Goal: Task Accomplishment & Management: Manage account settings

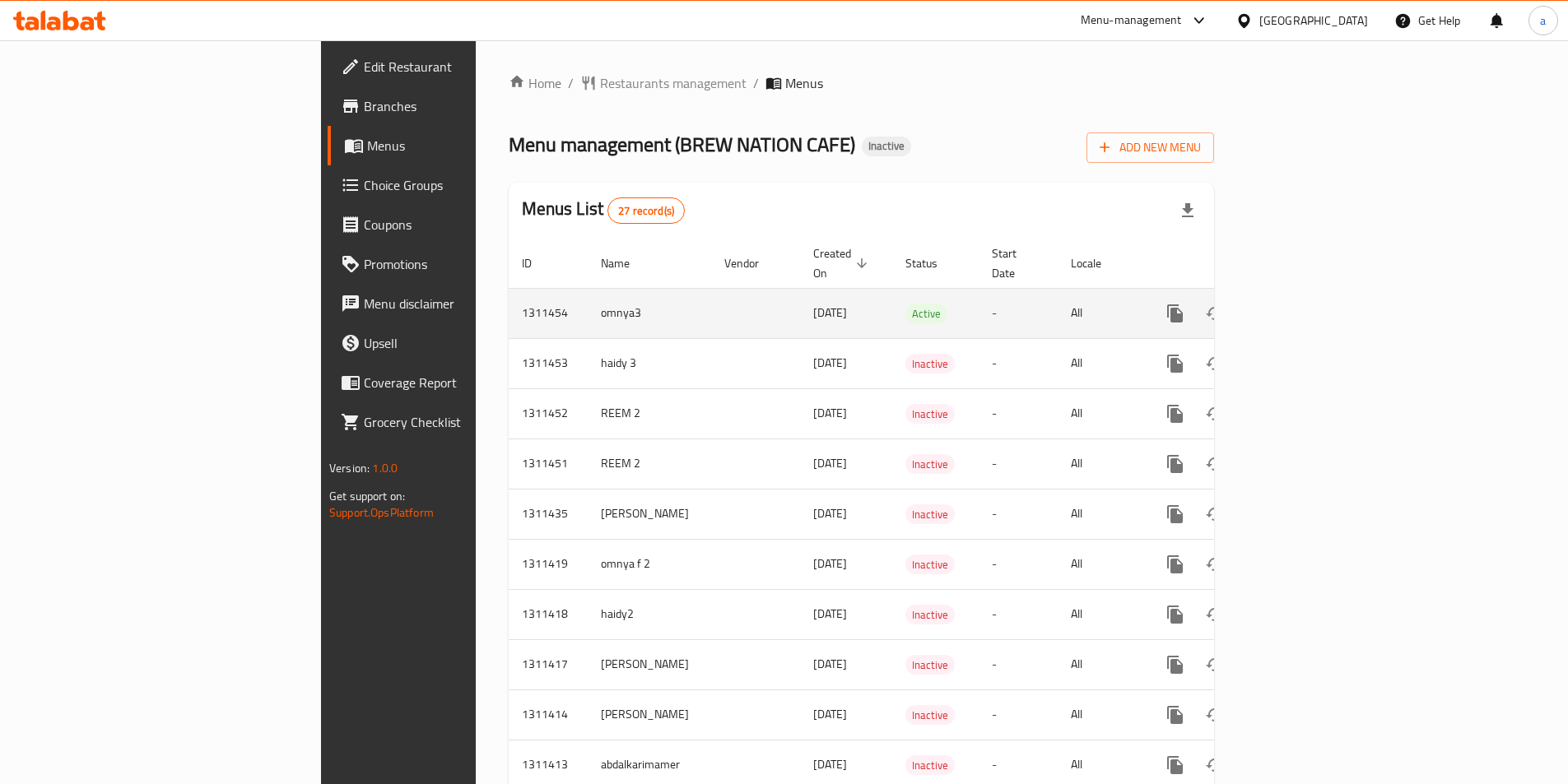
click at [588, 306] on td "omnya3" at bounding box center [649, 313] width 123 height 50
click at [1314, 294] on link "enhanced table" at bounding box center [1294, 313] width 40 height 40
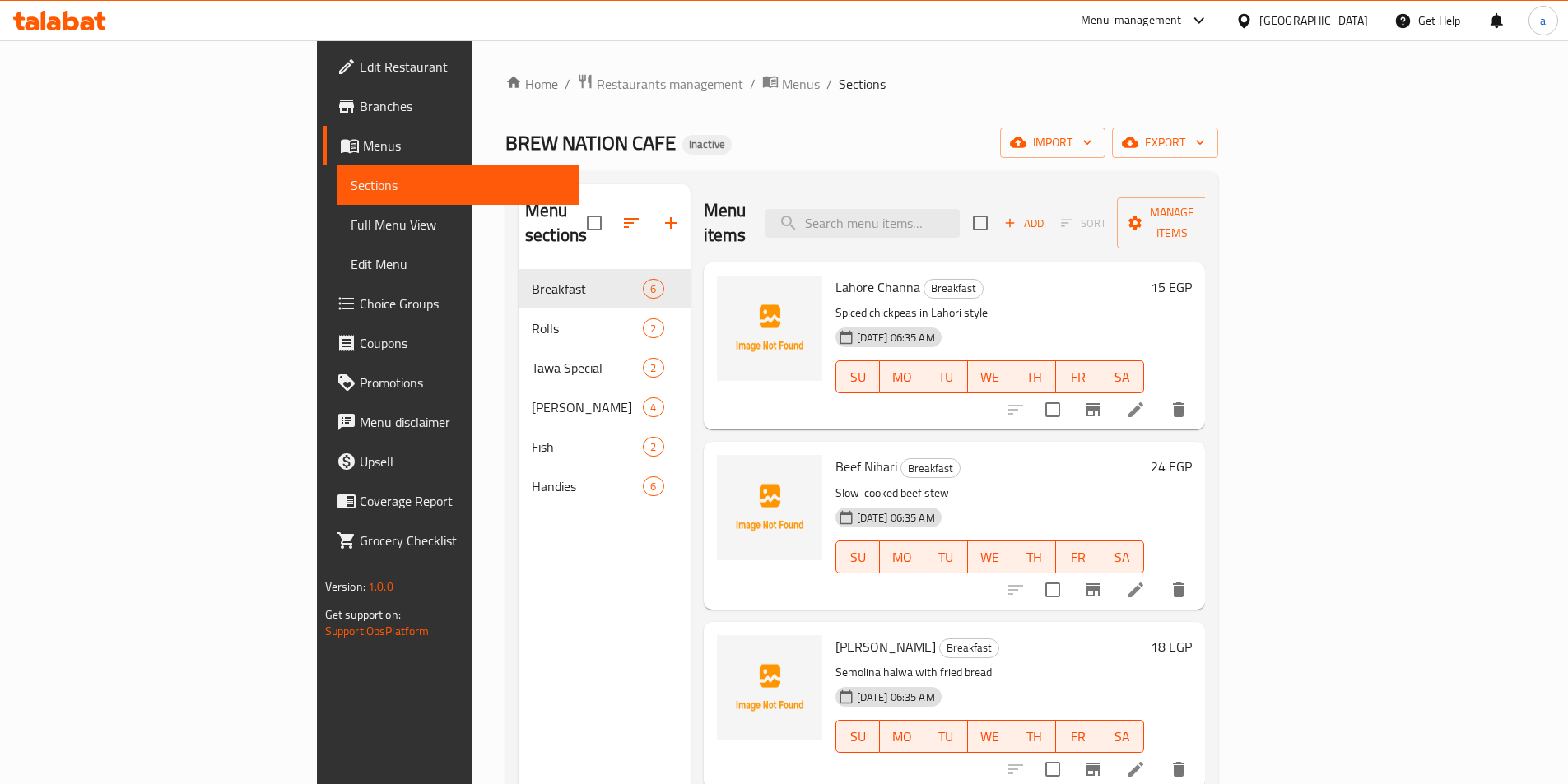
click at [782, 82] on span "Menus" at bounding box center [801, 83] width 38 height 19
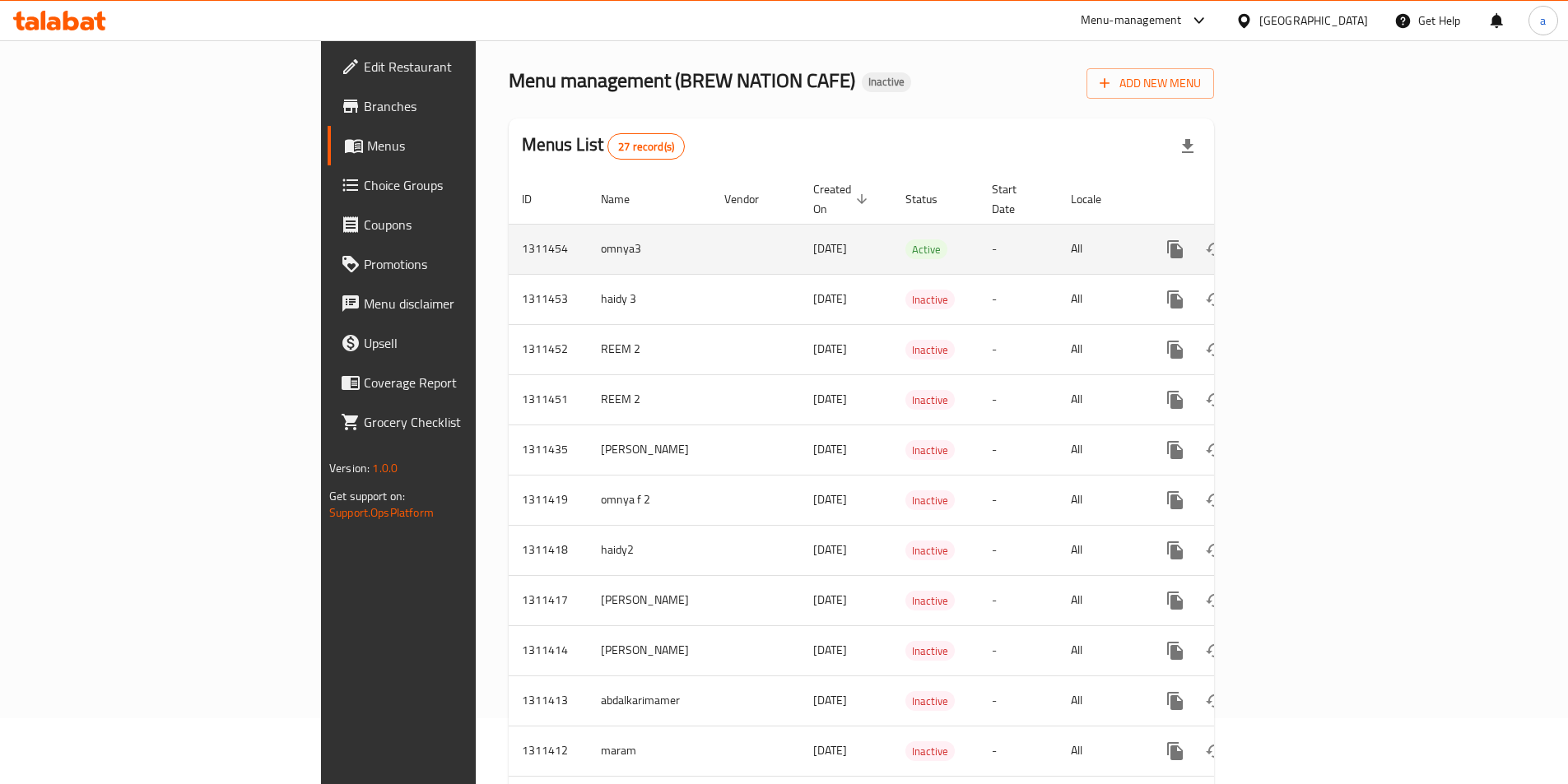
scroll to position [165, 0]
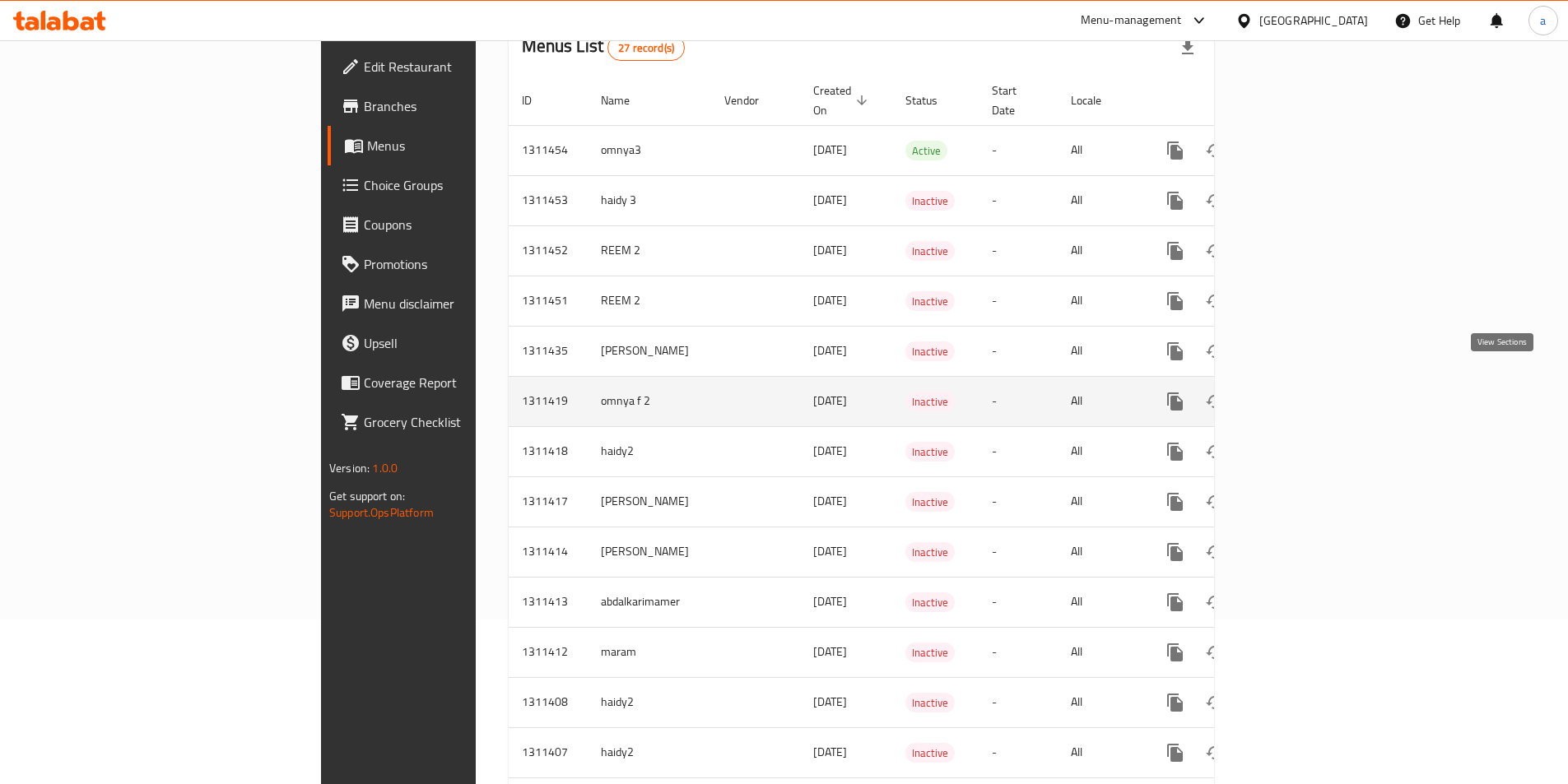
click at [1301, 394] on icon "enhanced table" at bounding box center [1294, 401] width 15 height 15
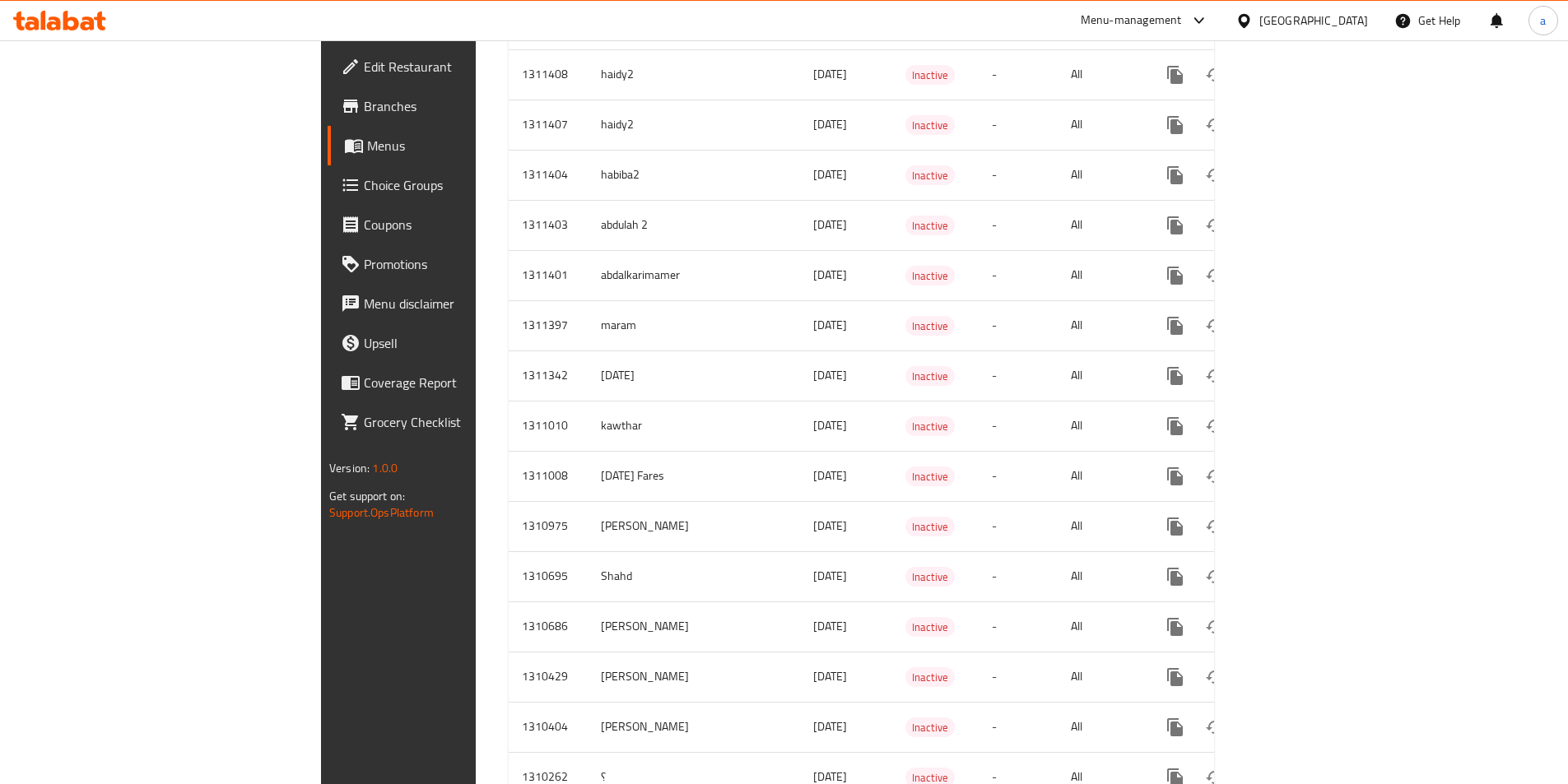
scroll to position [889, 0]
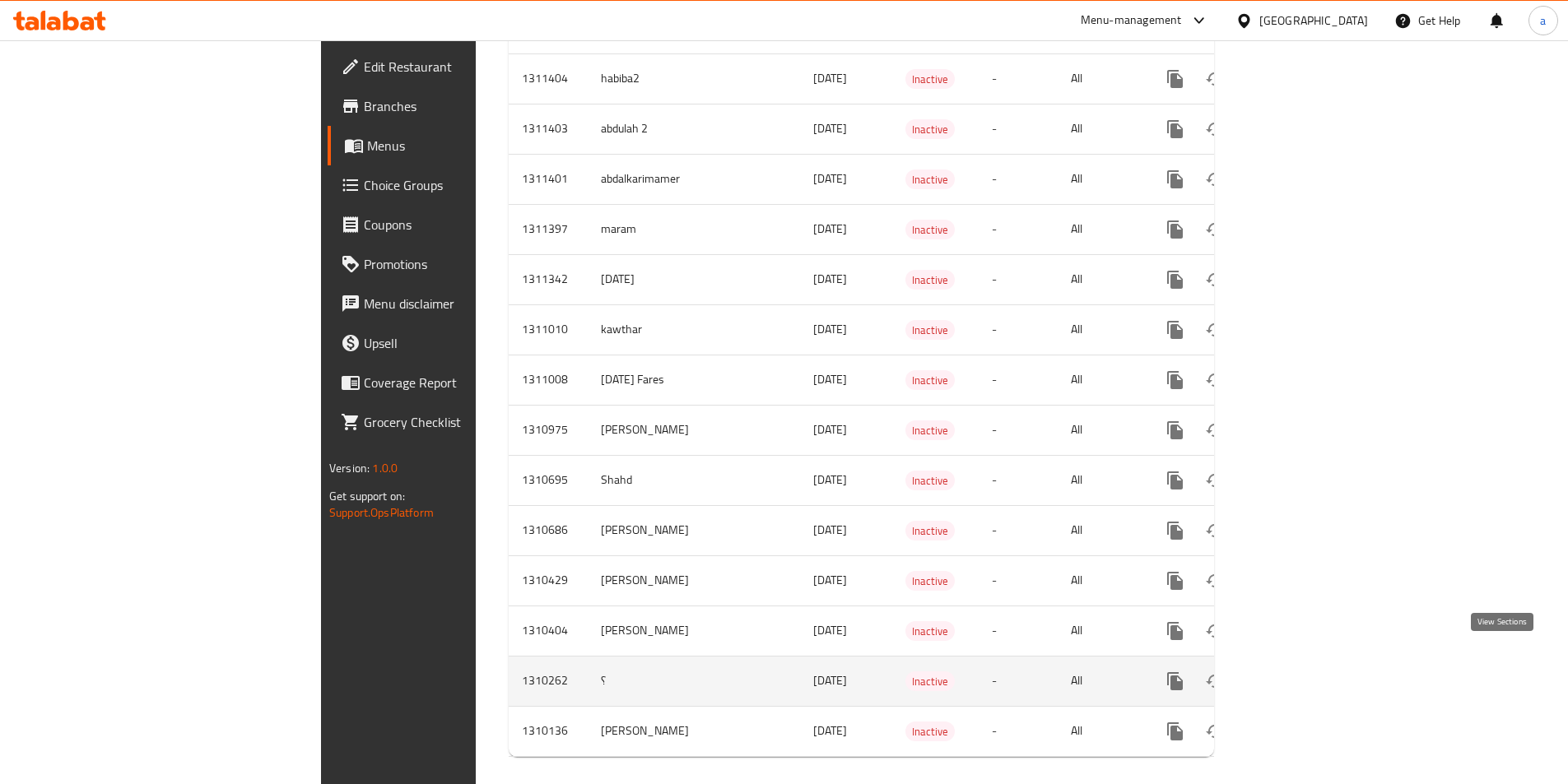
click at [1304, 672] on icon "enhanced table" at bounding box center [1294, 681] width 19 height 19
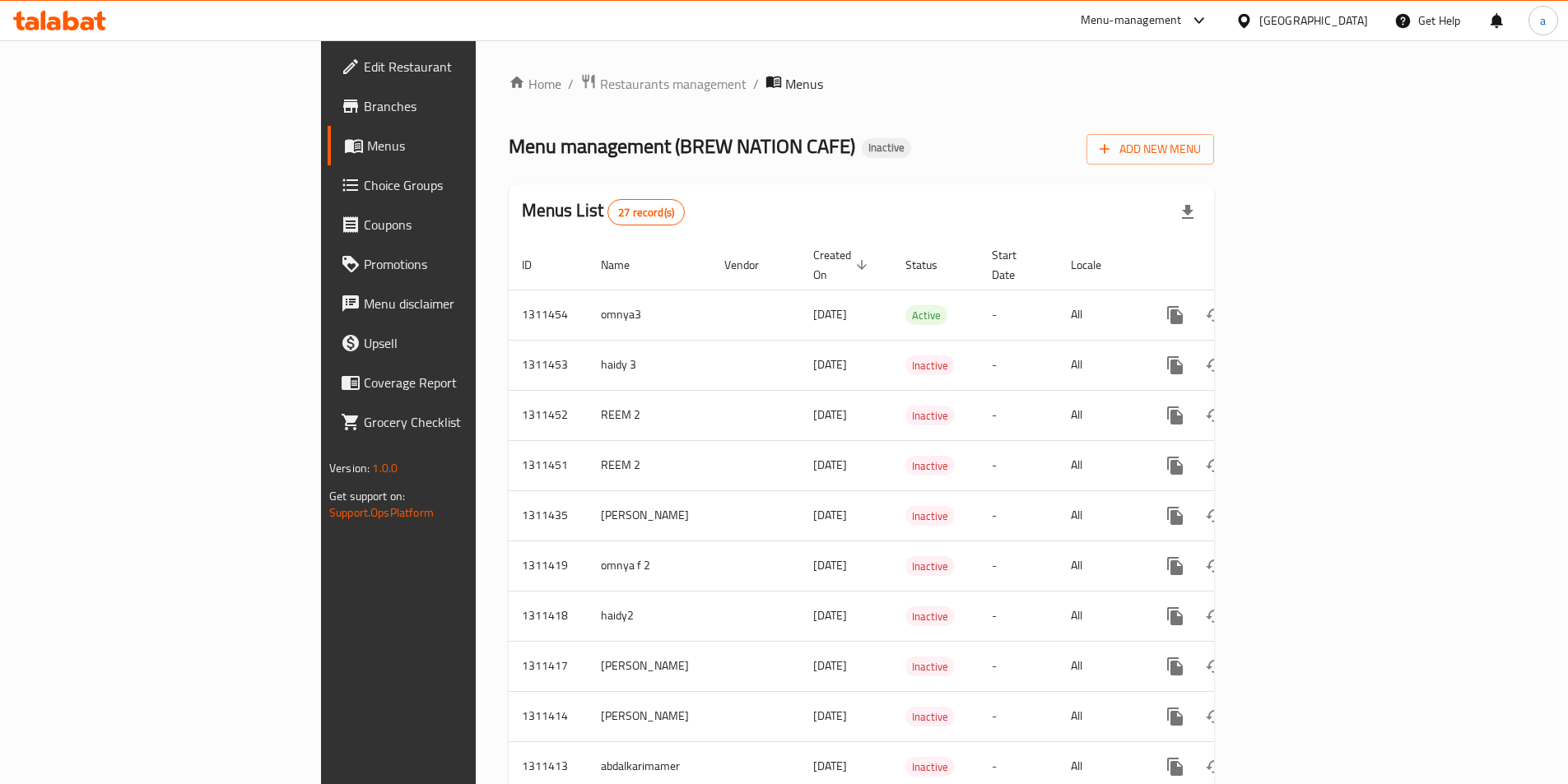
scroll to position [889, 0]
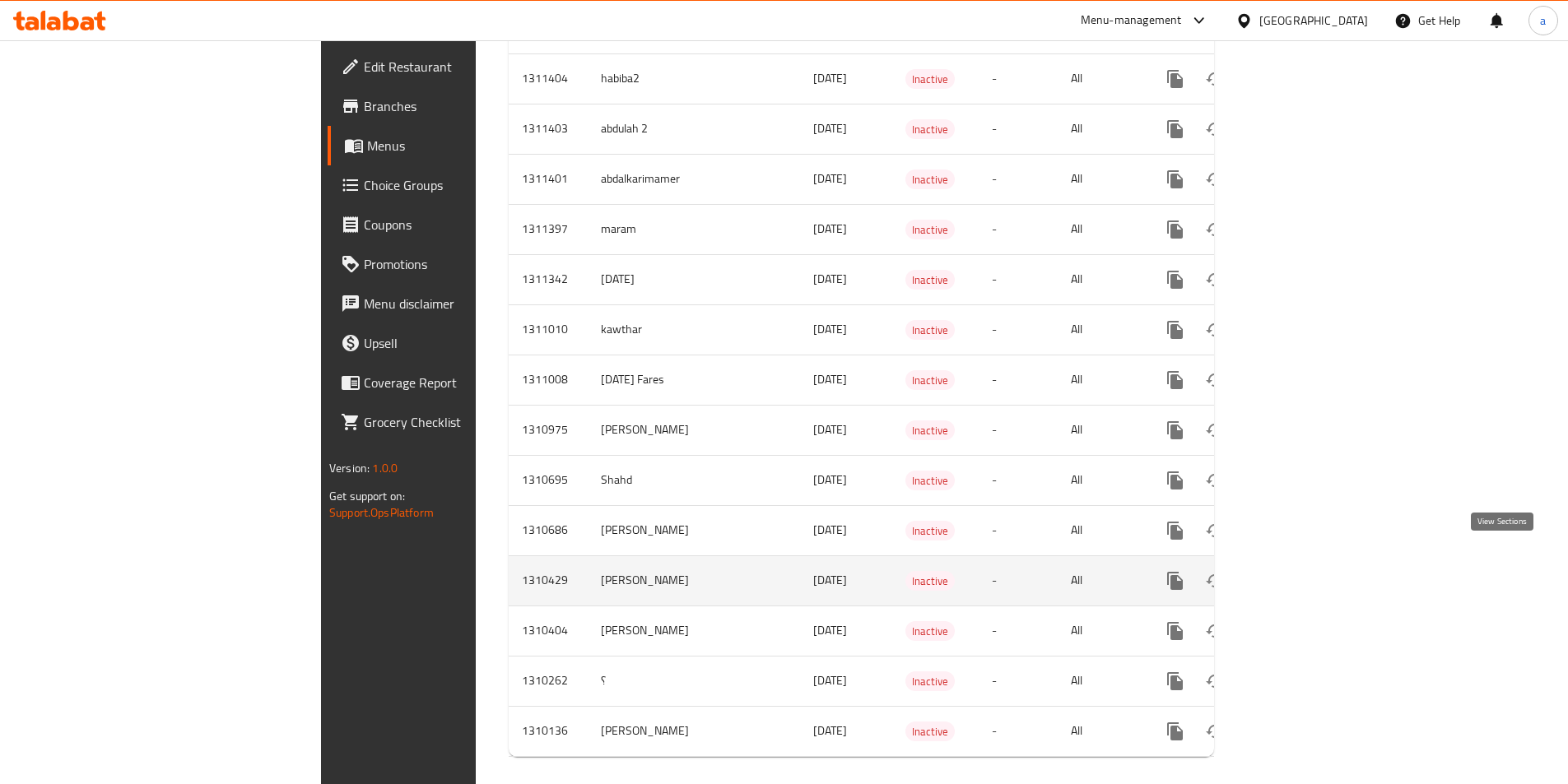
click at [1314, 563] on link "enhanced table" at bounding box center [1294, 581] width 40 height 40
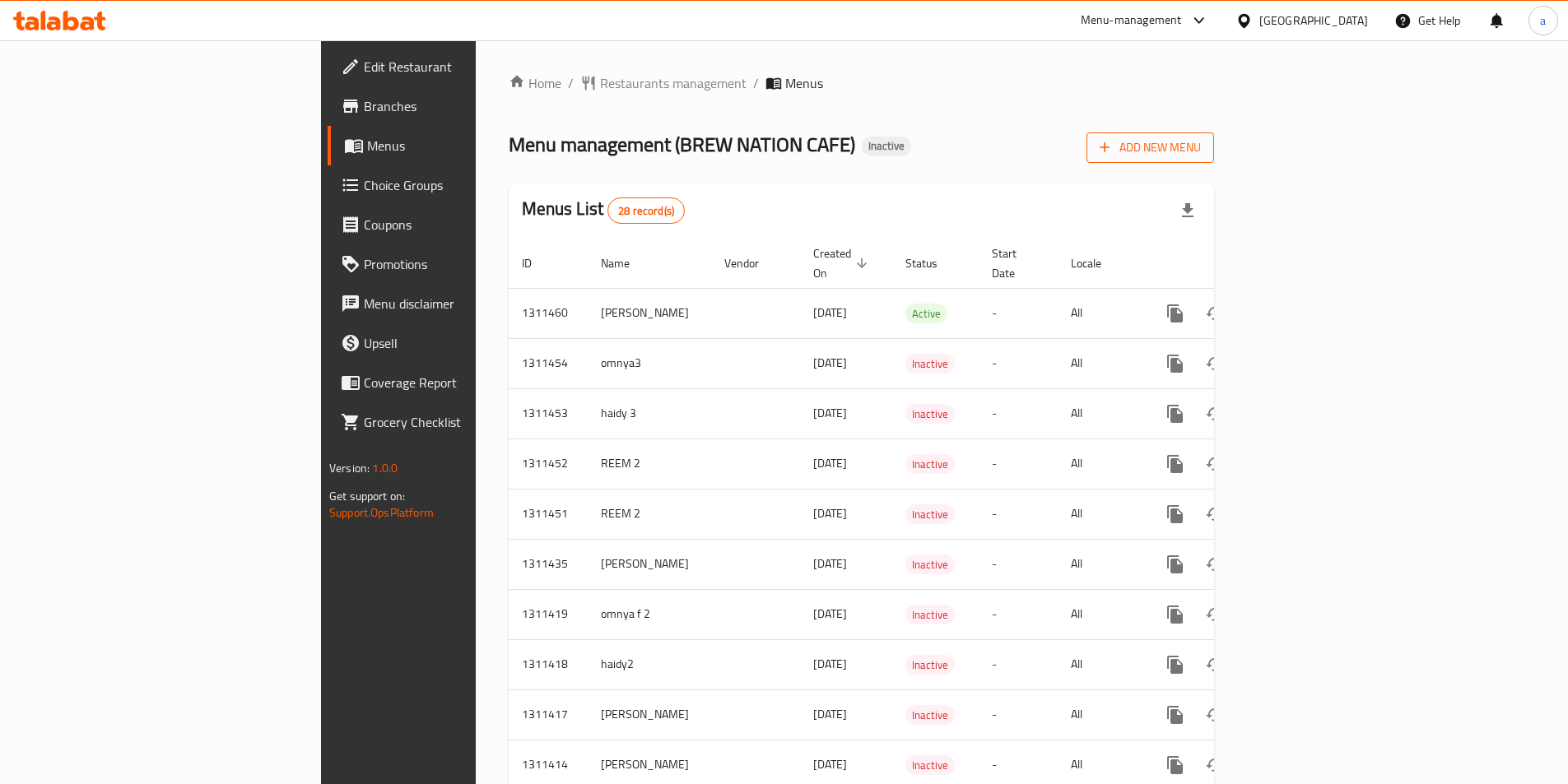
click at [1201, 147] on span "Add New Menu" at bounding box center [1150, 147] width 101 height 20
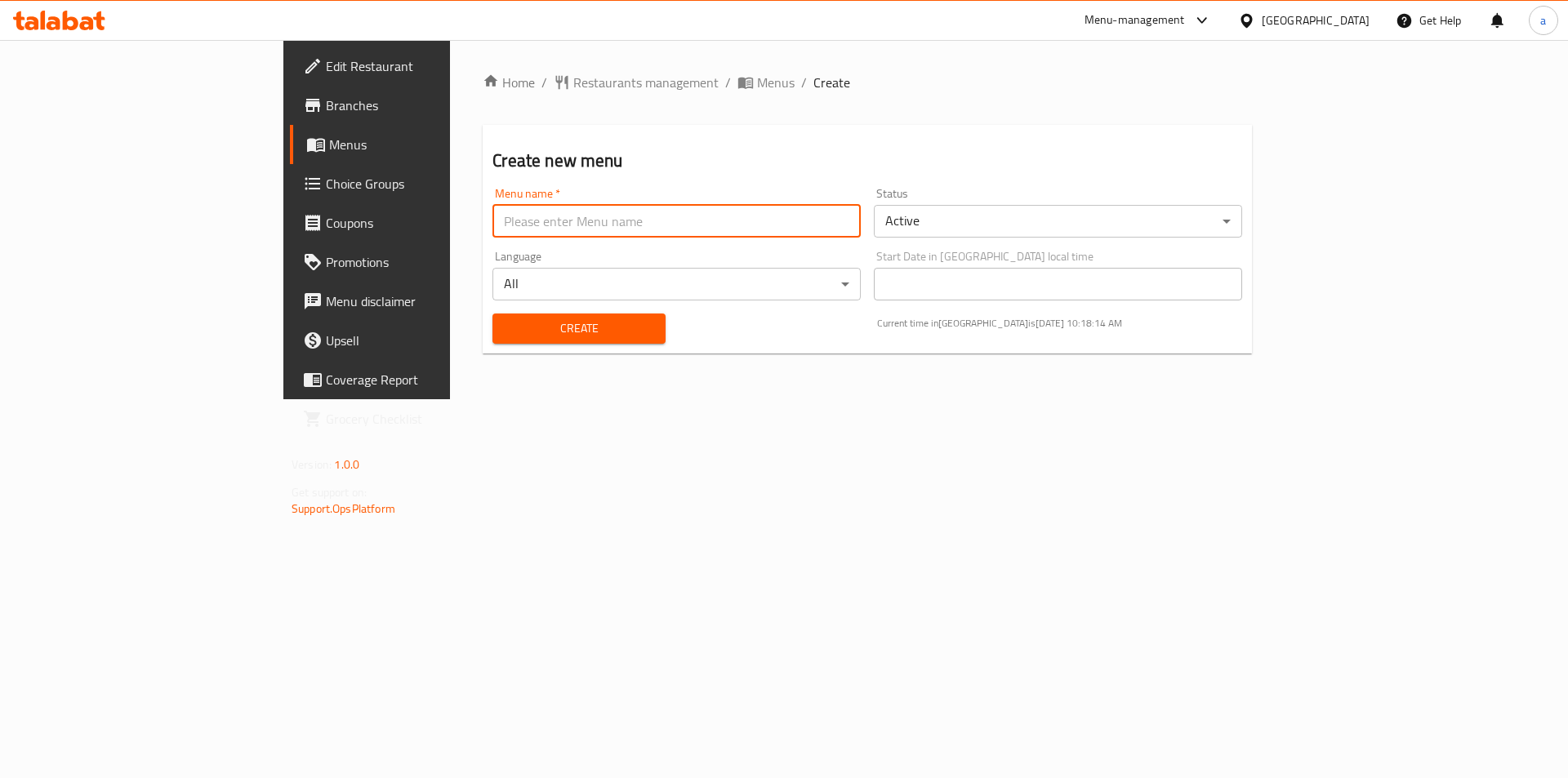
click at [612, 237] on input "text" at bounding box center [677, 222] width 369 height 33
type input "Amir 1"
click at [966, 212] on body "​ Menu-management [GEOGRAPHIC_DATA] Get Help a Edit Restaurant Branches Menus C…" at bounding box center [784, 409] width 1568 height 738
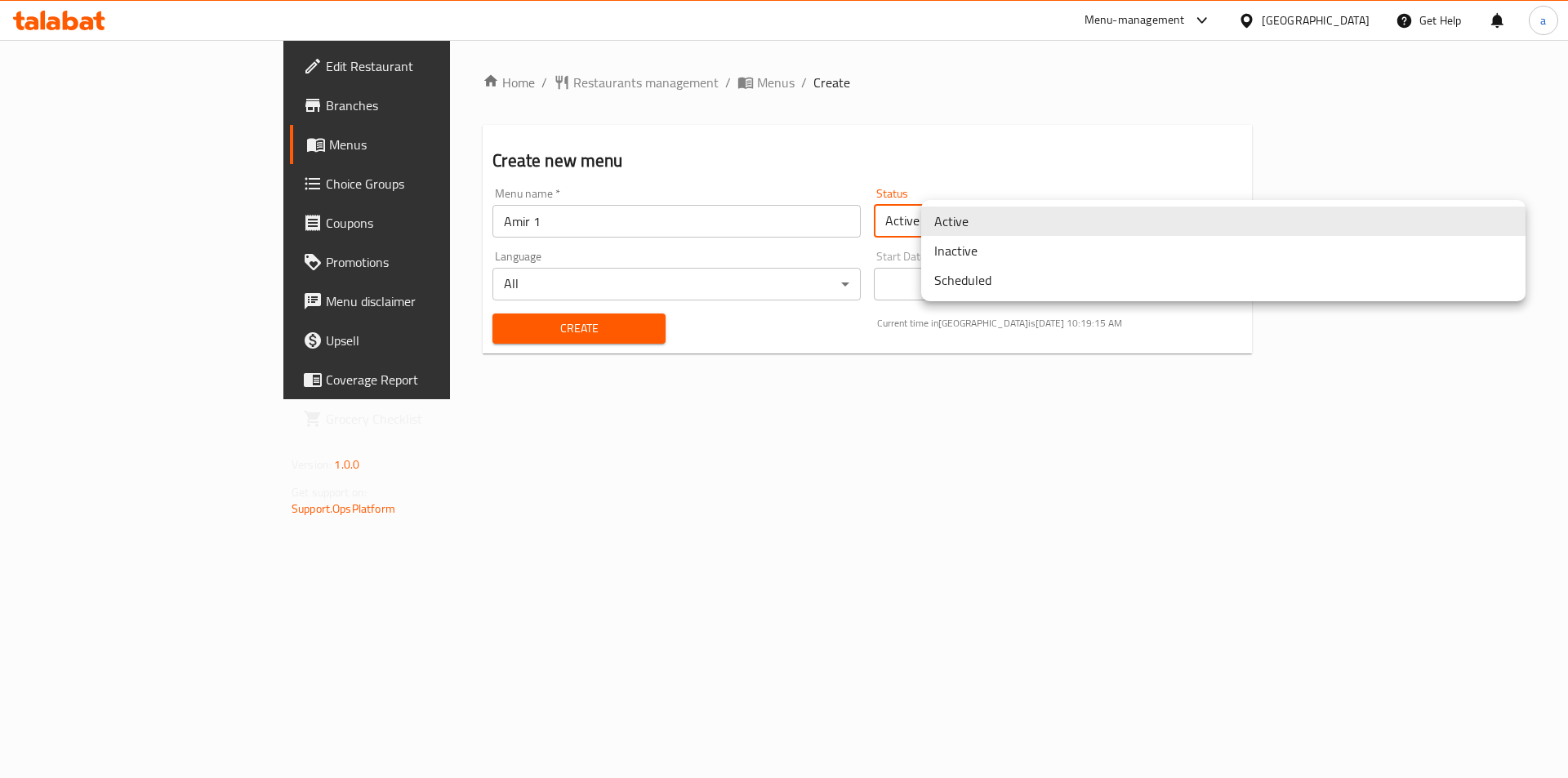
click at [962, 259] on li "Inactive" at bounding box center [1223, 251] width 604 height 29
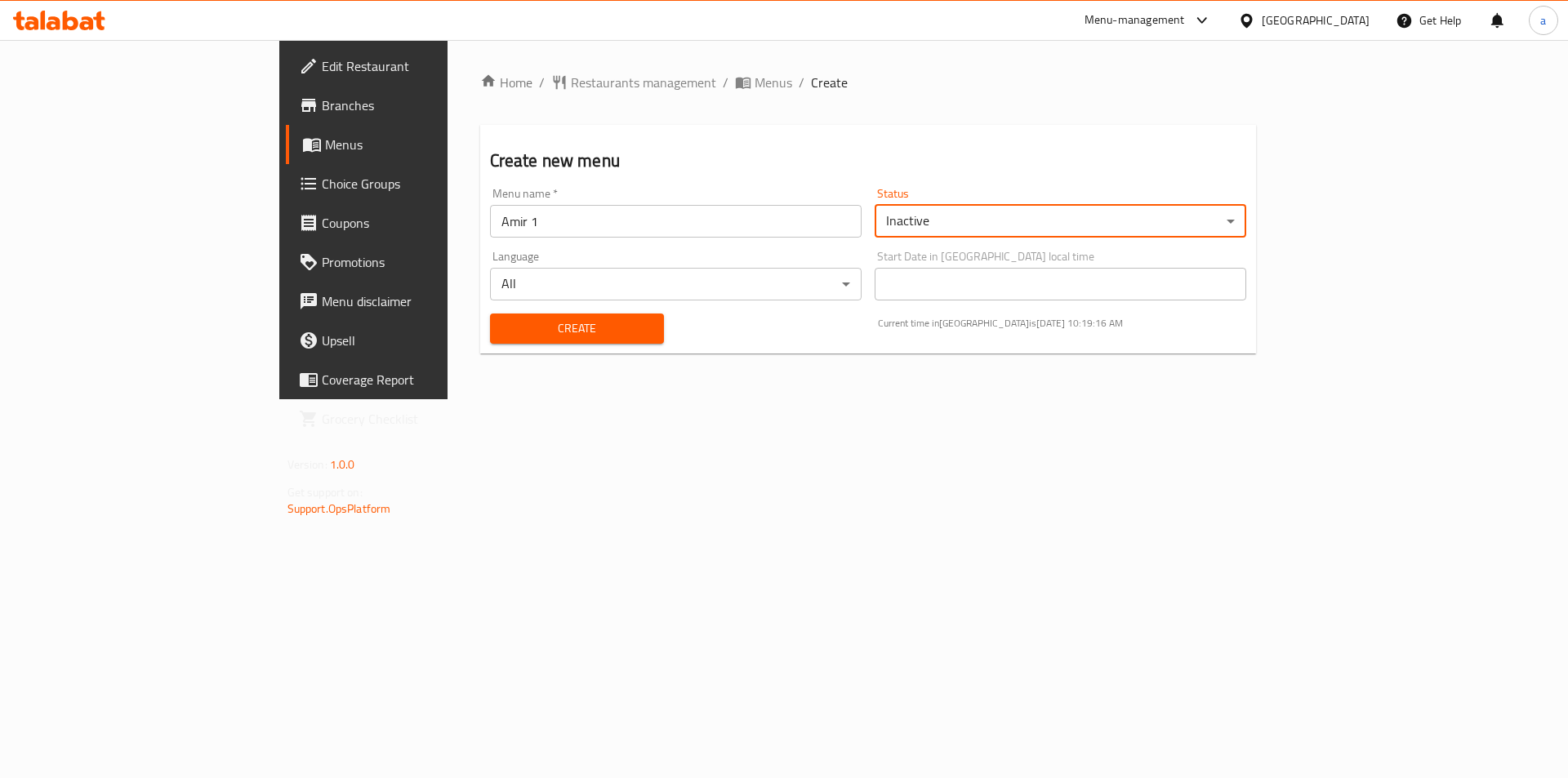
click at [503, 321] on span "Create" at bounding box center [578, 328] width 149 height 20
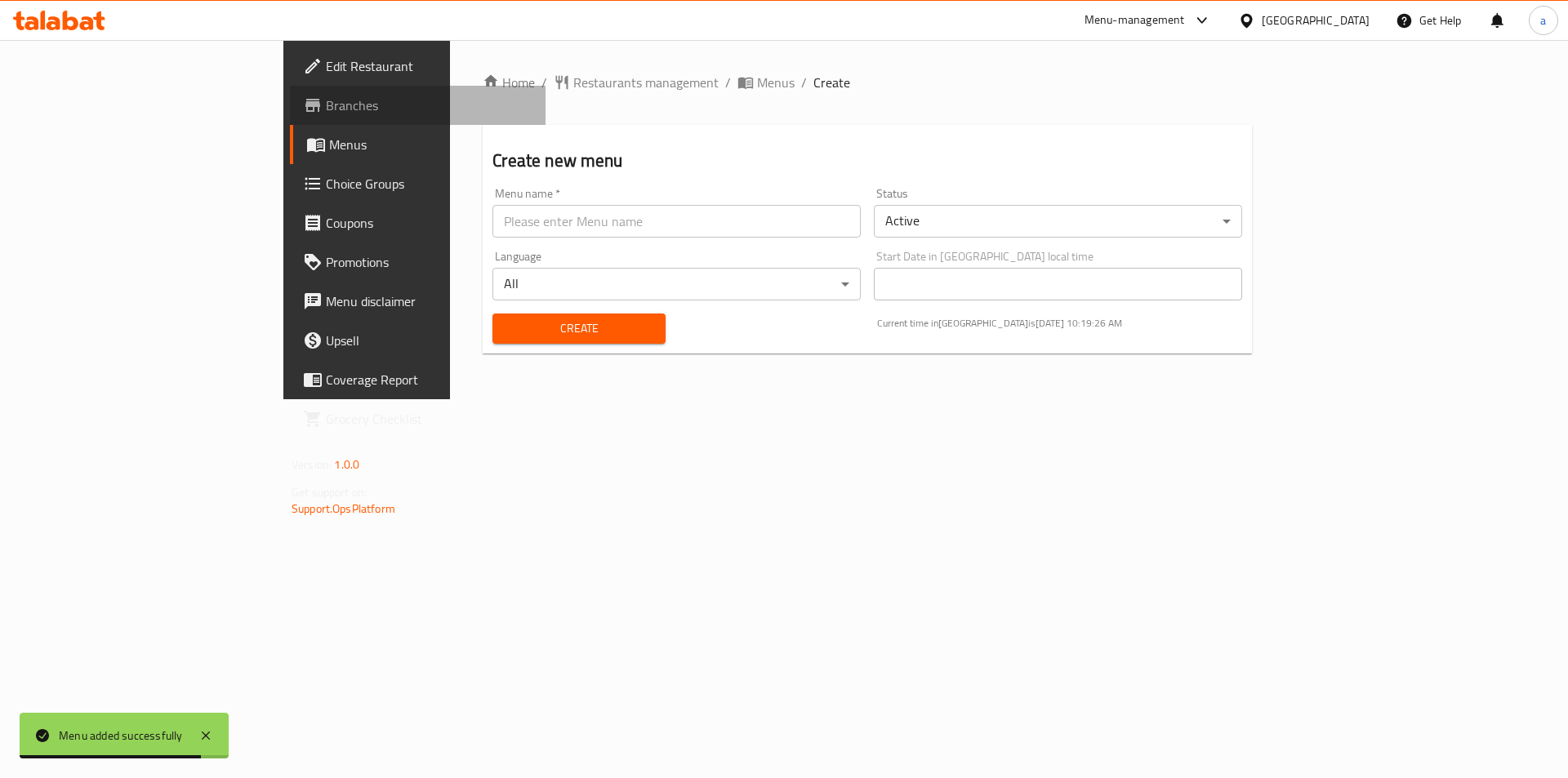
click at [326, 113] on span "Branches" at bounding box center [429, 105] width 207 height 19
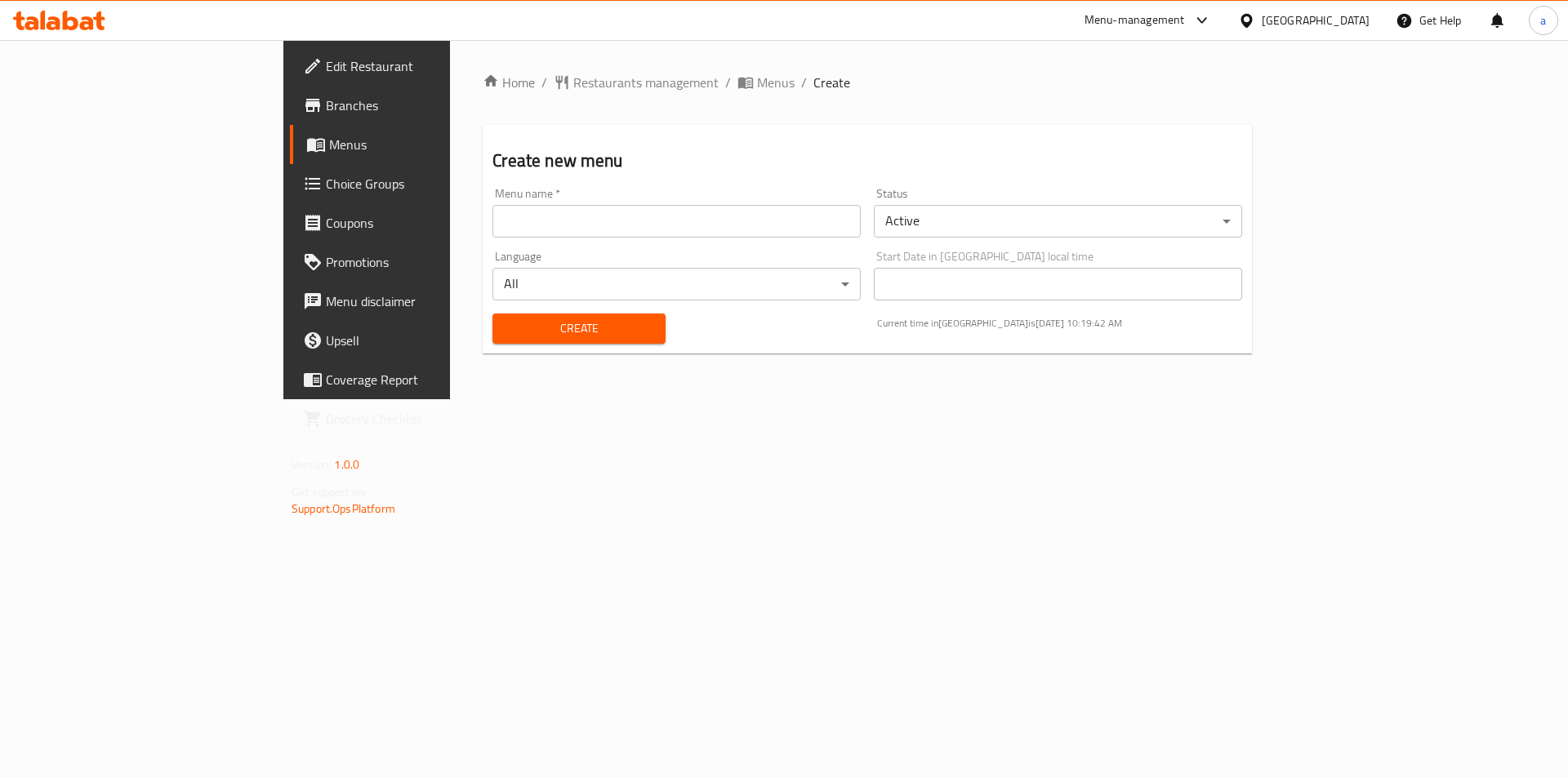
click at [329, 140] on span "Menus" at bounding box center [430, 144] width 203 height 19
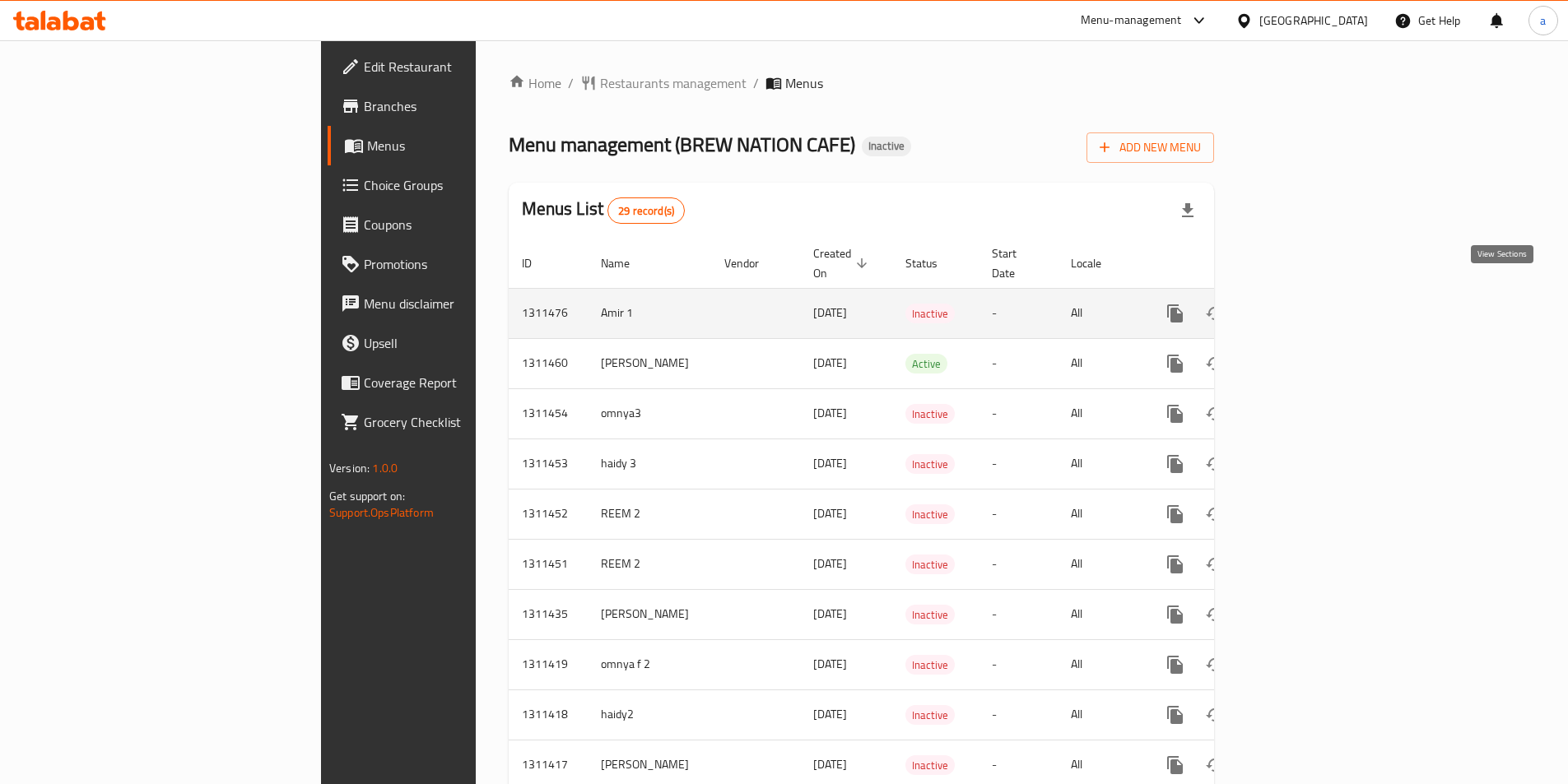
click at [1314, 304] on link "enhanced table" at bounding box center [1294, 313] width 40 height 40
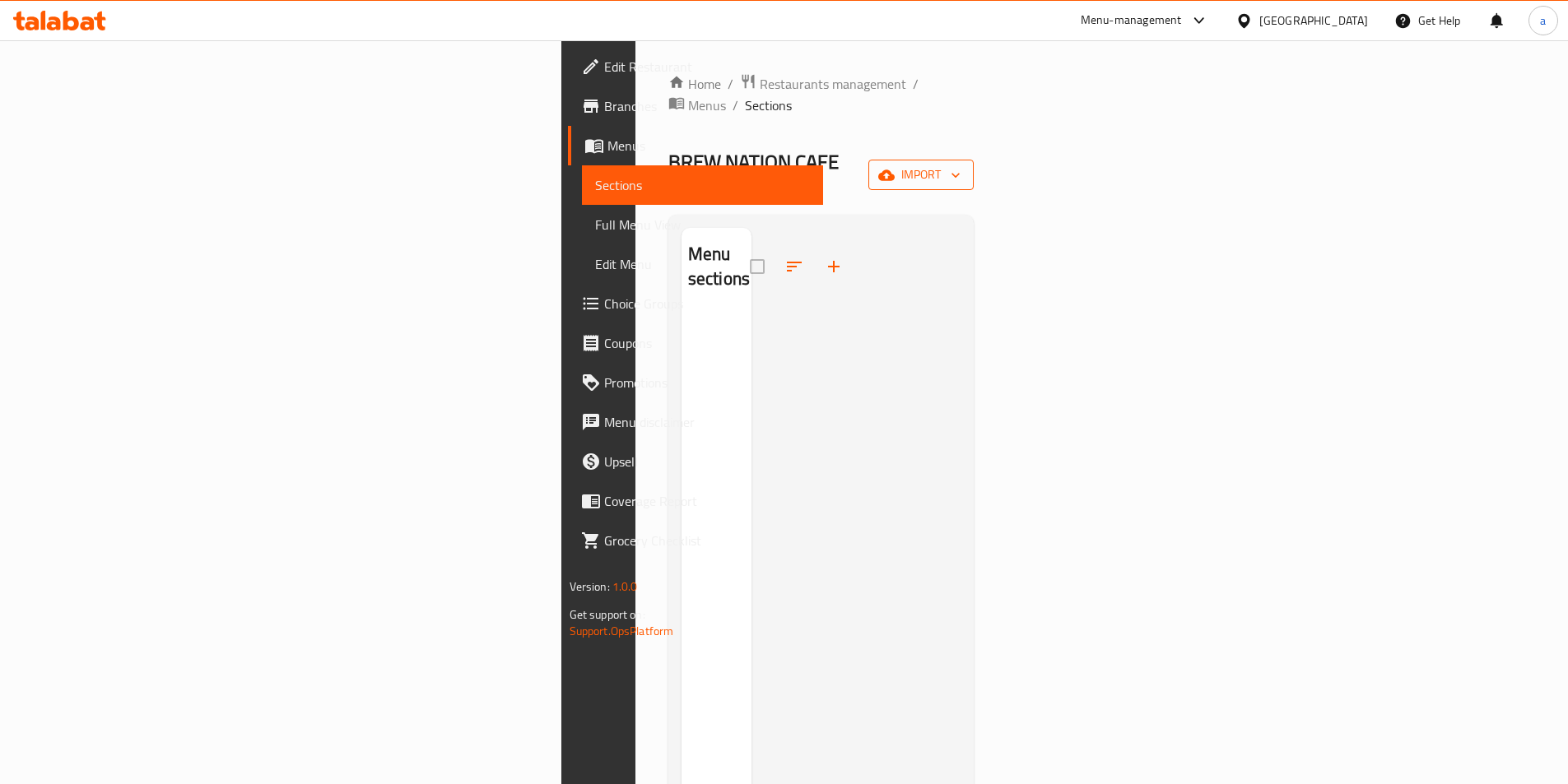
click at [961, 165] on span "import" at bounding box center [920, 175] width 79 height 20
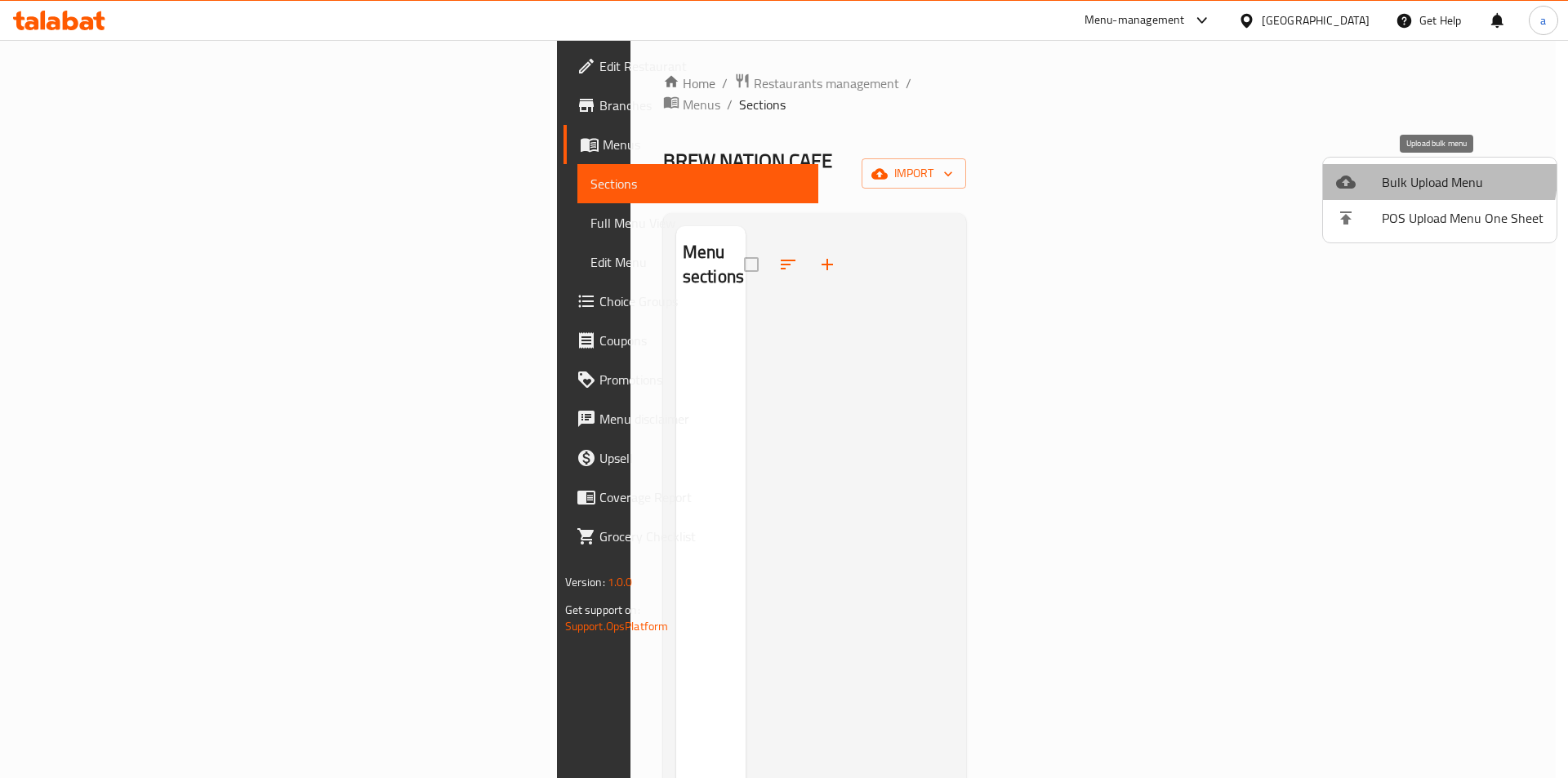
click at [1435, 177] on span "Bulk Upload Menu" at bounding box center [1463, 181] width 162 height 19
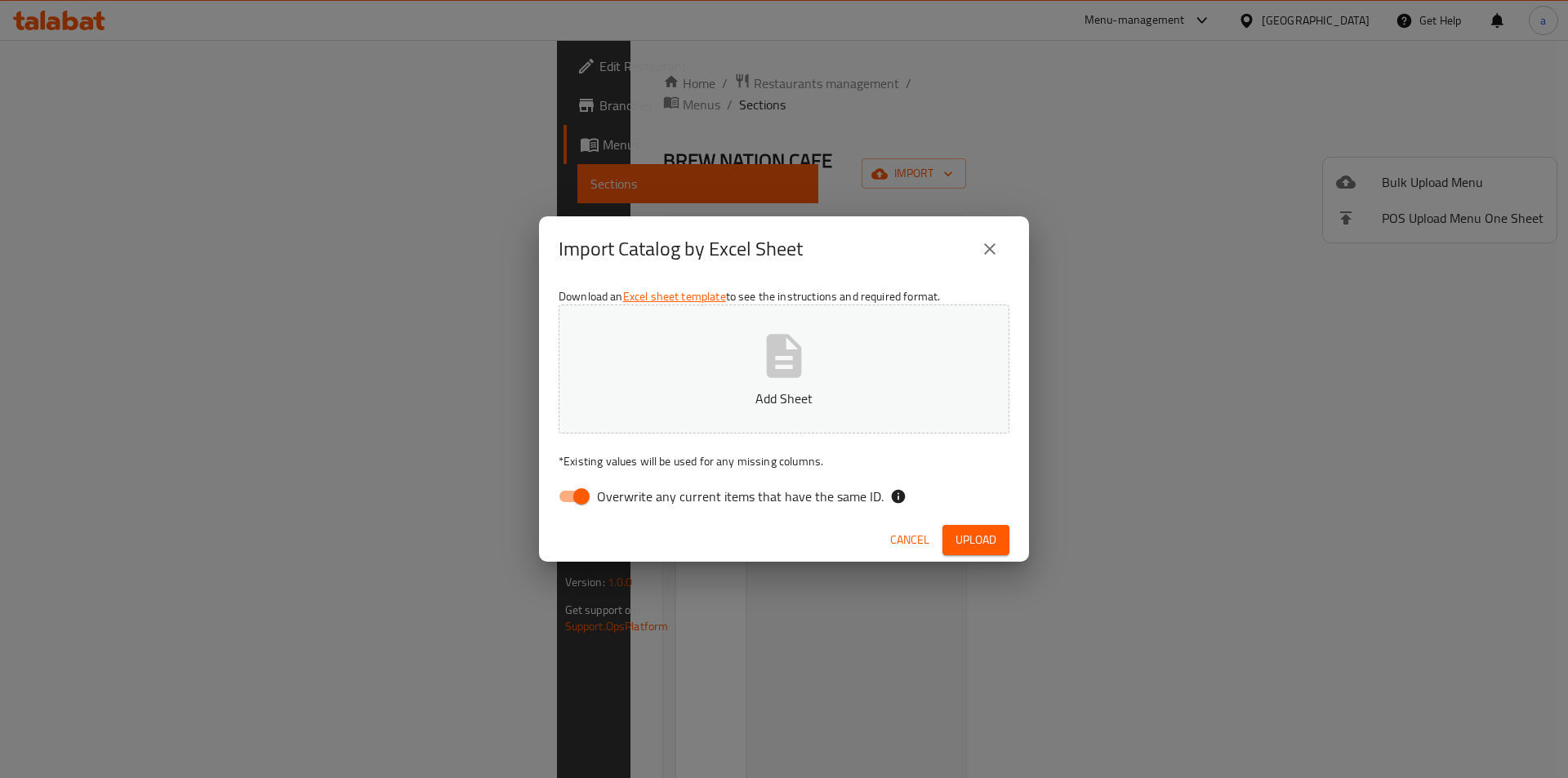
click at [585, 489] on input "Overwrite any current items that have the same ID." at bounding box center [581, 497] width 93 height 31
checkbox input "false"
click at [980, 545] on span "Upload" at bounding box center [976, 540] width 40 height 20
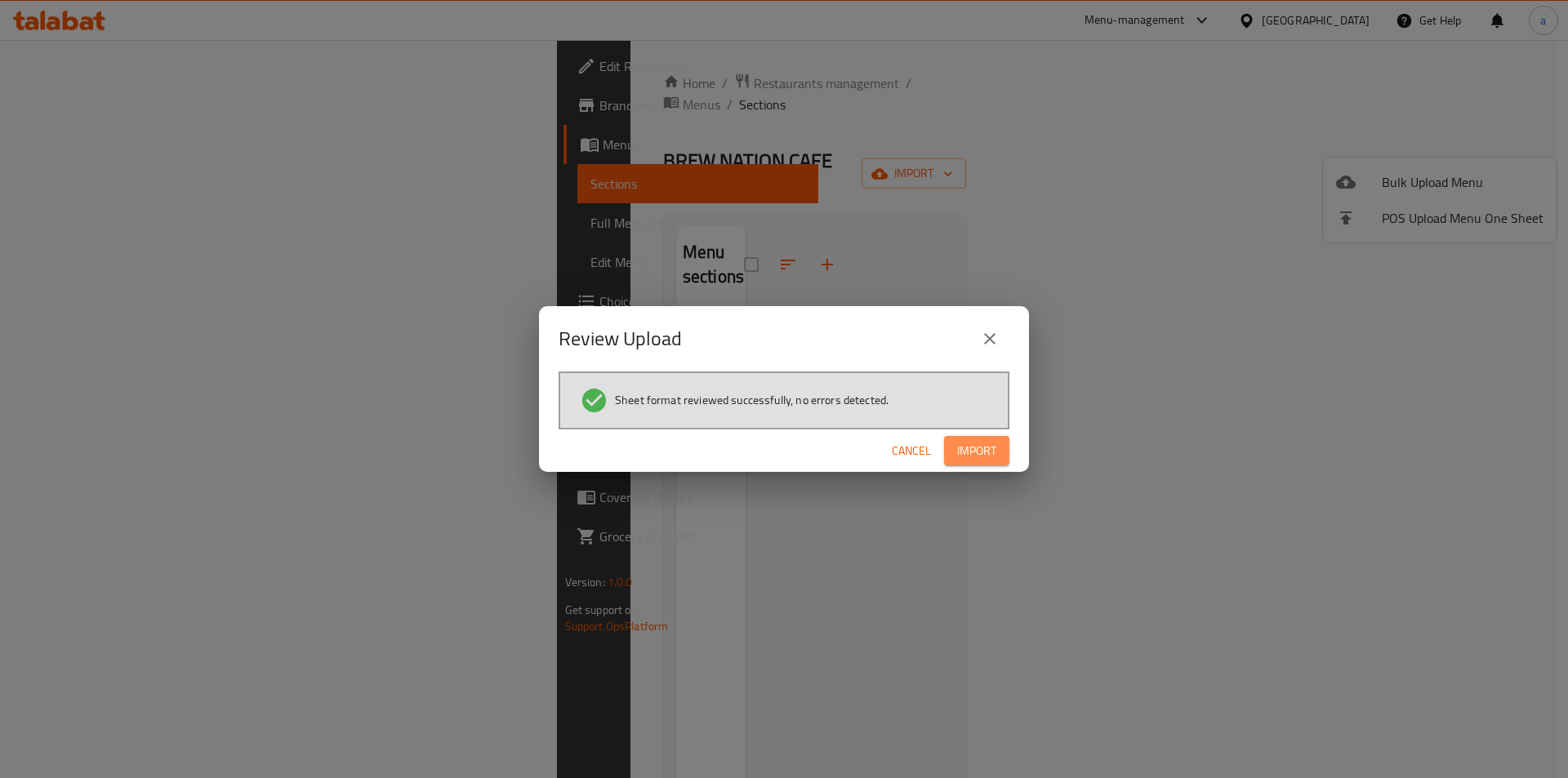
click at [989, 446] on span "Import" at bounding box center [977, 452] width 40 height 20
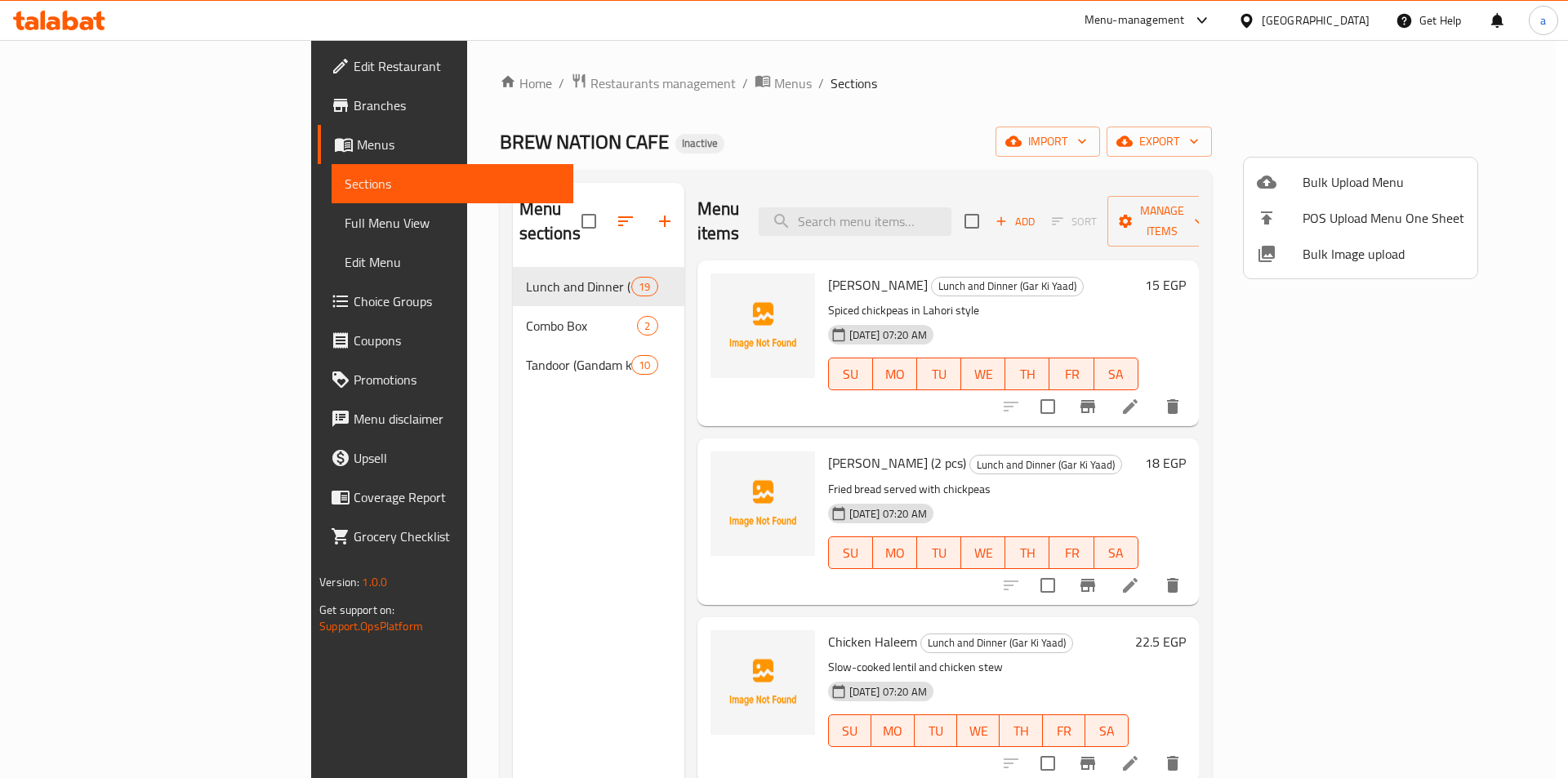
click at [482, 305] on div at bounding box center [784, 389] width 1568 height 778
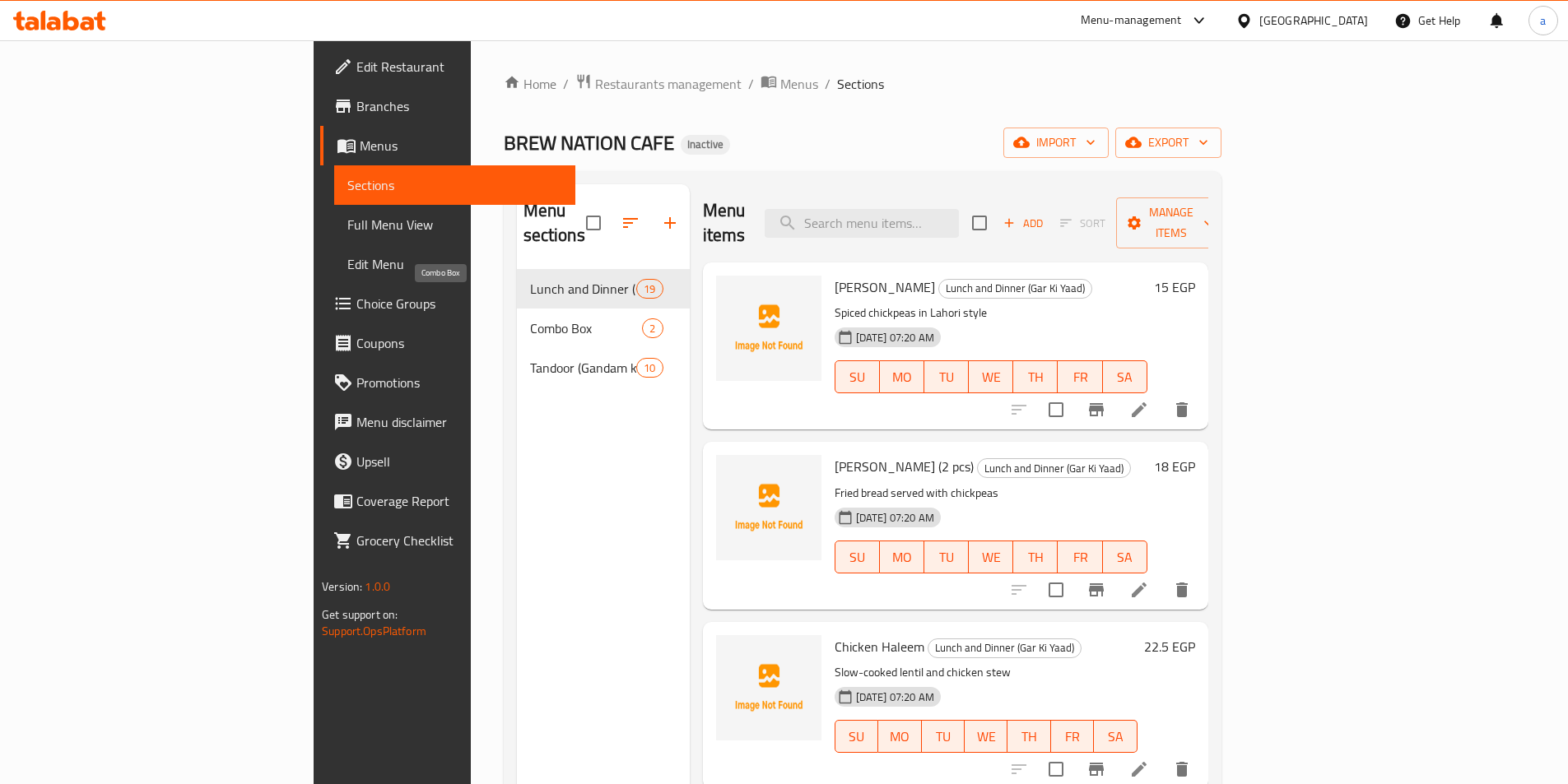
click at [530, 319] on span "Combo Box" at bounding box center [587, 328] width 113 height 19
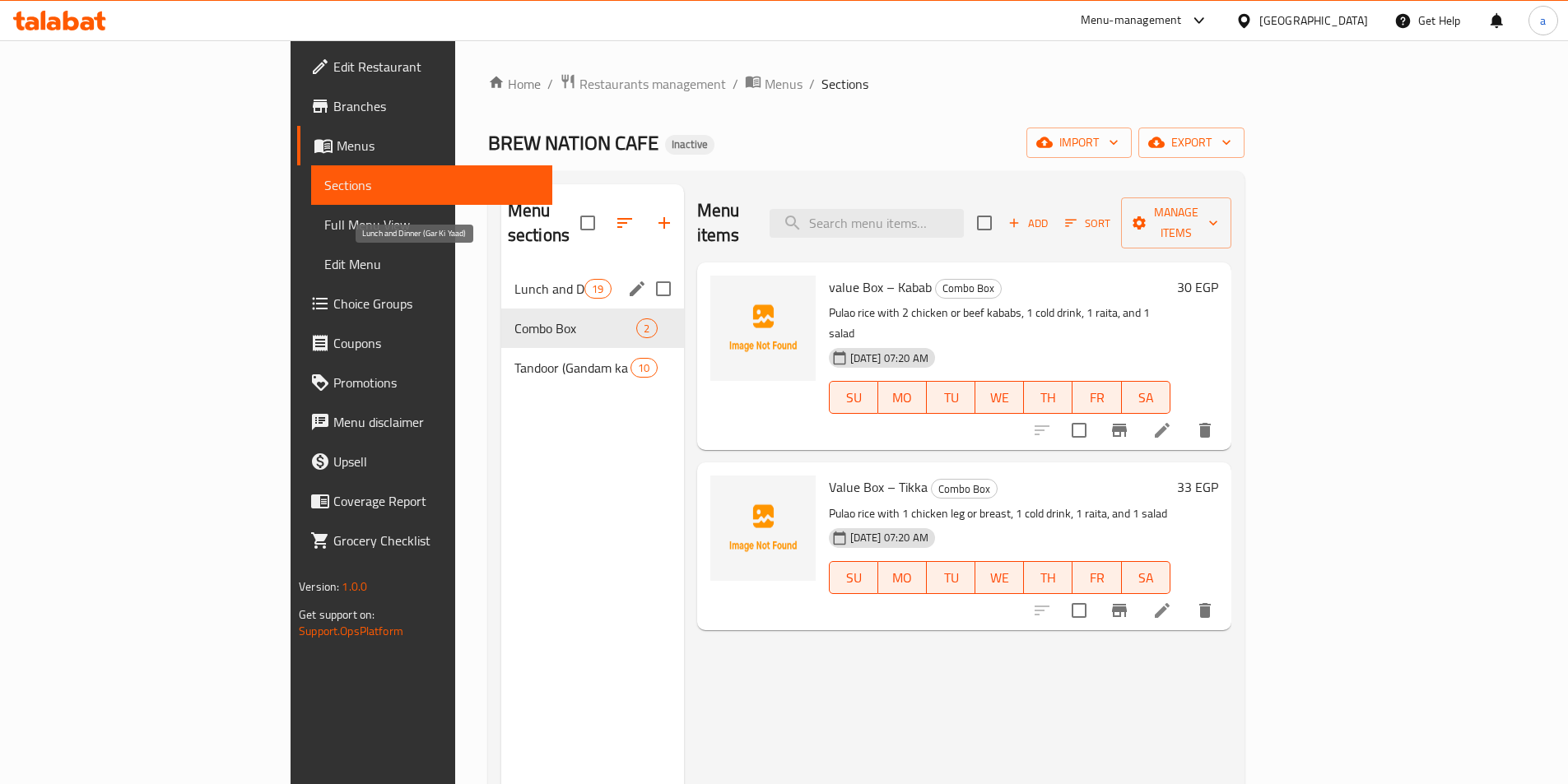
click at [514, 279] on span "Lunch and Dinner (Gar Ki Yaad)" at bounding box center [549, 288] width 70 height 19
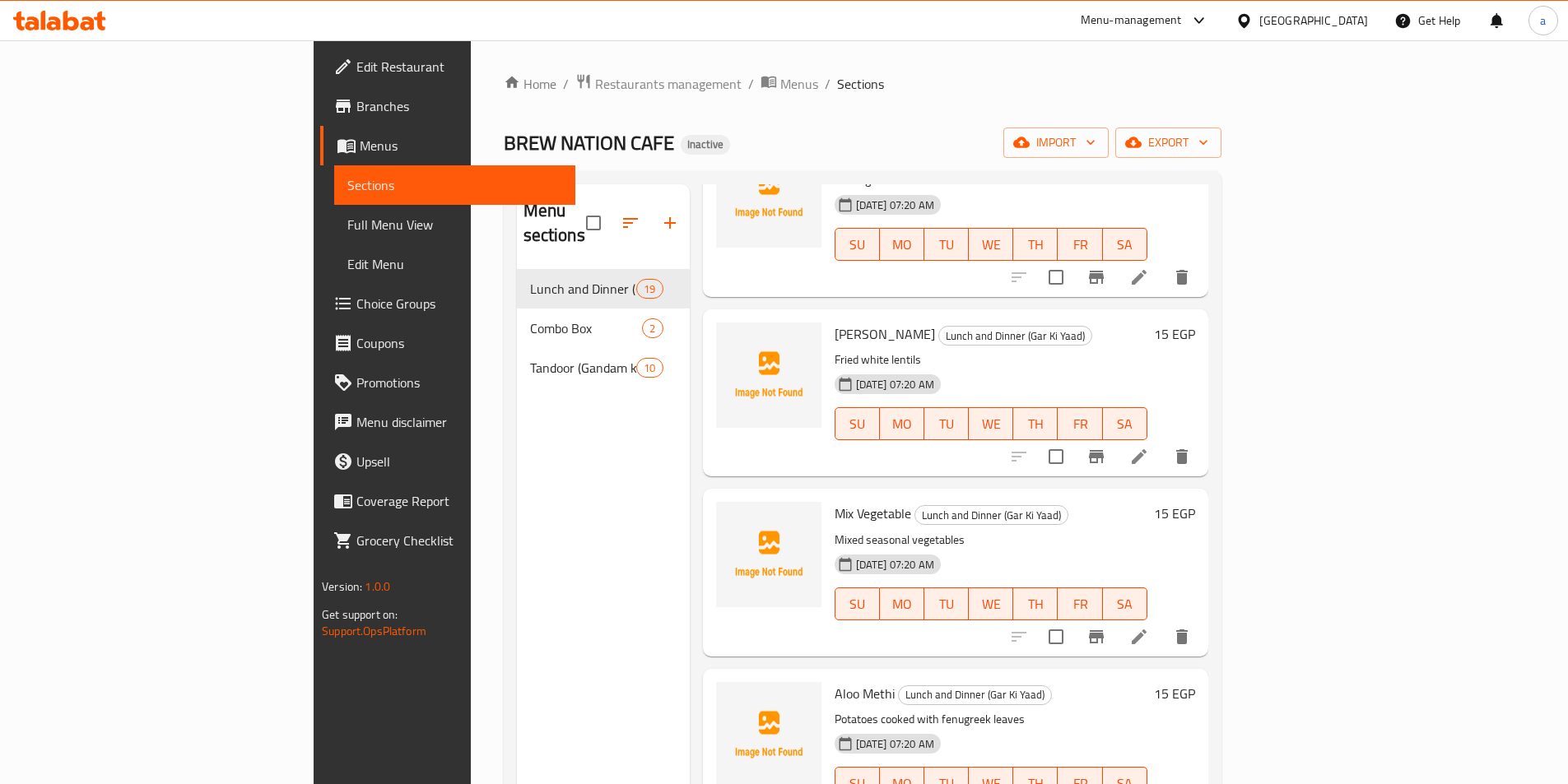
click at [357, 75] on span "Edit Restaurant" at bounding box center [460, 66] width 206 height 19
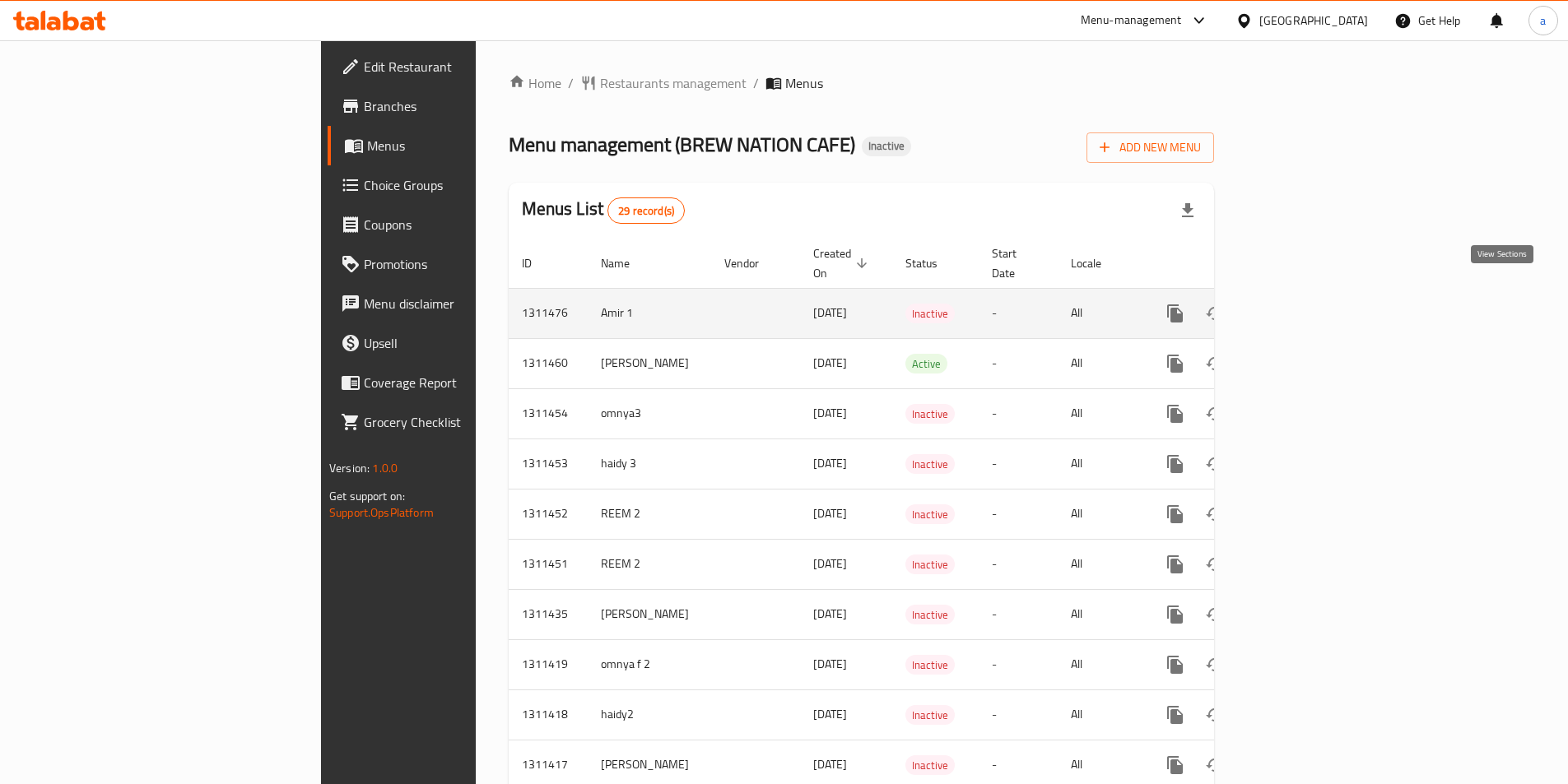
click at [1304, 304] on icon "enhanced table" at bounding box center [1294, 313] width 19 height 19
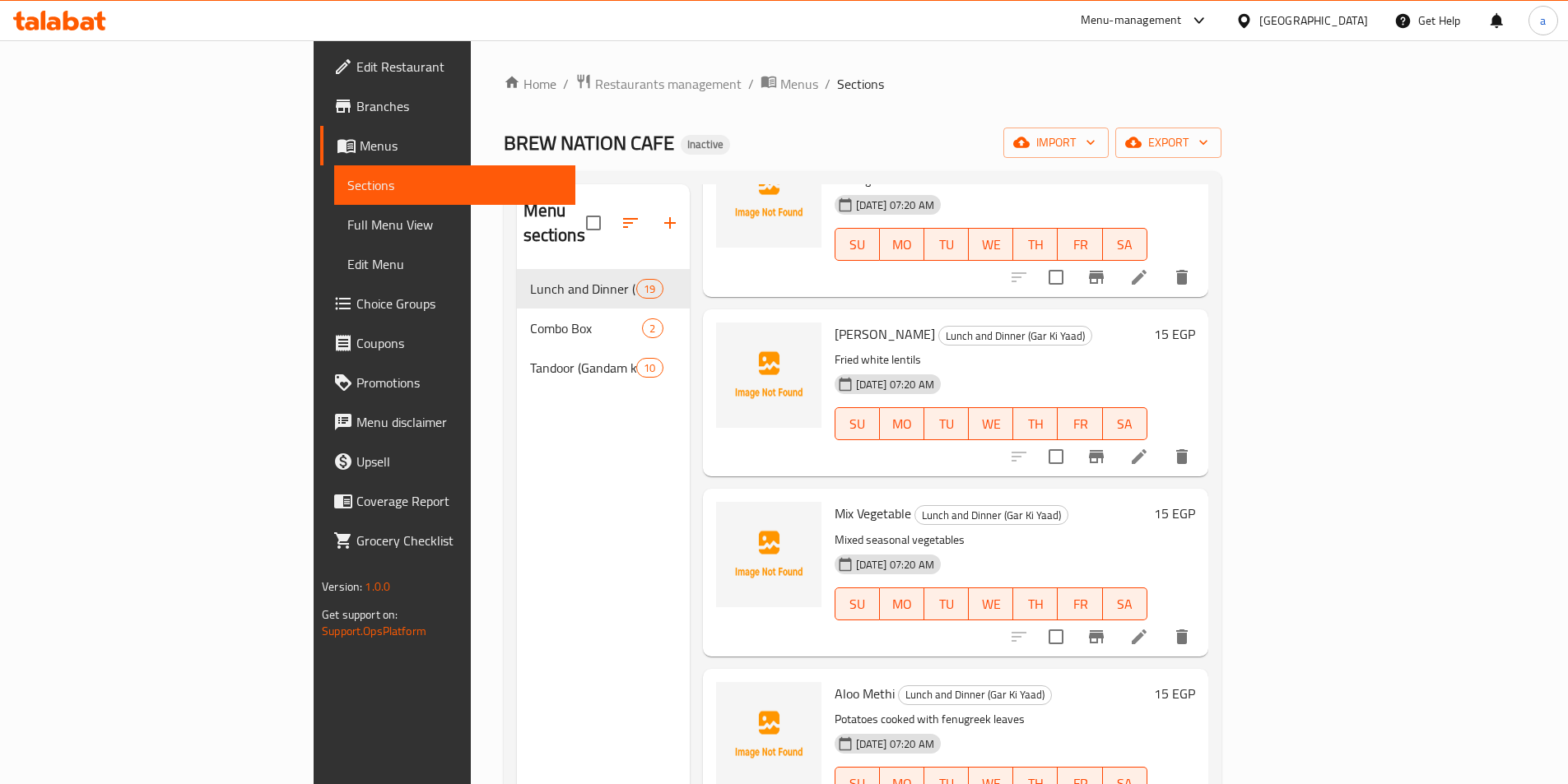
scroll to position [231, 0]
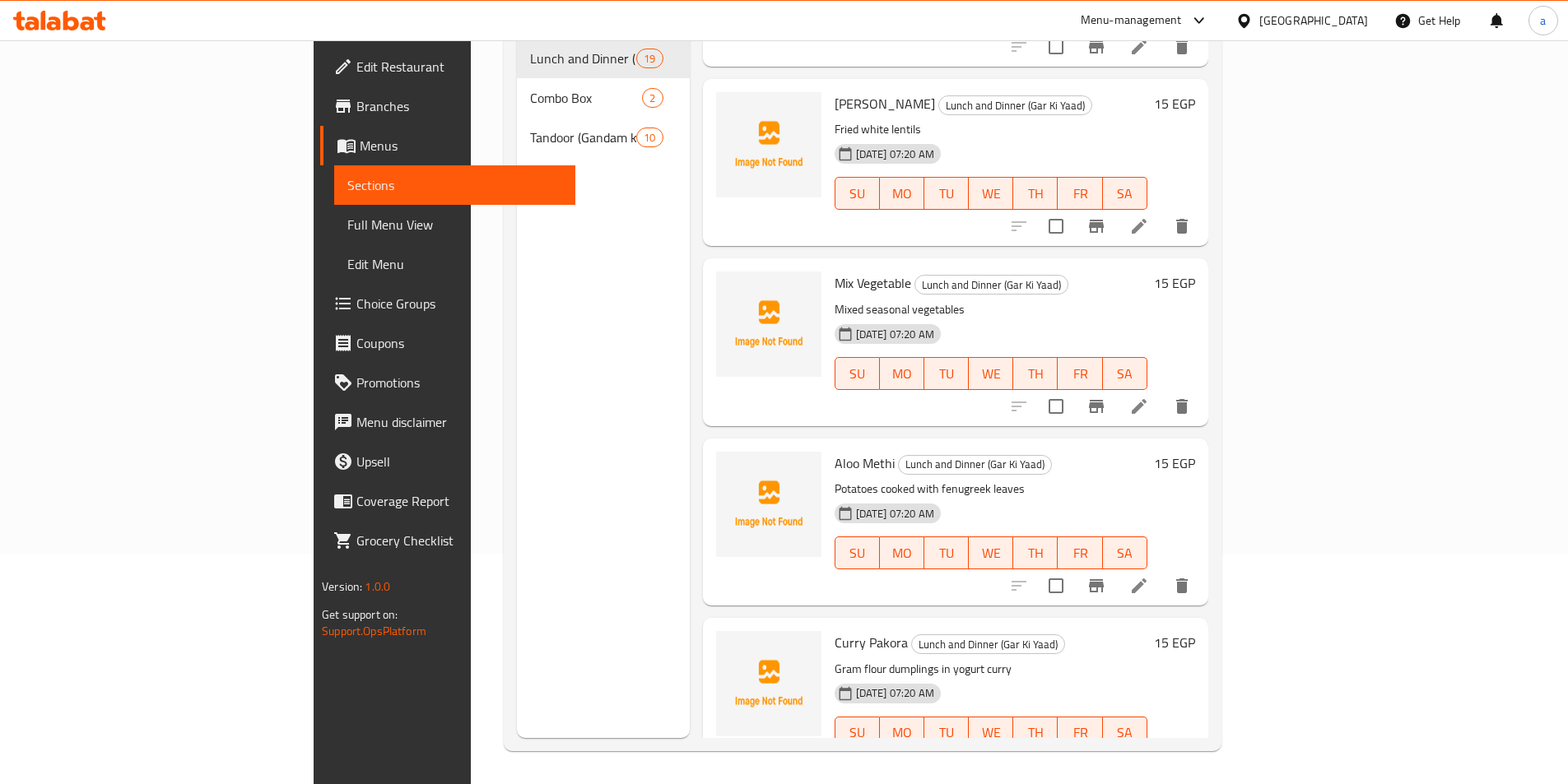
click at [1255, 235] on div "Home / Restaurants management / Menus / Sections BREW NATION CAFE Inactive impo…" at bounding box center [863, 297] width 784 height 975
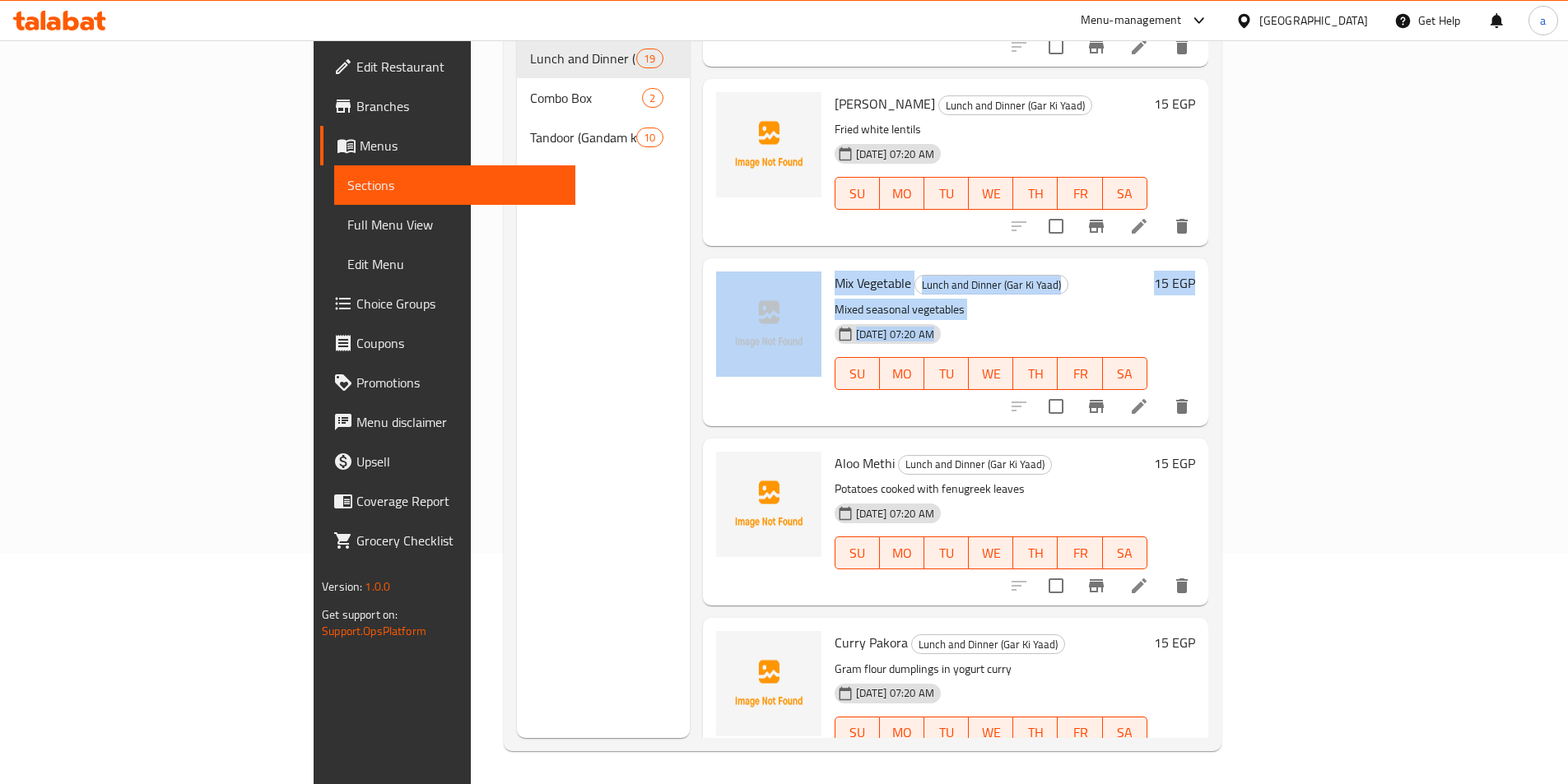
drag, startPoint x: 1566, startPoint y: 244, endPoint x: 1563, endPoint y: 181, distance: 63.1
click at [1255, 181] on div "Home / Restaurants management / Menus / Sections BREW NATION CAFE Inactive impo…" at bounding box center [863, 297] width 784 height 975
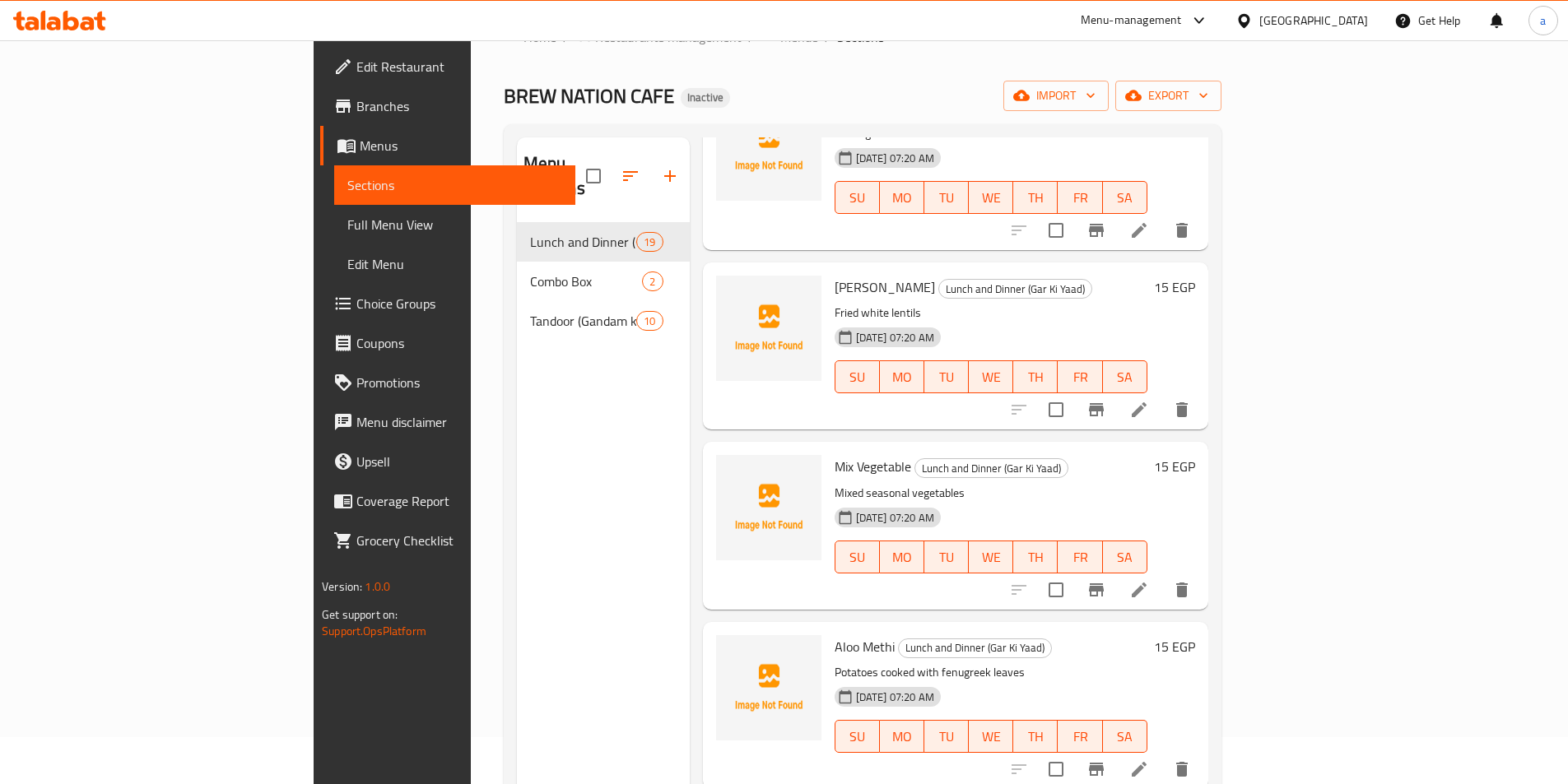
click at [1255, 196] on div "Home / Restaurants management / Menus / Sections BREW NATION CAFE Inactive impo…" at bounding box center [863, 481] width 784 height 975
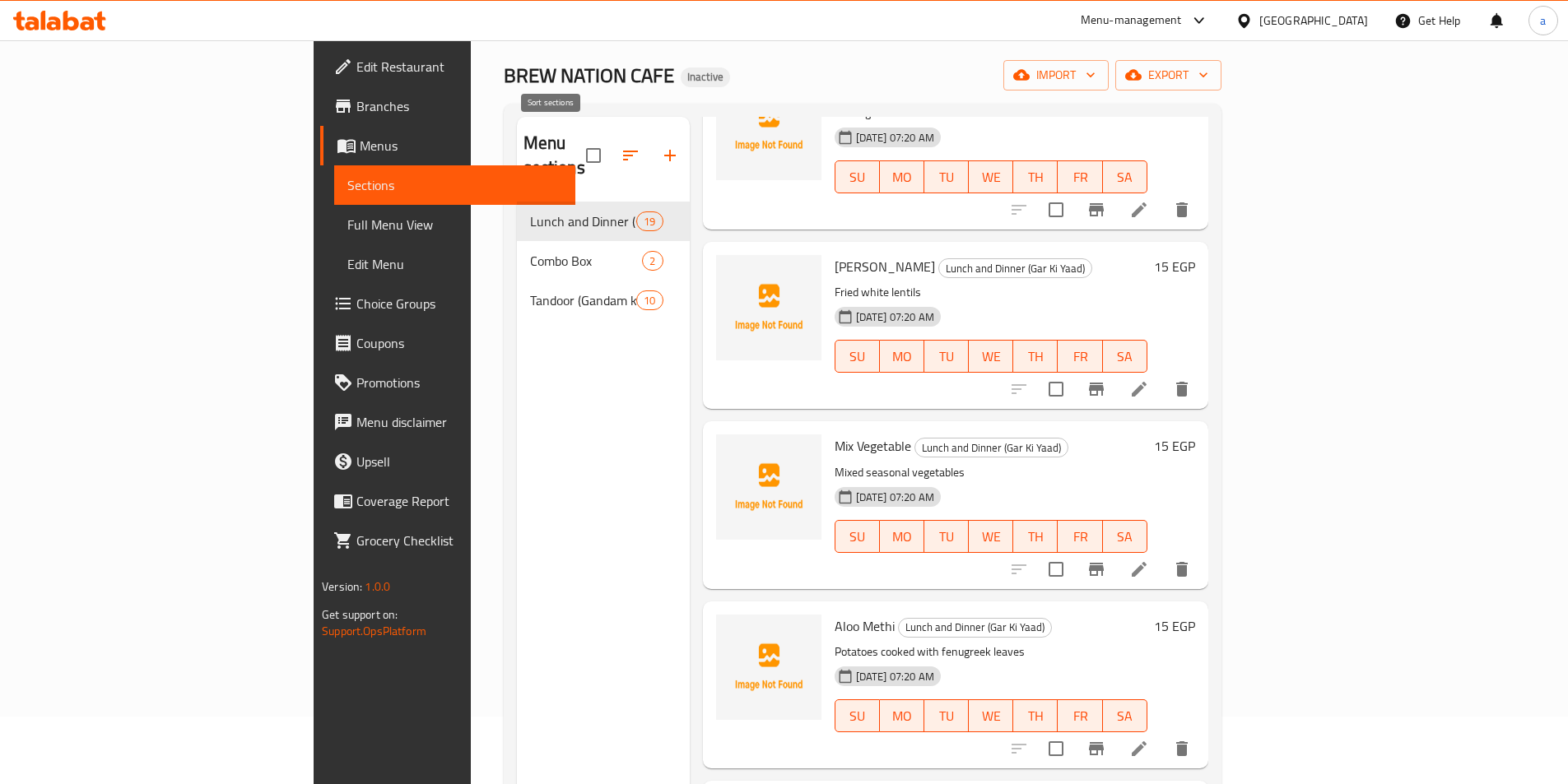
scroll to position [66, 0]
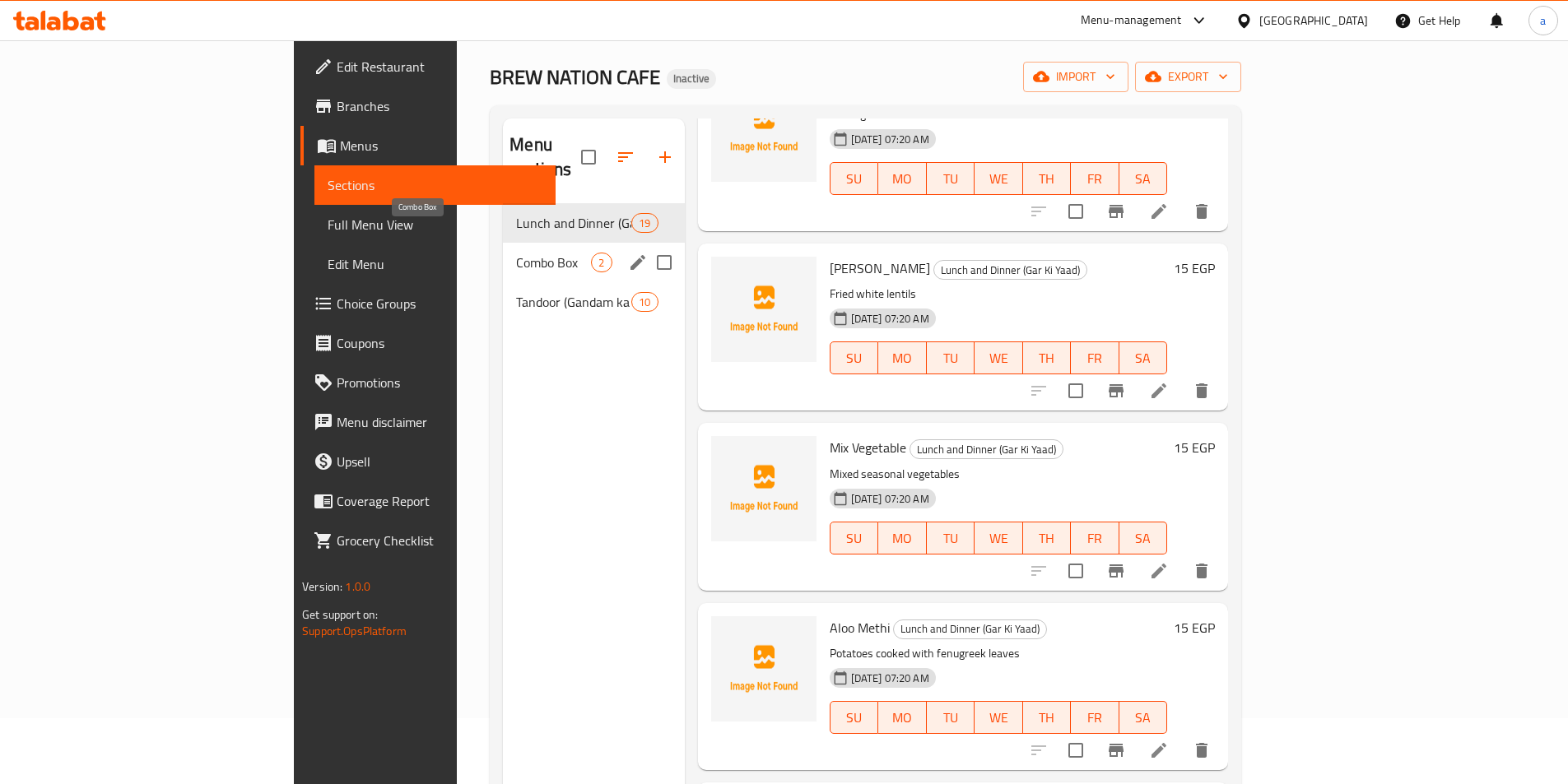
click at [516, 253] on span "Combo Box" at bounding box center [553, 262] width 75 height 19
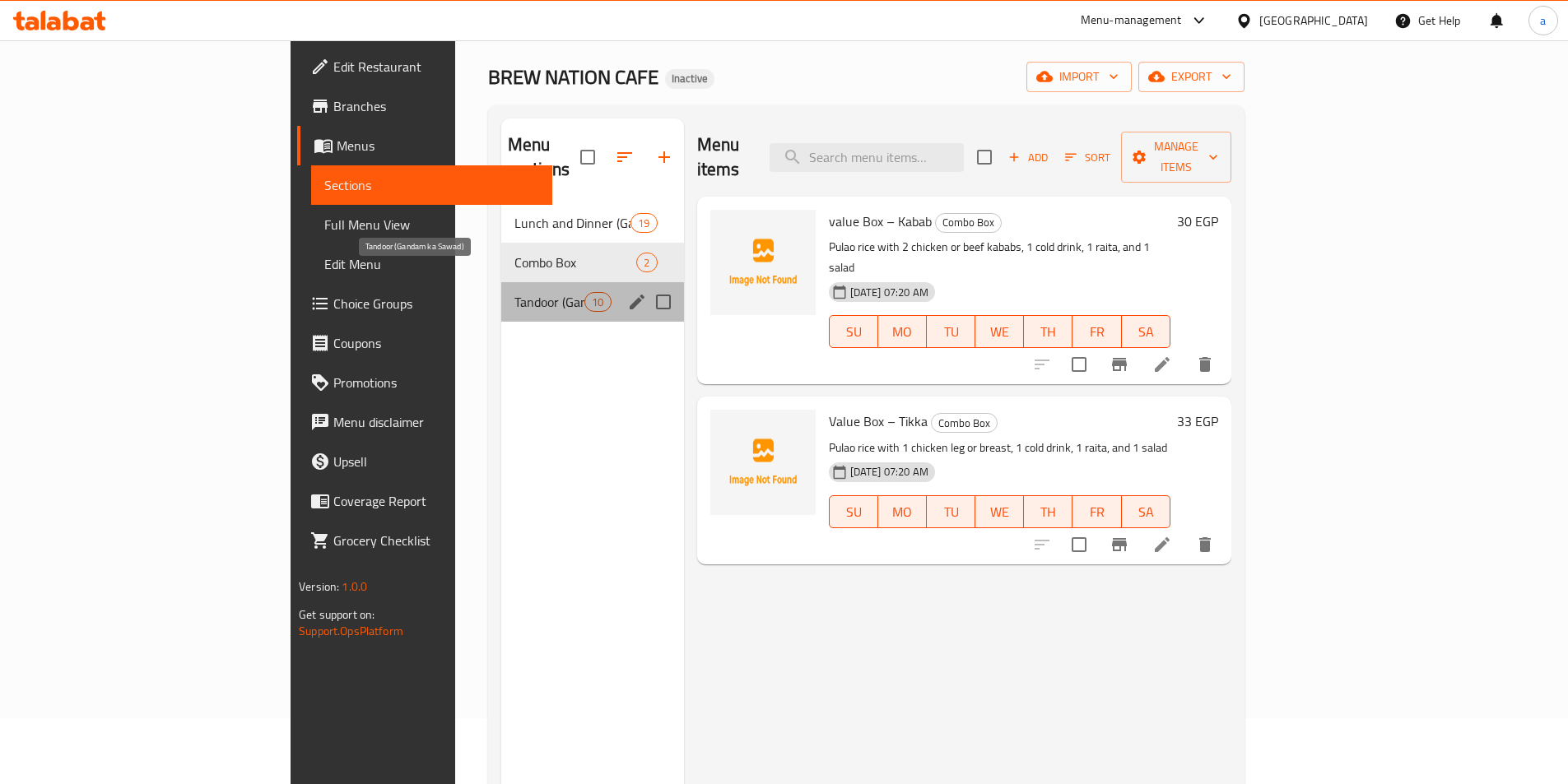
click at [514, 292] on span "Tandoor (Gandam ka Sawad)" at bounding box center [549, 301] width 70 height 19
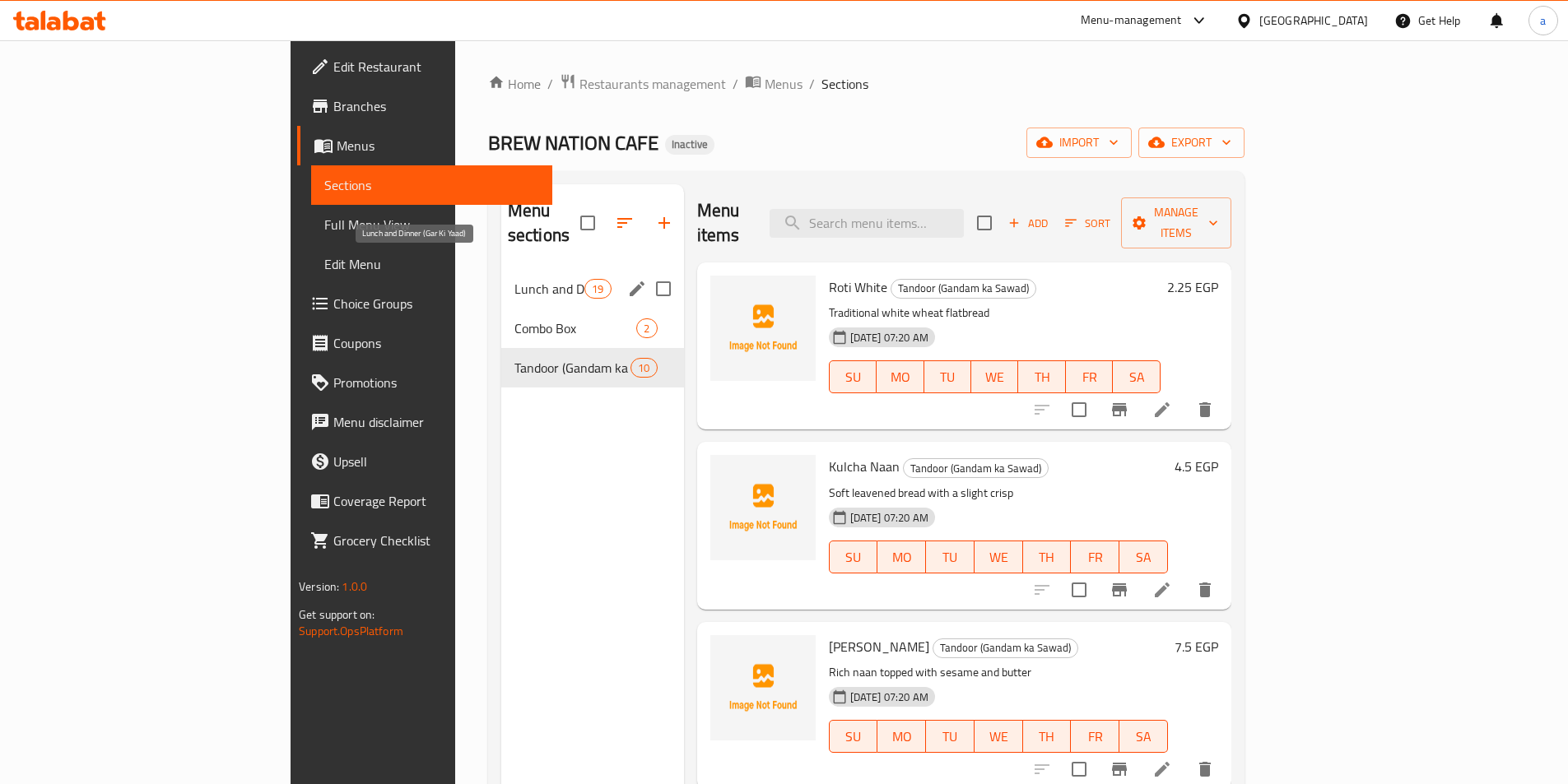
click at [514, 279] on span "Lunch and Dinner (Gar Ki Yaad)" at bounding box center [549, 288] width 70 height 19
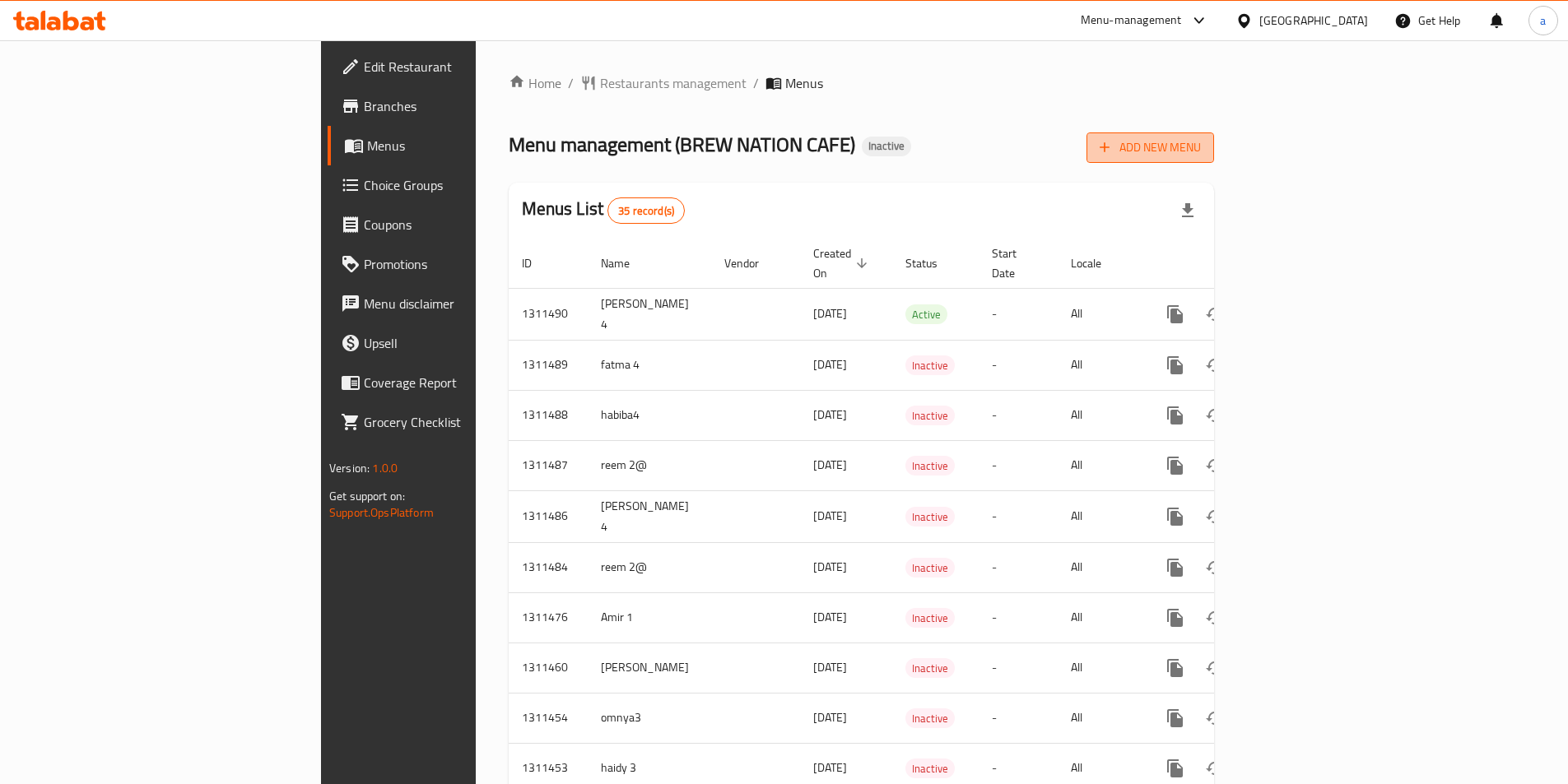
click at [1113, 152] on icon "button" at bounding box center [1105, 147] width 17 height 17
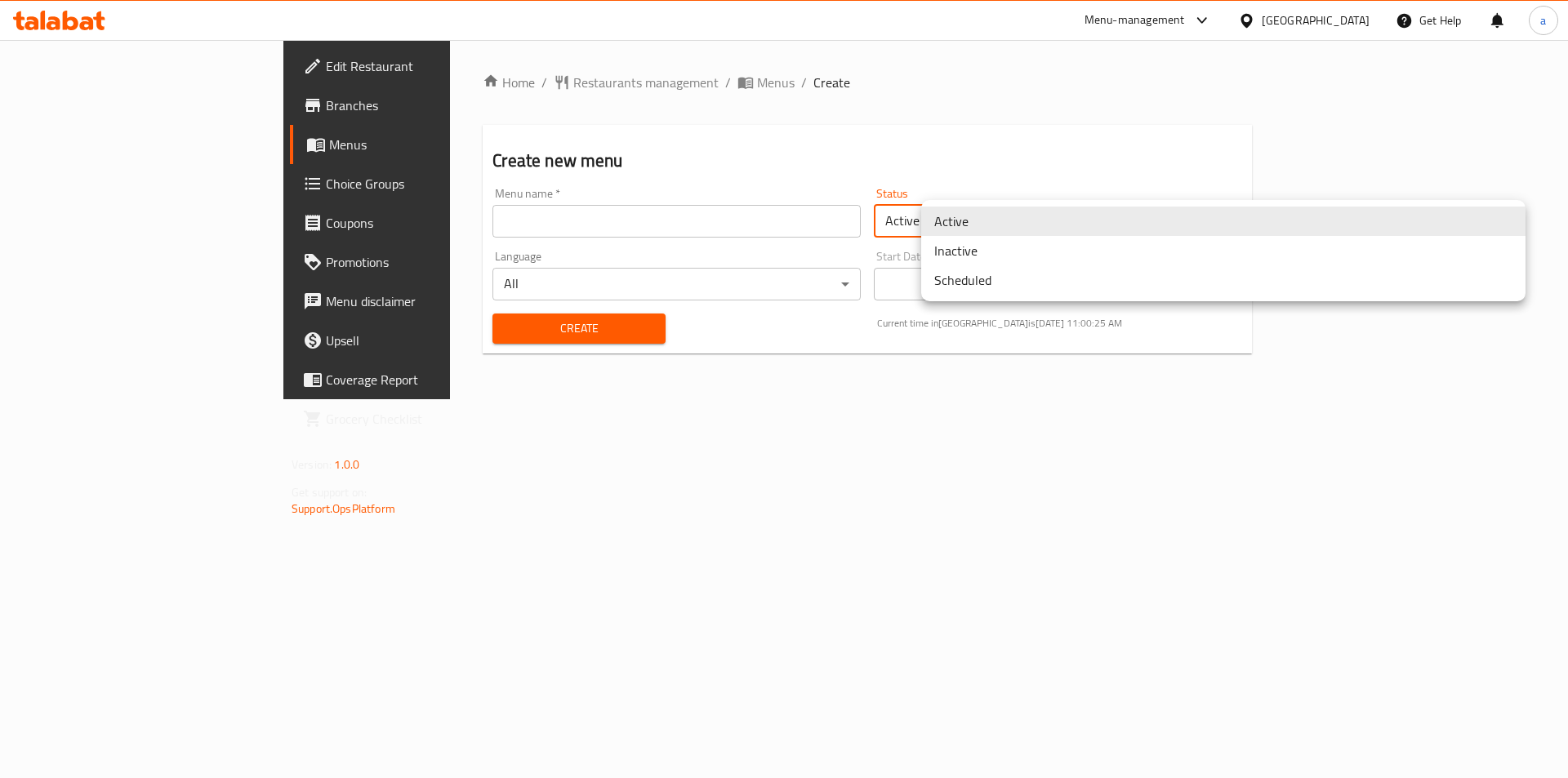
click at [1001, 233] on body "​ Menu-management [GEOGRAPHIC_DATA] Get Help a Edit Restaurant Branches Menus C…" at bounding box center [784, 409] width 1568 height 738
click at [998, 258] on li "Inactive" at bounding box center [1223, 251] width 604 height 29
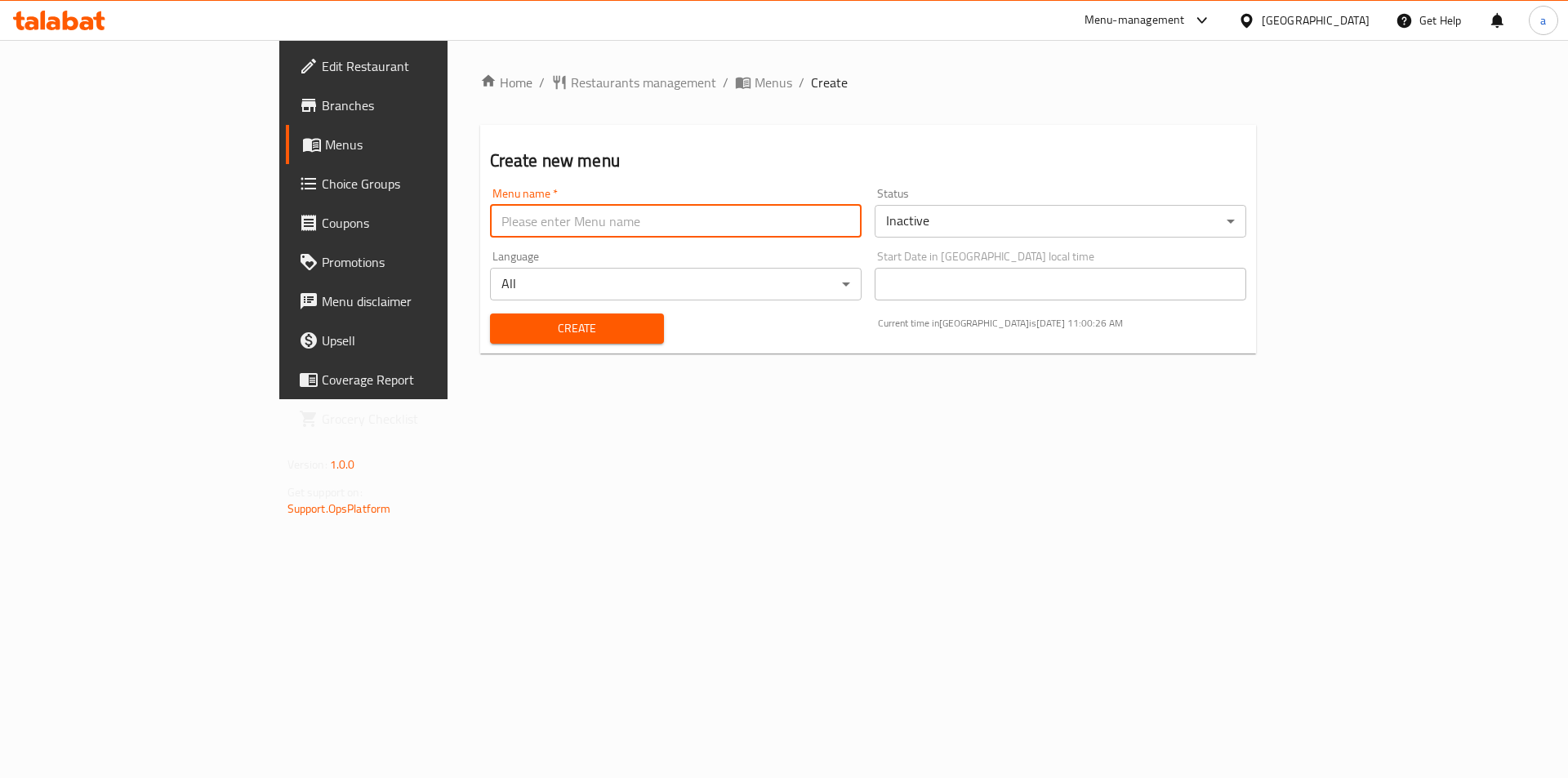
click at [591, 230] on input "text" at bounding box center [676, 222] width 372 height 33
type input "Amir 22"
click at [503, 319] on span "Create" at bounding box center [578, 328] width 149 height 20
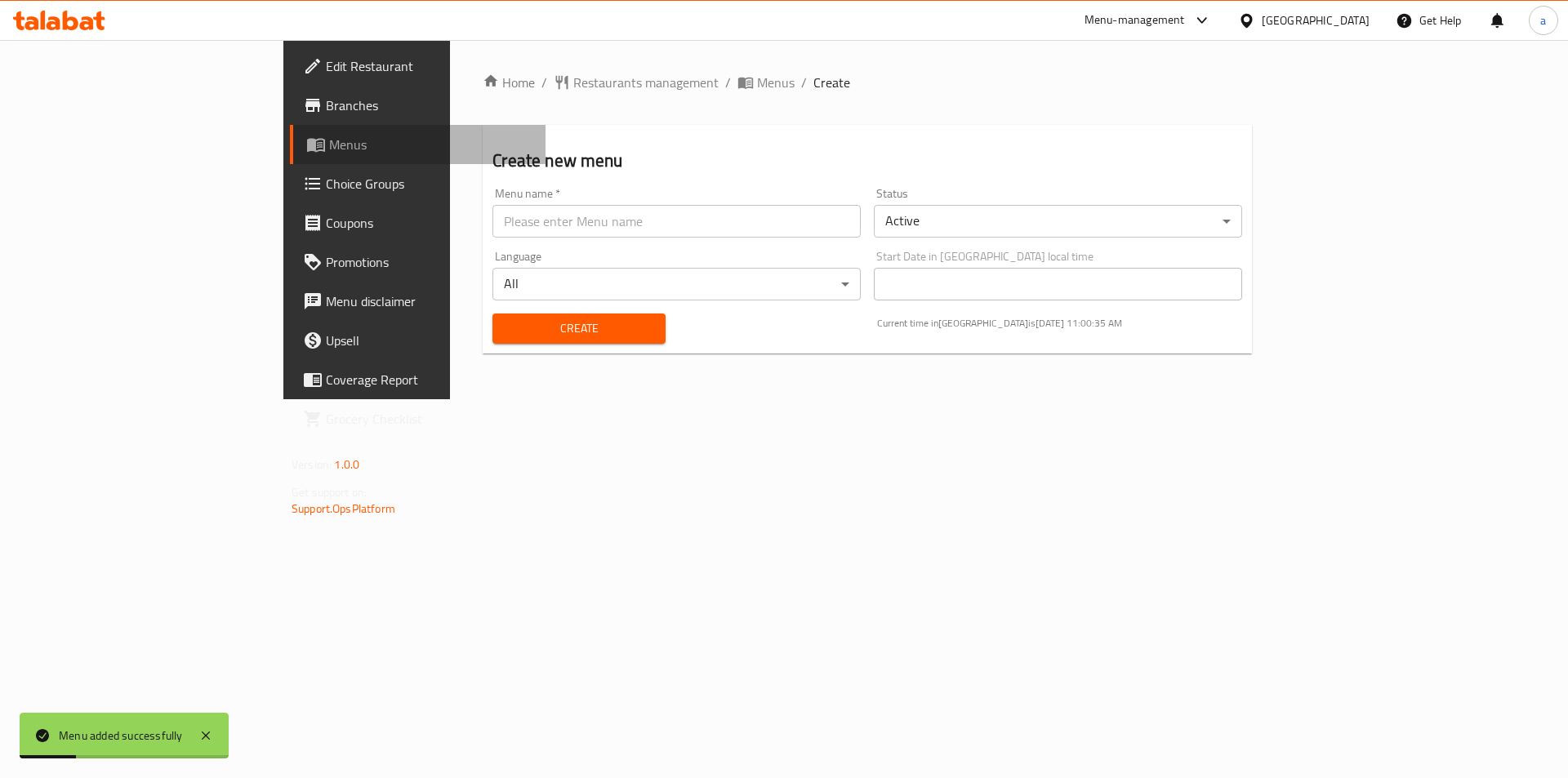
click at [329, 137] on span "Menus" at bounding box center [430, 144] width 203 height 19
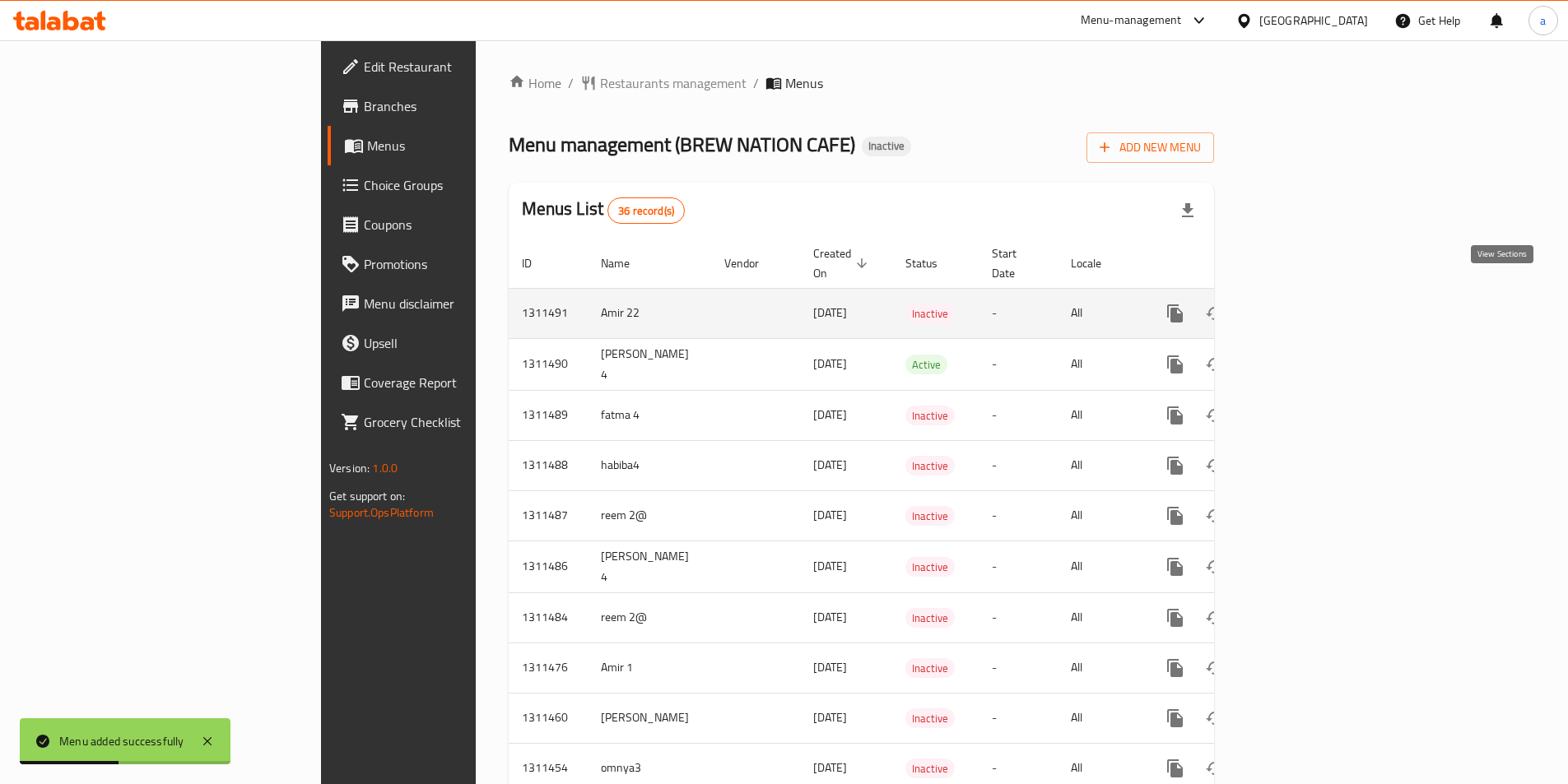
click at [1304, 304] on icon "enhanced table" at bounding box center [1294, 313] width 19 height 19
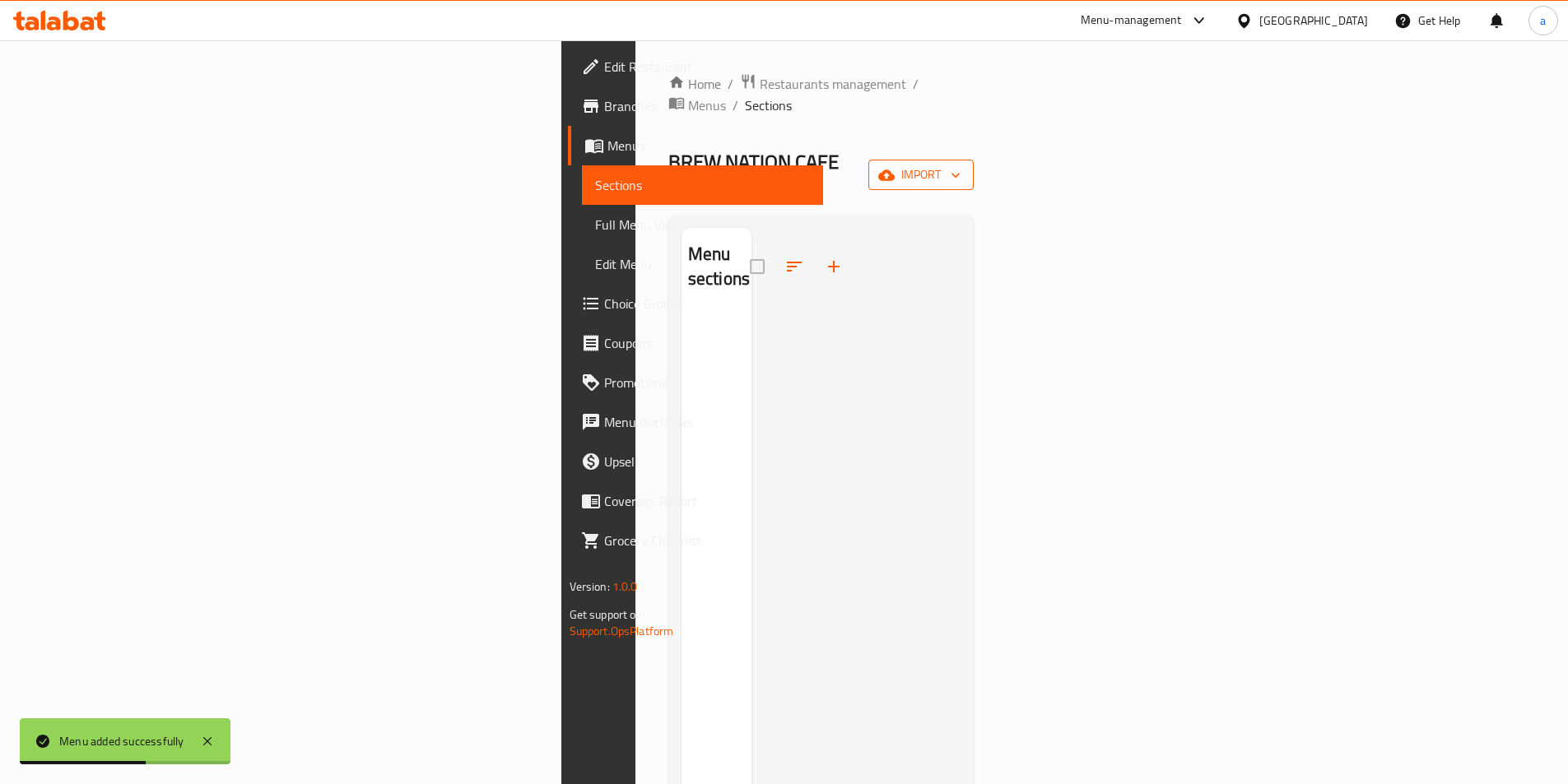
click at [974, 159] on button "import" at bounding box center [921, 174] width 106 height 31
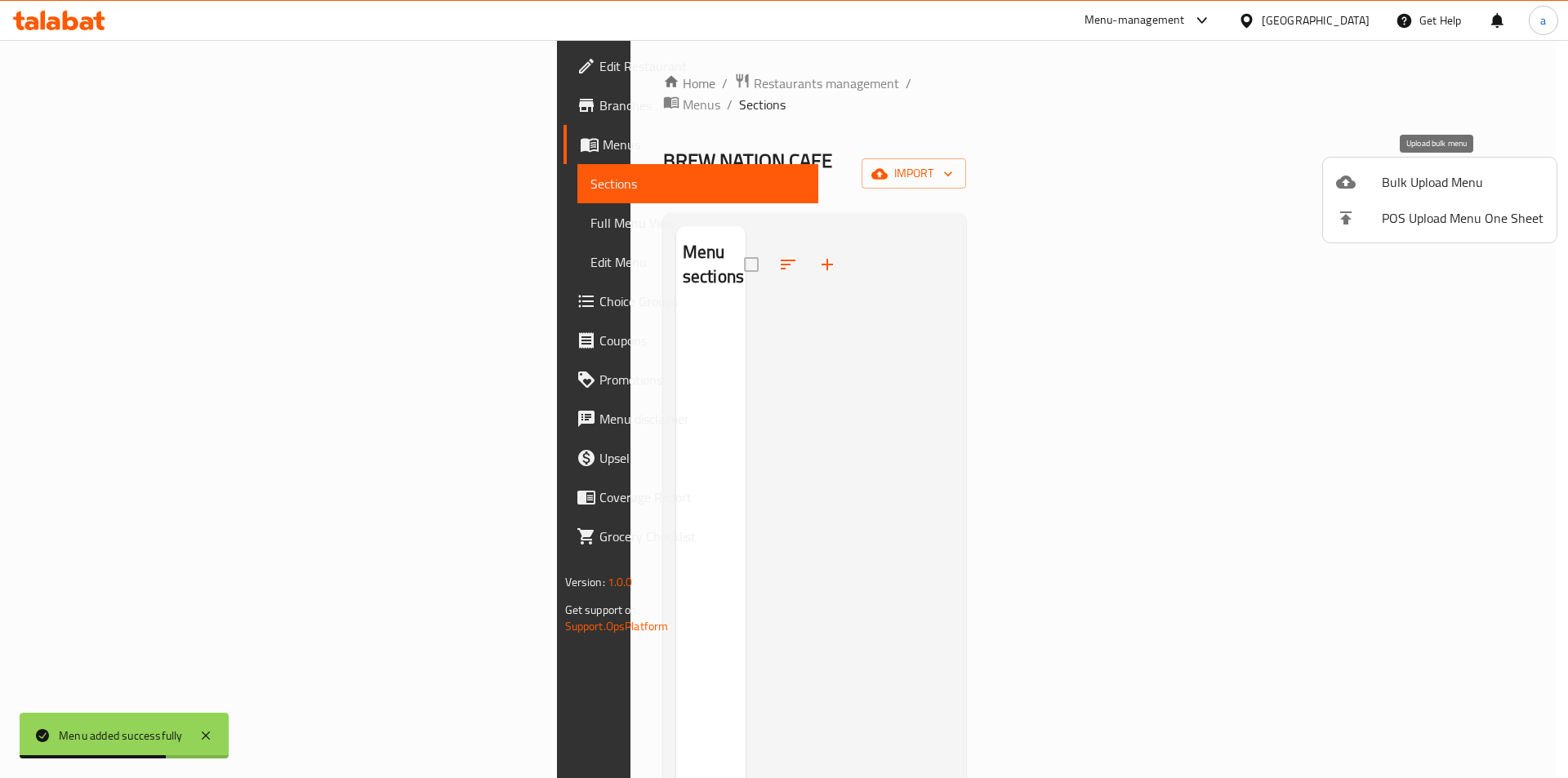
click at [1385, 192] on span "Bulk Upload Menu" at bounding box center [1463, 181] width 162 height 19
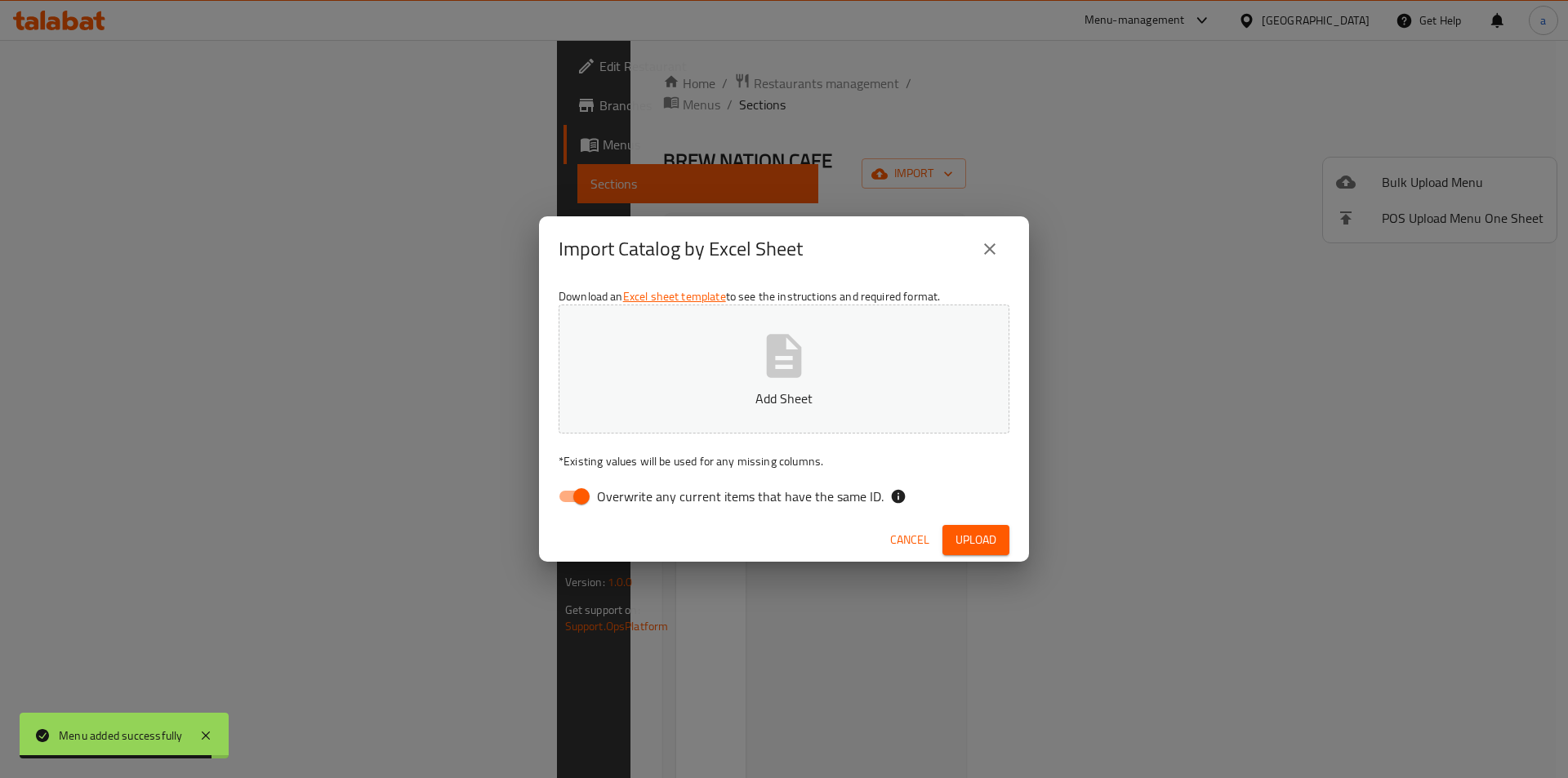
click at [587, 492] on input "Overwrite any current items that have the same ID." at bounding box center [581, 497] width 93 height 31
checkbox input "false"
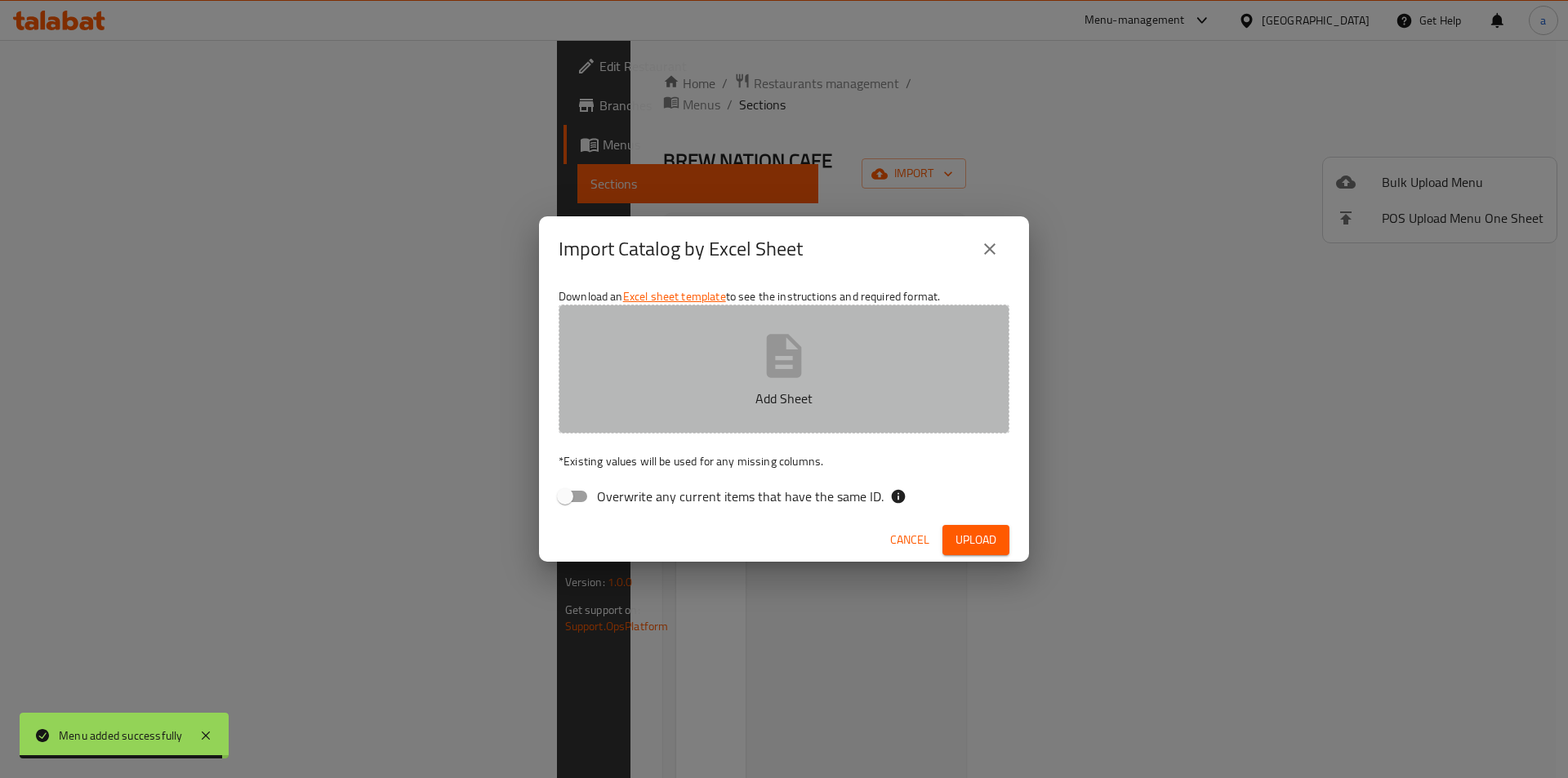
click at [640, 416] on button "Add Sheet" at bounding box center [784, 369] width 451 height 129
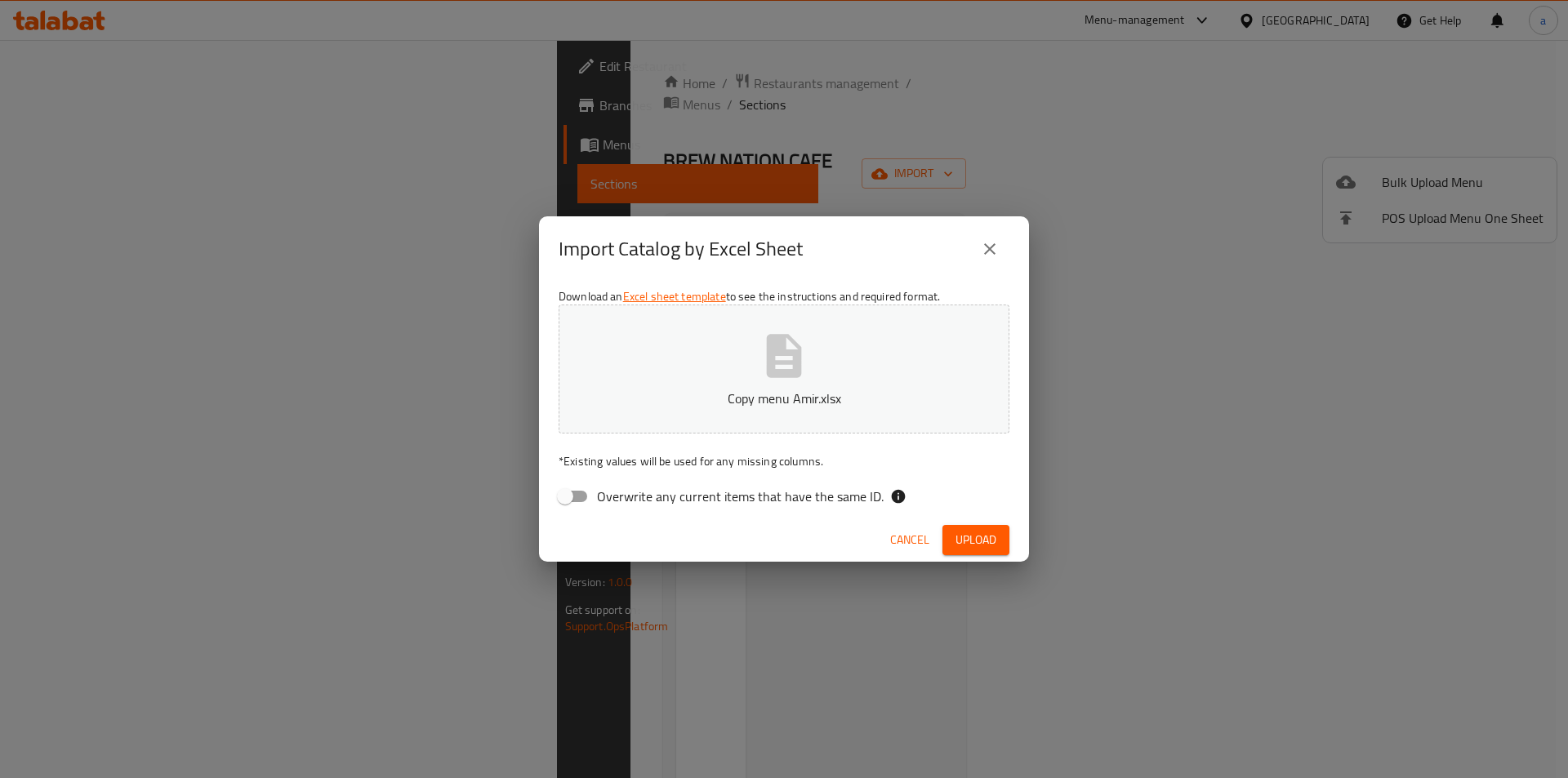
click at [993, 543] on span "Upload" at bounding box center [976, 540] width 40 height 20
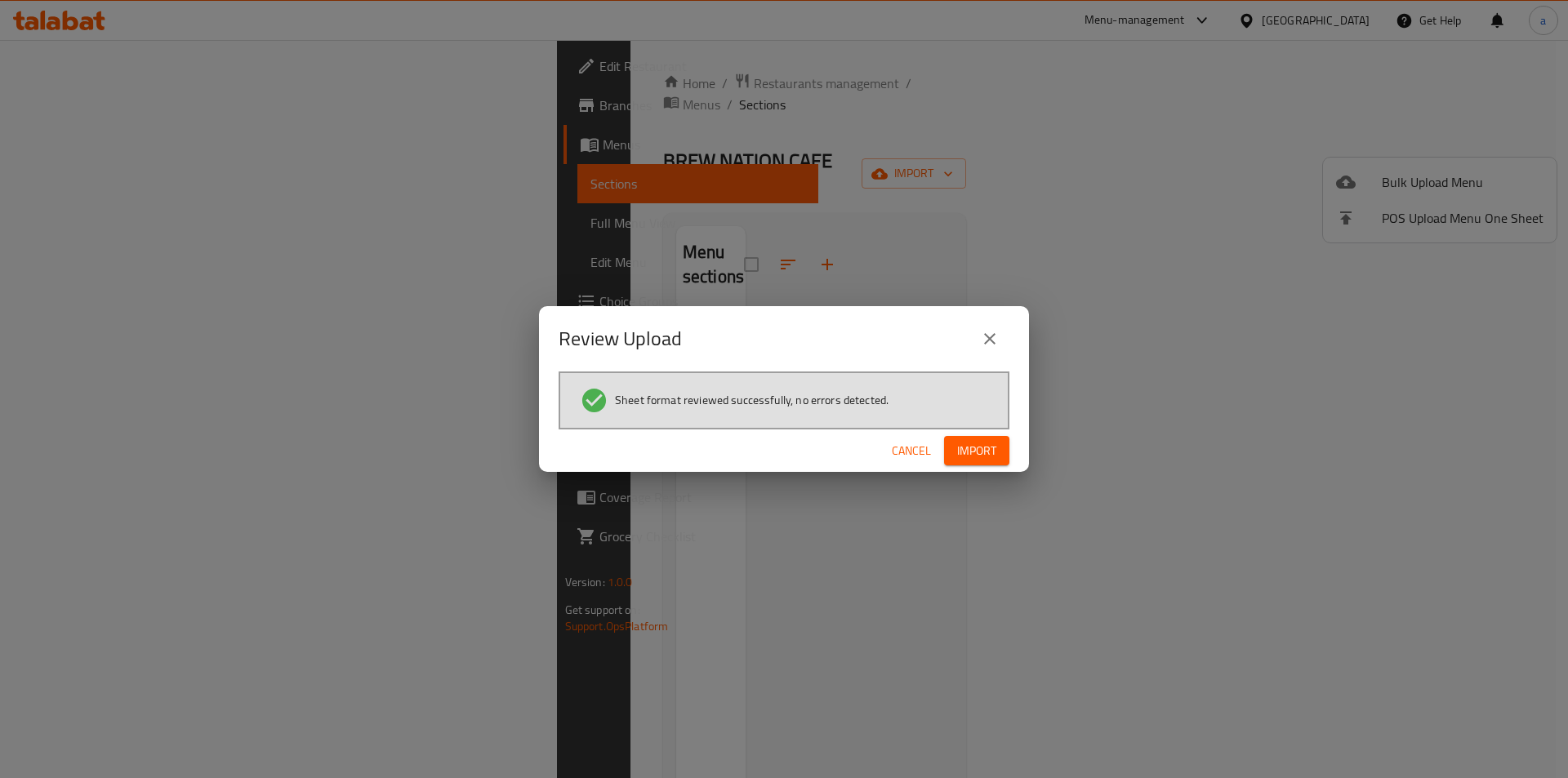
click at [990, 448] on span "Import" at bounding box center [977, 452] width 40 height 20
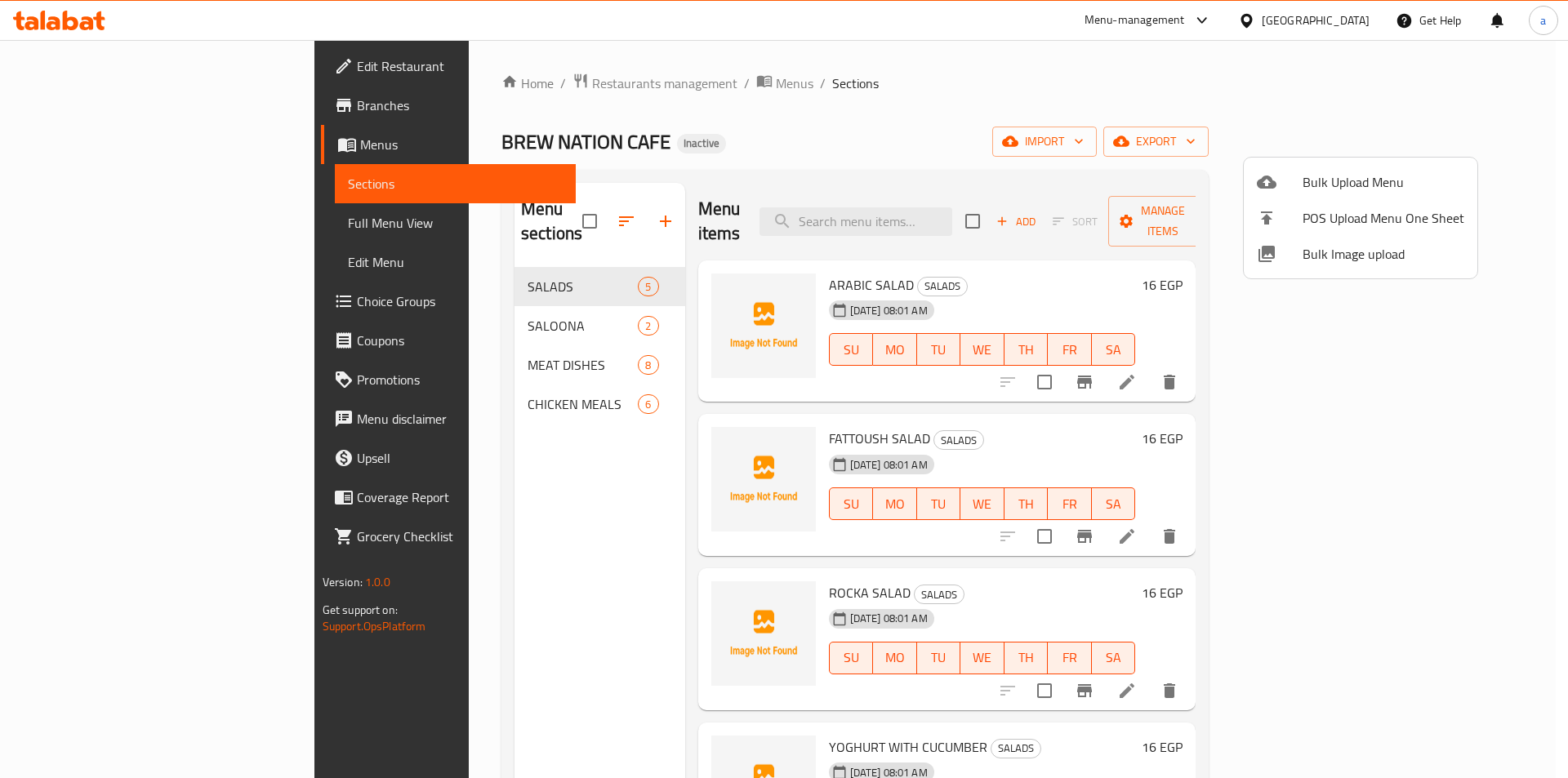
click at [514, 289] on div at bounding box center [784, 389] width 1568 height 778
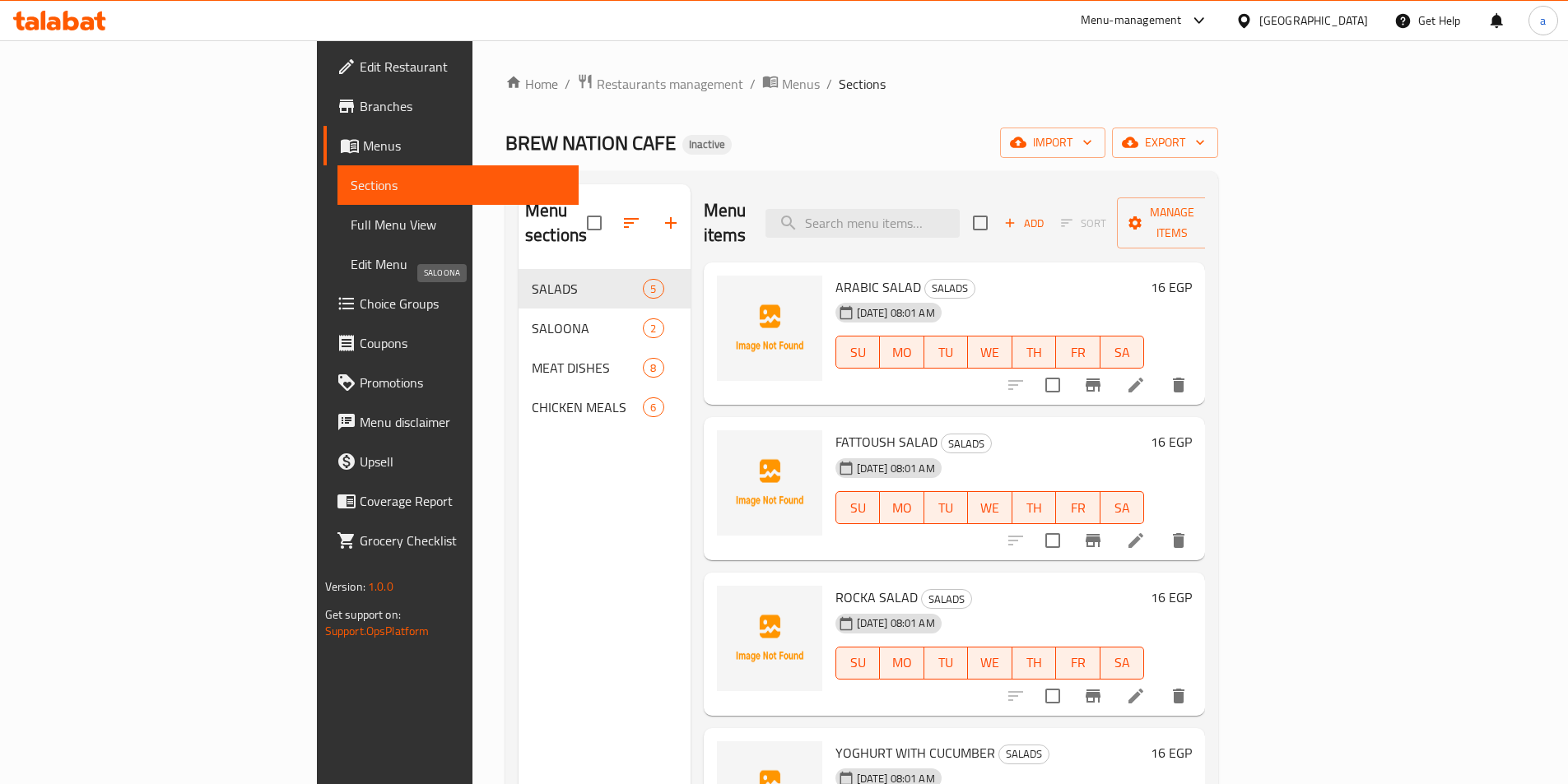
click at [532, 319] on span "SALOONA" at bounding box center [588, 328] width 111 height 19
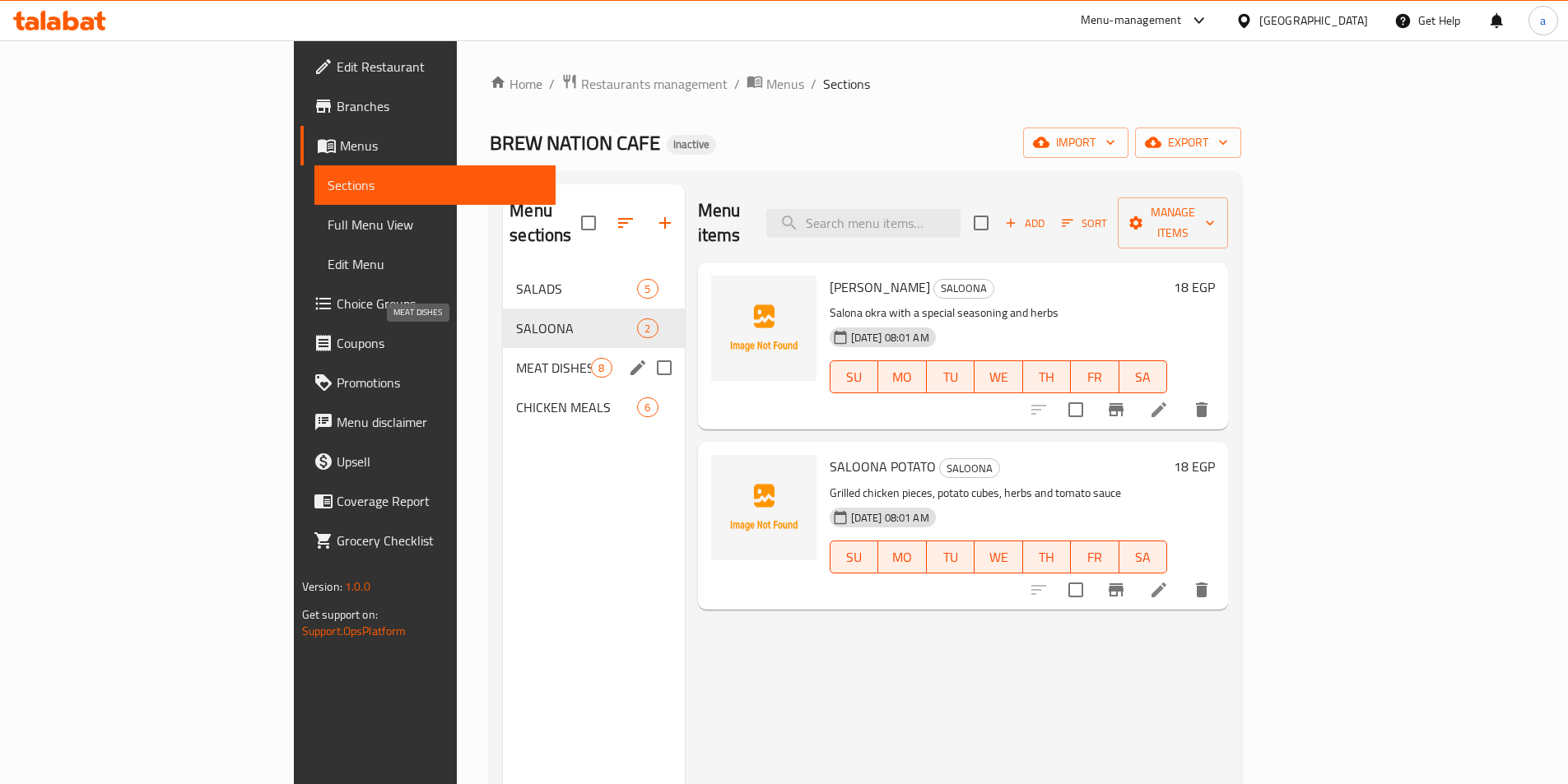
click at [516, 358] on span "MEAT DISHES" at bounding box center [553, 367] width 75 height 19
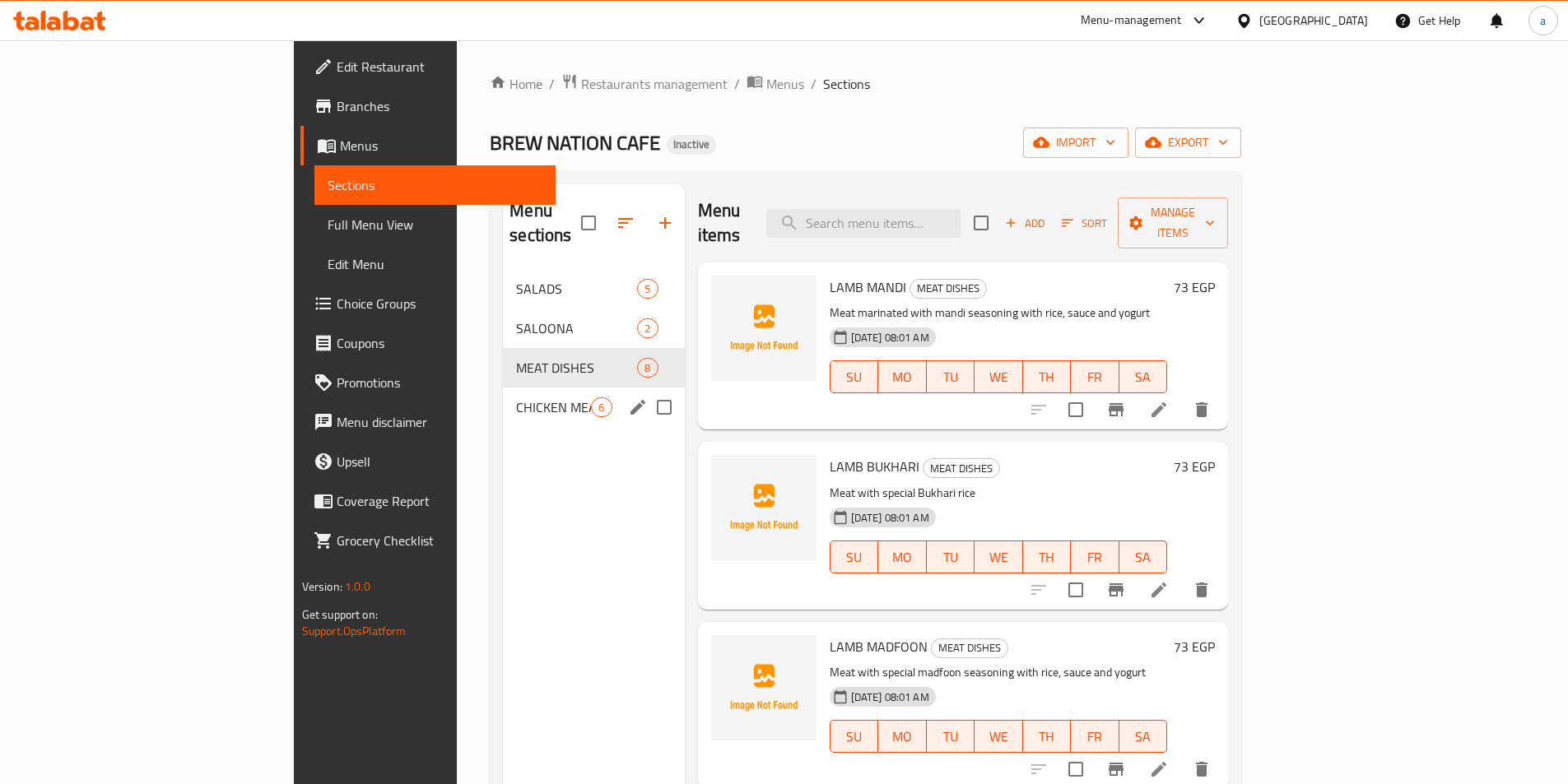
click at [503, 387] on div "CHICKEN MEALS 6" at bounding box center [593, 407] width 181 height 40
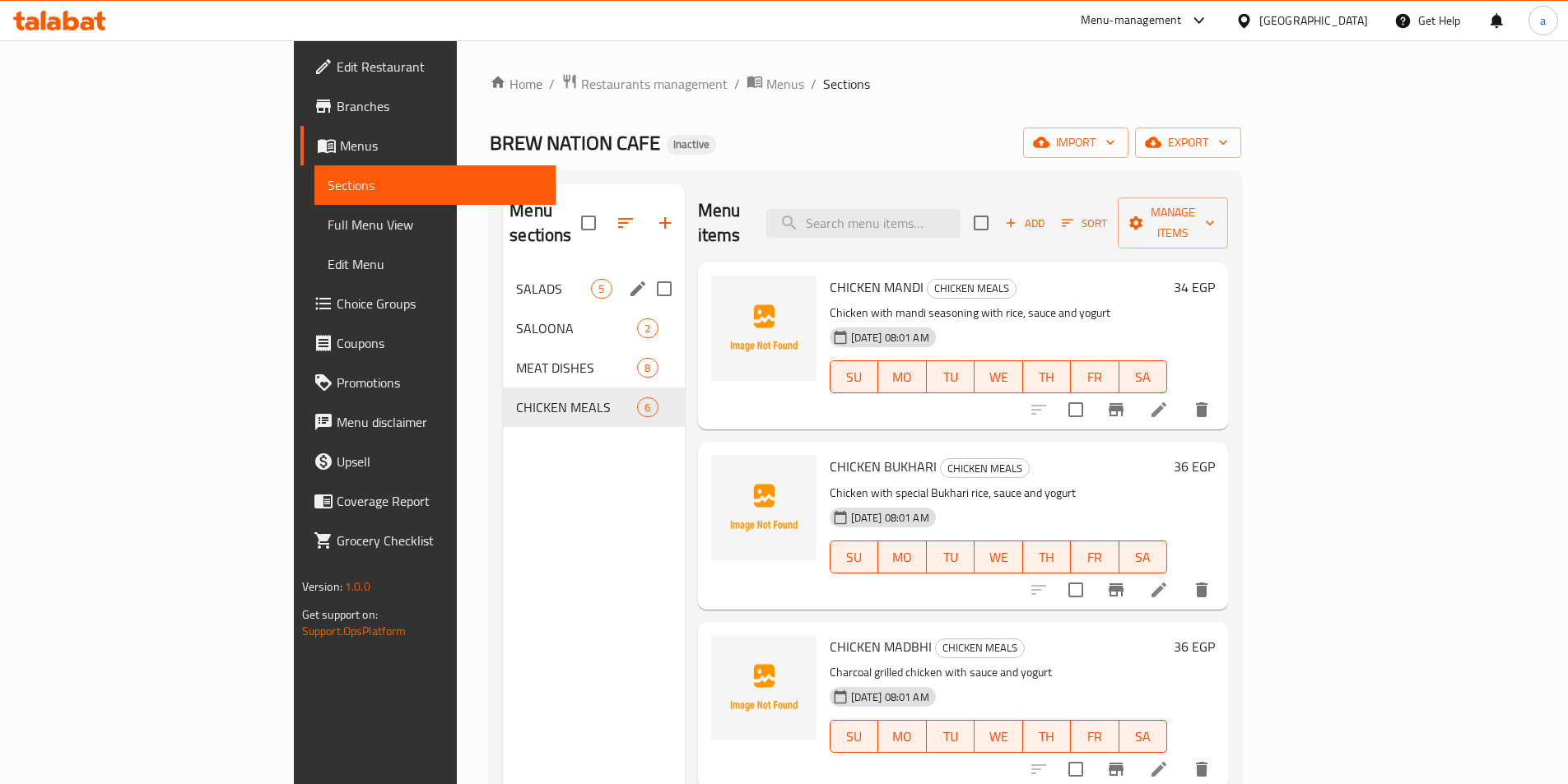
click at [516, 279] on span "SALADS" at bounding box center [553, 288] width 75 height 19
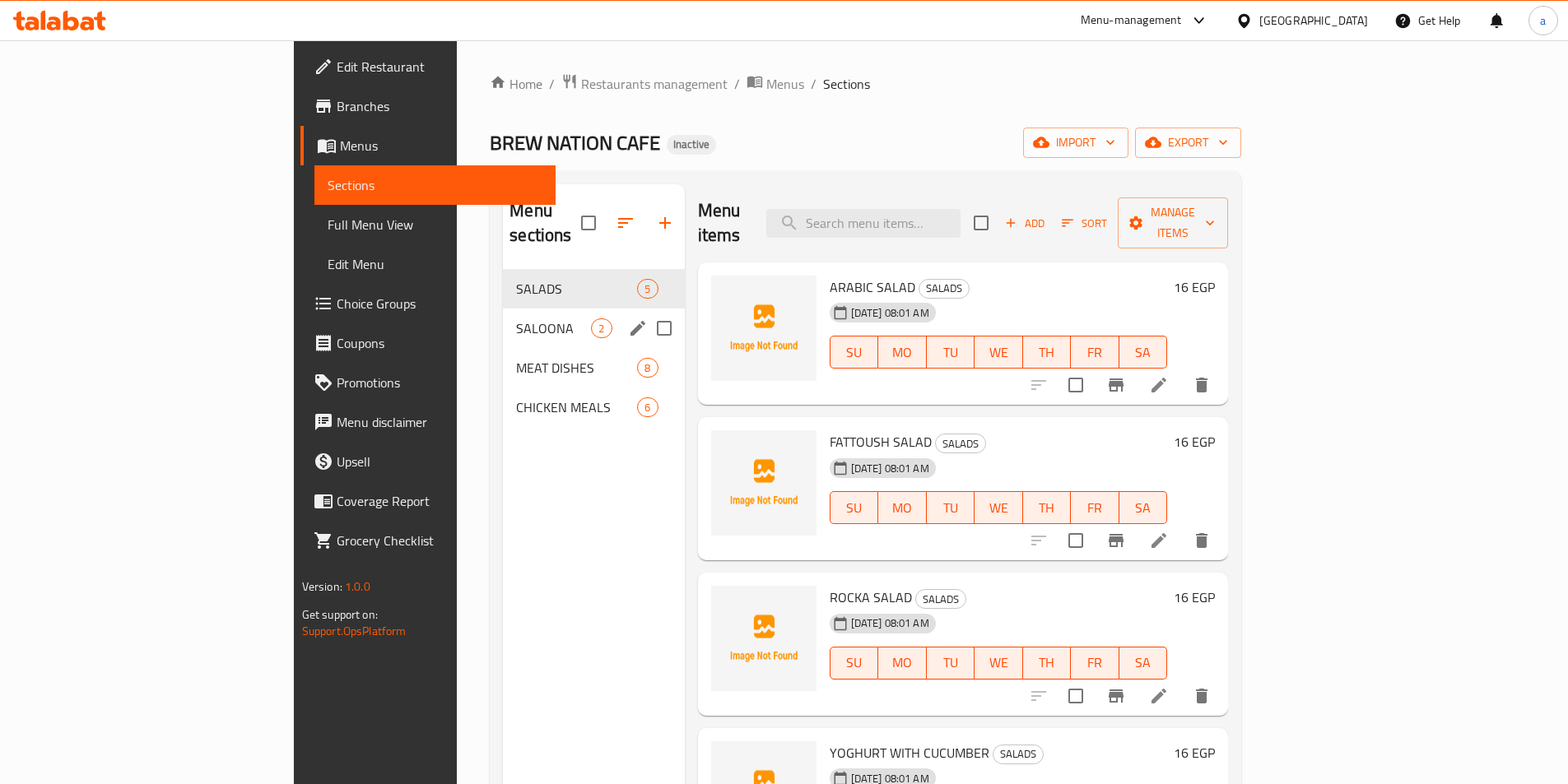
click at [545, 309] on div "SALOONA 2" at bounding box center [593, 328] width 181 height 40
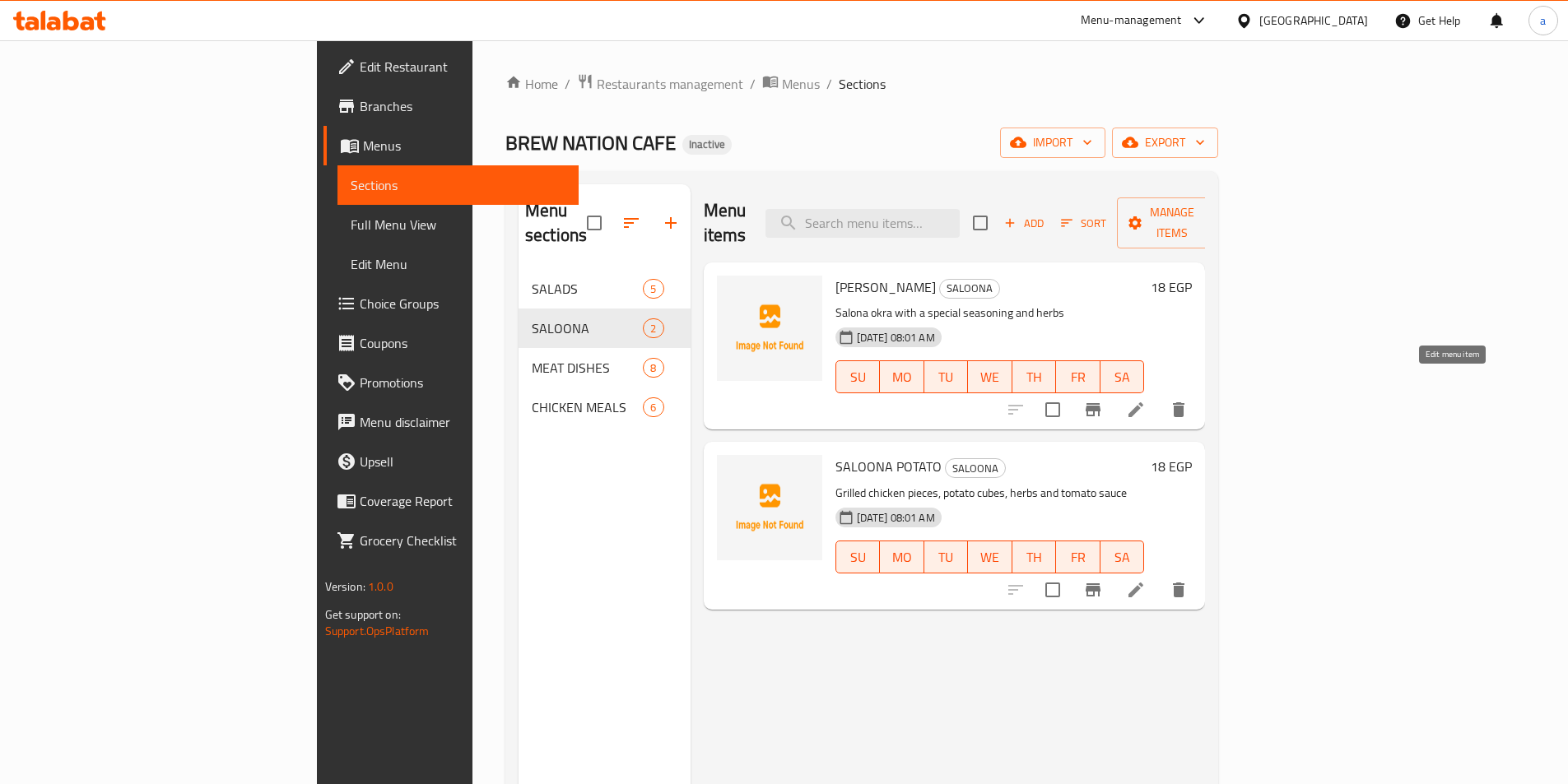
click at [1145, 400] on icon at bounding box center [1135, 410] width 19 height 19
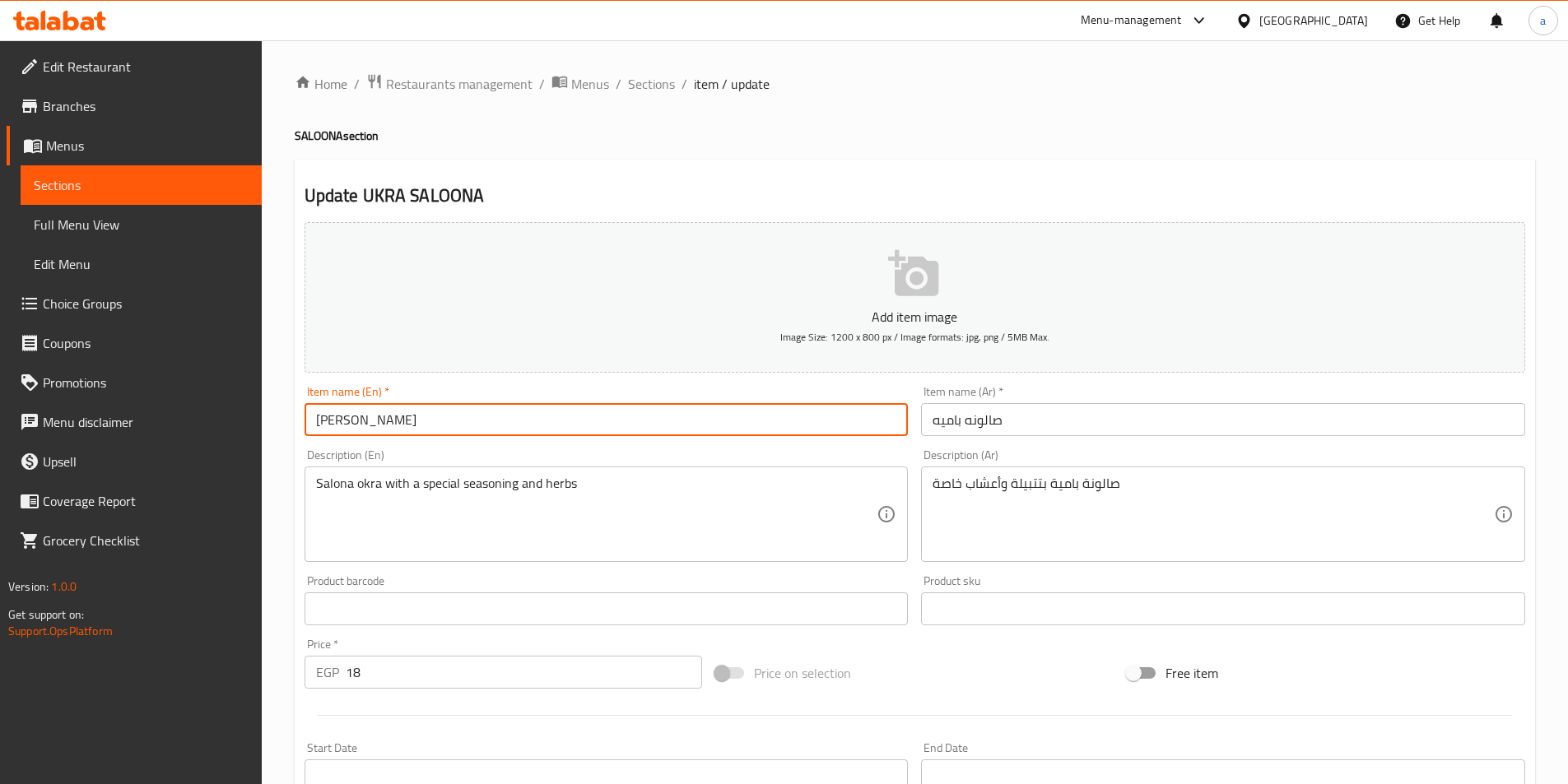
drag, startPoint x: 346, startPoint y: 428, endPoint x: 310, endPoint y: 419, distance: 37.1
click at [310, 419] on input "[PERSON_NAME]" at bounding box center [607, 420] width 604 height 33
click at [436, 422] on input "[PERSON_NAME]" at bounding box center [607, 420] width 604 height 33
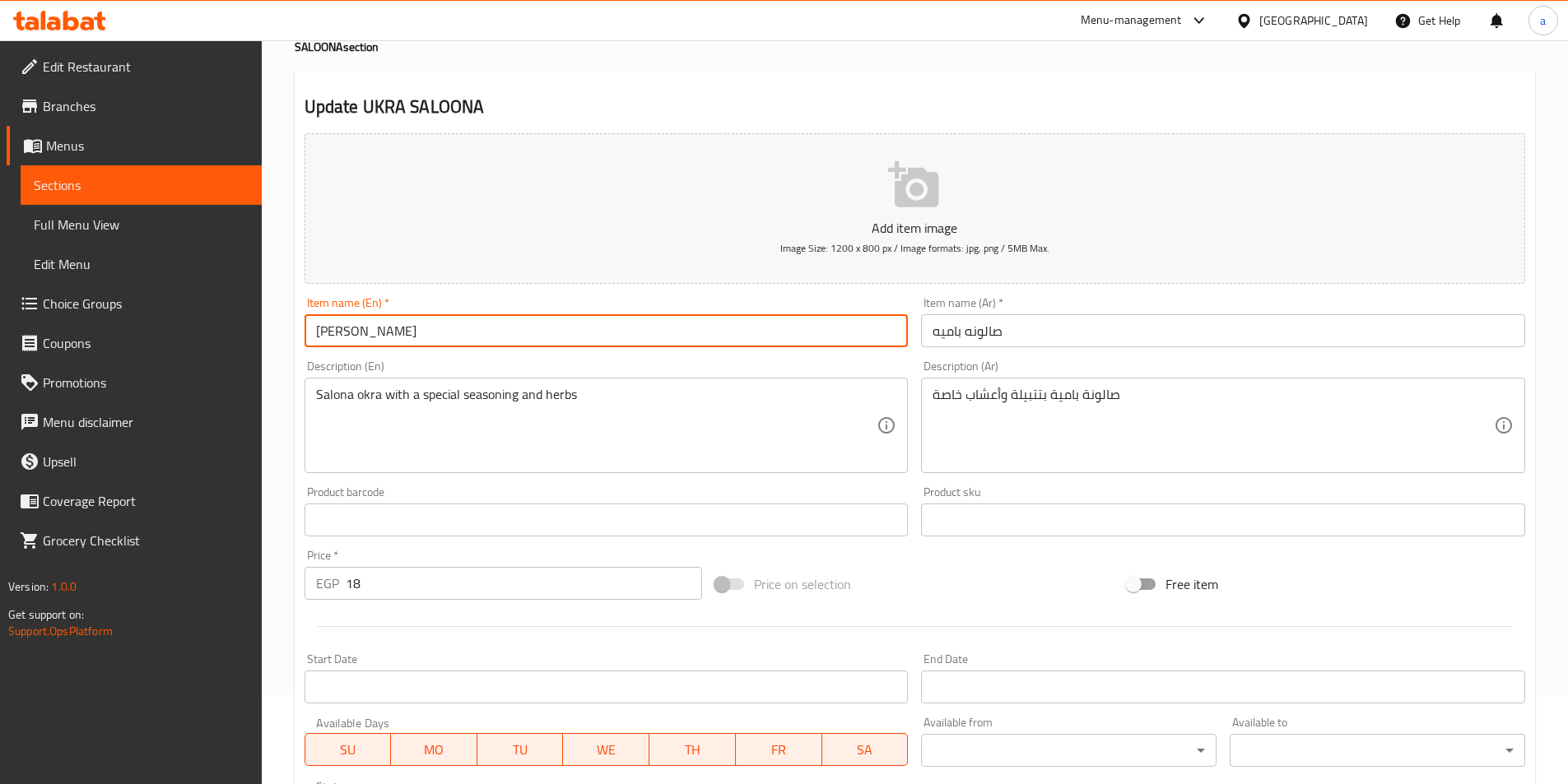
scroll to position [82, 0]
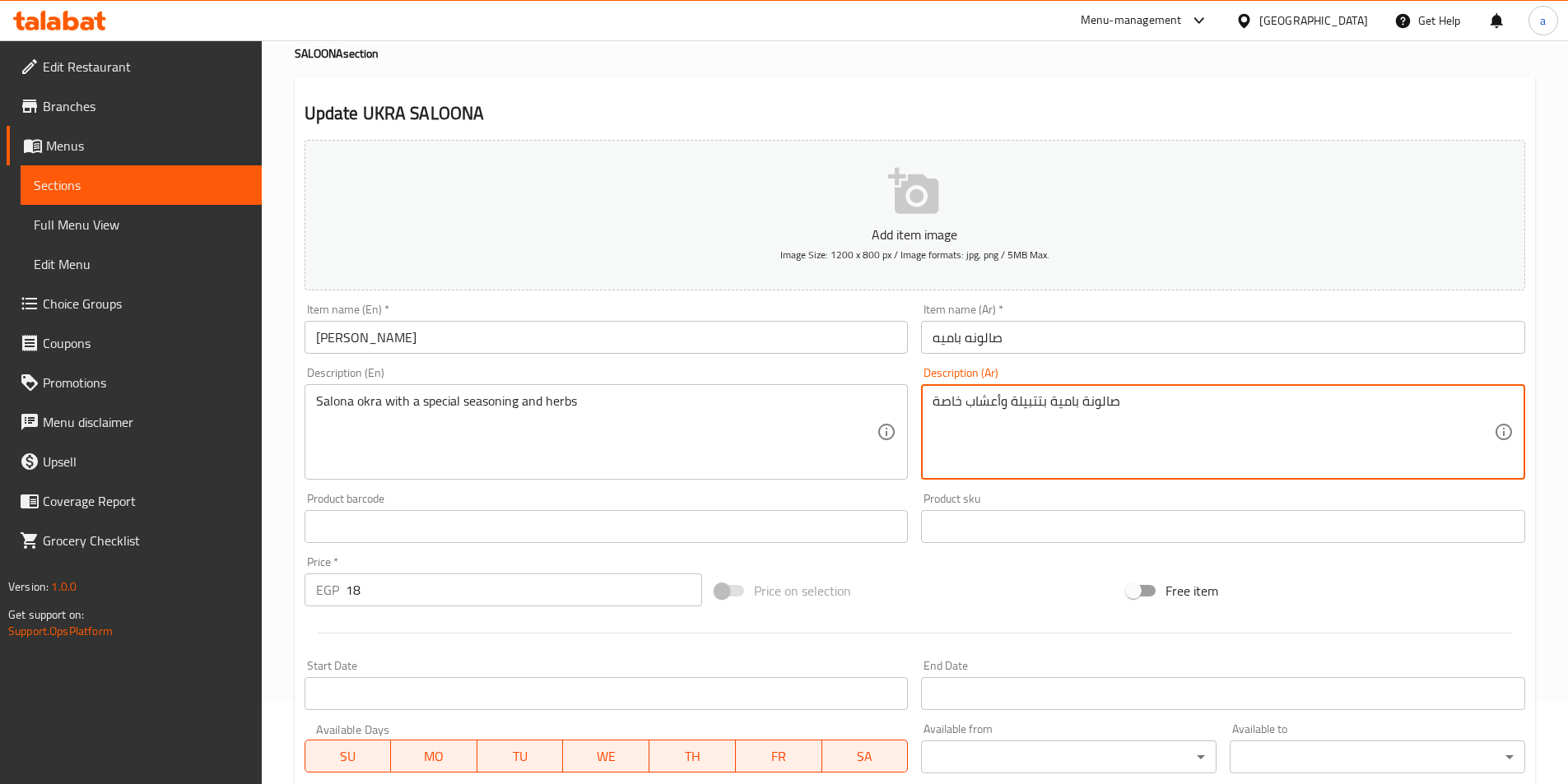
drag, startPoint x: 1122, startPoint y: 400, endPoint x: 928, endPoint y: 397, distance: 194.0
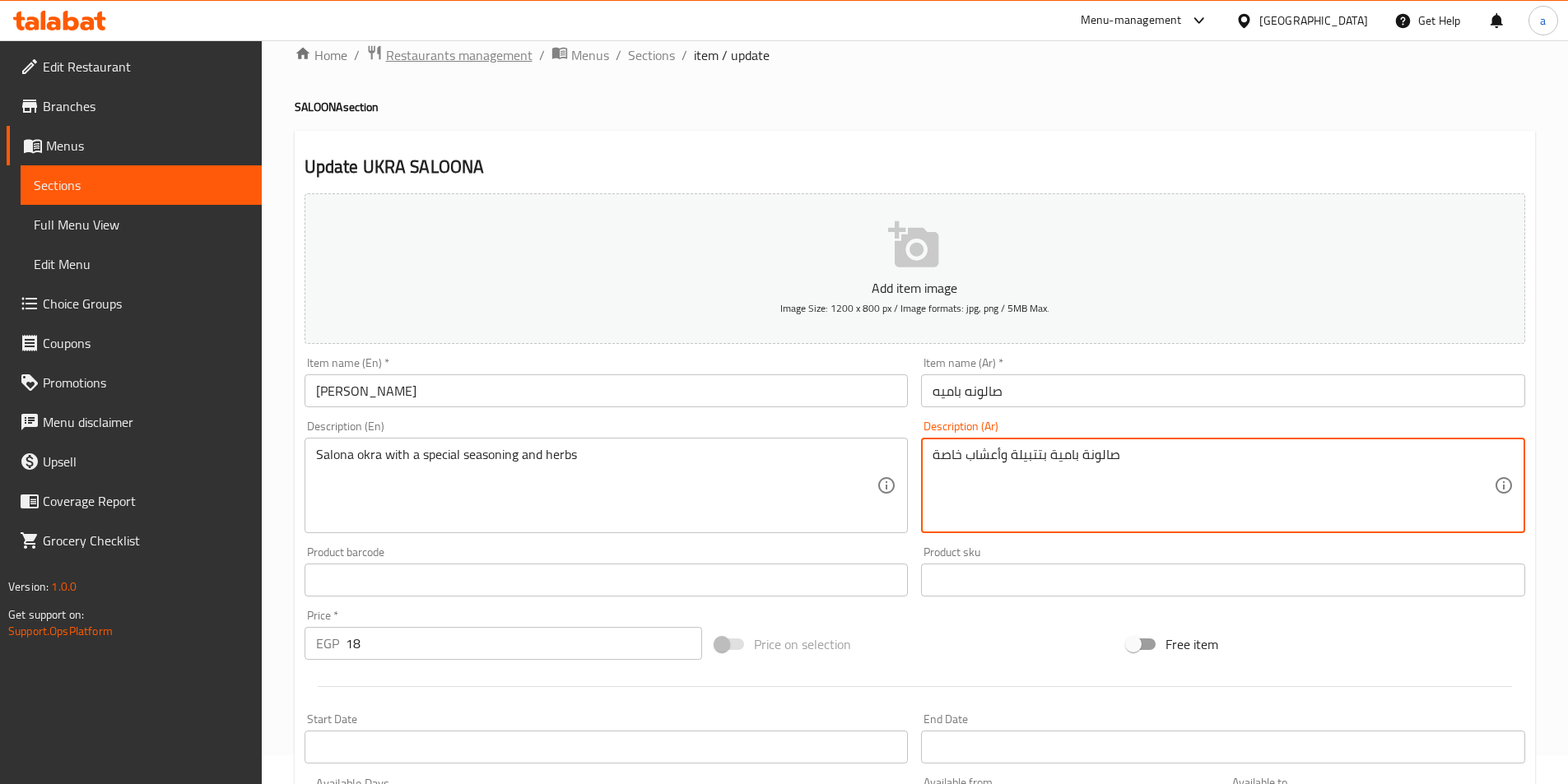
scroll to position [0, 0]
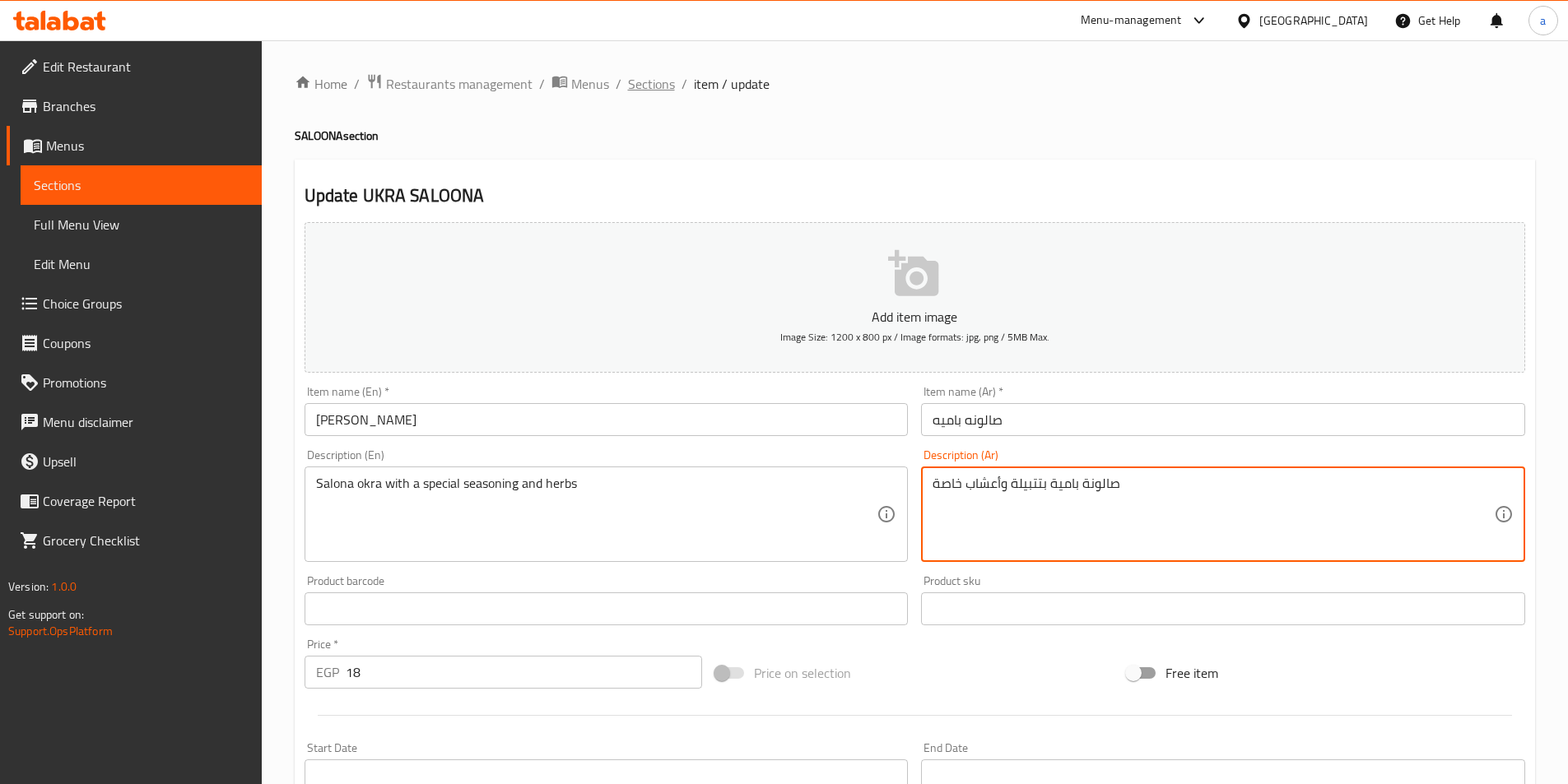
click at [646, 83] on span "Sections" at bounding box center [651, 83] width 47 height 19
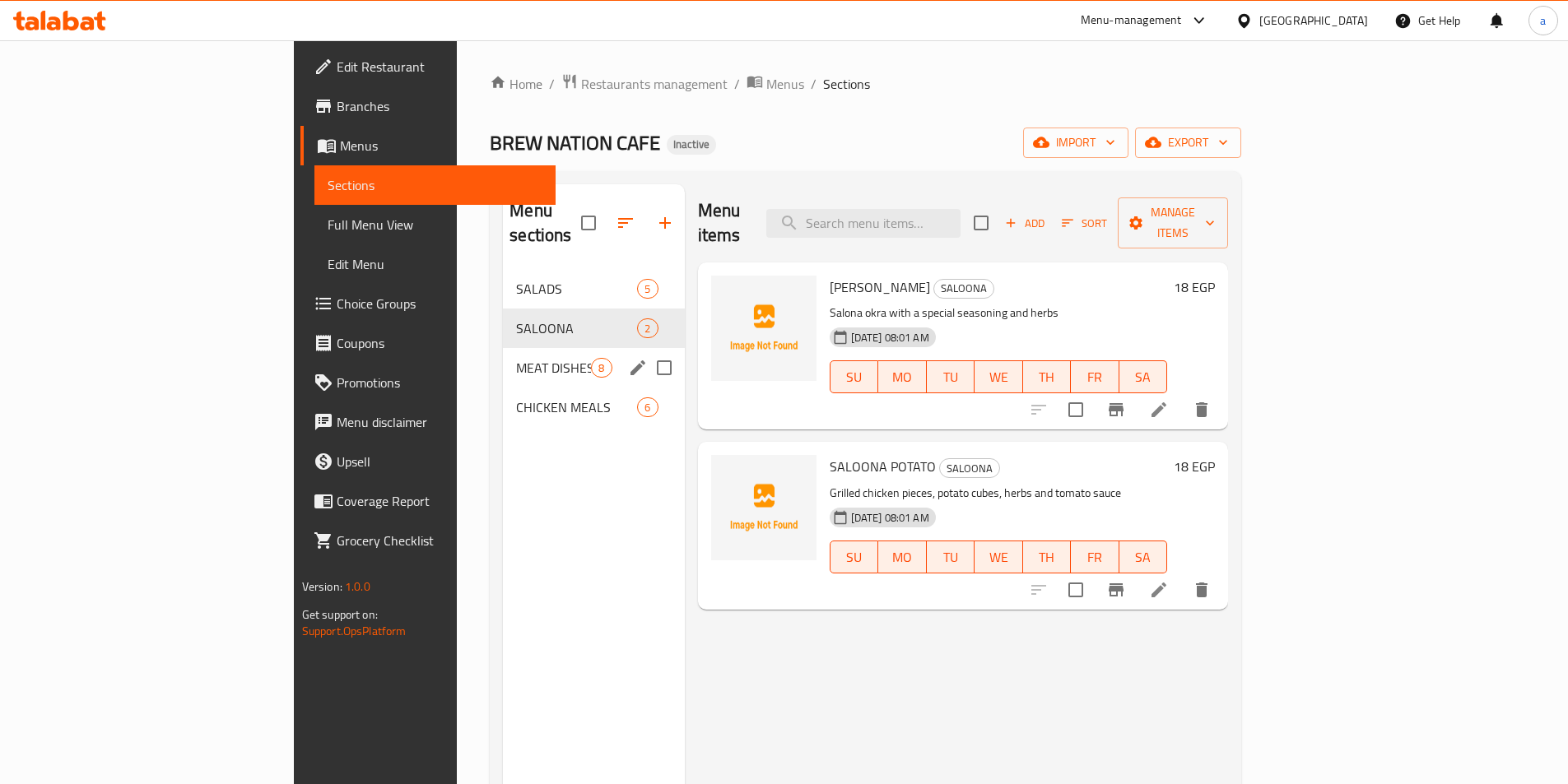
click at [516, 358] on span "MEAT DISHES" at bounding box center [553, 367] width 75 height 19
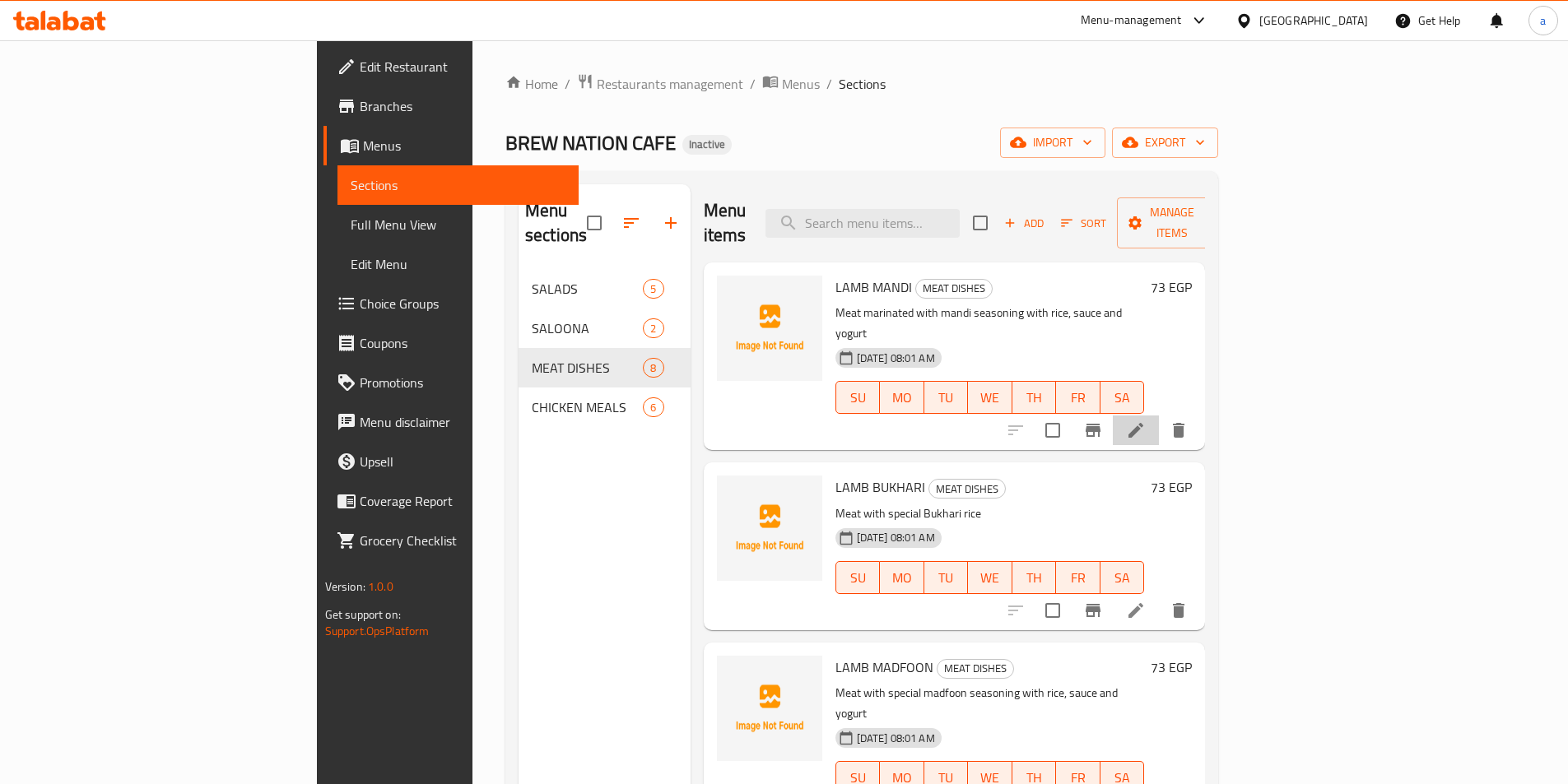
click at [1159, 416] on li at bounding box center [1136, 431] width 46 height 30
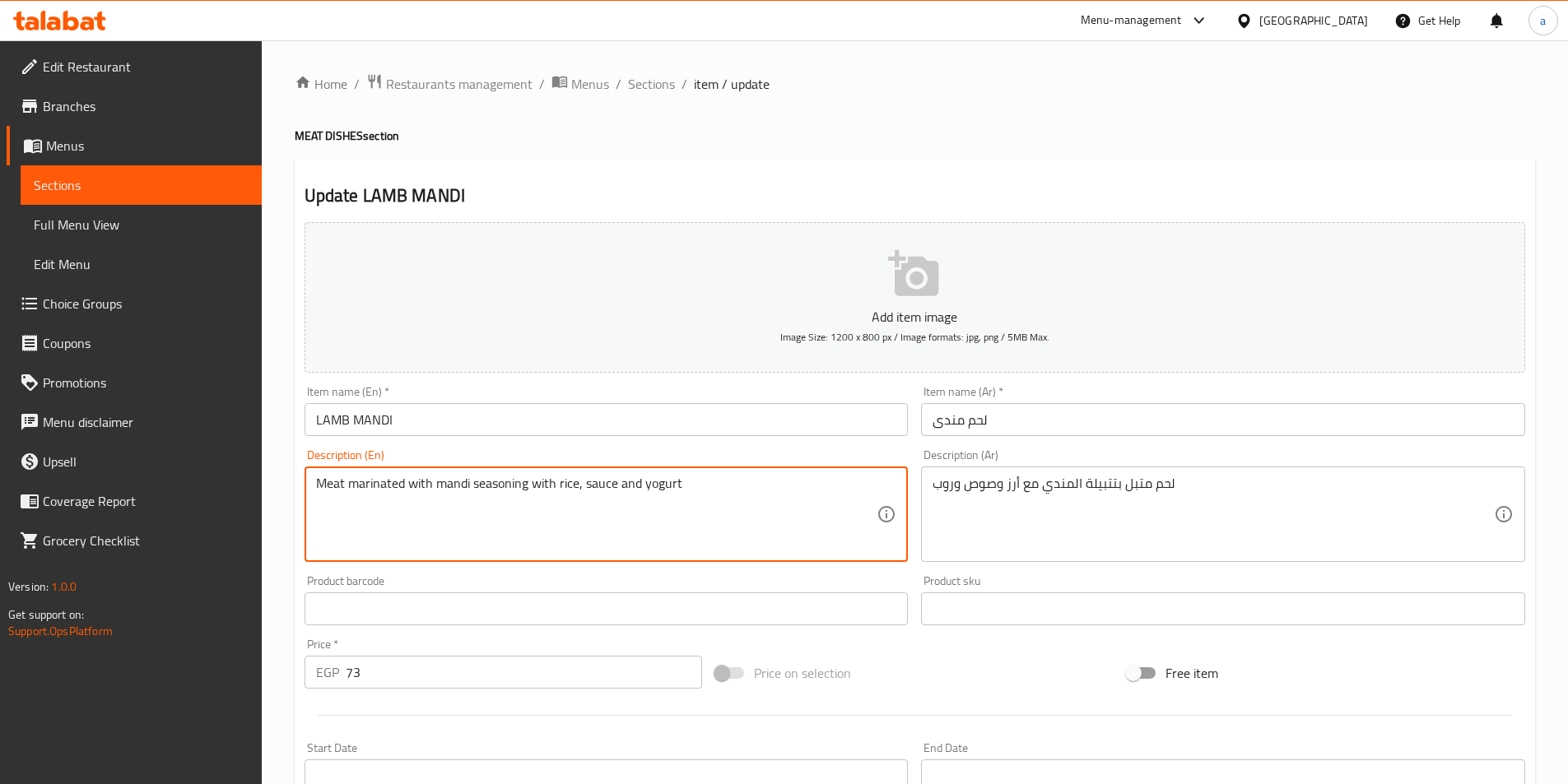
click at [512, 482] on textarea "Meat marinated with mandi seasoning with rice, sauce and yogurt" at bounding box center [597, 514] width 562 height 78
click at [657, 85] on span "Sections" at bounding box center [651, 83] width 47 height 19
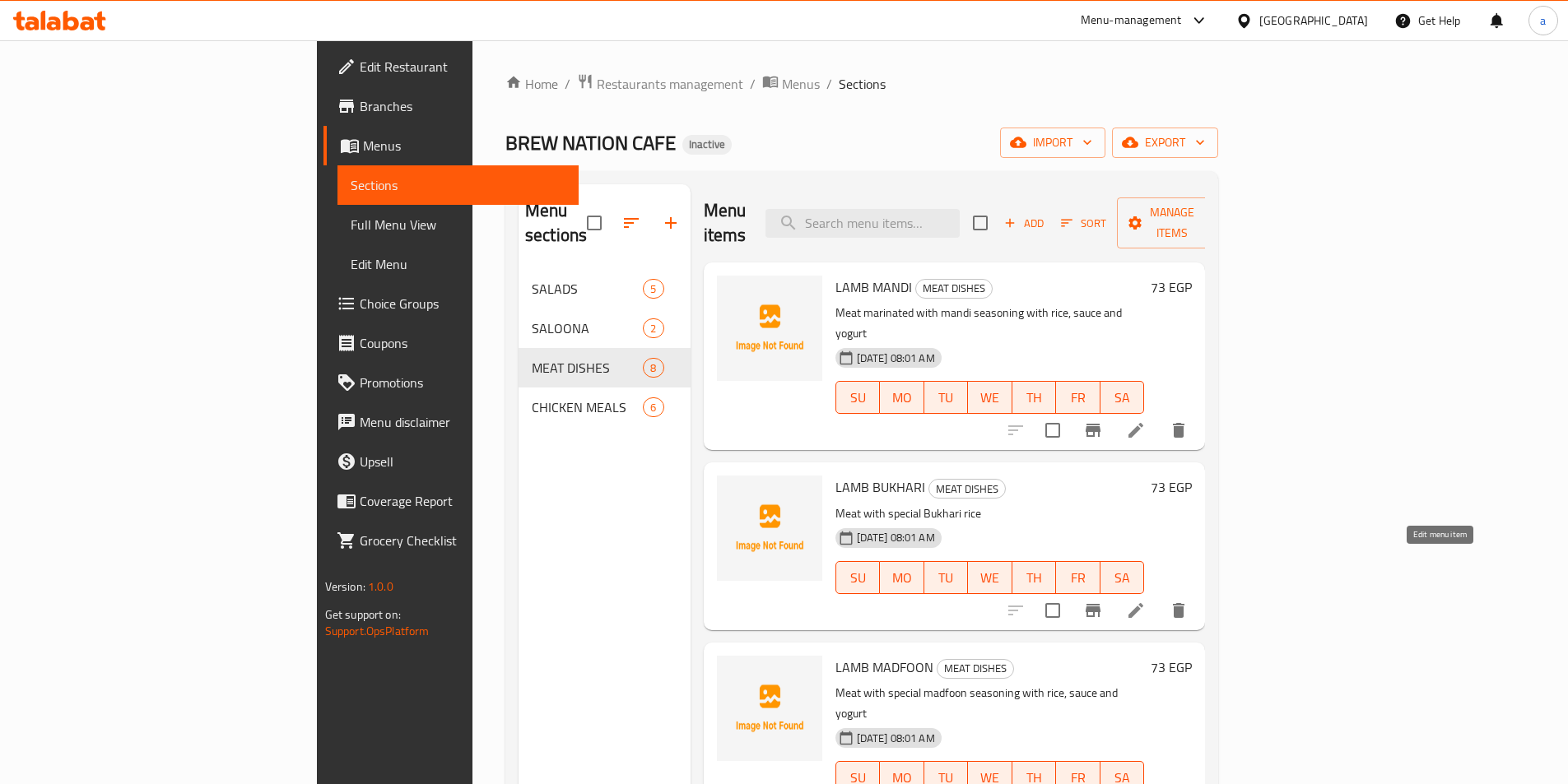
click at [1145, 601] on icon at bounding box center [1135, 610] width 19 height 19
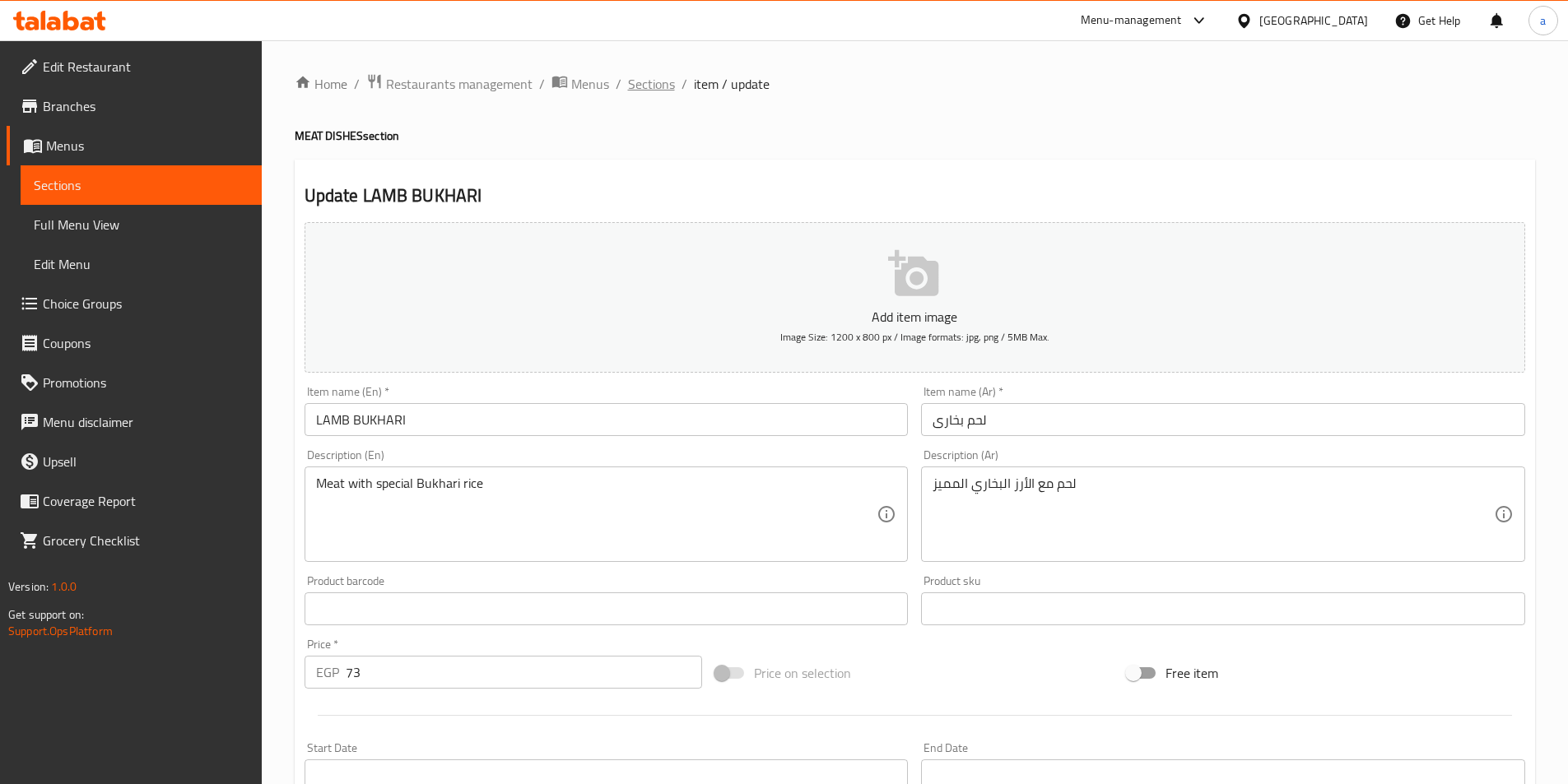
click at [649, 85] on span "Sections" at bounding box center [651, 83] width 47 height 19
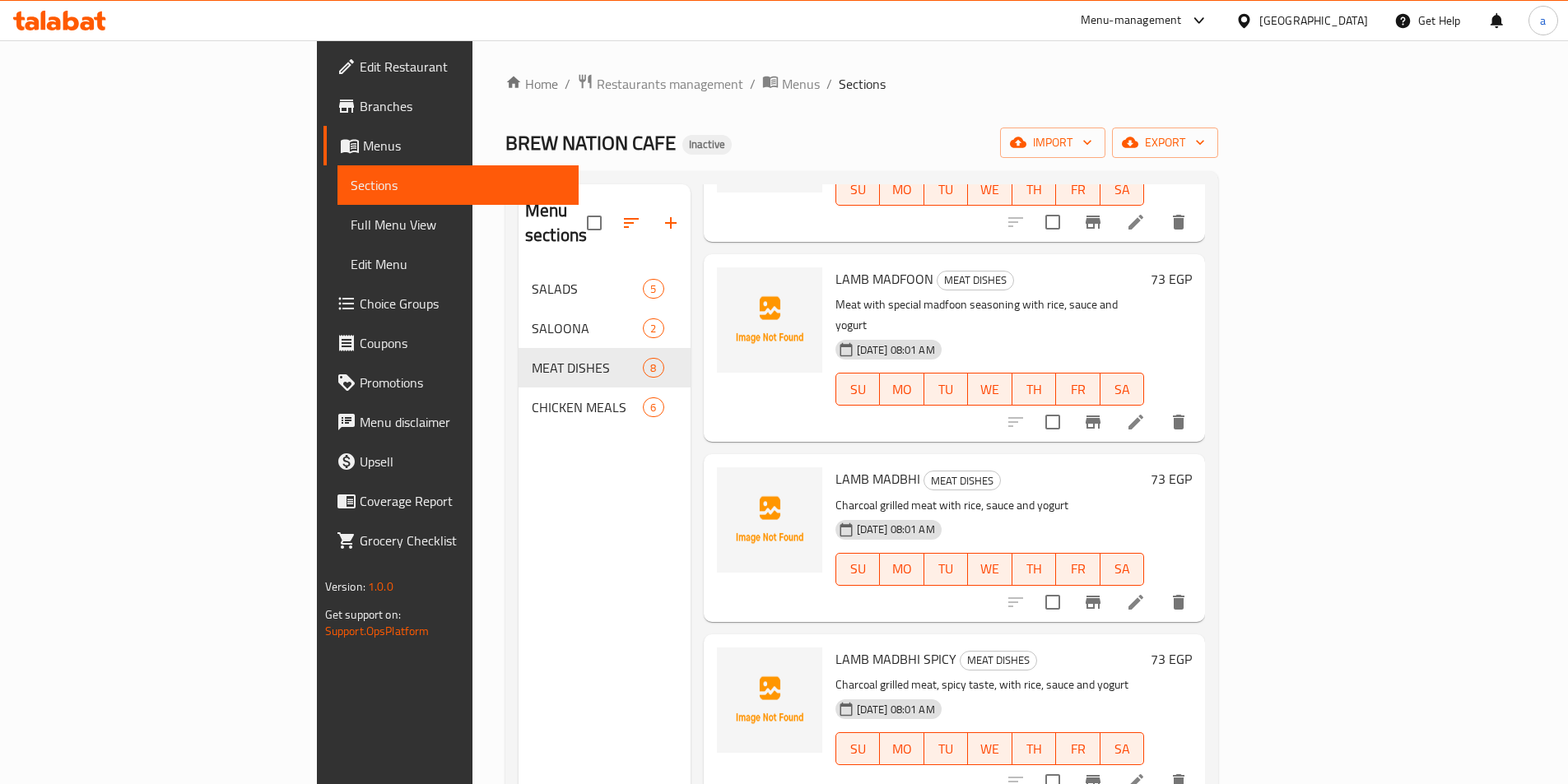
scroll to position [411, 0]
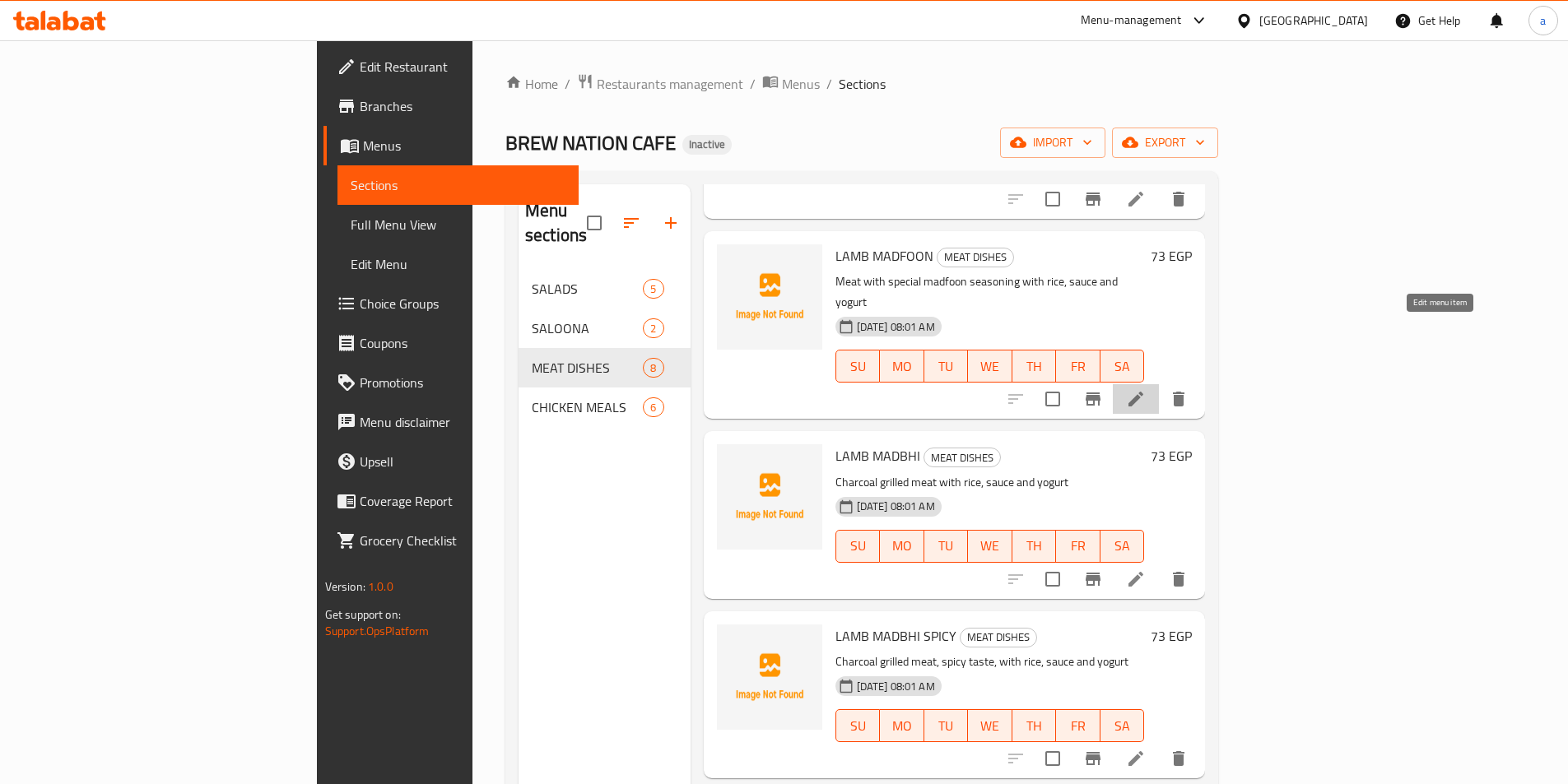
click at [1144, 392] on icon at bounding box center [1136, 399] width 15 height 15
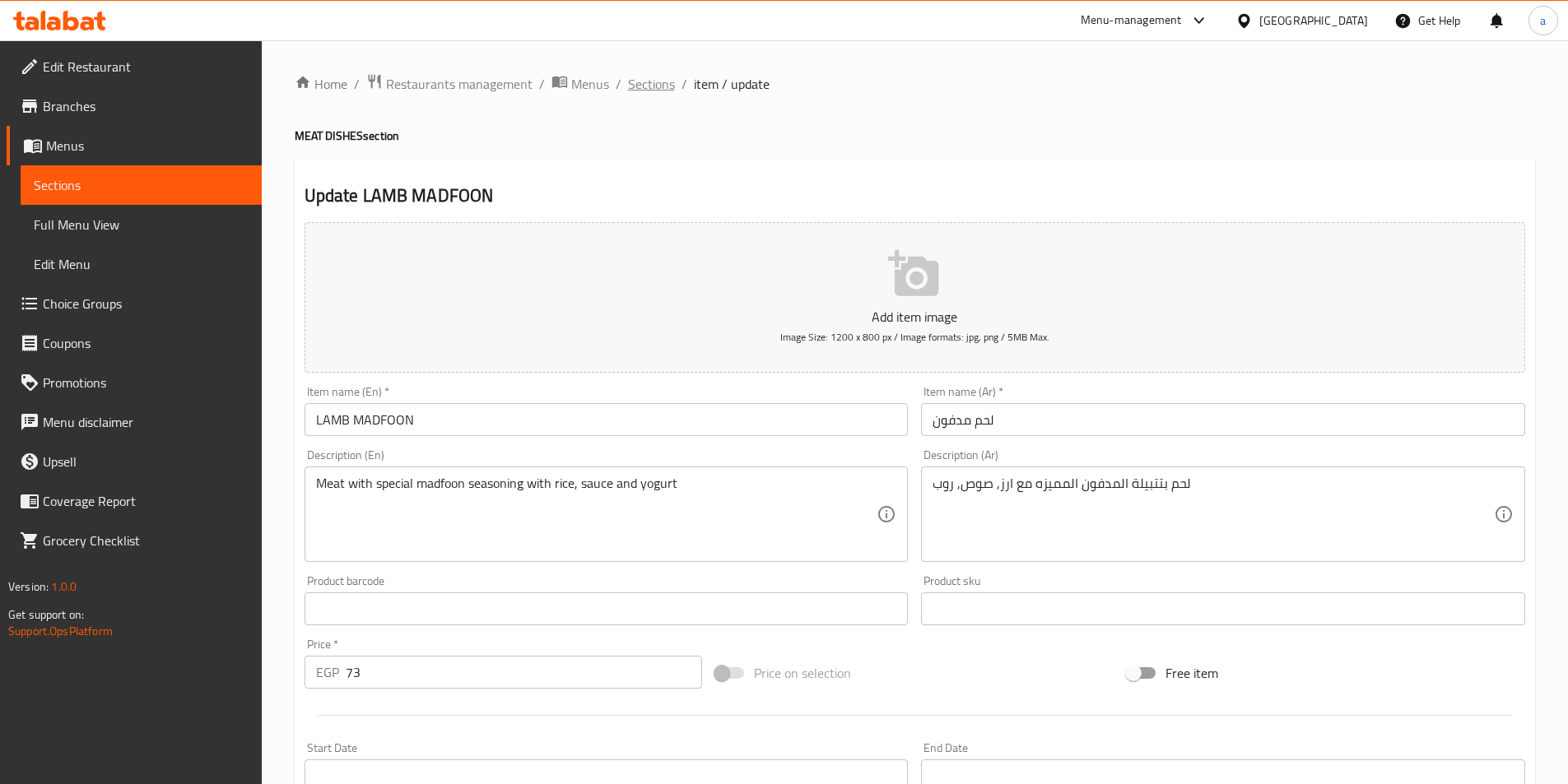
click at [655, 79] on span "Sections" at bounding box center [651, 83] width 47 height 19
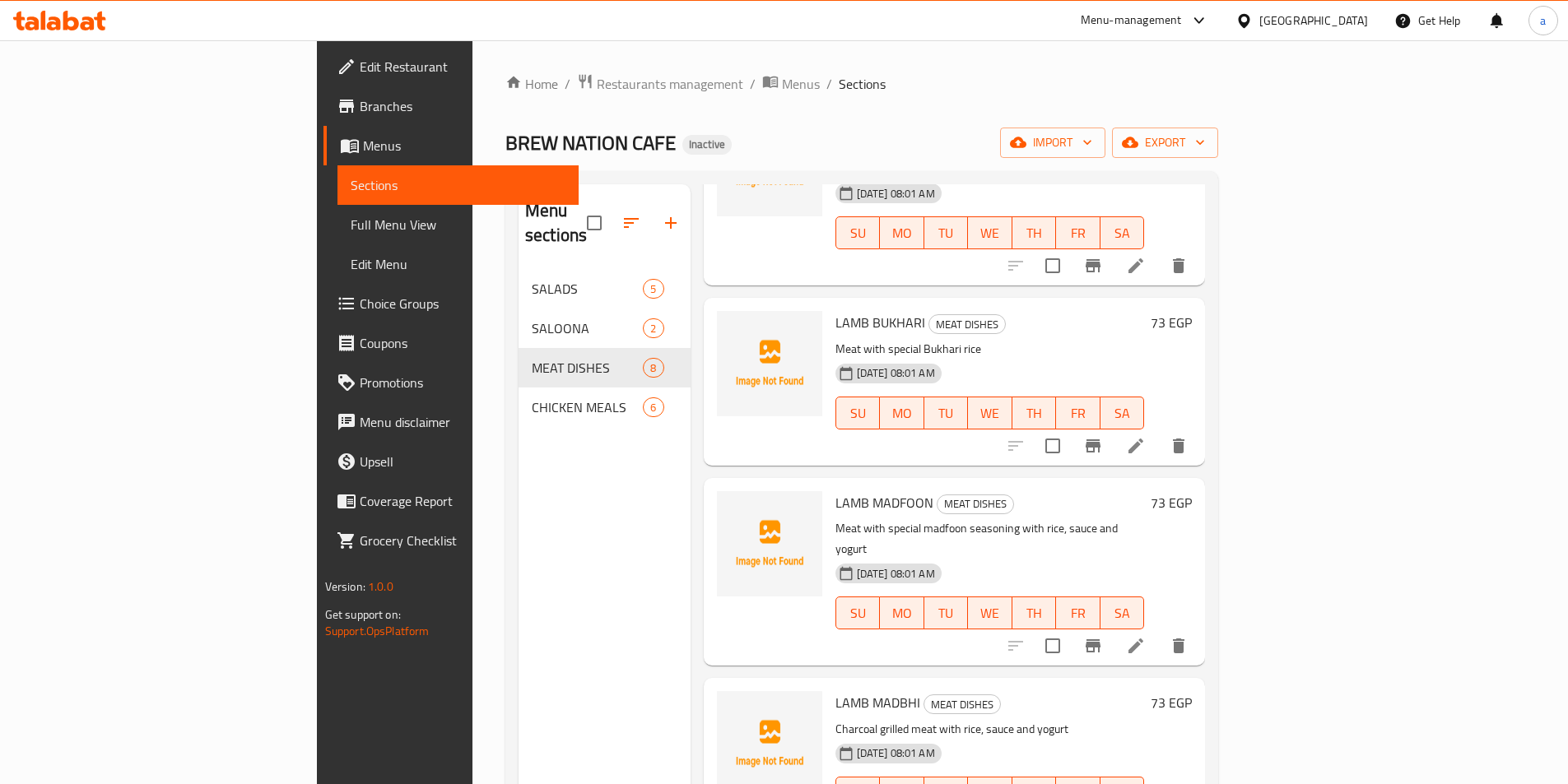
scroll to position [411, 0]
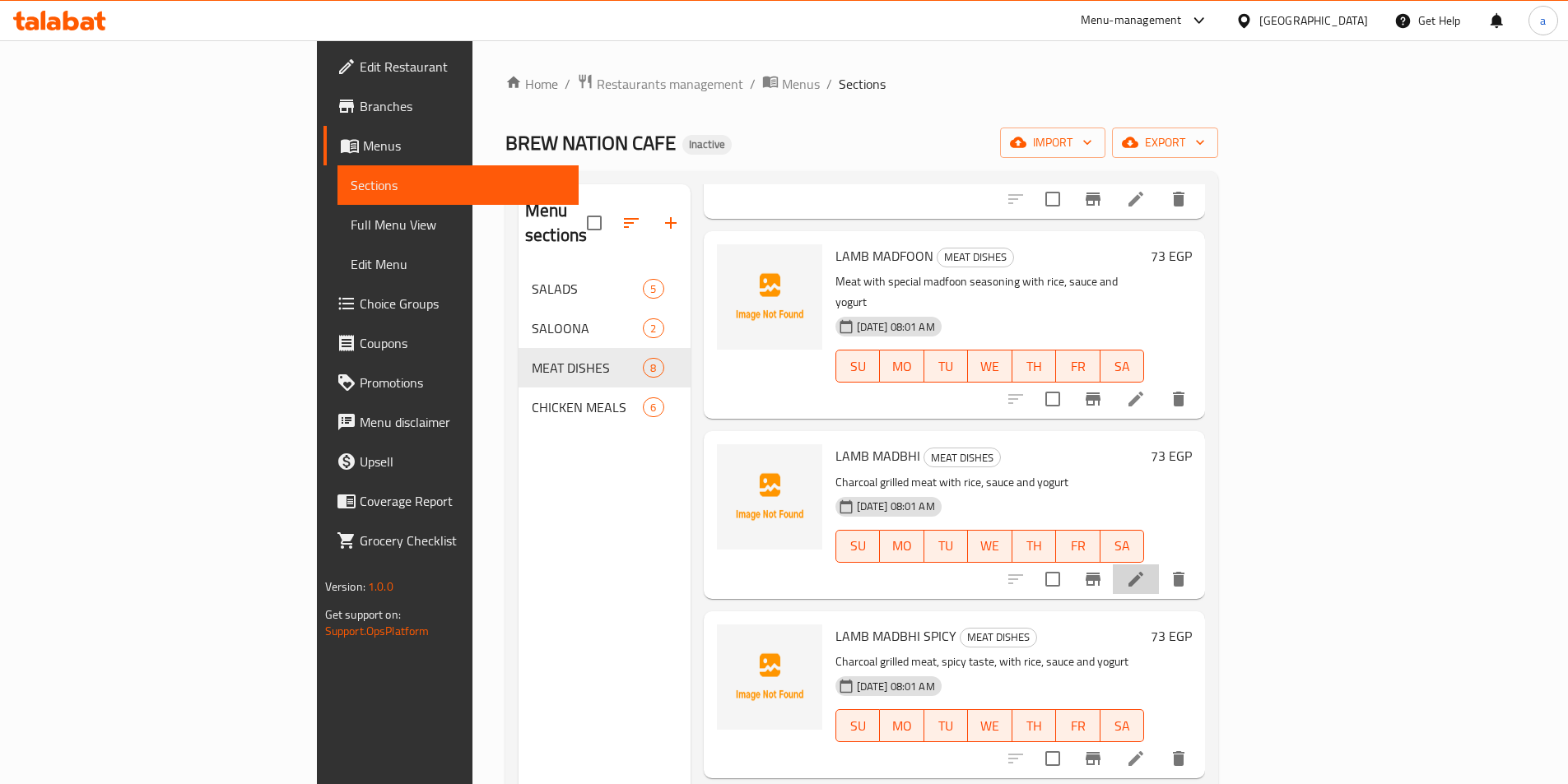
click at [1159, 564] on li at bounding box center [1136, 579] width 46 height 30
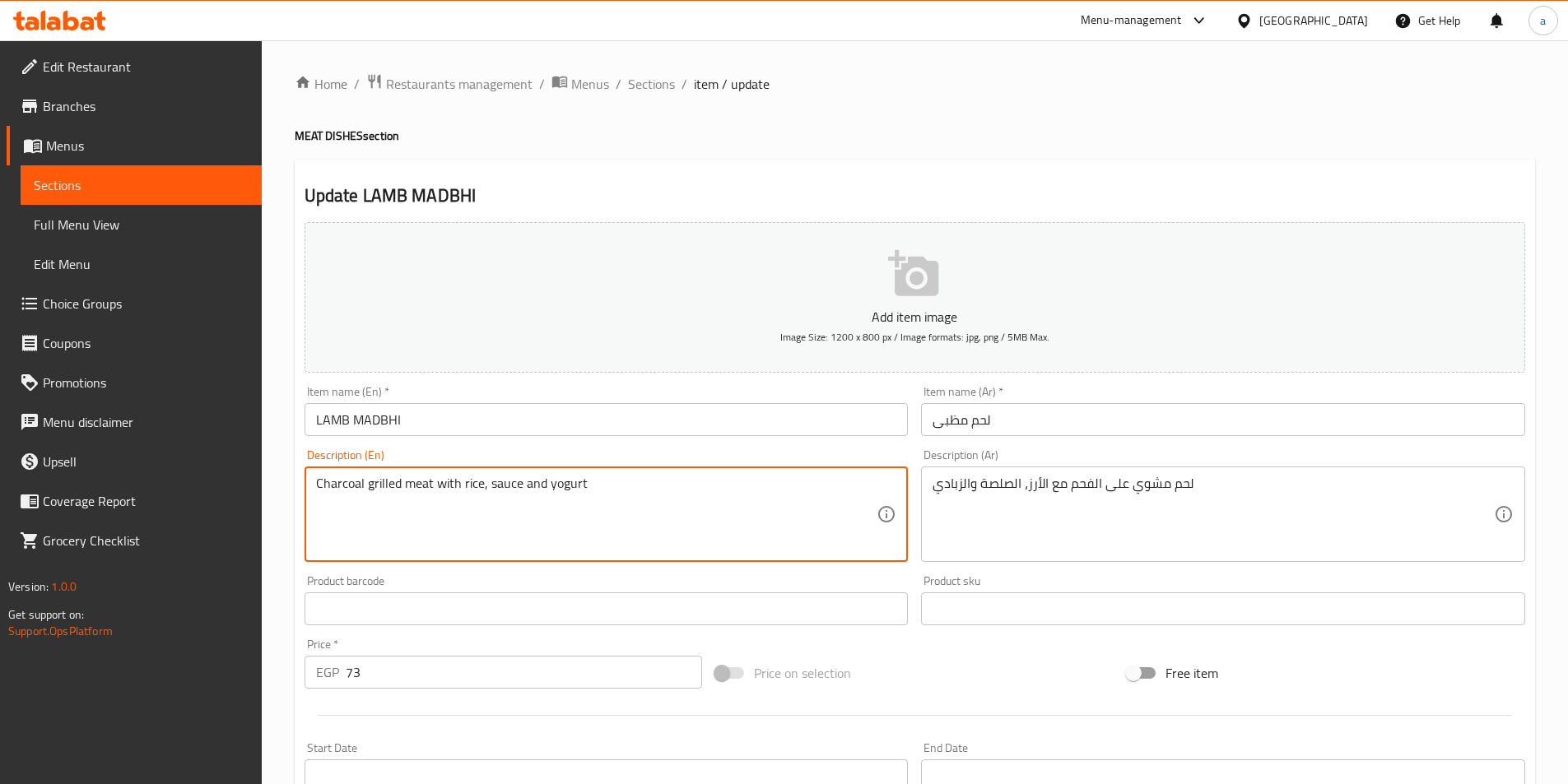
drag, startPoint x: 548, startPoint y: 479, endPoint x: 616, endPoint y: 480, distance: 68.0
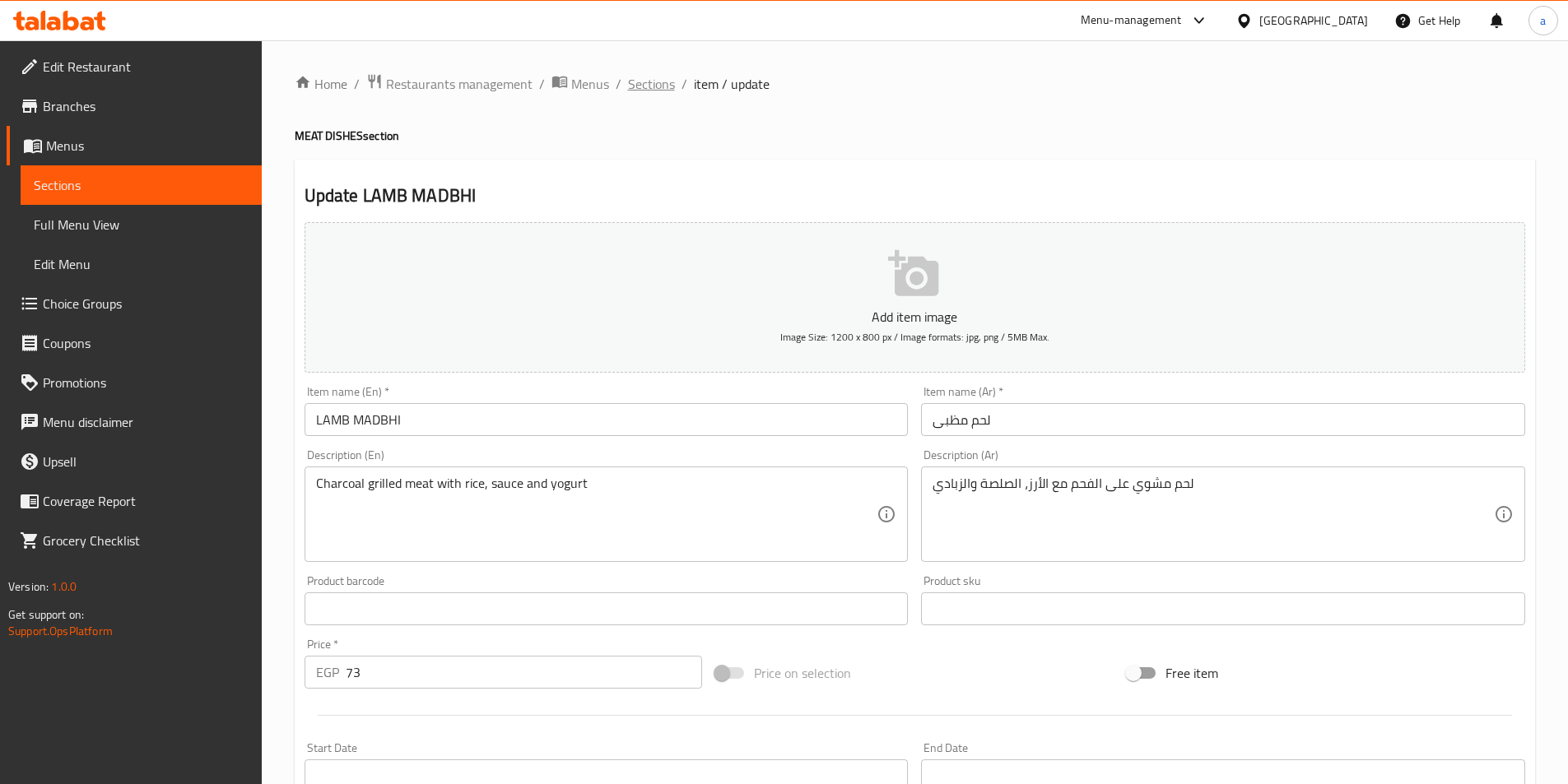
click at [663, 85] on span "Sections" at bounding box center [651, 83] width 47 height 19
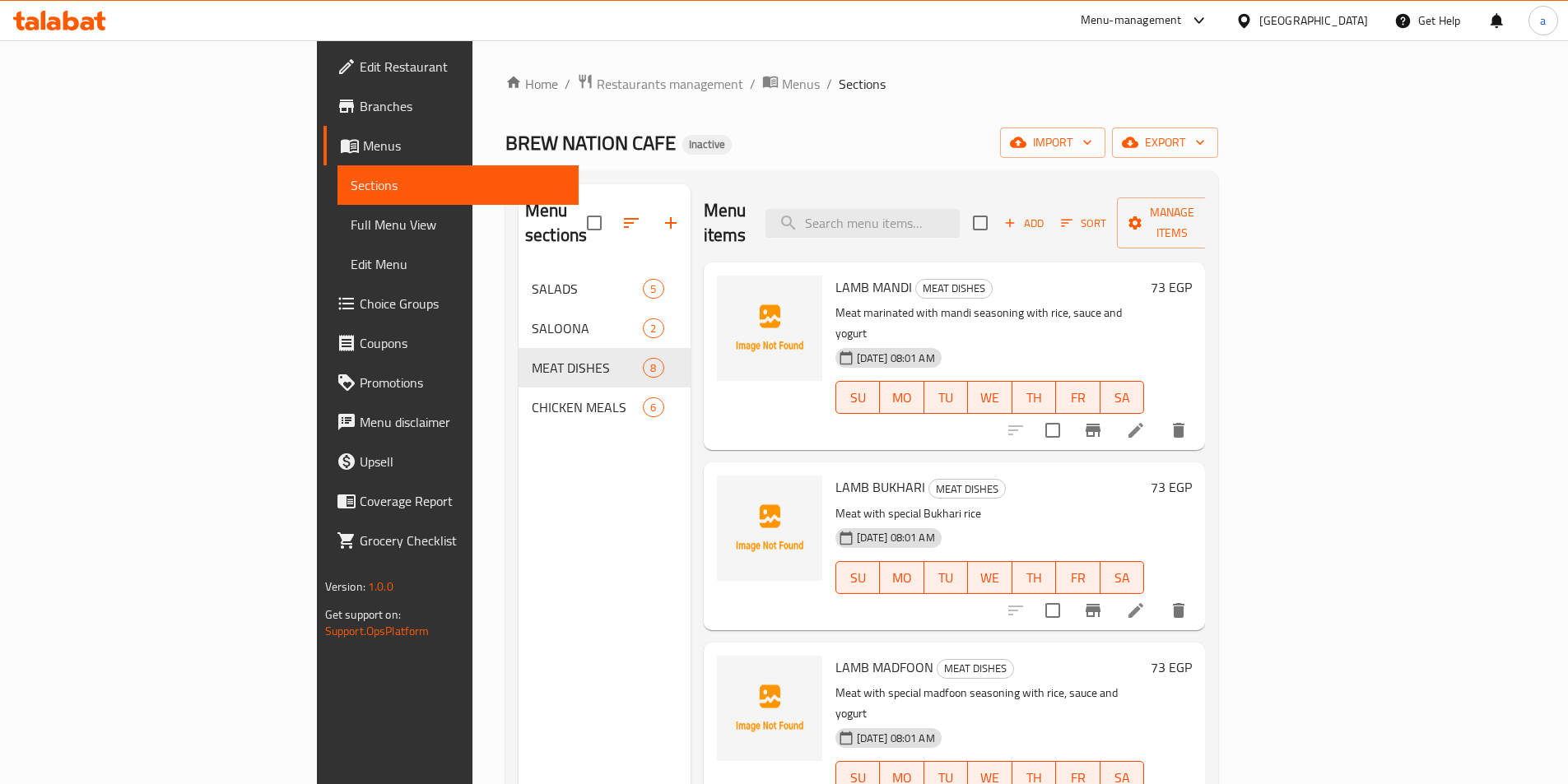
click at [1159, 416] on li at bounding box center [1136, 431] width 46 height 30
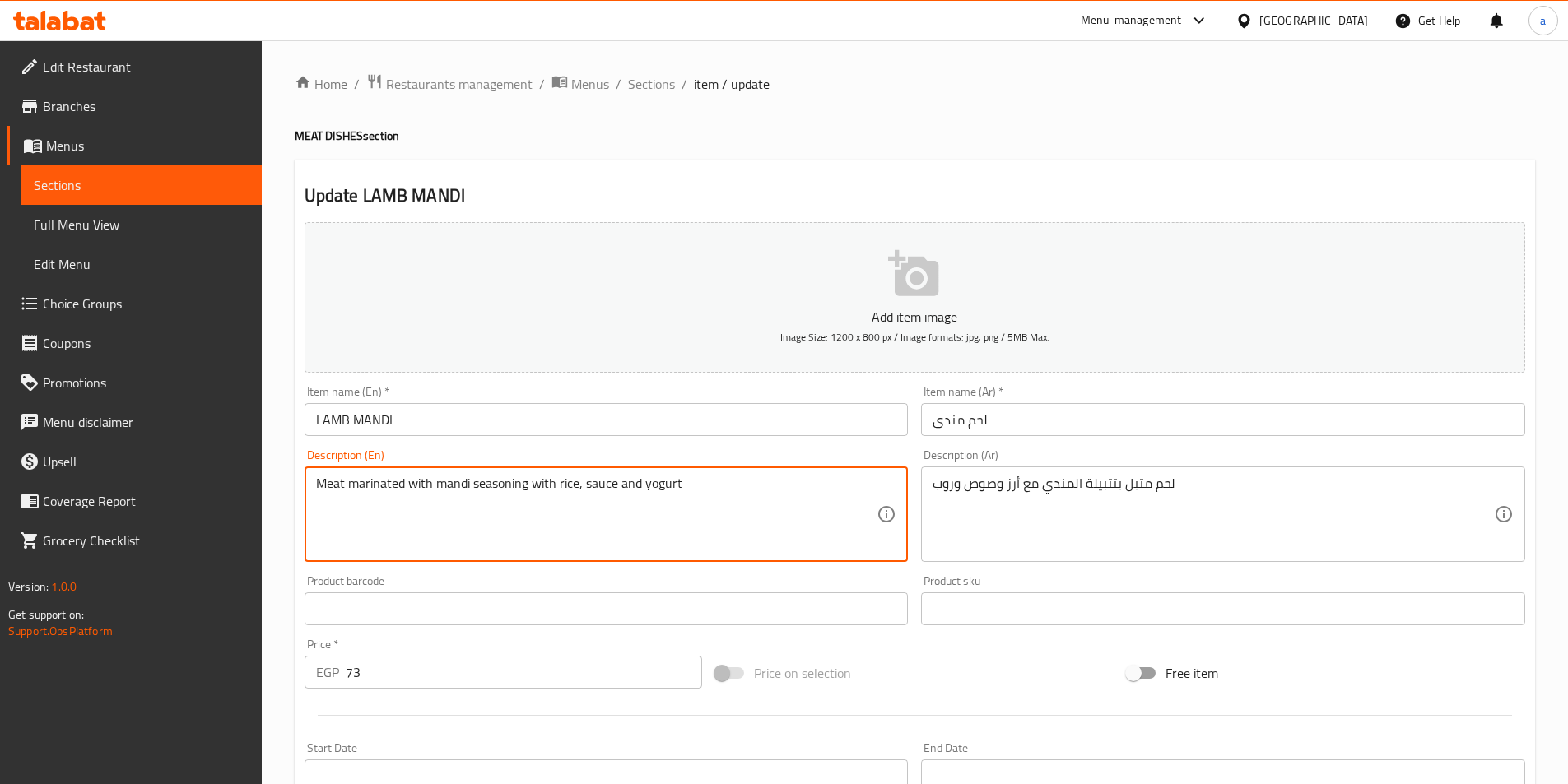
drag, startPoint x: 756, startPoint y: 486, endPoint x: 239, endPoint y: 497, distance: 517.1
click at [655, 538] on textarea "Meat marinated with mandi seasoning with rice, sauce and yogurt" at bounding box center [597, 514] width 562 height 78
drag, startPoint x: 587, startPoint y: 481, endPoint x: 686, endPoint y: 487, distance: 99.2
click at [686, 487] on textarea "Meat marinated with mandi seasoning with rice, sauce and yogurt" at bounding box center [597, 514] width 562 height 78
click at [871, 494] on textarea "Meat marinated with mandi seasoning with rice, sauce and yogurt" at bounding box center [597, 514] width 562 height 78
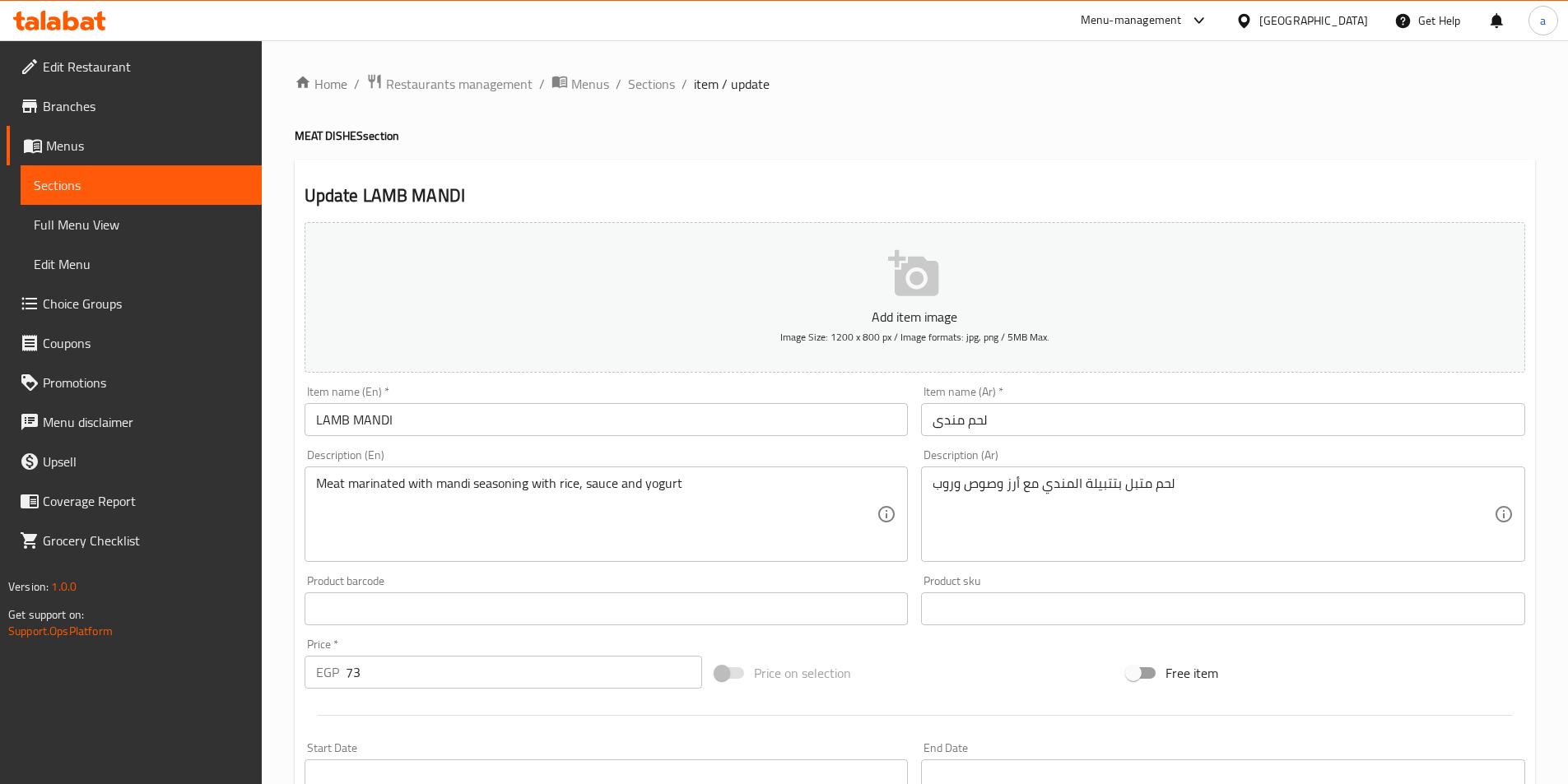
drag, startPoint x: 931, startPoint y: 483, endPoint x: 946, endPoint y: 489, distance: 16.2
click at [946, 489] on div "لحم متبل بتتبيلة المندي مع أرز وصوص وروب Description (Ar)" at bounding box center [1223, 514] width 604 height 95
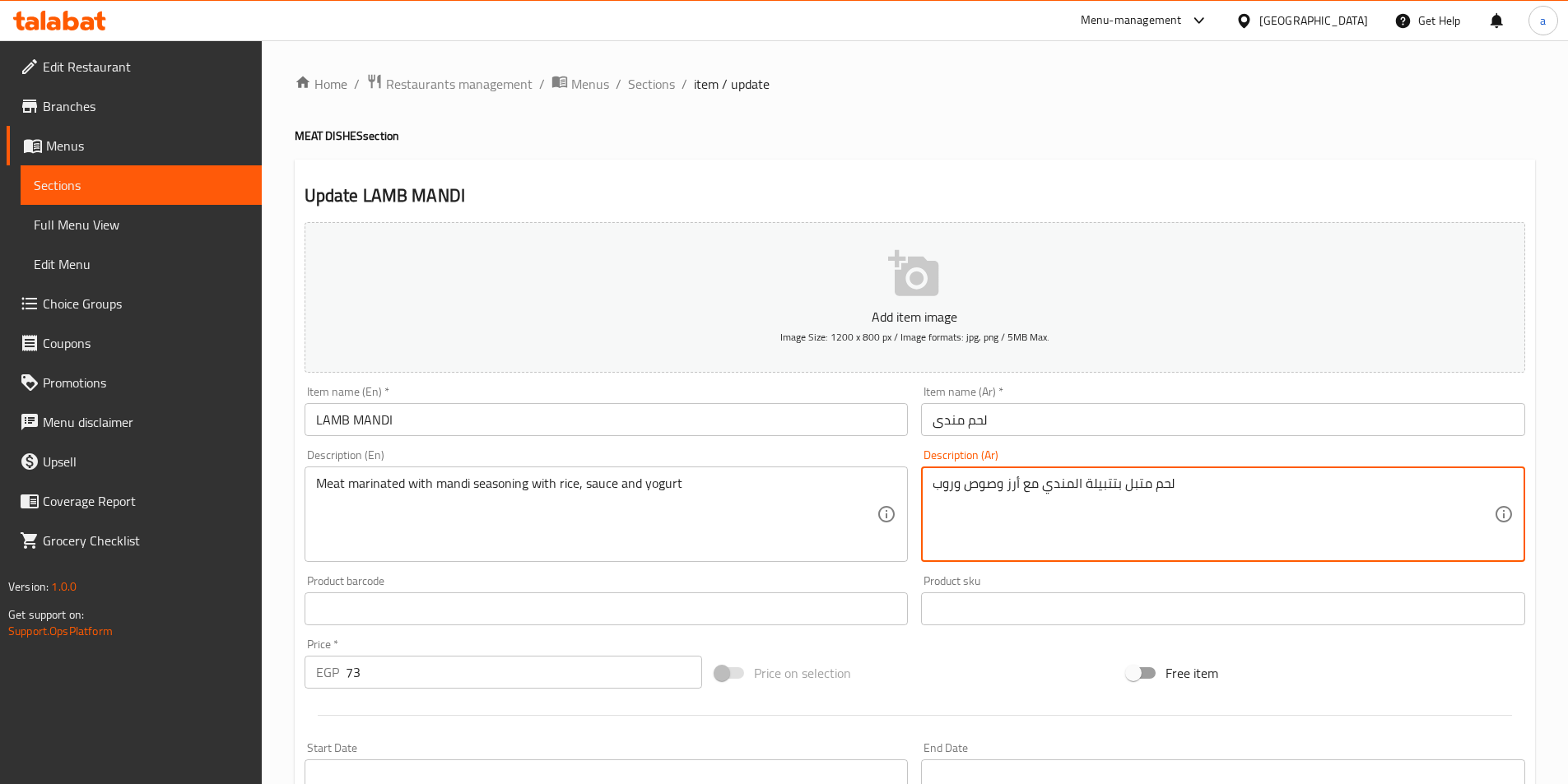
click at [943, 488] on textarea "لحم متبل بتتبيلة المندي مع أرز وصوص وروب" at bounding box center [1213, 514] width 562 height 78
drag, startPoint x: 934, startPoint y: 481, endPoint x: 954, endPoint y: 519, distance: 42.9
click at [954, 519] on textarea "لحم متبل بتتبيلة المندي مع أرز وصوص وروب" at bounding box center [1213, 514] width 562 height 78
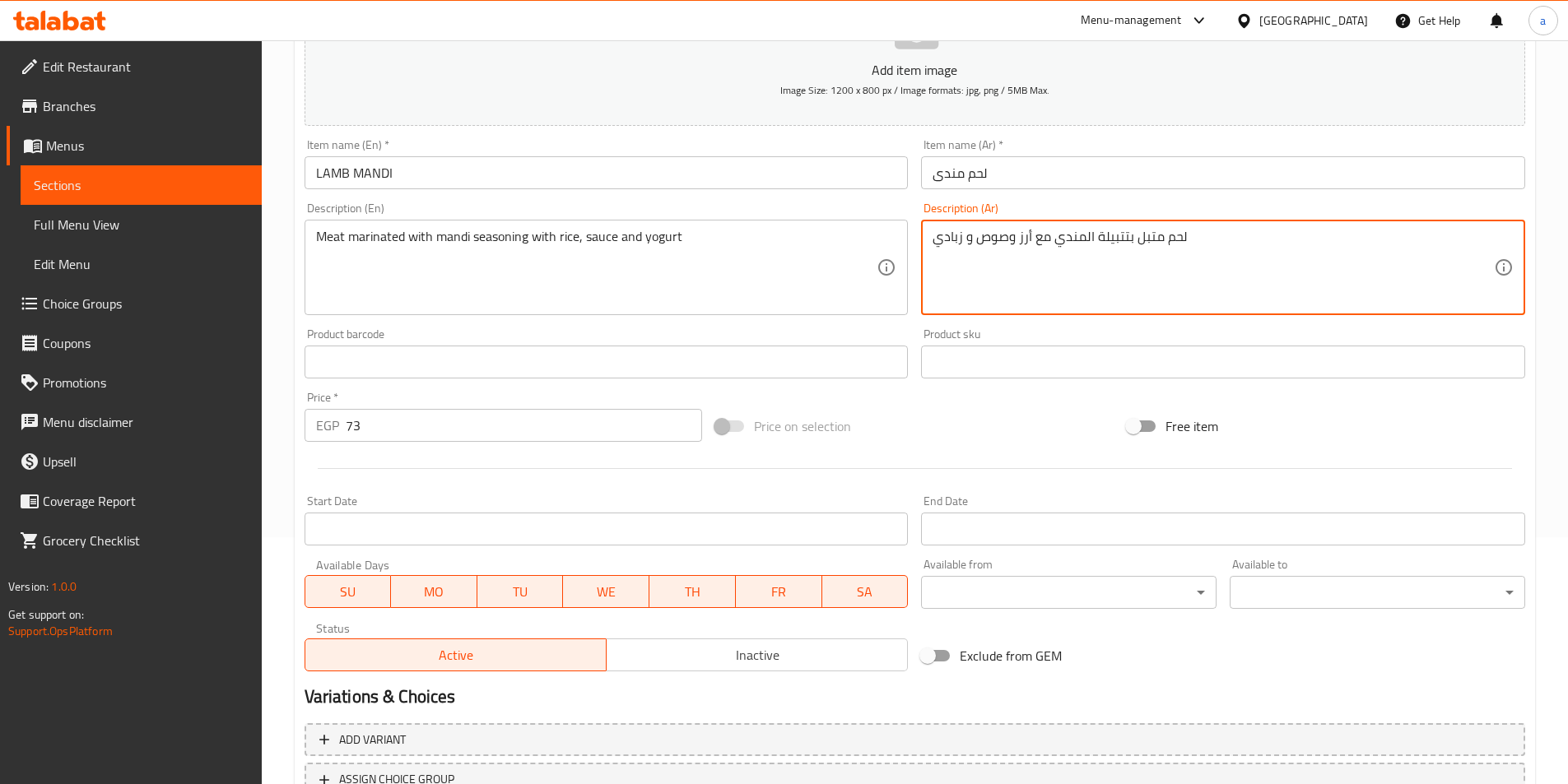
scroll to position [379, 0]
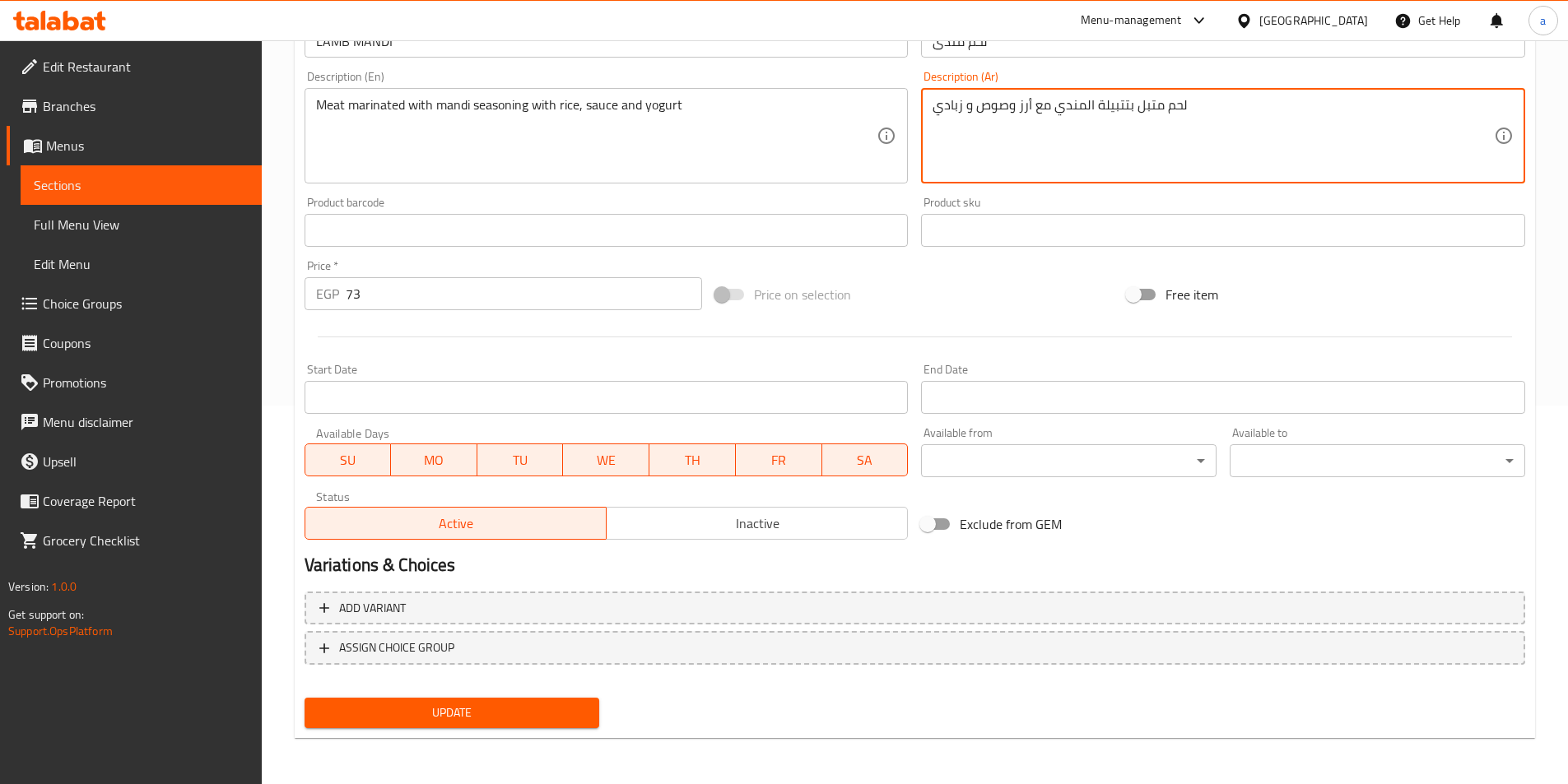
type textarea "لحم متبل بتتبيلة المندي مع أرز وصوص و زبادي"
click at [487, 713] on span "Update" at bounding box center [452, 714] width 269 height 20
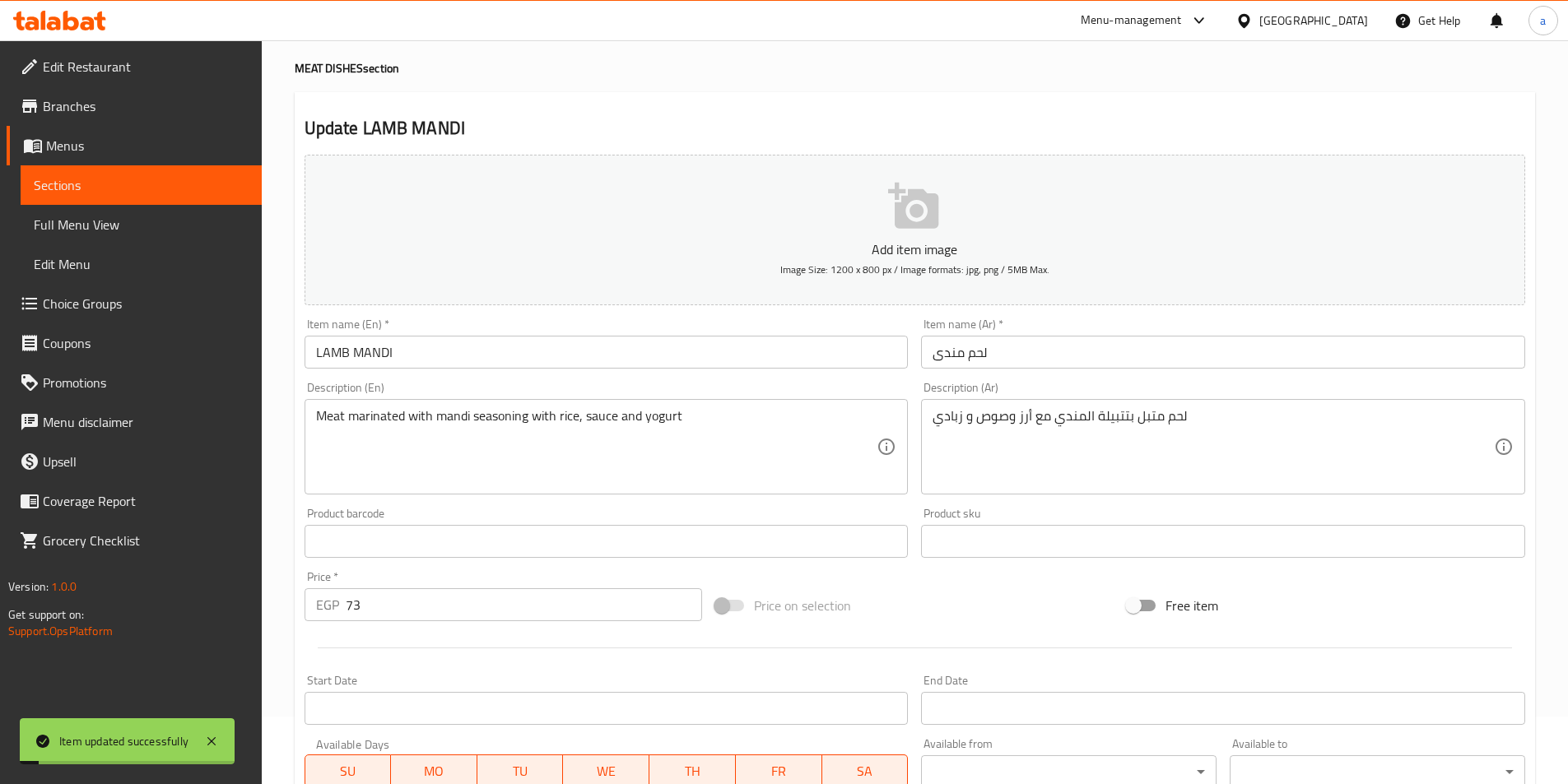
scroll to position [0, 0]
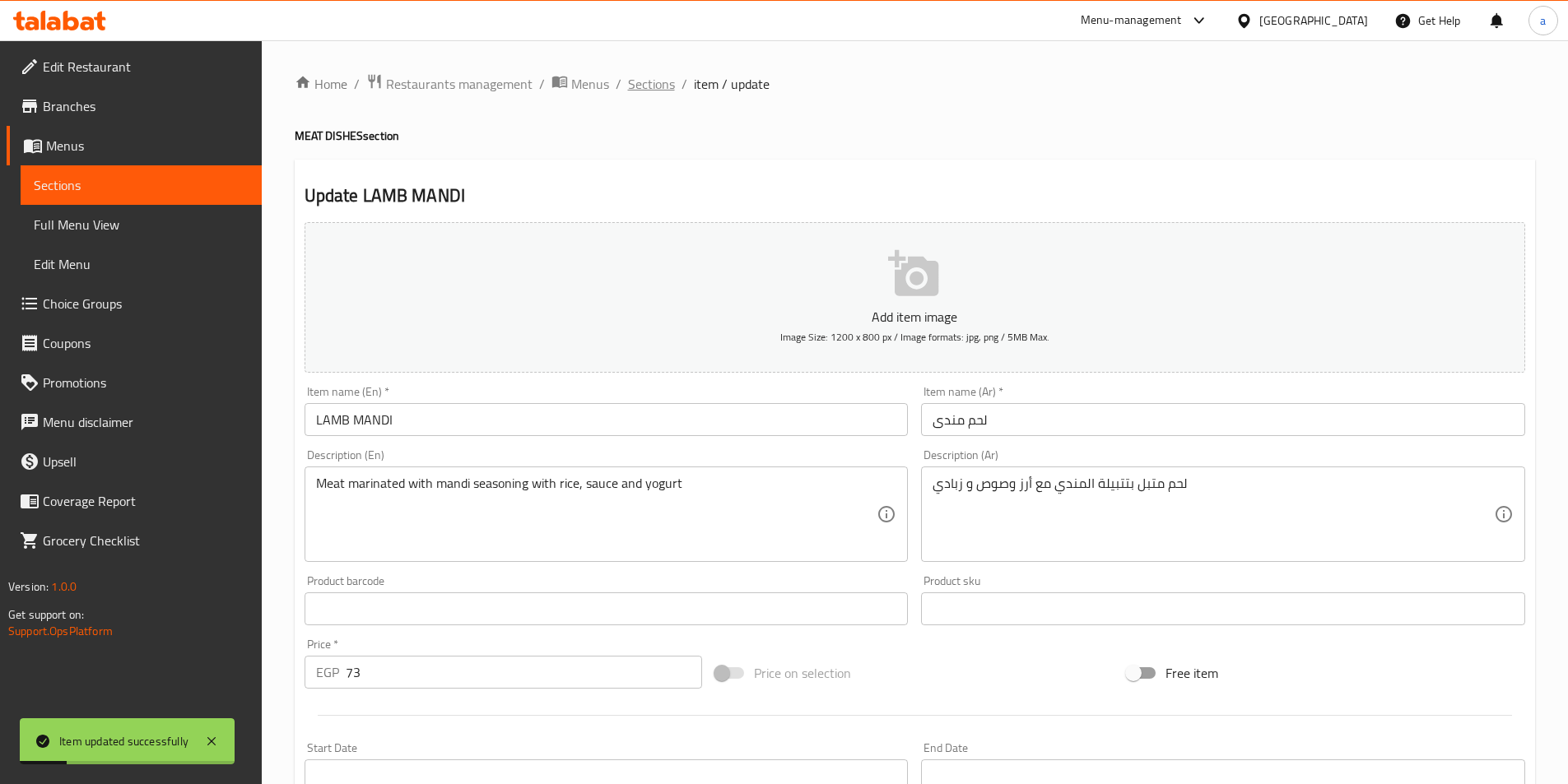
click at [641, 91] on span "Sections" at bounding box center [651, 83] width 47 height 19
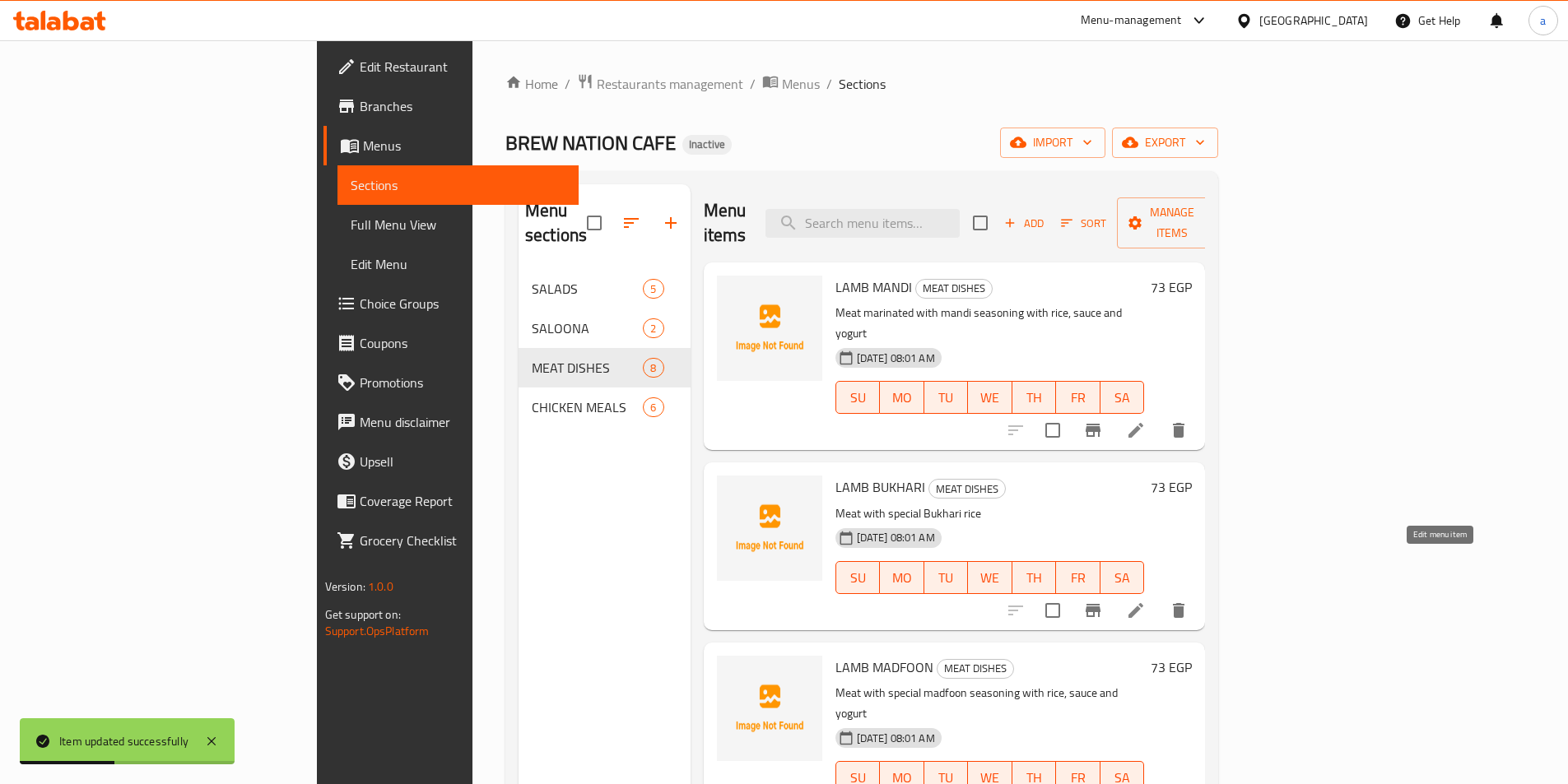
click at [1145, 601] on icon at bounding box center [1135, 610] width 19 height 19
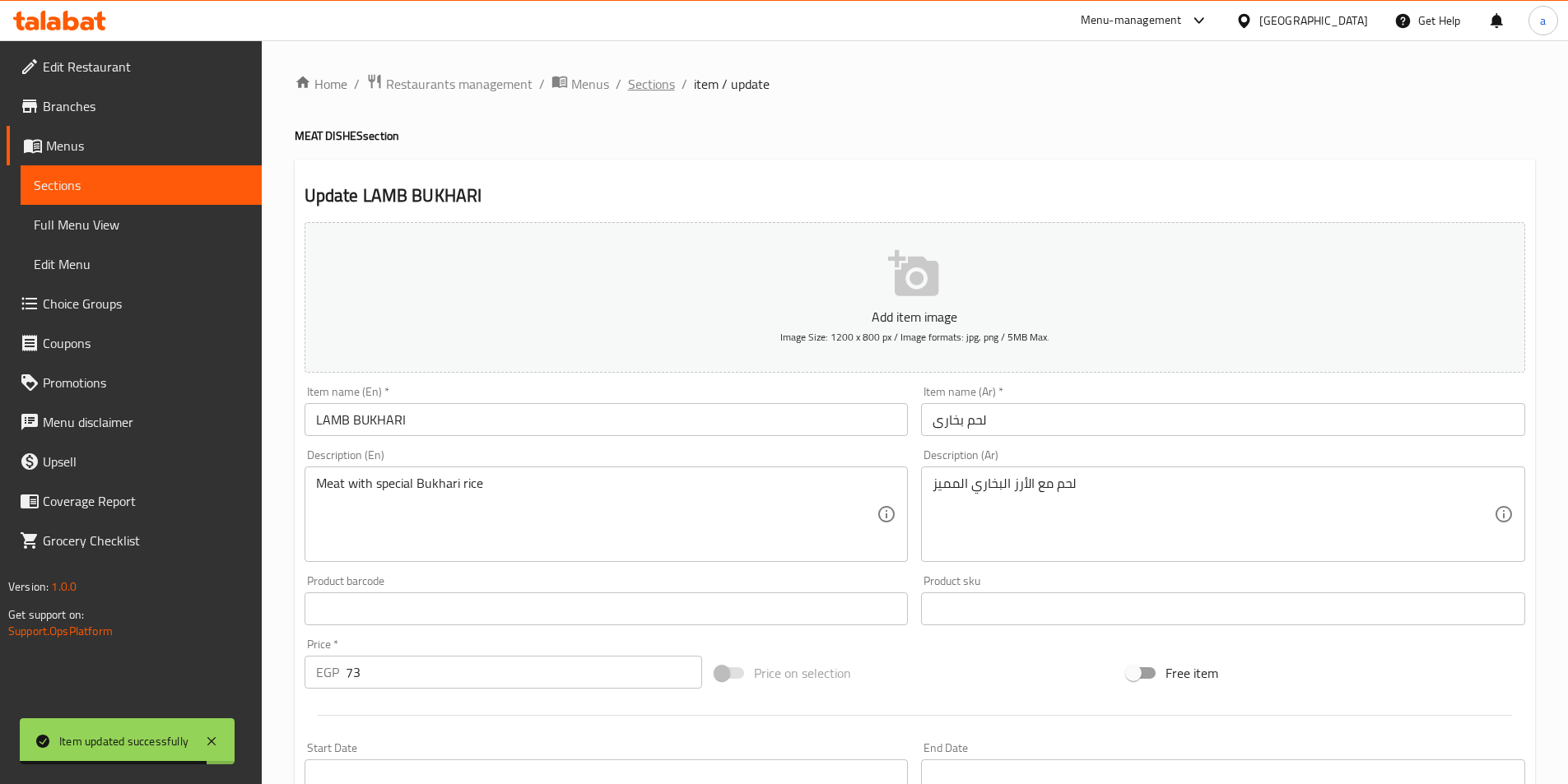
click at [672, 86] on span "Sections" at bounding box center [651, 83] width 47 height 19
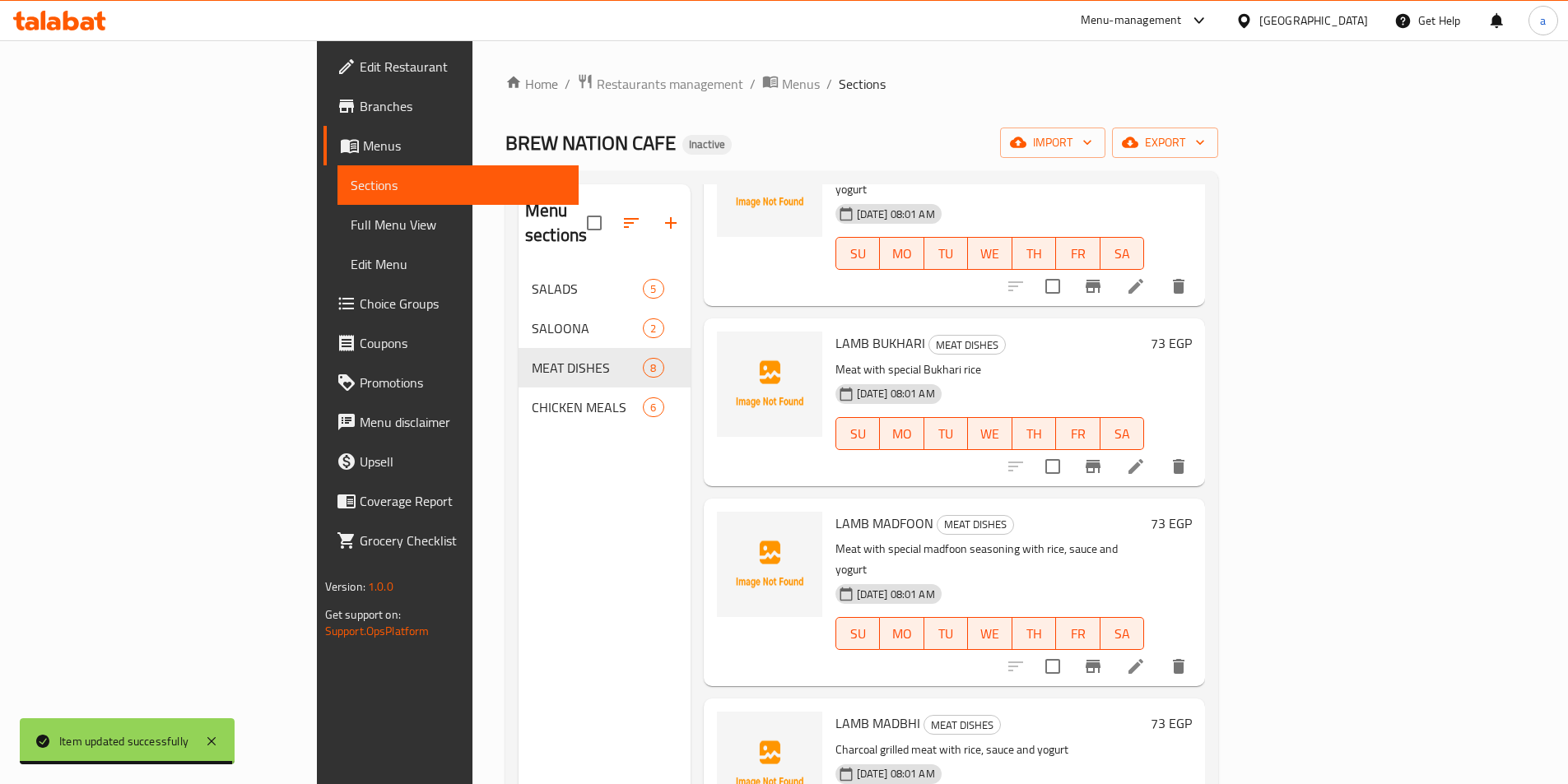
scroll to position [165, 0]
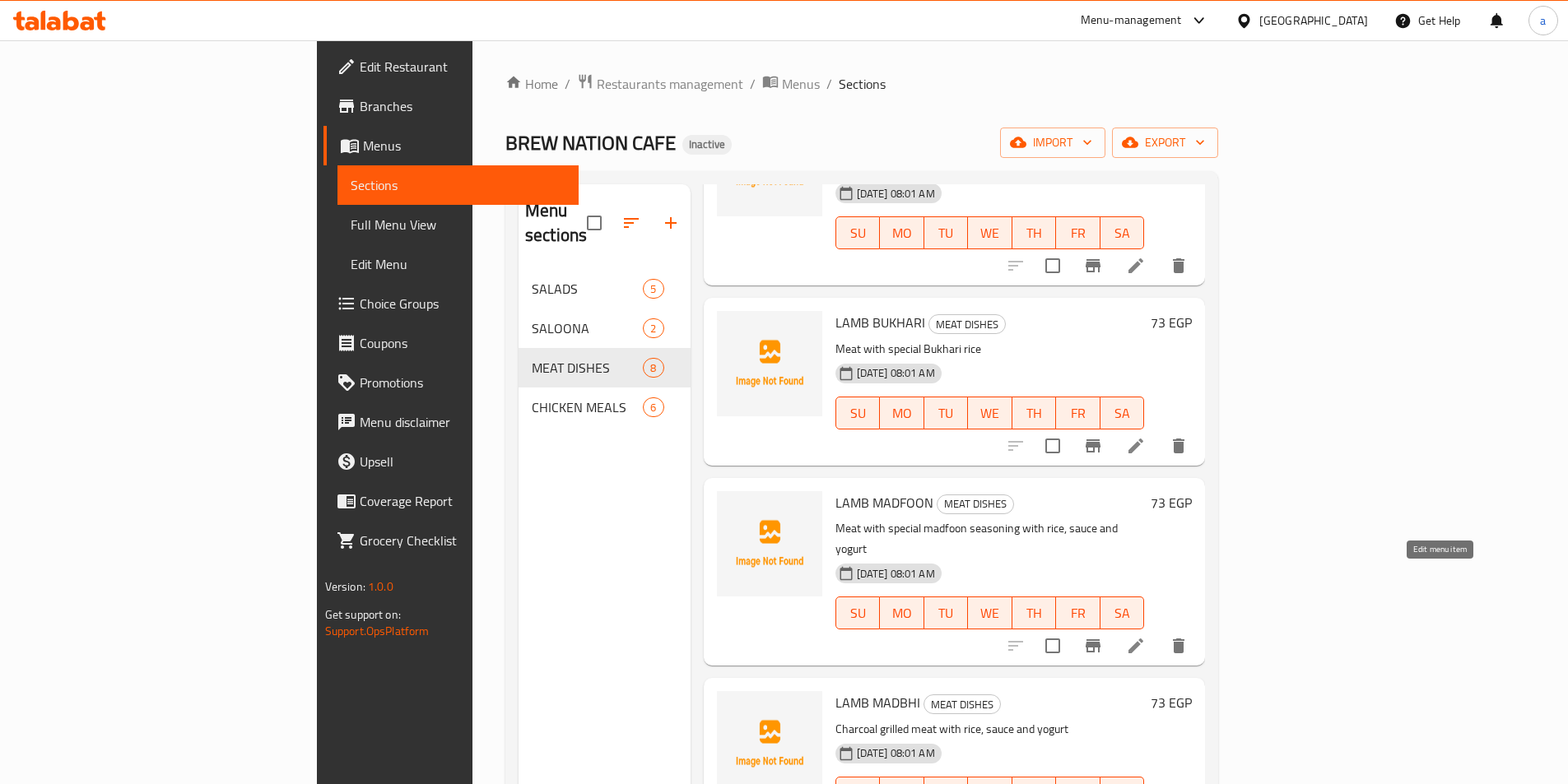
click at [1144, 639] on icon at bounding box center [1136, 646] width 15 height 15
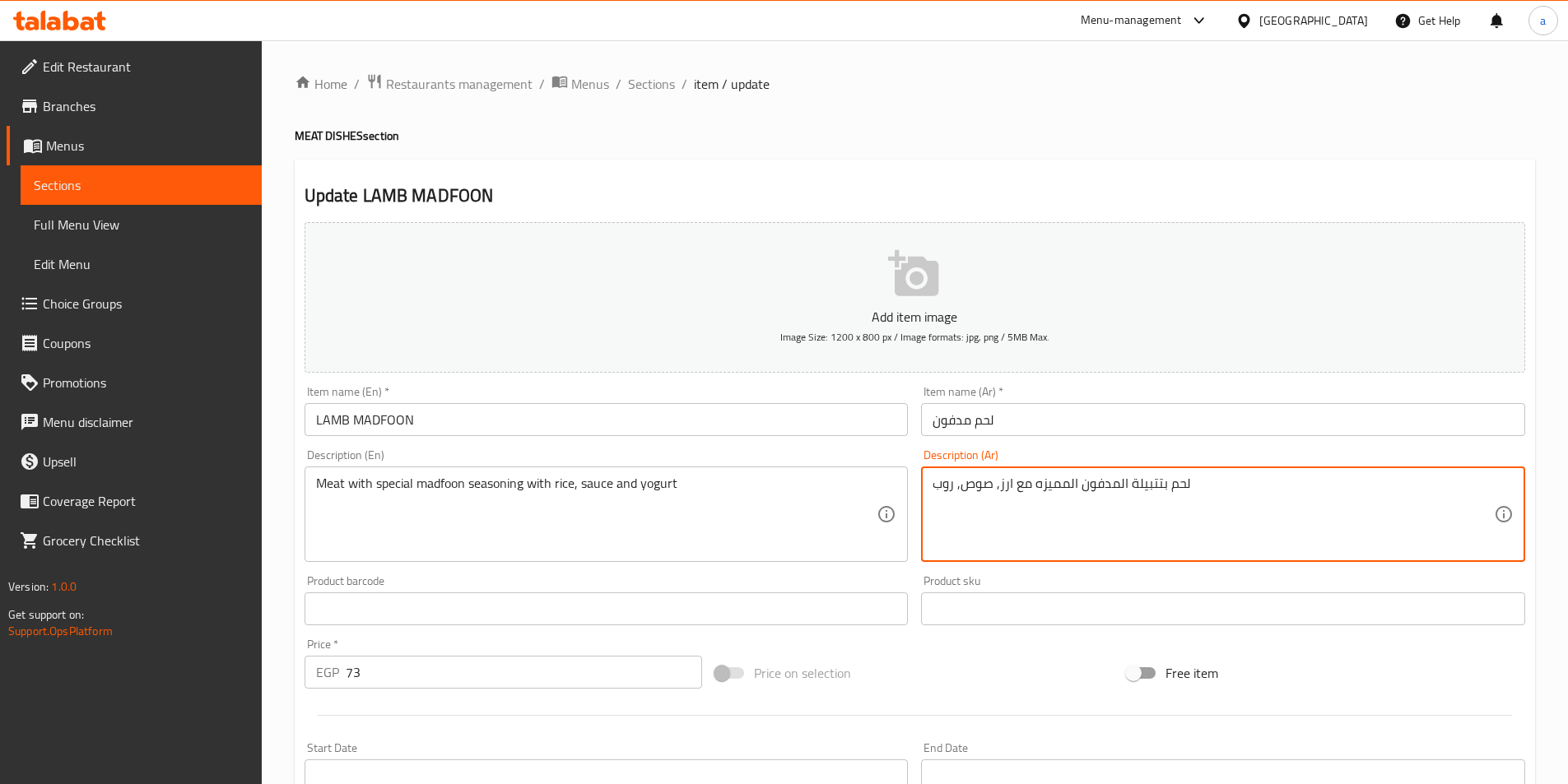
drag, startPoint x: 933, startPoint y: 484, endPoint x: 954, endPoint y: 491, distance: 22.1
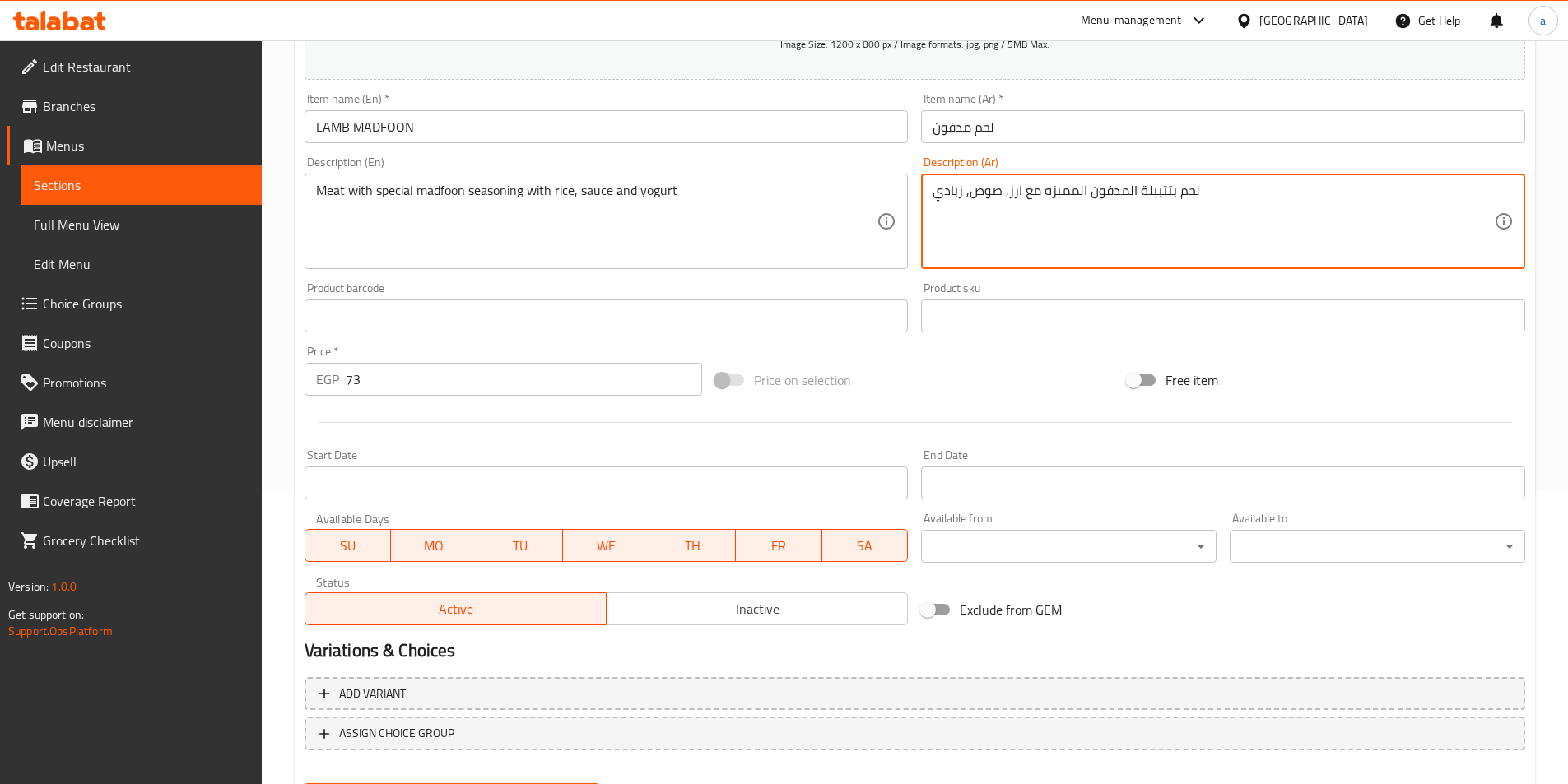
scroll to position [379, 0]
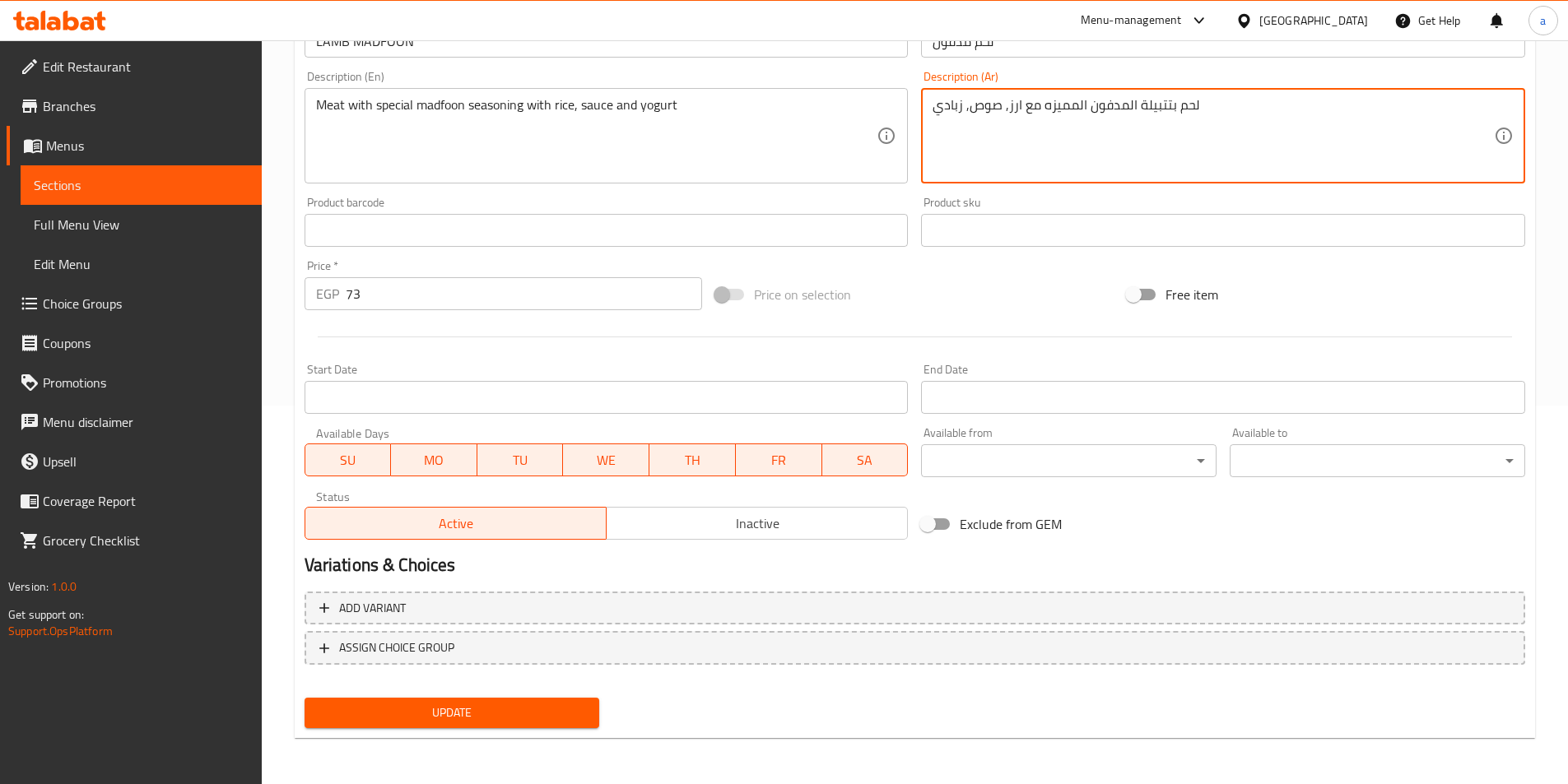
type textarea "لحم بتتبيلة المدفون المميزه مع ارز, صوص, زبادي"
click at [482, 714] on span "Update" at bounding box center [452, 714] width 269 height 20
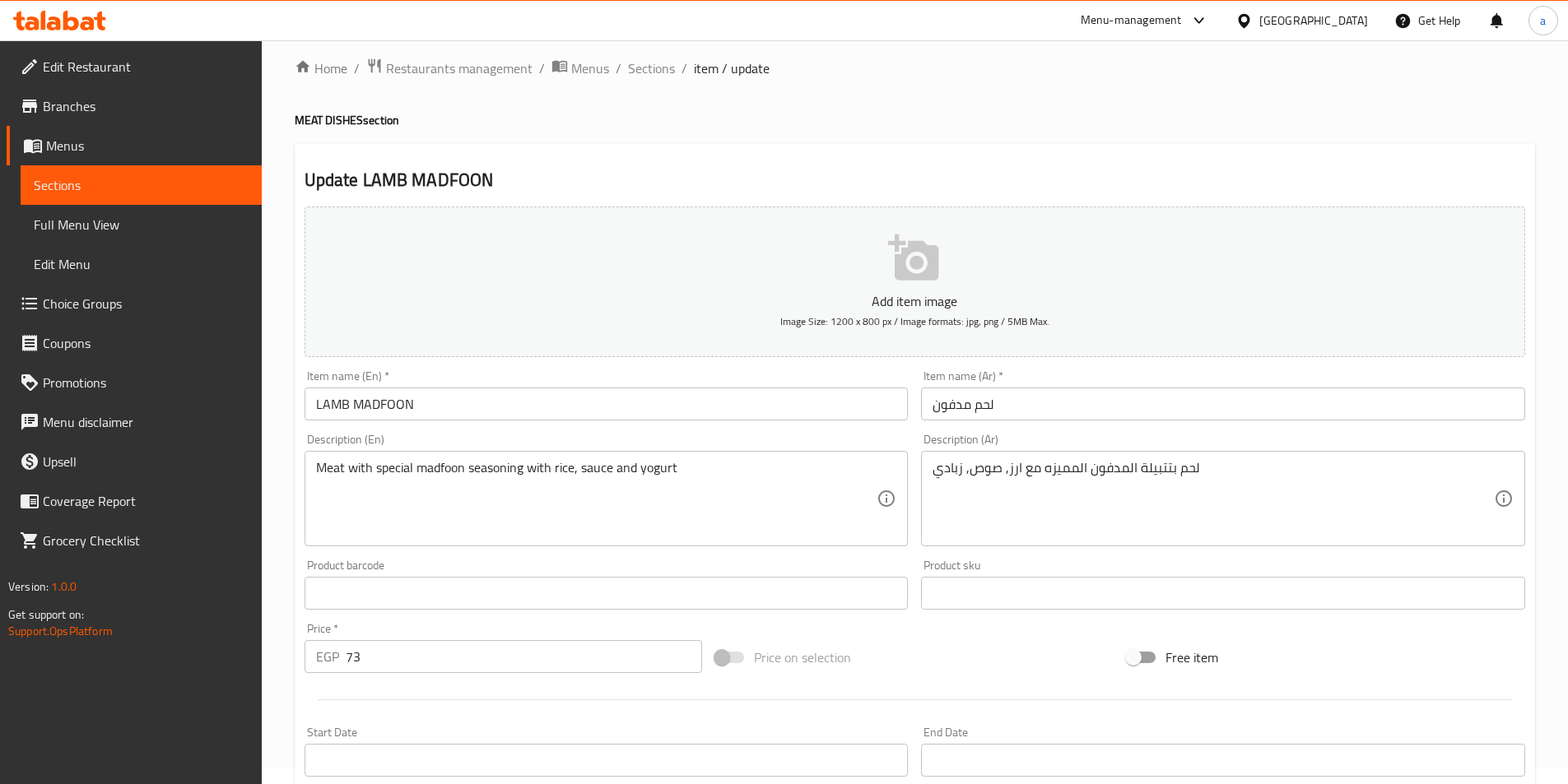
scroll to position [0, 0]
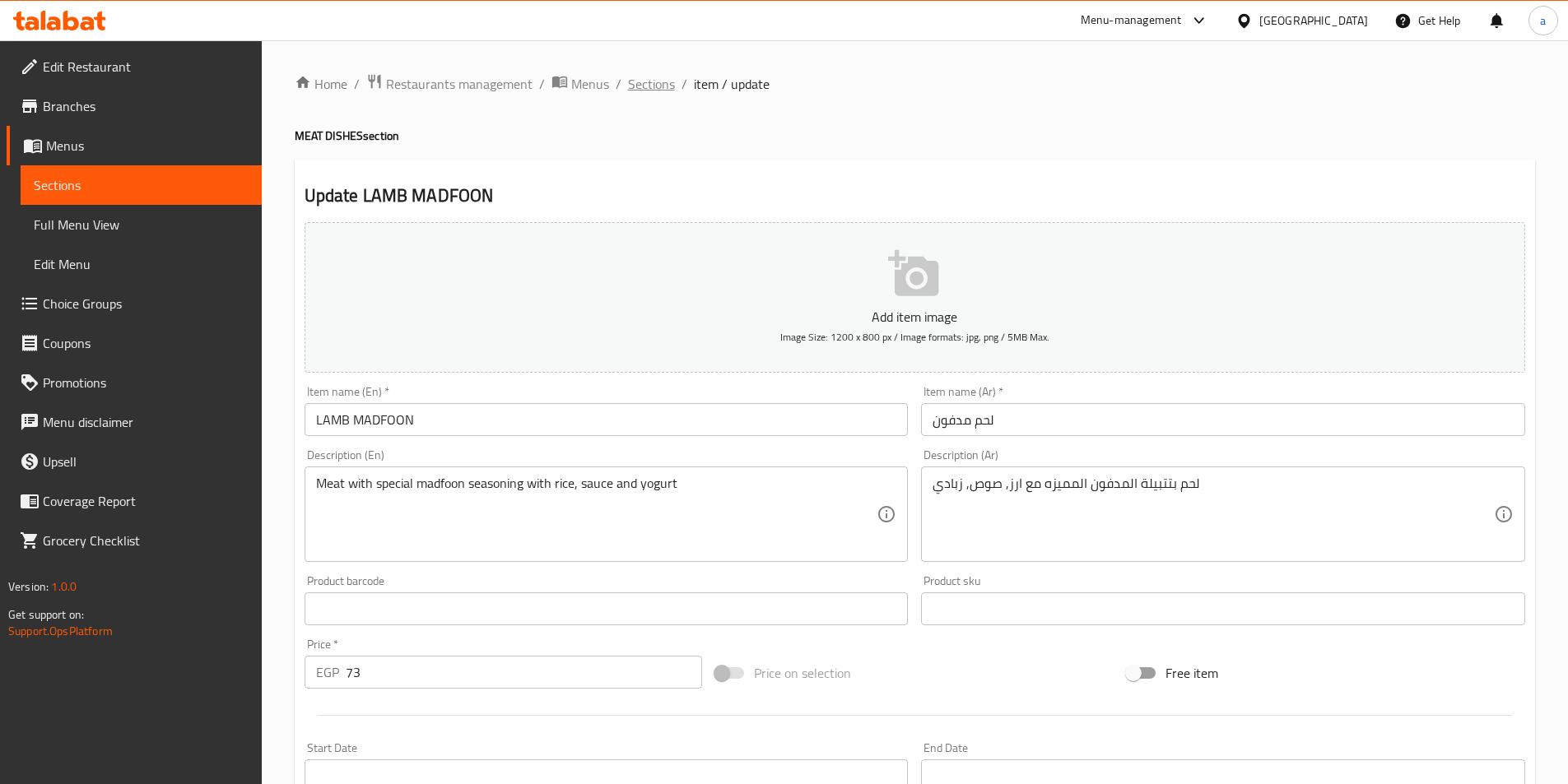
click at [641, 76] on span "Sections" at bounding box center [651, 83] width 47 height 19
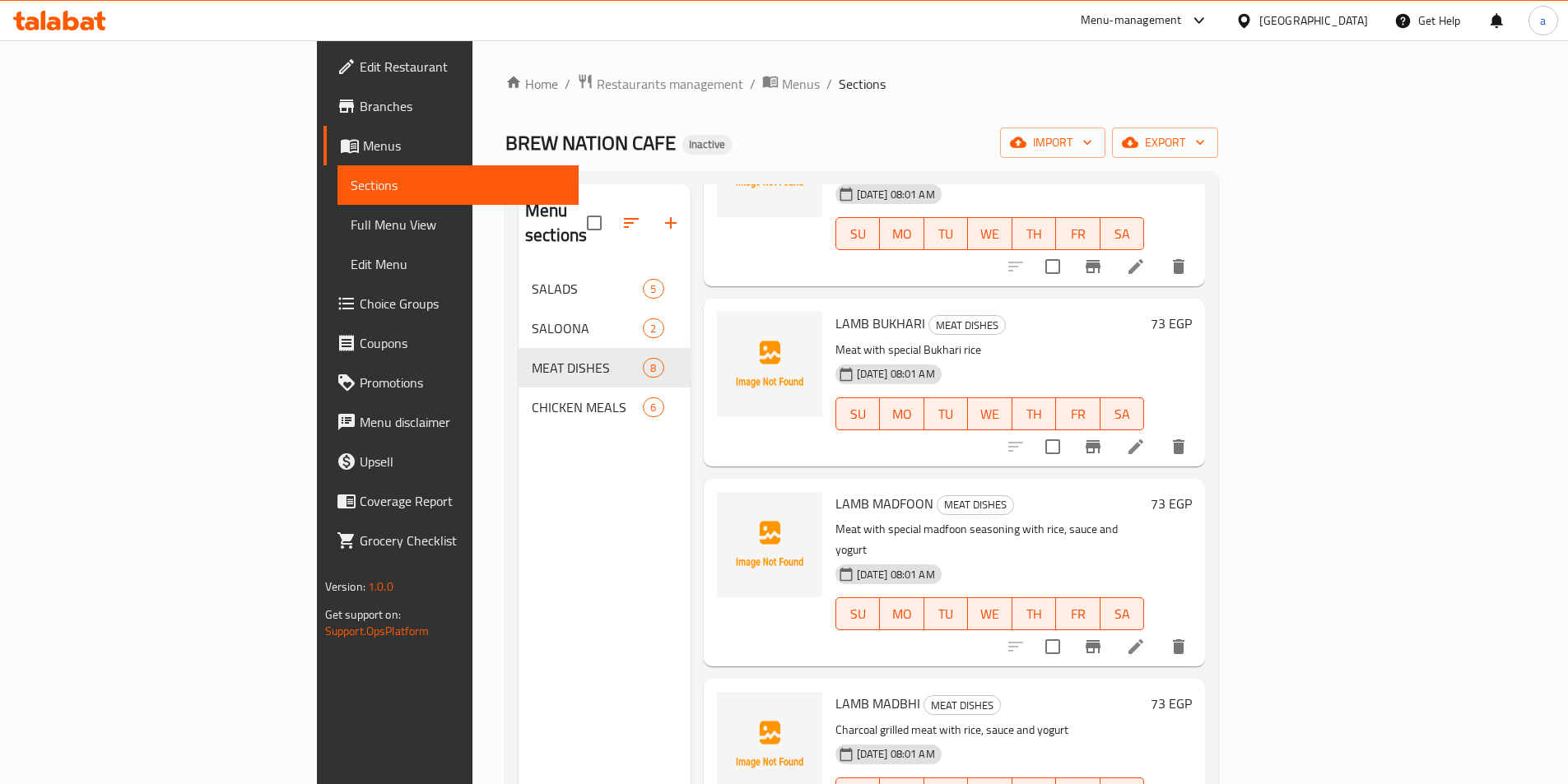
scroll to position [165, 0]
click at [1145, 637] on icon at bounding box center [1135, 646] width 19 height 19
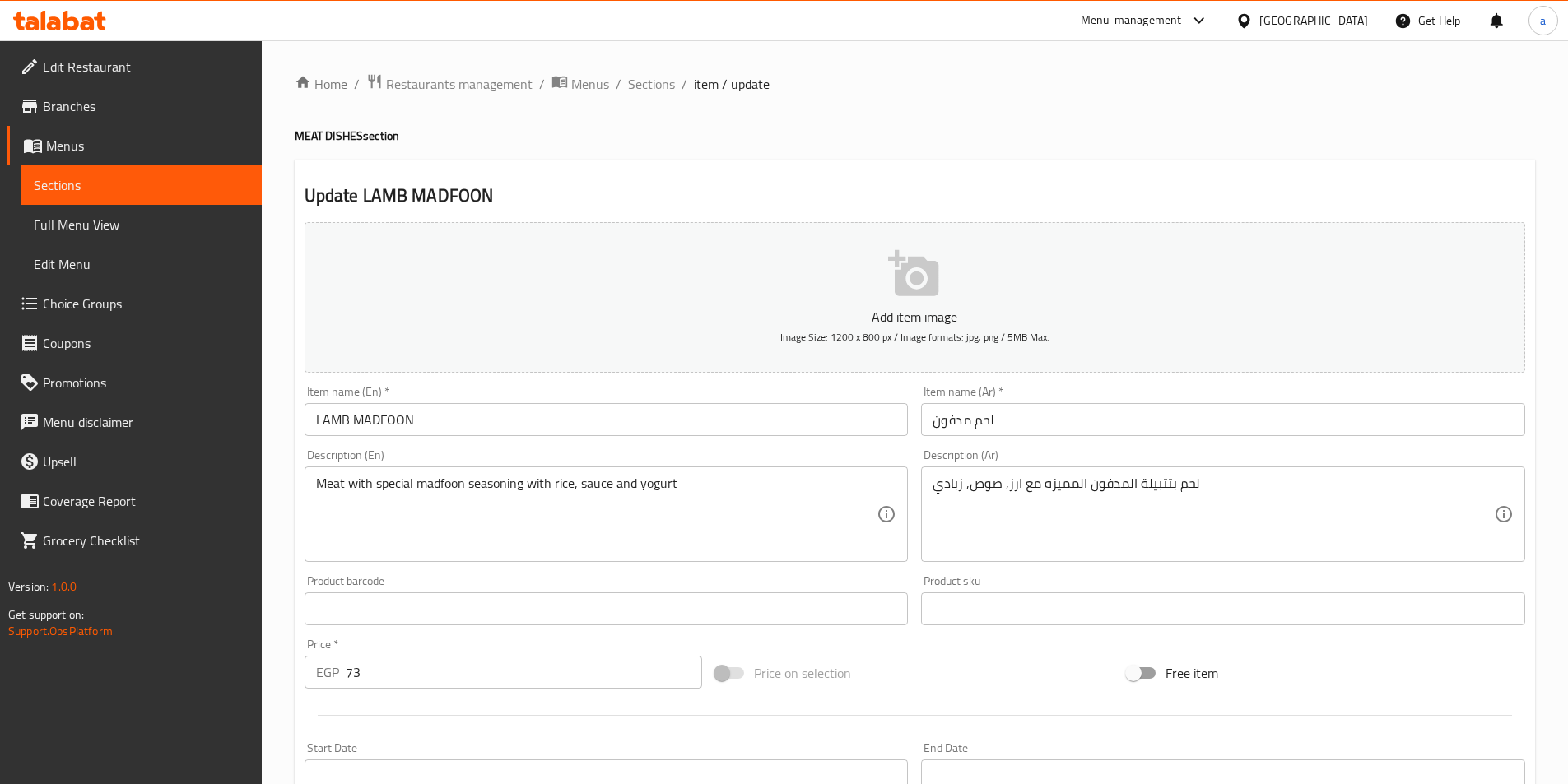
click at [639, 92] on span "Sections" at bounding box center [651, 83] width 47 height 19
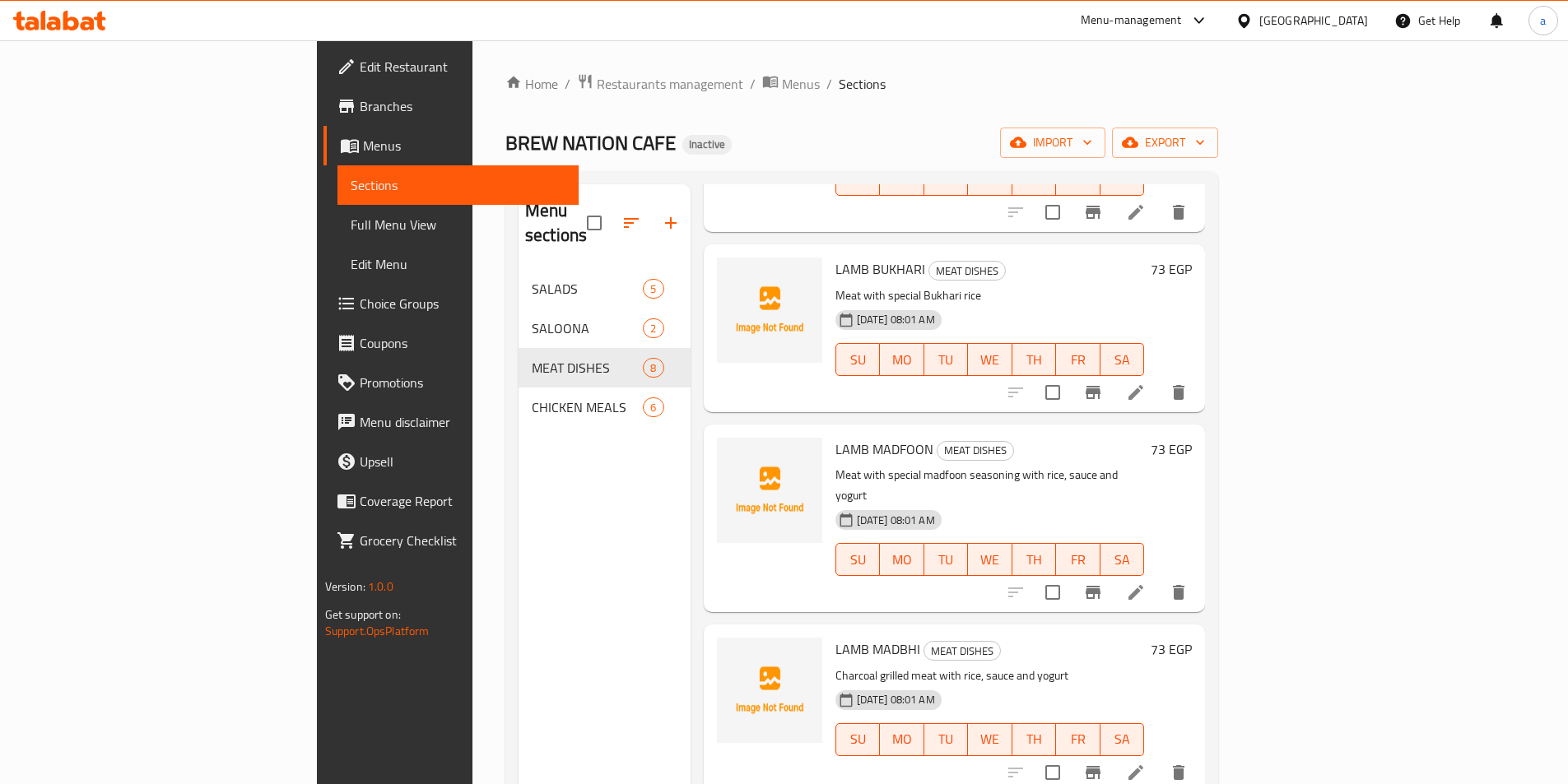
scroll to position [247, 0]
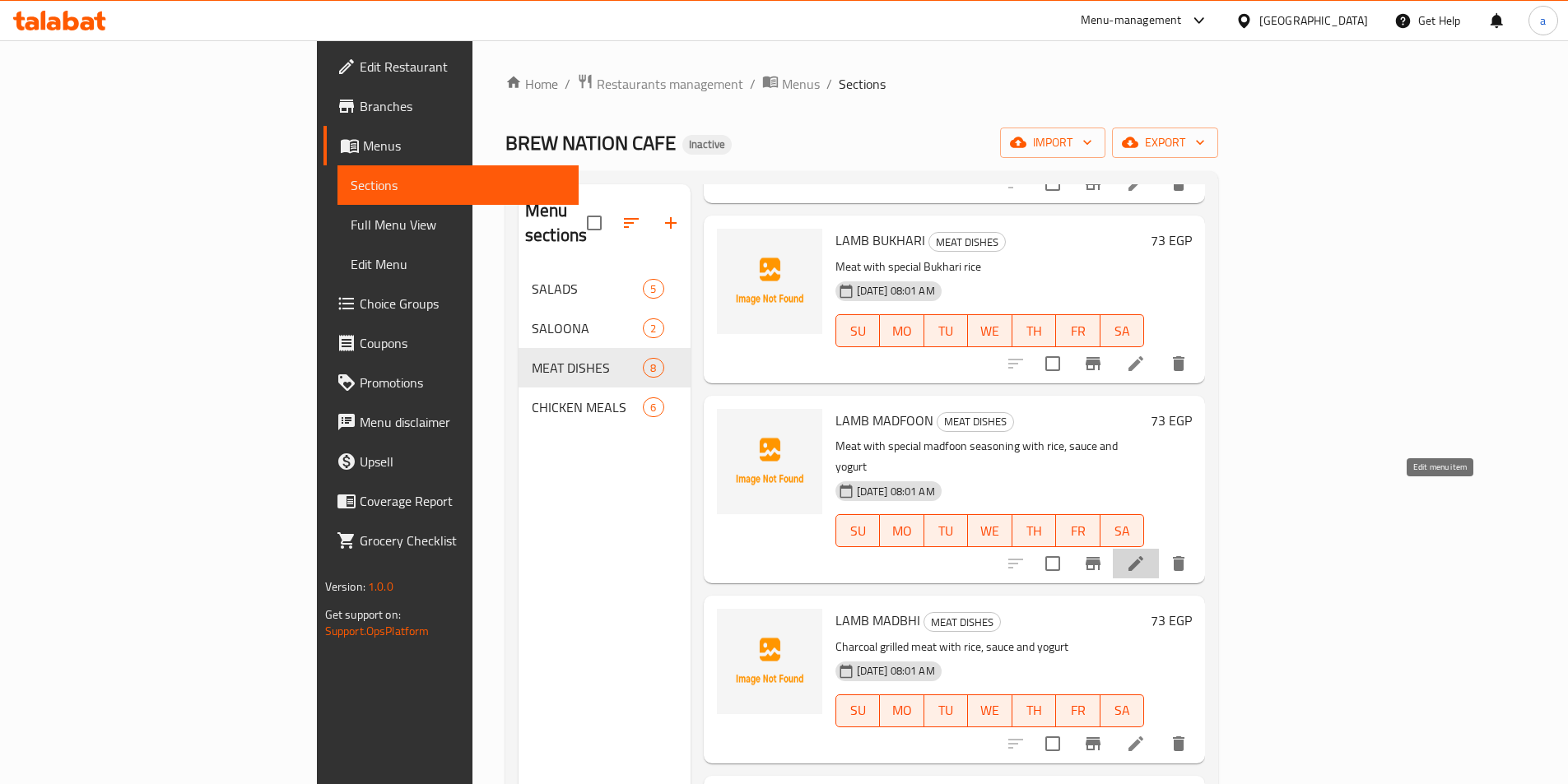
click at [1145, 554] on icon at bounding box center [1135, 563] width 19 height 19
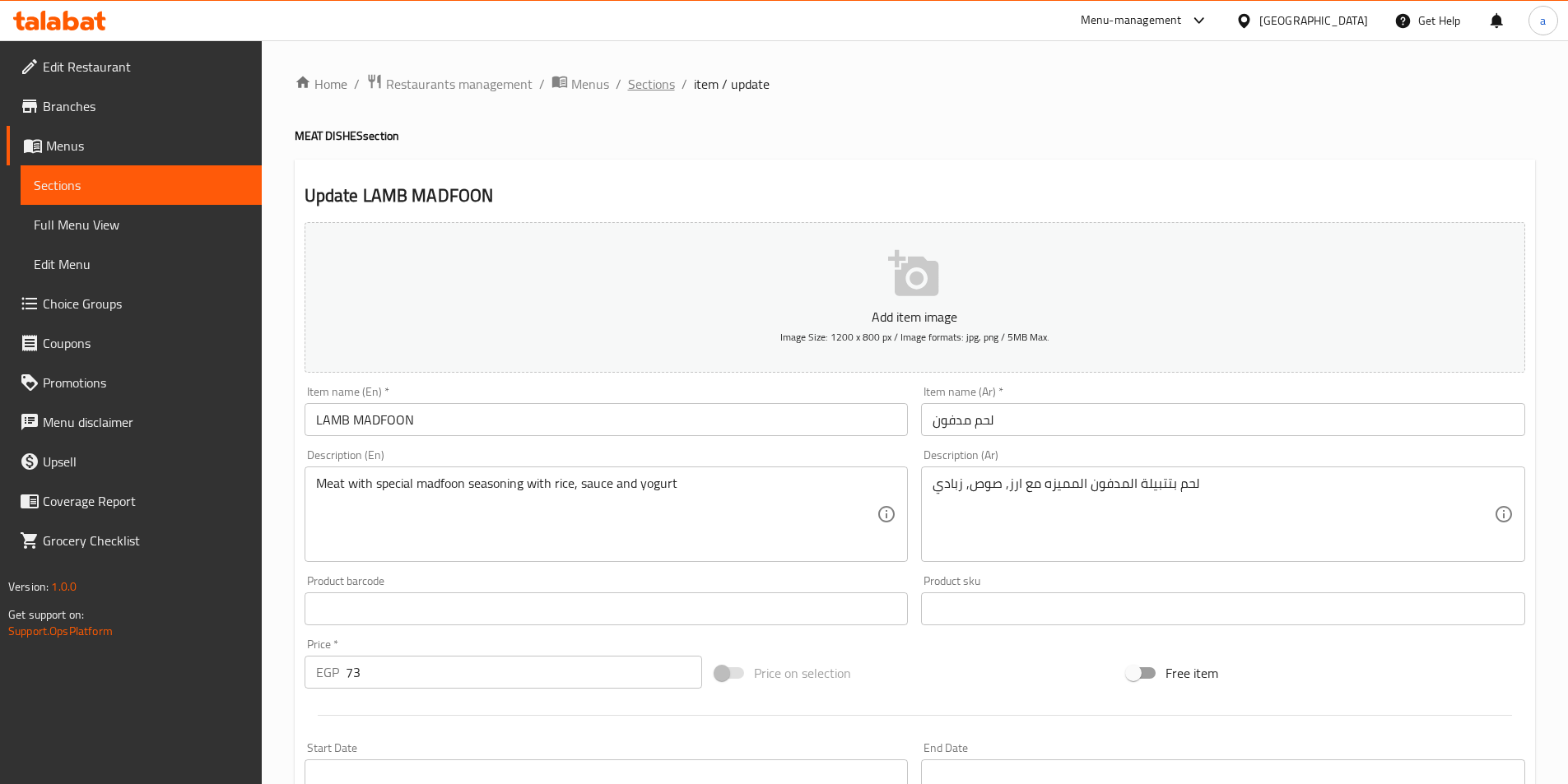
click at [653, 94] on span "Sections" at bounding box center [651, 83] width 47 height 19
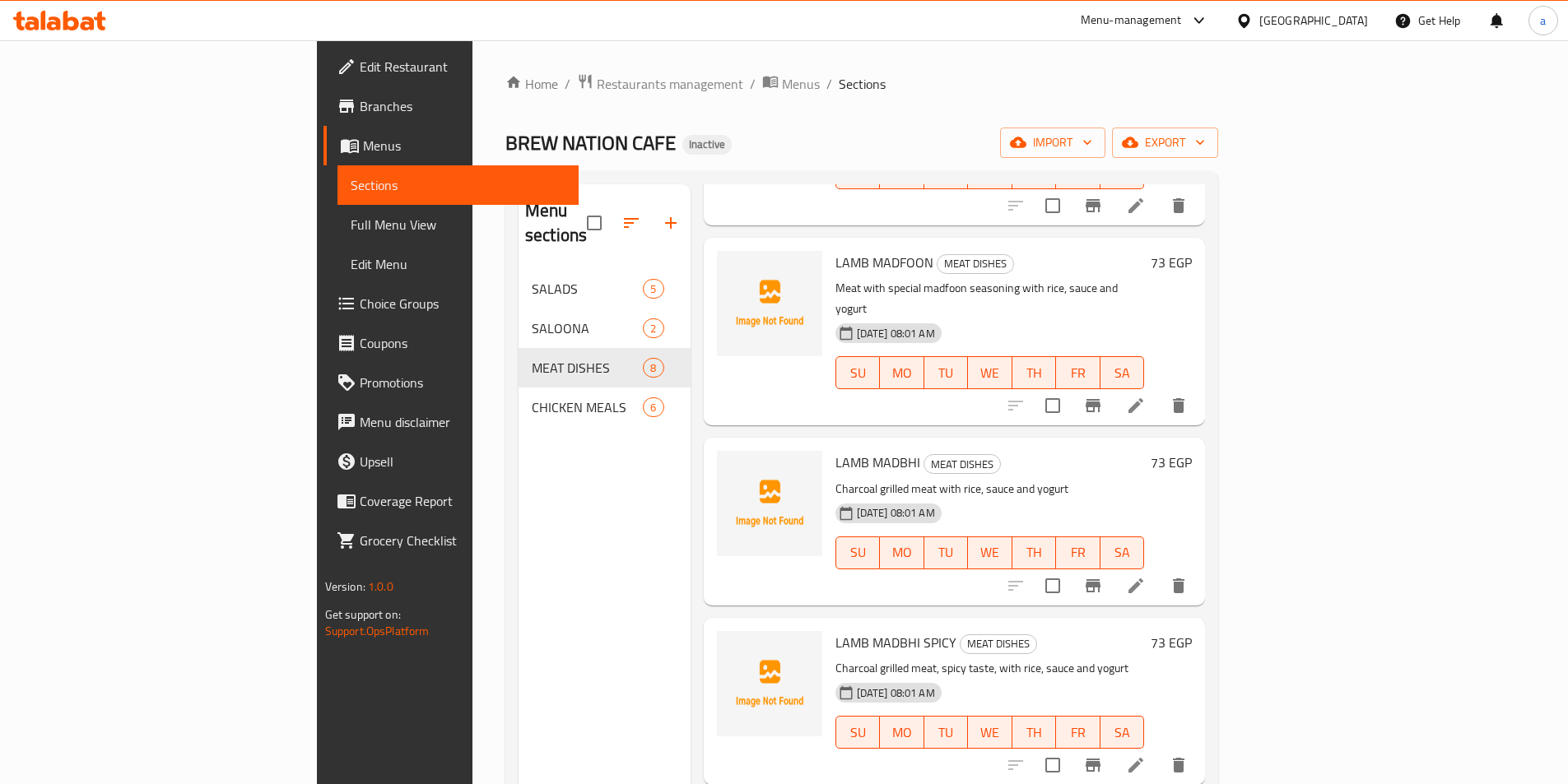
scroll to position [411, 0]
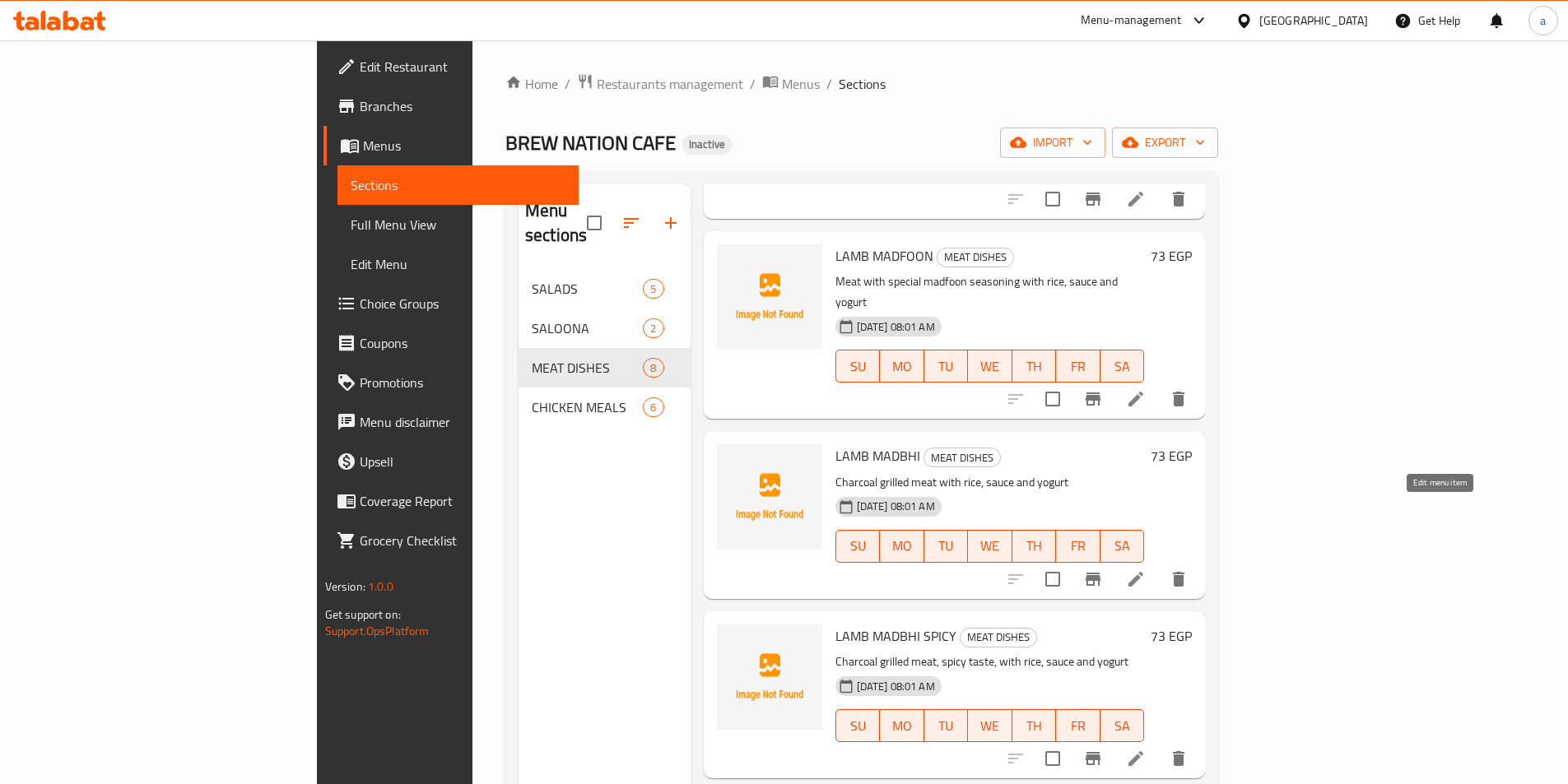
click at [1144, 572] on icon at bounding box center [1136, 579] width 15 height 15
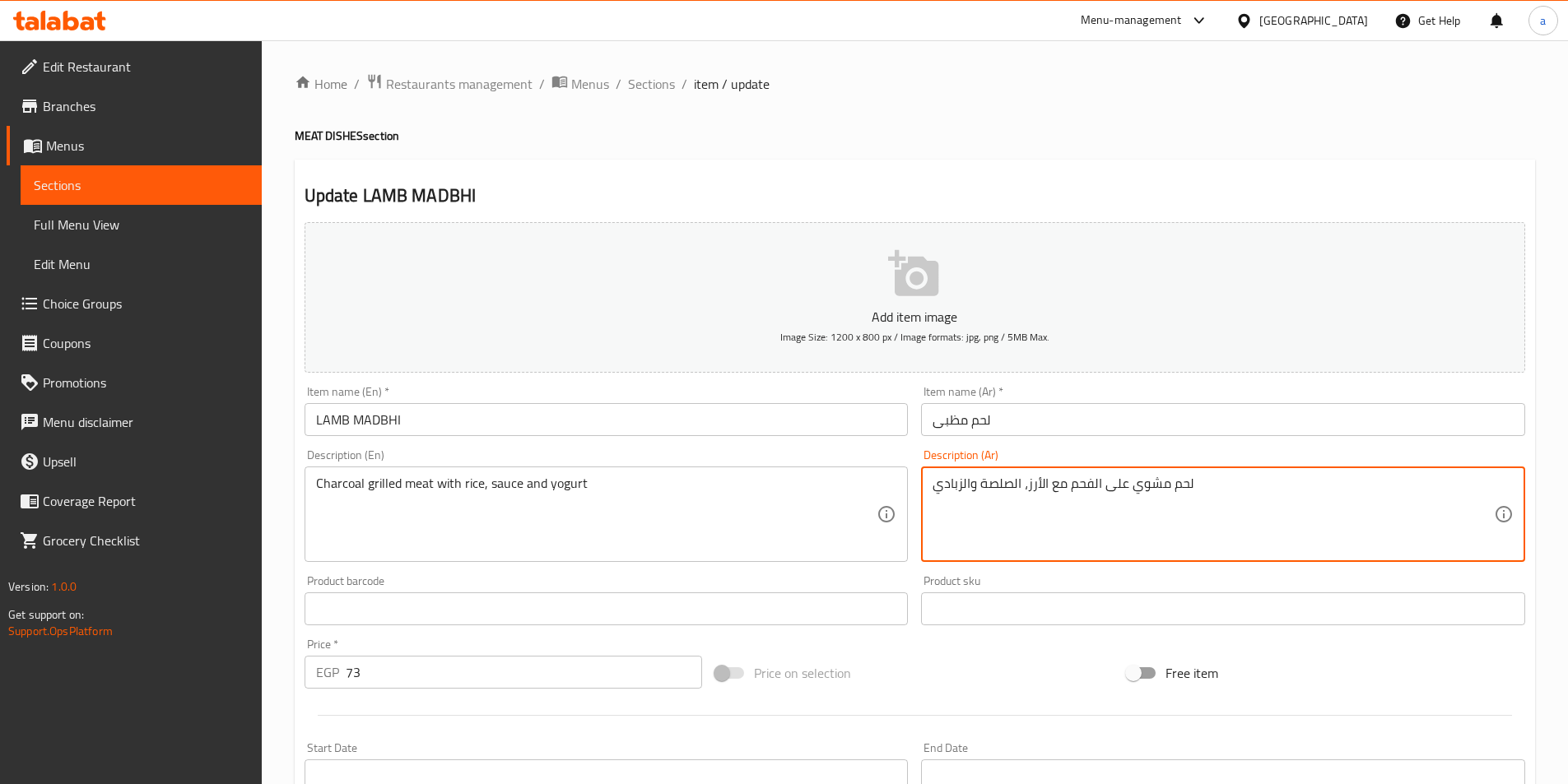
drag, startPoint x: 933, startPoint y: 487, endPoint x: 1020, endPoint y: 501, distance: 88.1
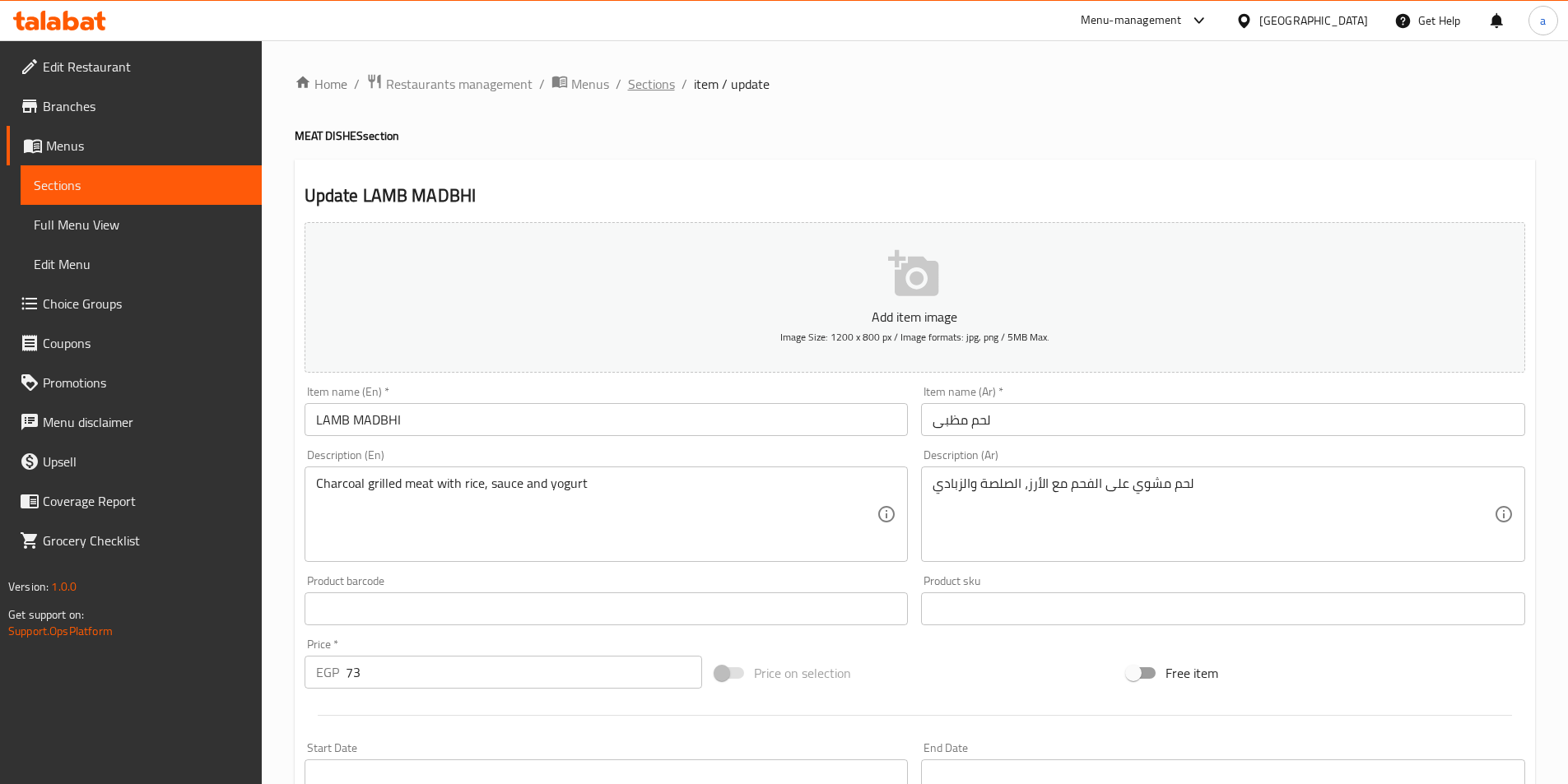
click at [634, 83] on span "Sections" at bounding box center [651, 83] width 47 height 19
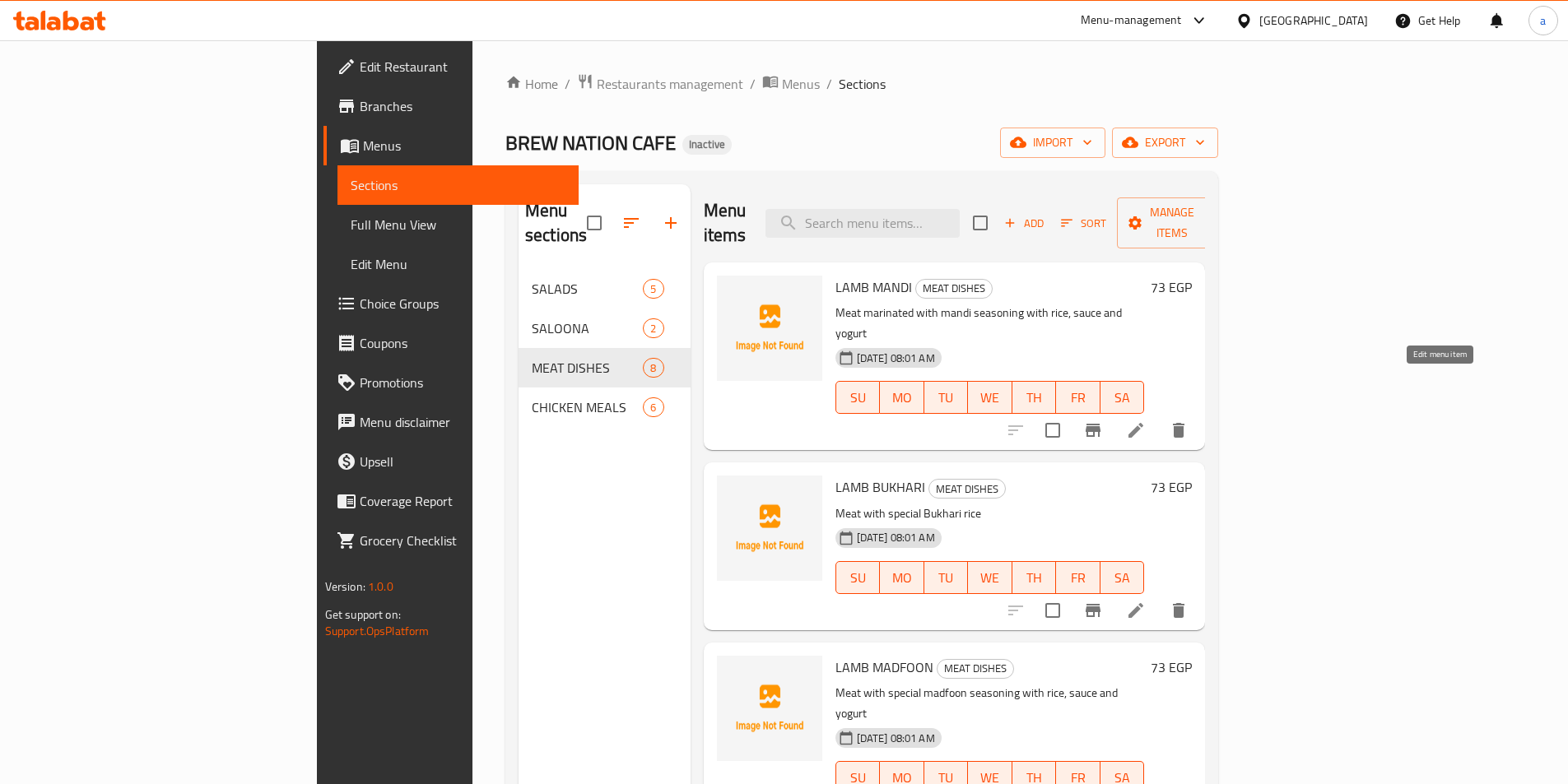
click at [1145, 421] on icon at bounding box center [1135, 430] width 19 height 19
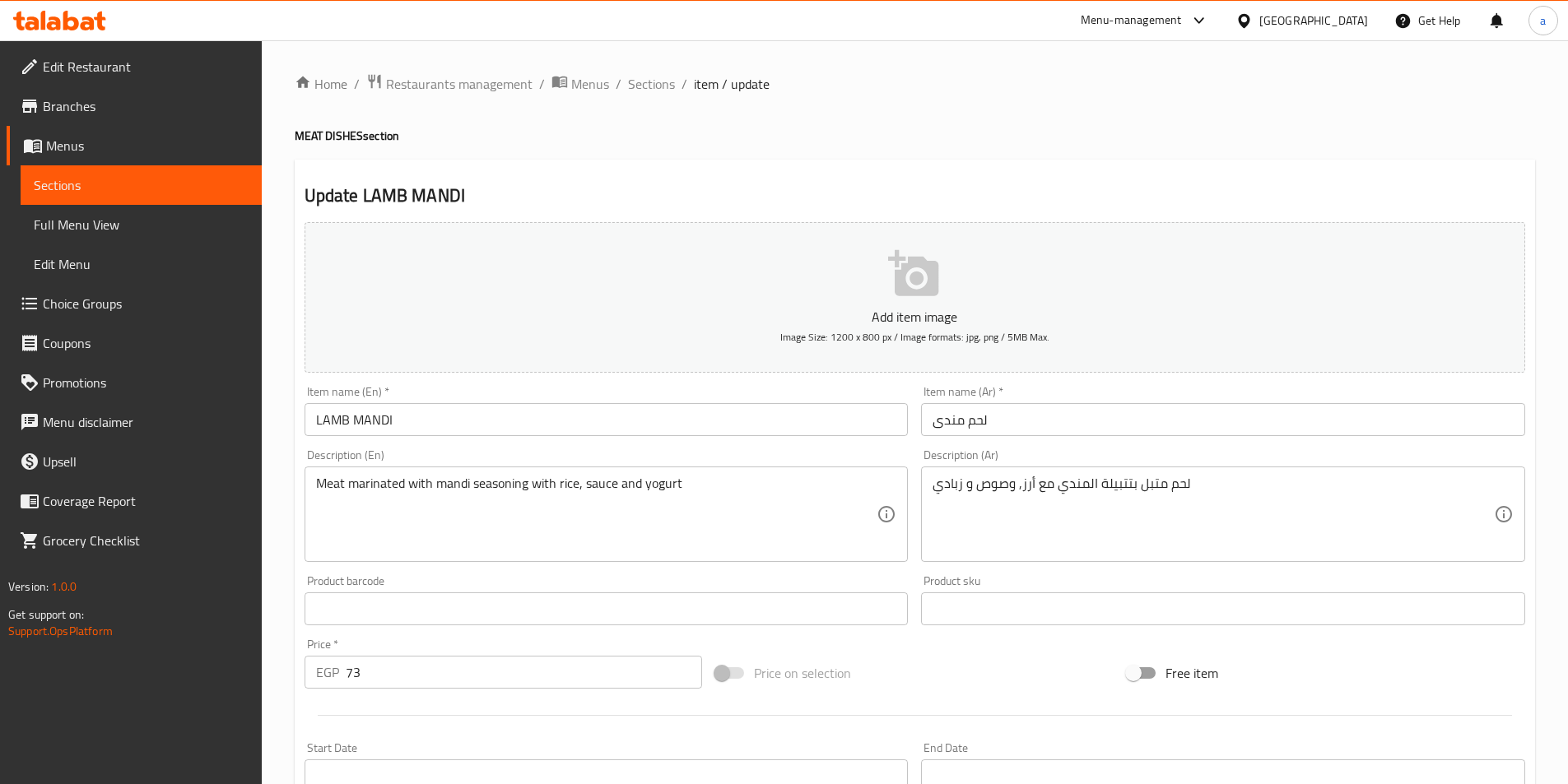
drag, startPoint x: 931, startPoint y: 486, endPoint x: 996, endPoint y: 492, distance: 65.3
click at [996, 492] on div "لحم متبل بتتبيلة المندي مع أرز, وصوص و زبادي Description (Ar)" at bounding box center [1223, 514] width 604 height 95
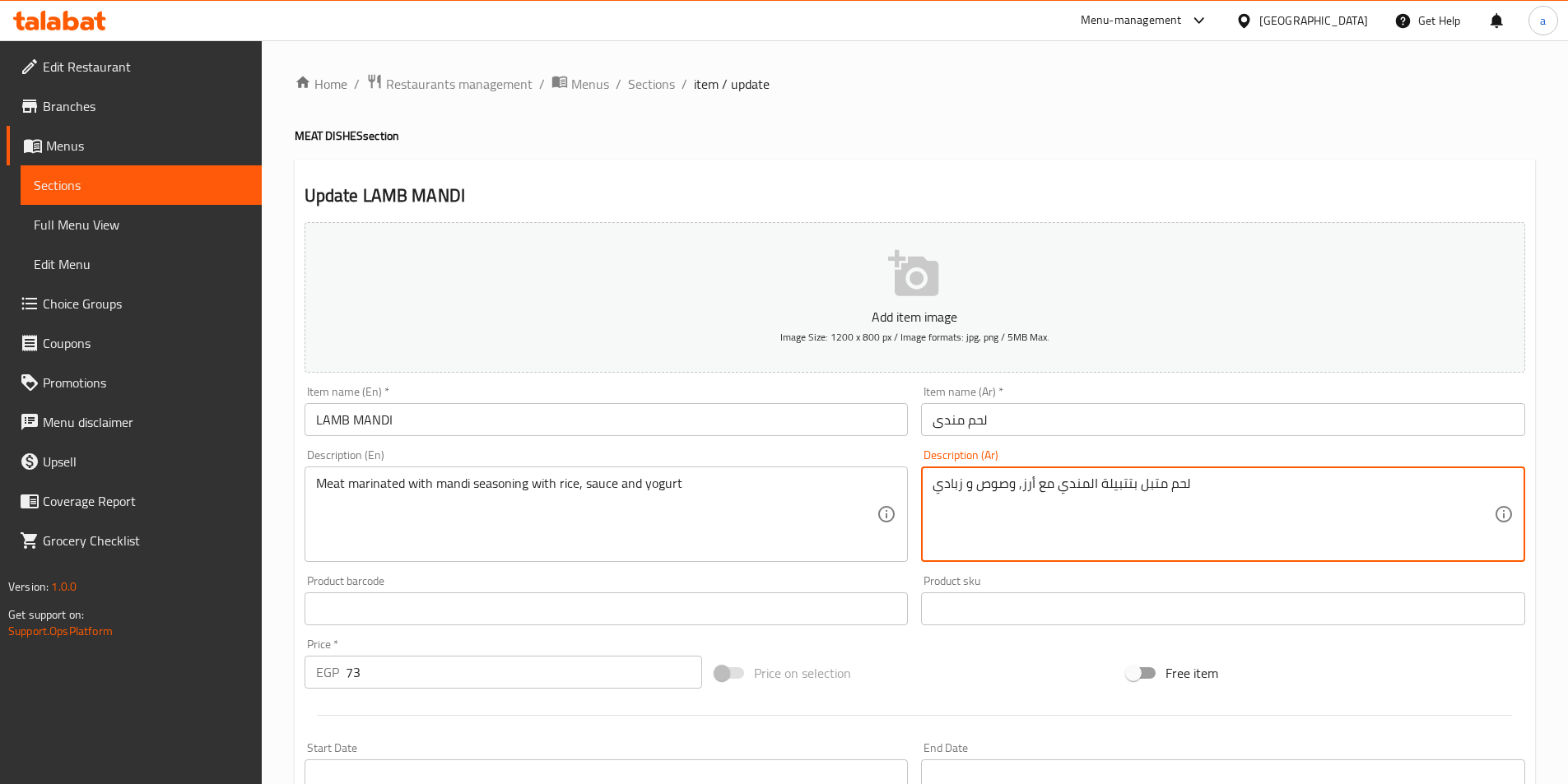
drag, startPoint x: 1016, startPoint y: 485, endPoint x: 933, endPoint y: 491, distance: 83.2
click at [933, 491] on textarea "لحم متبل بتتبيلة المندي مع أرز, وصوص و زبادي" at bounding box center [1213, 514] width 562 height 78
paste textarea "الصلصة وال"
type textarea "لحم متبل بتتبيلة المندي مع أرز, الصلصة والزبادي"
click at [639, 83] on span "Sections" at bounding box center [651, 83] width 47 height 19
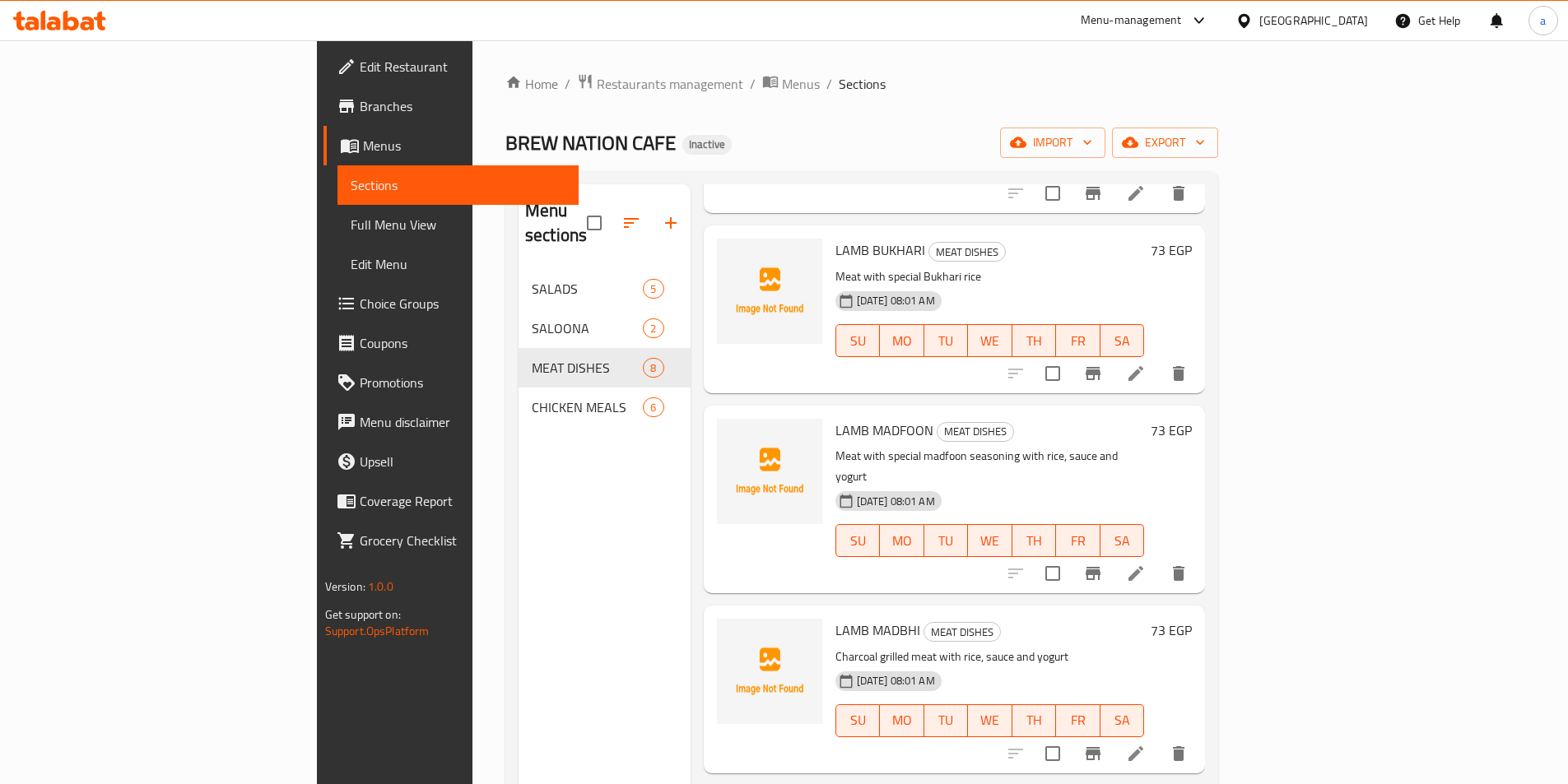
scroll to position [247, 0]
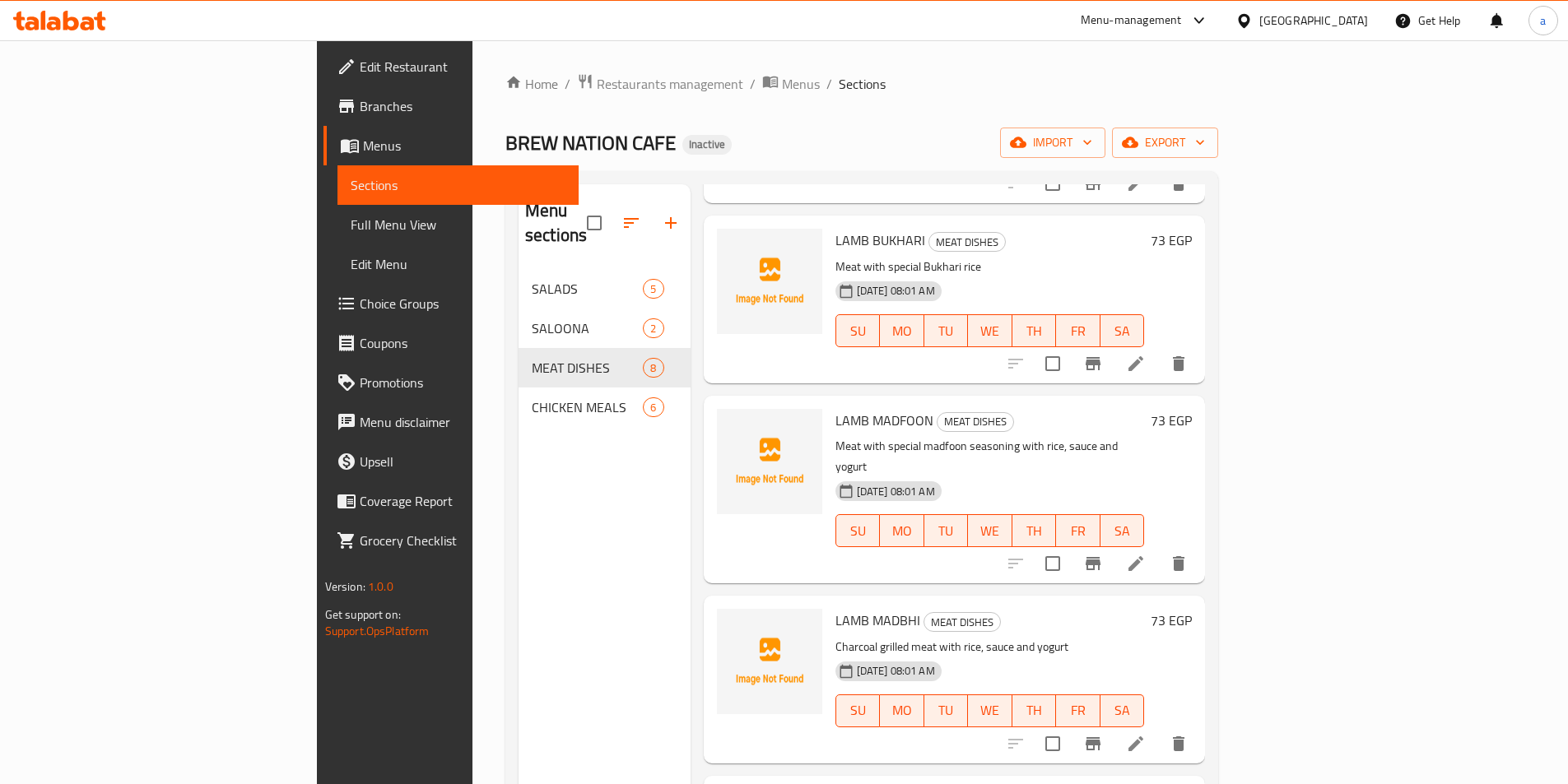
click at [1145, 734] on icon at bounding box center [1135, 743] width 19 height 19
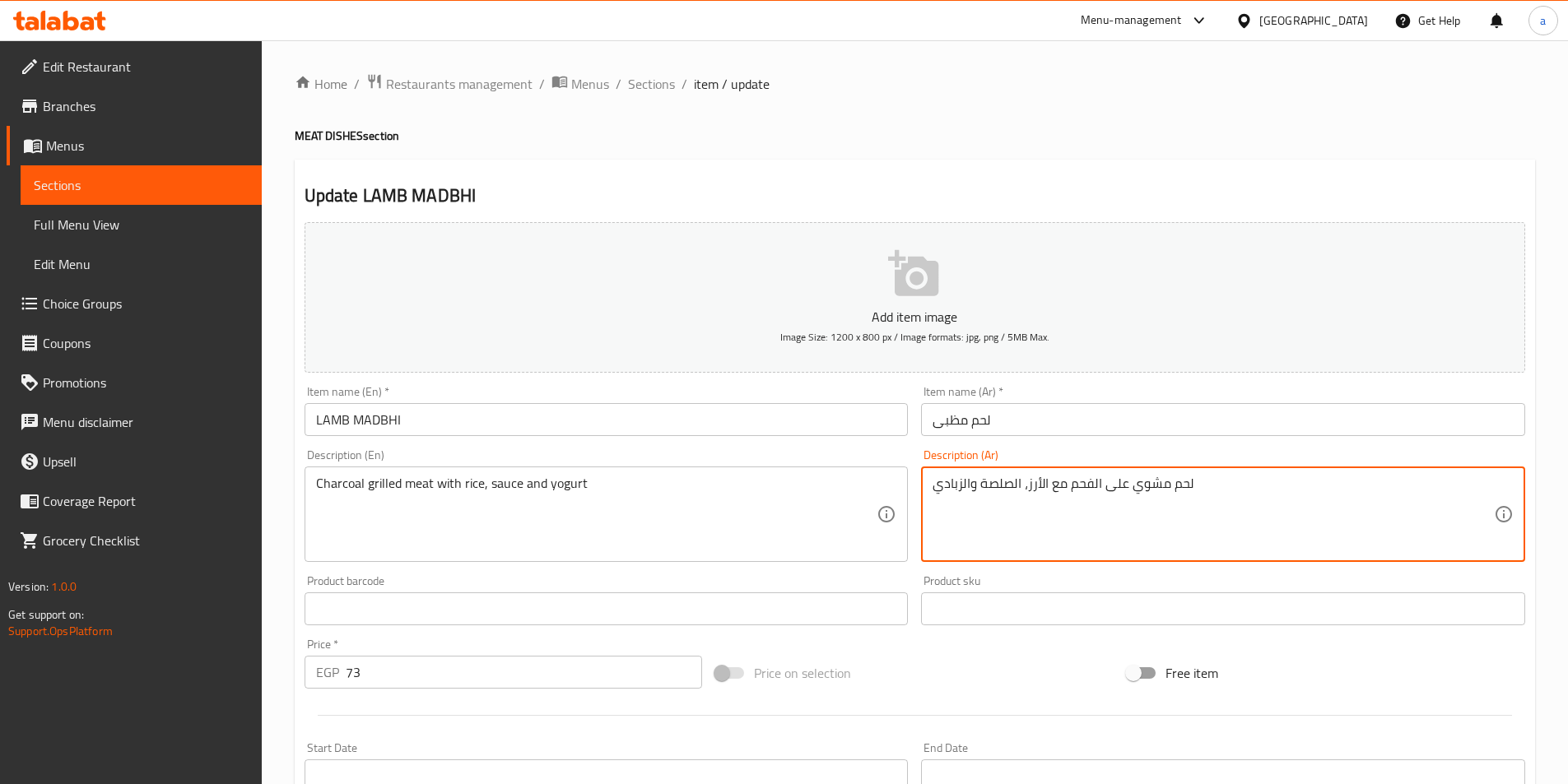
drag, startPoint x: 1020, startPoint y: 483, endPoint x: 961, endPoint y: 483, distance: 59.0
drag, startPoint x: 1026, startPoint y: 486, endPoint x: 904, endPoint y: 485, distance: 122.0
click at [904, 485] on div "Add item image Image Size: 1200 x 800 px / Image formats: jpg, png / 5MB Max. I…" at bounding box center [915, 571] width 1233 height 710
drag, startPoint x: 1027, startPoint y: 486, endPoint x: 873, endPoint y: 497, distance: 154.4
click at [873, 497] on div "Add item image Image Size: 1200 x 800 px / Image formats: jpg, png / 5MB Max. I…" at bounding box center [915, 571] width 1233 height 710
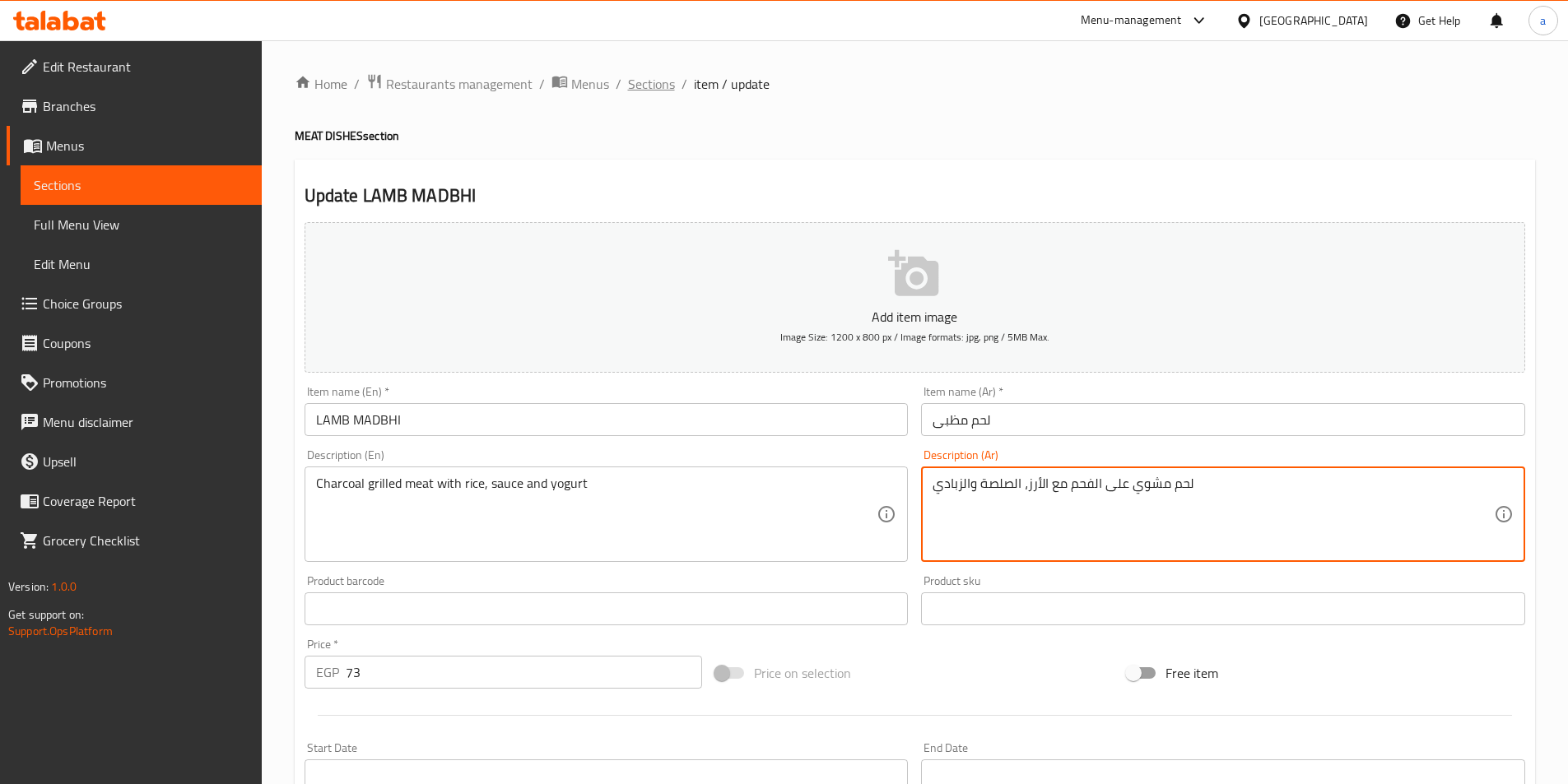
click at [649, 84] on span "Sections" at bounding box center [651, 83] width 47 height 19
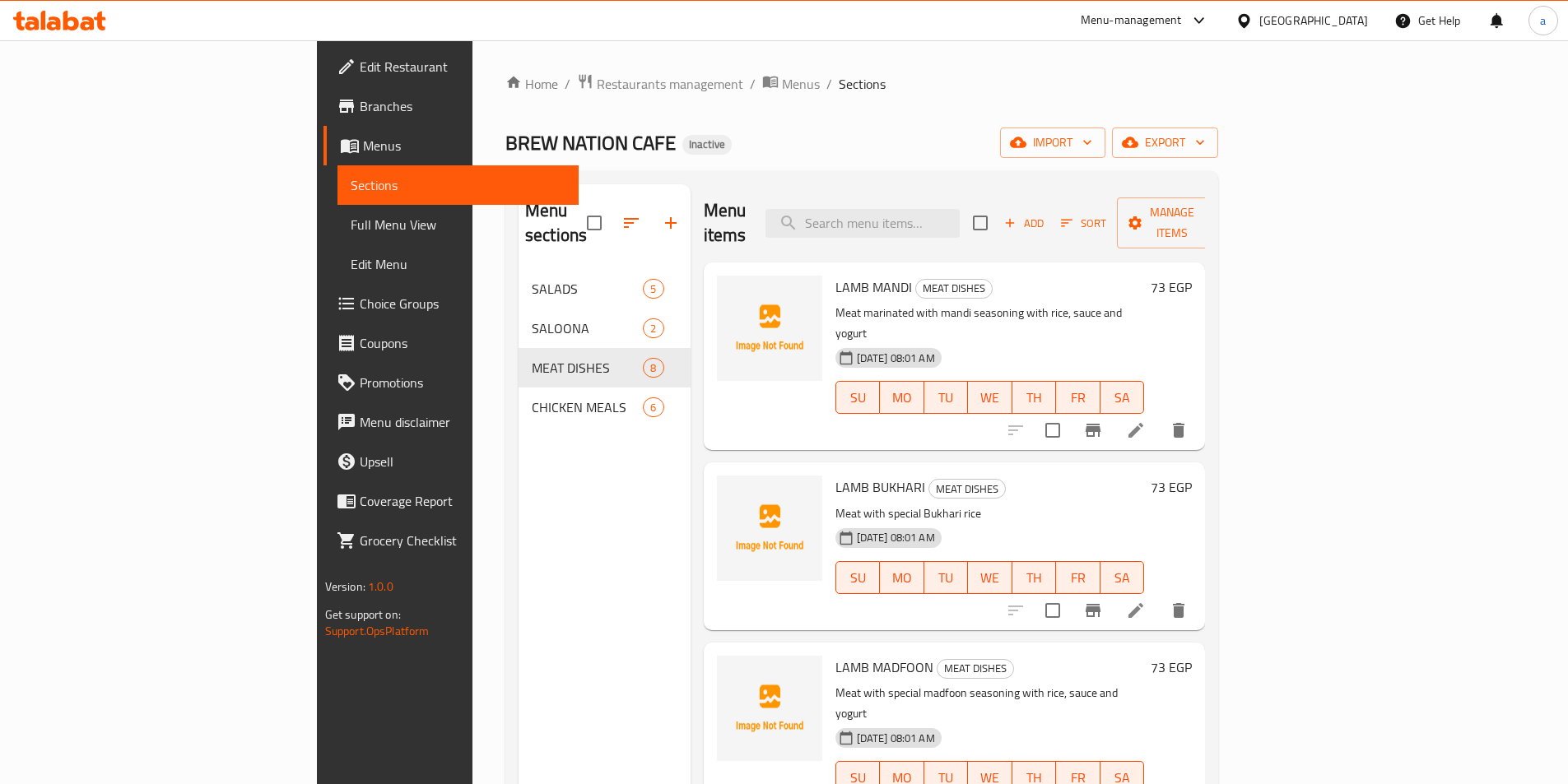
click at [1159, 416] on li at bounding box center [1136, 431] width 46 height 30
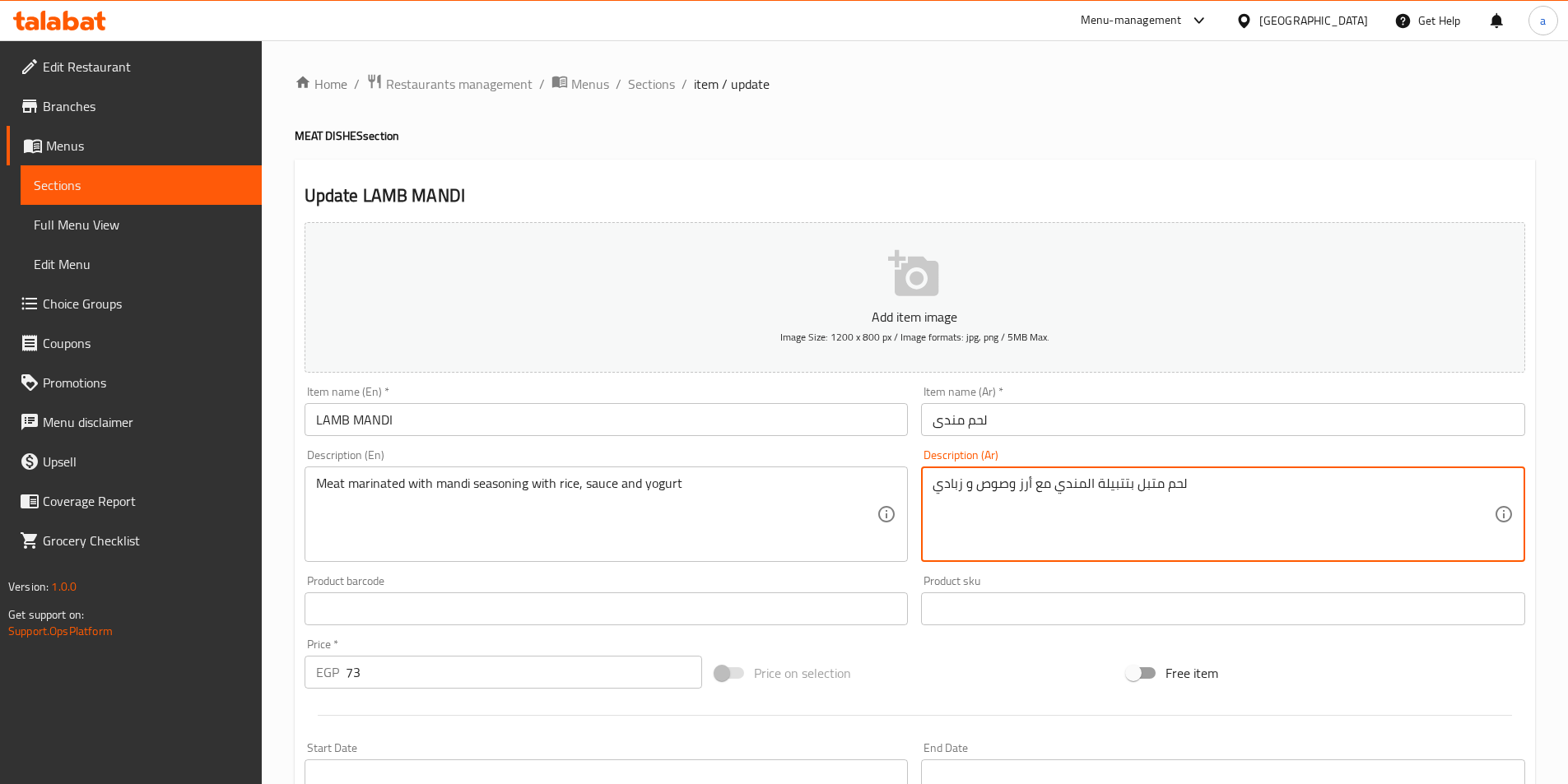
drag, startPoint x: 1016, startPoint y: 486, endPoint x: 890, endPoint y: 486, distance: 126.0
paste textarea "، الصلصة وال"
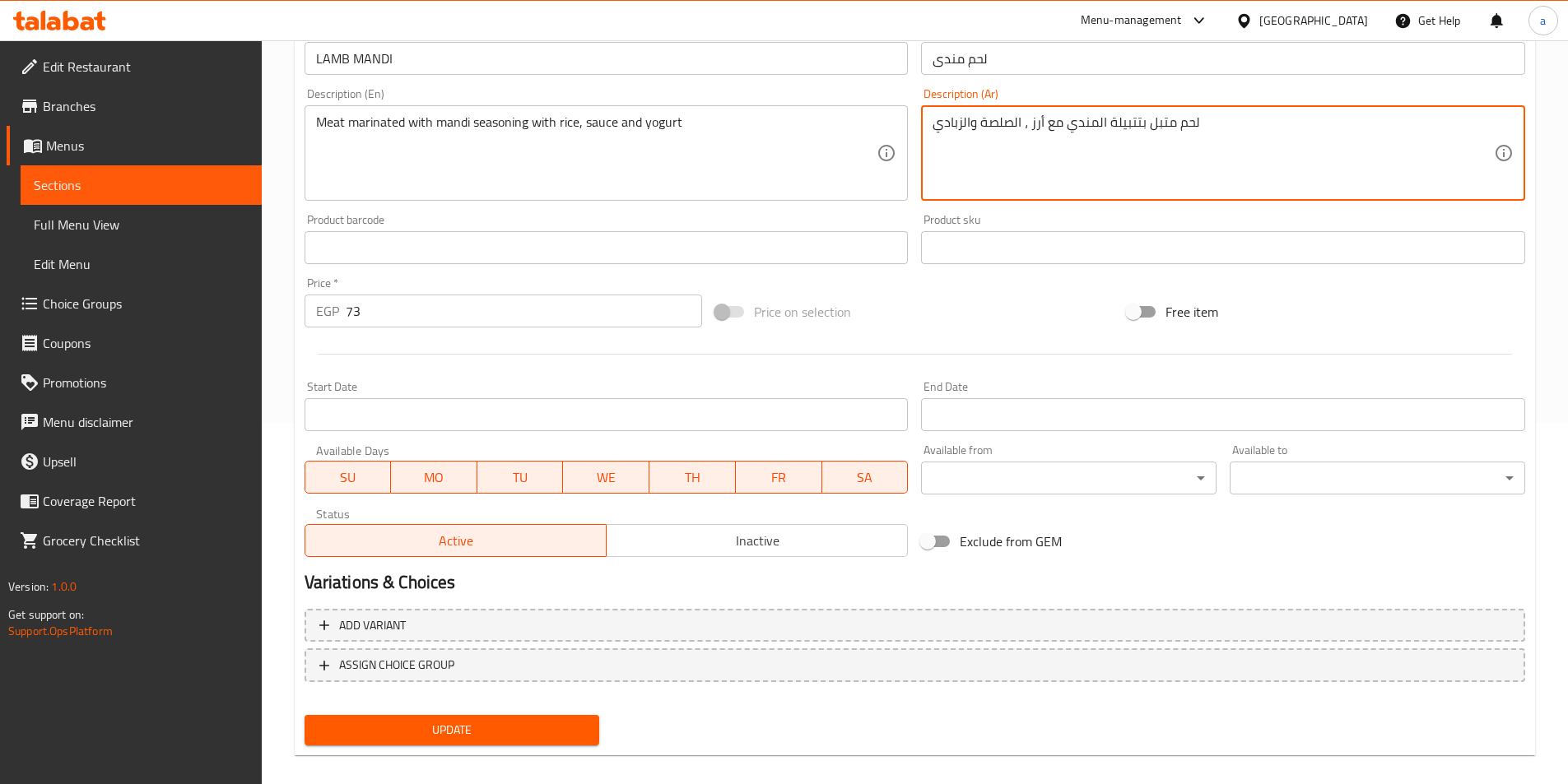
scroll to position [379, 0]
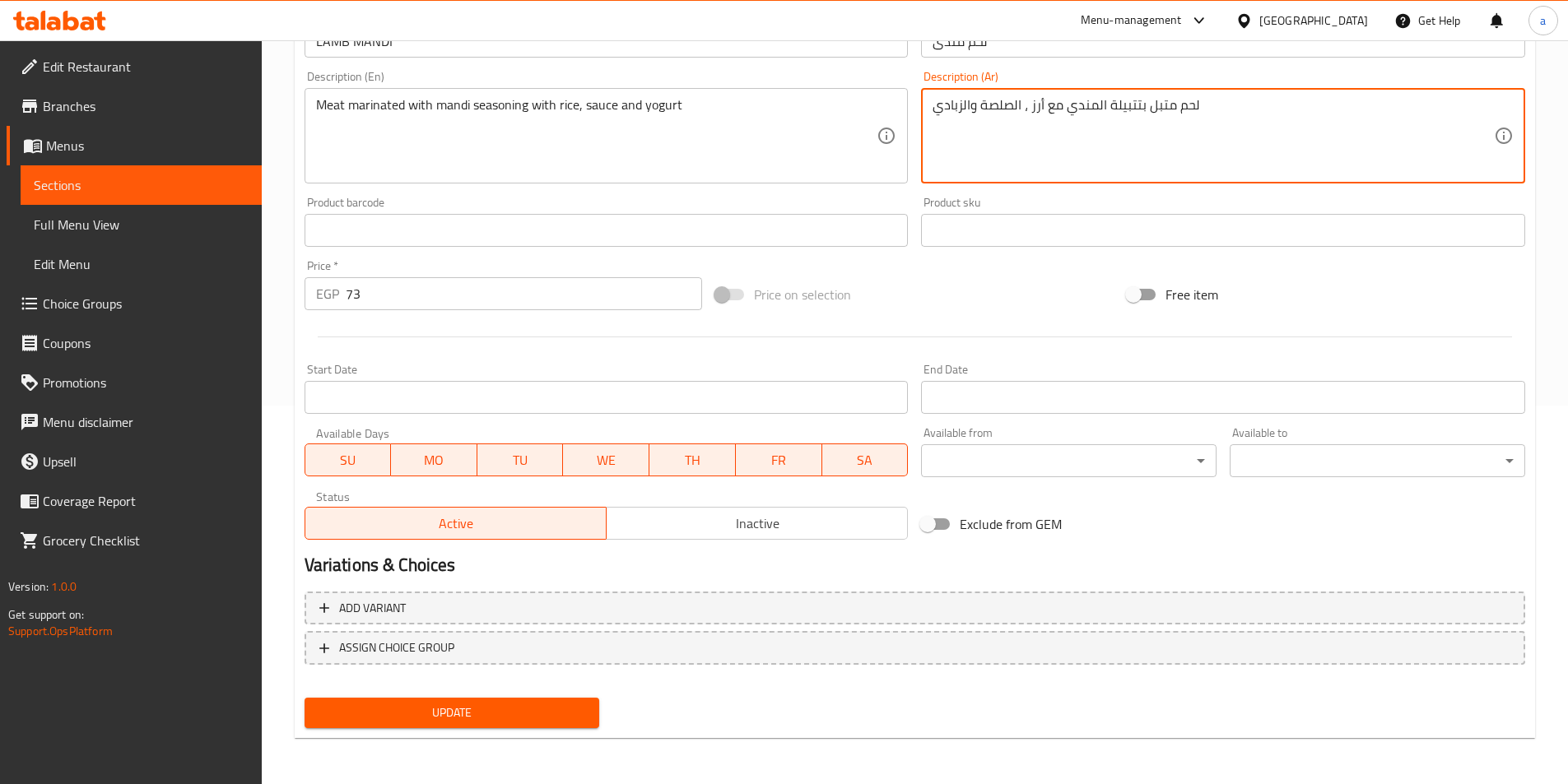
type textarea "لحم متبل بتتبيلة المندي مع أرز ، الصلصة والزبادي"
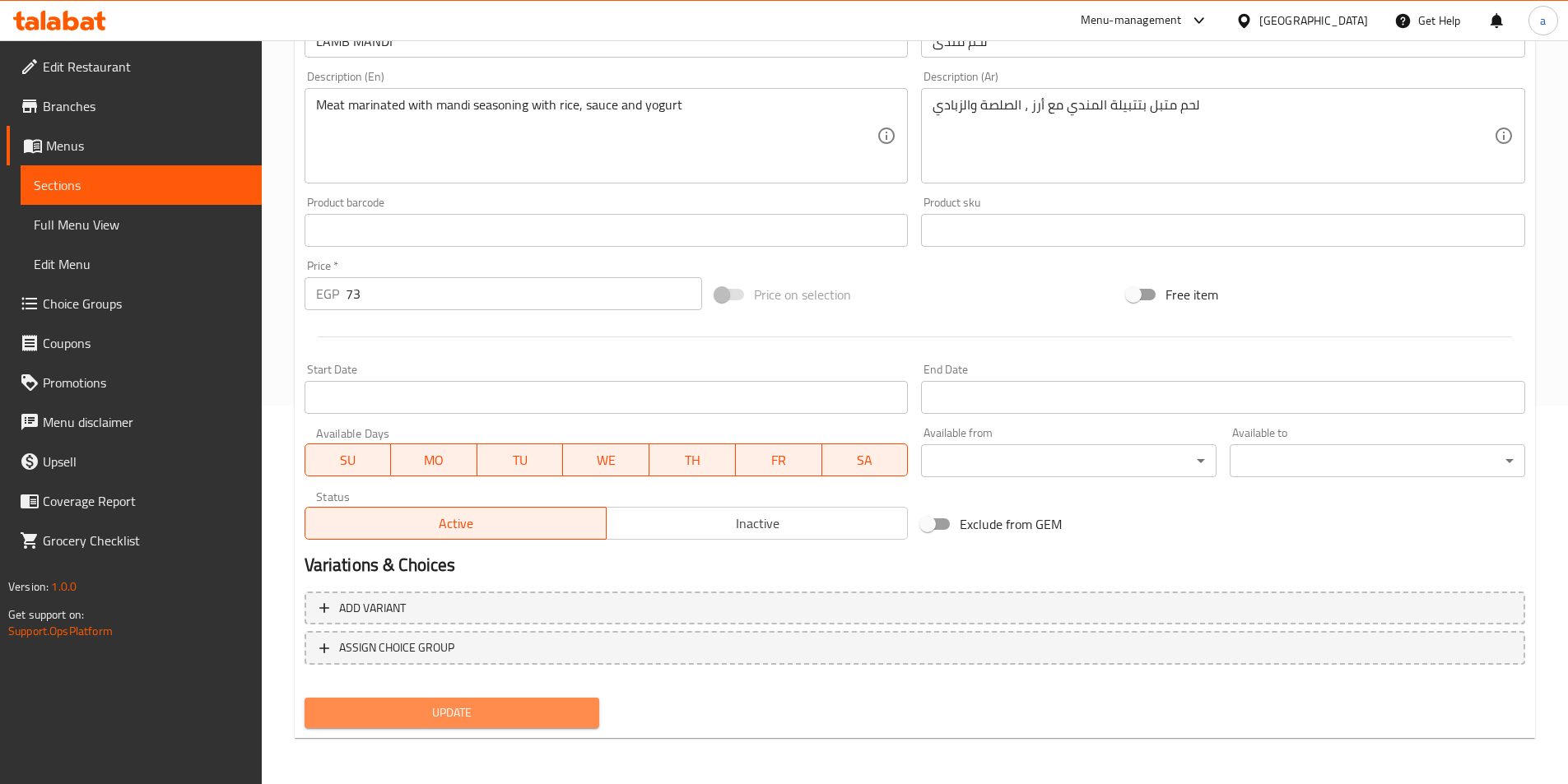
click at [461, 701] on button "Update" at bounding box center [452, 713] width 296 height 31
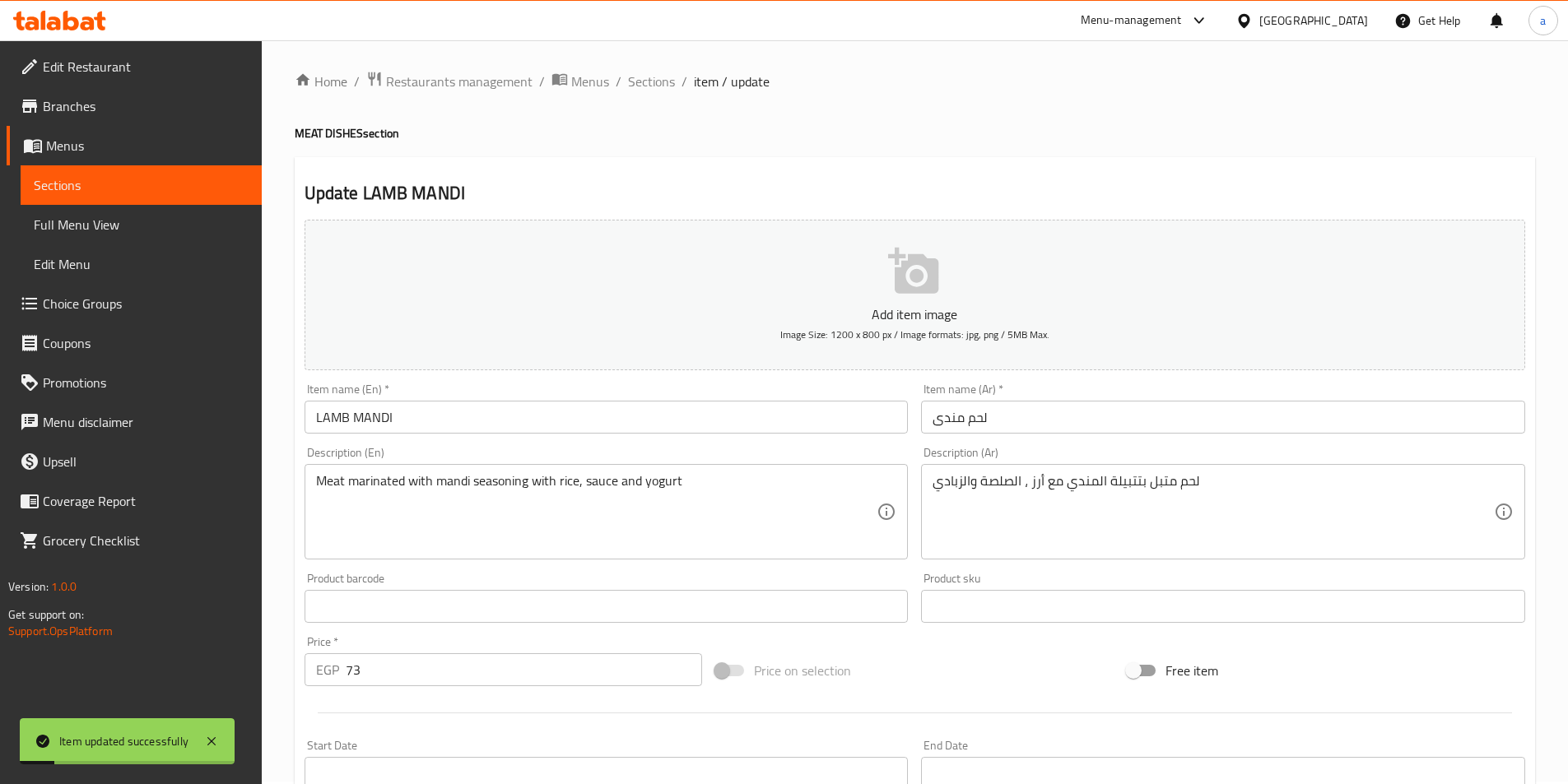
scroll to position [0, 0]
click at [664, 82] on span "Sections" at bounding box center [651, 83] width 47 height 19
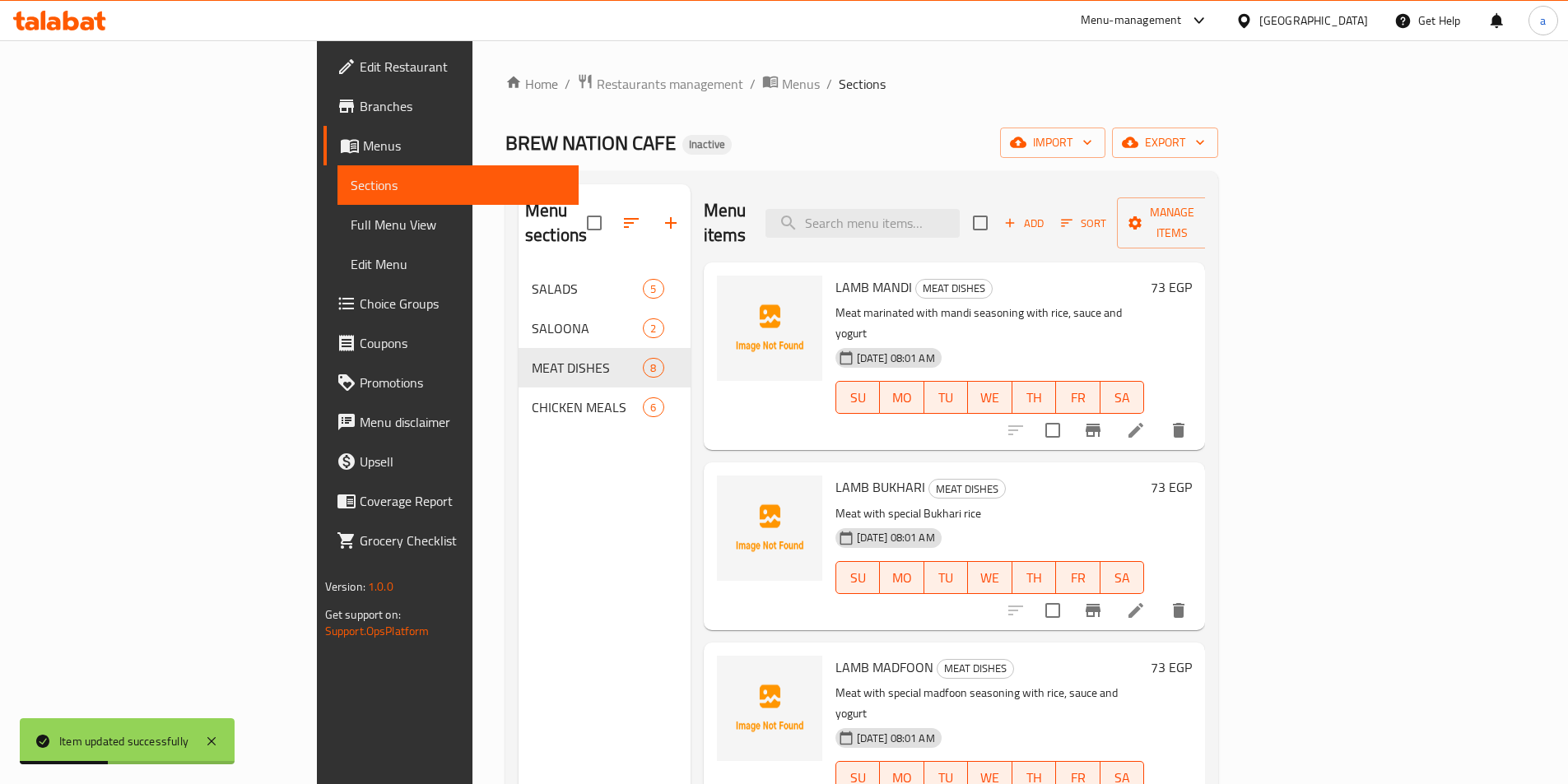
click at [1144, 603] on icon at bounding box center [1136, 611] width 15 height 15
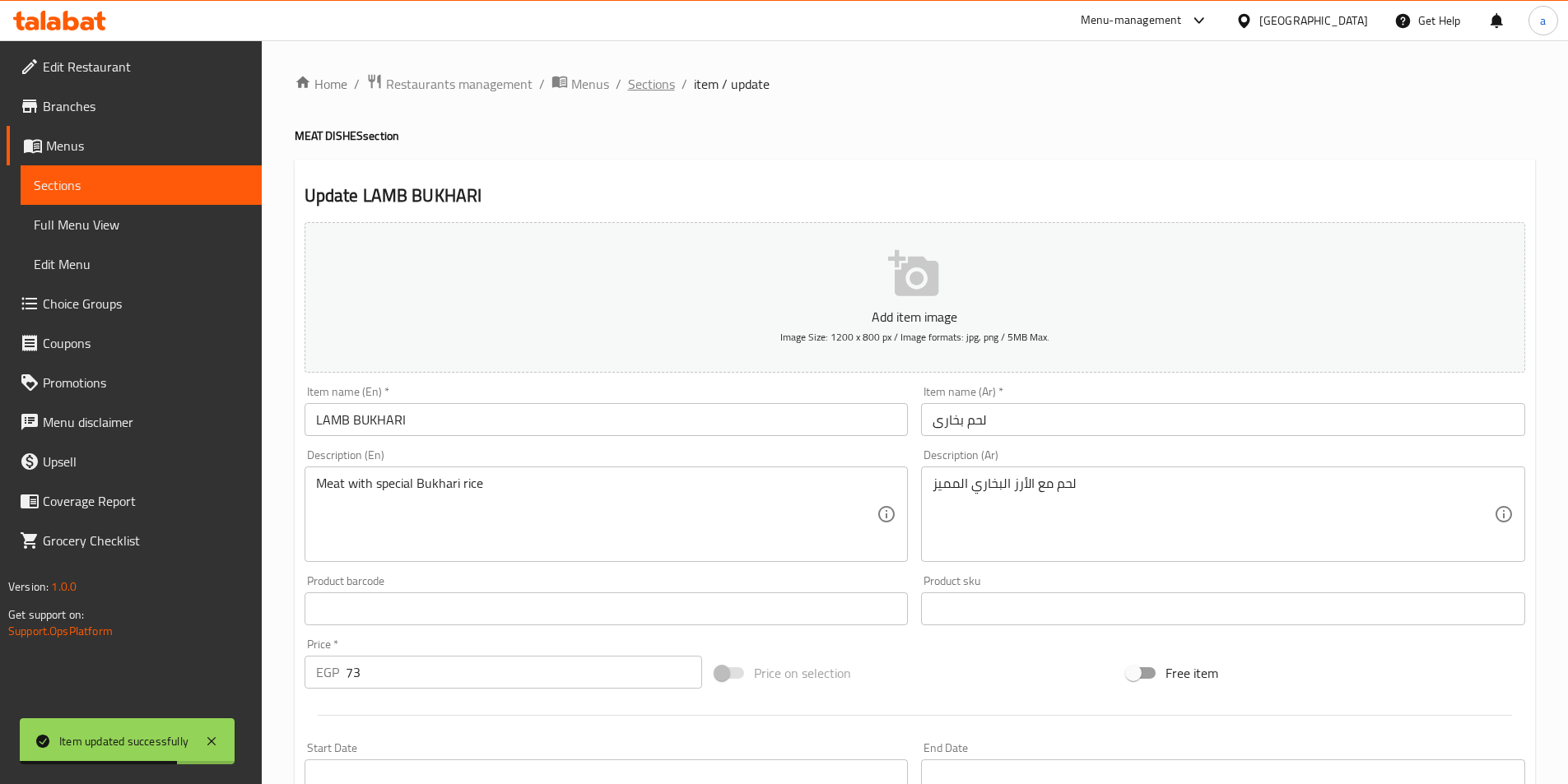
click at [651, 87] on span "Sections" at bounding box center [651, 83] width 47 height 19
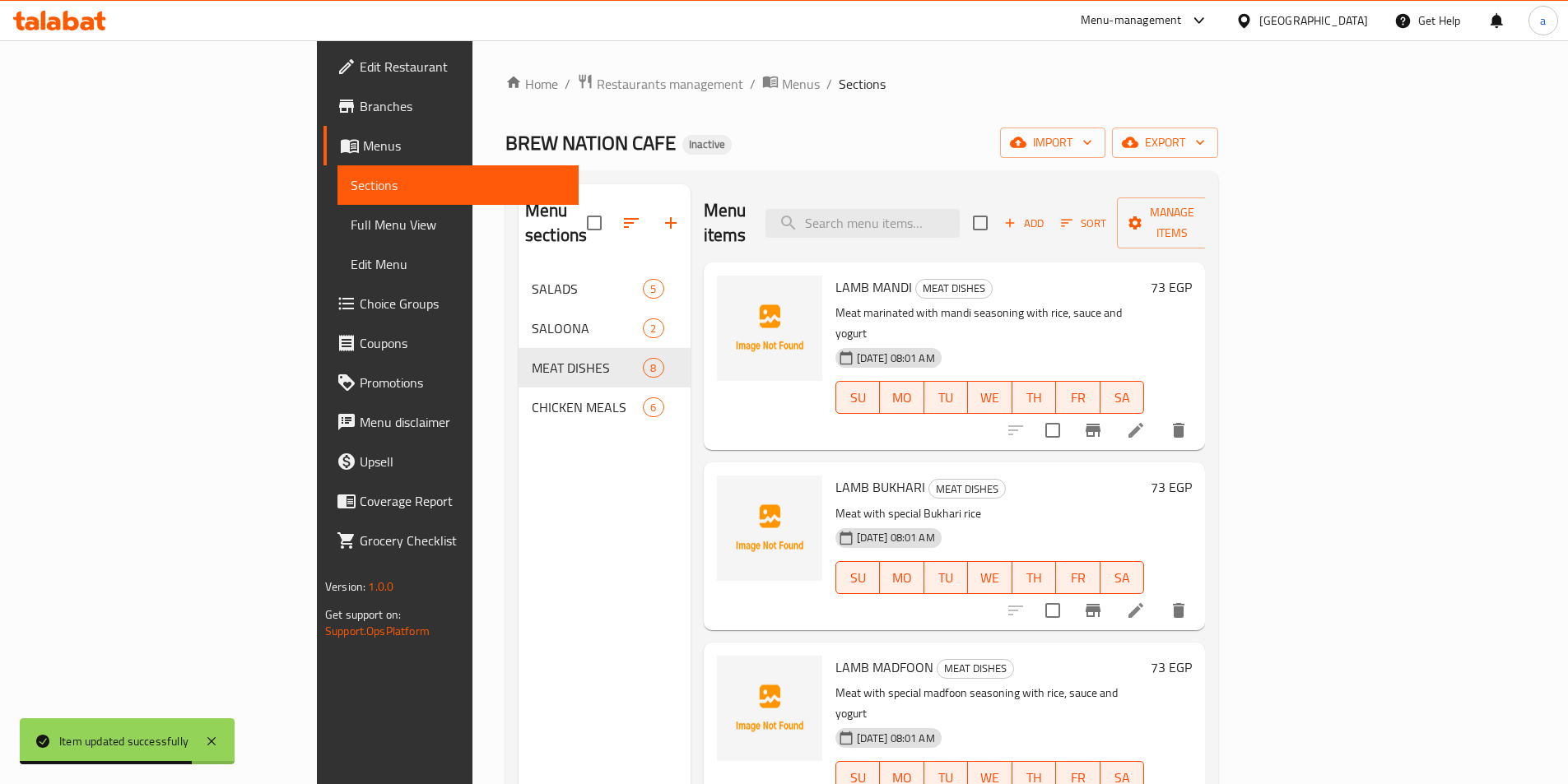
scroll to position [165, 0]
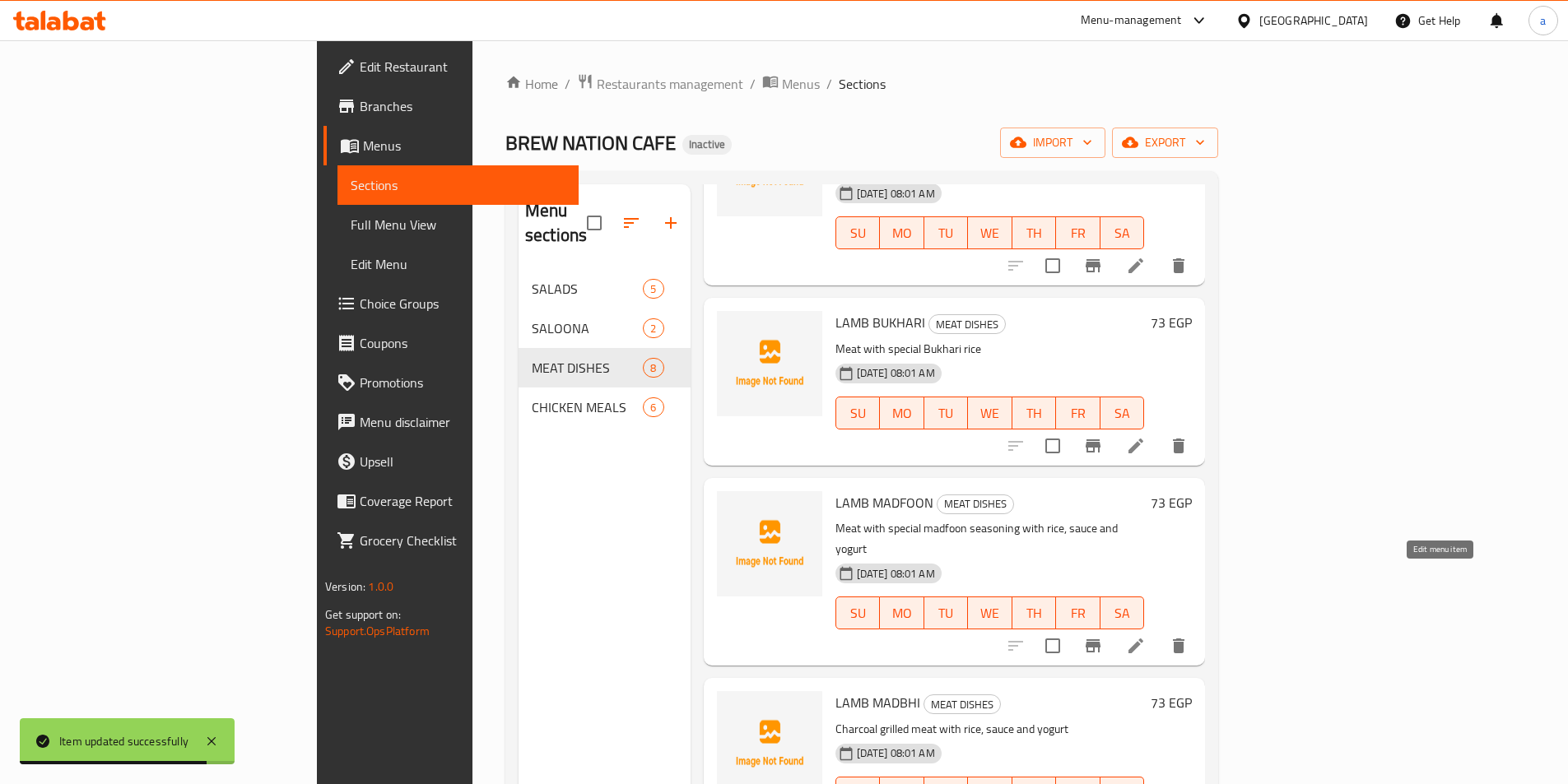
click at [1145, 637] on icon at bounding box center [1135, 646] width 19 height 19
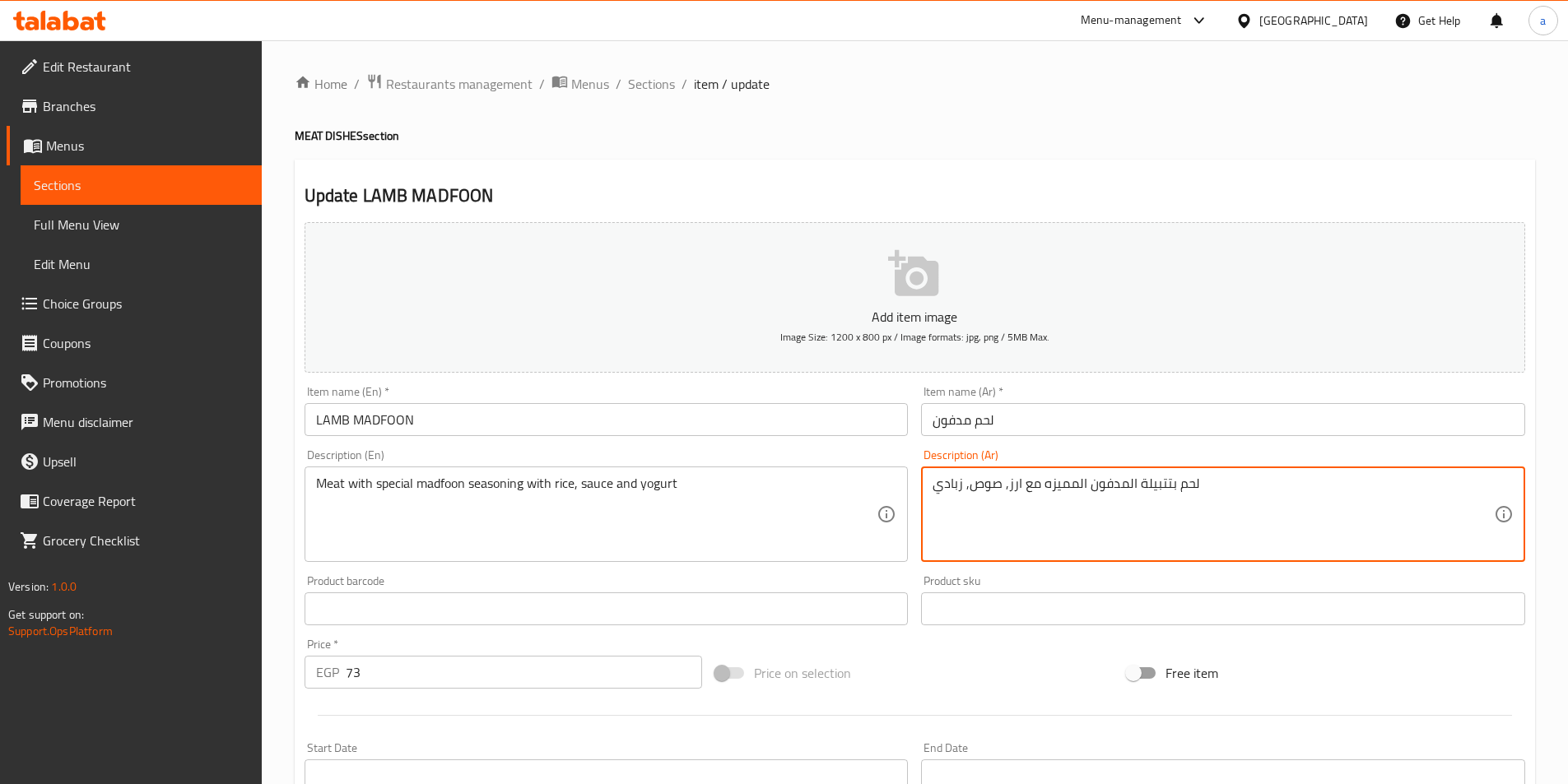
drag, startPoint x: 1001, startPoint y: 485, endPoint x: 929, endPoint y: 482, distance: 72.1
paste textarea "الصلصة وال"
click at [1021, 486] on textarea "لحم بتتبيلة المدفون المميزه مع ارز, ، الصلصة والزبادي" at bounding box center [1213, 514] width 562 height 78
drag, startPoint x: 1028, startPoint y: 487, endPoint x: 850, endPoint y: 477, distance: 178.3
click at [850, 477] on div "Add item image Image Size: 1200 x 800 px / Image formats: jpg, png / 5MB Max. I…" at bounding box center [915, 571] width 1233 height 710
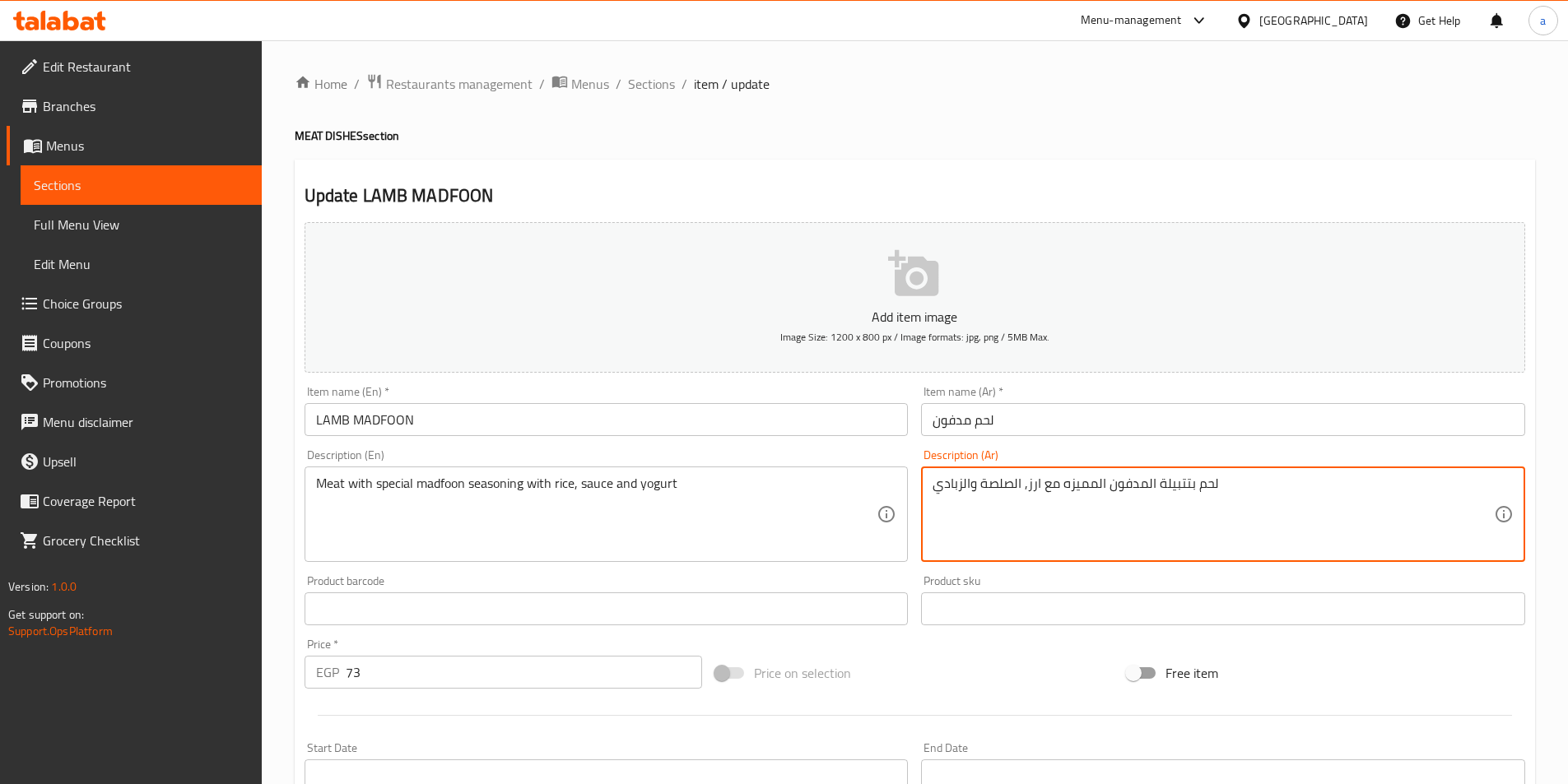
paste textarea "،"
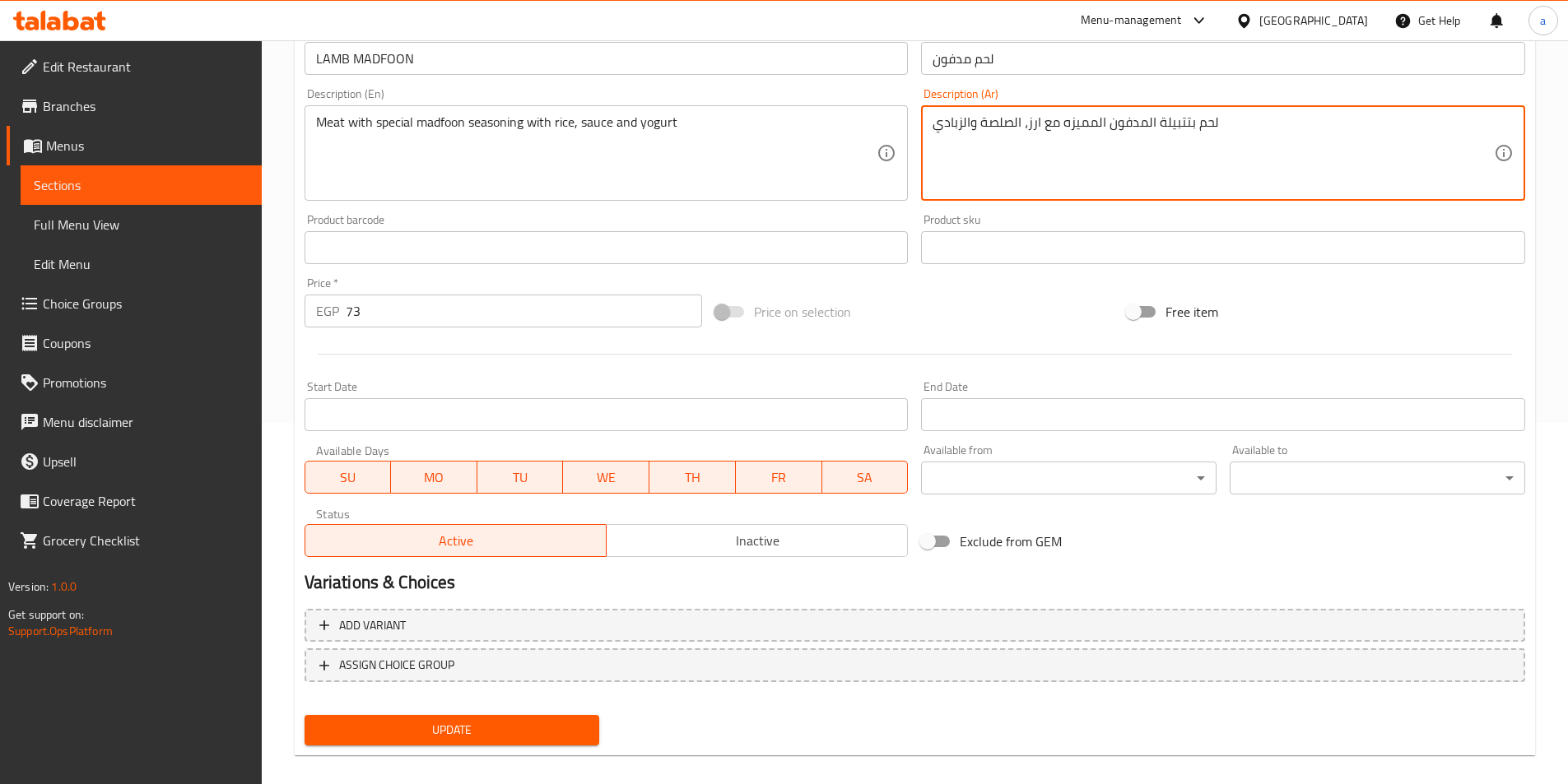
scroll to position [379, 0]
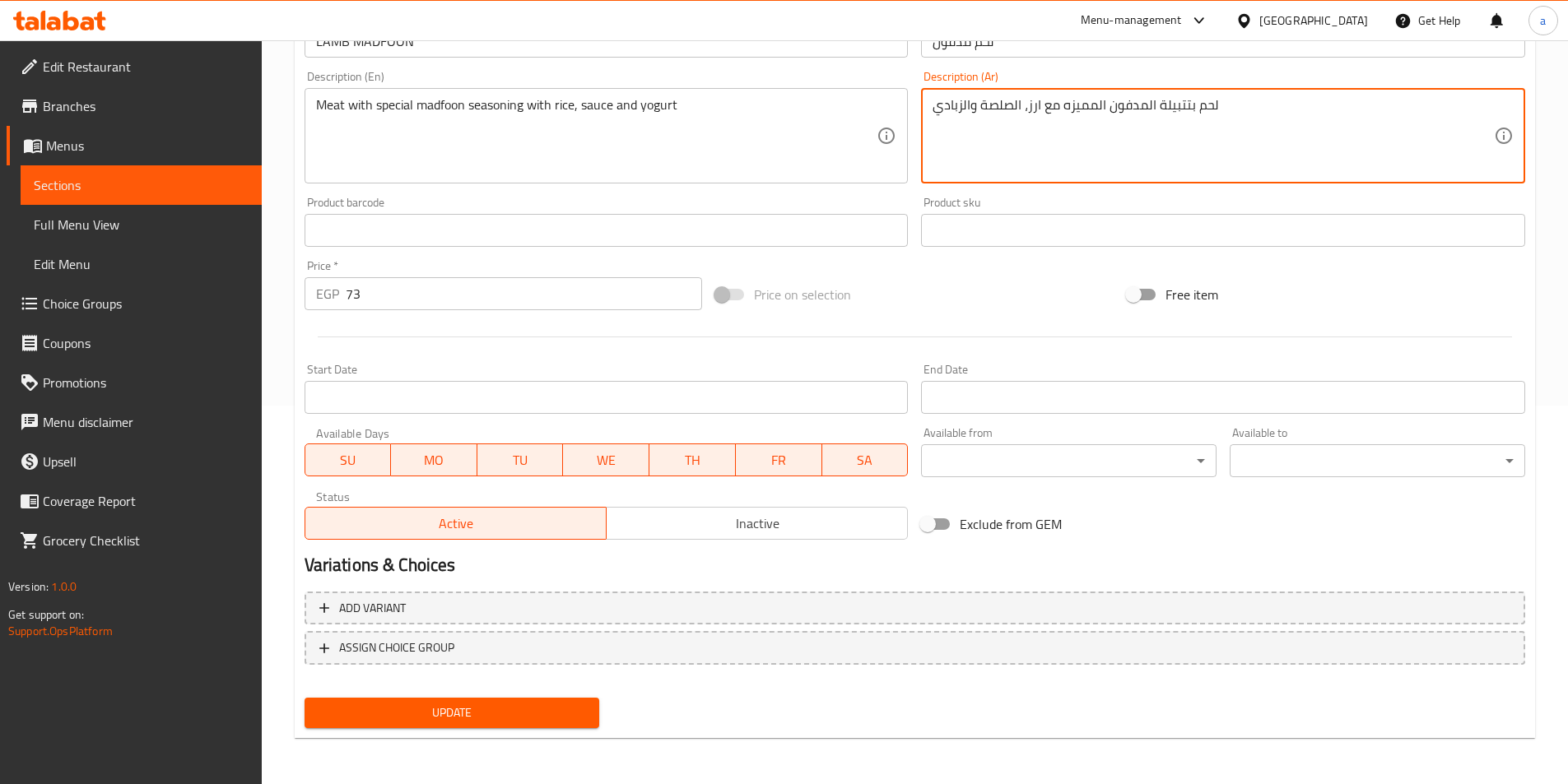
type textarea "لحم بتتبيلة المدفون المميزه مع ارز، الصلصة والزبادي"
click at [567, 709] on span "Update" at bounding box center [452, 714] width 269 height 20
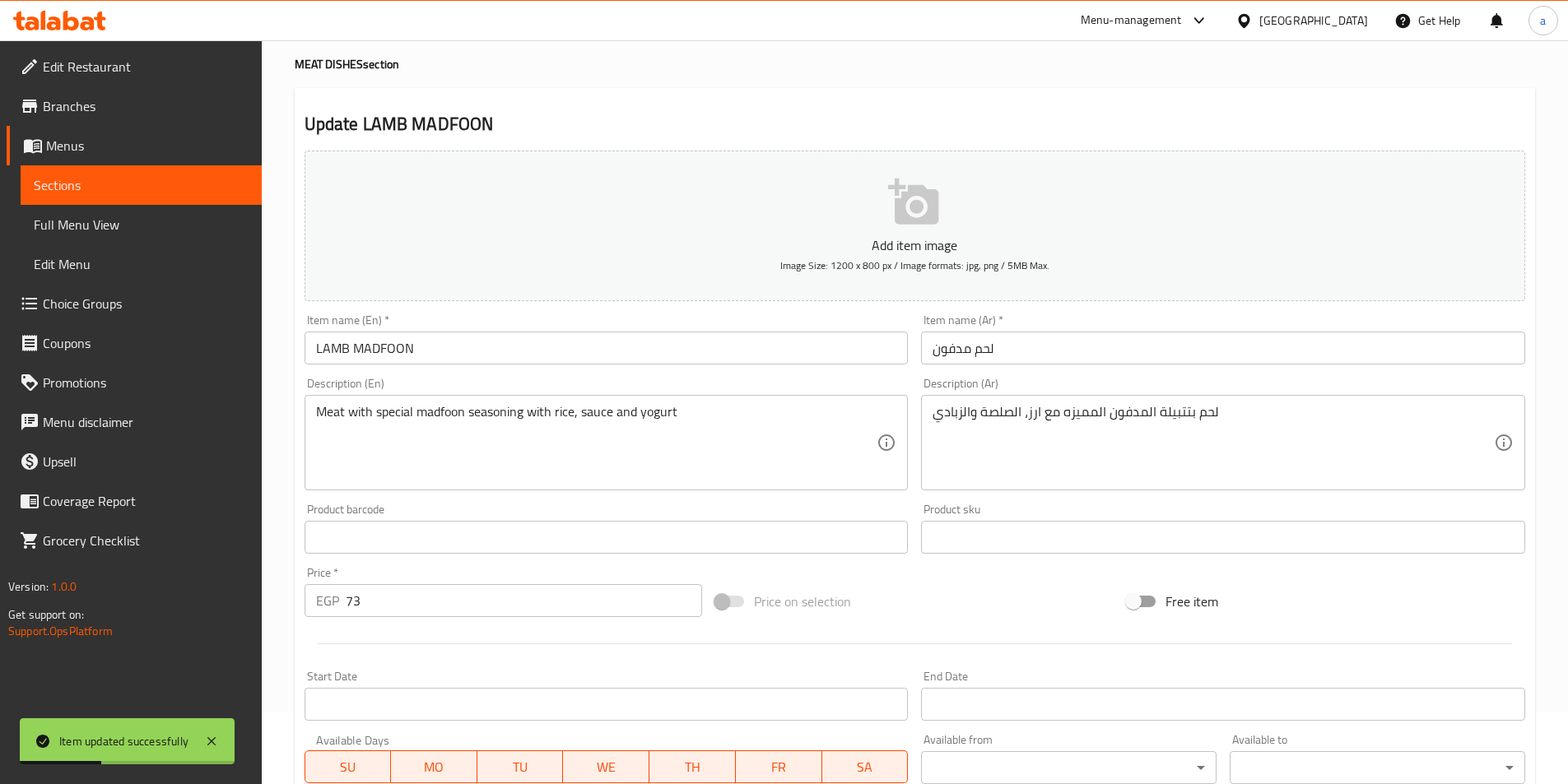
scroll to position [0, 0]
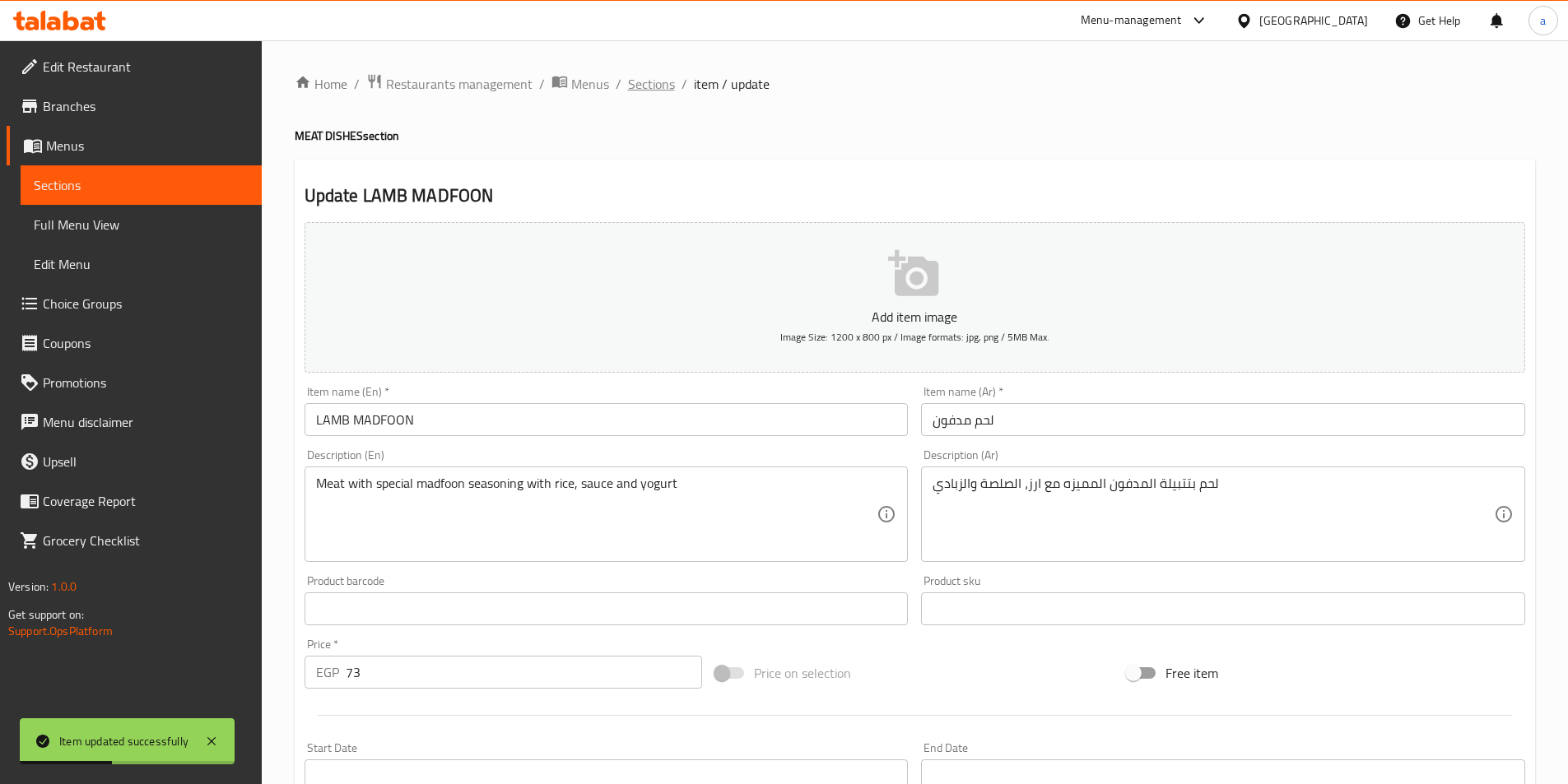
click at [652, 84] on span "Sections" at bounding box center [651, 83] width 47 height 19
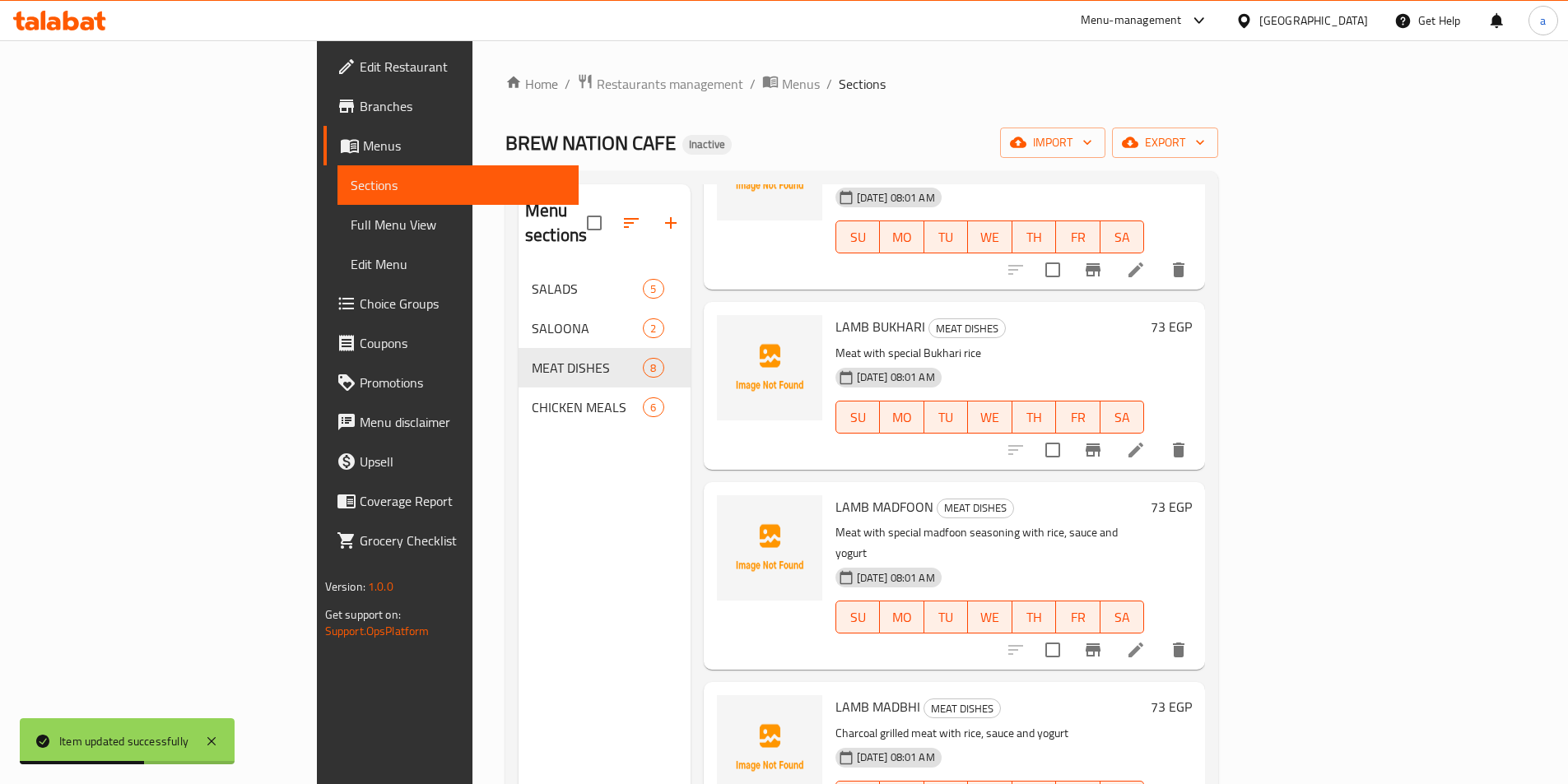
scroll to position [165, 0]
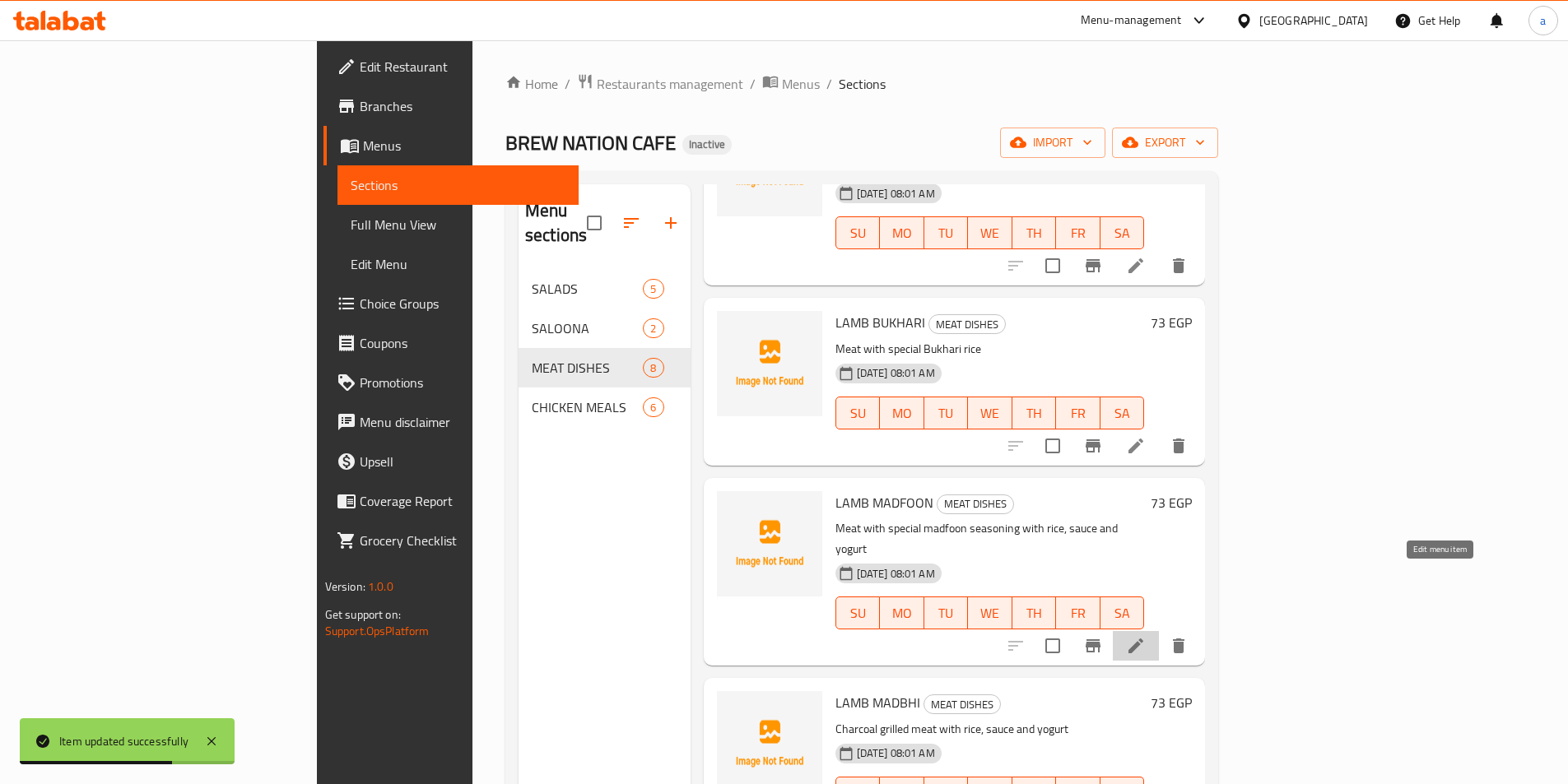
click at [1145, 637] on icon at bounding box center [1135, 646] width 19 height 19
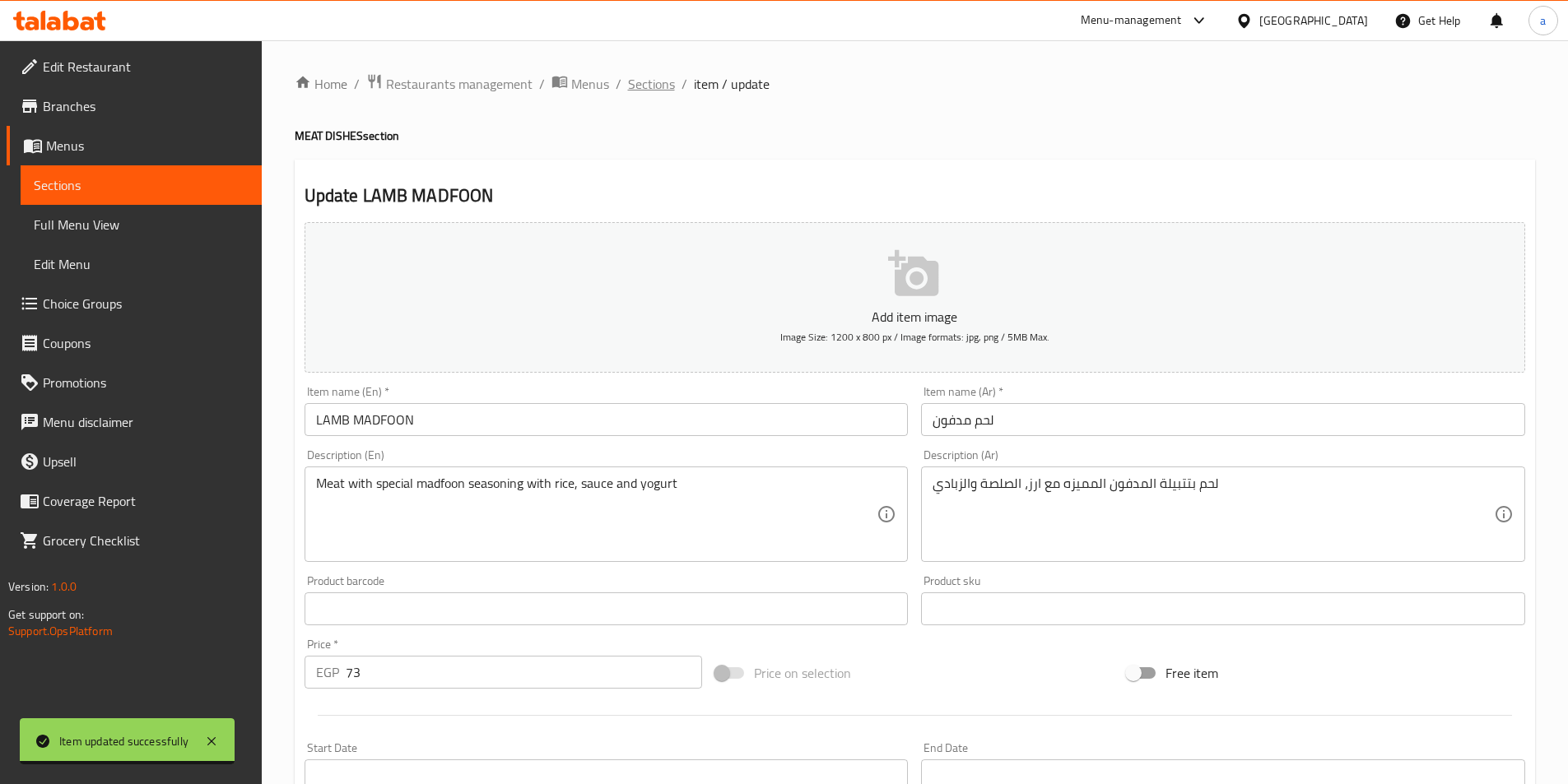
click at [644, 94] on span "Sections" at bounding box center [651, 83] width 47 height 19
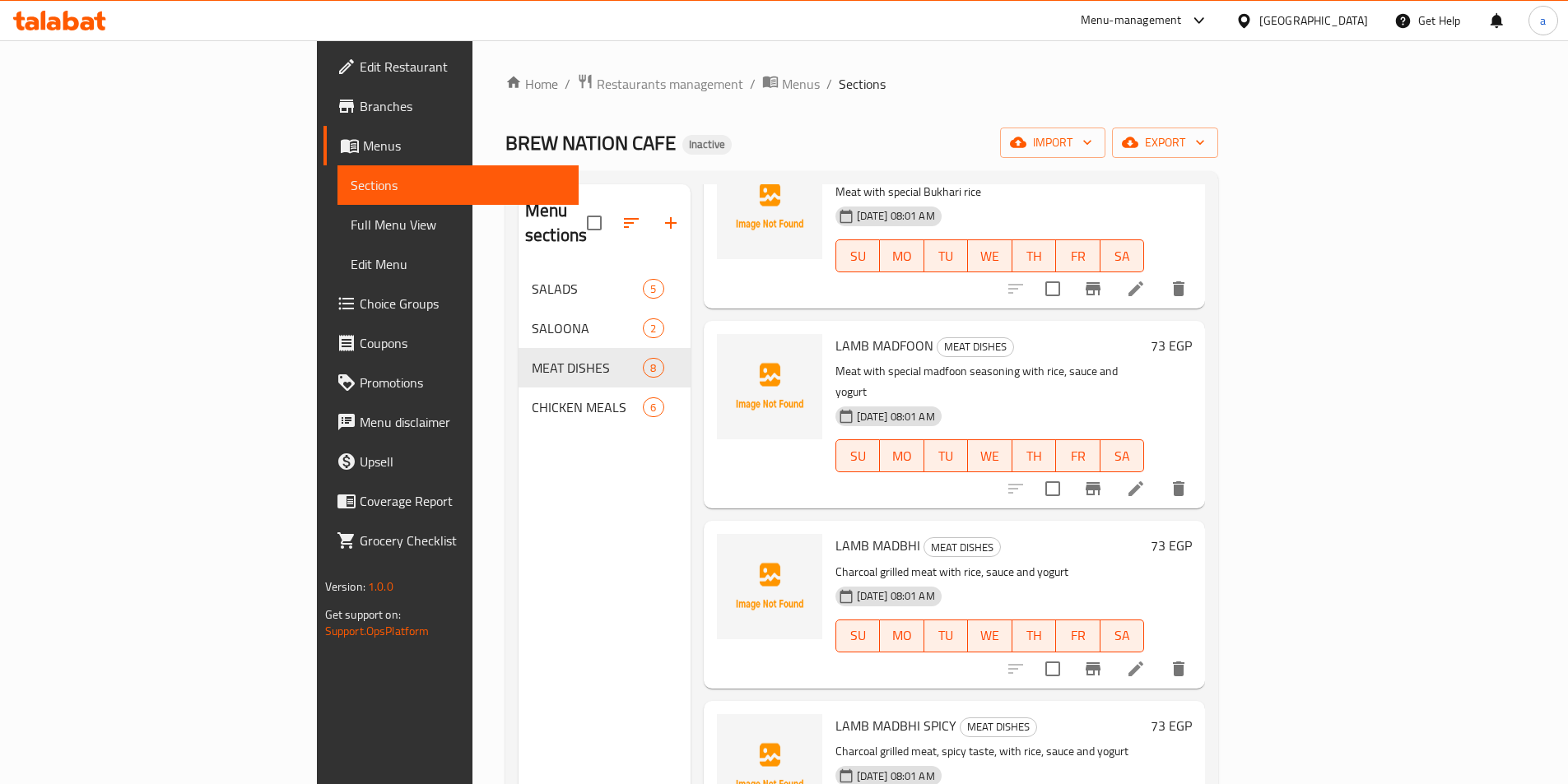
scroll to position [329, 0]
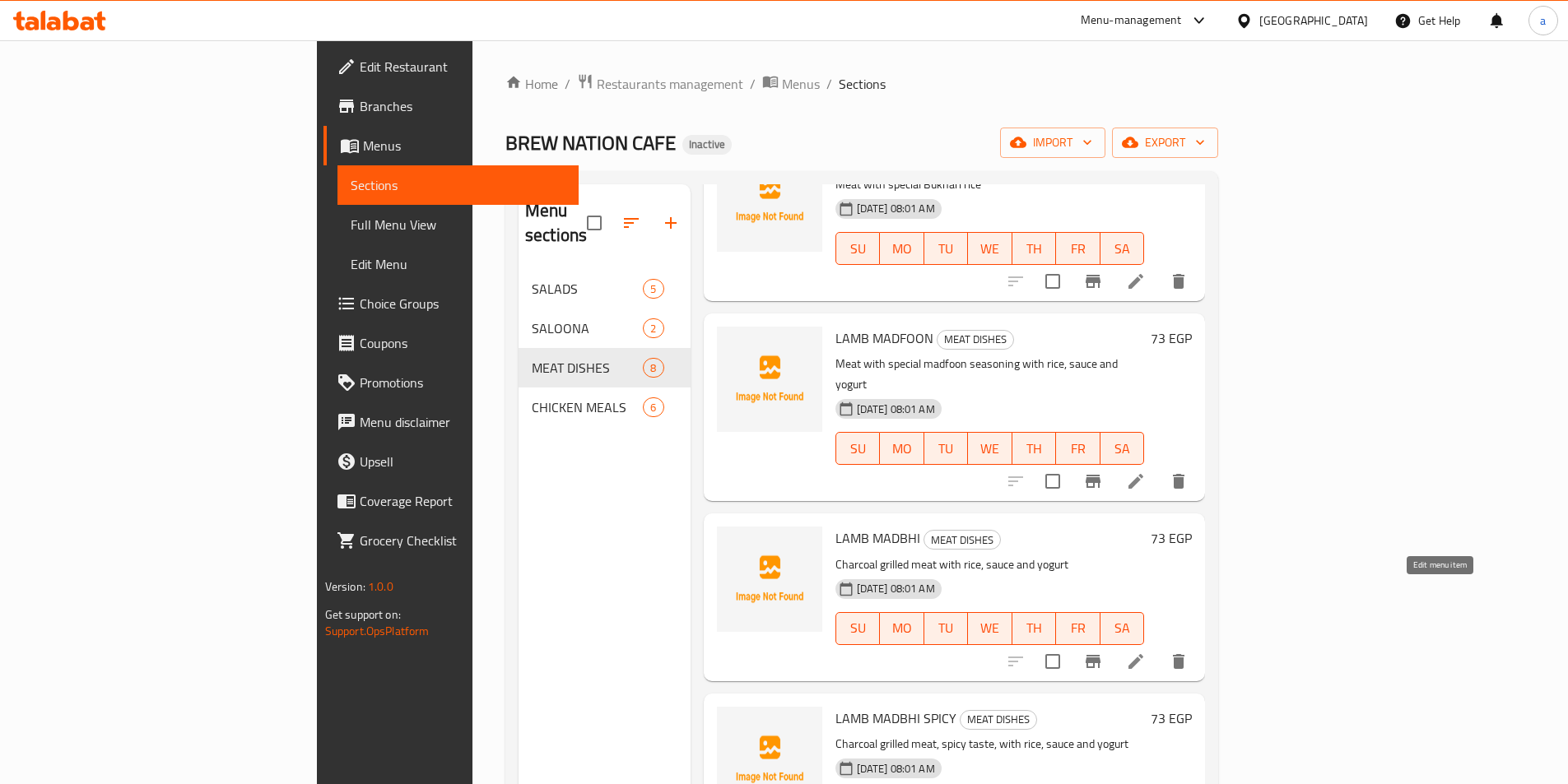
click at [1145, 651] on icon at bounding box center [1135, 661] width 19 height 19
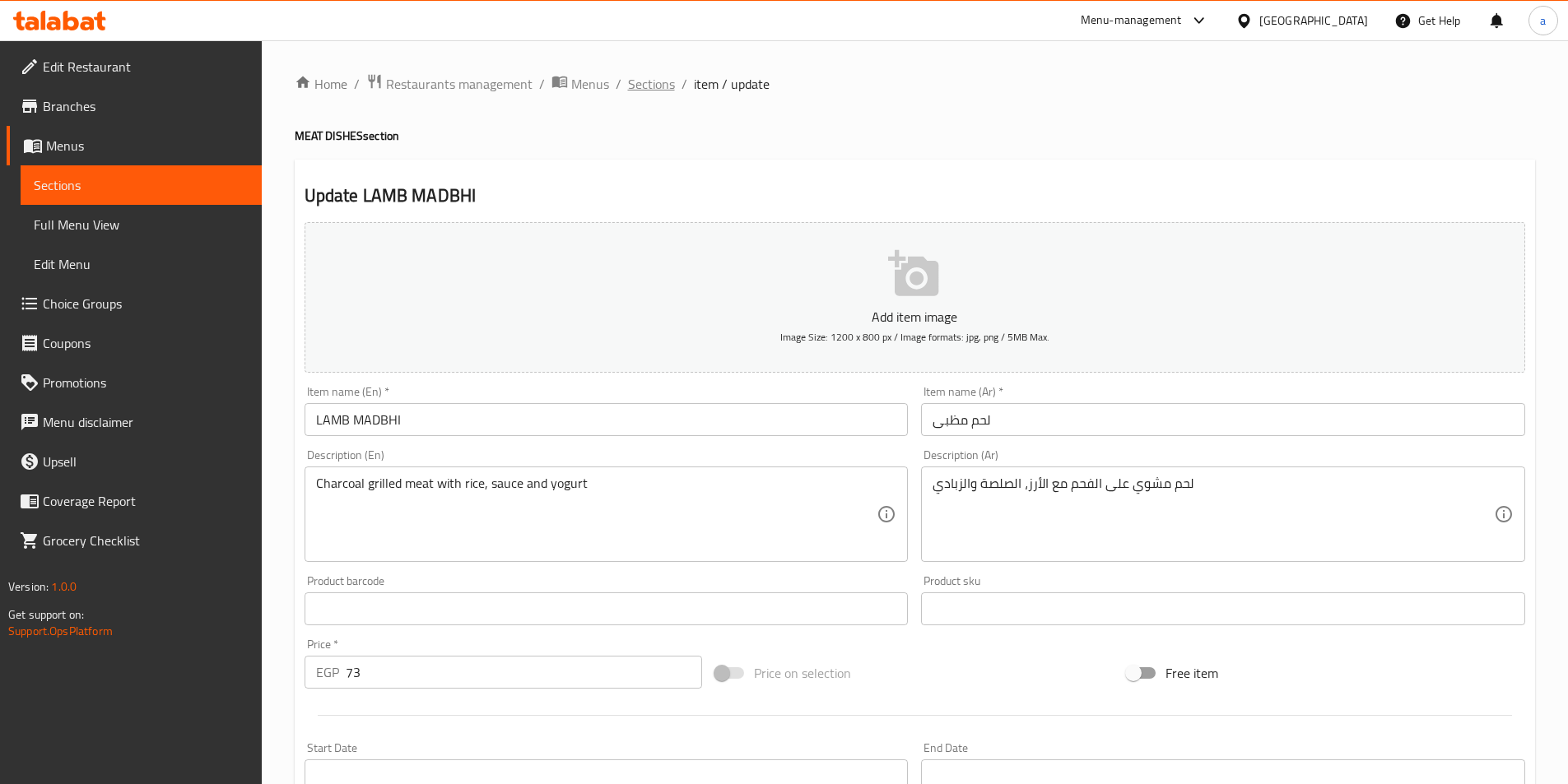
click at [666, 80] on span "Sections" at bounding box center [651, 83] width 47 height 19
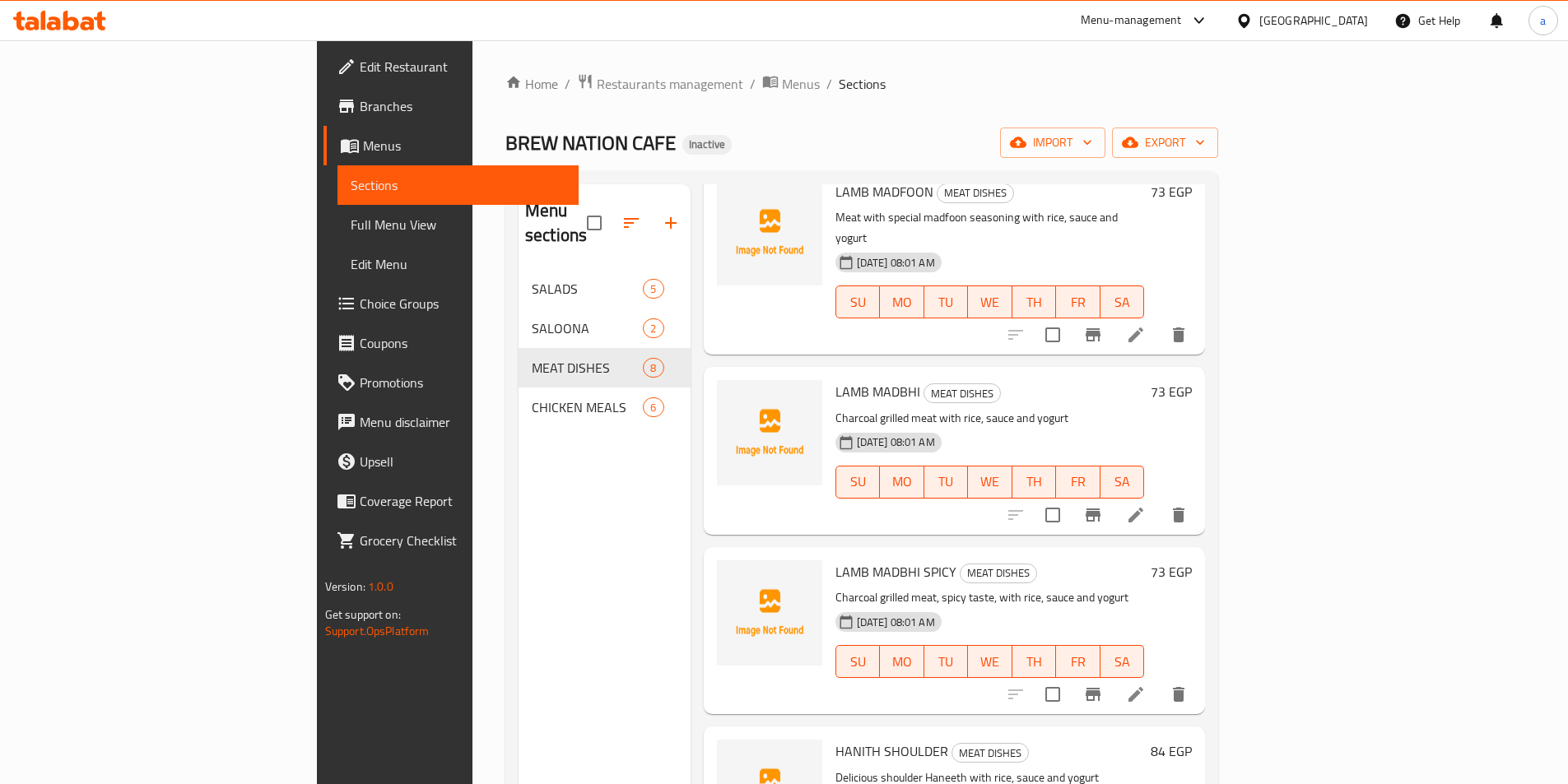
scroll to position [576, 0]
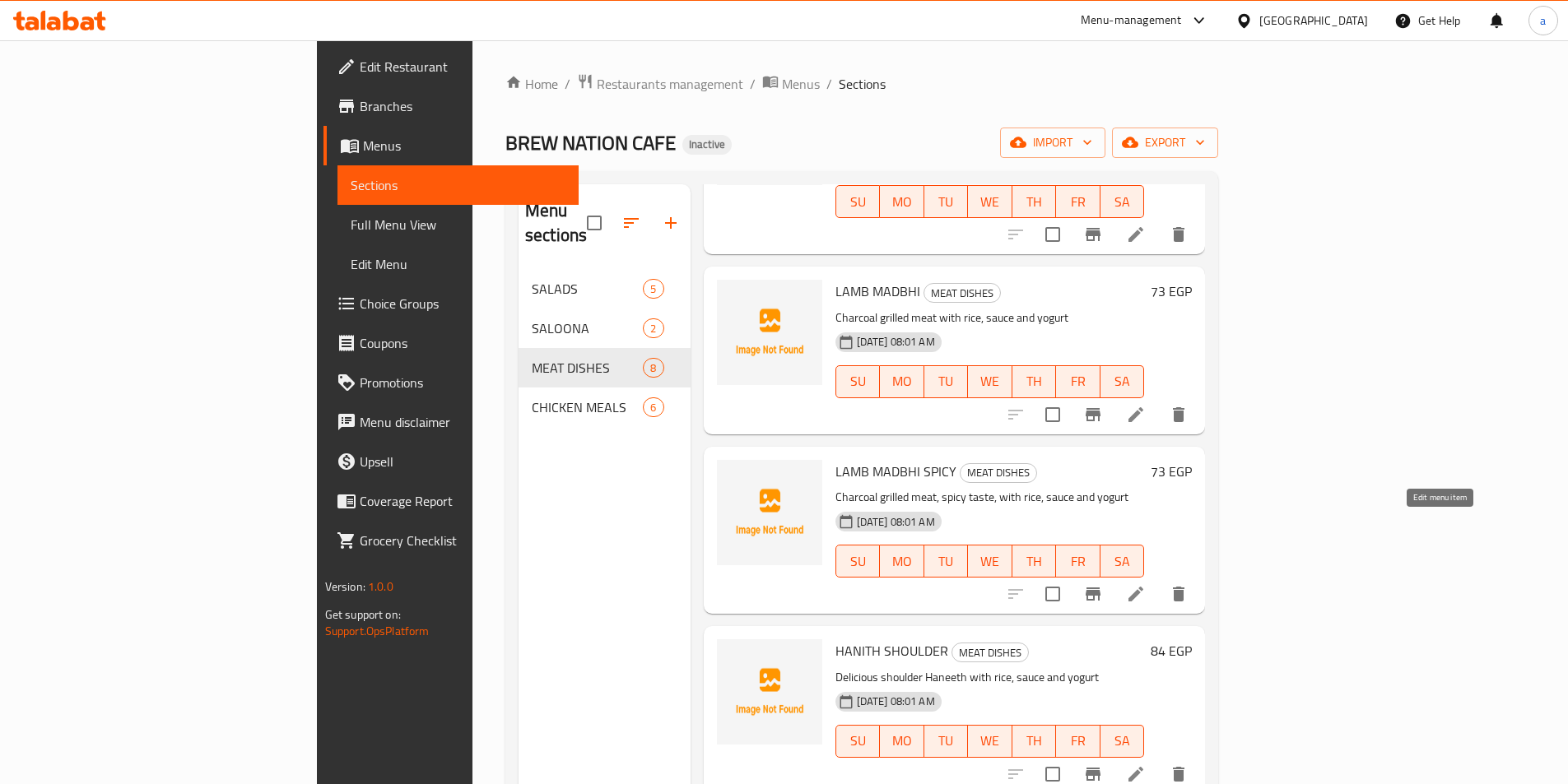
click at [1145, 585] on icon at bounding box center [1135, 594] width 19 height 19
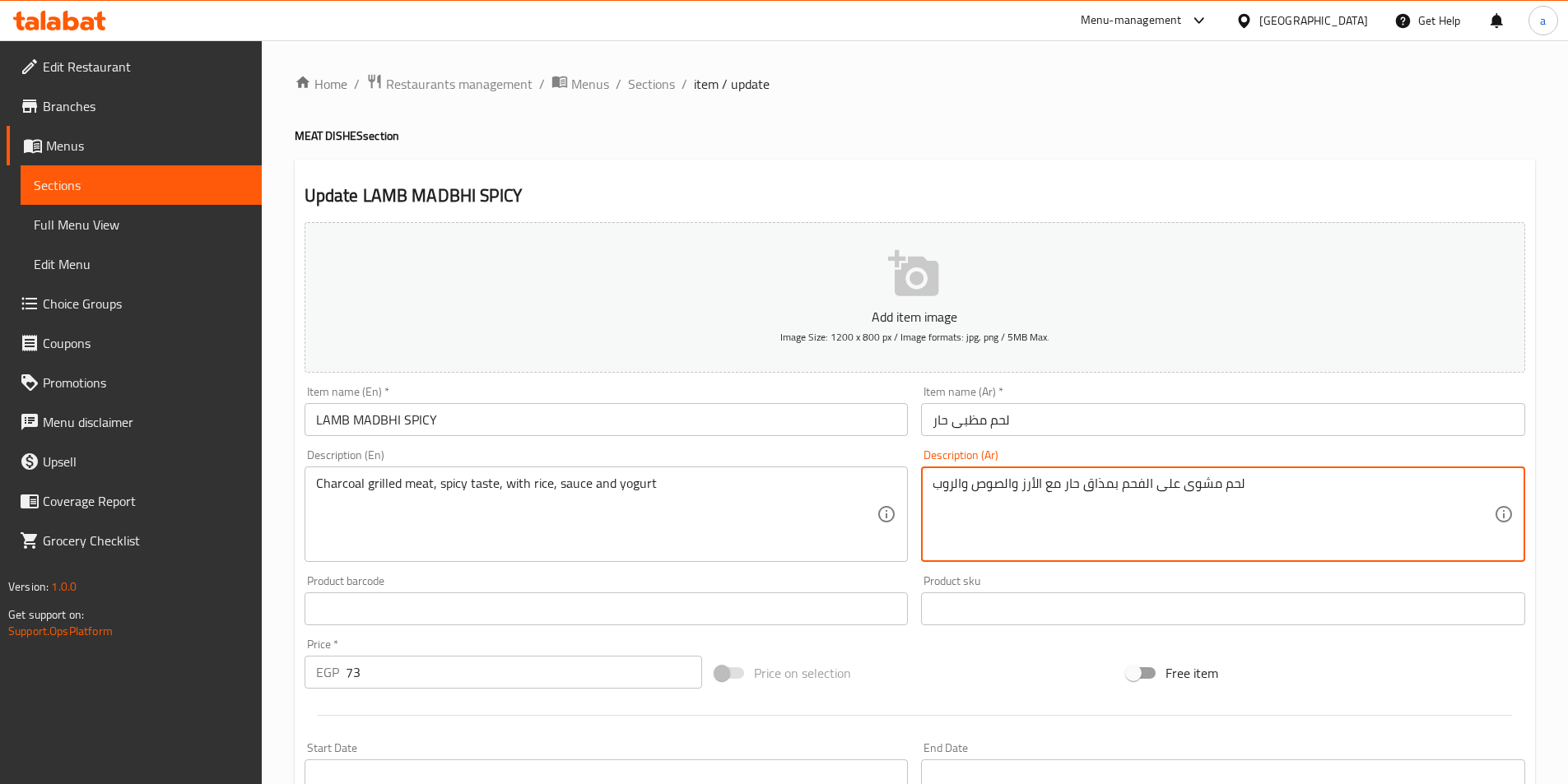
drag, startPoint x: 1020, startPoint y: 484, endPoint x: 817, endPoint y: 487, distance: 203.0
paste textarea "، الصلصة والزبادي"
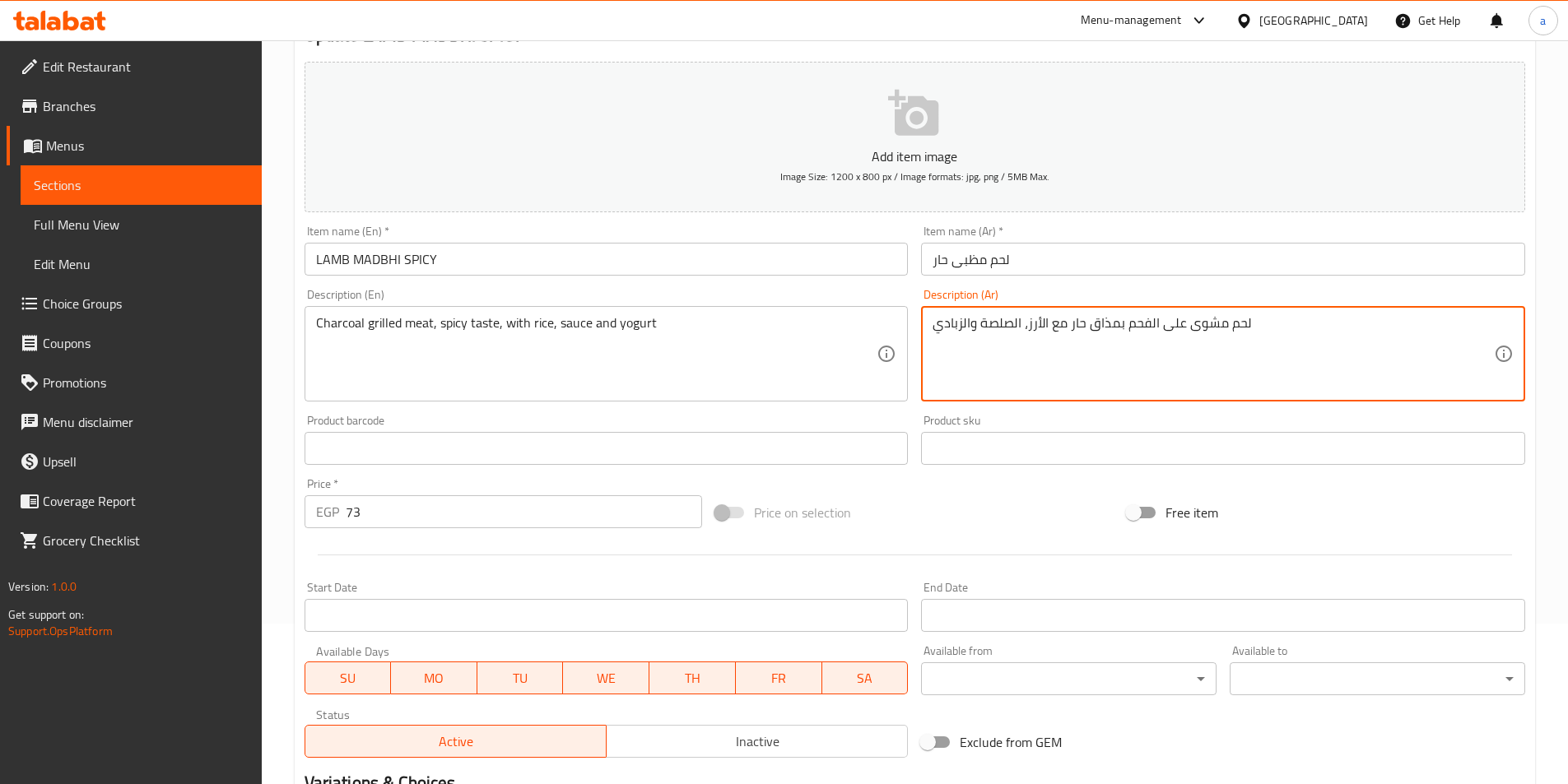
scroll to position [329, 0]
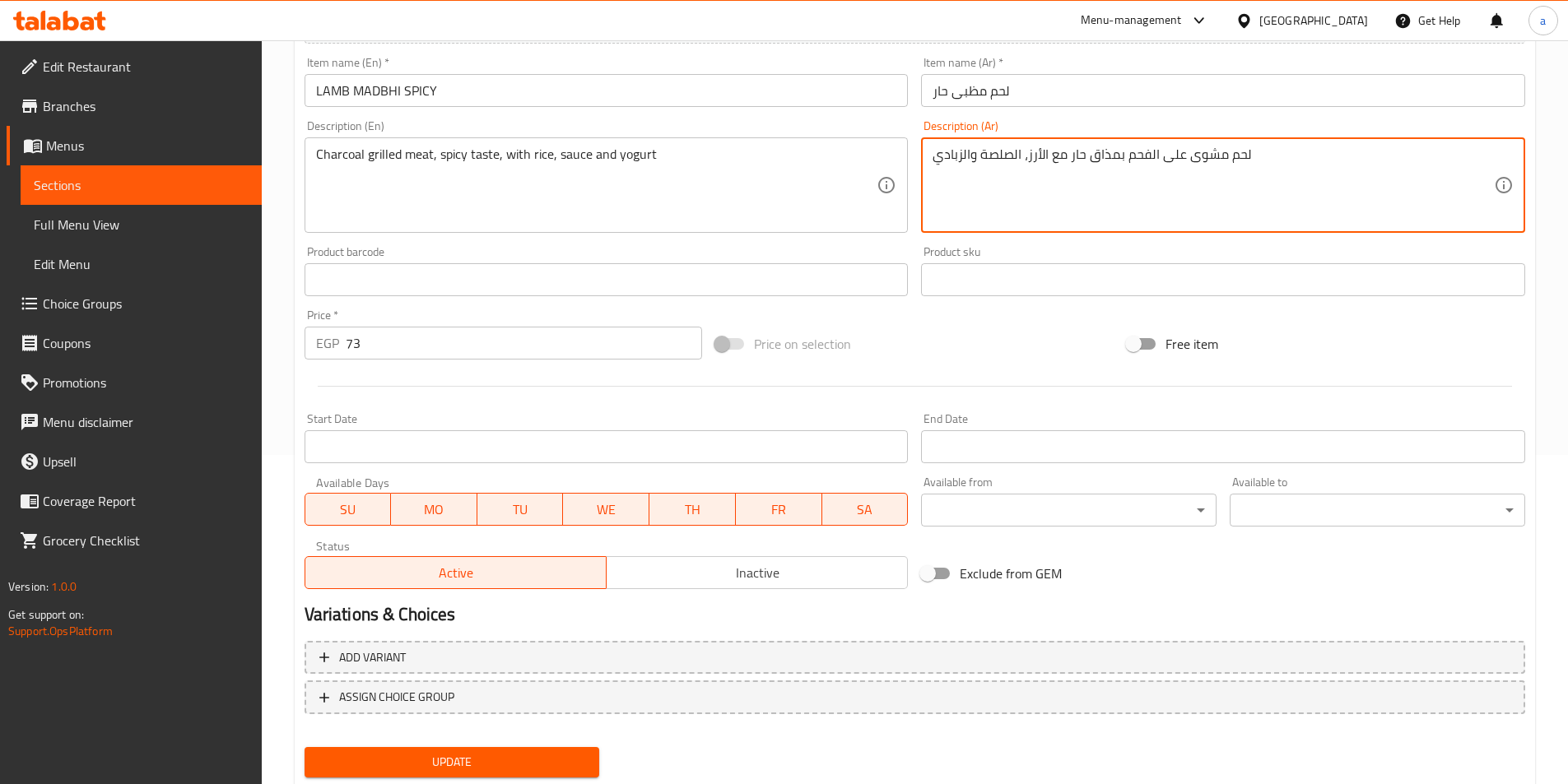
type textarea "لحم مشوى على الفحم بمذاق حار مع الأرز، الصلصة والزبادي"
click at [515, 752] on span "Update" at bounding box center [452, 763] width 269 height 20
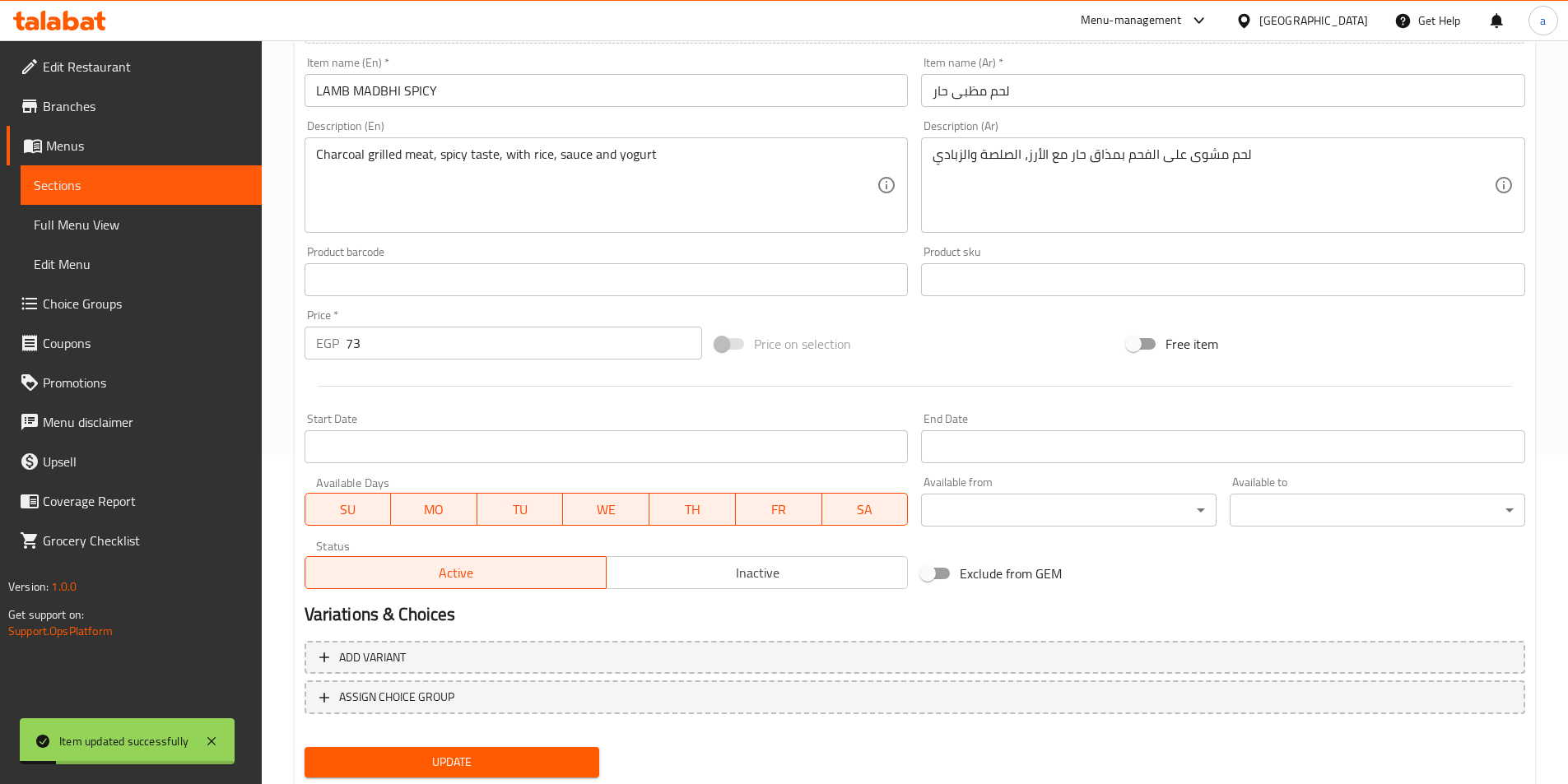
scroll to position [0, 0]
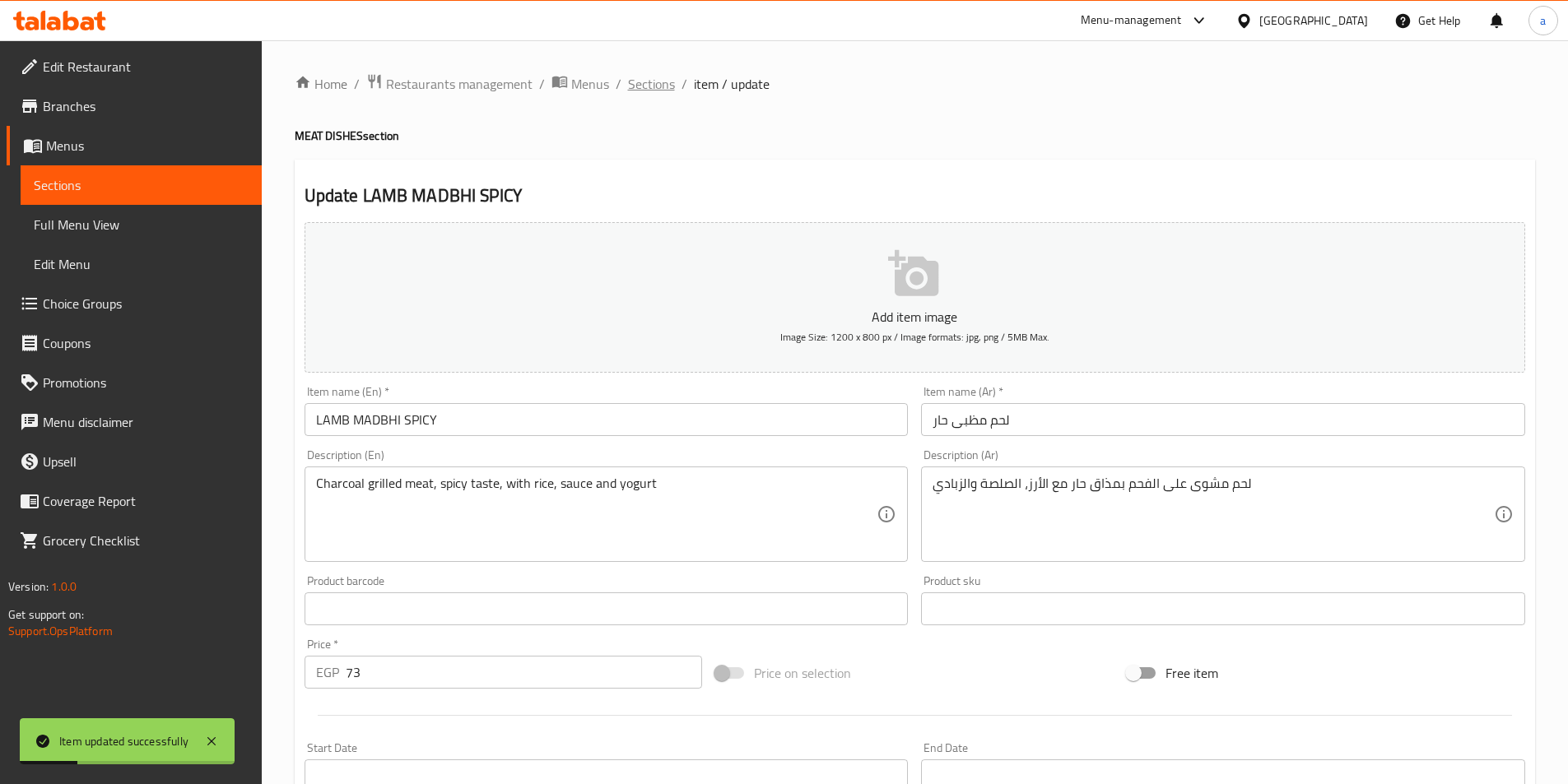
click at [635, 93] on span "Sections" at bounding box center [651, 83] width 47 height 19
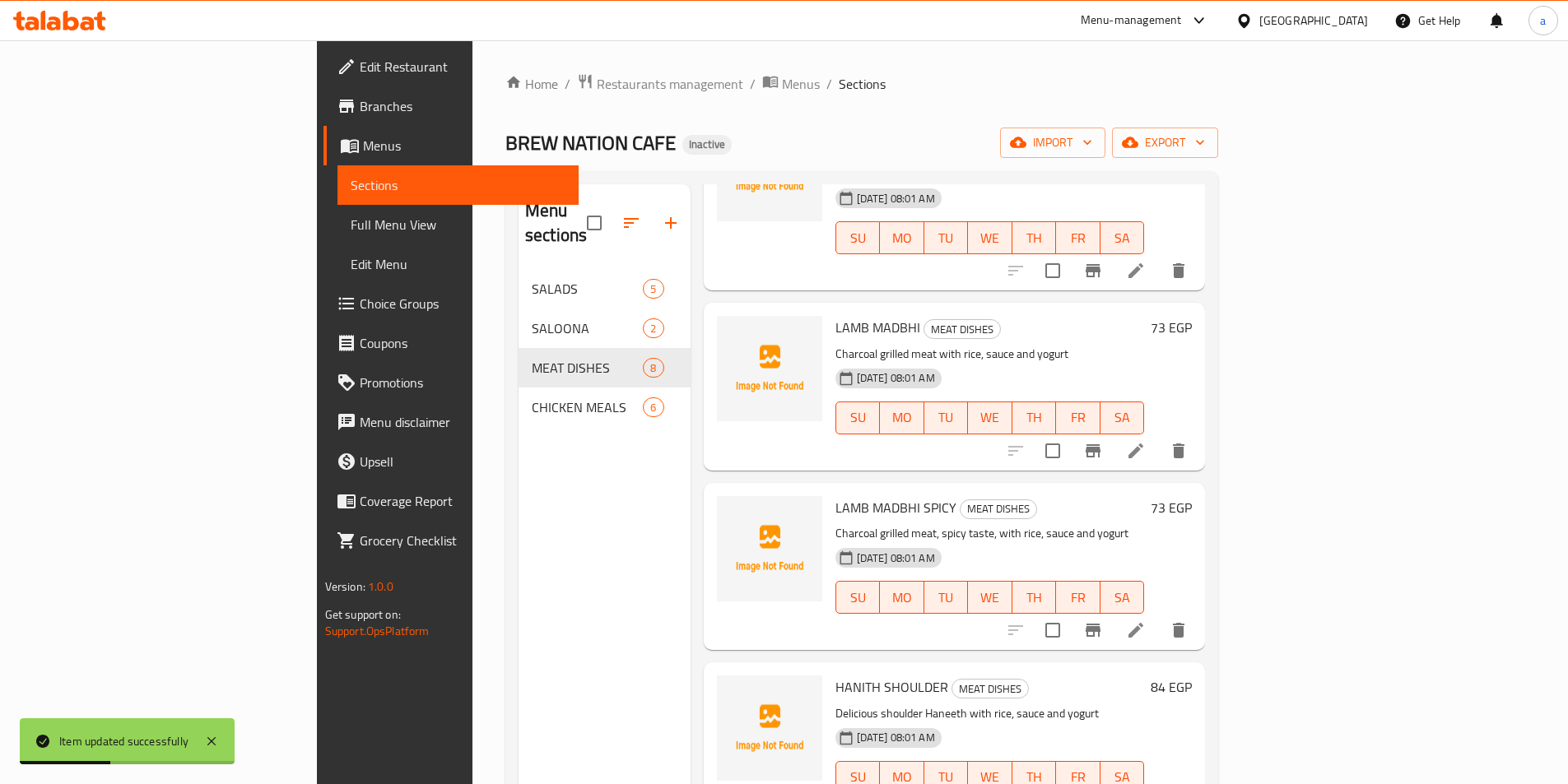
scroll to position [576, 0]
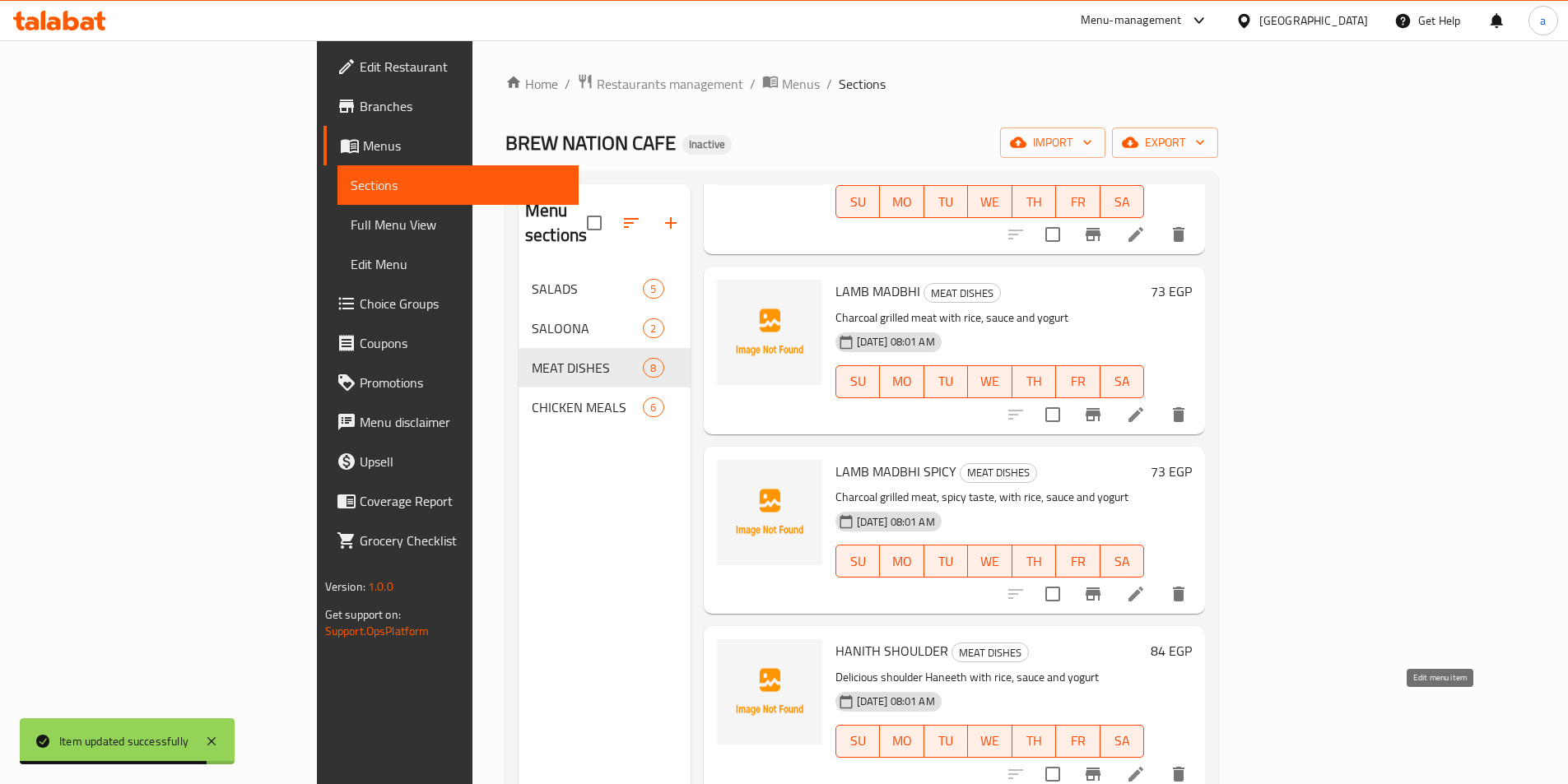
click at [1145, 765] on icon at bounding box center [1135, 774] width 19 height 19
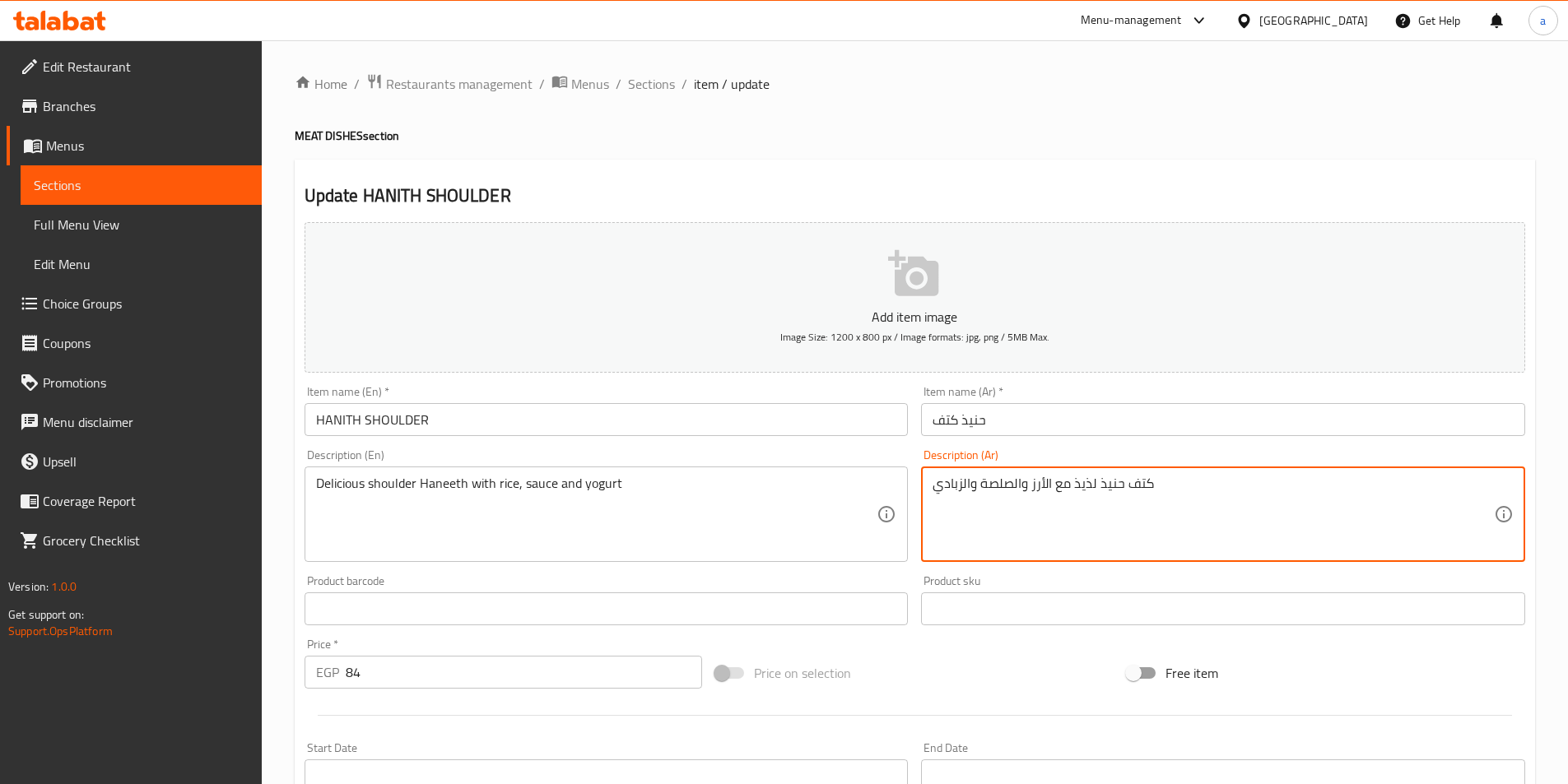
drag, startPoint x: 1029, startPoint y: 486, endPoint x: 673, endPoint y: 478, distance: 356.1
paste textarea "،"
click at [1024, 487] on textarea "كتف حنيذ لذيذ مع الأرز ، الصلصة والزبادي" at bounding box center [1213, 514] width 562 height 78
click at [1021, 482] on textarea "كتف حنيذ لذيذ مع الأرز ، الصلصة والزبادي" at bounding box center [1213, 514] width 562 height 78
click at [1029, 484] on textarea "كتف حنيذ لذيذ مع الأرز ، الصلصة والزبادي" at bounding box center [1213, 514] width 562 height 78
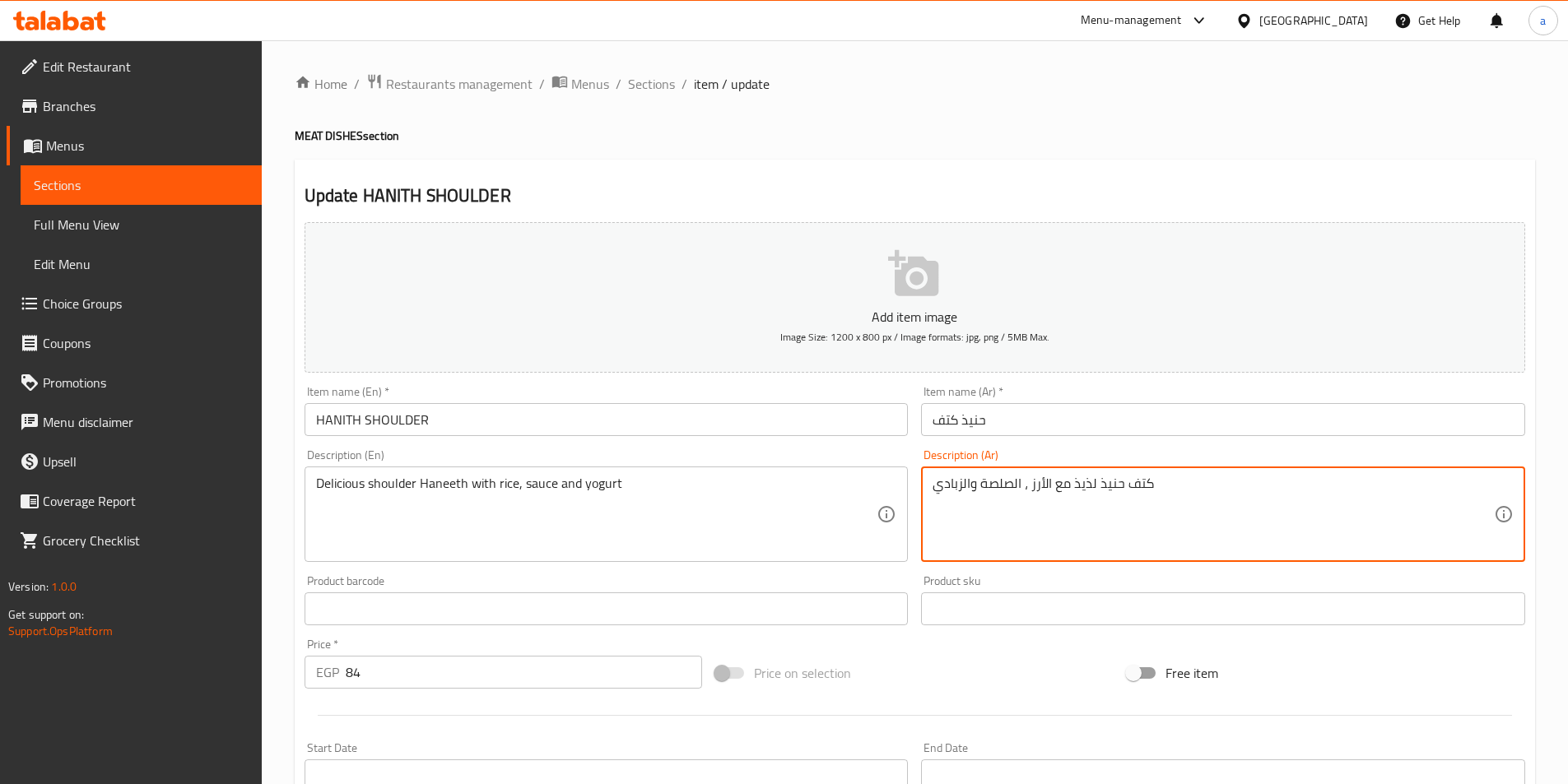
click at [1027, 488] on textarea "كتف حنيذ لذيذ مع الأرز ، الصلصة والزبادي" at bounding box center [1213, 514] width 562 height 78
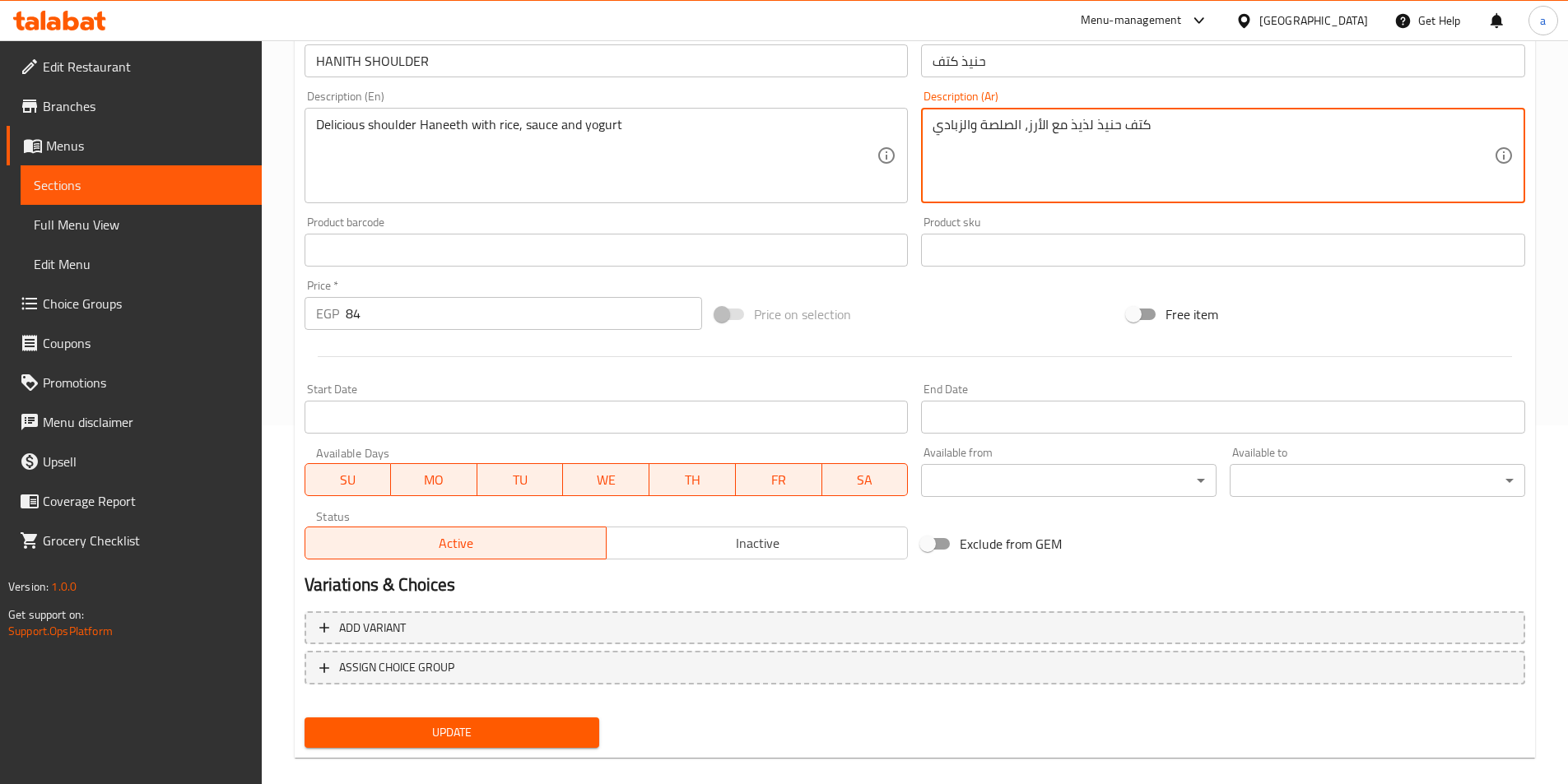
scroll to position [379, 0]
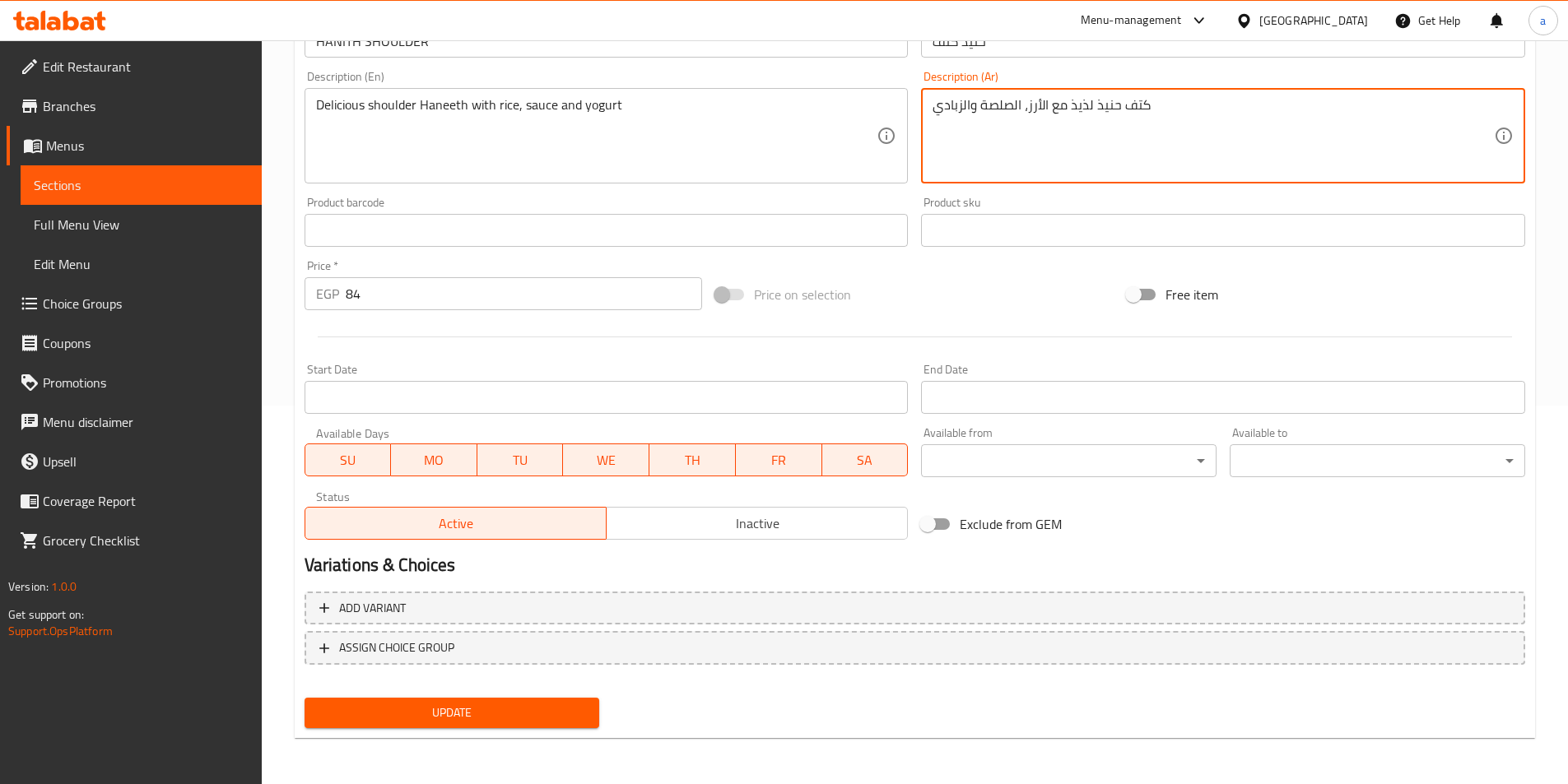
type textarea "كتف حنيذ لذيذ مع الأرز، الصلصة والزبادي"
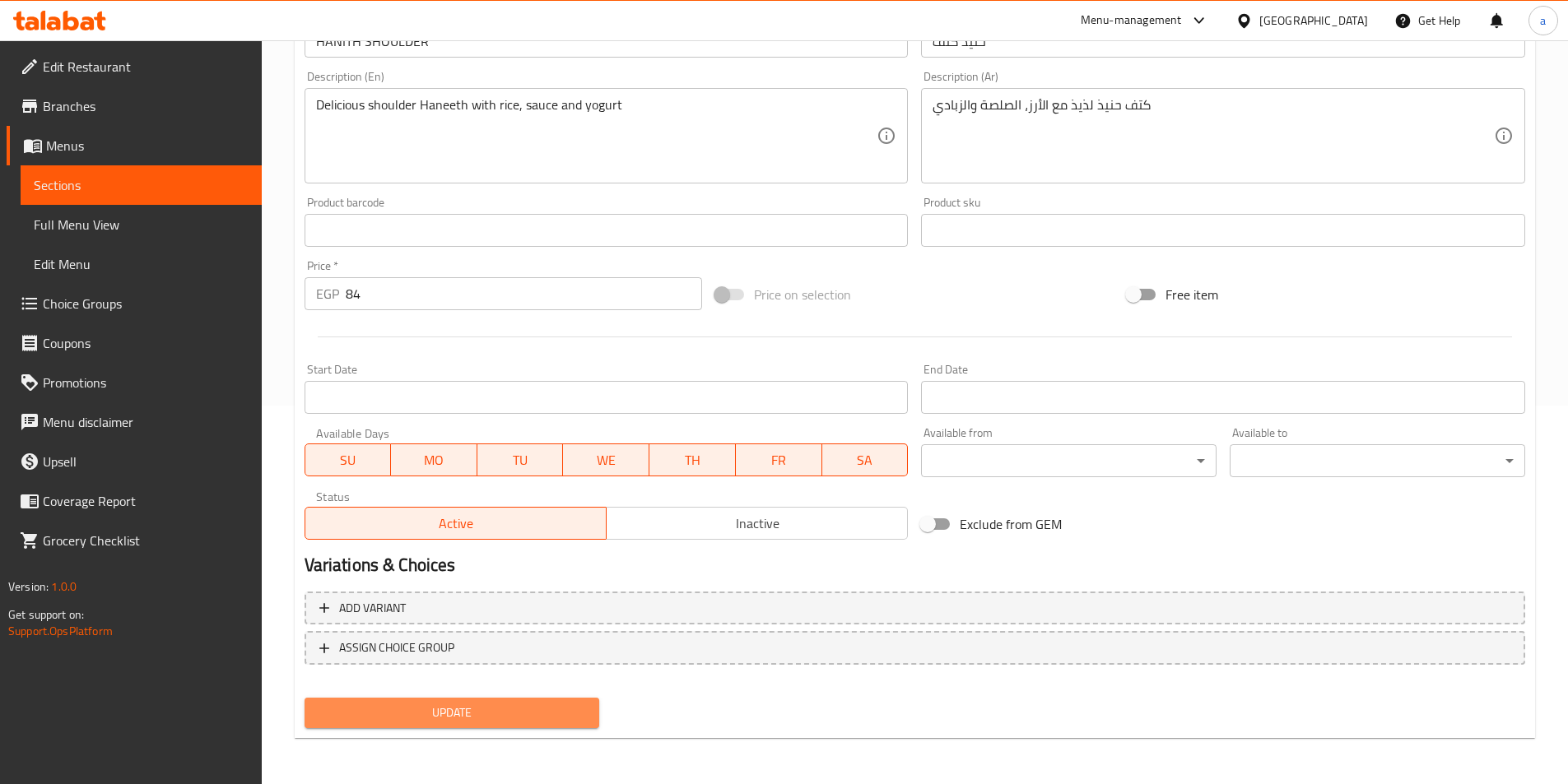
click at [463, 710] on span "Update" at bounding box center [452, 714] width 269 height 20
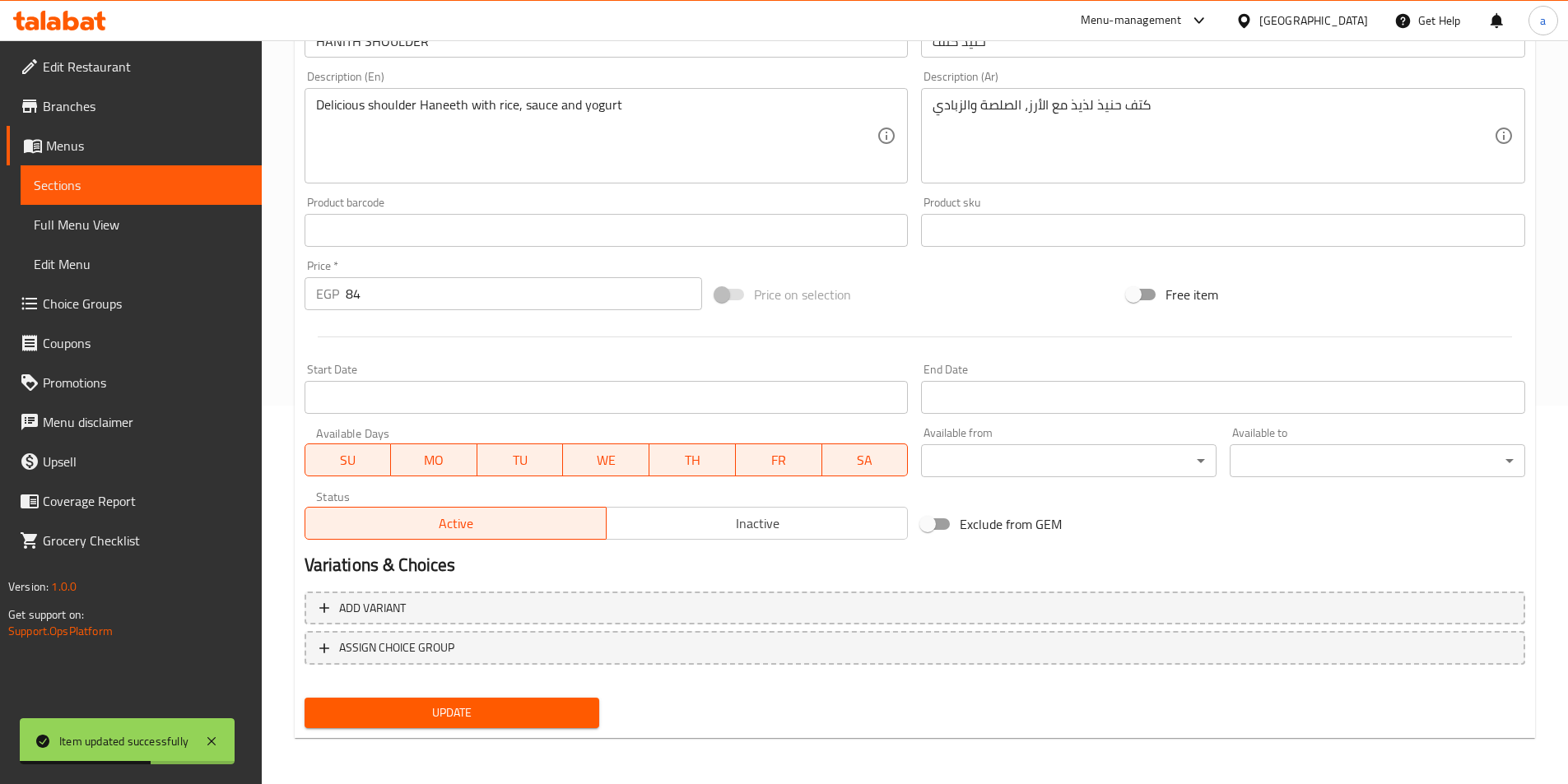
click at [444, 704] on span "Update" at bounding box center [452, 714] width 269 height 20
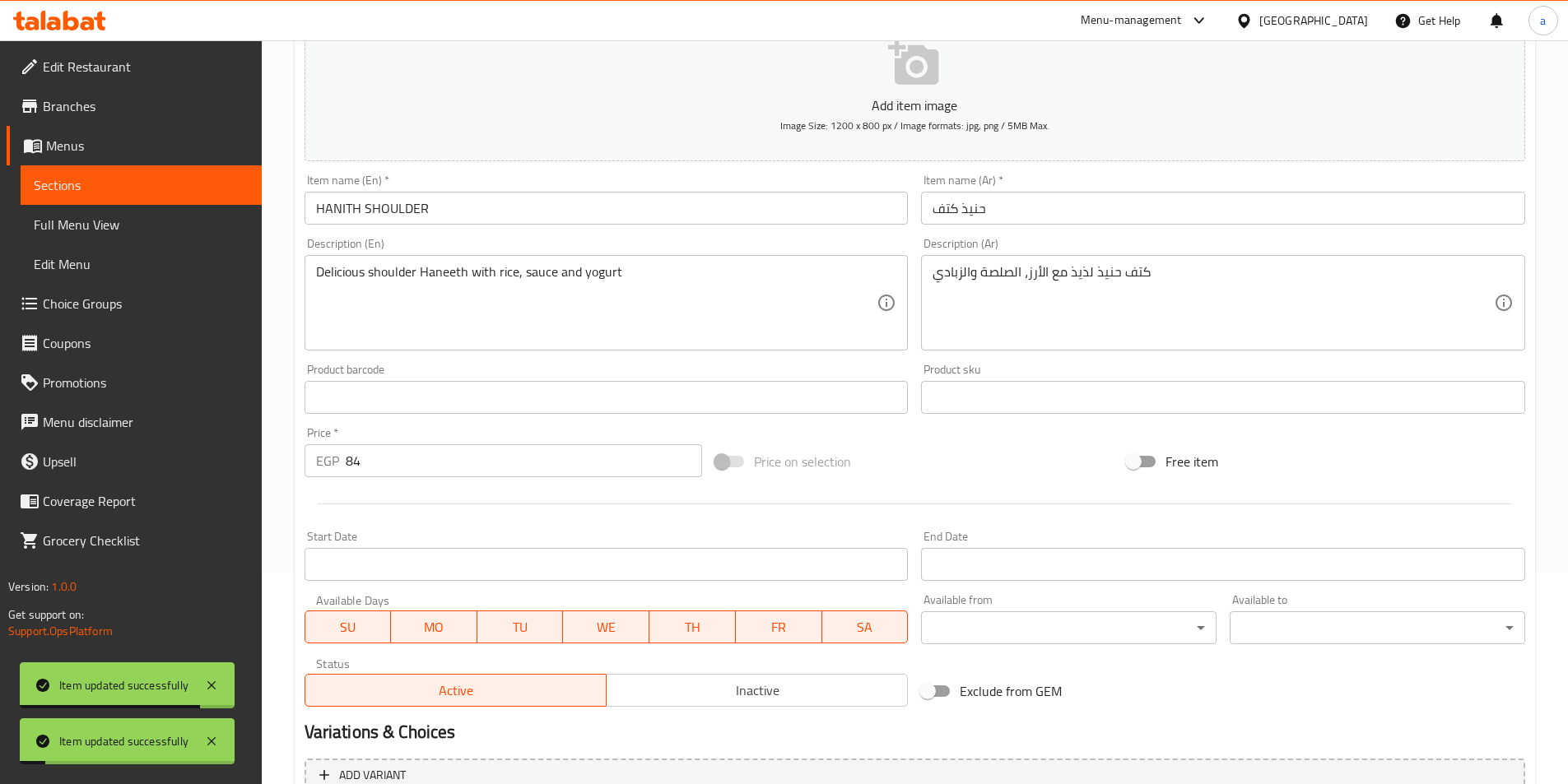
scroll to position [0, 0]
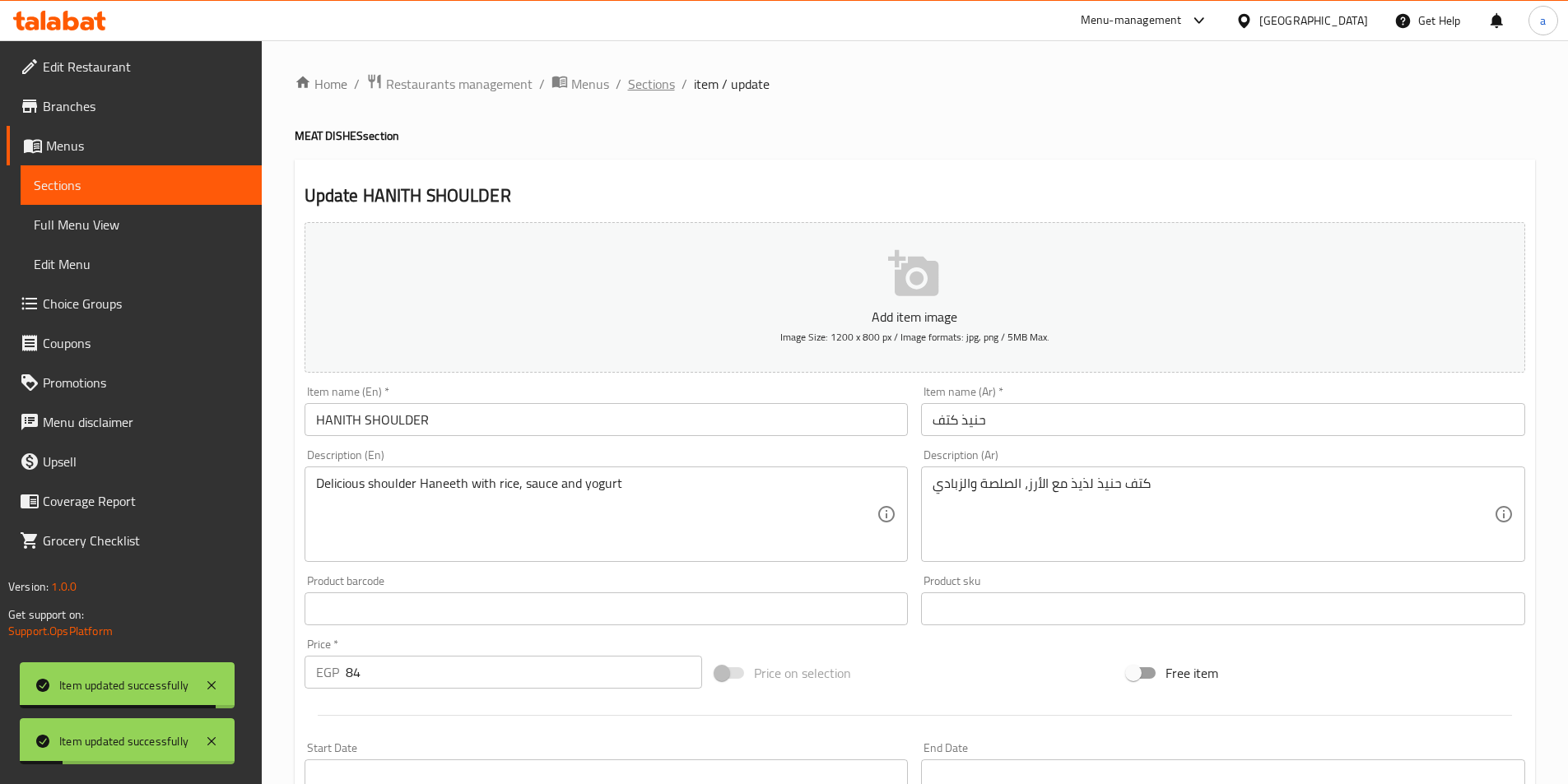
click at [630, 91] on span "Sections" at bounding box center [651, 83] width 47 height 19
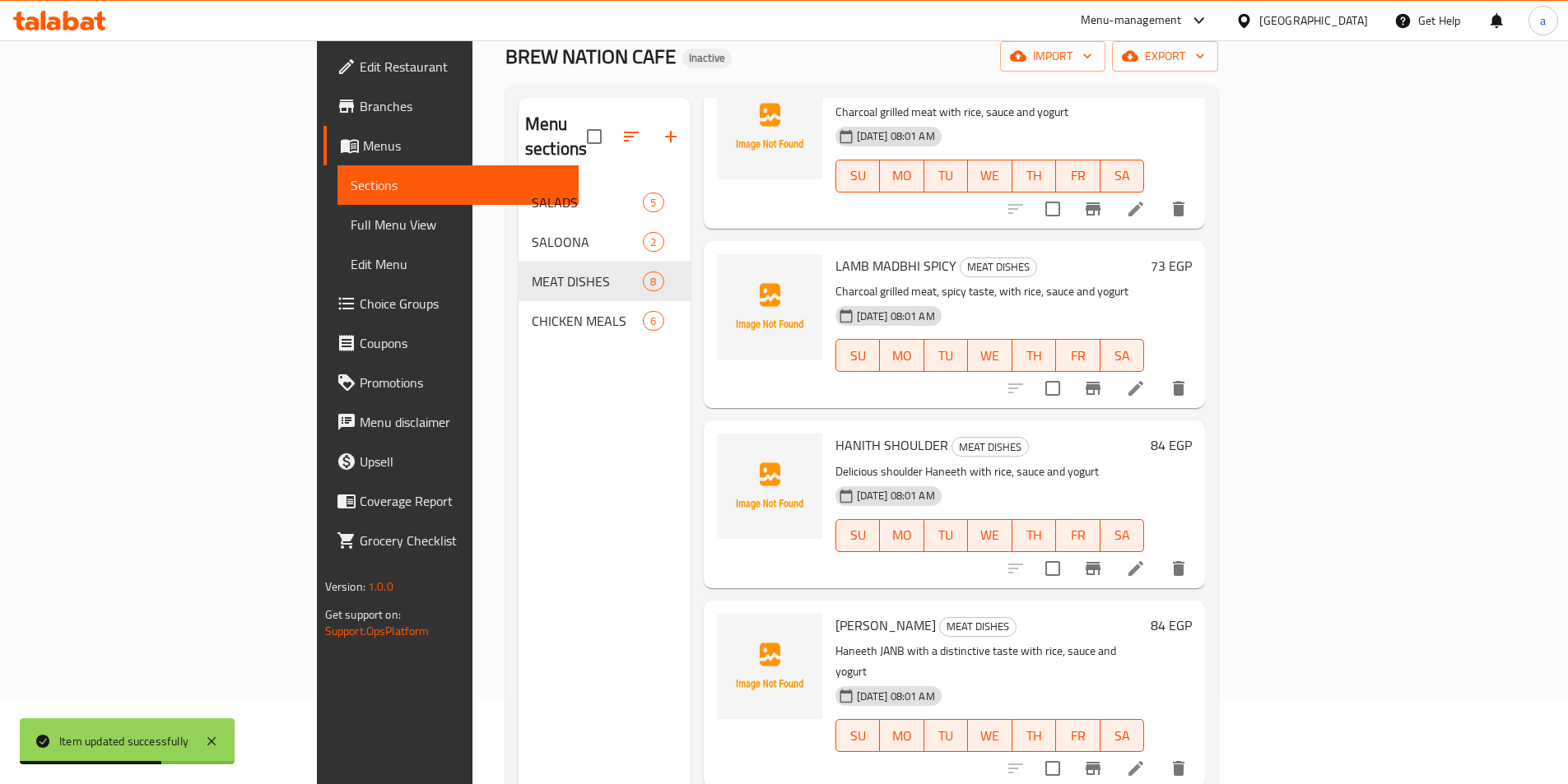
scroll to position [231, 0]
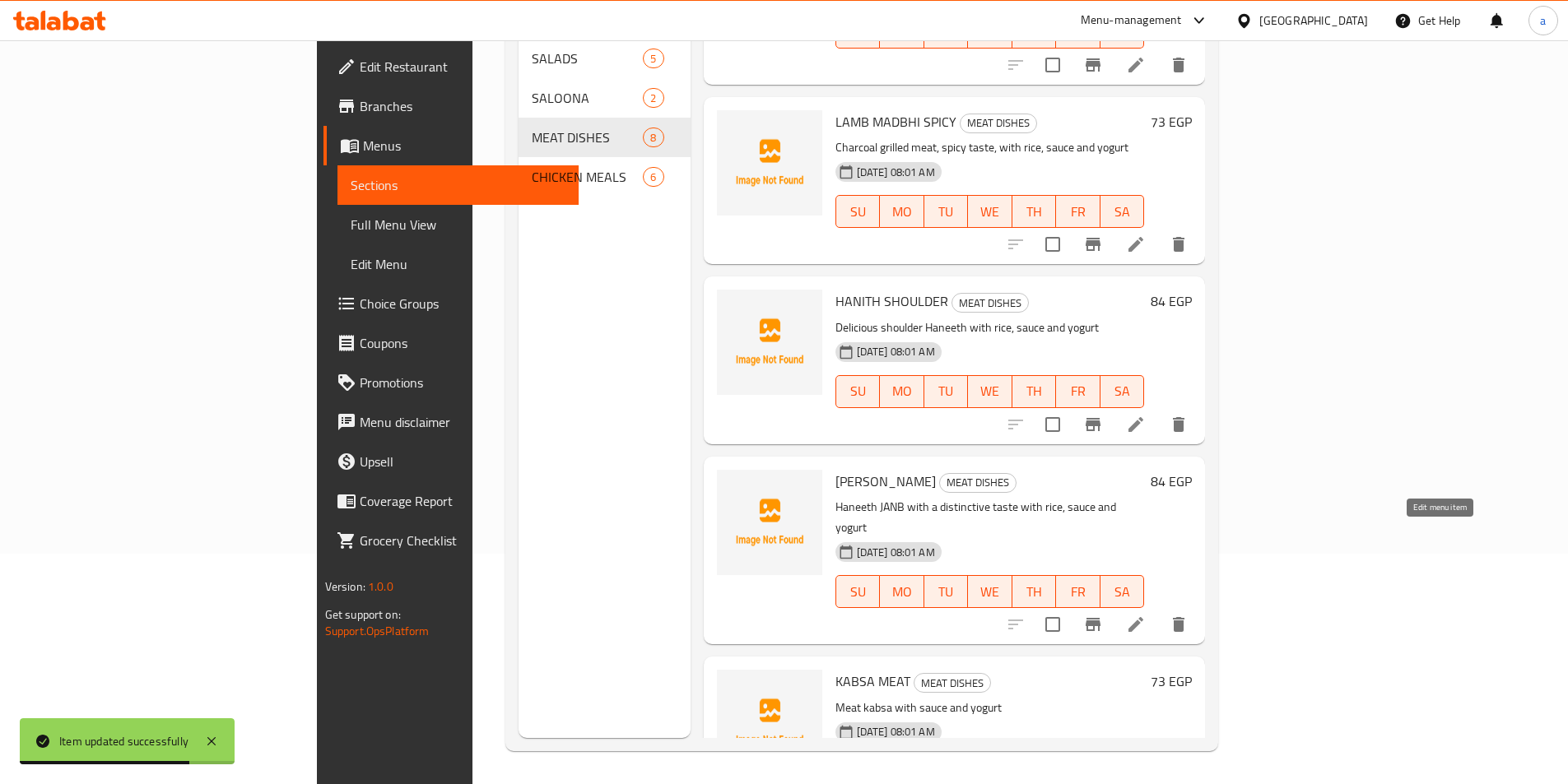
click at [1145, 614] on icon at bounding box center [1135, 624] width 19 height 19
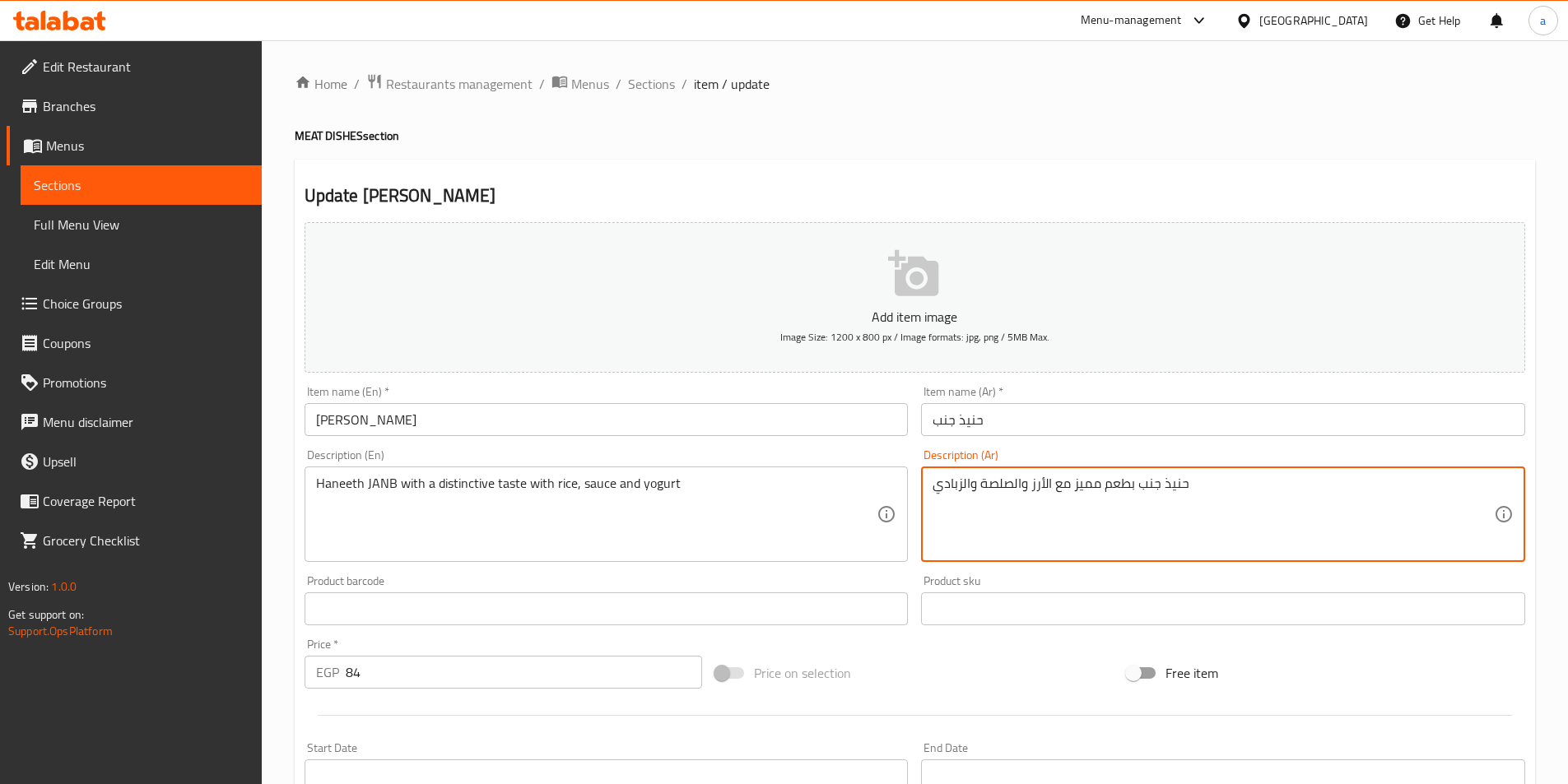
drag, startPoint x: 1031, startPoint y: 486, endPoint x: 867, endPoint y: 486, distance: 164.0
click at [867, 486] on div "Add item image Image Size: 1200 x 800 px / Image formats: jpg, png / 5MB Max. I…" at bounding box center [915, 571] width 1233 height 710
paste textarea "،"
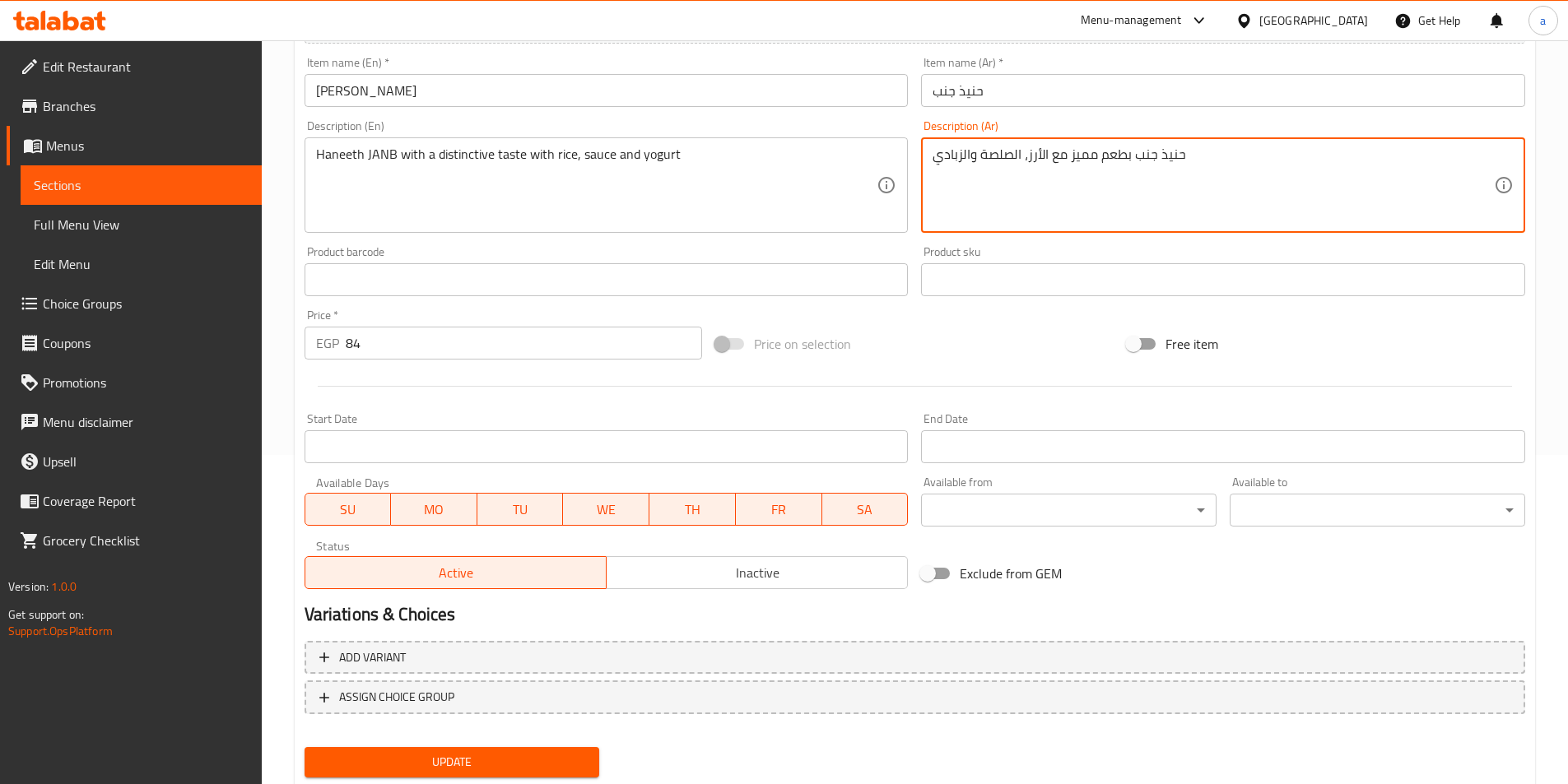
scroll to position [379, 0]
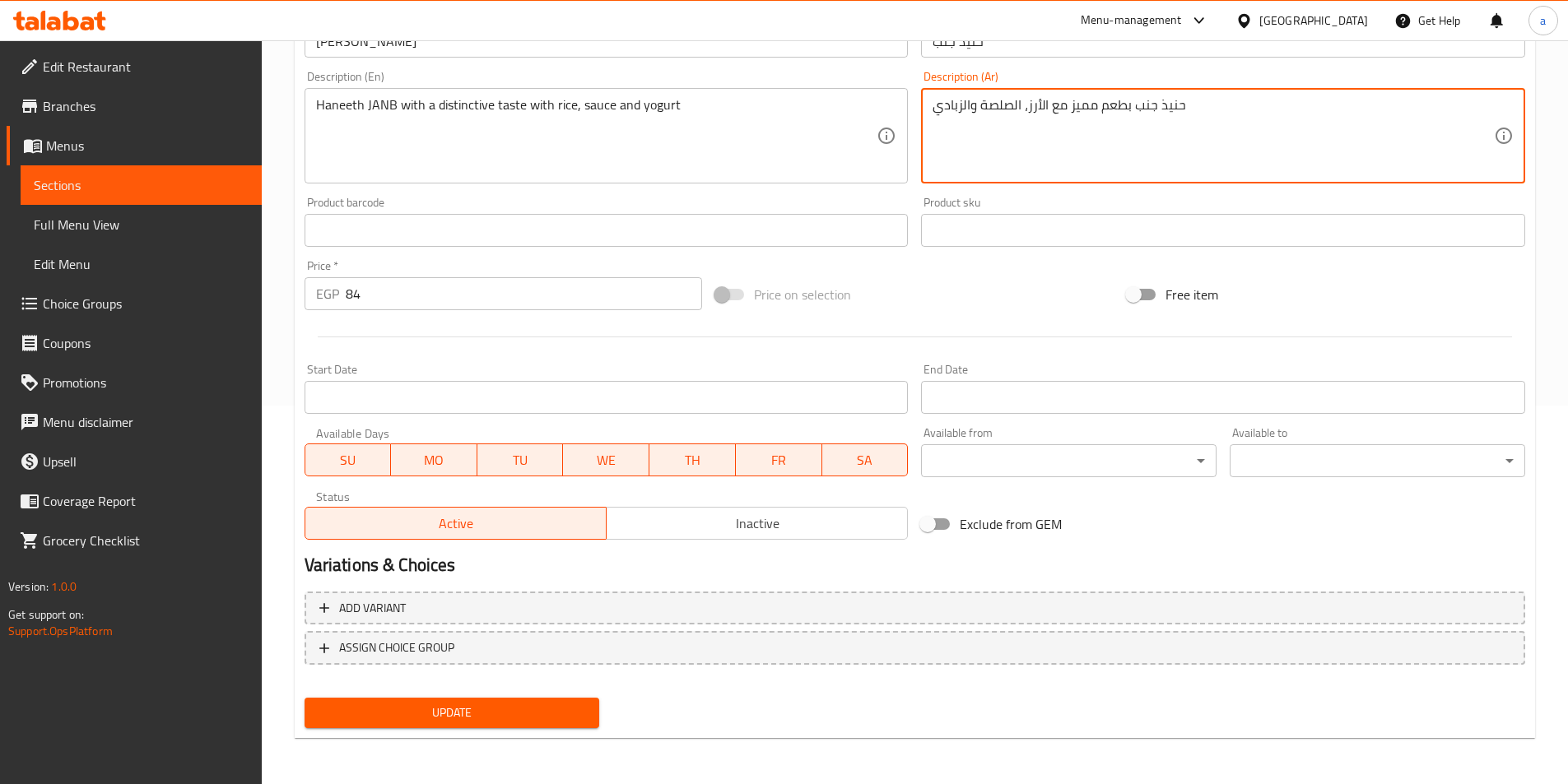
type textarea "حنيذ جنب بطعم مميز مع الأرز، الصلصة والزبادي"
click at [507, 710] on span "Update" at bounding box center [452, 714] width 269 height 20
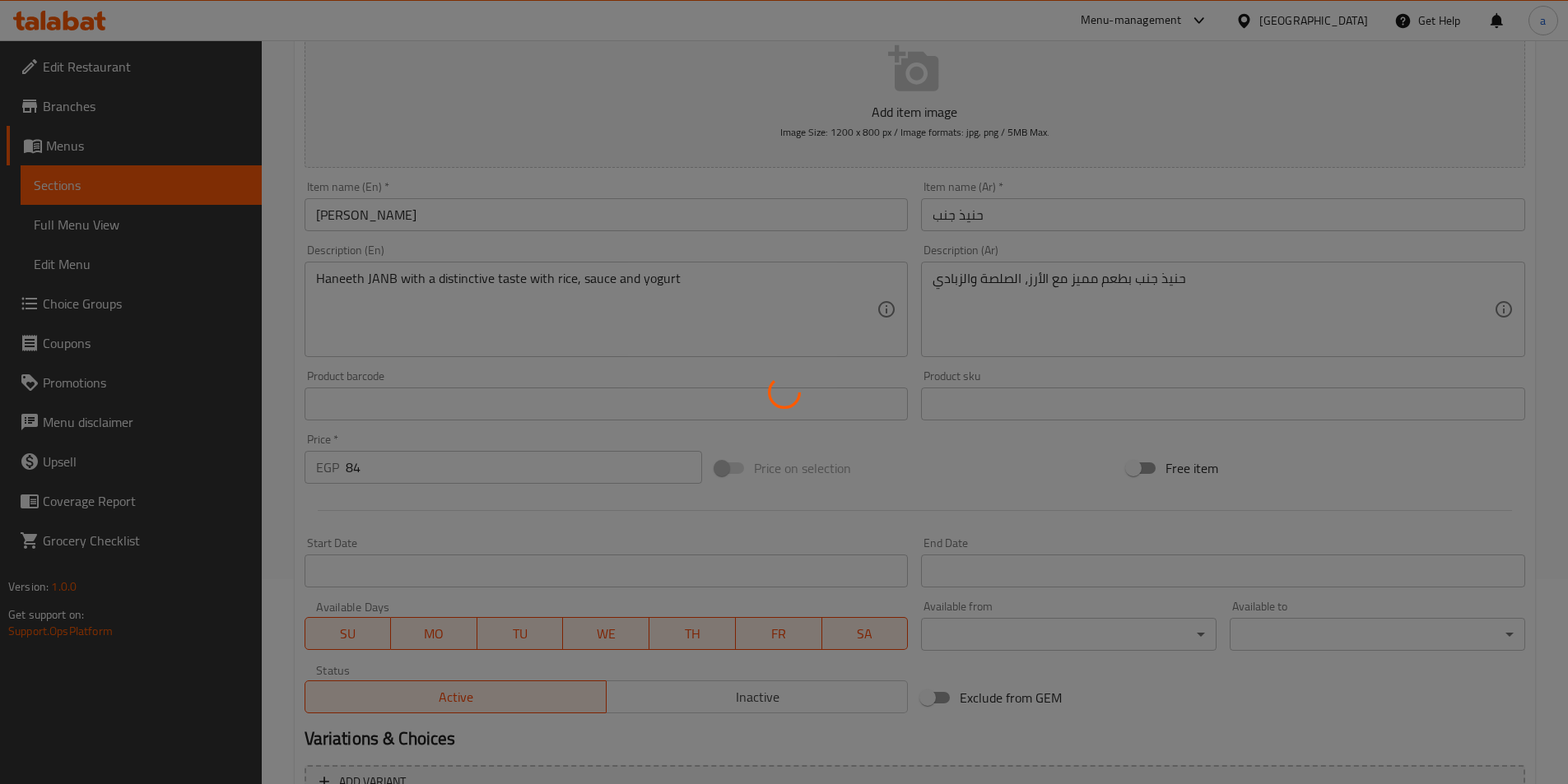
scroll to position [0, 0]
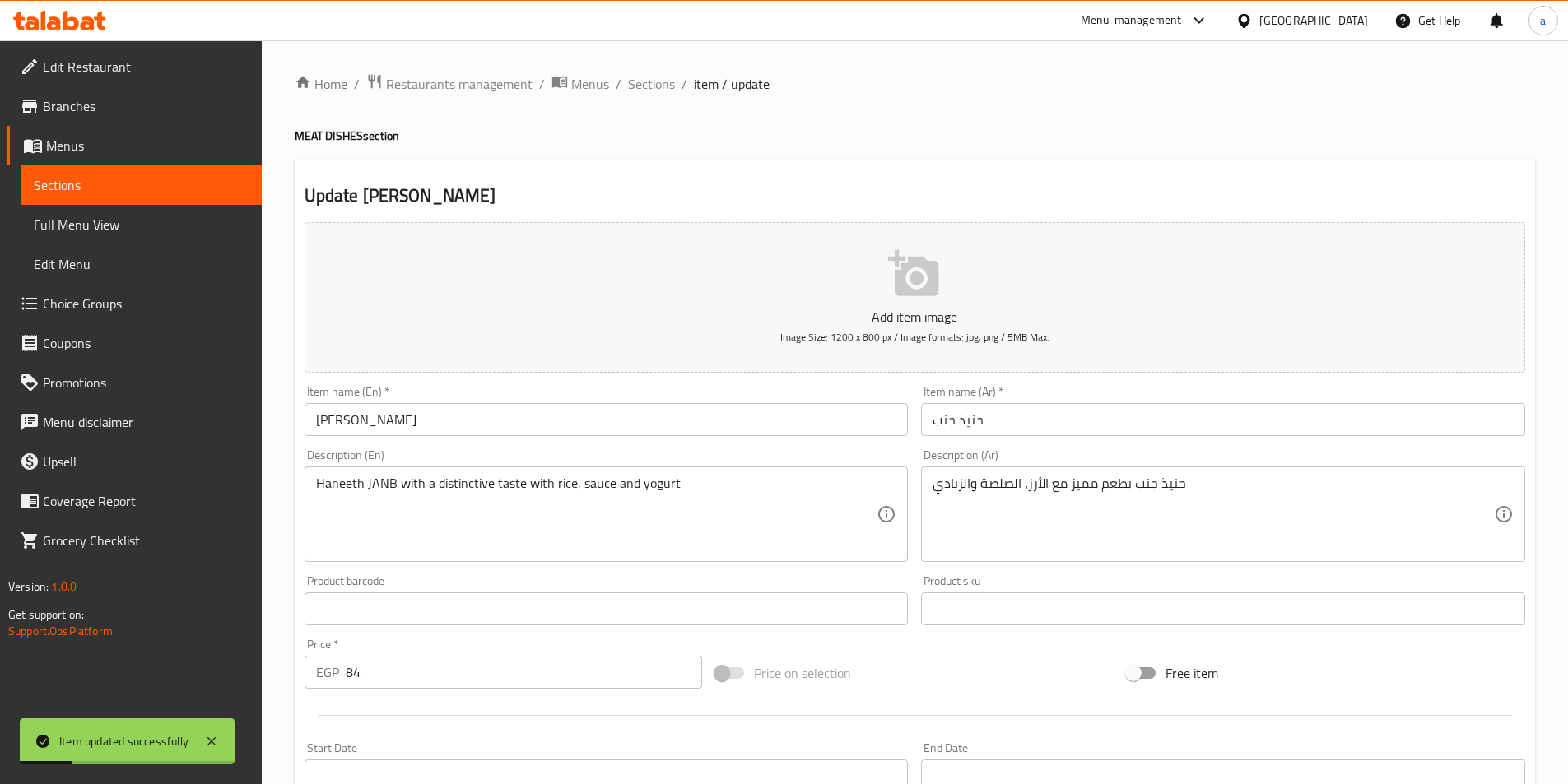
click at [669, 82] on span "Sections" at bounding box center [651, 83] width 47 height 19
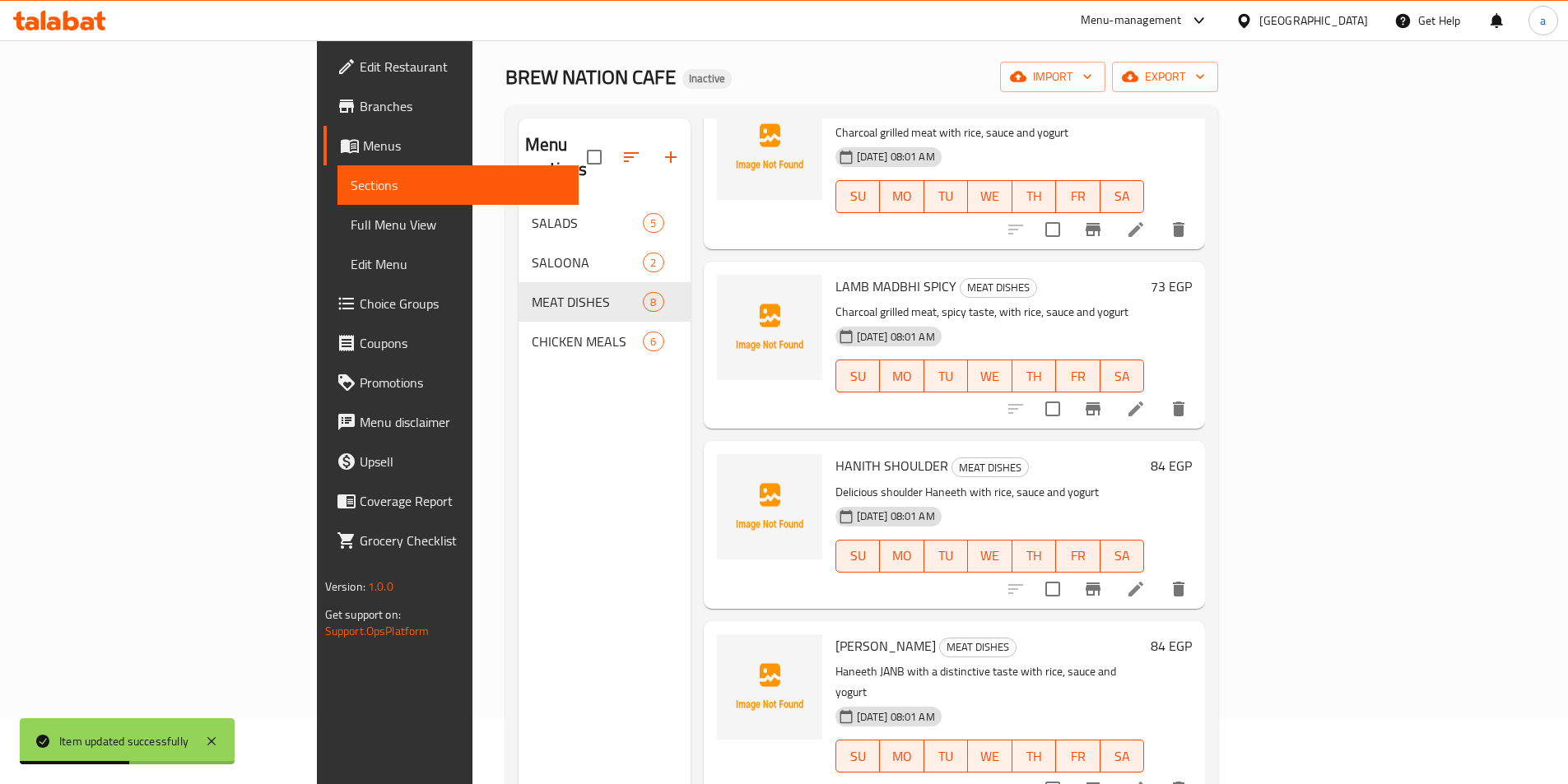
scroll to position [231, 0]
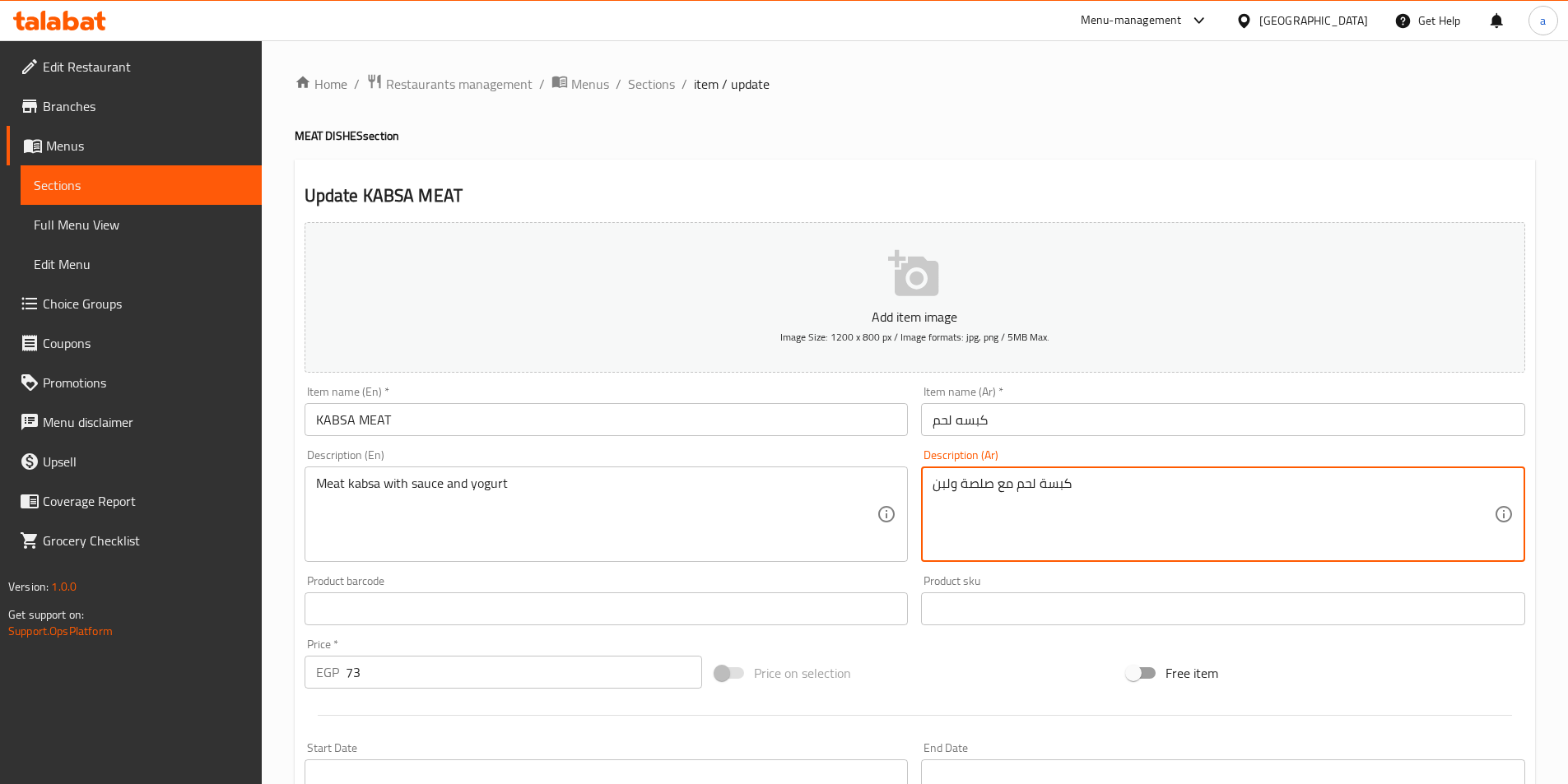
drag, startPoint x: 993, startPoint y: 487, endPoint x: 852, endPoint y: 479, distance: 141.2
paste textarea "الصلصة والزبادي"
click at [1029, 491] on textarea "كبسة لحم مع ، الصلصة والزبادي" at bounding box center [1213, 514] width 562 height 78
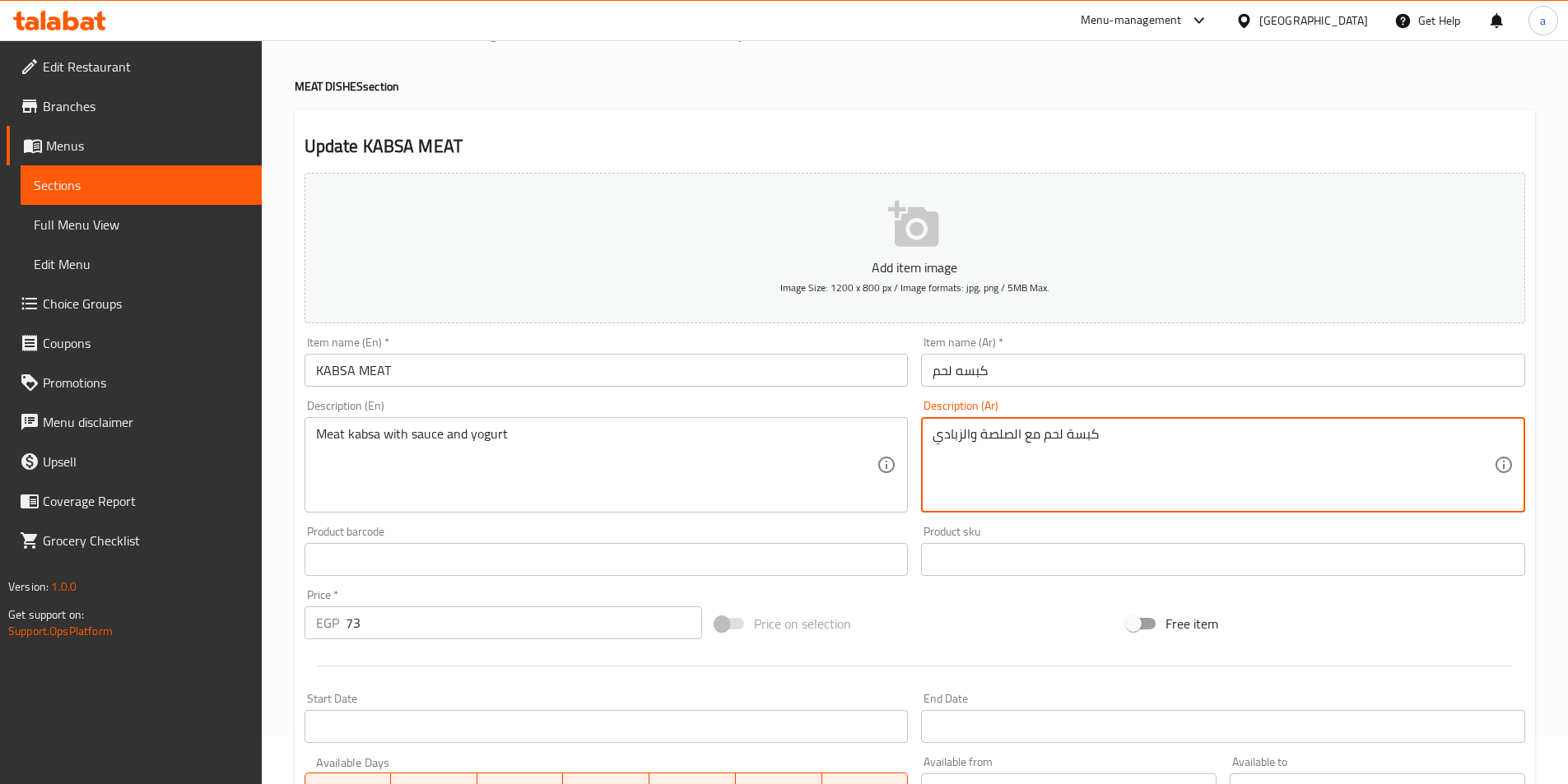
scroll to position [379, 0]
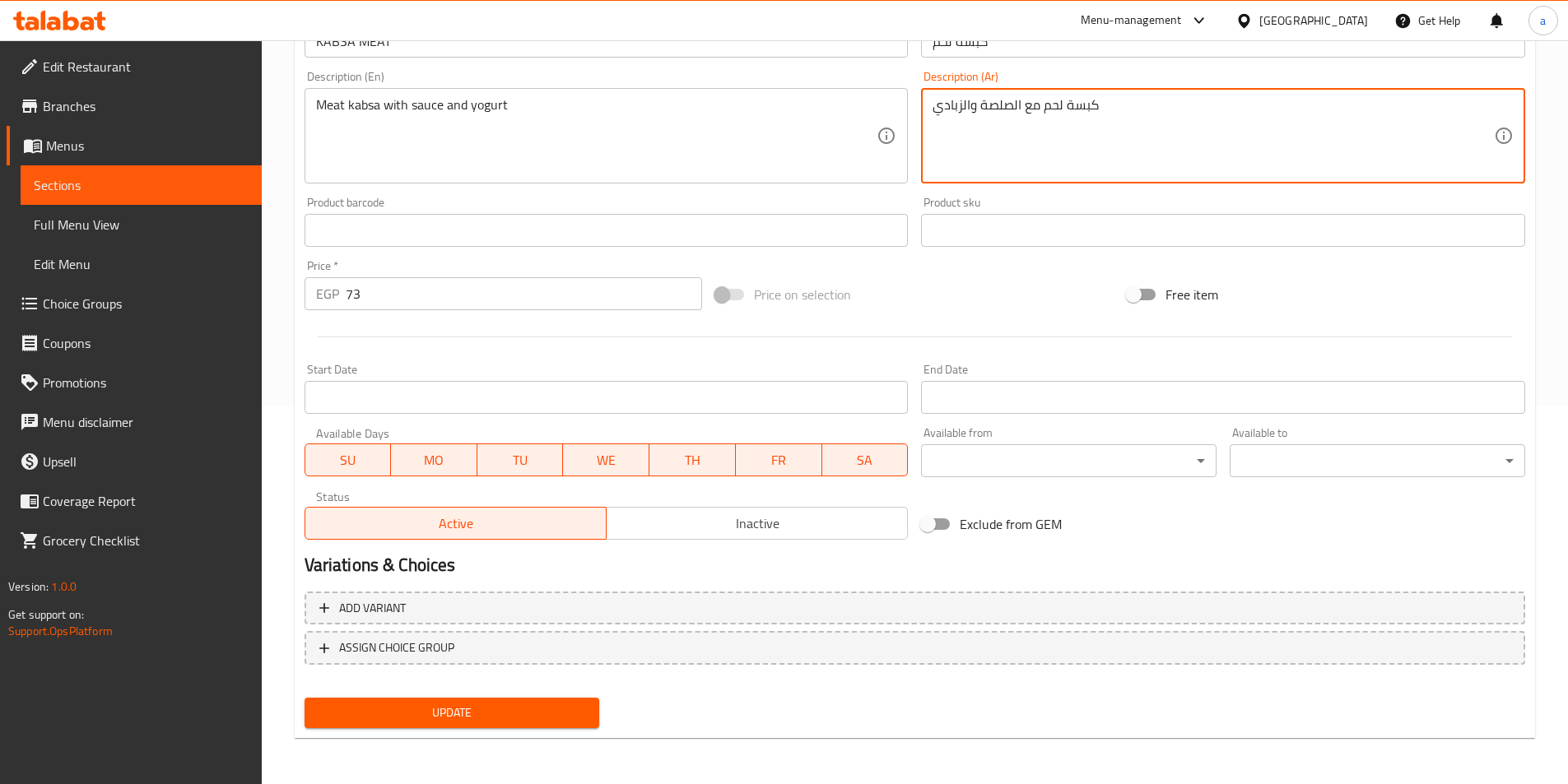
type textarea "كبسة لحم مع الصلصة والزبادي"
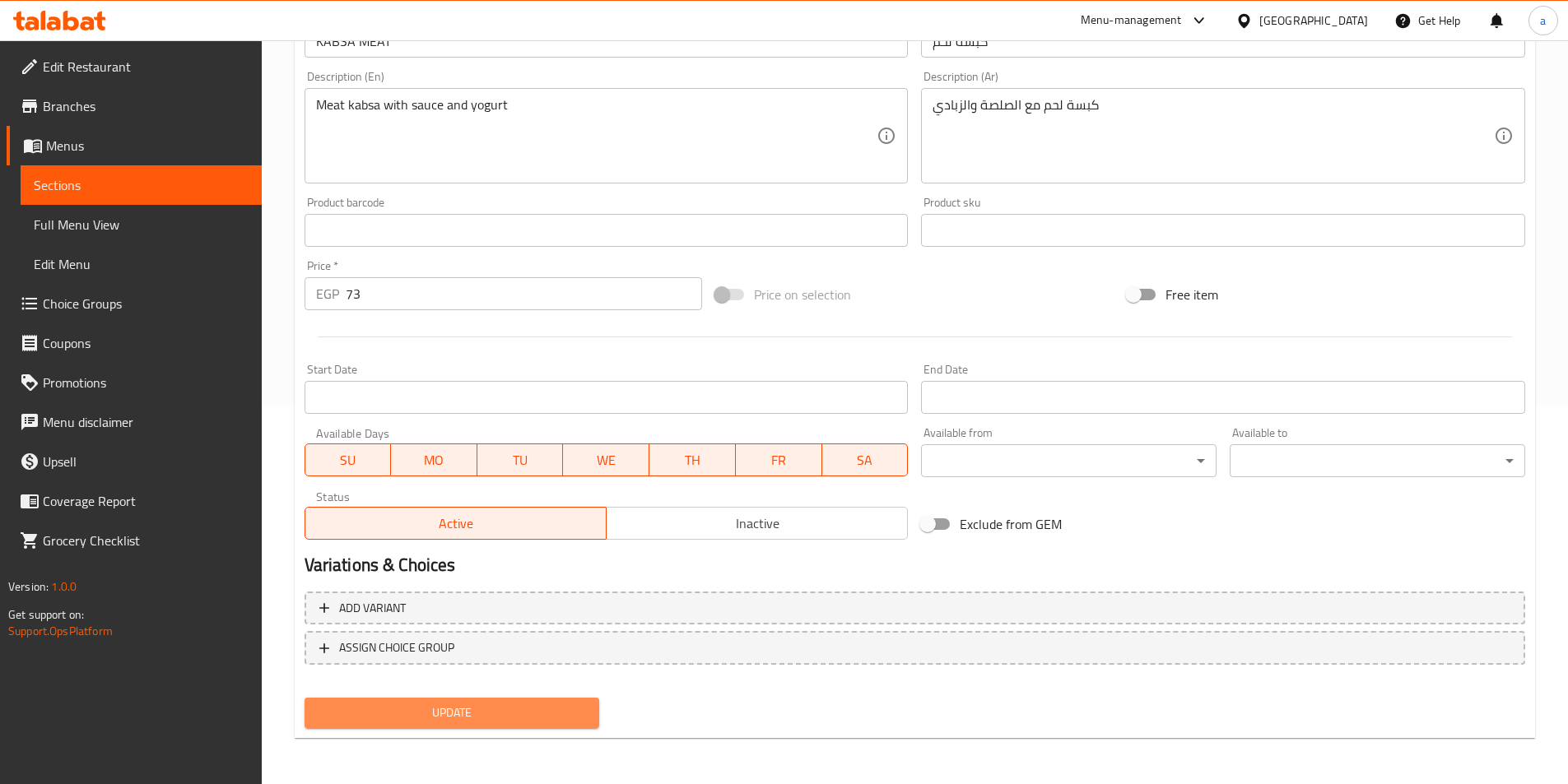
click at [554, 711] on span "Update" at bounding box center [452, 714] width 269 height 20
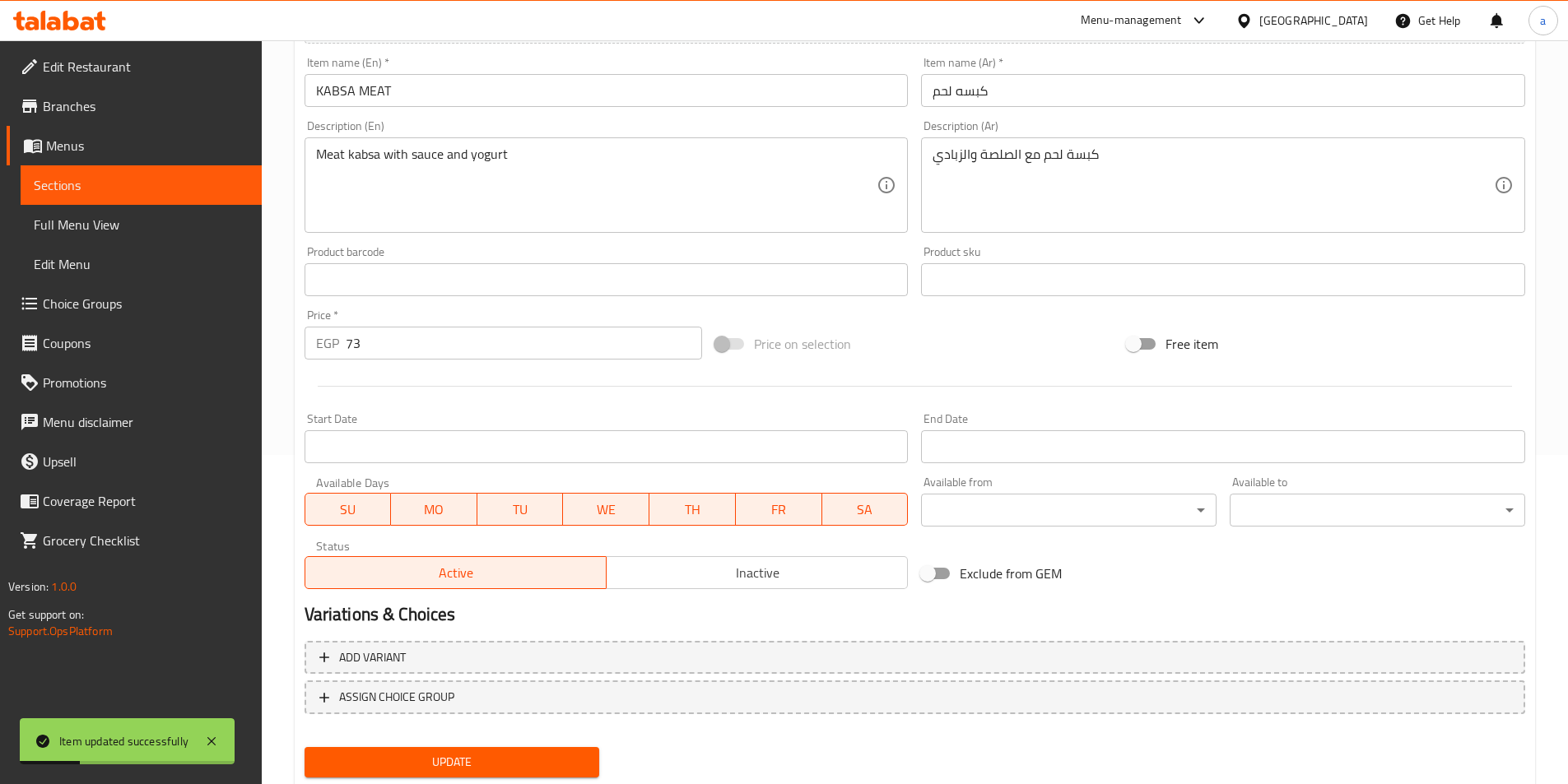
scroll to position [0, 0]
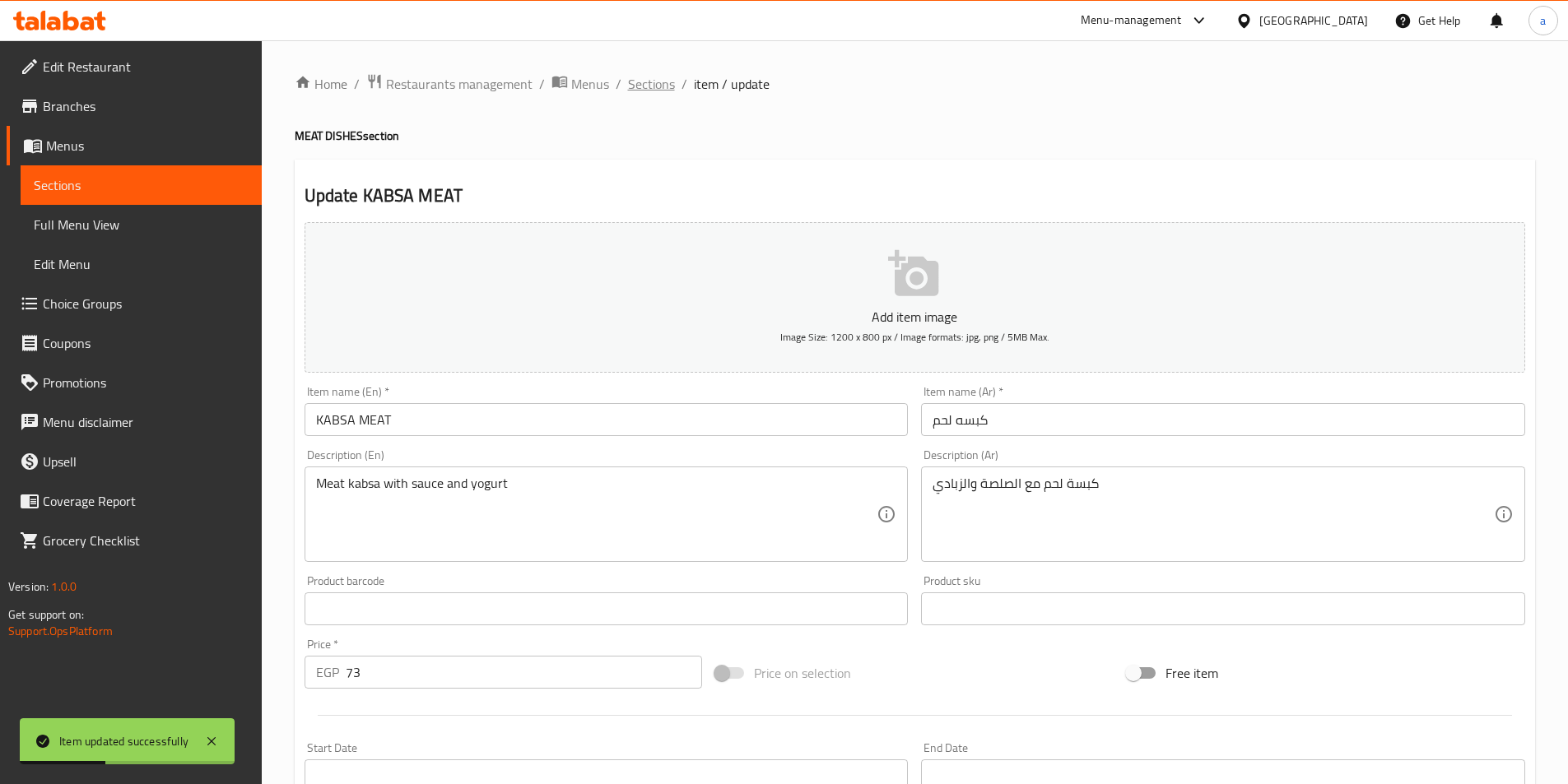
click at [646, 92] on span "Sections" at bounding box center [651, 83] width 47 height 19
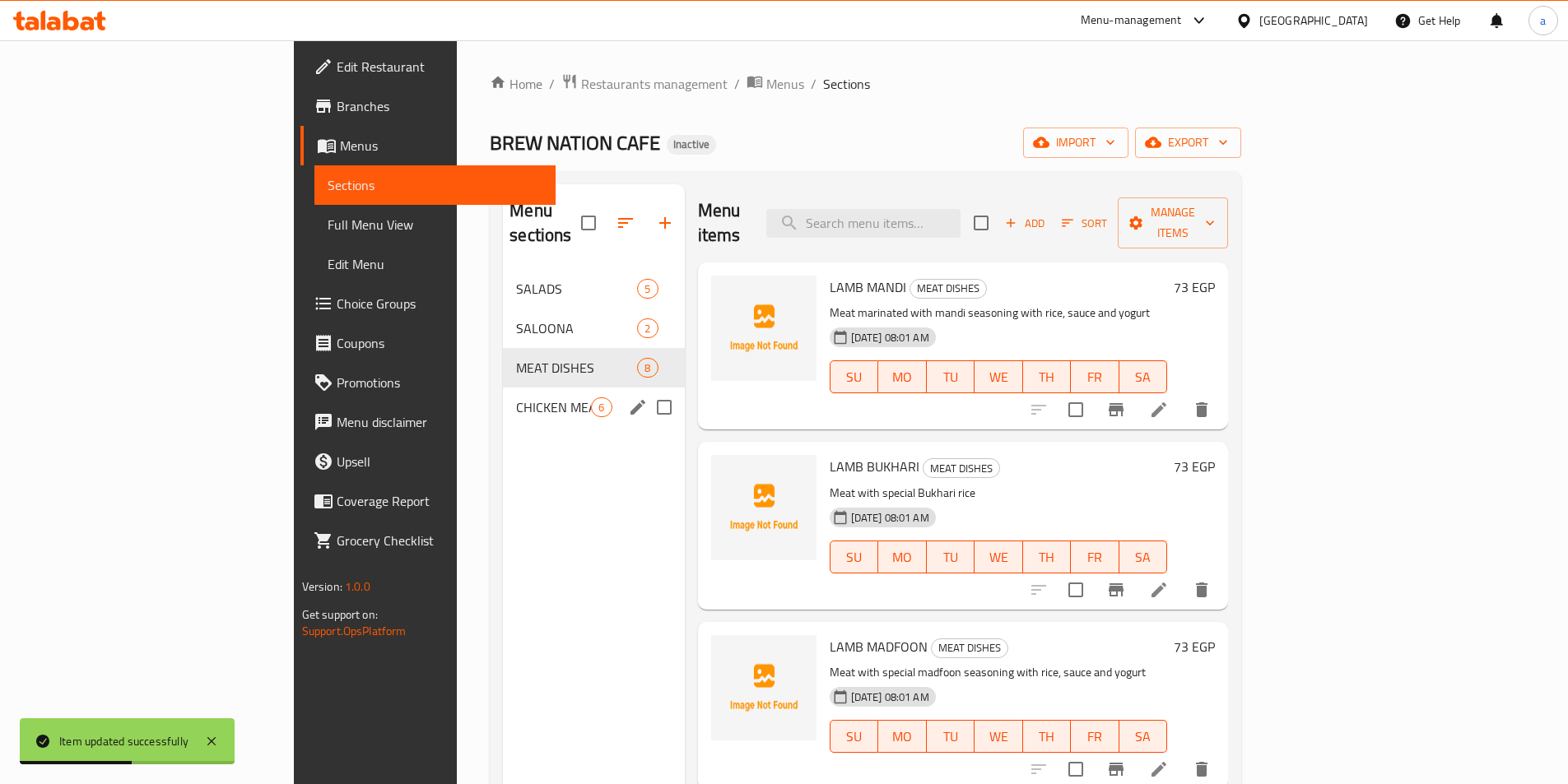
click at [503, 387] on div "CHICKEN MEALS 6" at bounding box center [593, 407] width 181 height 40
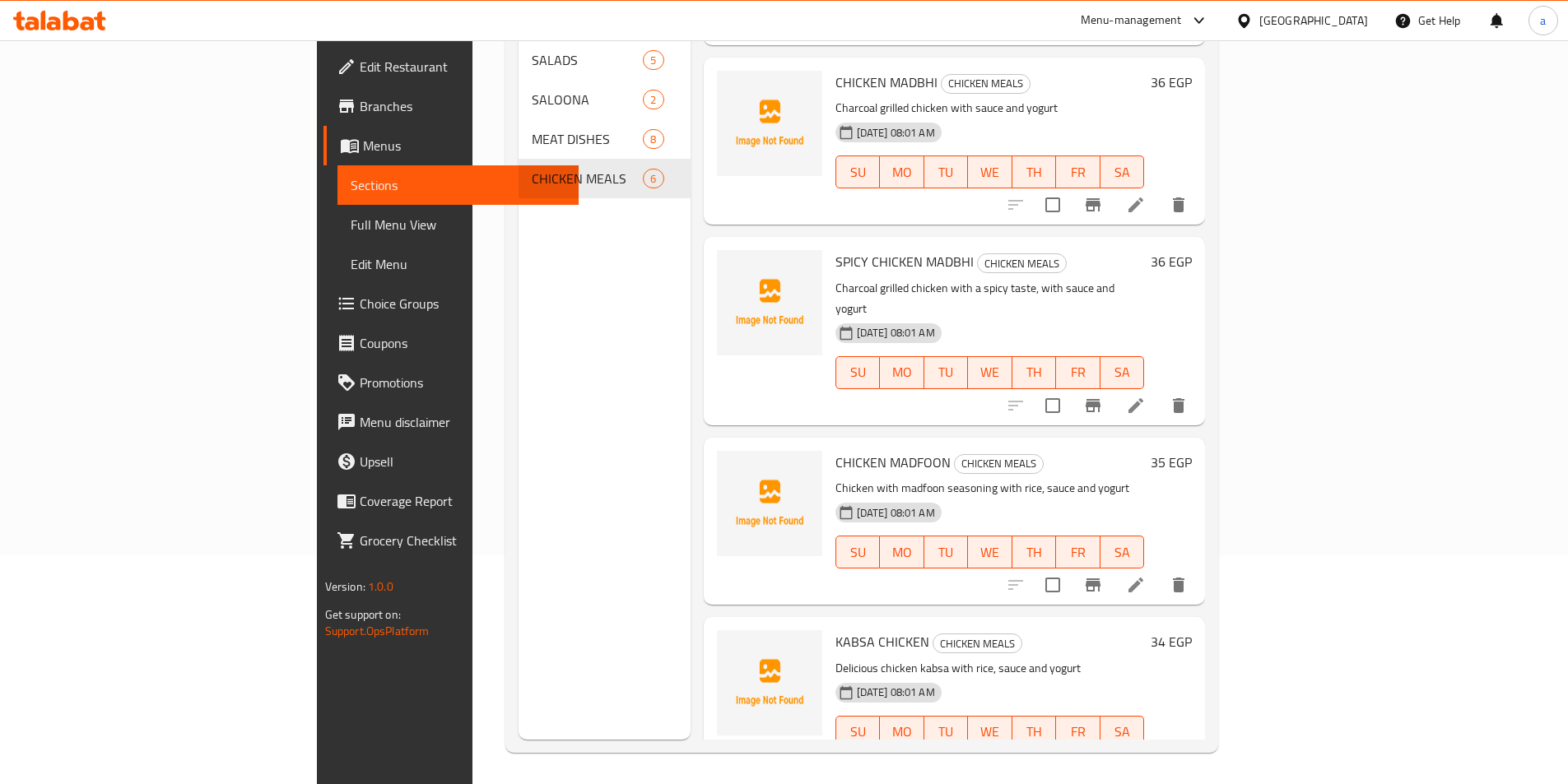
scroll to position [231, 0]
click at [1145, 754] on icon at bounding box center [1135, 764] width 19 height 19
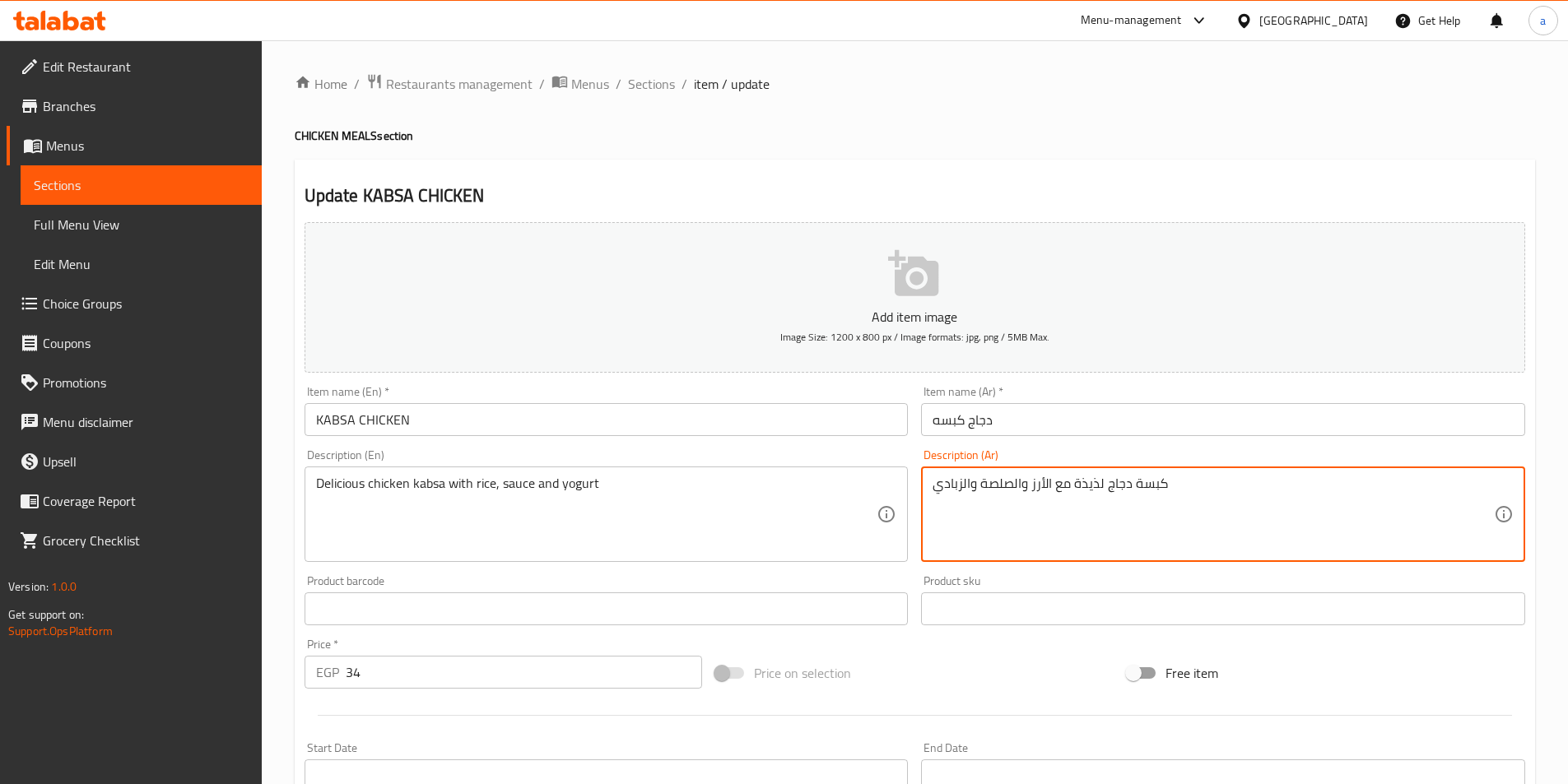
drag, startPoint x: 1029, startPoint y: 489, endPoint x: 917, endPoint y: 499, distance: 112.4
paste textarea "،"
click at [1031, 487] on textarea "كبسة دجاج لذيذة مع الأرز ، الصلصة والزبادي" at bounding box center [1213, 514] width 562 height 78
click at [1027, 492] on textarea "كبسة دجاج لذيذة مع الأرز ، الصلصة والزبادي" at bounding box center [1213, 514] width 562 height 78
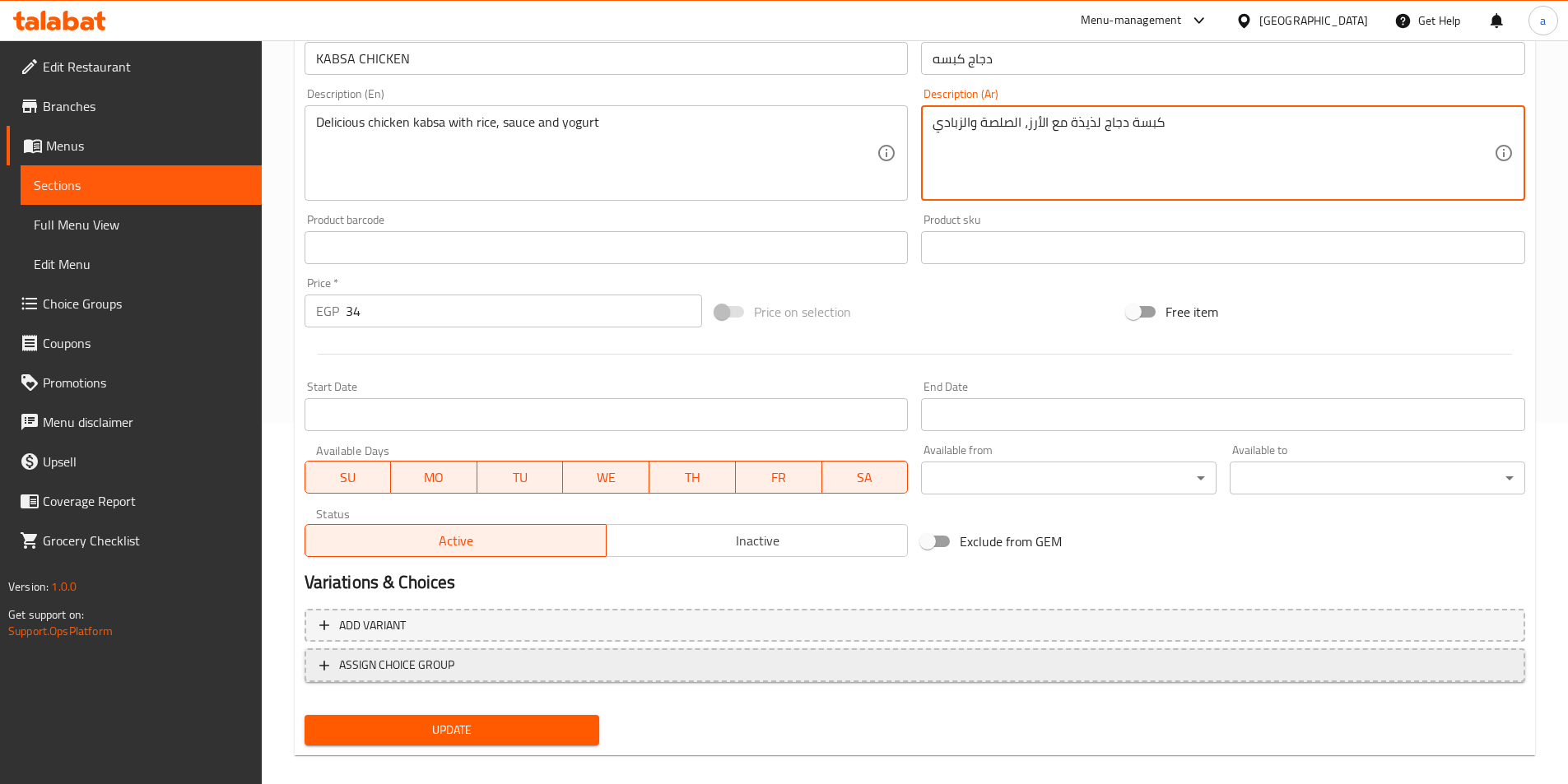
scroll to position [379, 0]
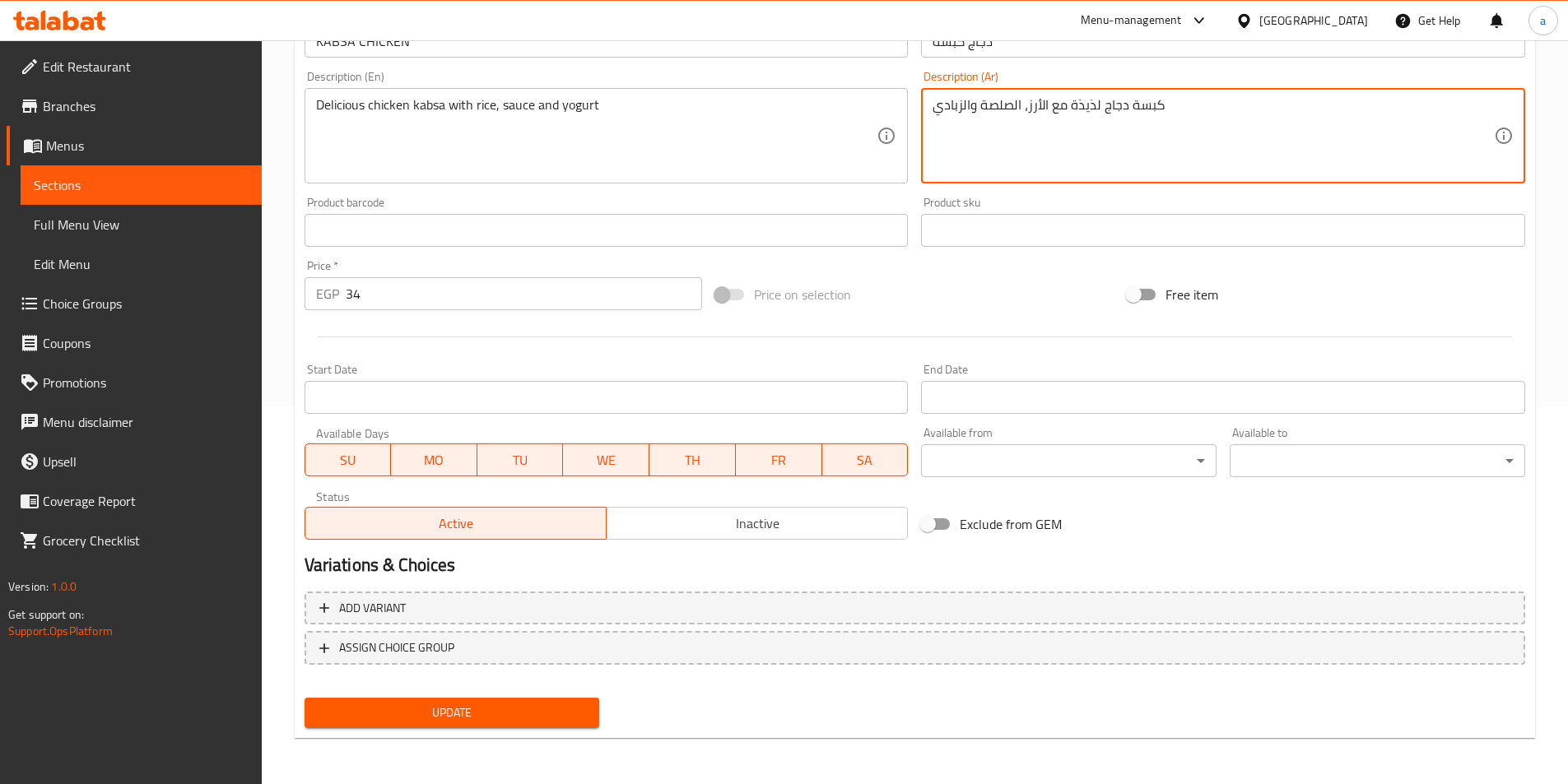
type textarea "كبسة دجاج لذيذة مع الأرز، الصلصة والزبادي"
click at [551, 719] on span "Update" at bounding box center [452, 714] width 269 height 20
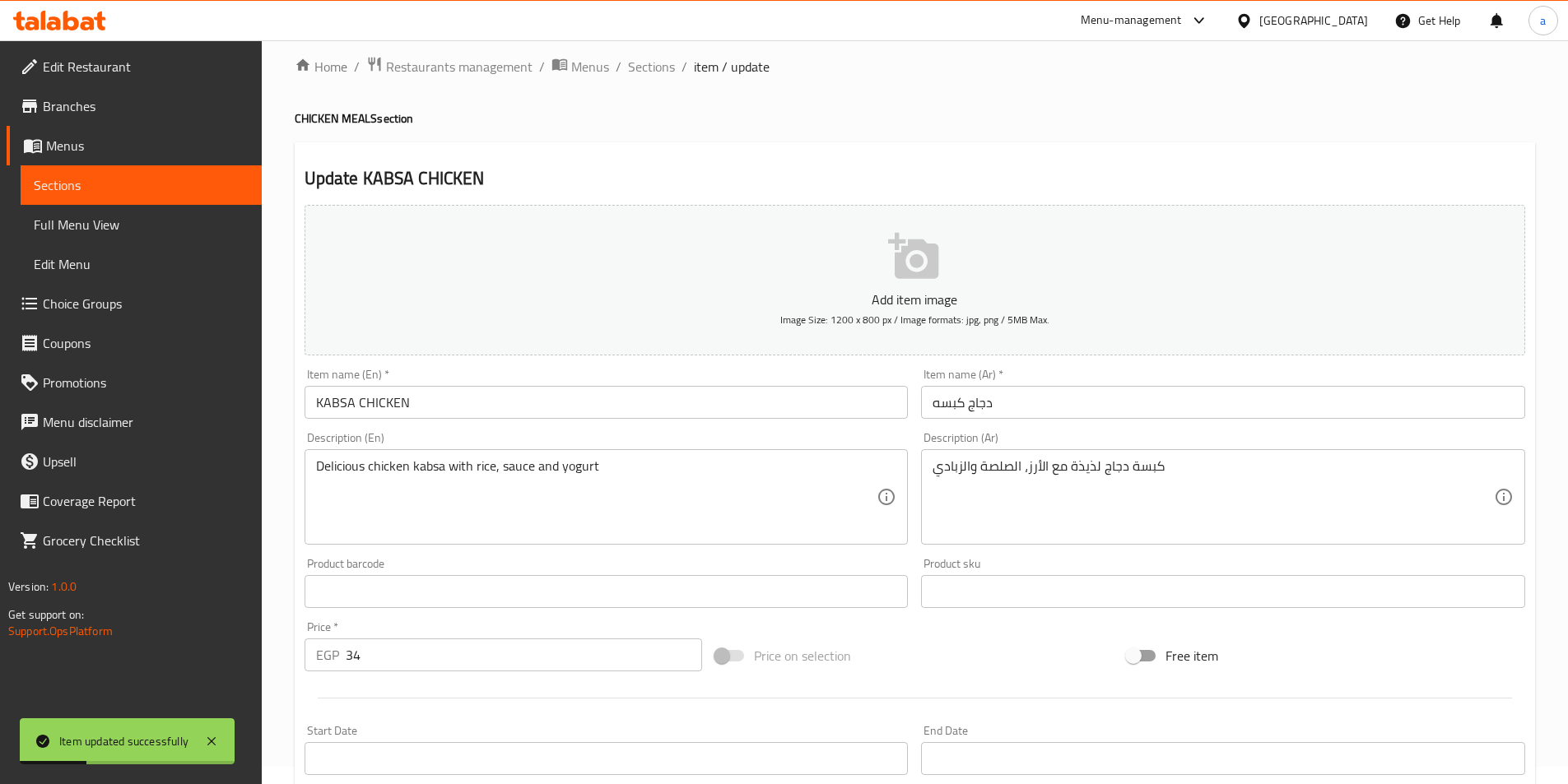
scroll to position [0, 0]
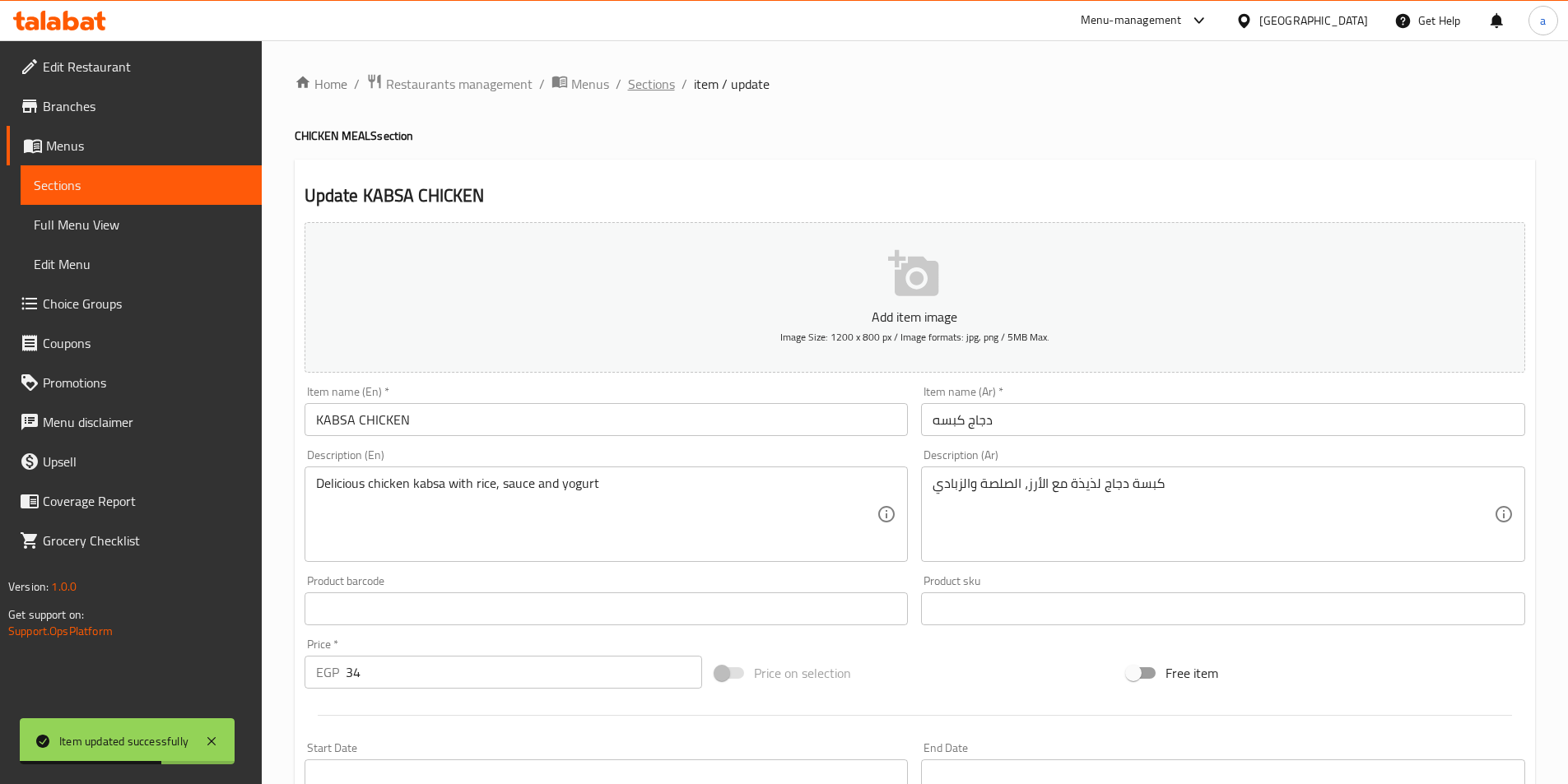
click at [650, 93] on span "Sections" at bounding box center [651, 83] width 47 height 19
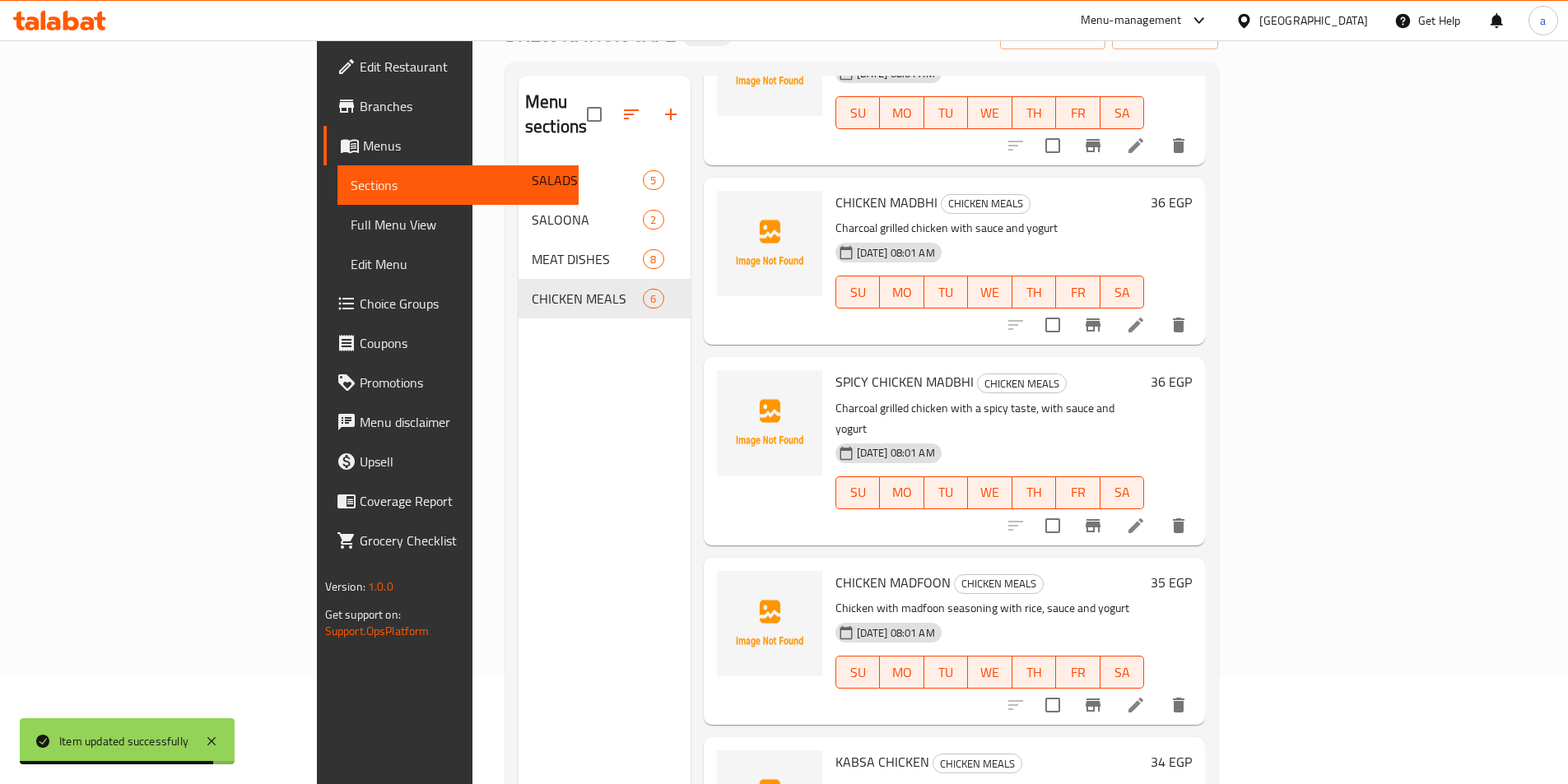
scroll to position [231, 0]
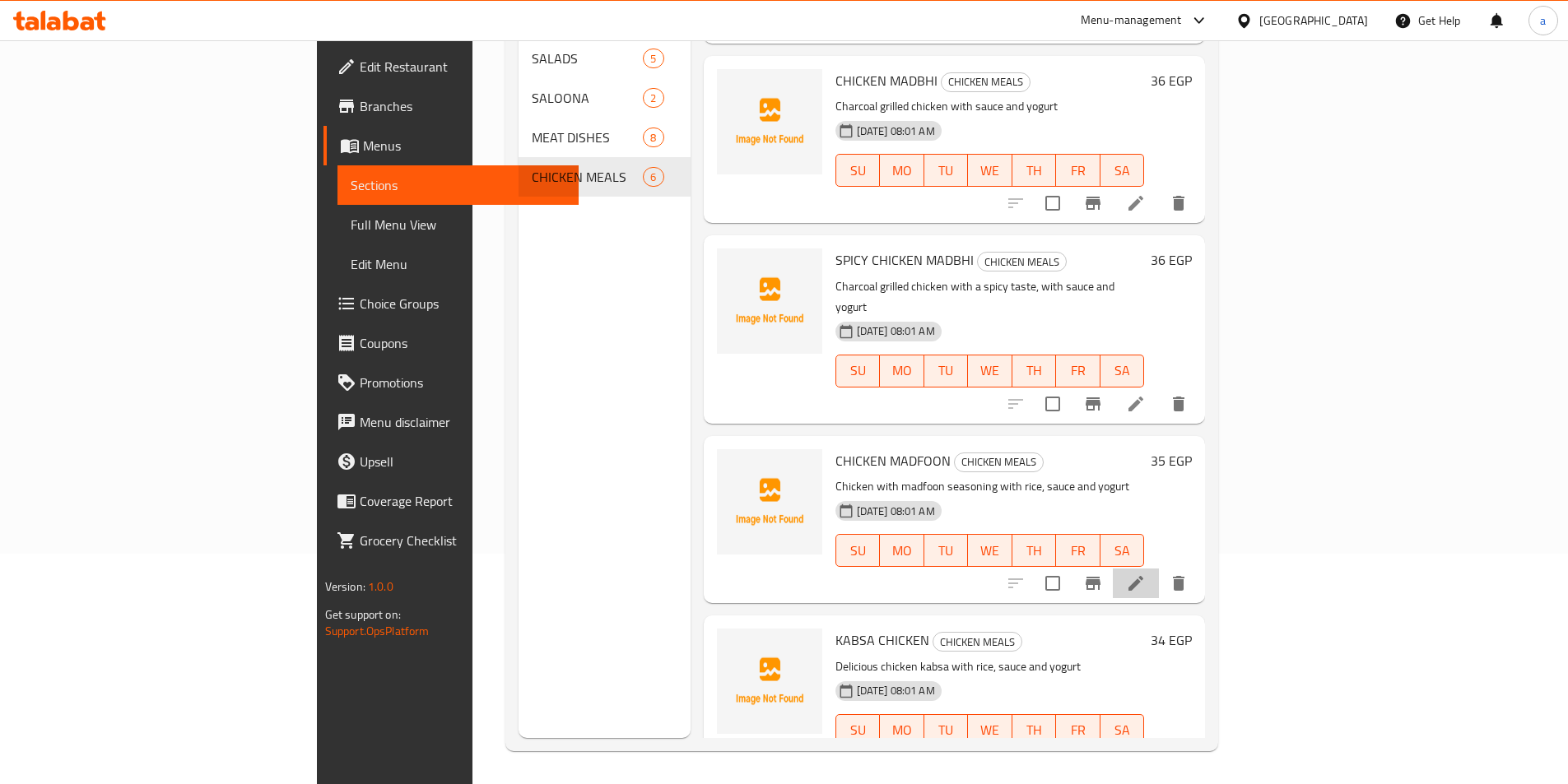
click at [1159, 569] on li at bounding box center [1136, 584] width 46 height 30
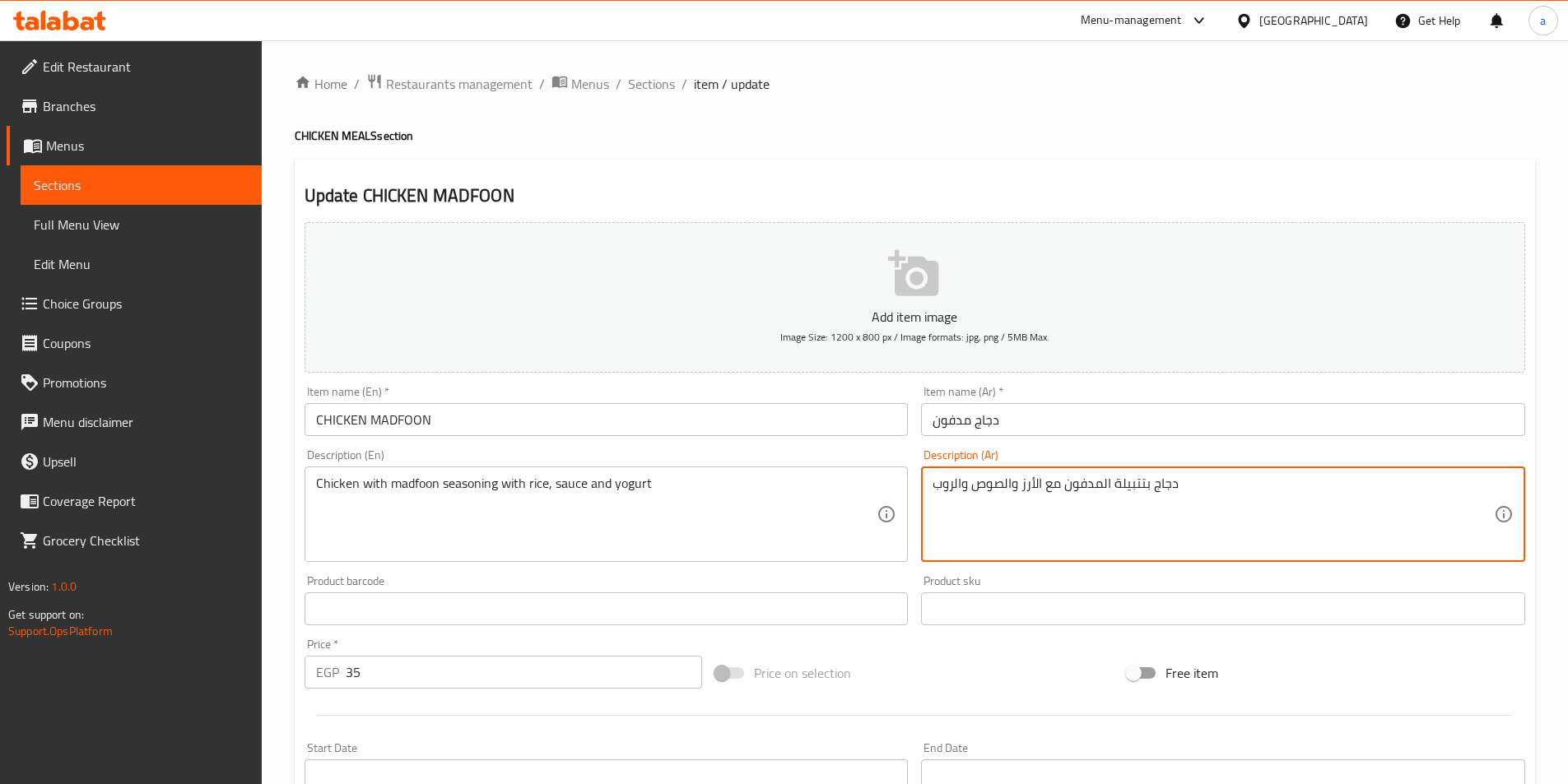
drag, startPoint x: 1020, startPoint y: 485, endPoint x: 930, endPoint y: 485, distance: 90.0
paste textarea "، الصلصة والزبادي"
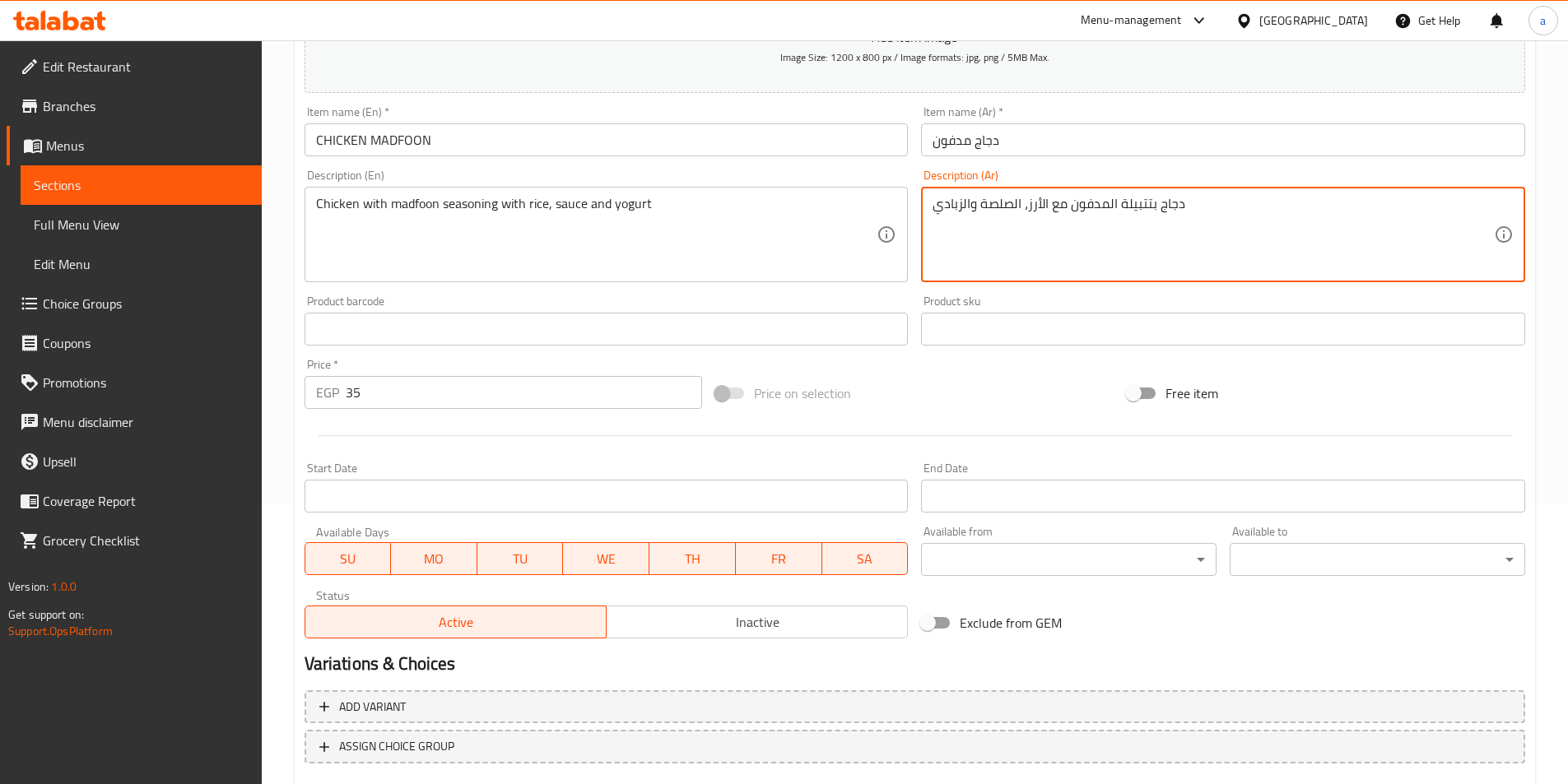
scroll to position [379, 0]
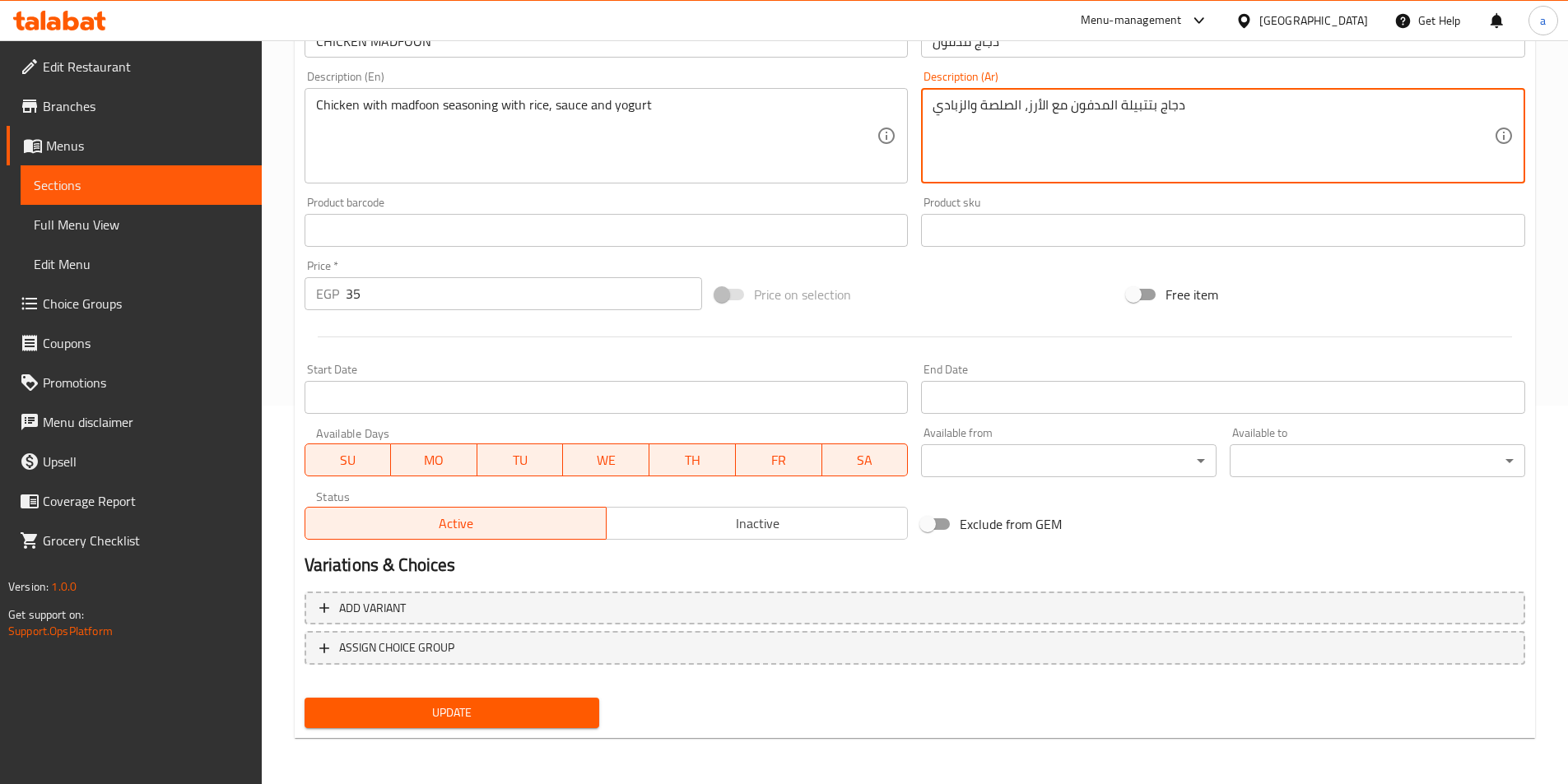
type textarea "دجاج بتتبيلة المدفون مع الأرز، الصلصة والزبادي"
click at [487, 711] on span "Update" at bounding box center [452, 714] width 269 height 20
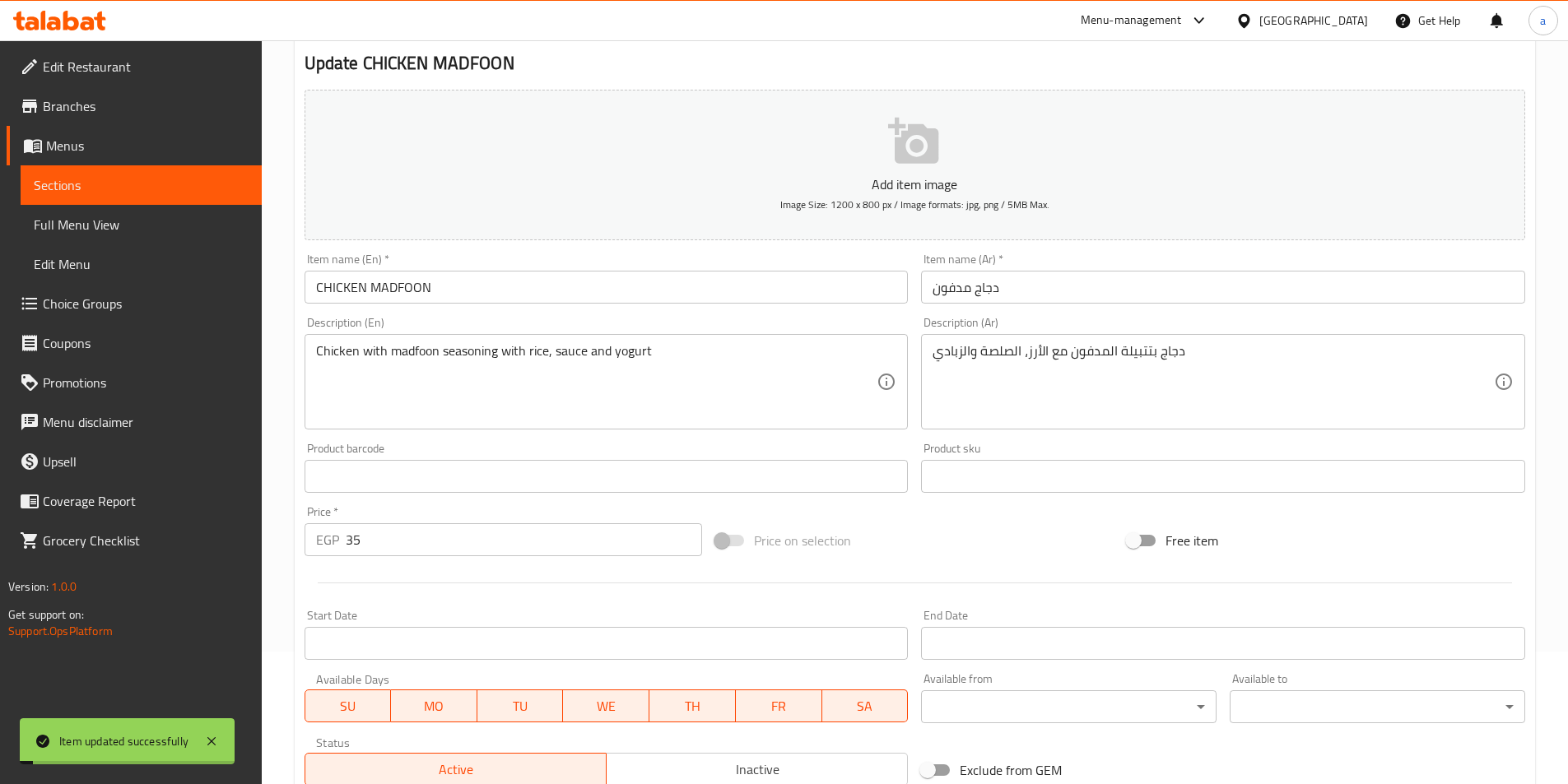
scroll to position [0, 0]
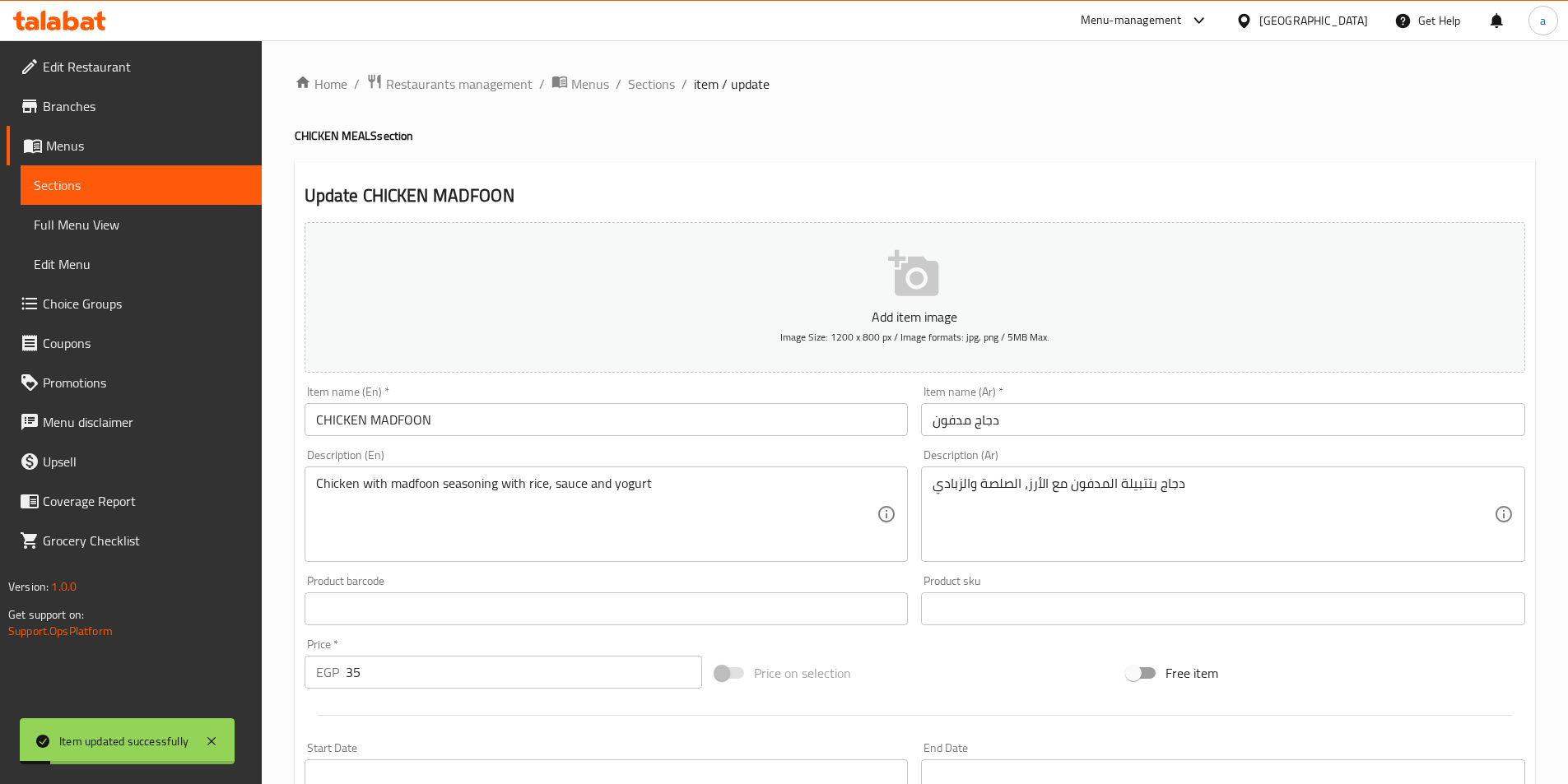
click at [642, 97] on div "Home / Restaurants management / Menus / Sections / item / update CHICKEN MEALS …" at bounding box center [915, 601] width 1241 height 1056
click at [642, 92] on span "Sections" at bounding box center [651, 83] width 47 height 19
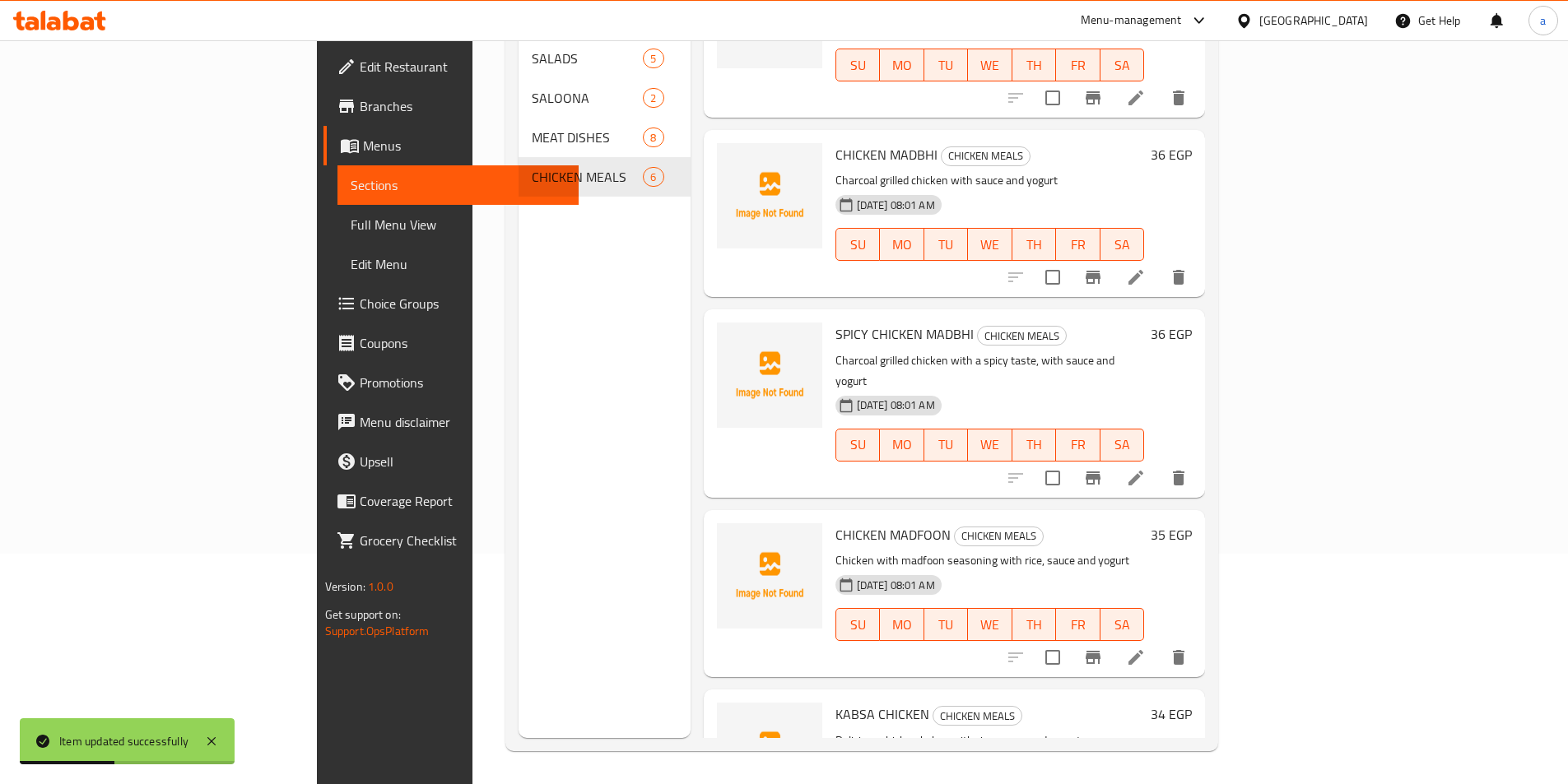
scroll to position [171, 0]
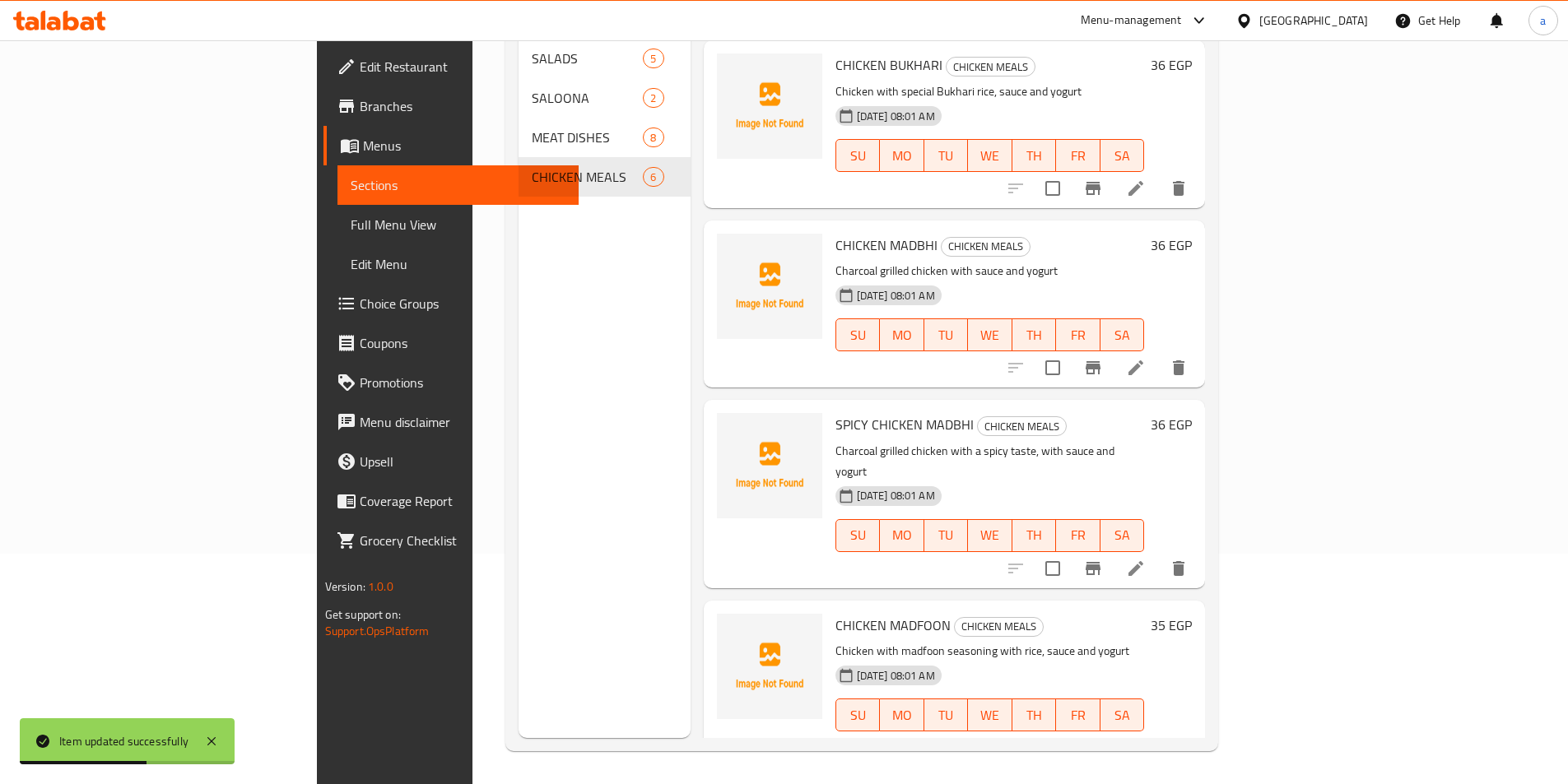
click at [1159, 554] on li at bounding box center [1136, 569] width 46 height 30
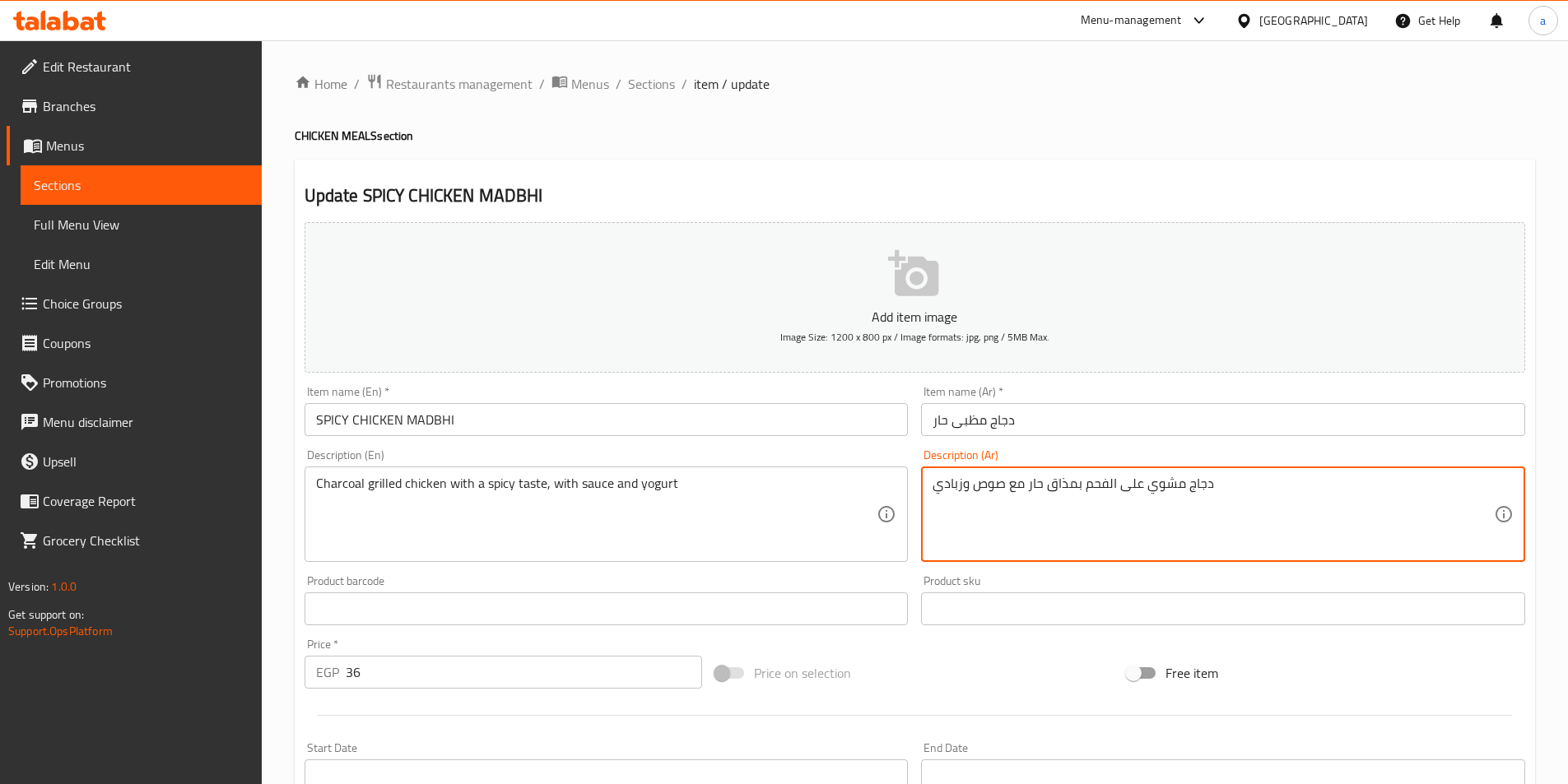
drag, startPoint x: 1005, startPoint y: 483, endPoint x: 884, endPoint y: 492, distance: 121.3
paste textarea "الصلصة وال"
click at [1021, 488] on textarea "دجاج مشوي على الفحم بمذاق حار مع ، الصلصة والزبادي" at bounding box center [1213, 514] width 562 height 78
click at [972, 483] on textarea "دجاج مشوي على الفحم بمذاق حار مع الصلصة والزبادي" at bounding box center [1213, 514] width 562 height 78
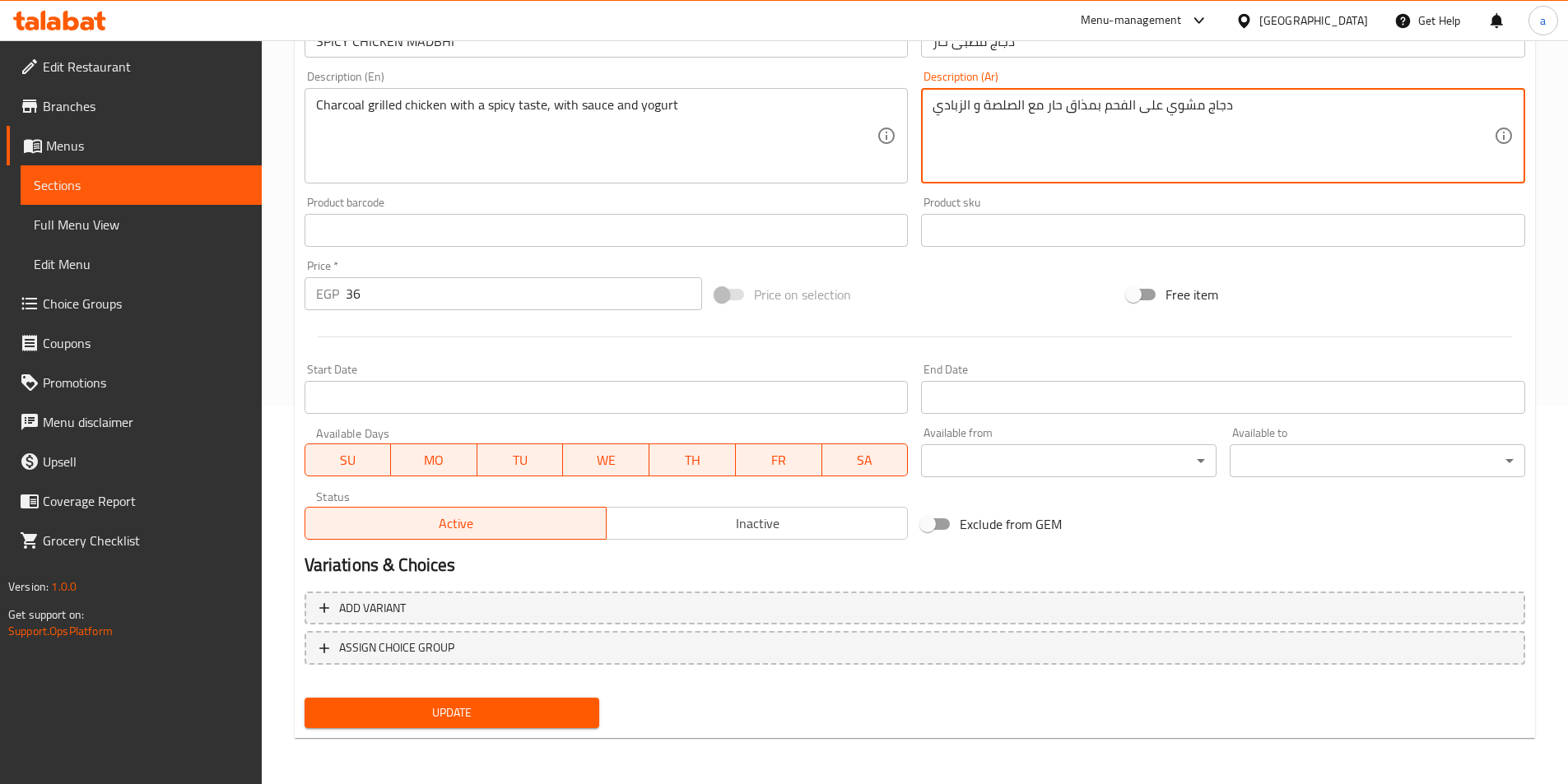
type textarea "دجاج مشوي على الفحم بمذاق حار مع الصلصة و الزبادي"
click at [559, 703] on span "Update" at bounding box center [452, 714] width 269 height 20
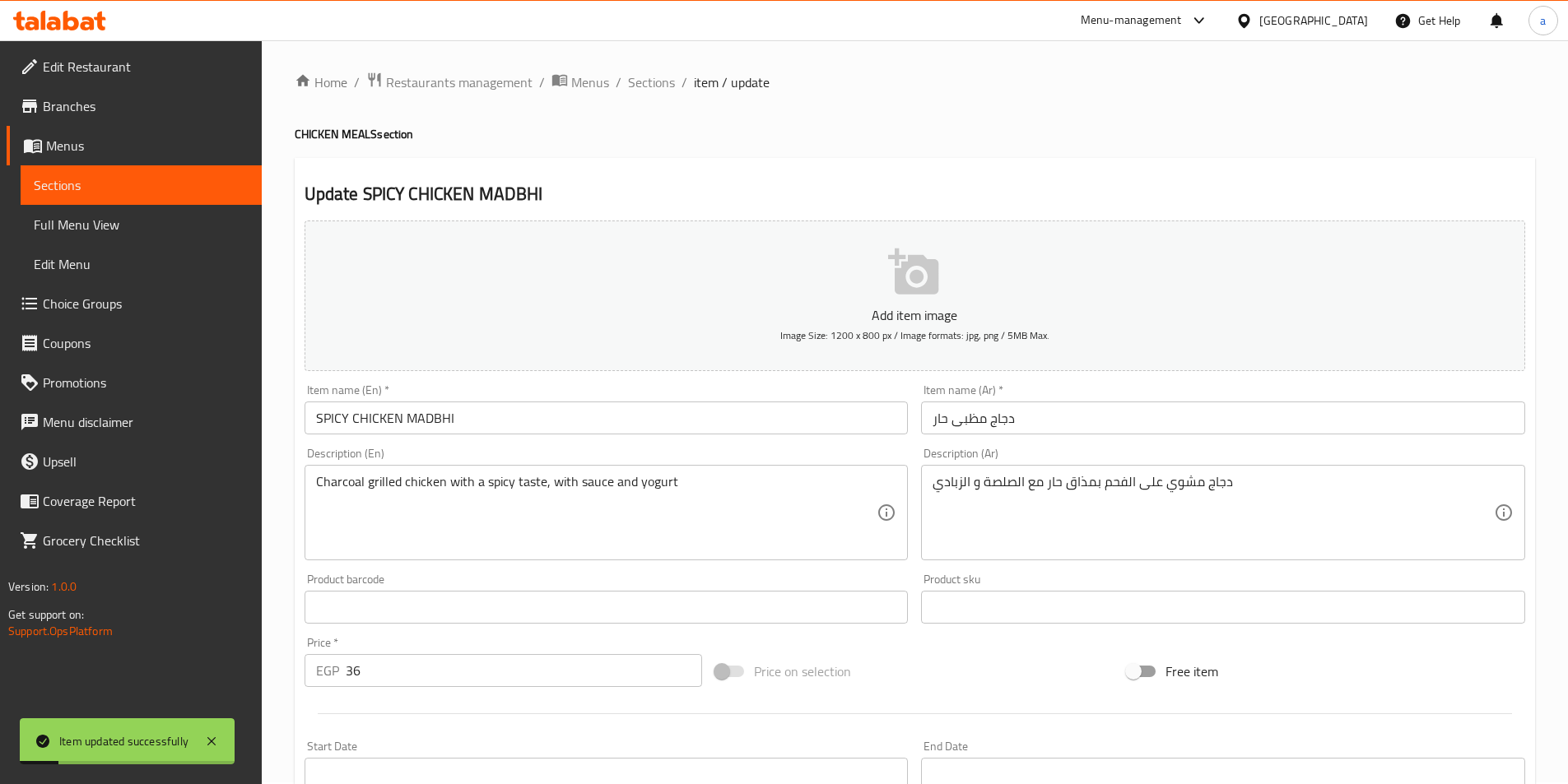
scroll to position [0, 0]
click at [654, 86] on span "Sections" at bounding box center [651, 83] width 47 height 19
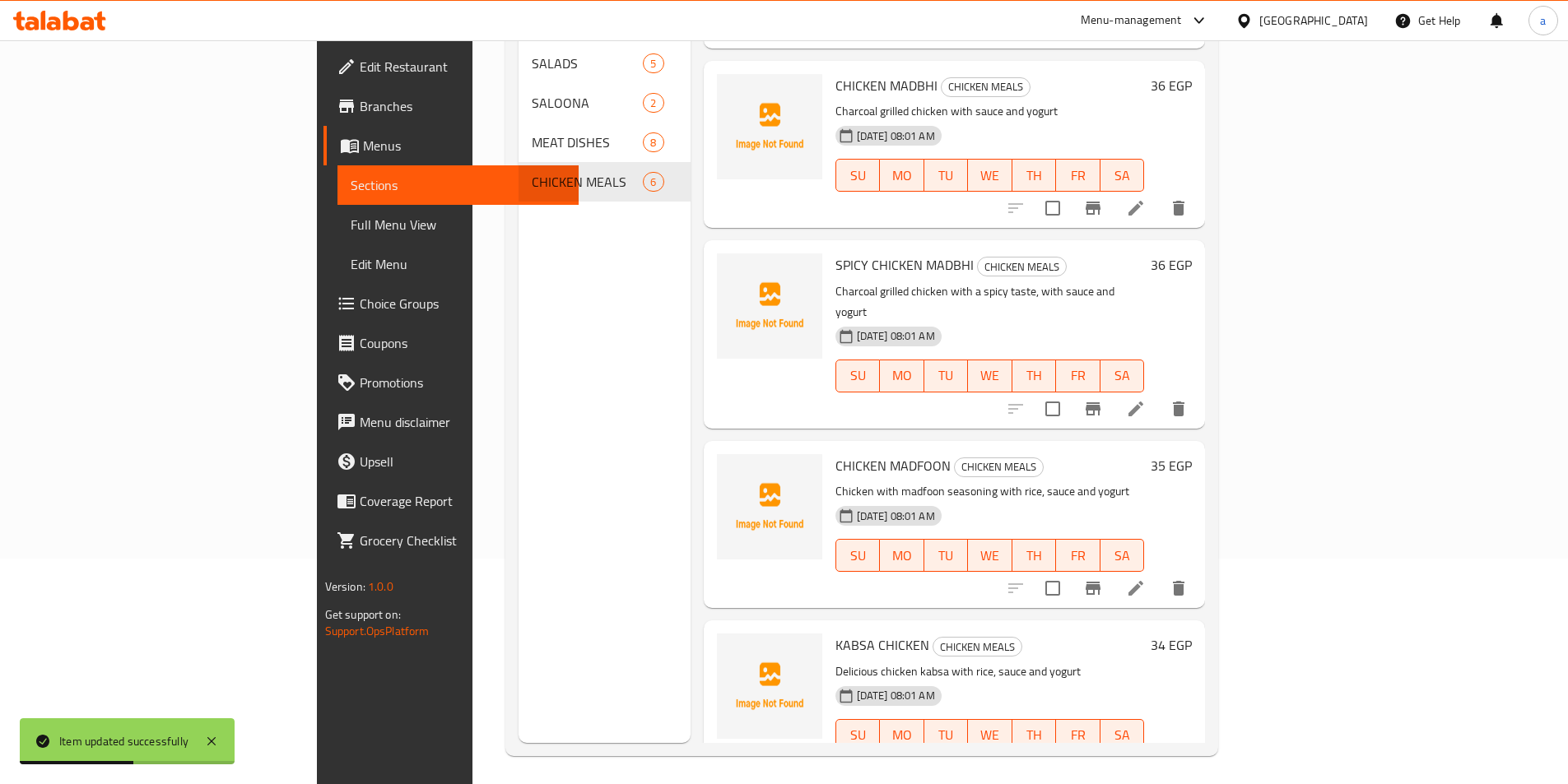
scroll to position [231, 0]
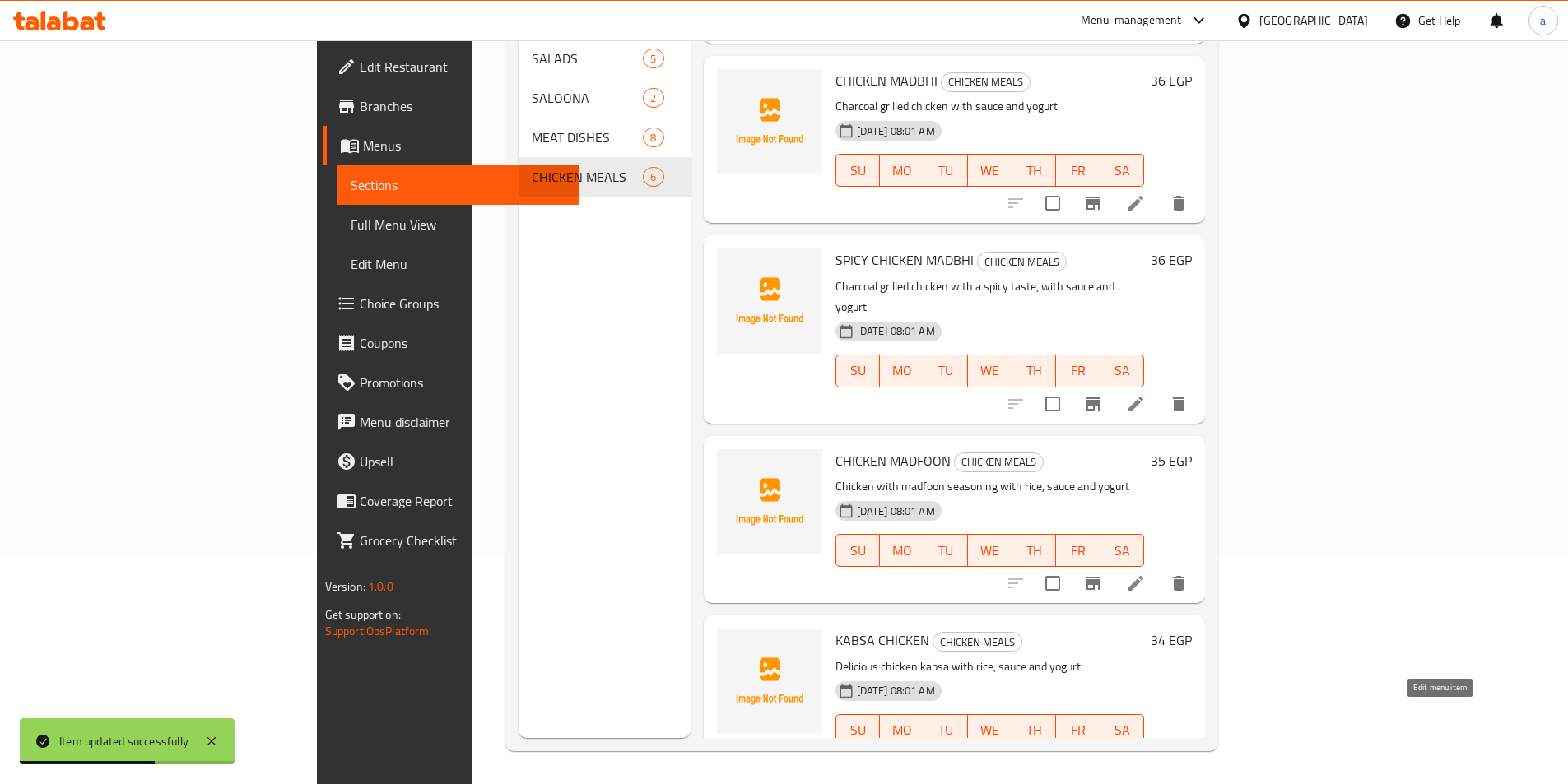
click at [1145, 754] on icon at bounding box center [1135, 764] width 19 height 19
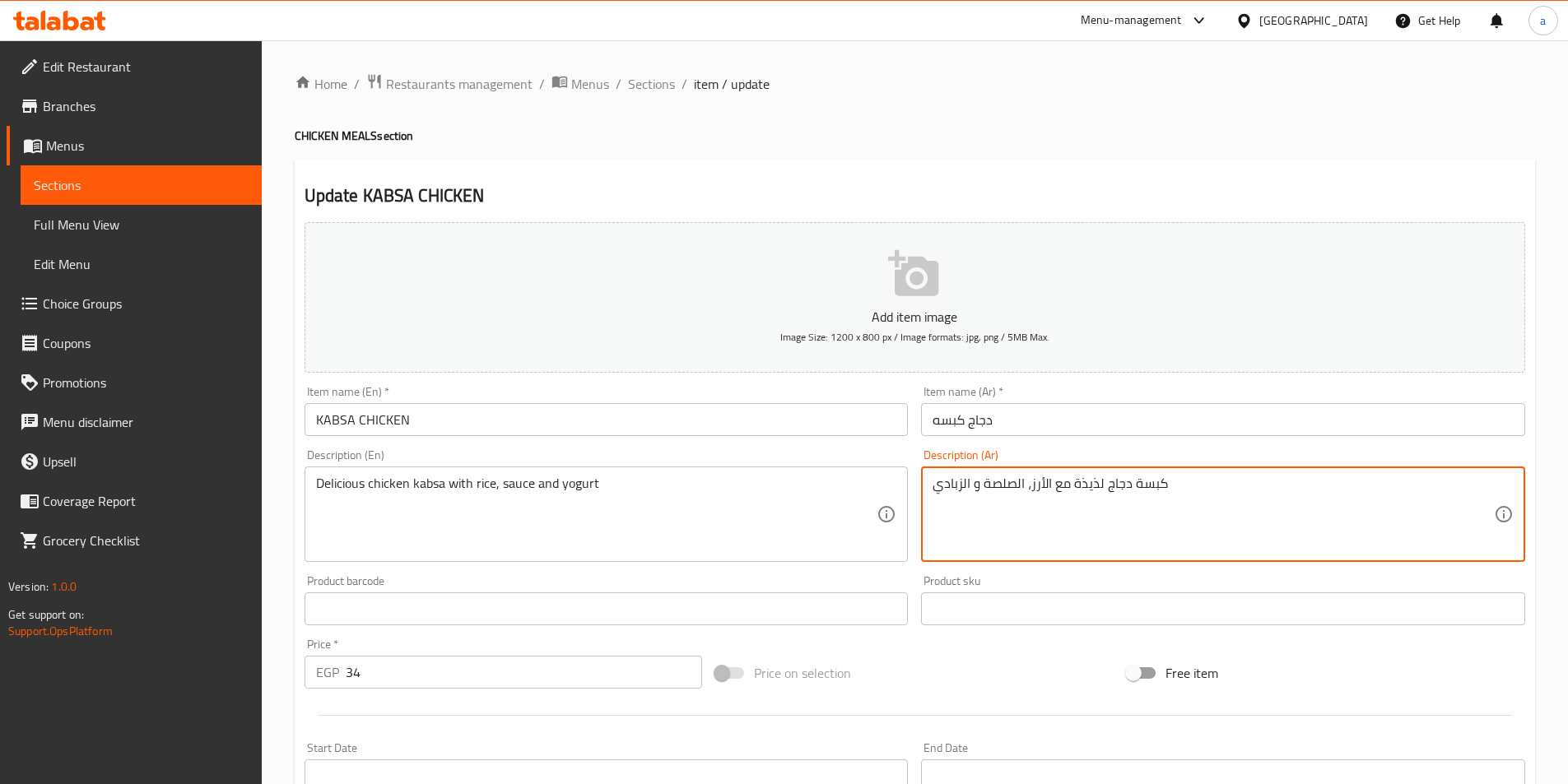
drag, startPoint x: 1028, startPoint y: 487, endPoint x: 913, endPoint y: 480, distance: 115.2
click at [912, 480] on div "Add item image Image Size: 1200 x 800 px / Image formats: jpg, png / 5MB Max. I…" at bounding box center [915, 571] width 1233 height 710
drag, startPoint x: 1029, startPoint y: 484, endPoint x: 931, endPoint y: 489, distance: 98.1
click at [931, 489] on div "كبسة دجاج لذيذة مع الأرز، الصلصة و الزبادي Description (Ar)" at bounding box center [1223, 514] width 604 height 95
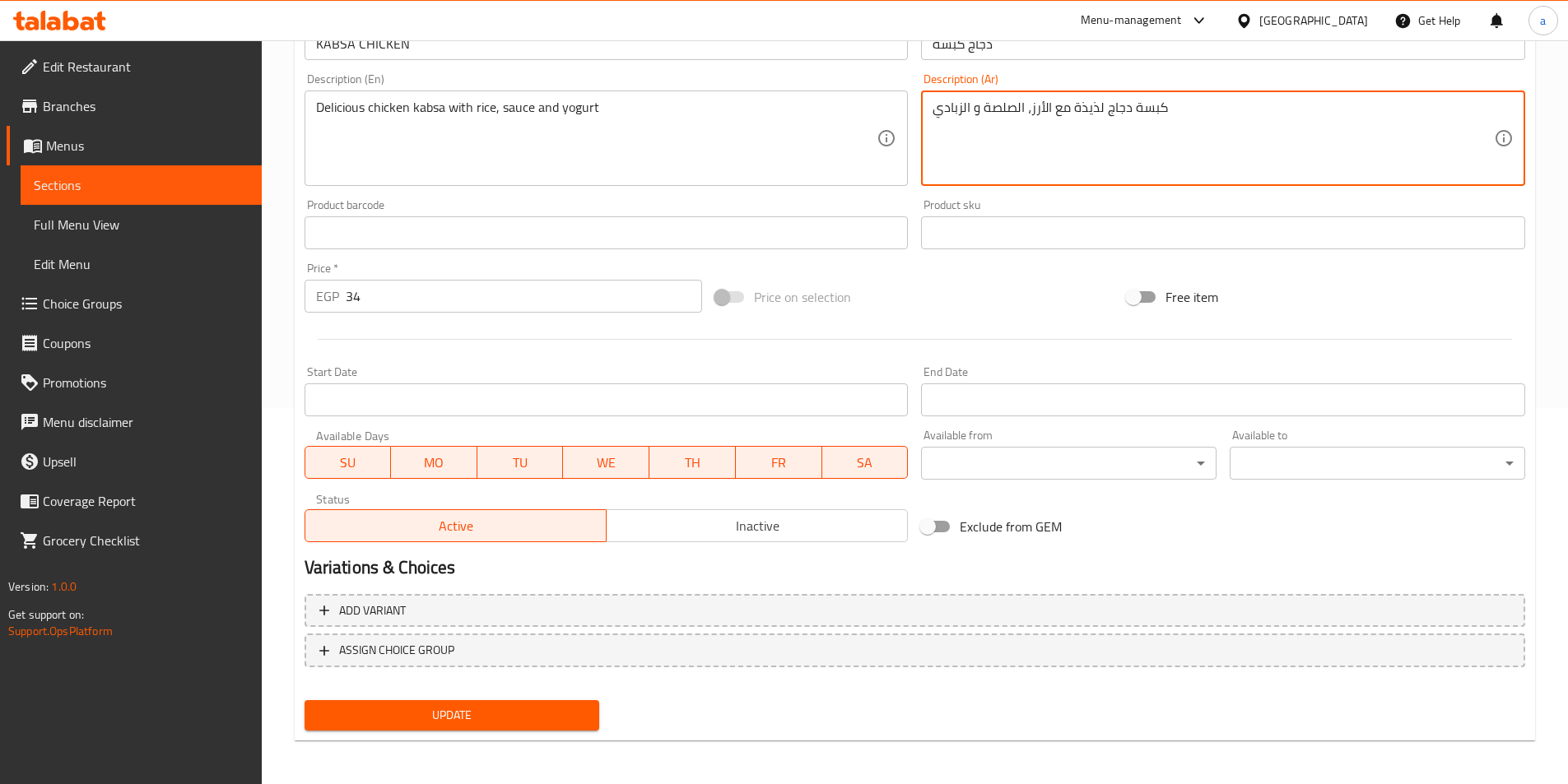
scroll to position [379, 0]
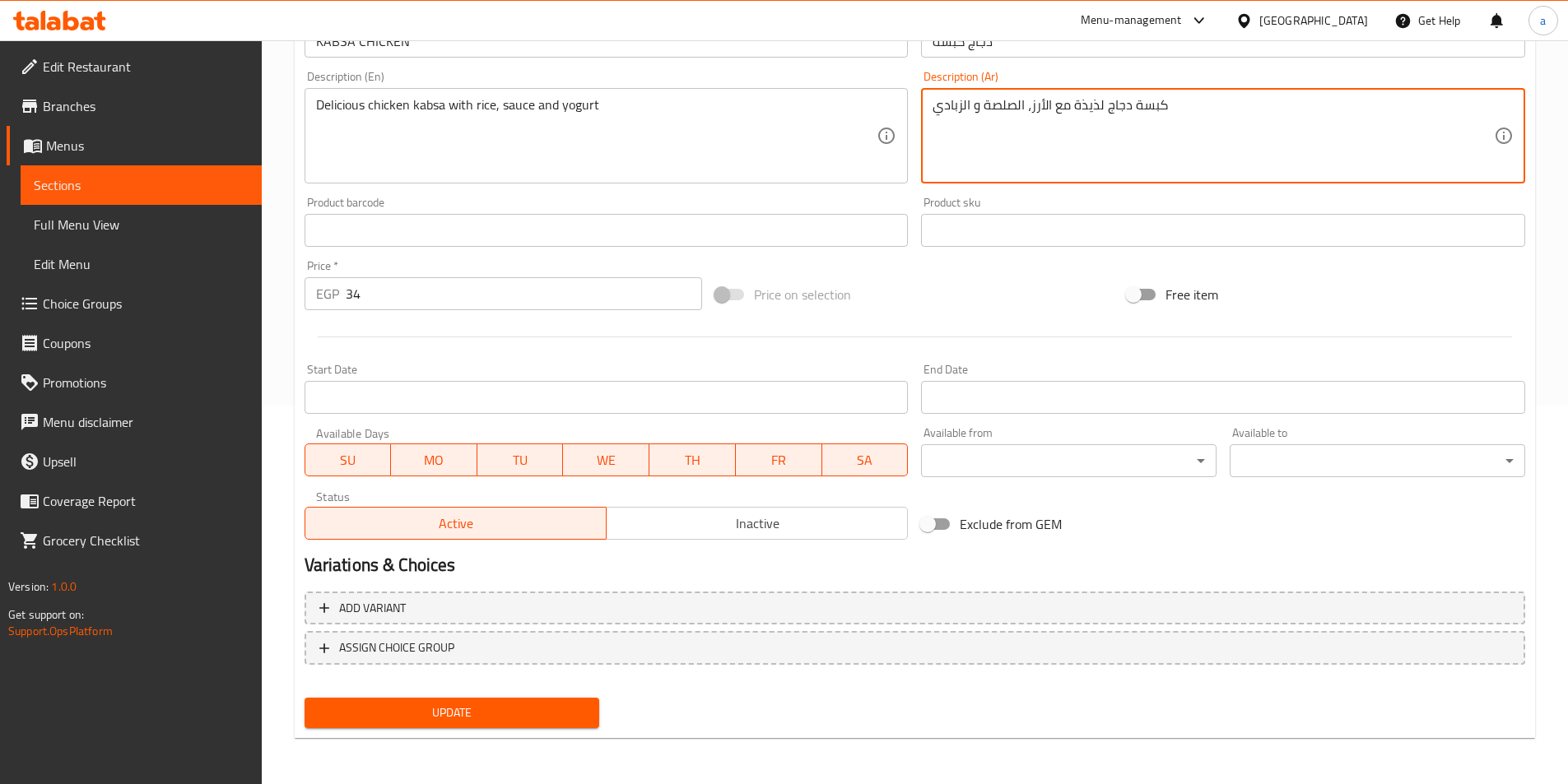
type textarea "كبسة دجاج لذيذة مع الأرز، الصلصة و الزبادي"
click at [416, 711] on span "Update" at bounding box center [452, 714] width 269 height 20
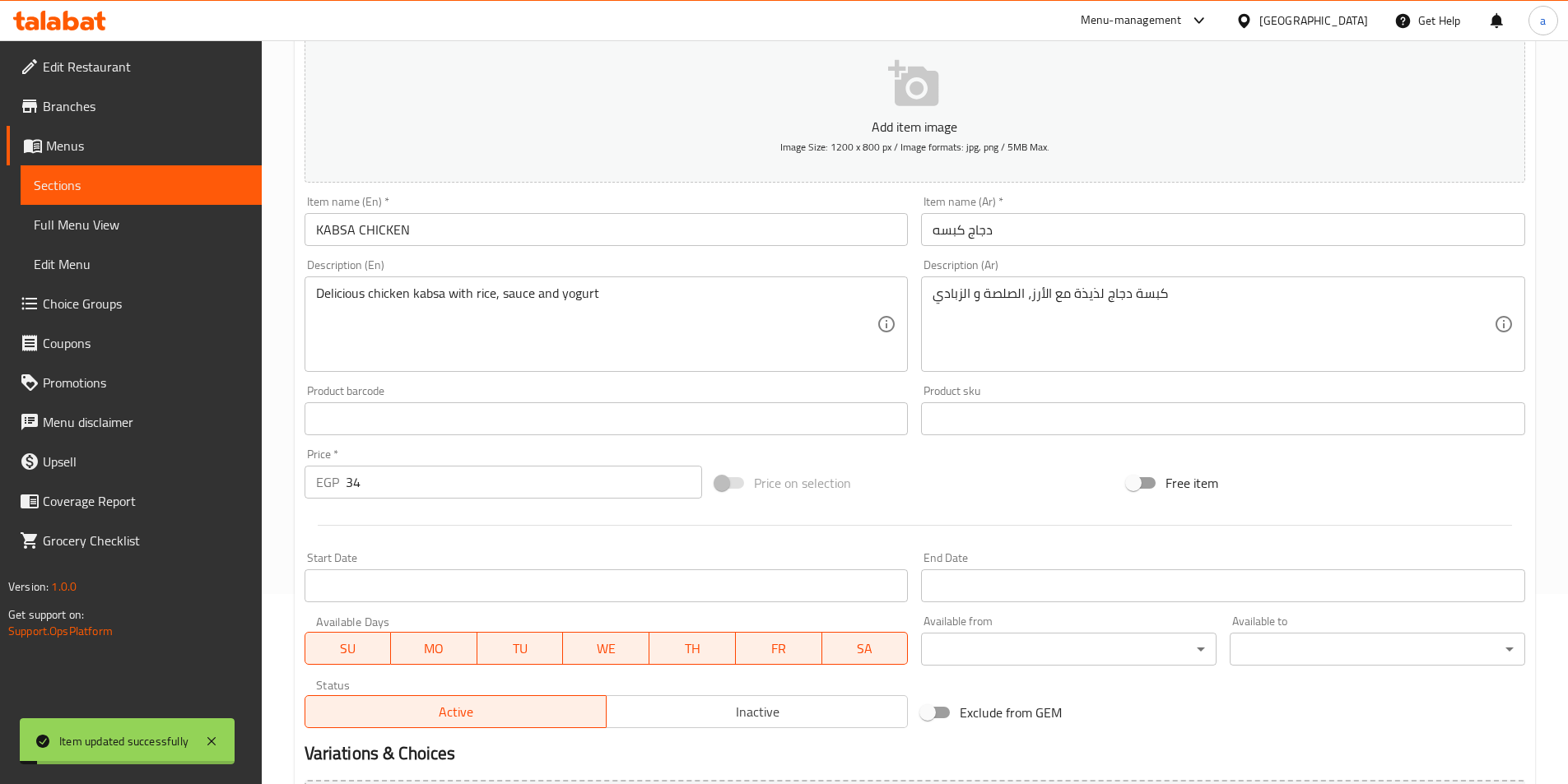
scroll to position [0, 0]
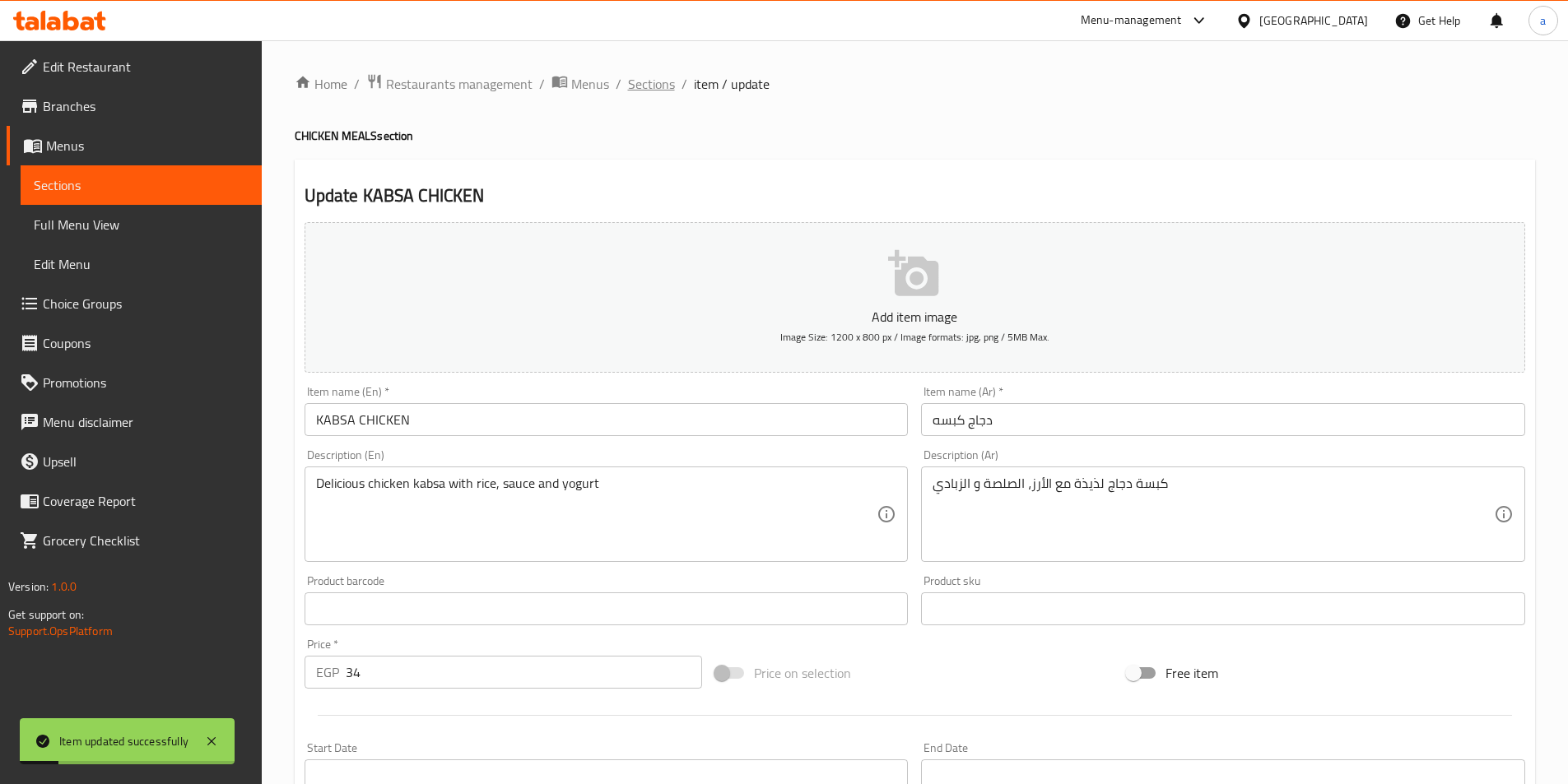
click at [646, 88] on span "Sections" at bounding box center [651, 83] width 47 height 19
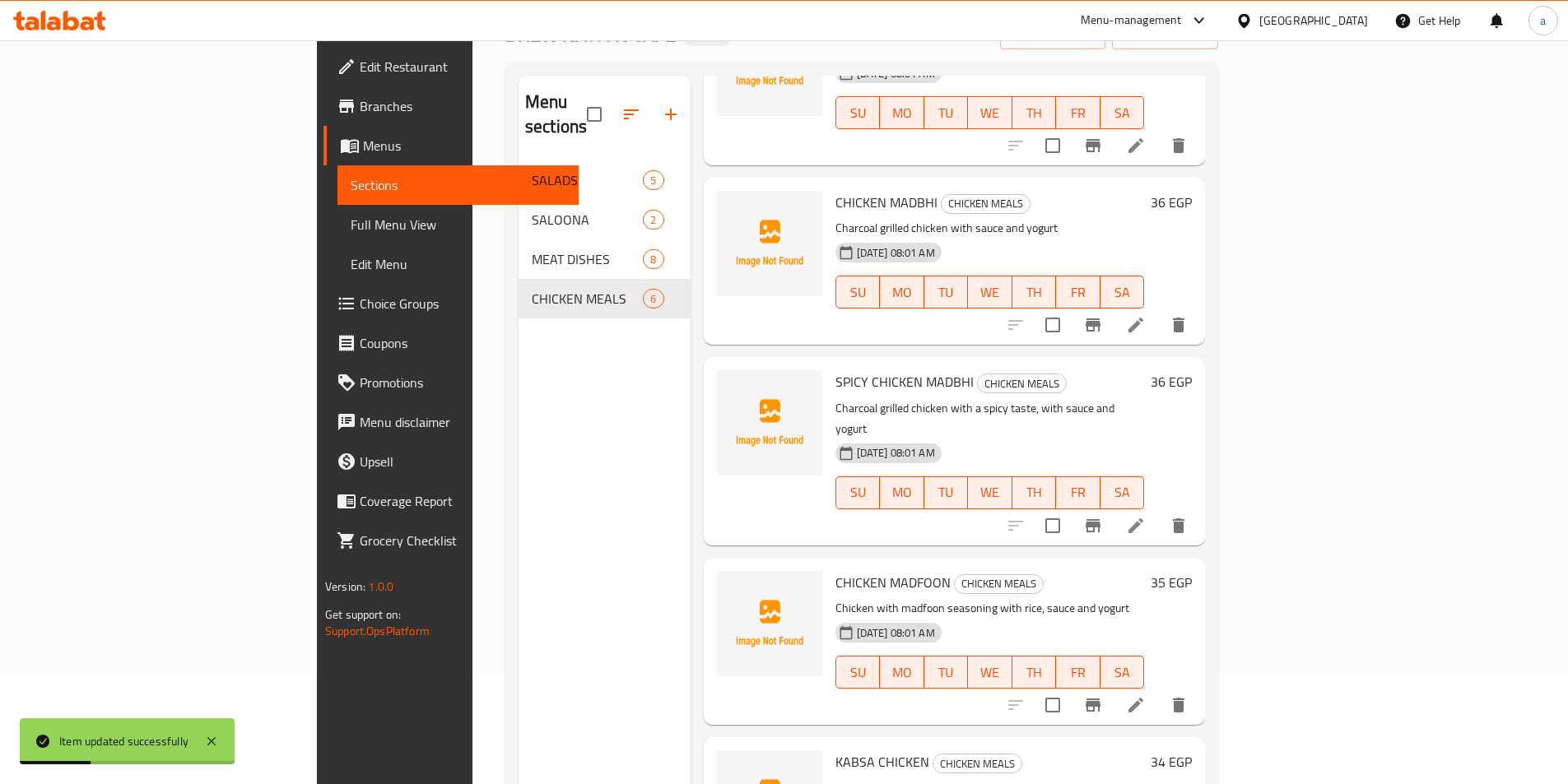
scroll to position [231, 0]
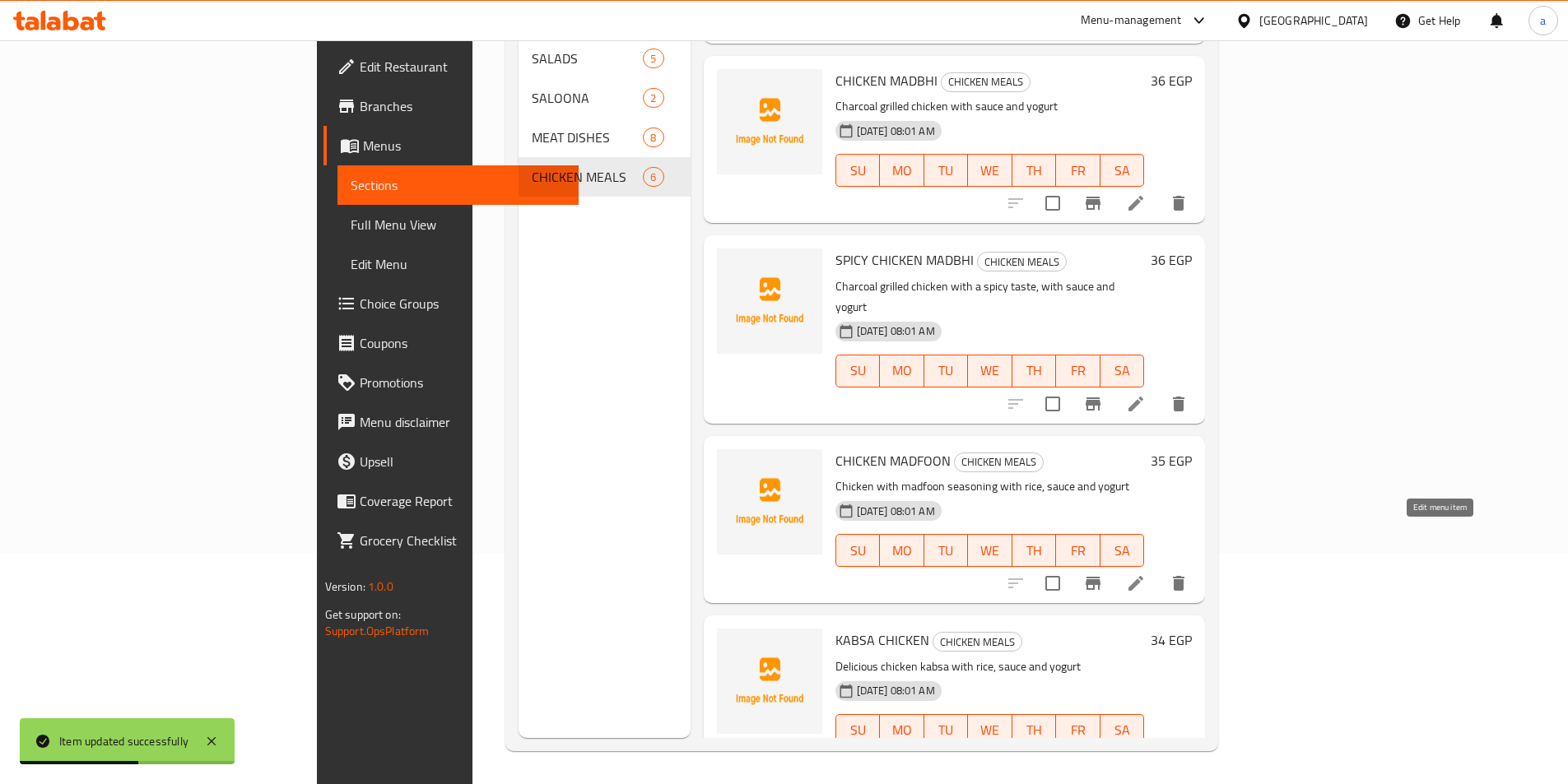
click at [1145, 574] on icon at bounding box center [1135, 583] width 19 height 19
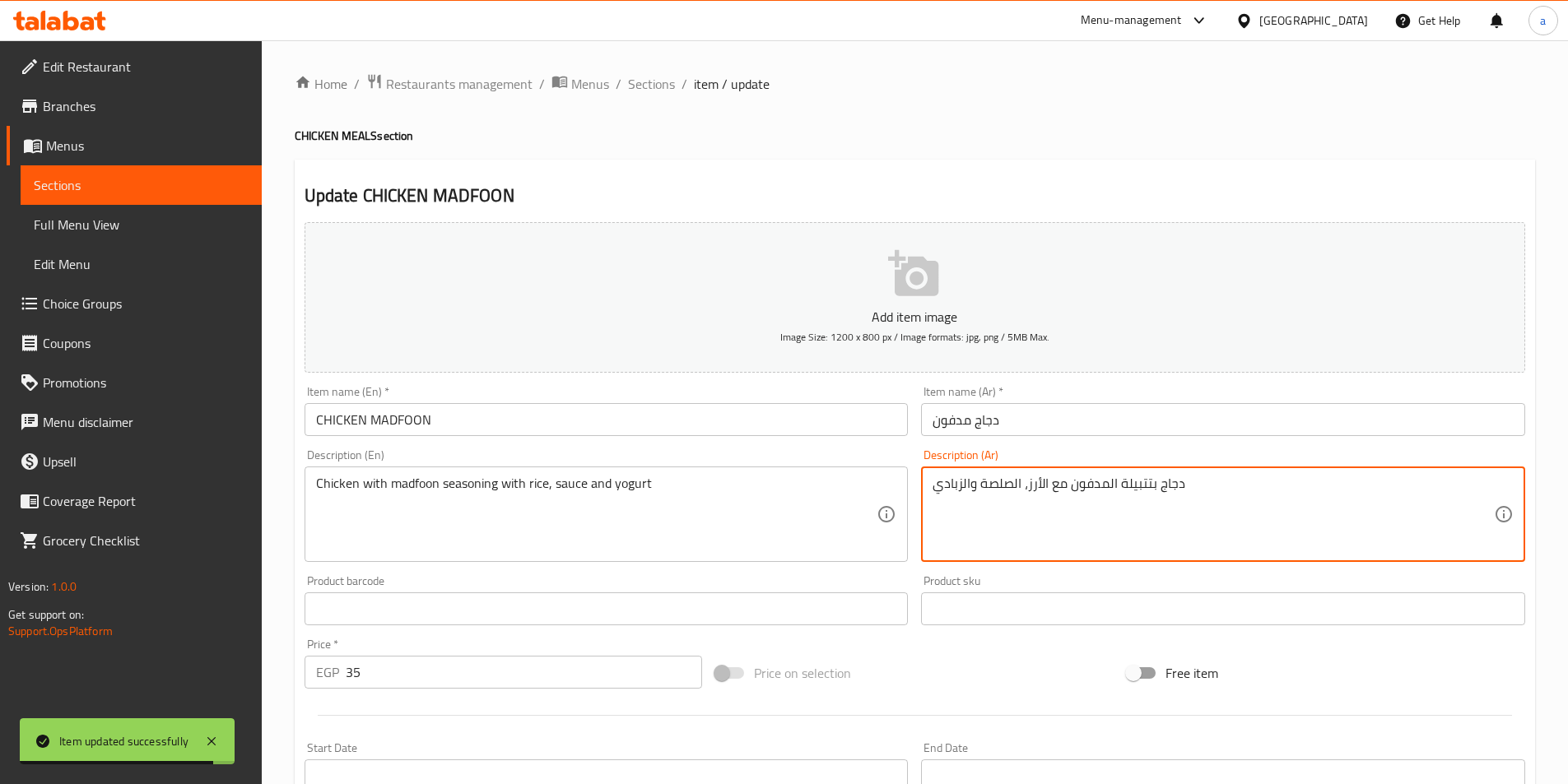
drag, startPoint x: 1028, startPoint y: 489, endPoint x: 936, endPoint y: 480, distance: 92.4
paste textarea
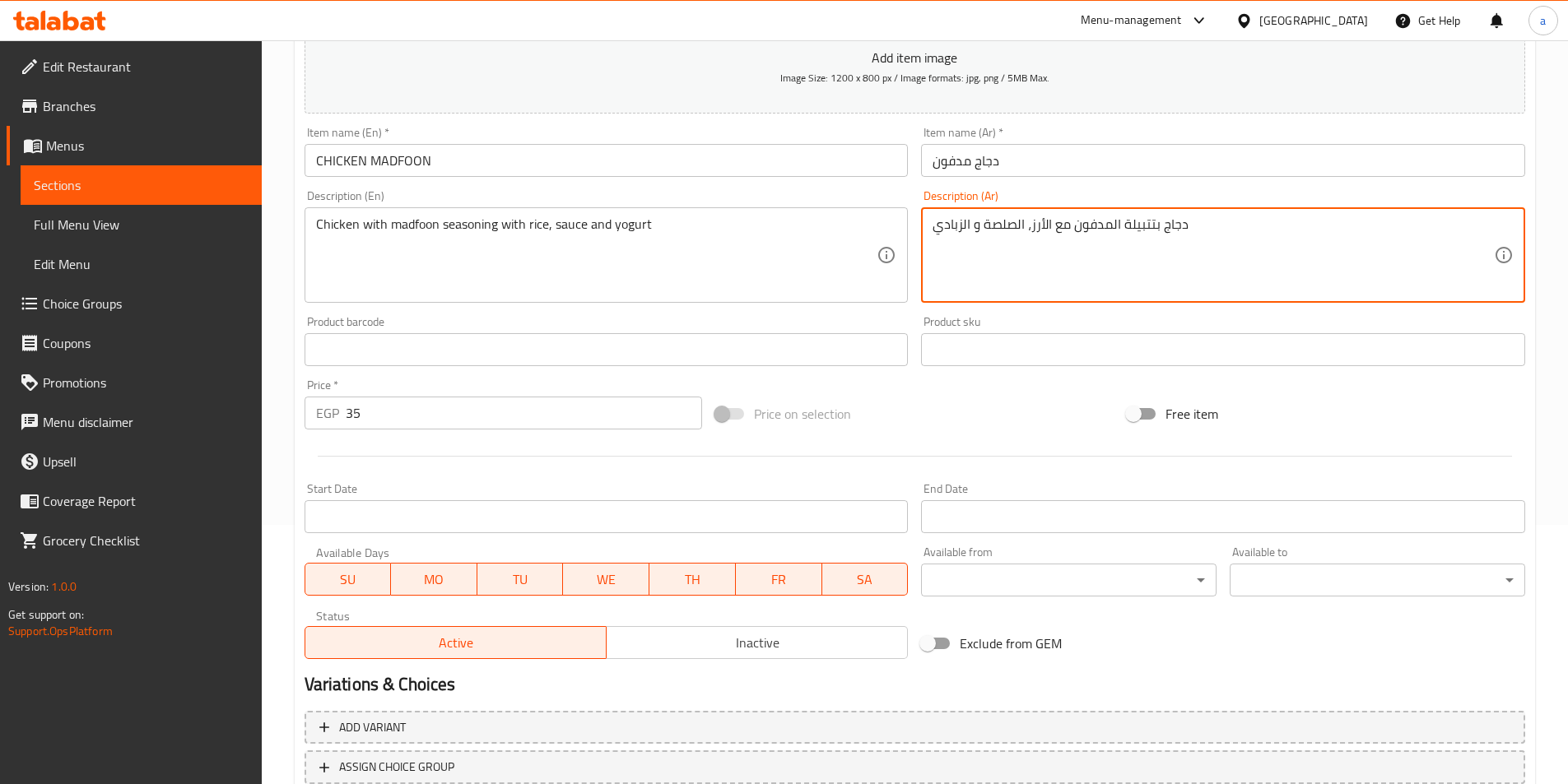
scroll to position [379, 0]
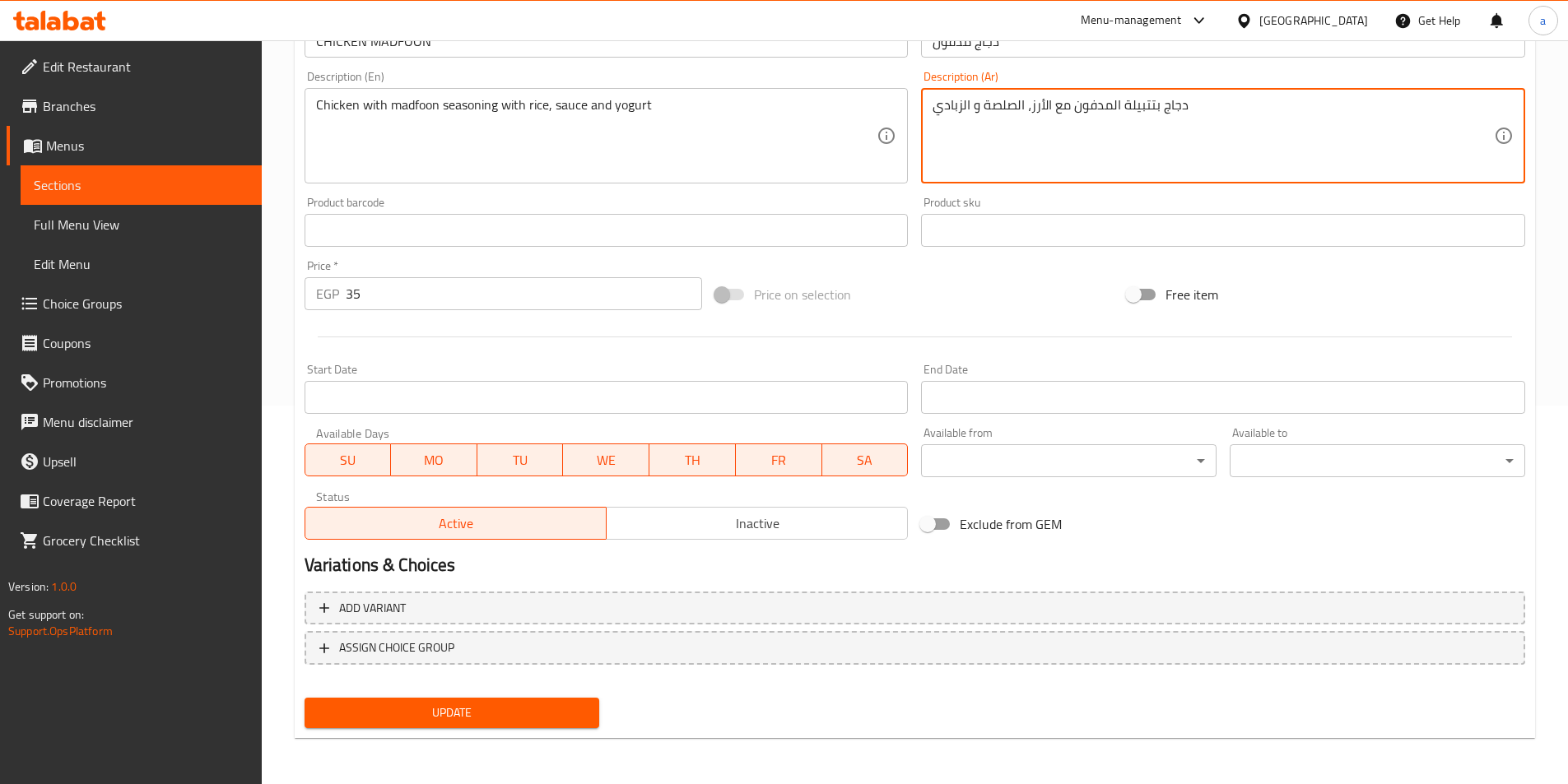
type textarea "دجاج بتتبيلة المدفون مع الأرز، الصلصة و الزبادي"
click at [575, 703] on span "Update" at bounding box center [452, 714] width 269 height 20
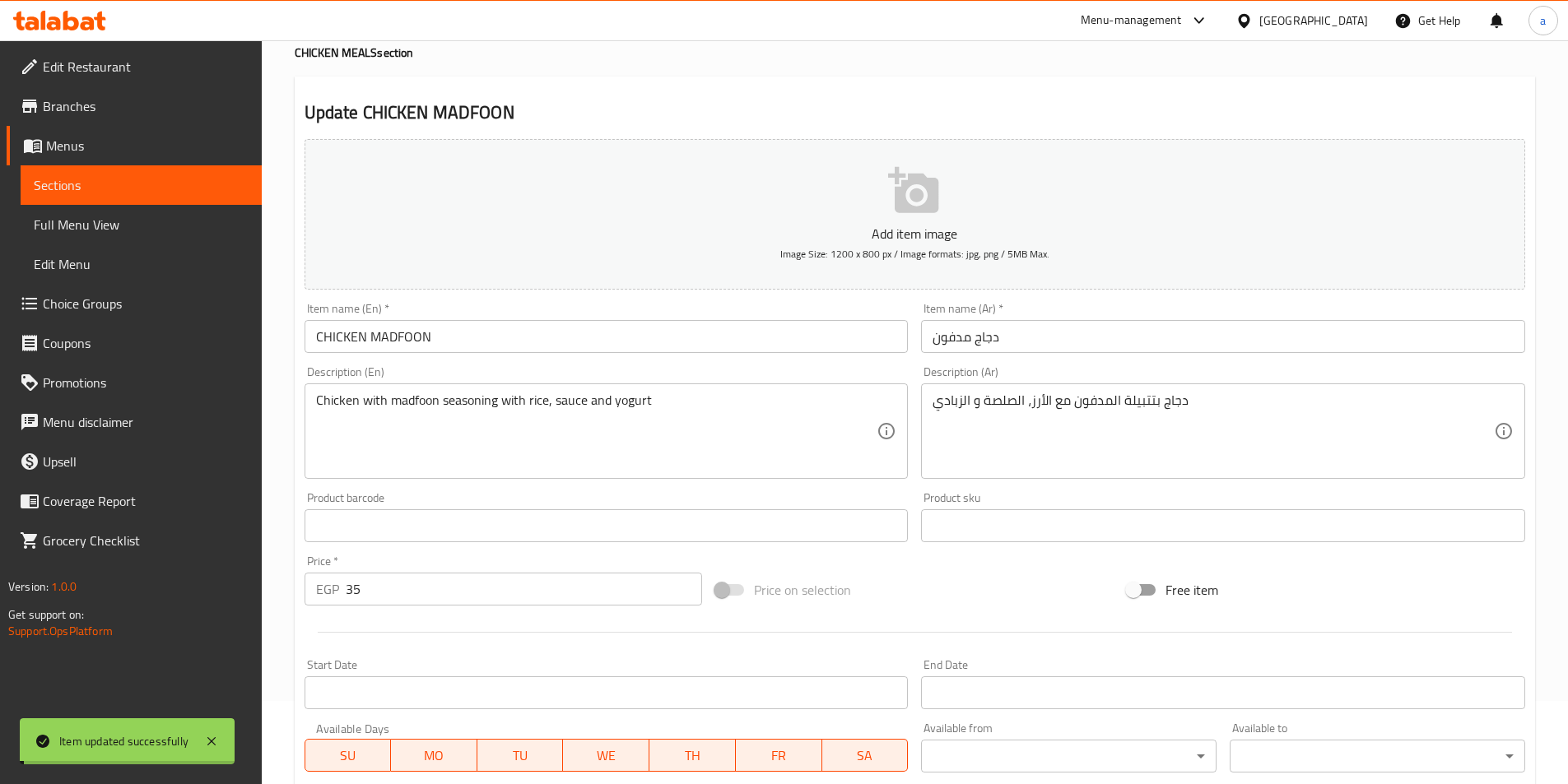
scroll to position [0, 0]
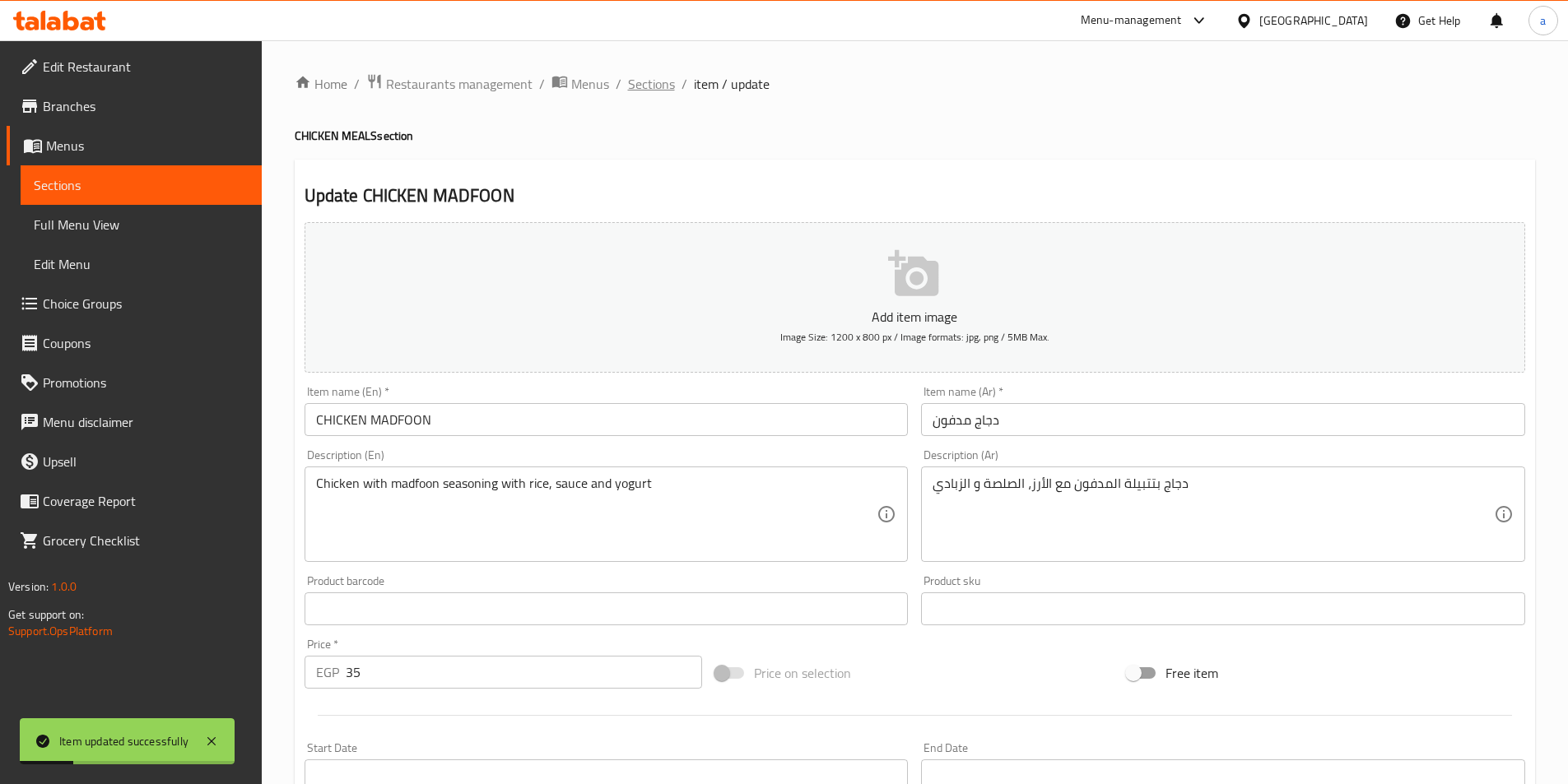
click at [646, 84] on span "Sections" at bounding box center [651, 83] width 47 height 19
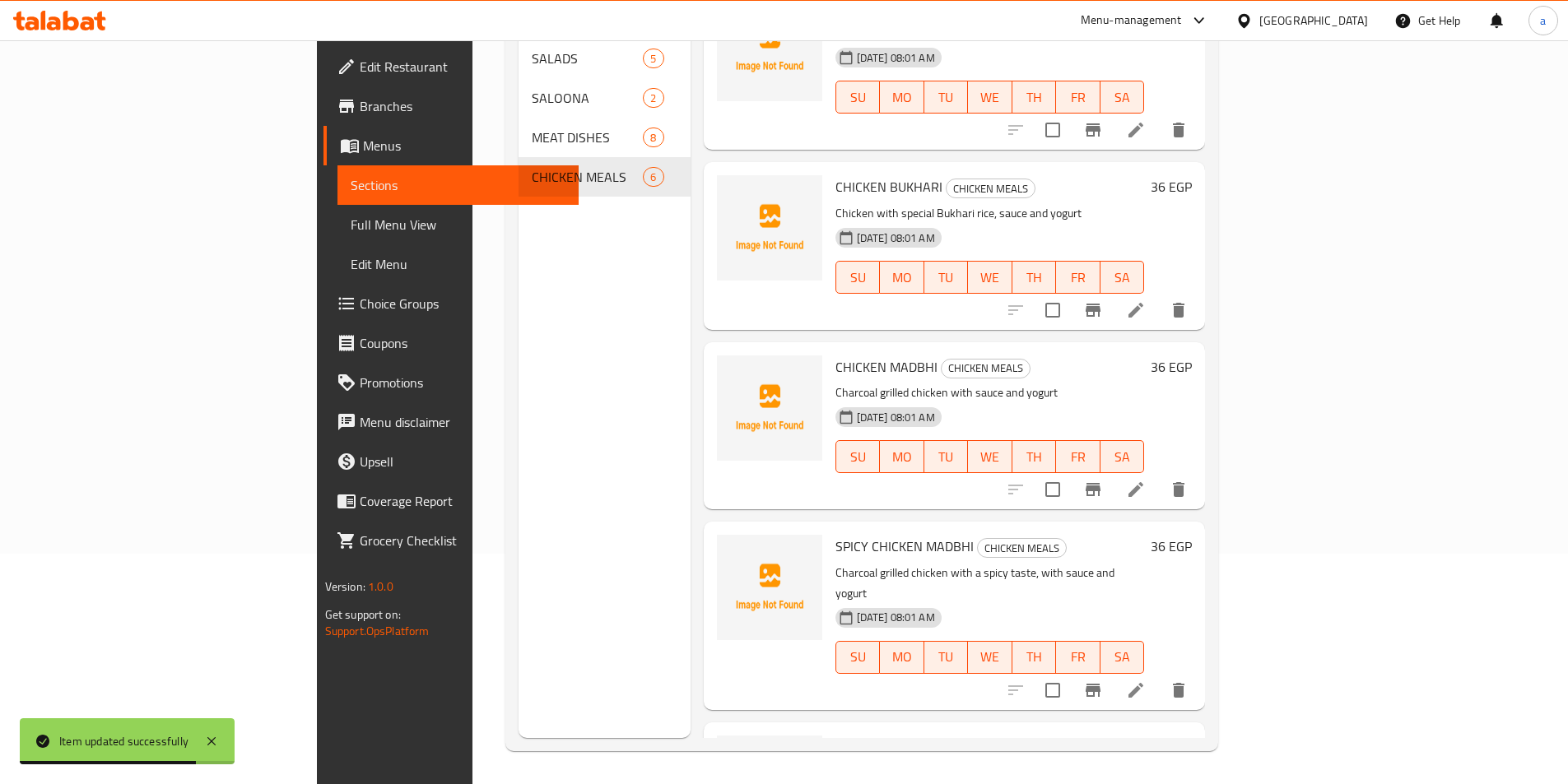
scroll to position [6, 0]
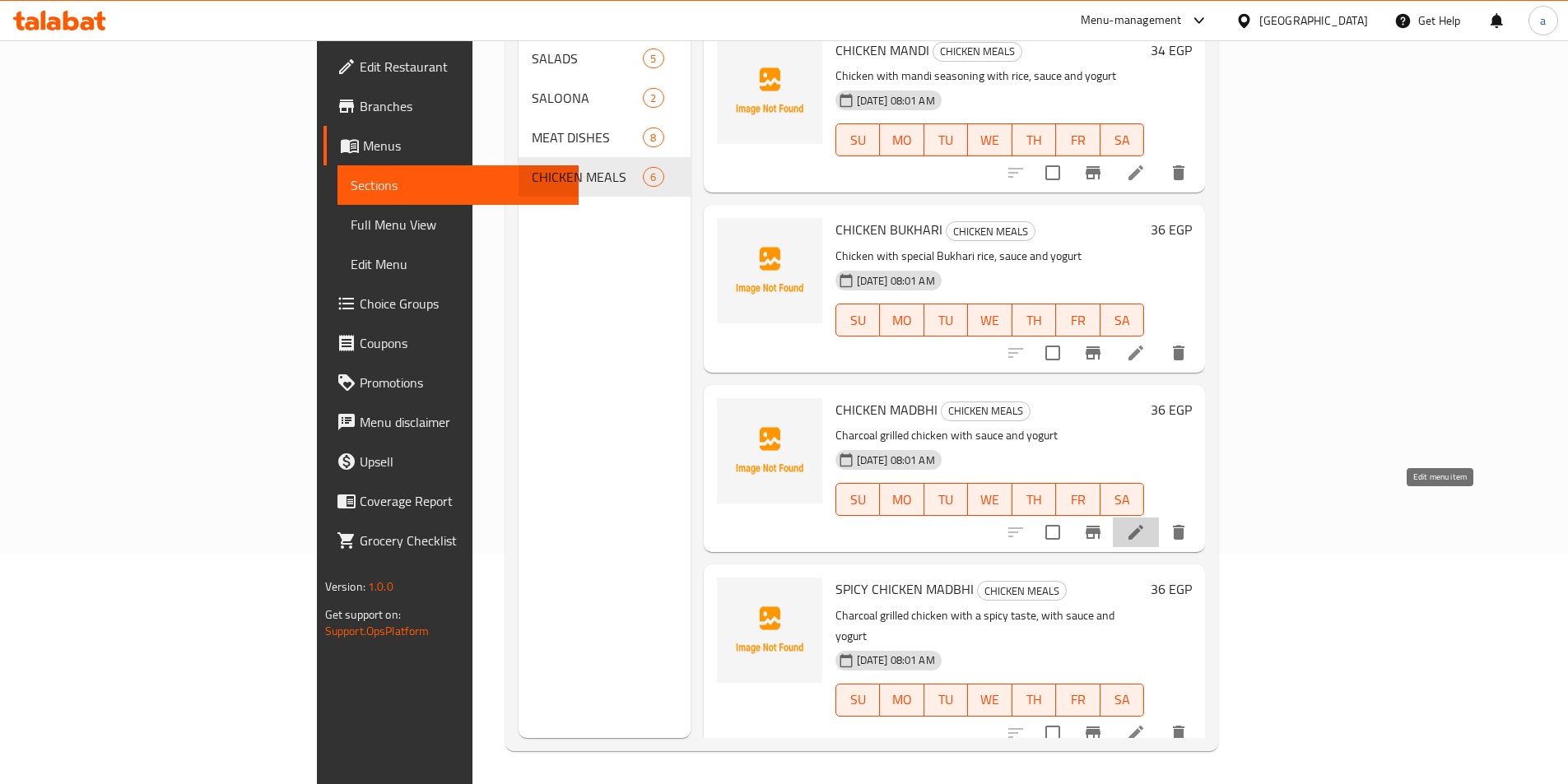
click at [1145, 523] on icon at bounding box center [1135, 532] width 19 height 19
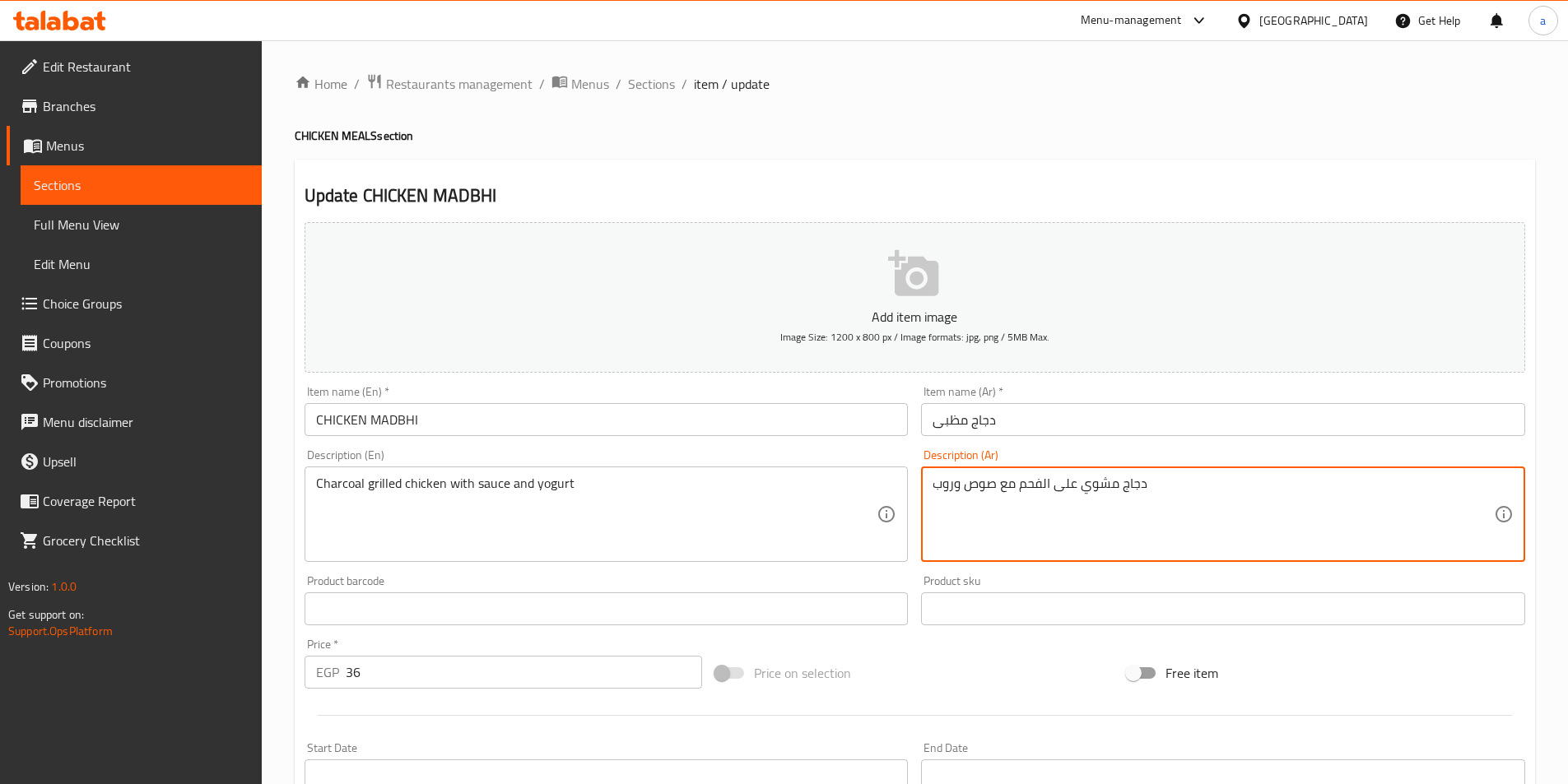
drag, startPoint x: 998, startPoint y: 487, endPoint x: 917, endPoint y: 487, distance: 81.0
paste textarea "، الصلصة و الزبادي"
click at [1030, 488] on textarea "دجاج مشوي على الفحم مع، الصلصة و الزبادي" at bounding box center [1213, 514] width 562 height 78
click at [1024, 487] on textarea "دجاج مشوي على الفحم مع، الصلصة و الزبادي" at bounding box center [1213, 514] width 562 height 78
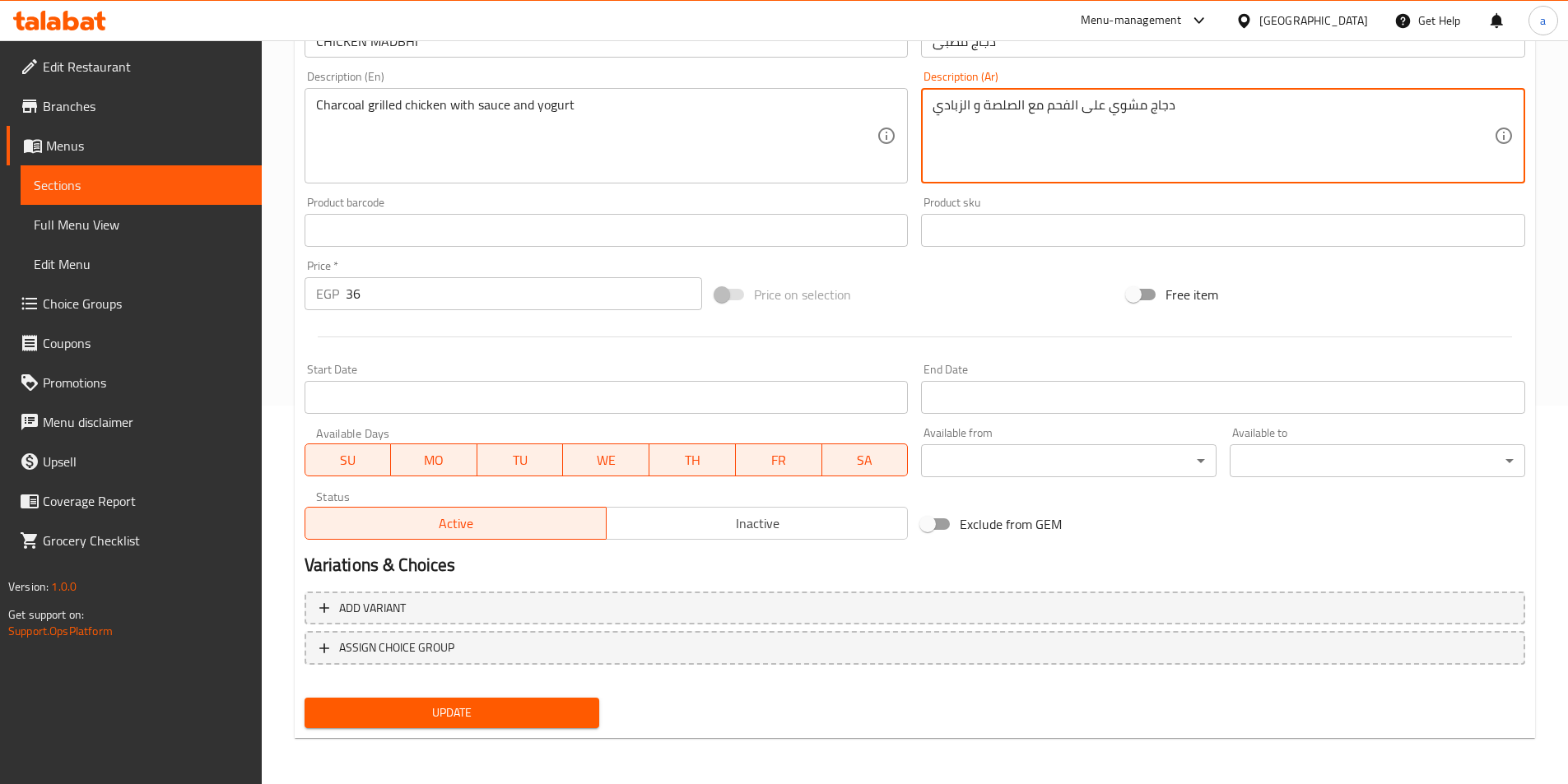
type textarea "دجاج مشوي على الفحم مع الصلصة و الزبادي"
click at [480, 718] on span "Update" at bounding box center [452, 714] width 269 height 20
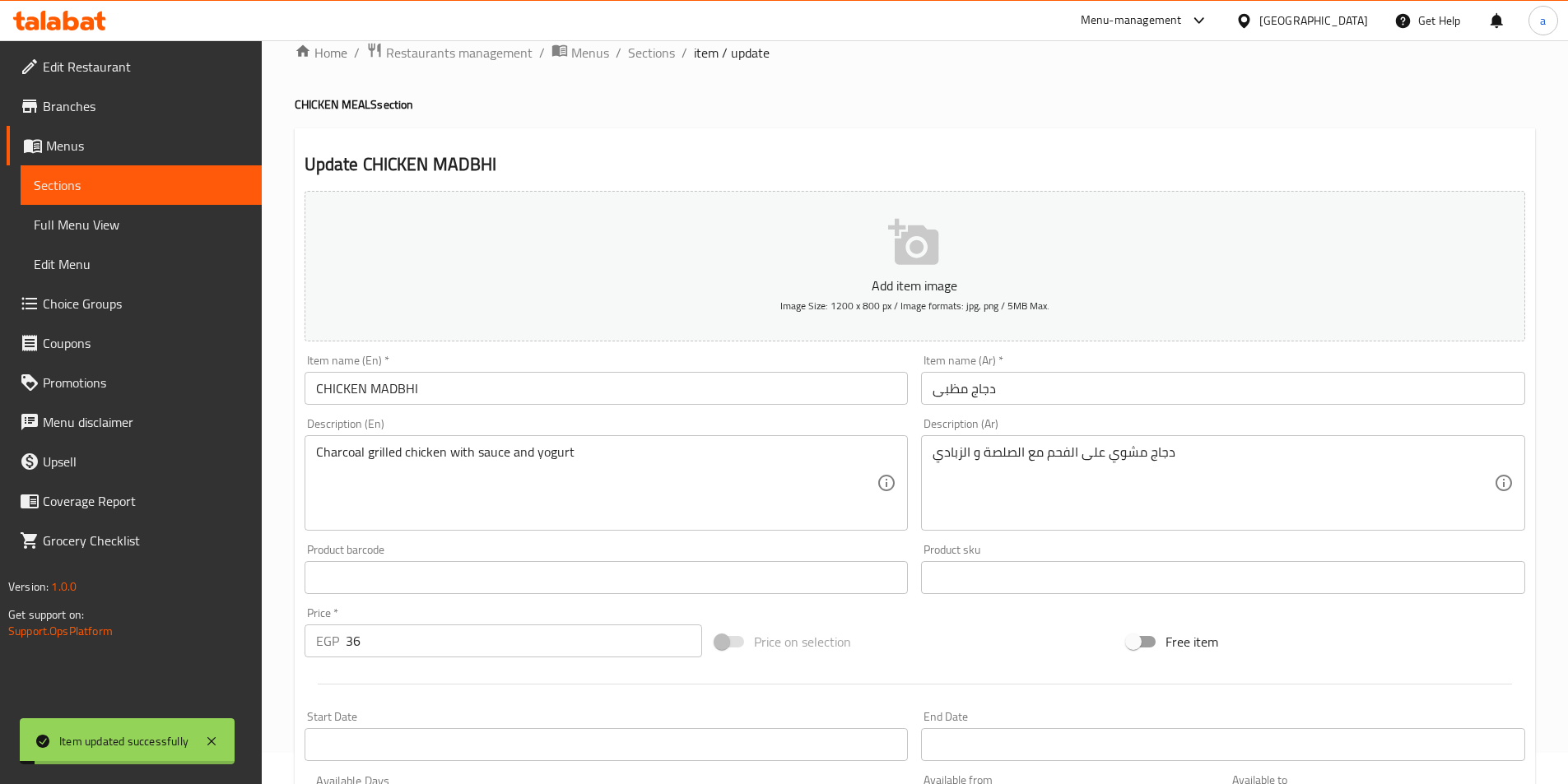
scroll to position [0, 0]
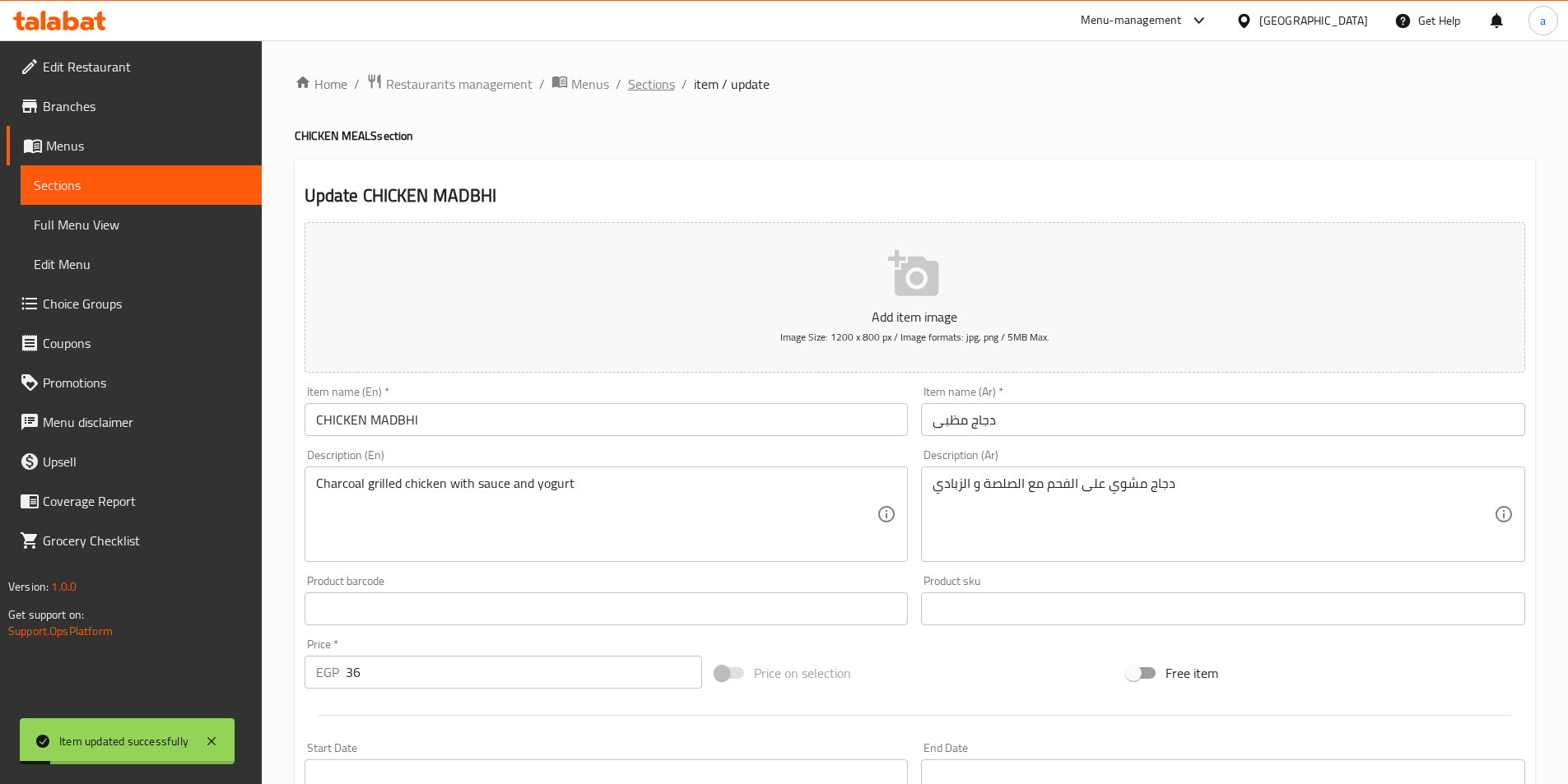
click at [662, 87] on span "Sections" at bounding box center [651, 83] width 47 height 19
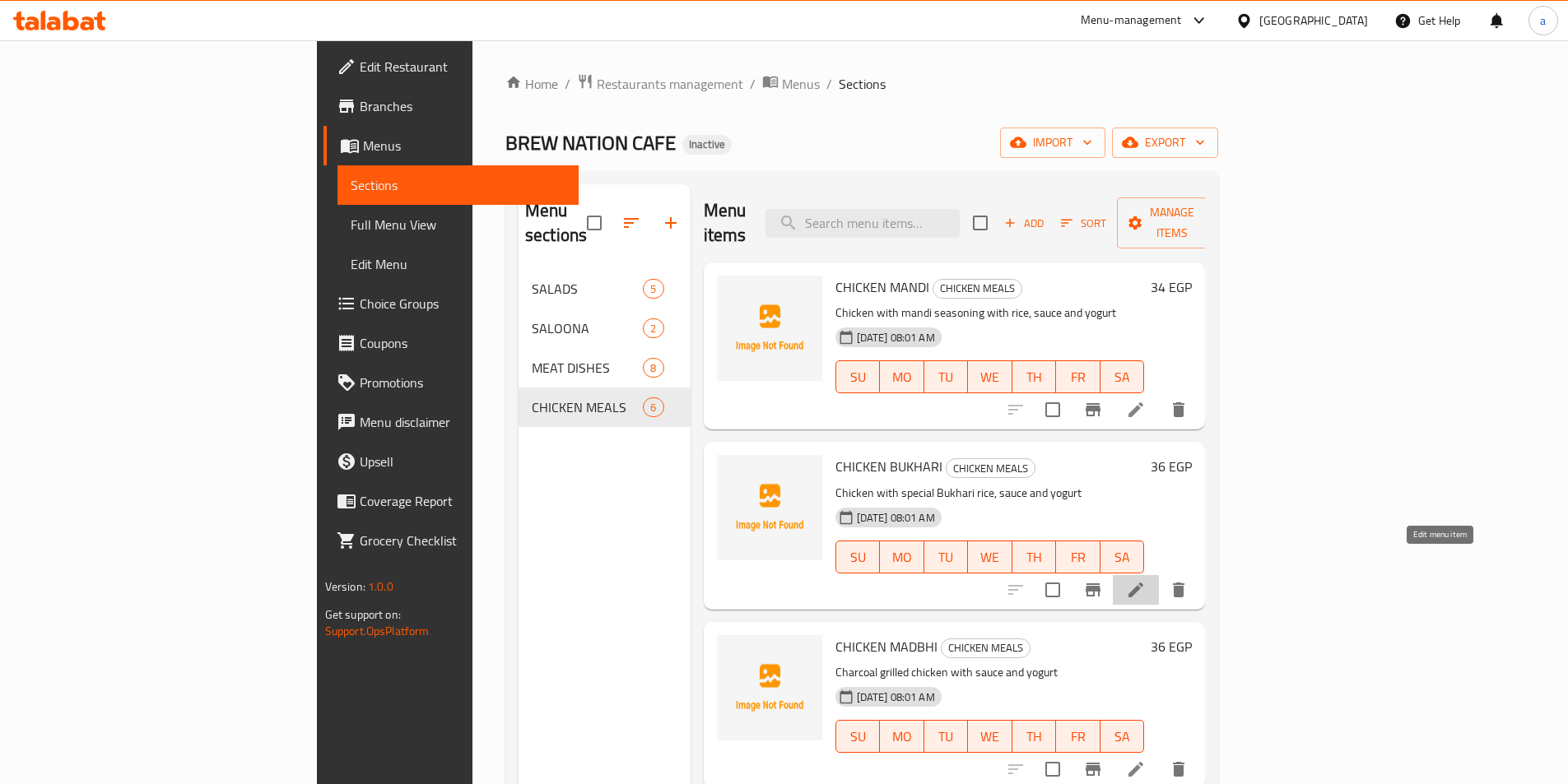
click at [1145, 580] on icon at bounding box center [1135, 589] width 19 height 19
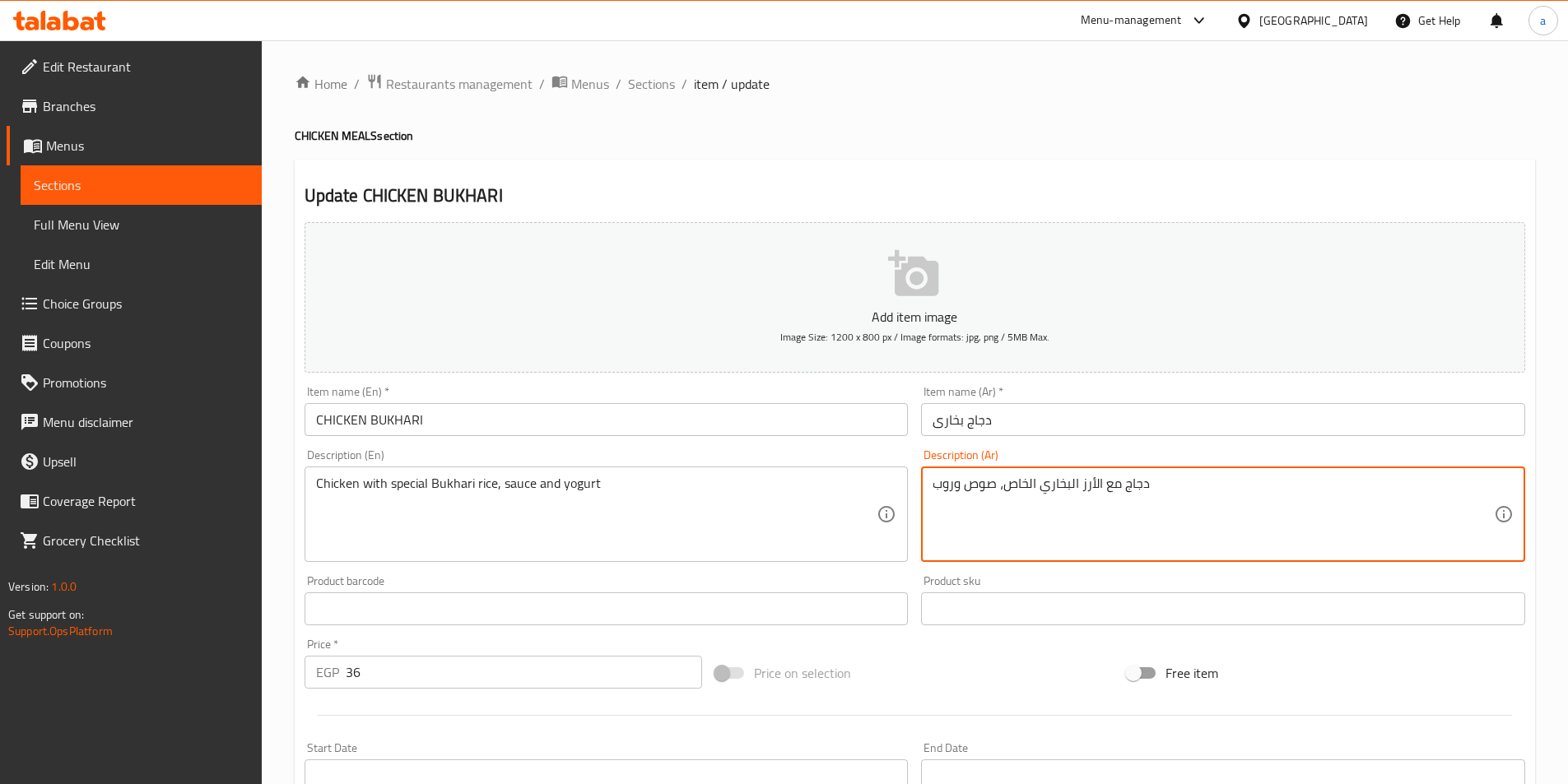
drag, startPoint x: 1003, startPoint y: 487, endPoint x: 927, endPoint y: 492, distance: 76.2
paste textarea "لصلصة و الزبادي"
click at [1029, 484] on textarea "دجاج مع الأرز البخاري الخاص، الصلصة و الزبادي" at bounding box center [1213, 514] width 562 height 78
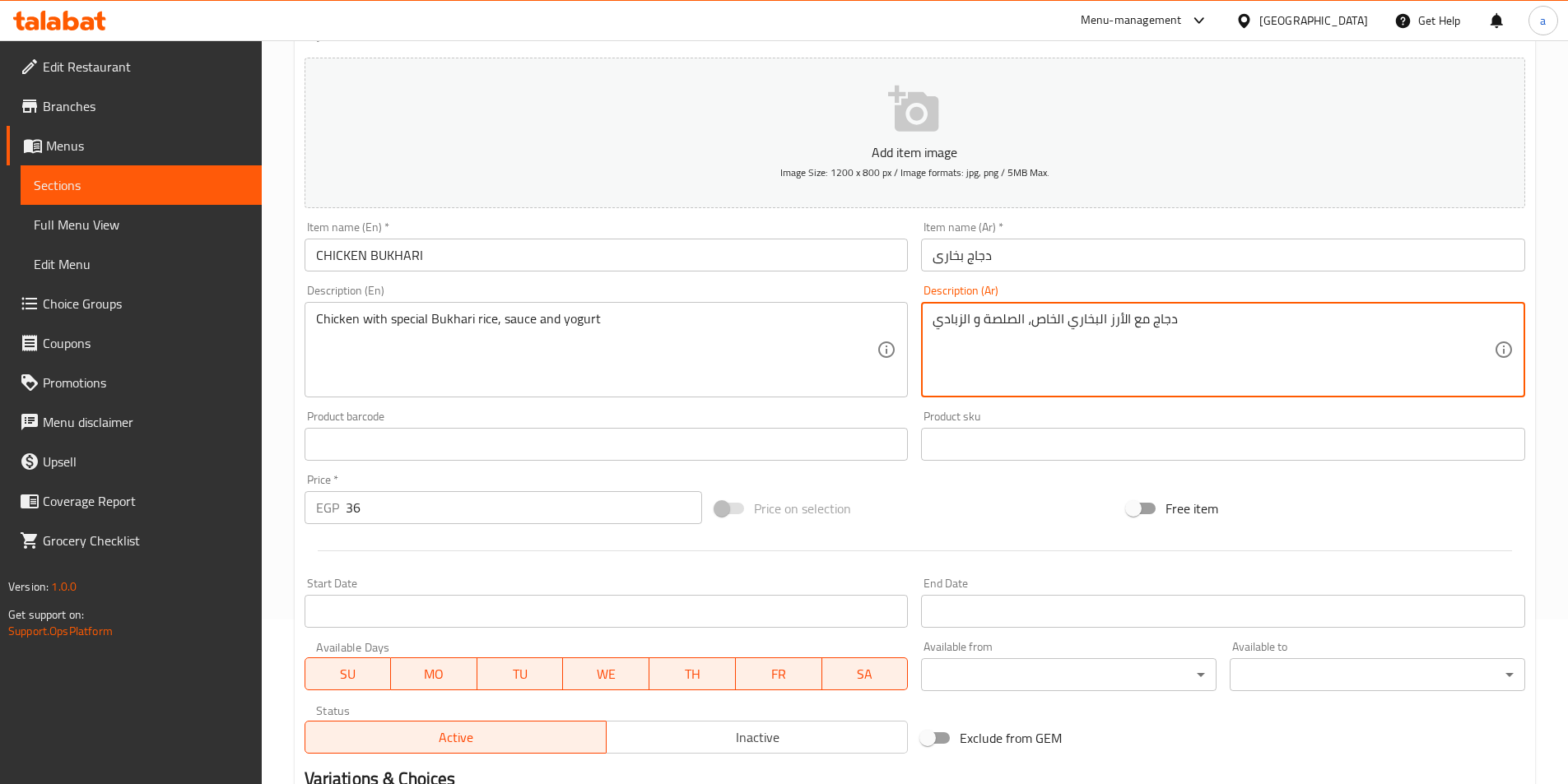
scroll to position [329, 0]
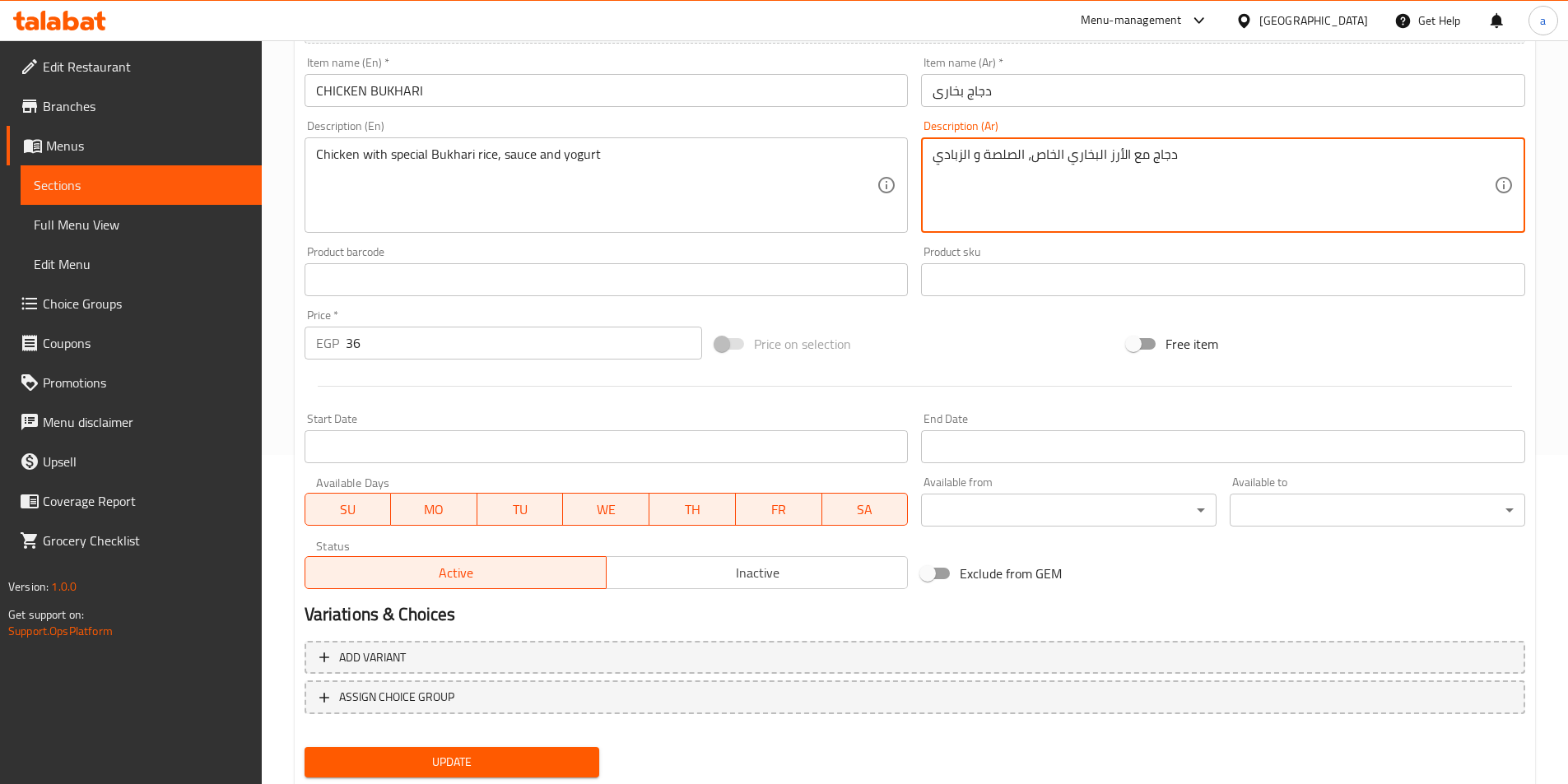
type textarea "دجاج مع الأرز البخاري الخاص، الصلصة و الزبادي"
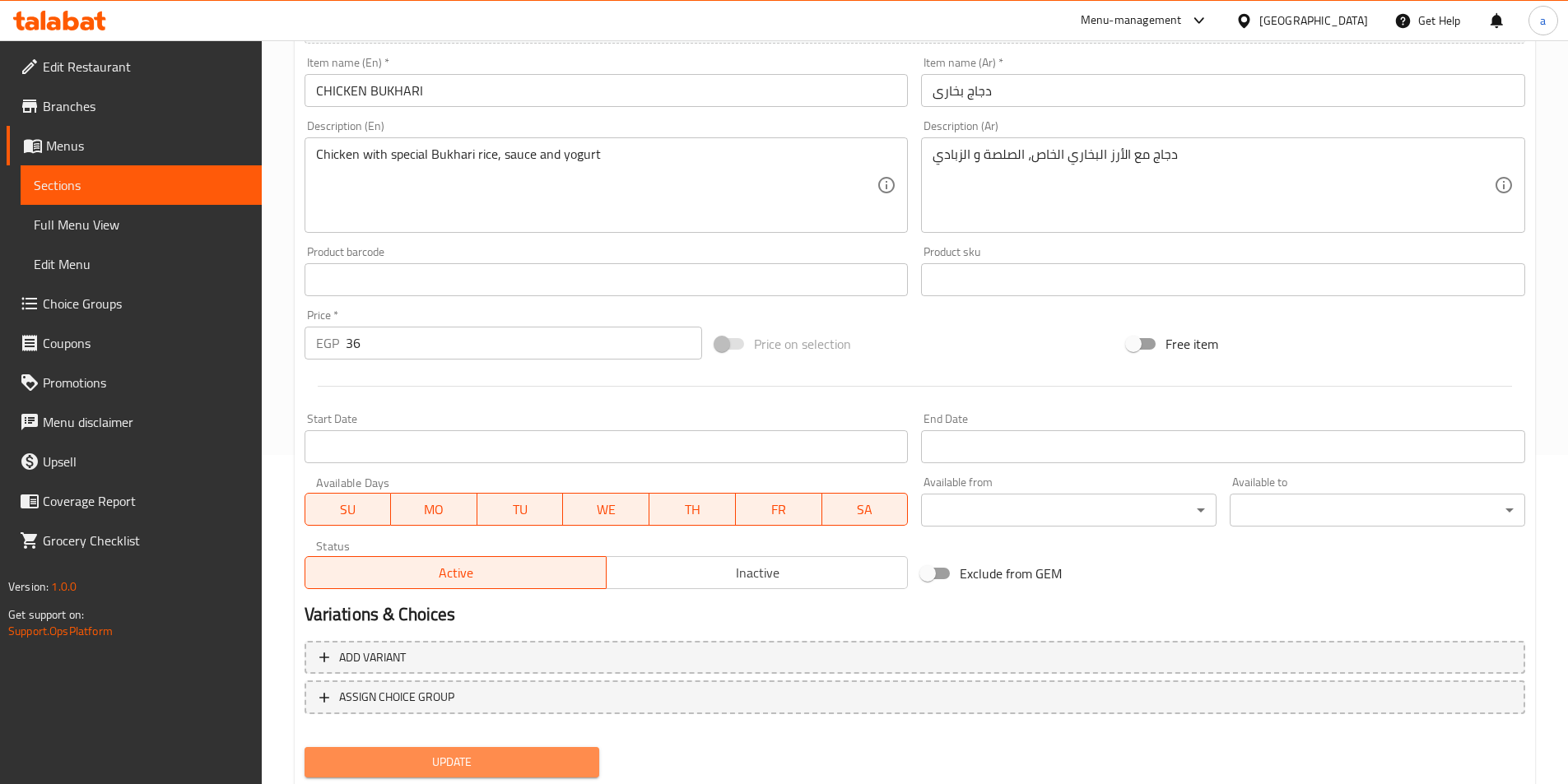
click at [474, 758] on span "Update" at bounding box center [452, 763] width 269 height 20
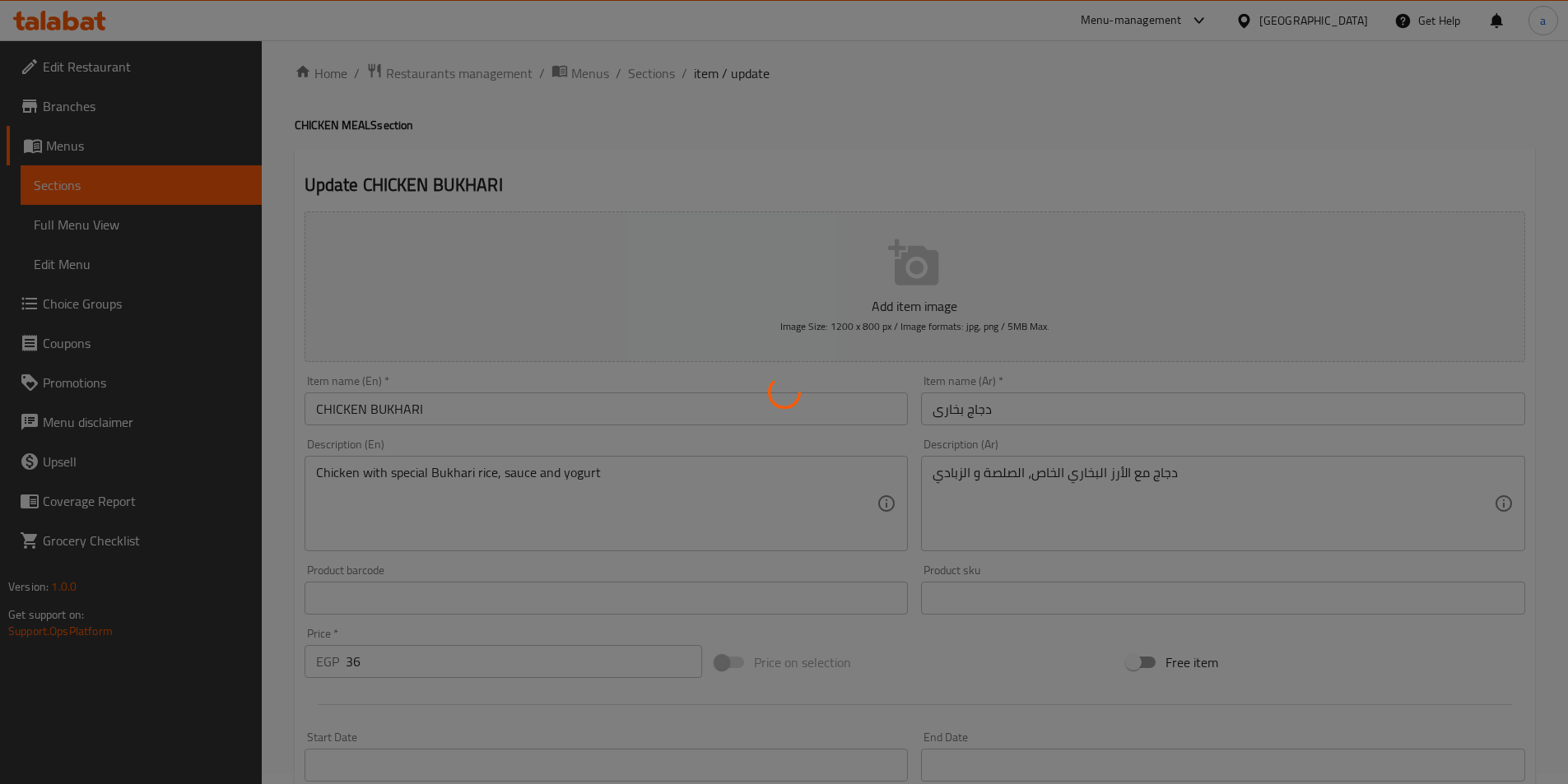
scroll to position [0, 0]
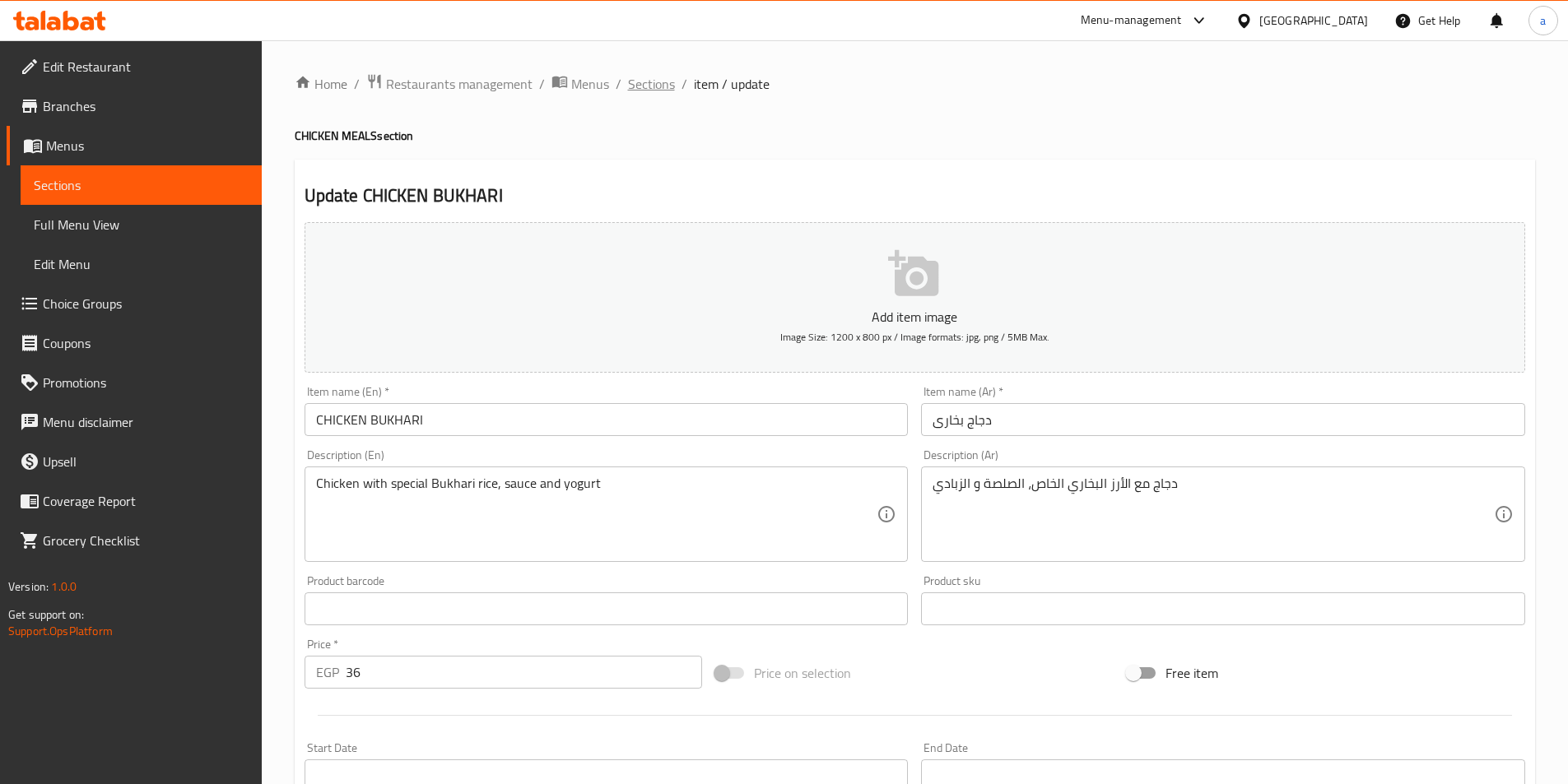
click at [665, 83] on span "Sections" at bounding box center [651, 83] width 47 height 19
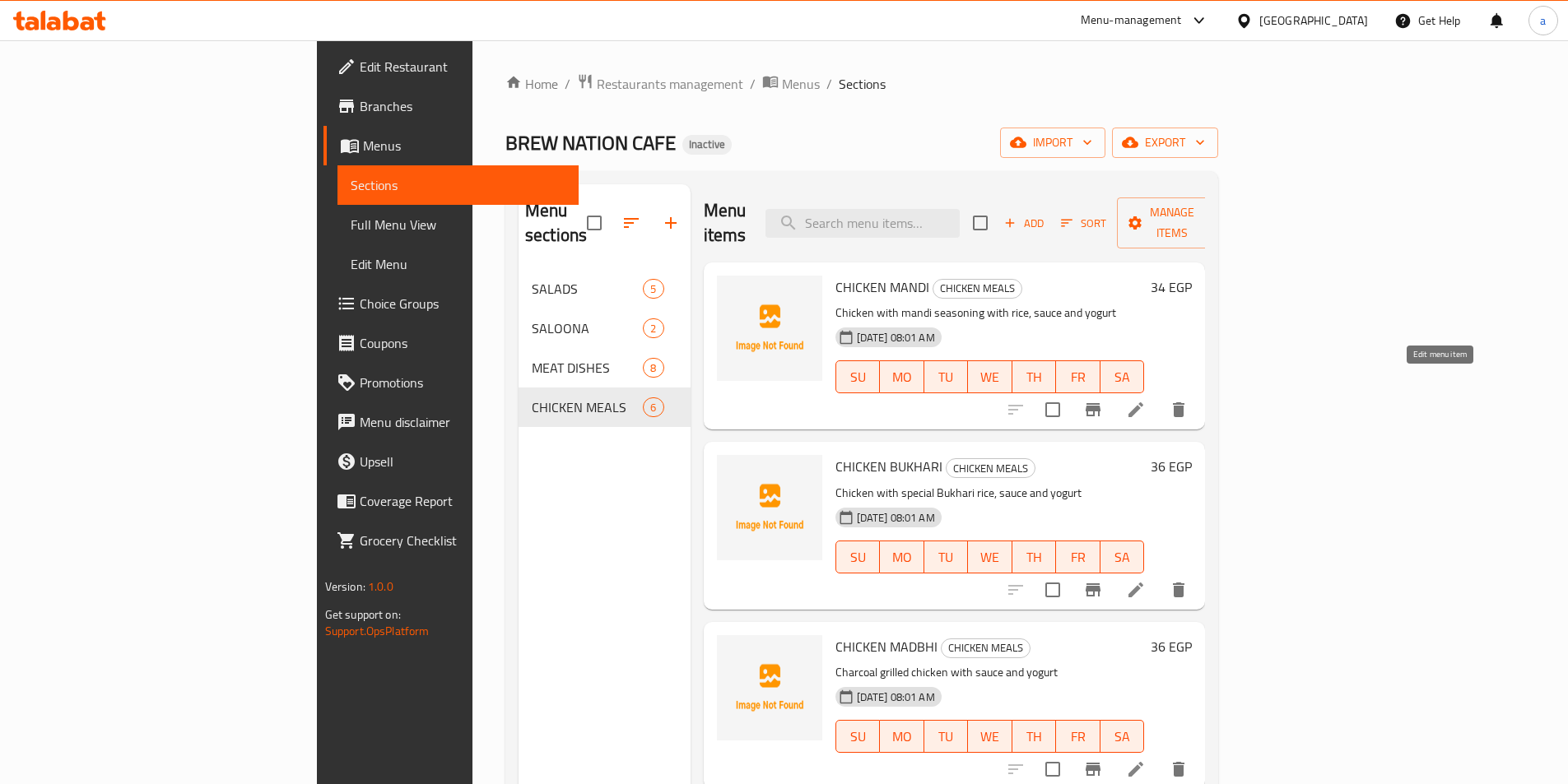
click at [1145, 400] on icon at bounding box center [1135, 410] width 19 height 19
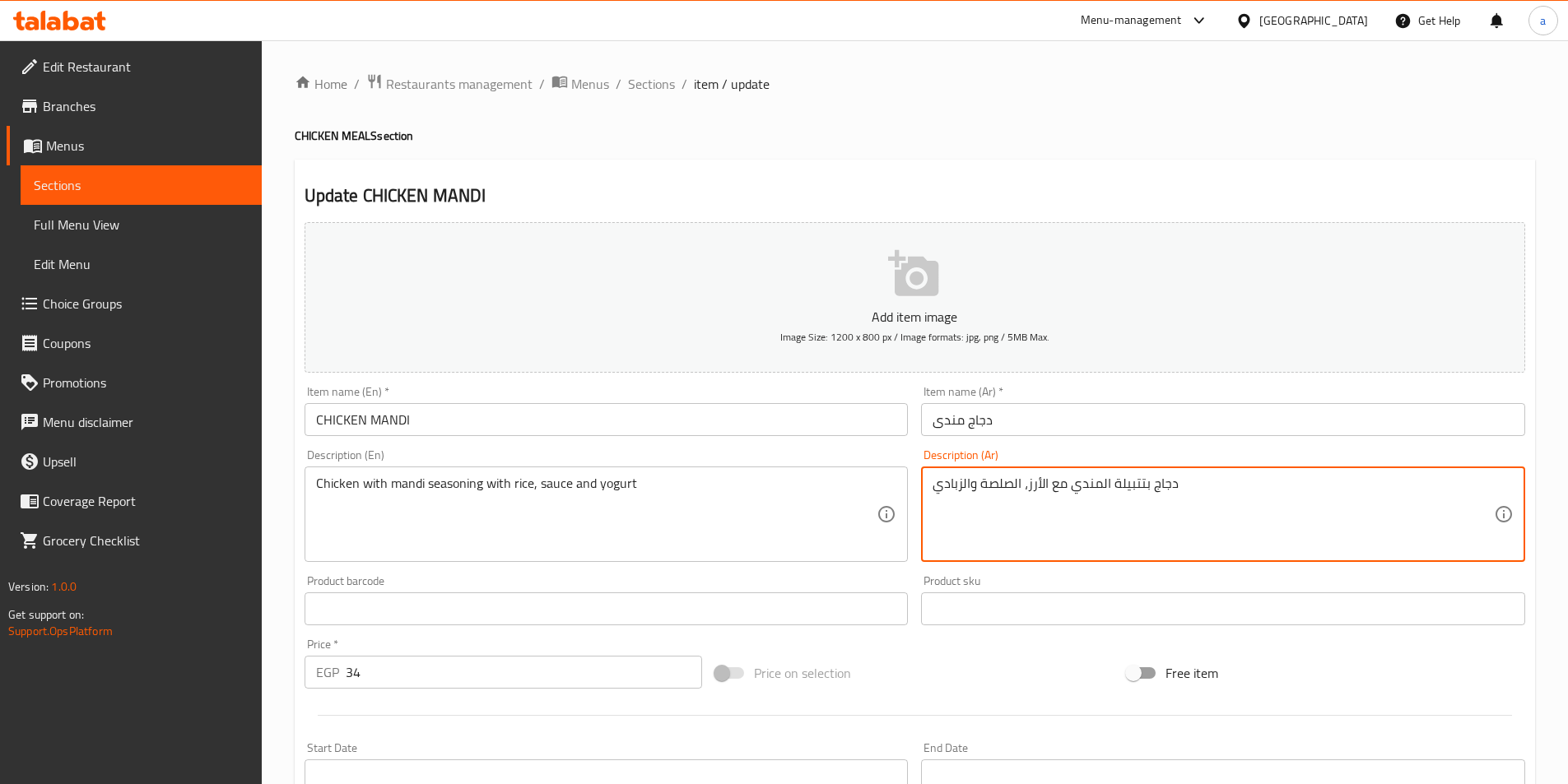
drag, startPoint x: 1024, startPoint y: 489, endPoint x: 904, endPoint y: 488, distance: 120.0
drag, startPoint x: 1028, startPoint y: 482, endPoint x: 902, endPoint y: 480, distance: 126.0
click at [902, 480] on div "Add item image Image Size: 1200 x 800 px / Image formats: jpg, png / 5MB Max. I…" at bounding box center [915, 571] width 1233 height 710
paste textarea
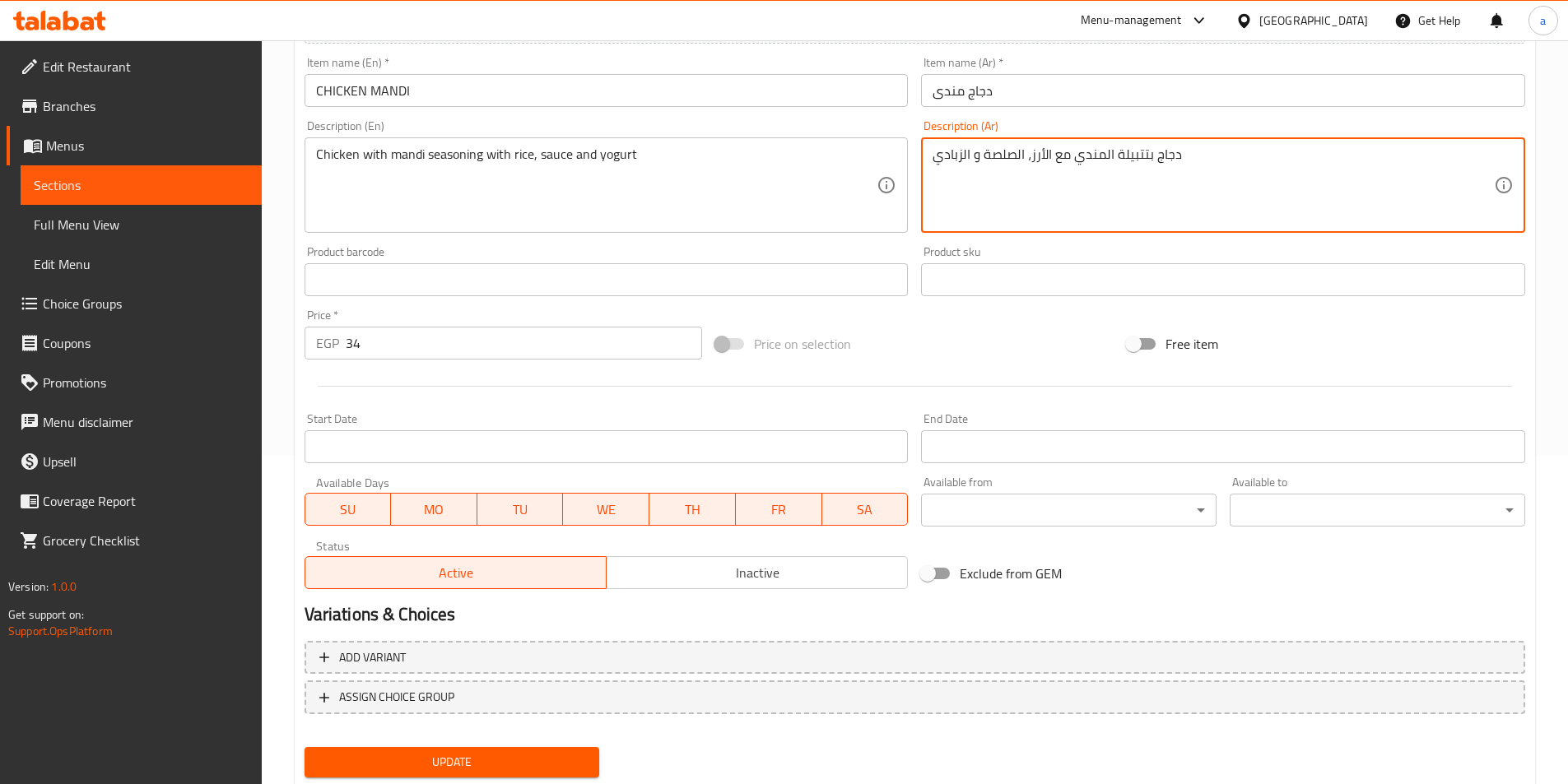
scroll to position [379, 0]
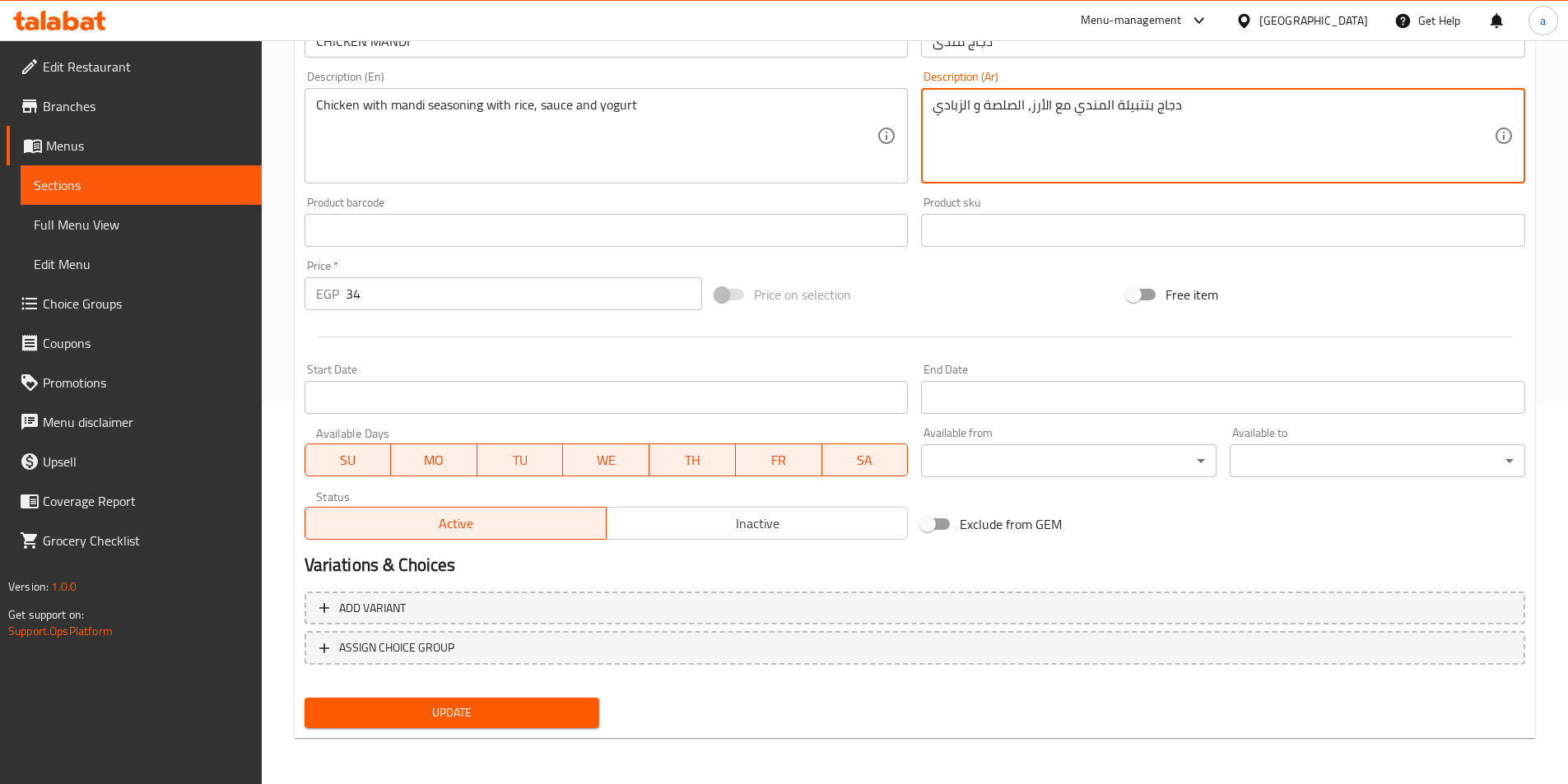
type textarea "دجاج بتتبيلة المندي مع الأرز، الصلصة و الزبادي"
click at [531, 711] on span "Update" at bounding box center [452, 714] width 269 height 20
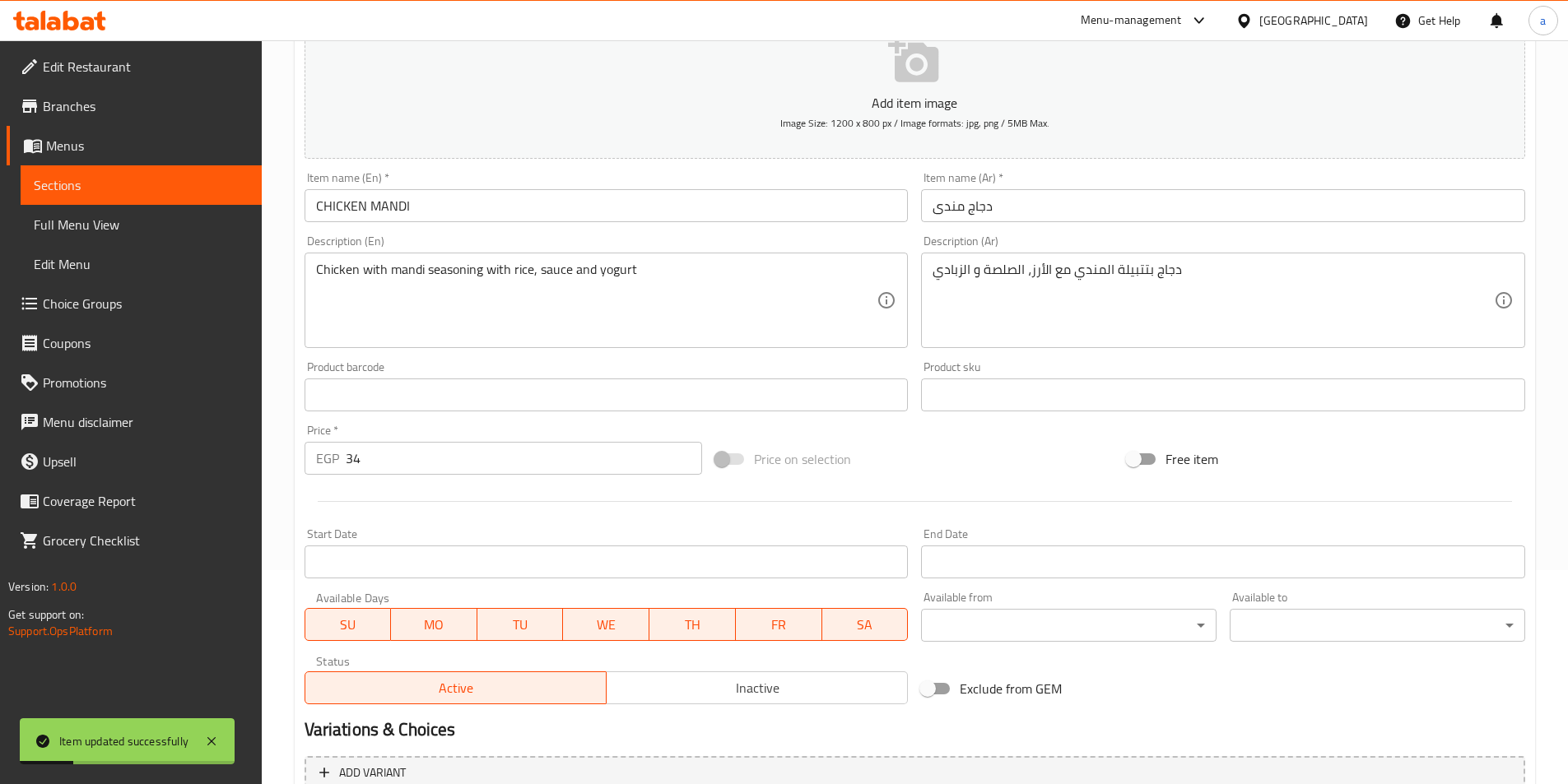
scroll to position [0, 0]
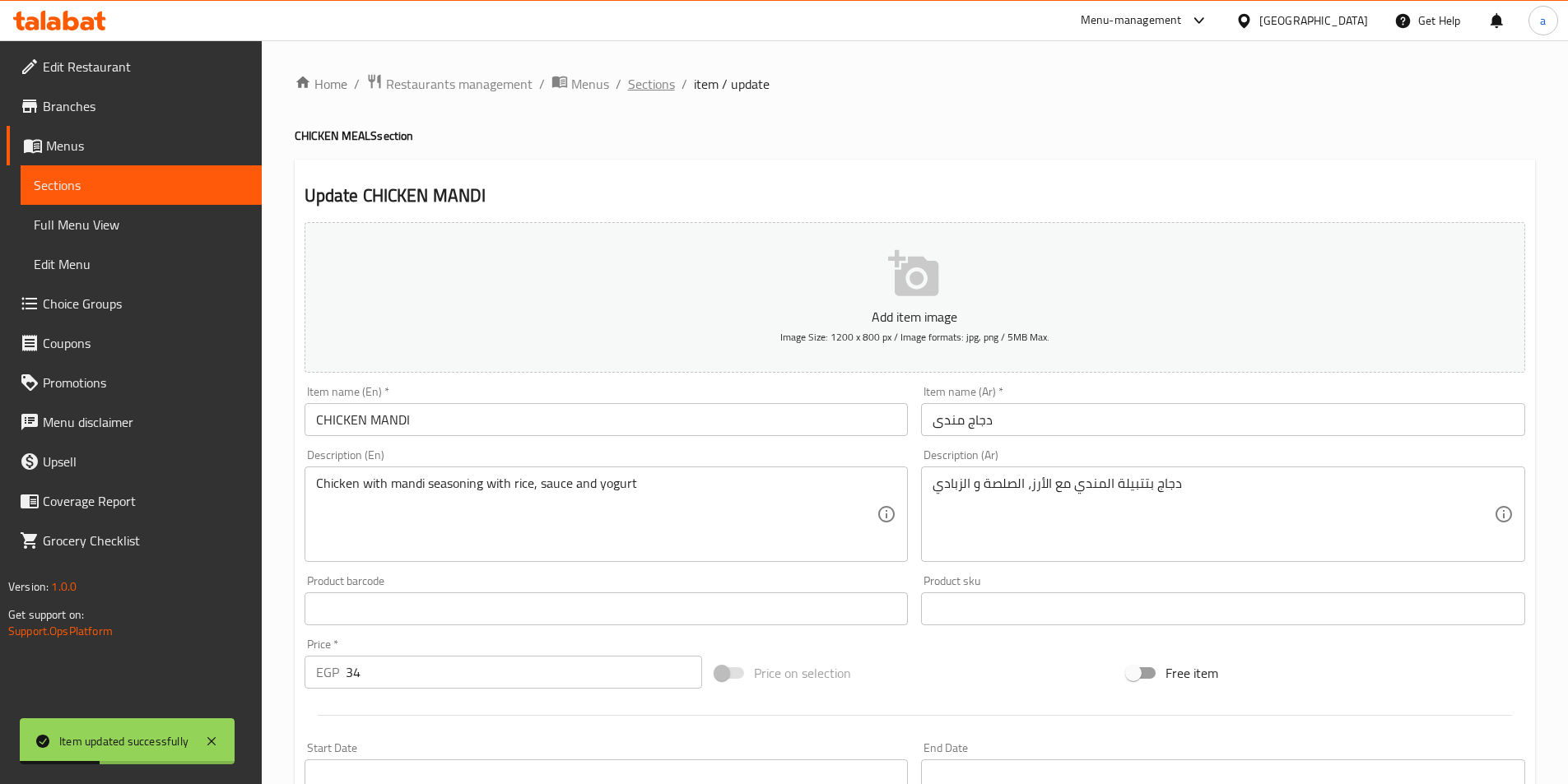
click at [656, 79] on span "Sections" at bounding box center [651, 83] width 47 height 19
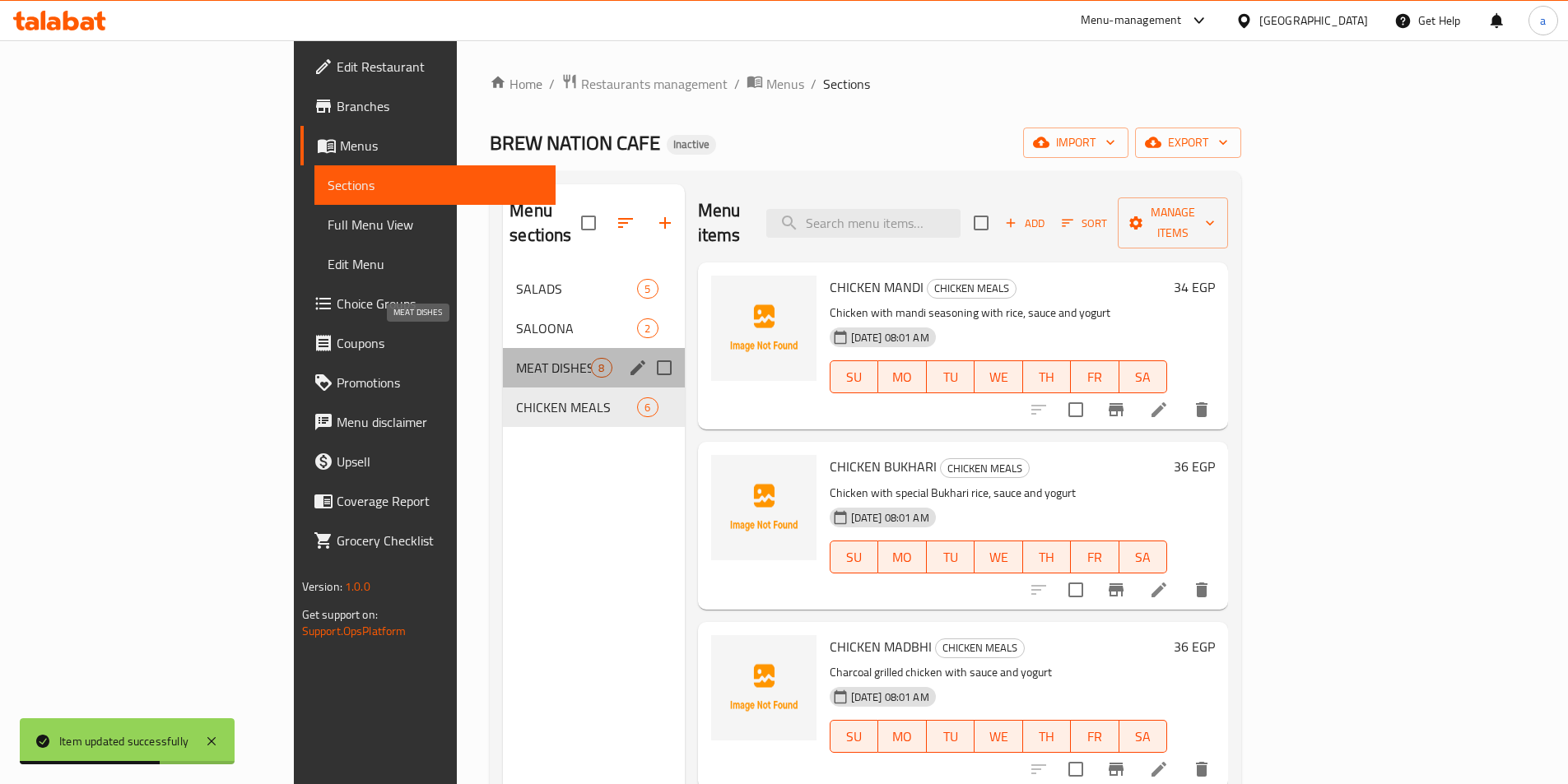
click at [516, 358] on span "MEAT DISHES" at bounding box center [553, 367] width 75 height 19
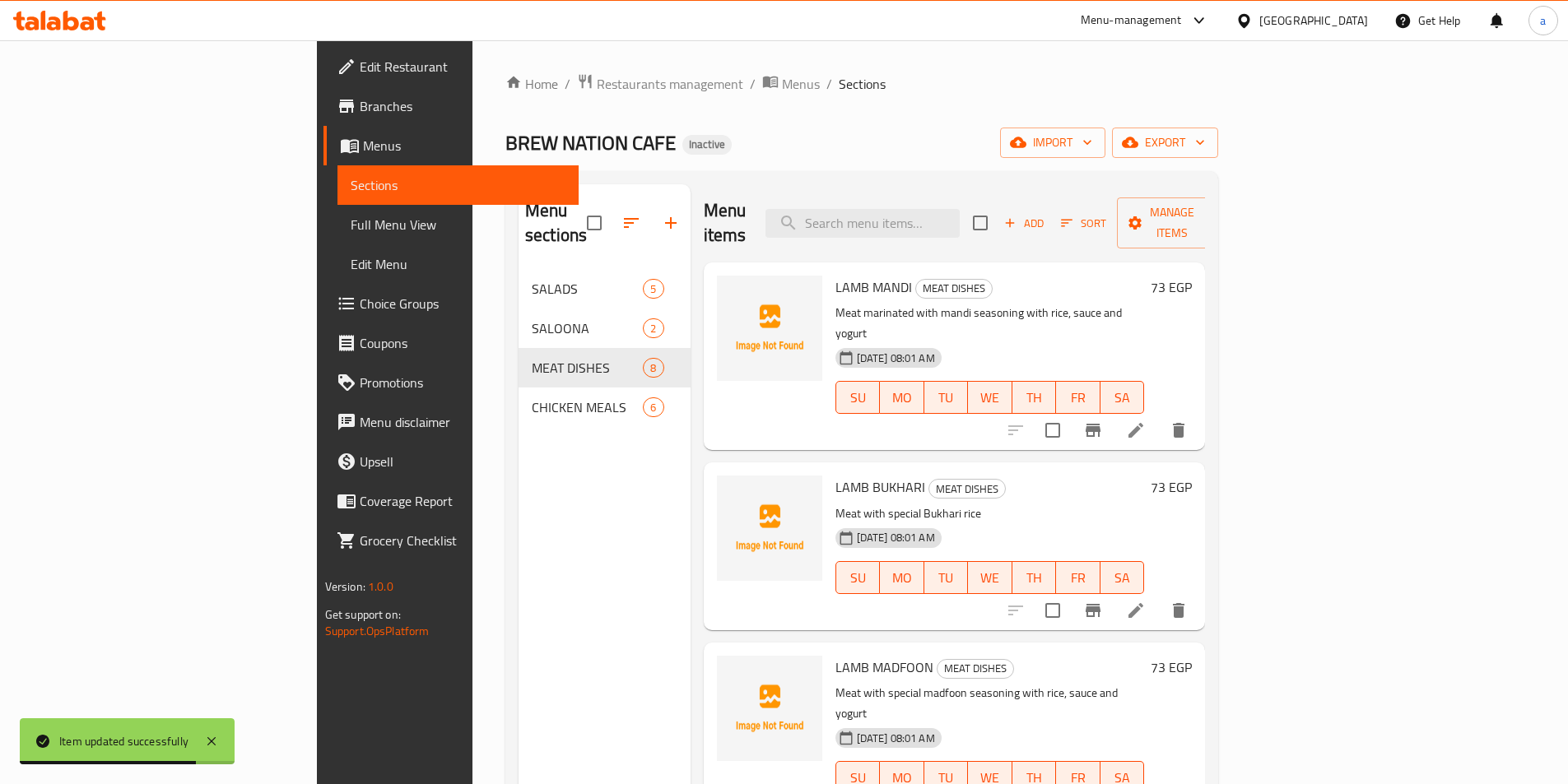
click at [1159, 416] on li at bounding box center [1136, 431] width 46 height 30
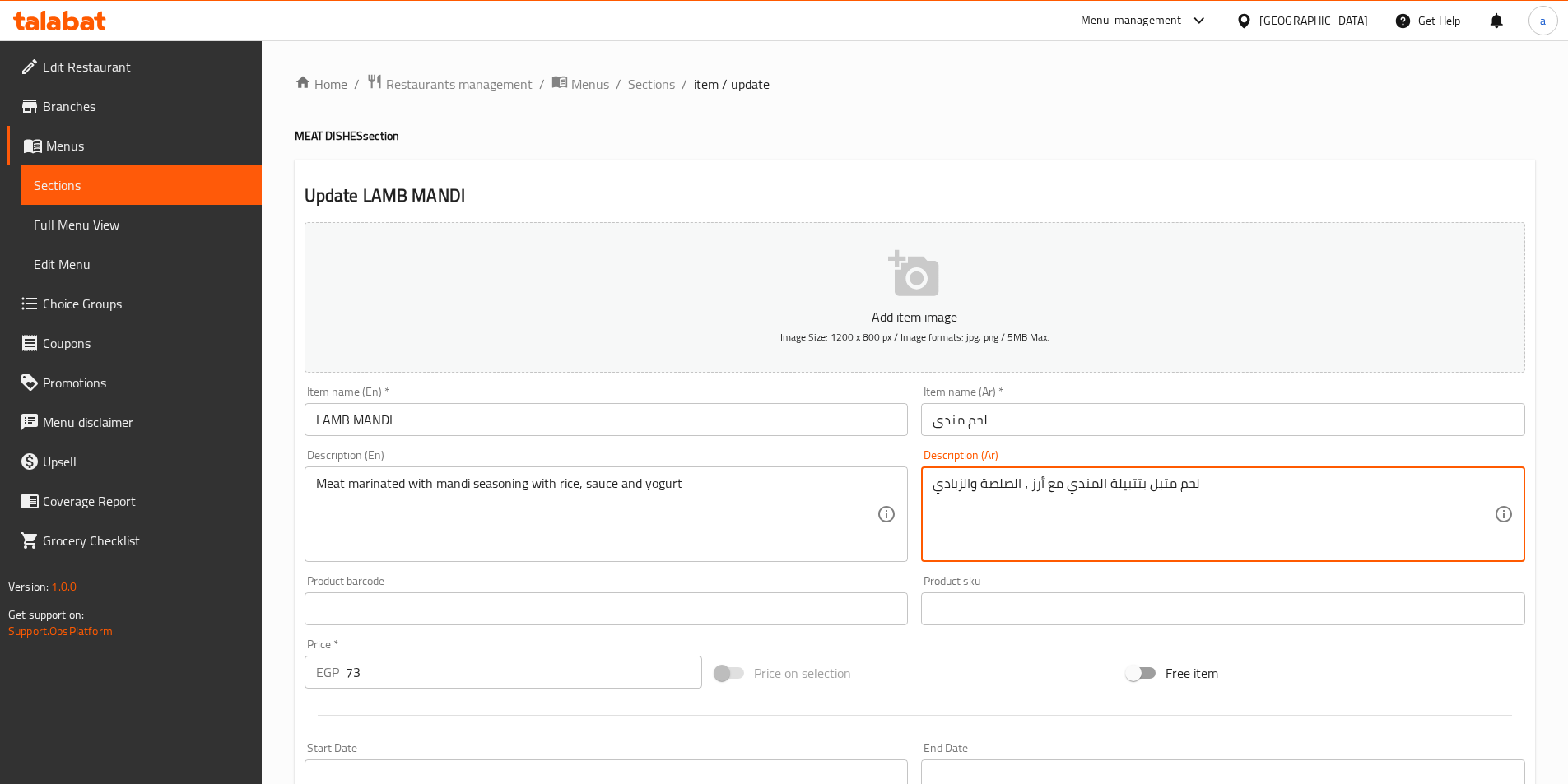
click at [970, 489] on textarea "لحم متبل بتتبيلة المندي مع أرز ، الصلصة والزبادي" at bounding box center [1213, 514] width 562 height 78
click at [973, 489] on textarea "لحم متبل بتتبيلة المندي مع أرز ، الصلصة والزبادي" at bounding box center [1213, 514] width 562 height 78
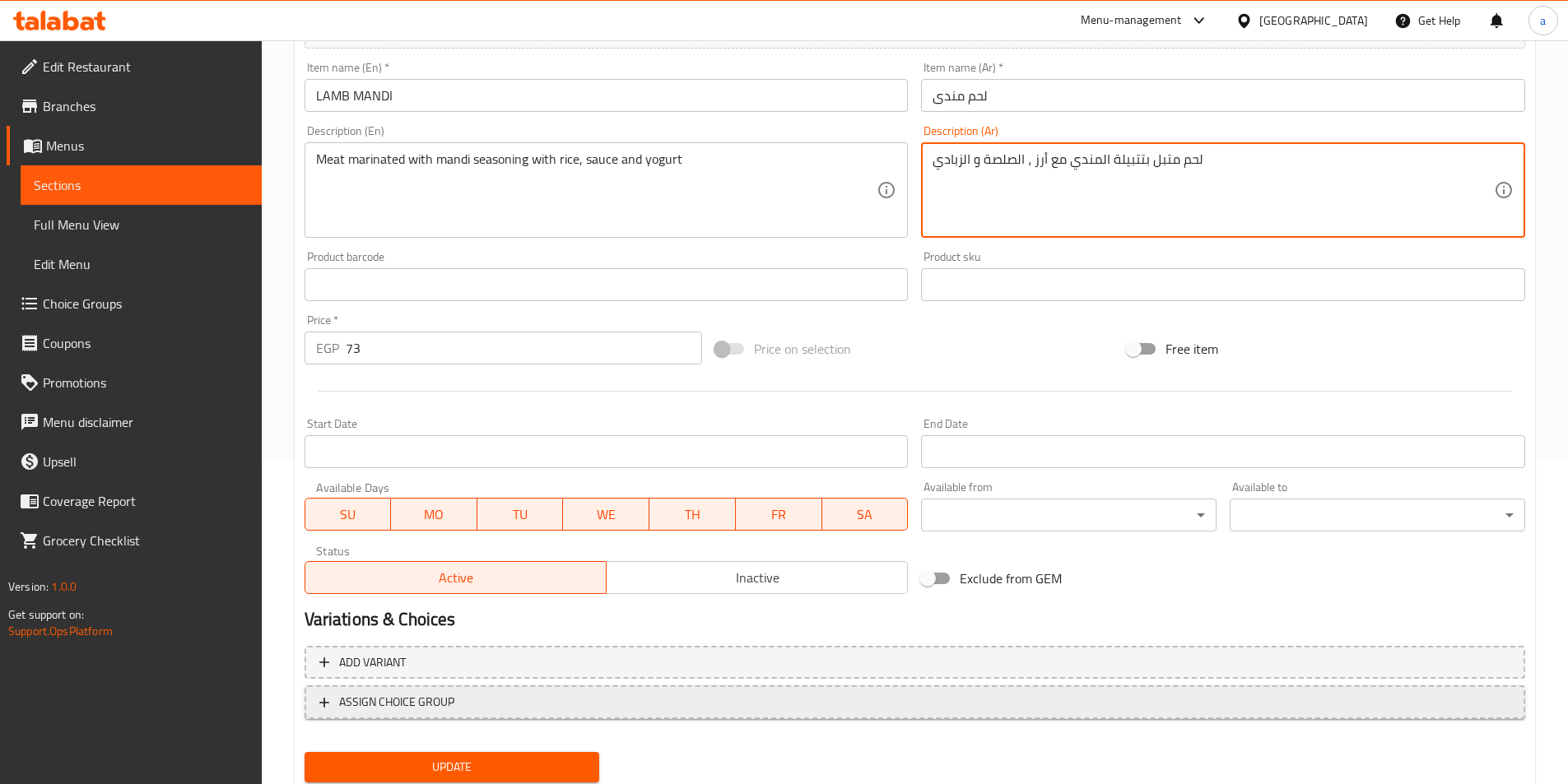
scroll to position [379, 0]
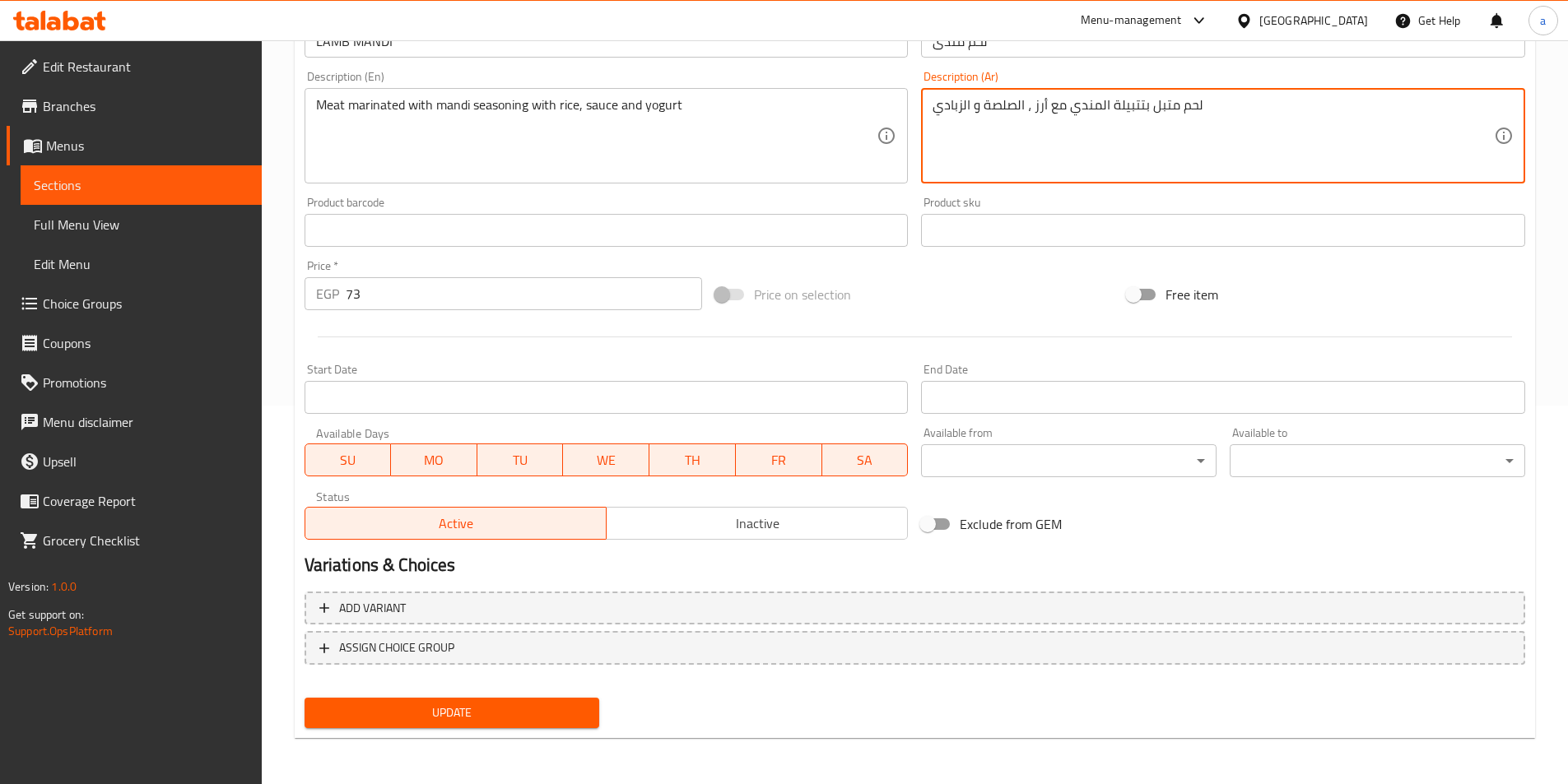
type textarea "لحم متبل بتتبيلة المندي مع أرز ، الصلصة و الزبادي"
click at [462, 713] on span "Update" at bounding box center [452, 714] width 269 height 20
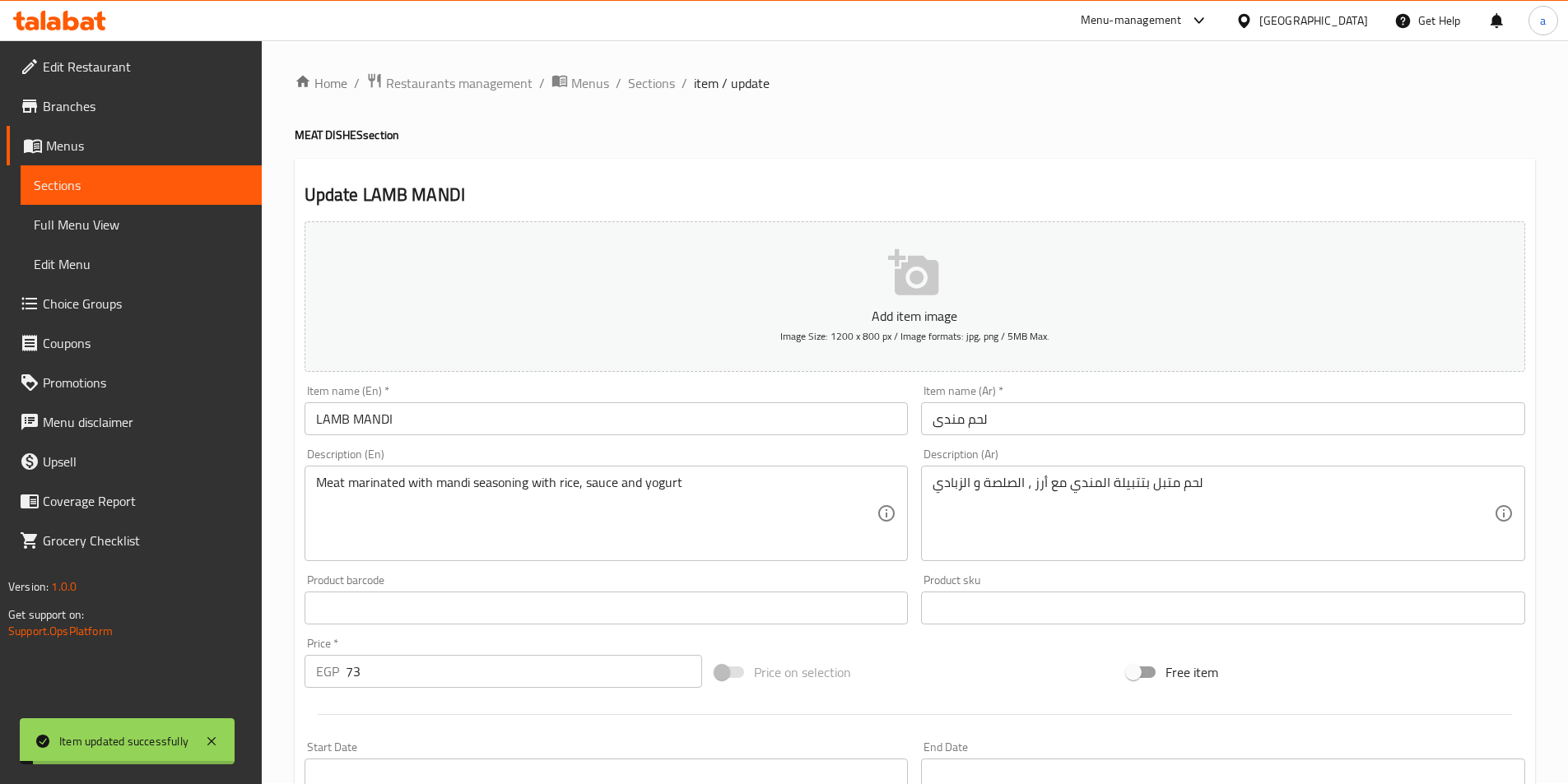
scroll to position [0, 0]
click at [672, 80] on span "Sections" at bounding box center [651, 83] width 47 height 19
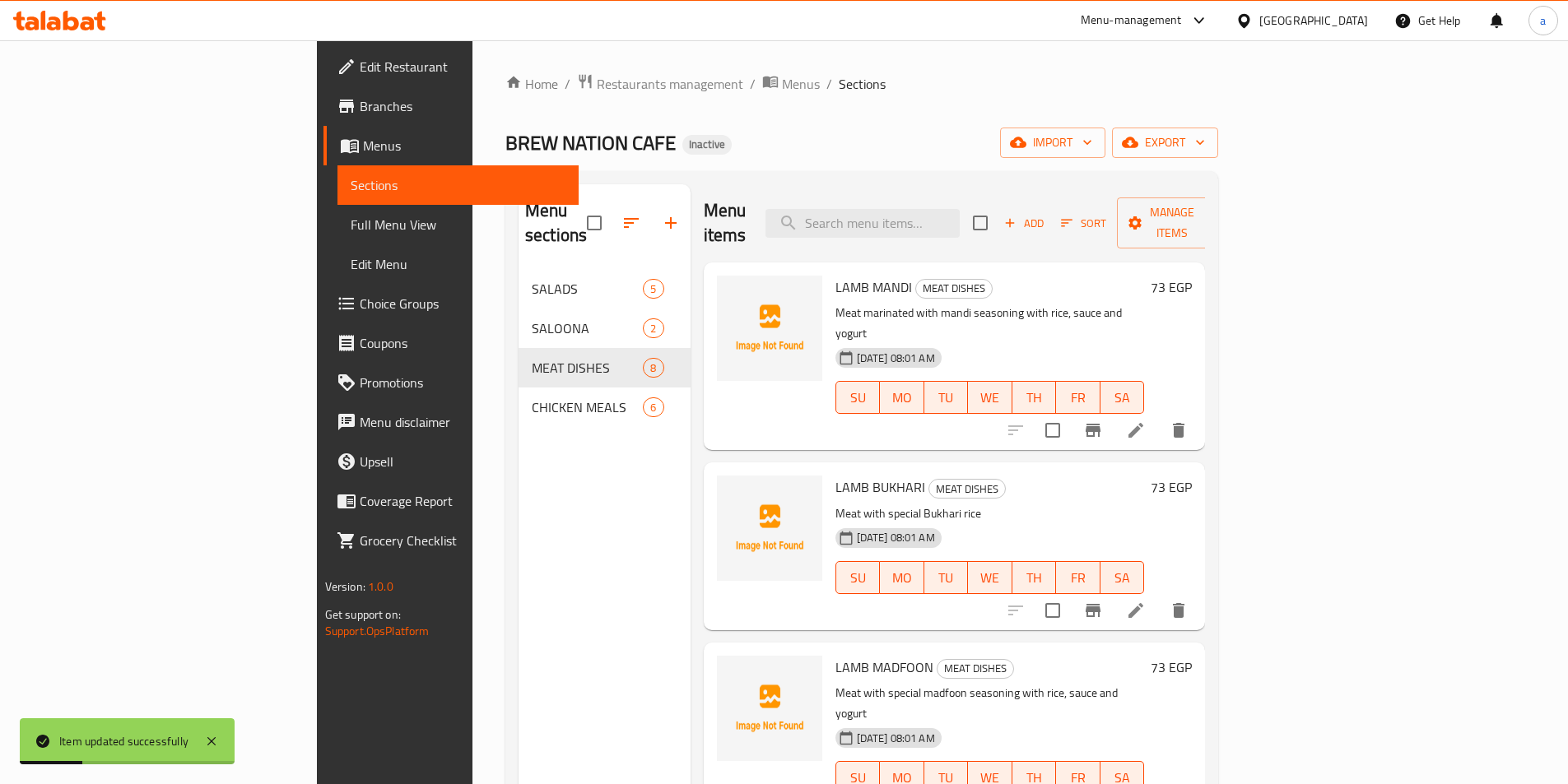
click at [1159, 596] on li at bounding box center [1136, 611] width 46 height 30
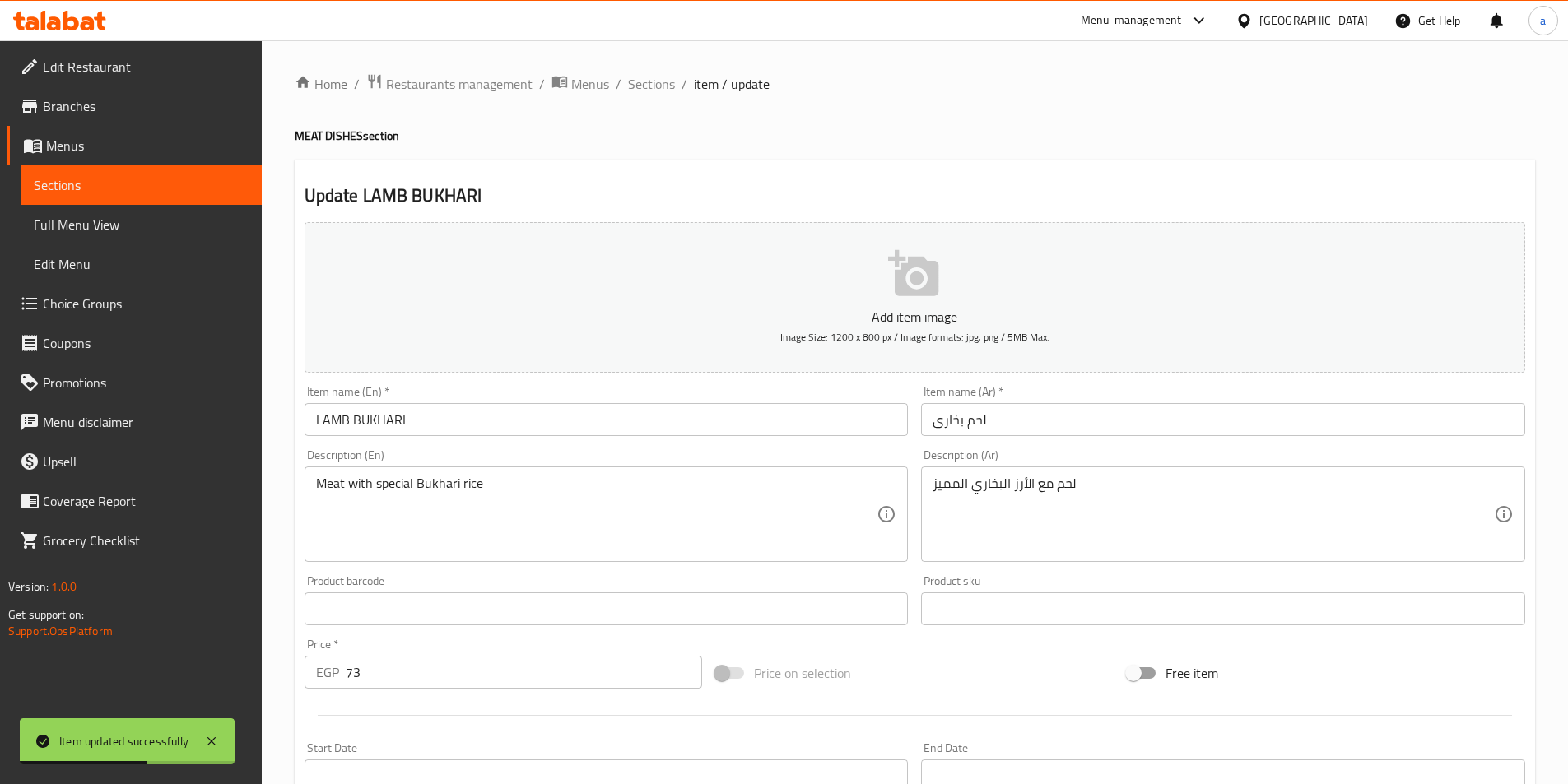
click at [637, 83] on span "Sections" at bounding box center [651, 83] width 47 height 19
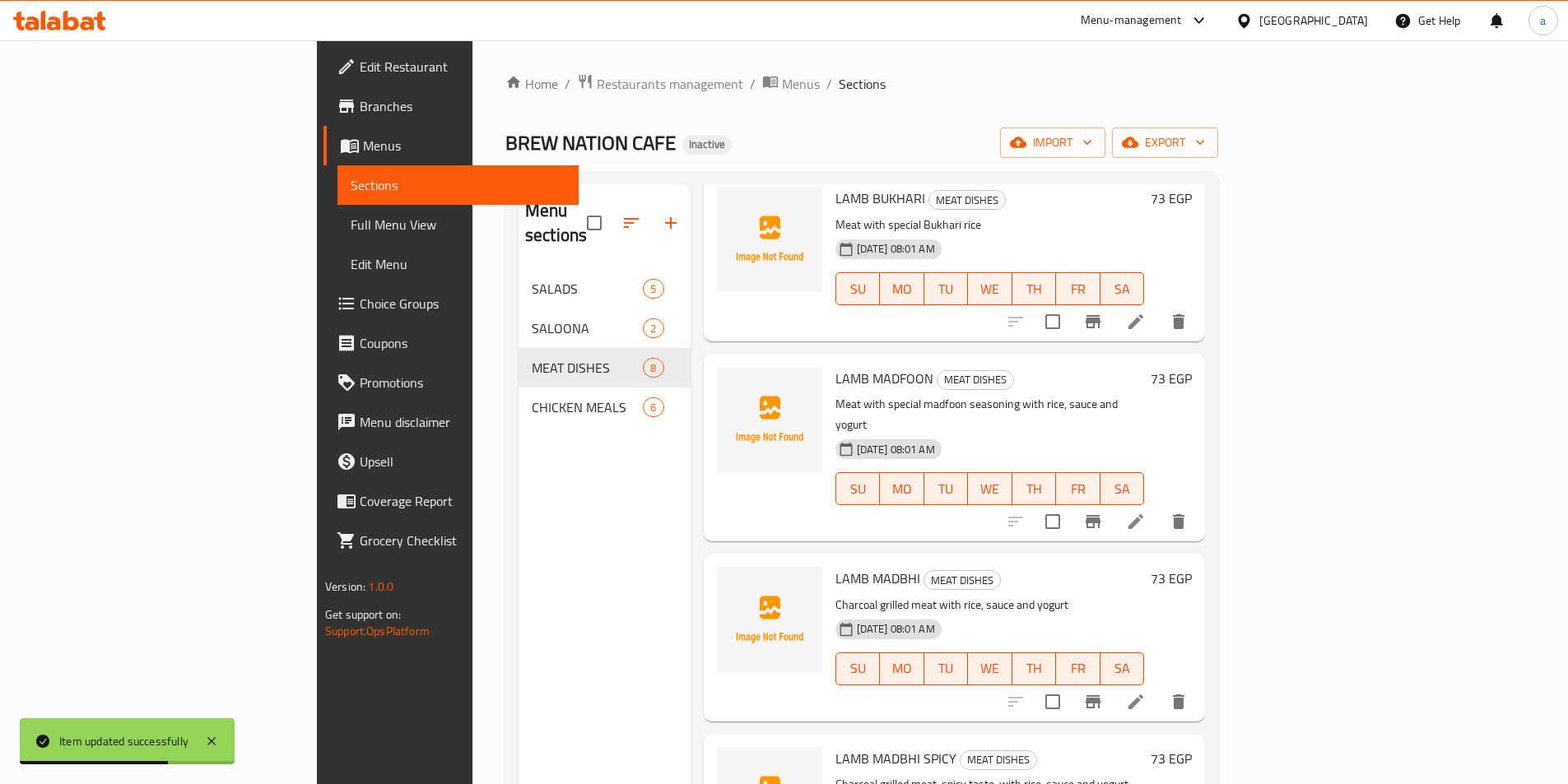
scroll to position [329, 0]
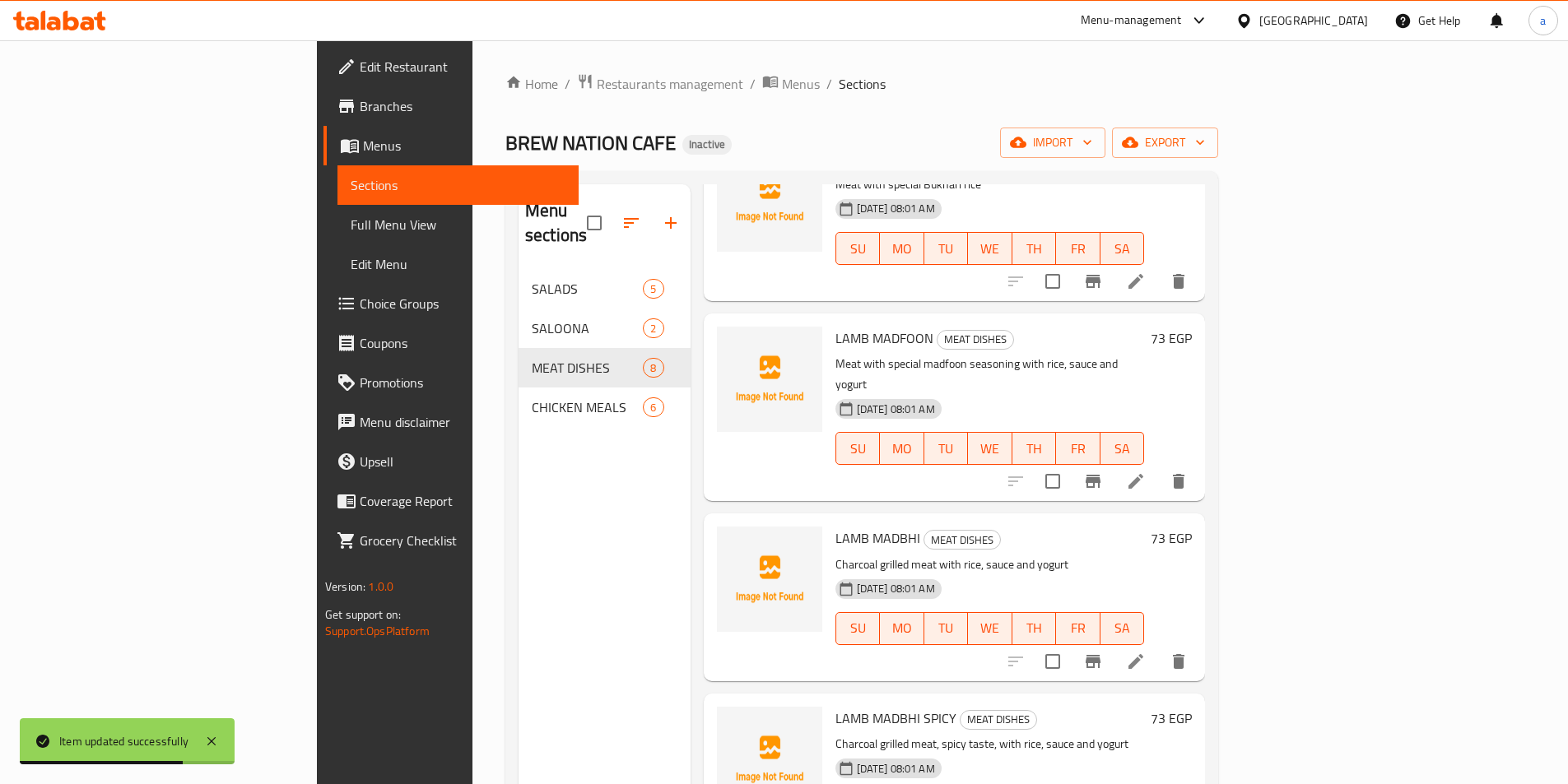
click at [1159, 467] on li at bounding box center [1136, 482] width 46 height 30
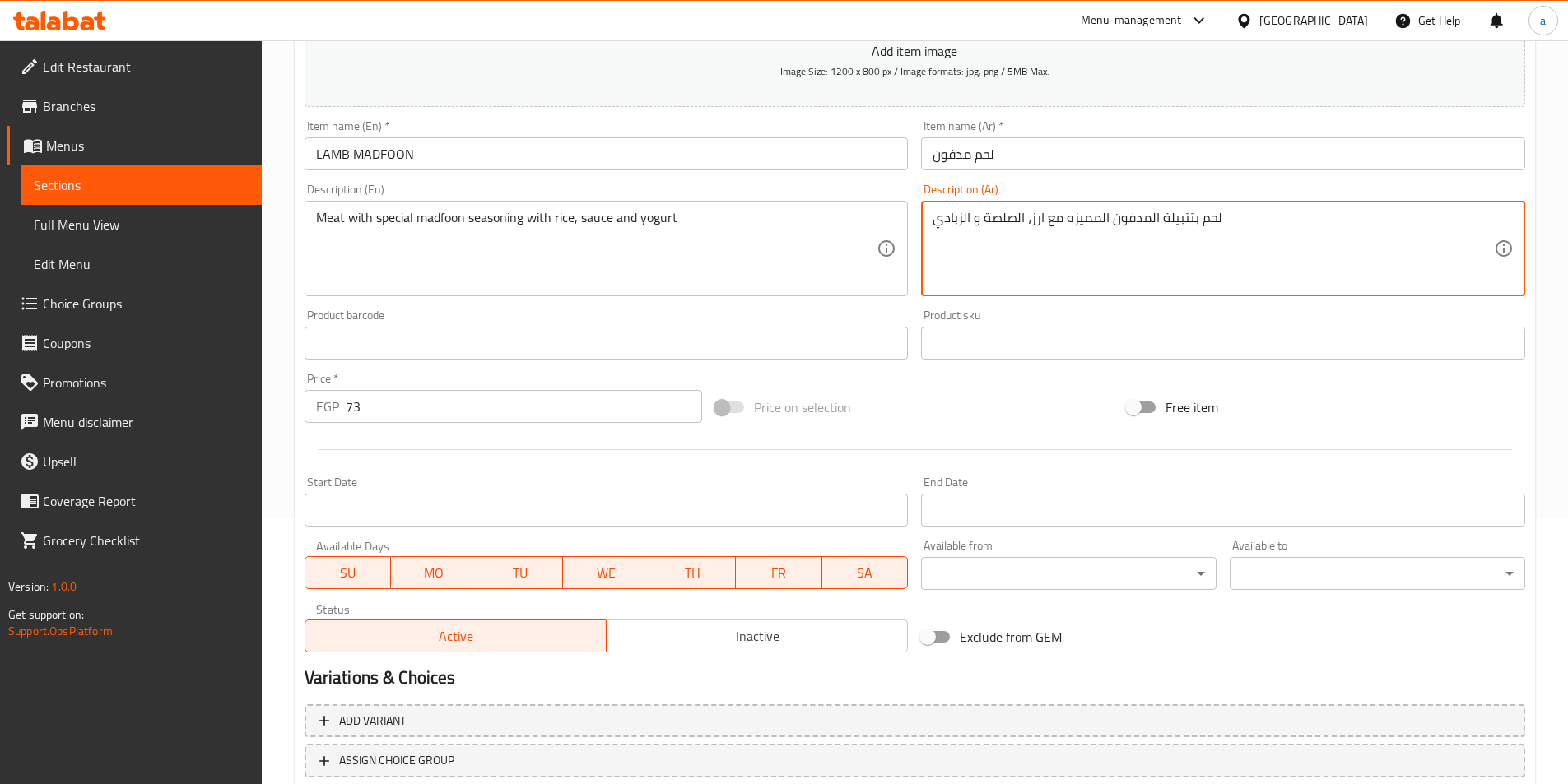
scroll to position [329, 0]
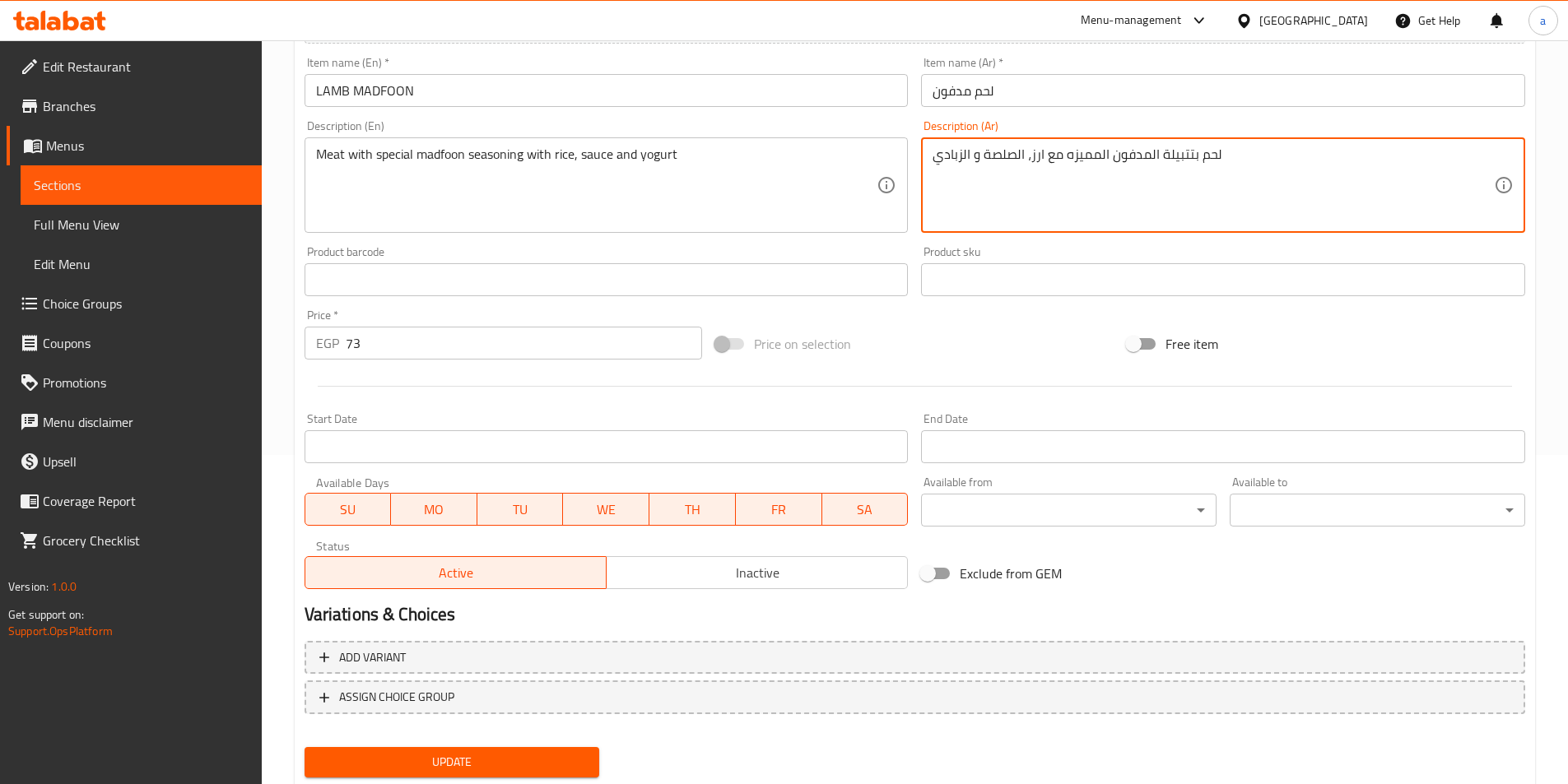
type textarea "لحم بتتبيلة المدفون المميزه مع ارز، الصلصة و الزبادي"
click at [328, 764] on span "Update" at bounding box center [452, 763] width 269 height 20
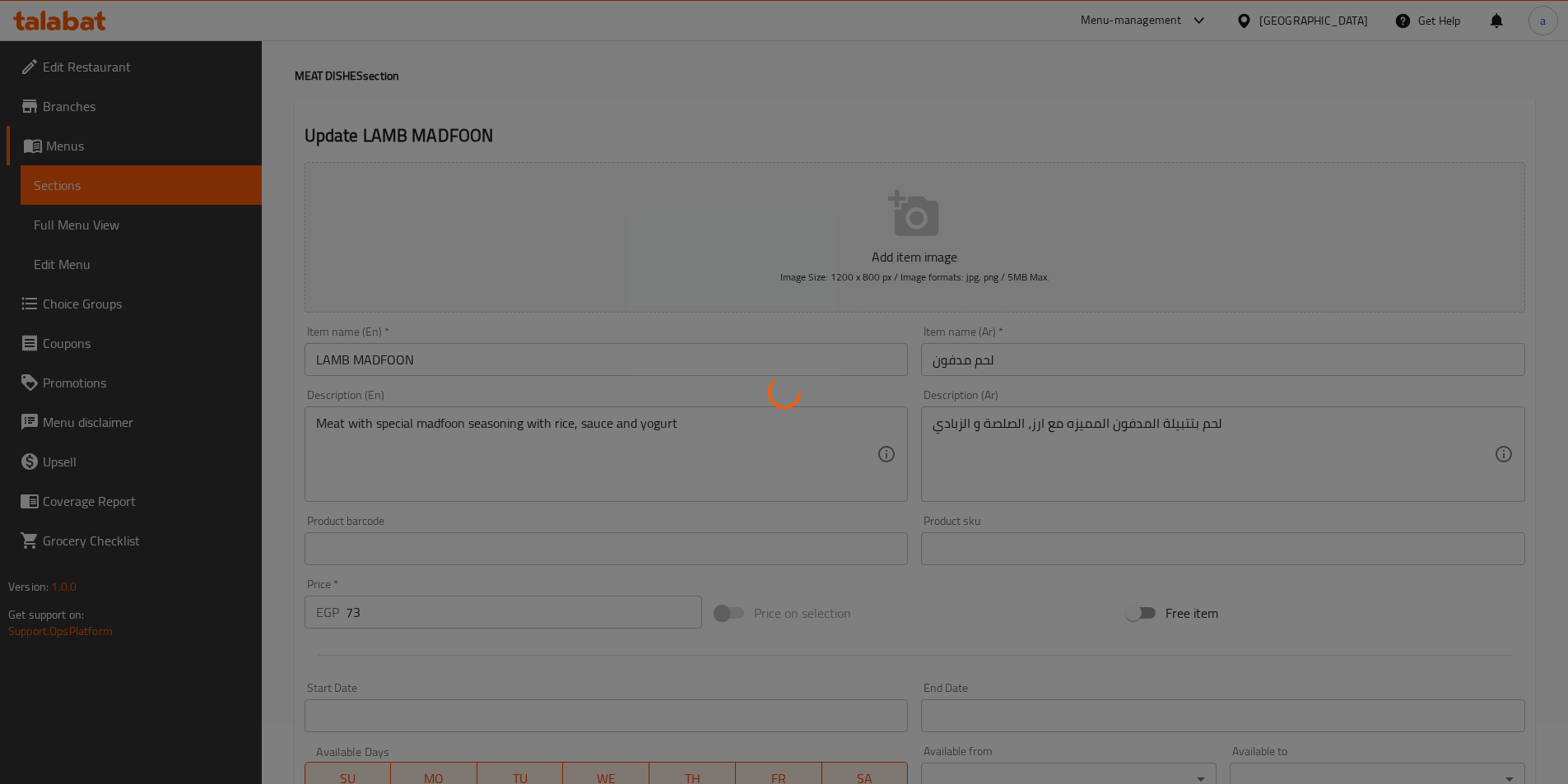
scroll to position [0, 0]
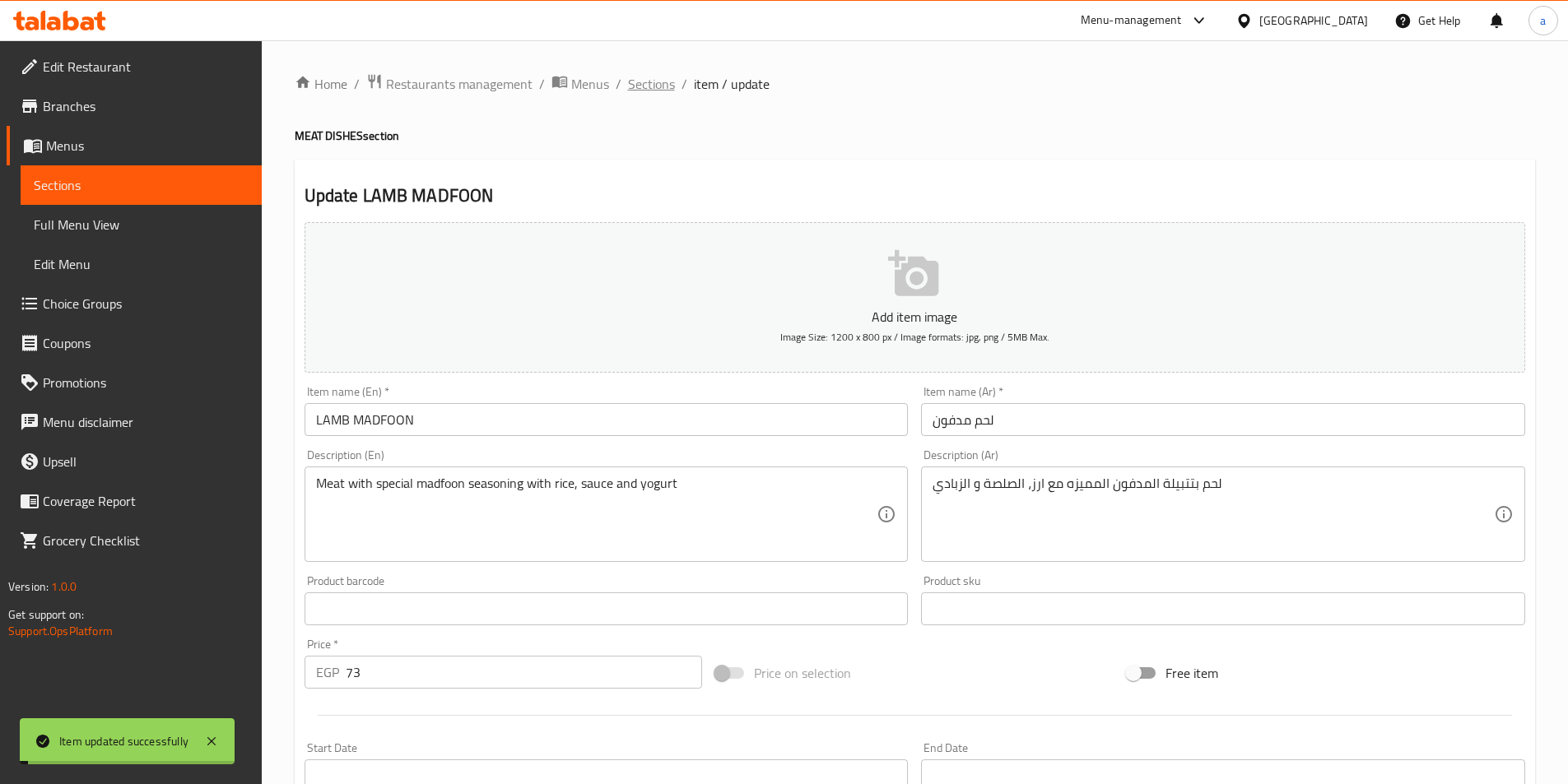
click at [628, 89] on span "Sections" at bounding box center [651, 83] width 47 height 19
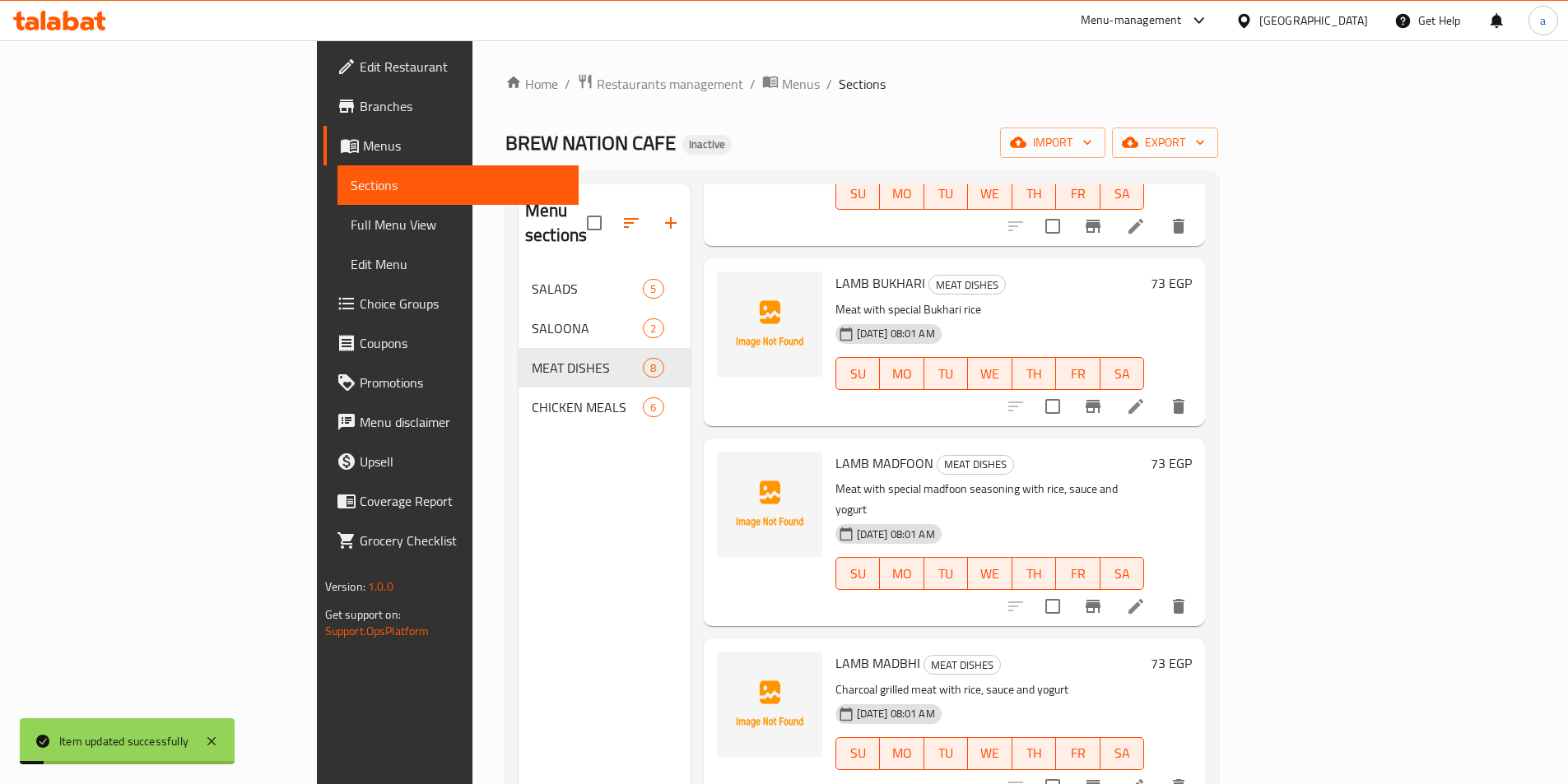
scroll to position [247, 0]
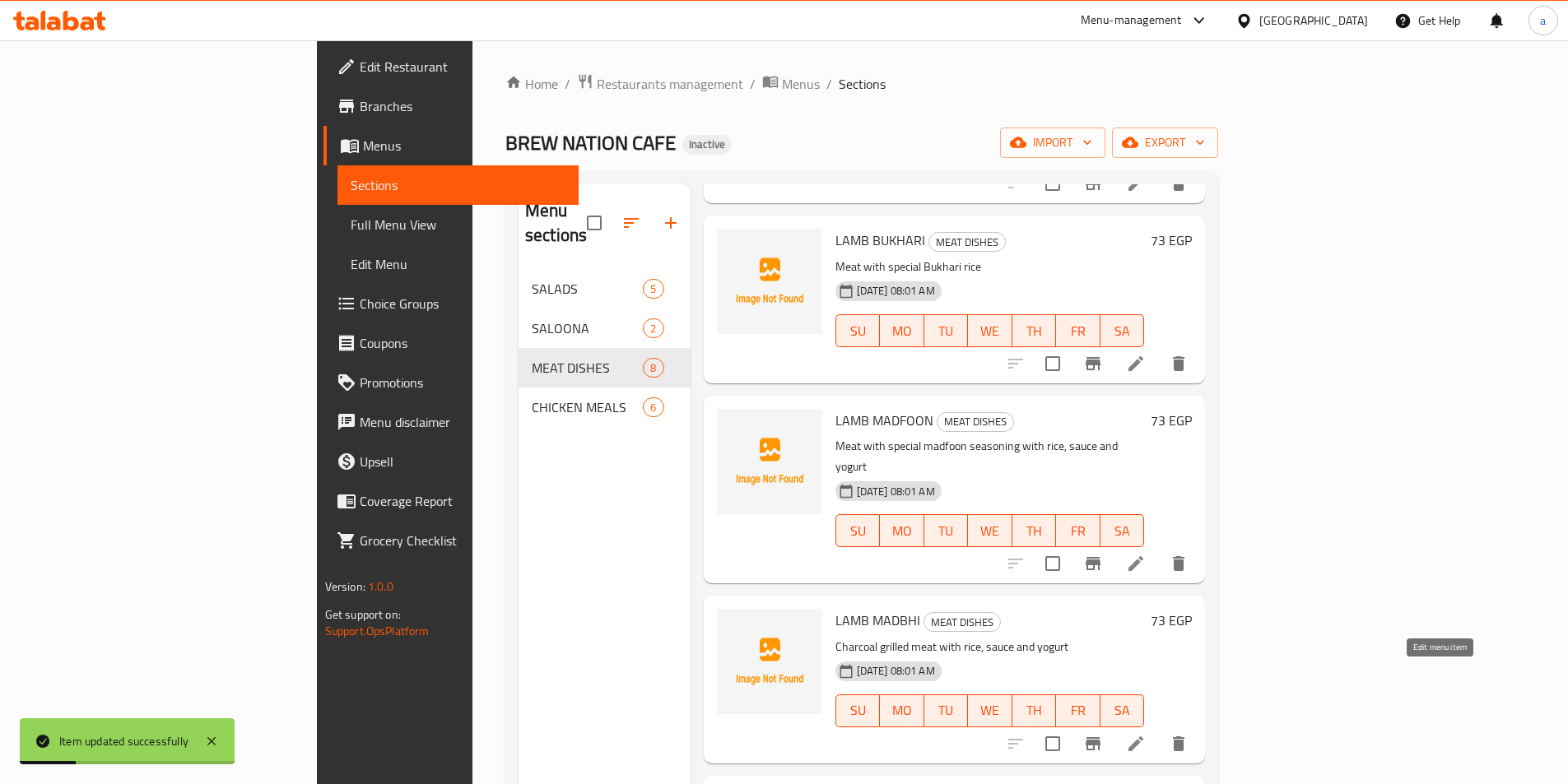
click at [1145, 734] on icon at bounding box center [1135, 743] width 19 height 19
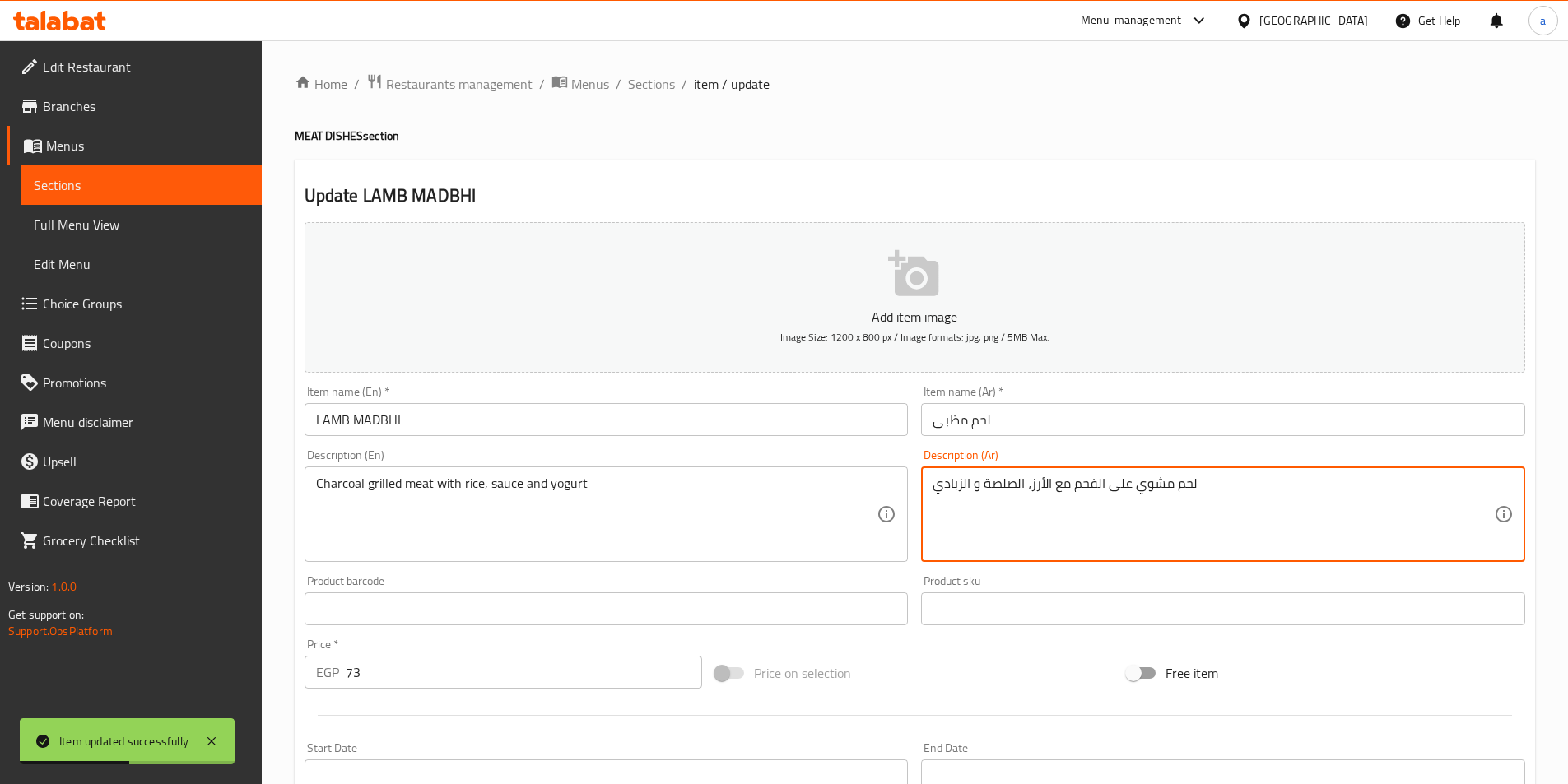
scroll to position [379, 0]
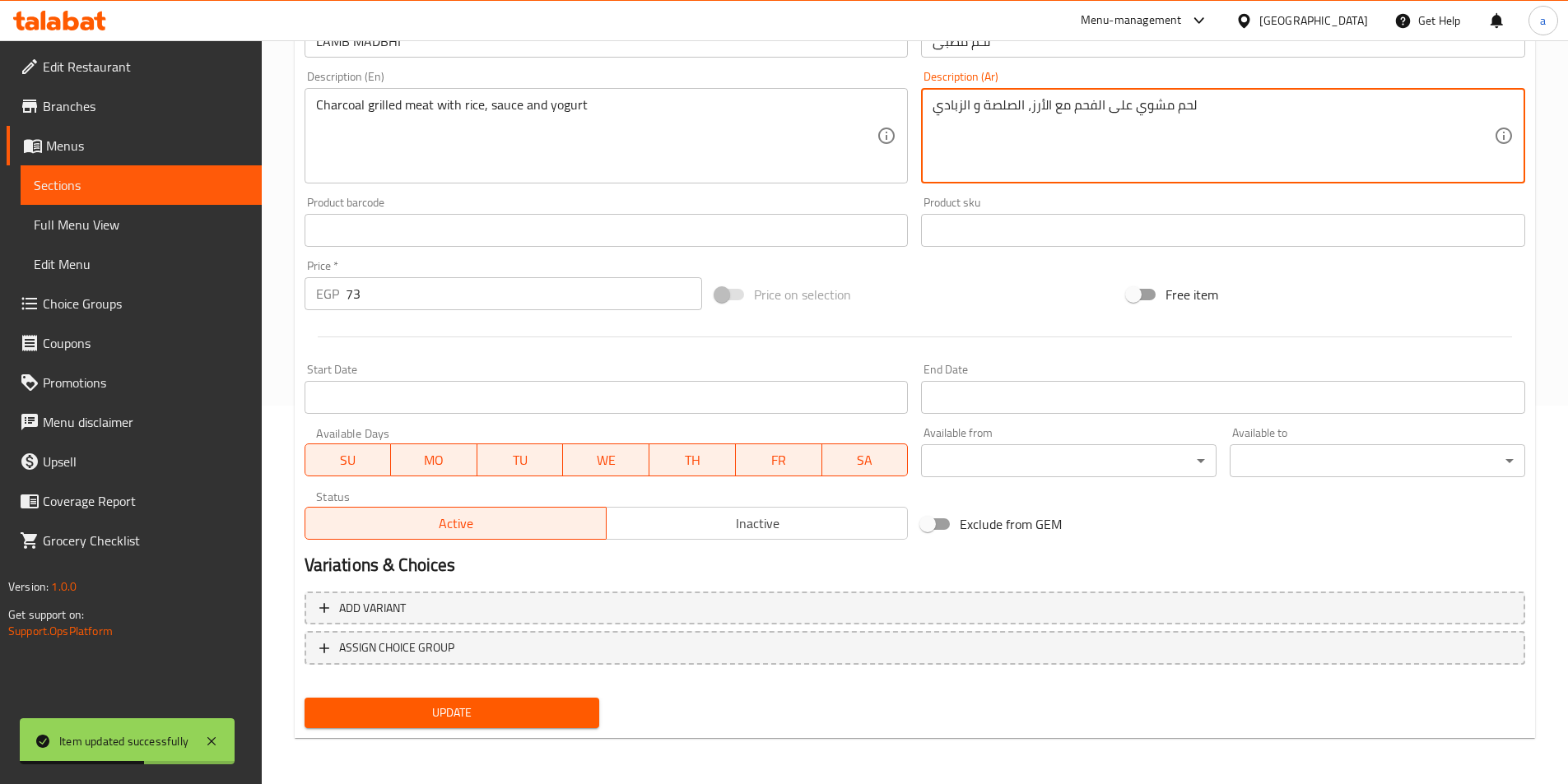
type textarea "لحم مشوي على الفحم مع الأرز، الصلصة و الزبادي"
click at [451, 719] on span "Update" at bounding box center [452, 714] width 269 height 20
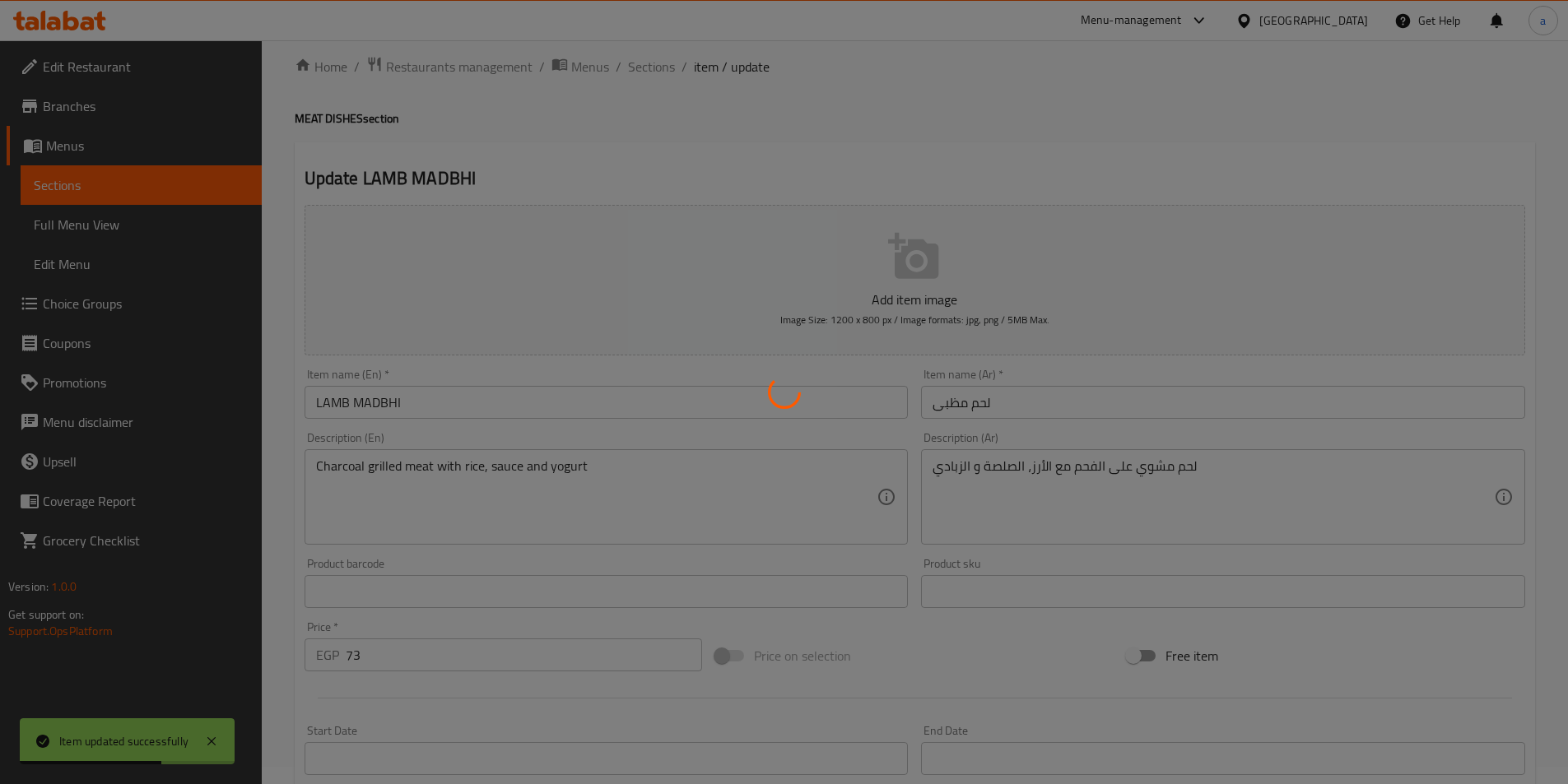
scroll to position [0, 0]
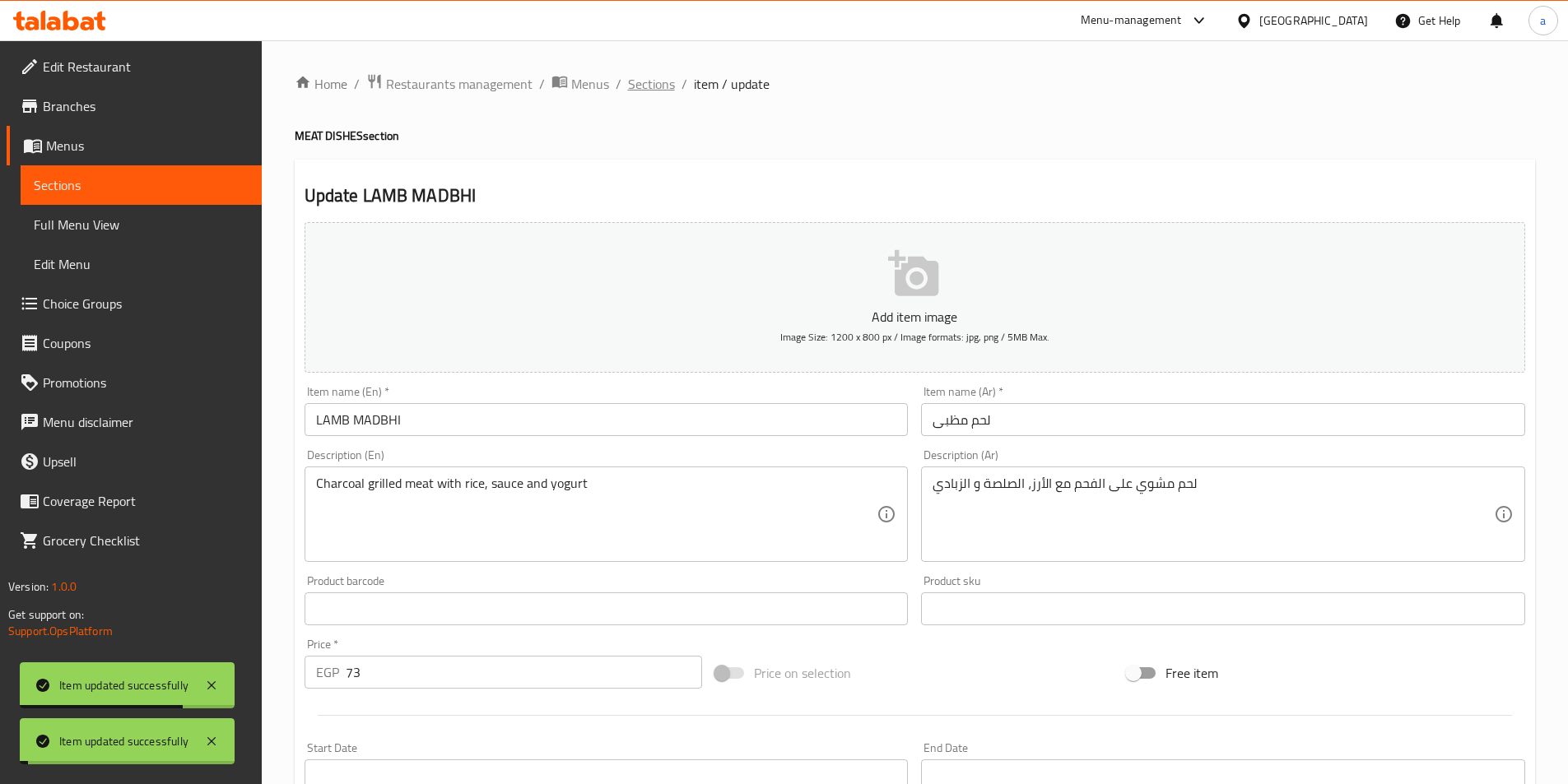
click at [647, 78] on span "Sections" at bounding box center [651, 83] width 47 height 19
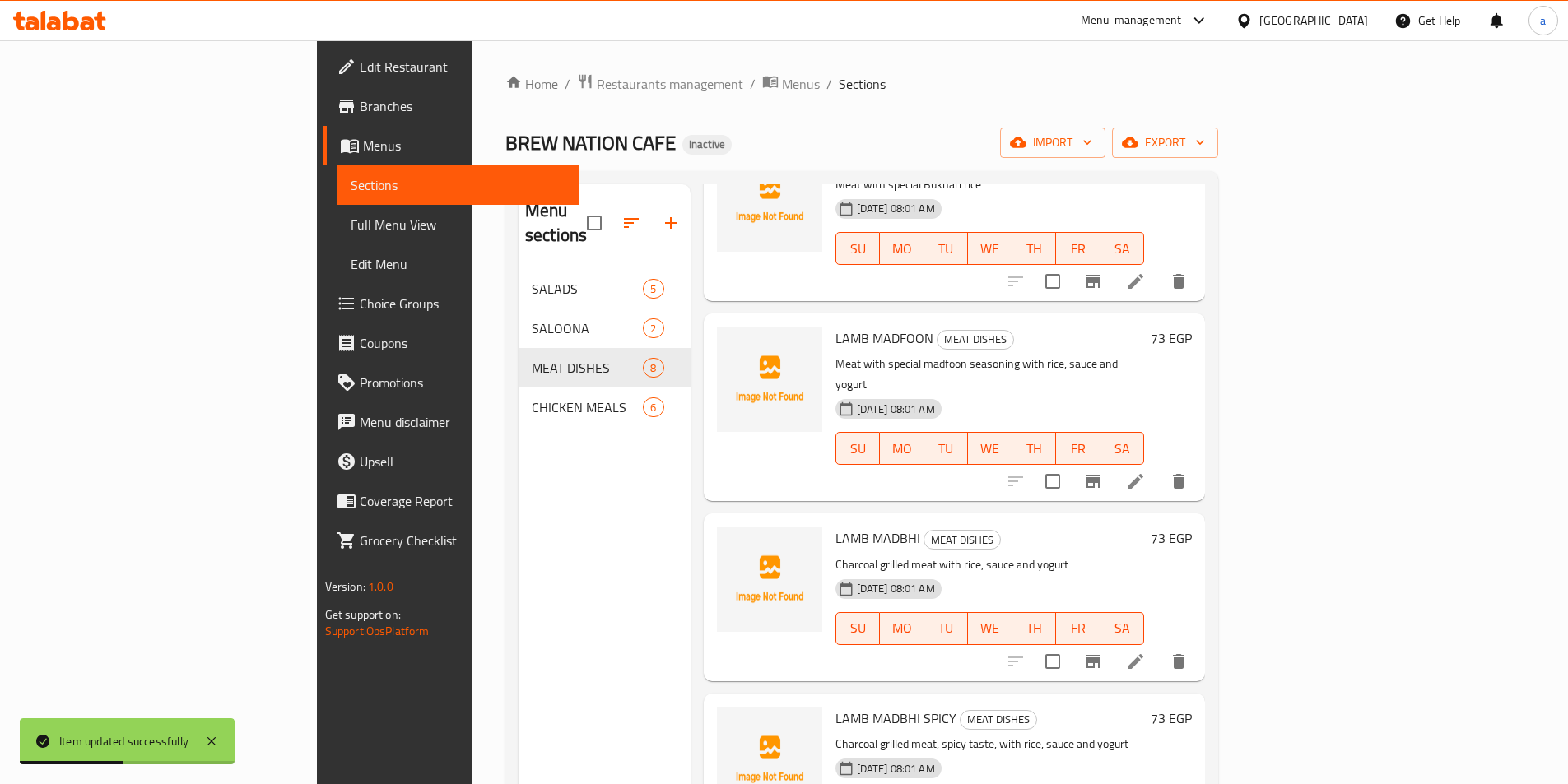
scroll to position [411, 0]
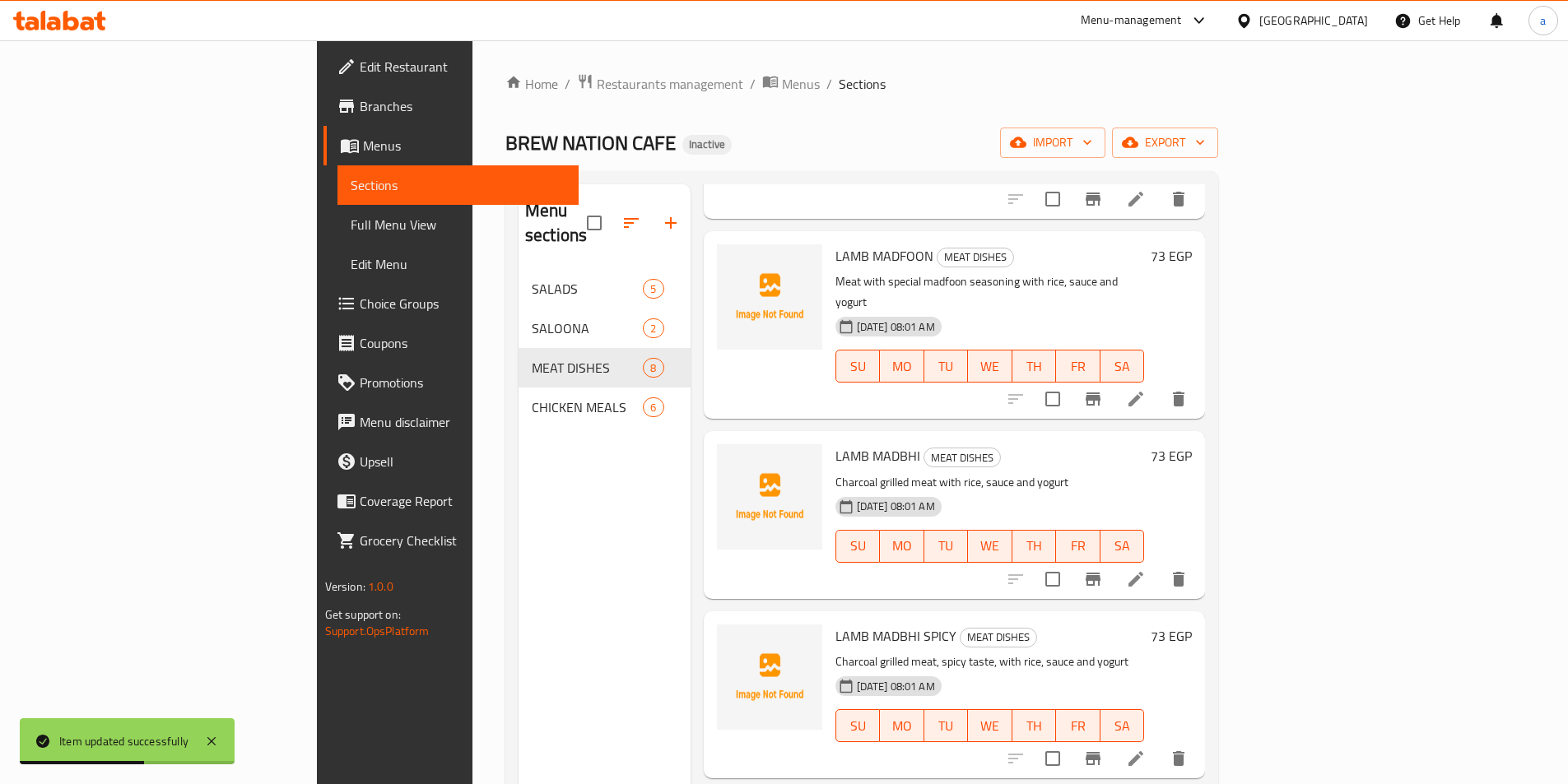
click at [1145, 749] on icon at bounding box center [1135, 758] width 19 height 19
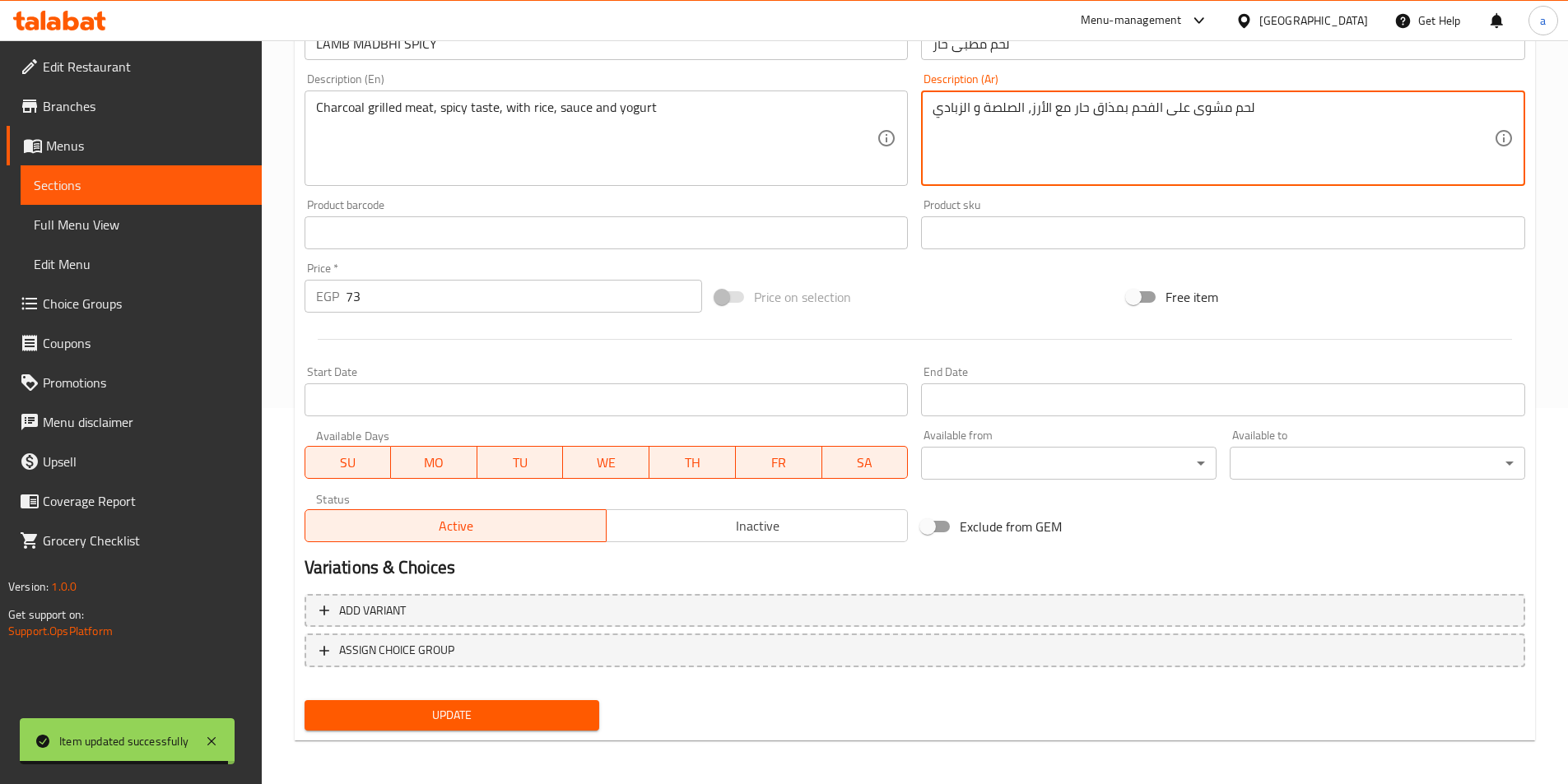
scroll to position [379, 0]
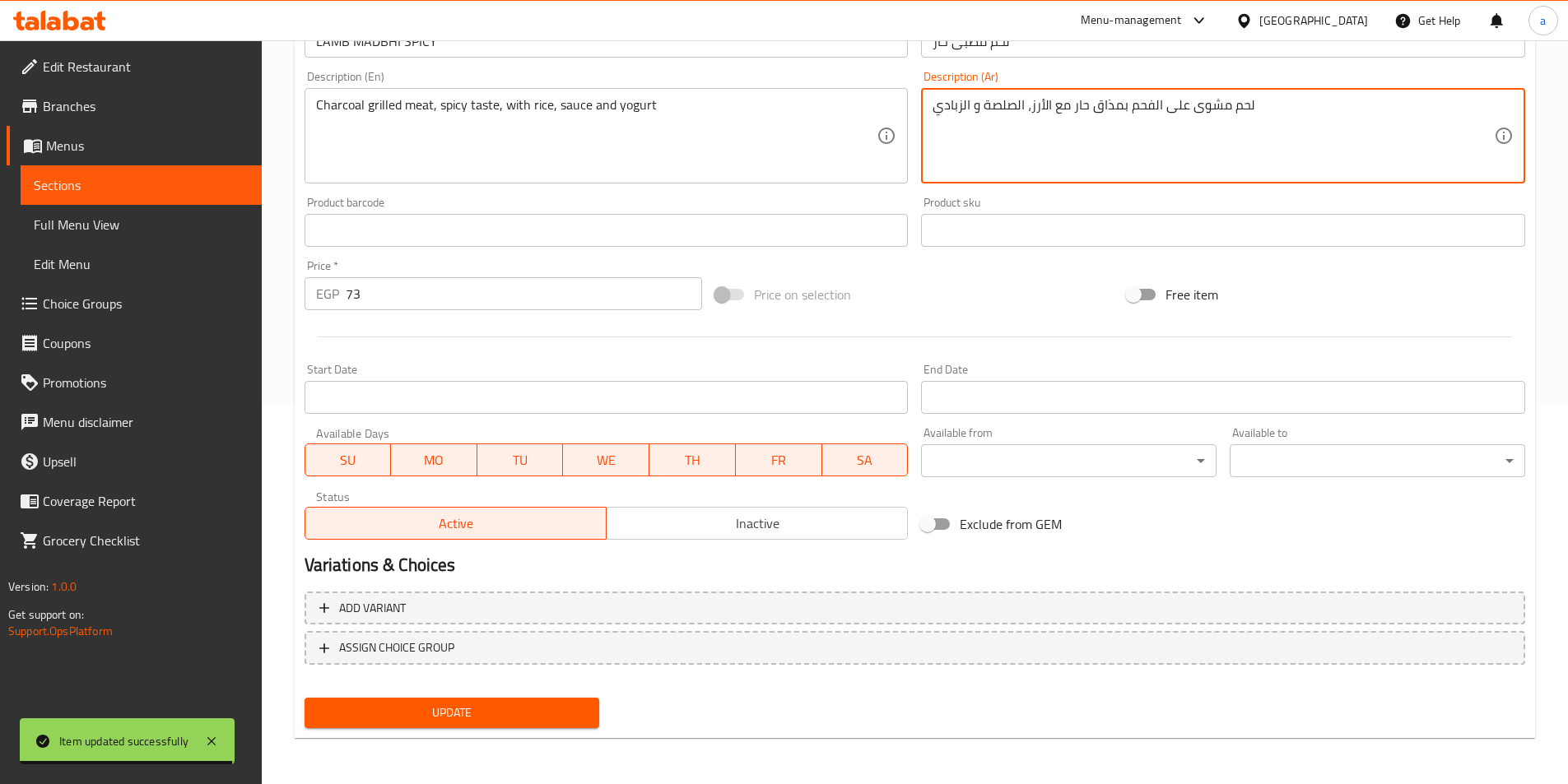
type textarea "لحم مشوى على الفحم بمذاق حار مع الأرز، الصلصة و الزبادي"
click at [531, 693] on div "Update" at bounding box center [452, 713] width 309 height 44
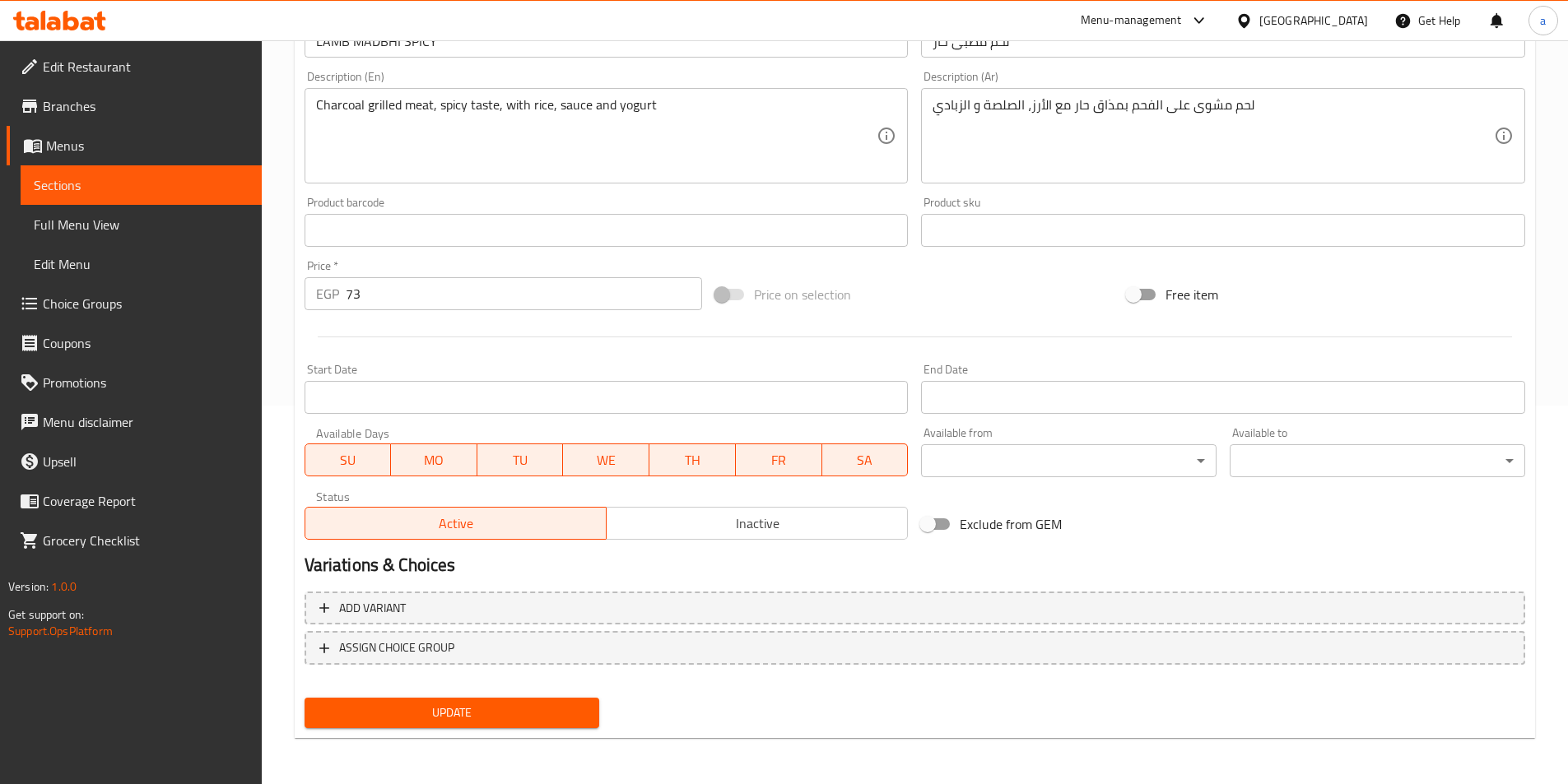
click at [550, 719] on span "Update" at bounding box center [452, 714] width 269 height 20
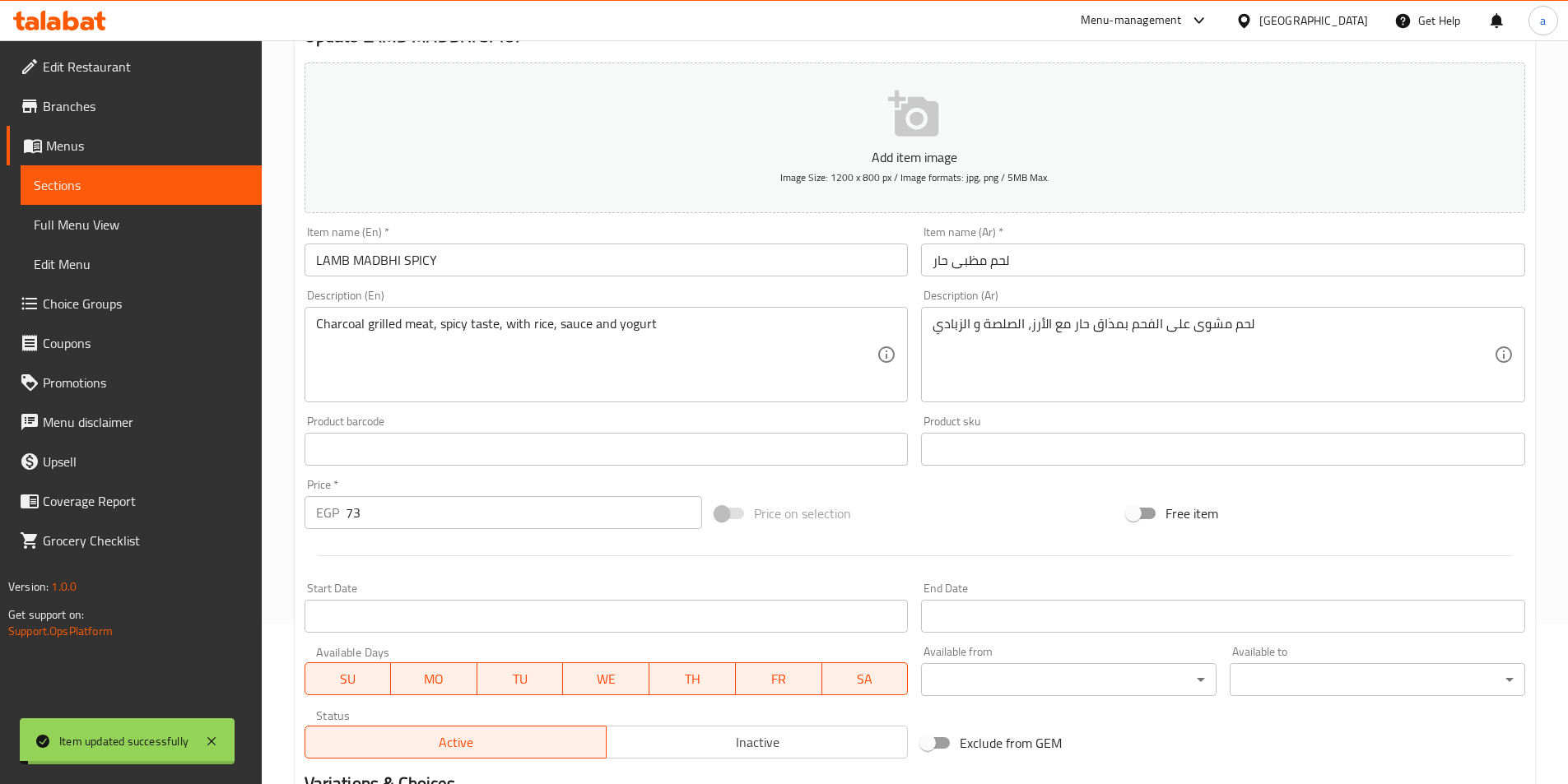
scroll to position [0, 0]
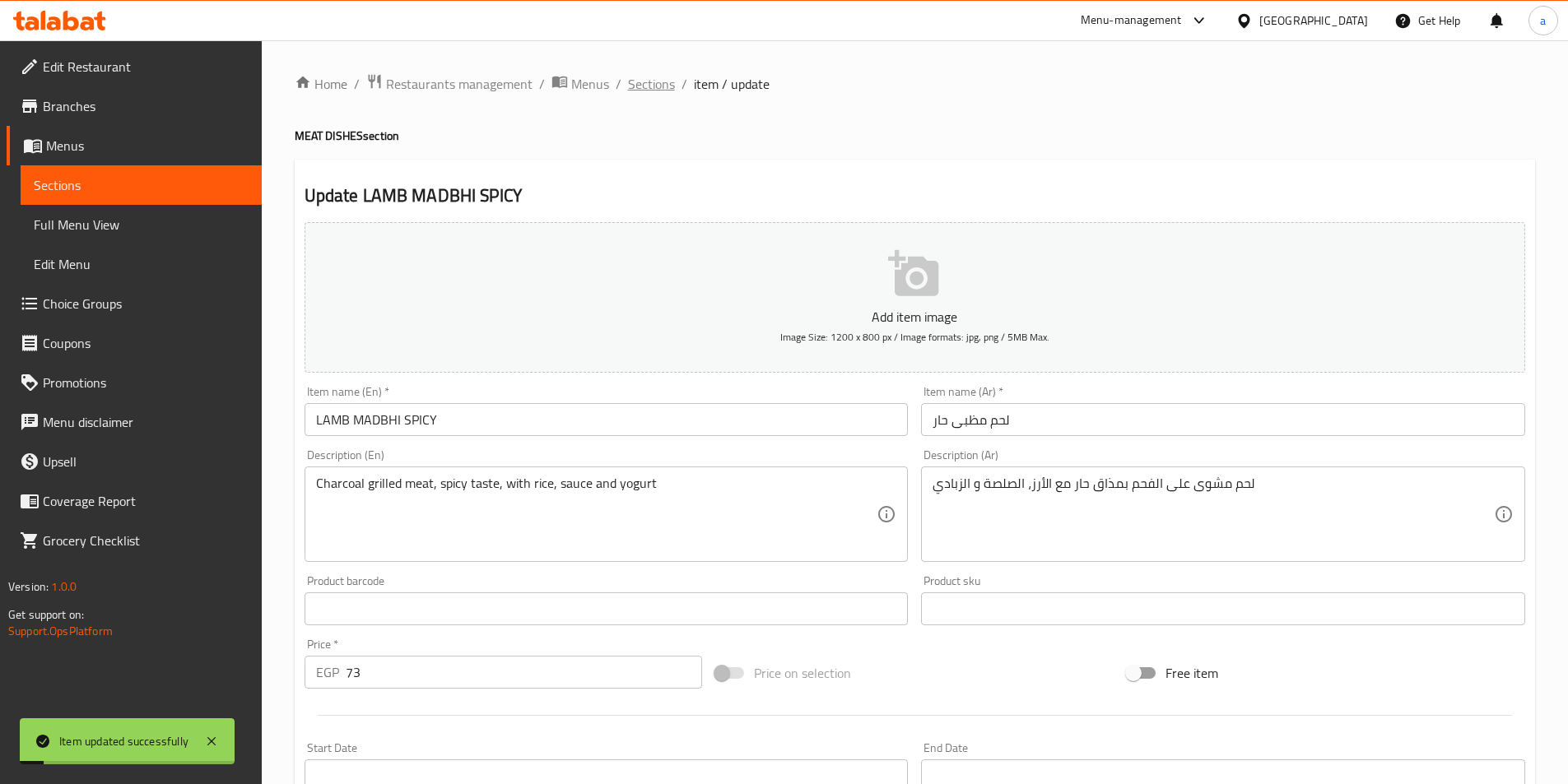
click at [667, 84] on span "Sections" at bounding box center [651, 83] width 47 height 19
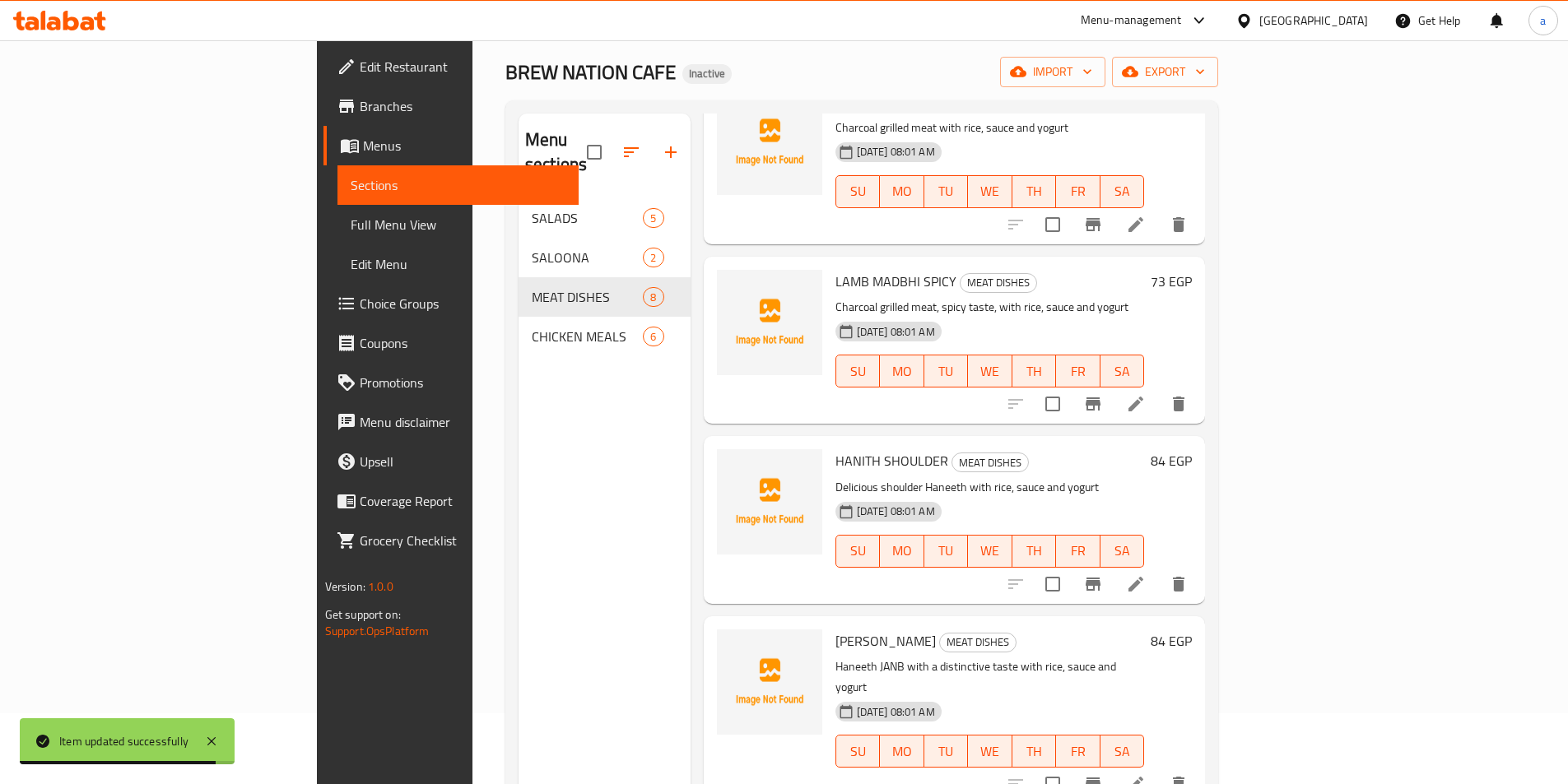
scroll to position [165, 0]
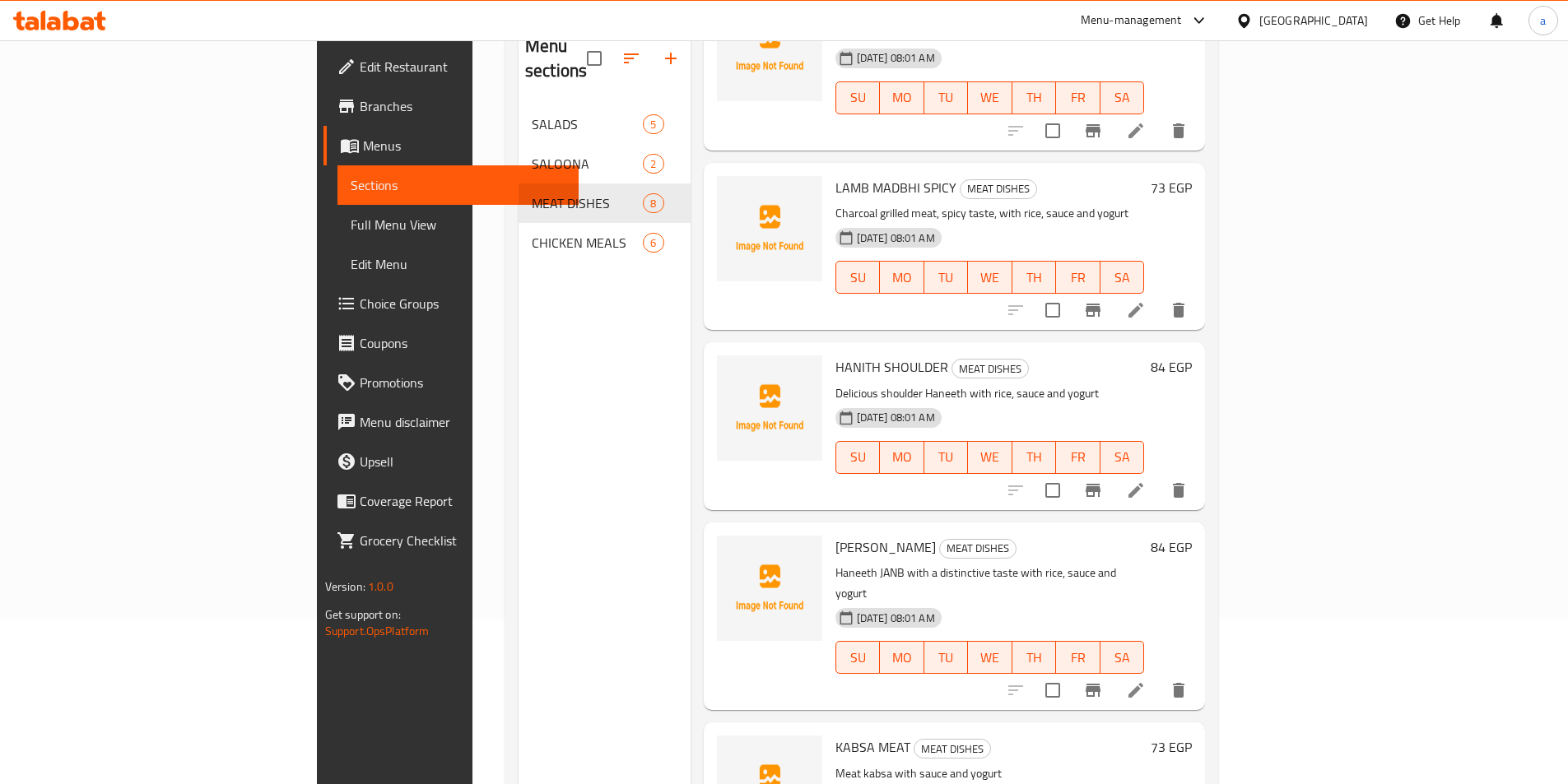
click at [1159, 475] on li at bounding box center [1136, 490] width 46 height 30
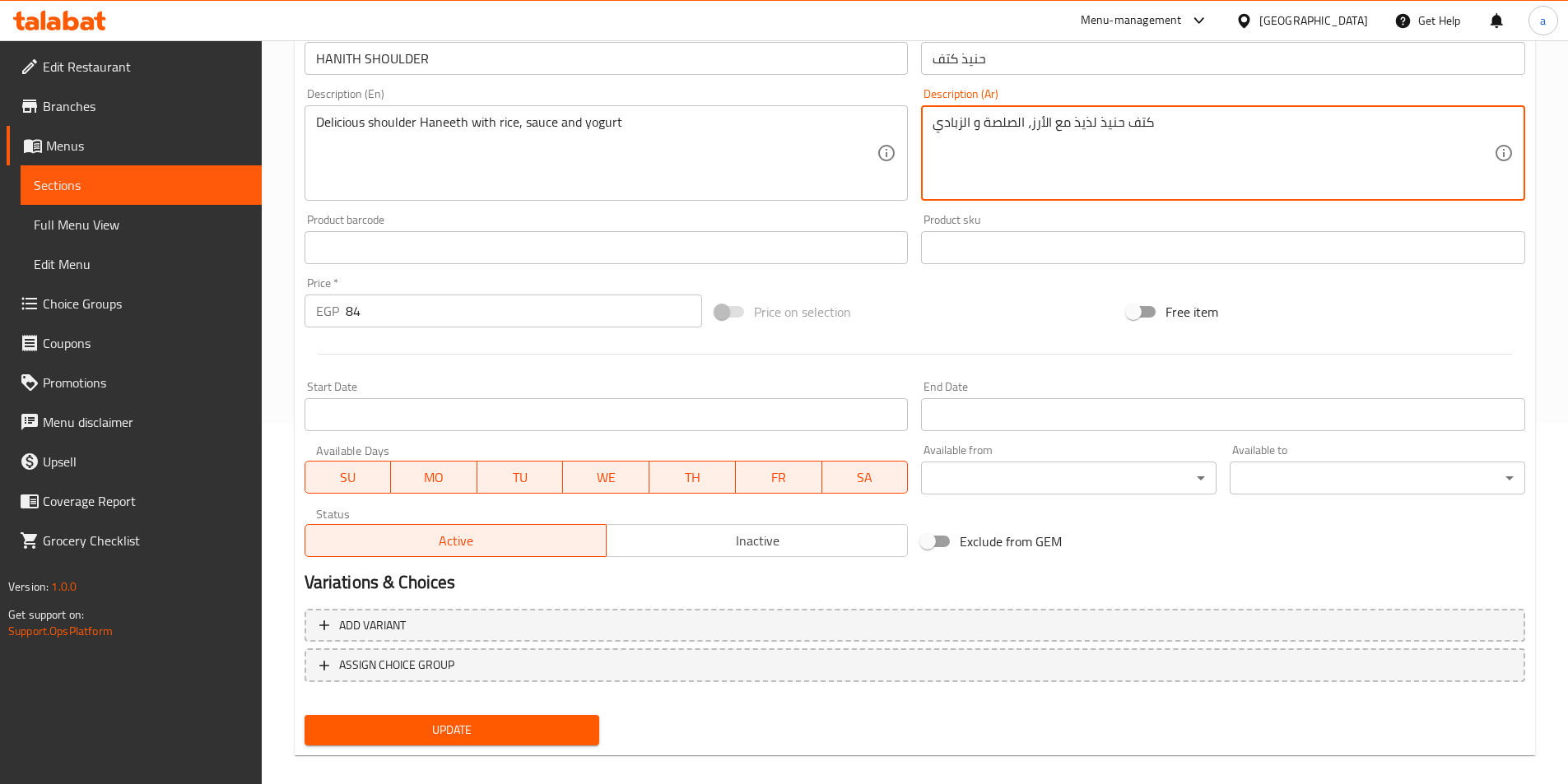
scroll to position [379, 0]
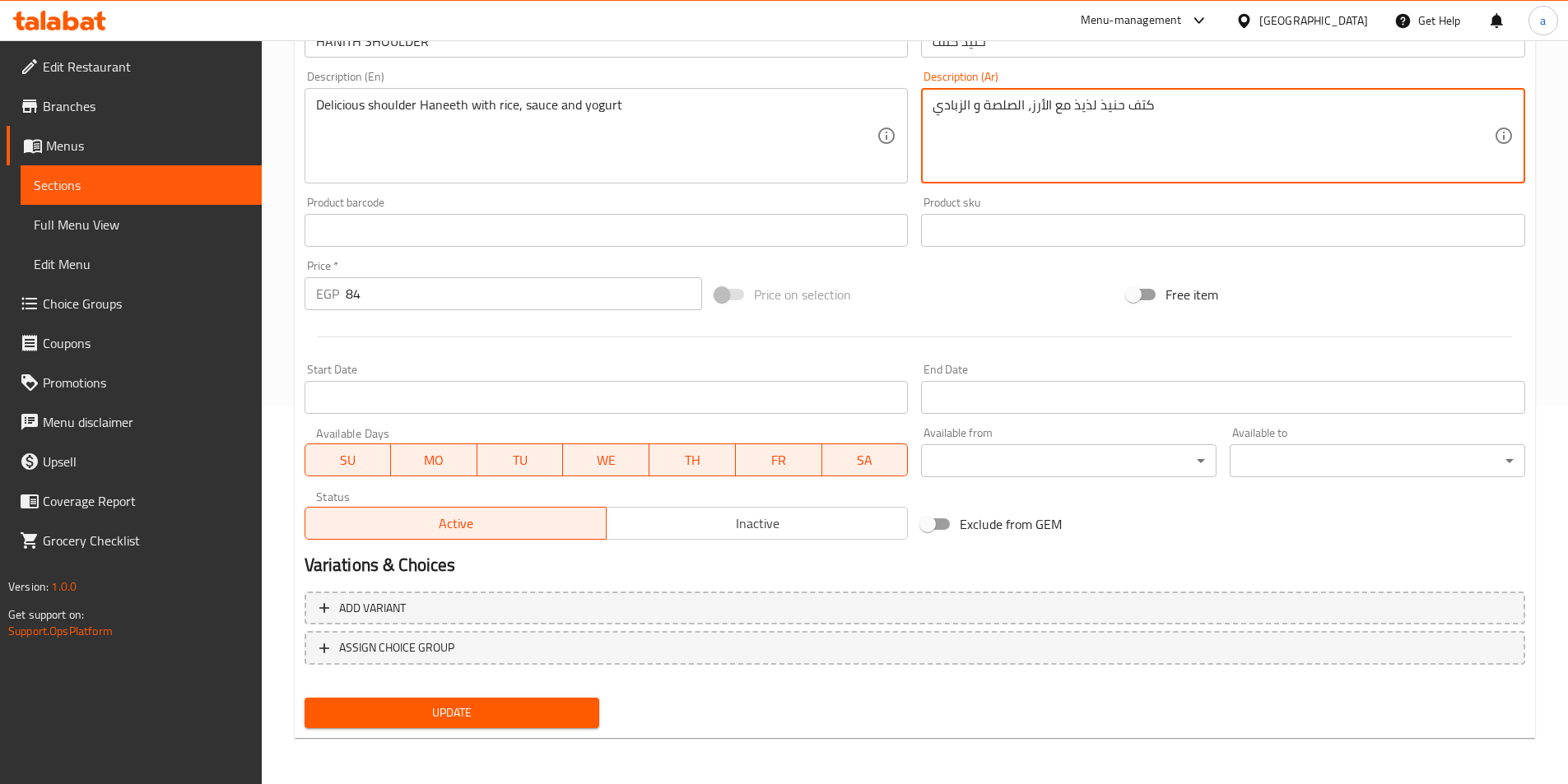
type textarea "كتف حنيذ لذيذ مع الأرز، الصلصة و الزبادي"
click at [472, 719] on span "Update" at bounding box center [452, 714] width 269 height 20
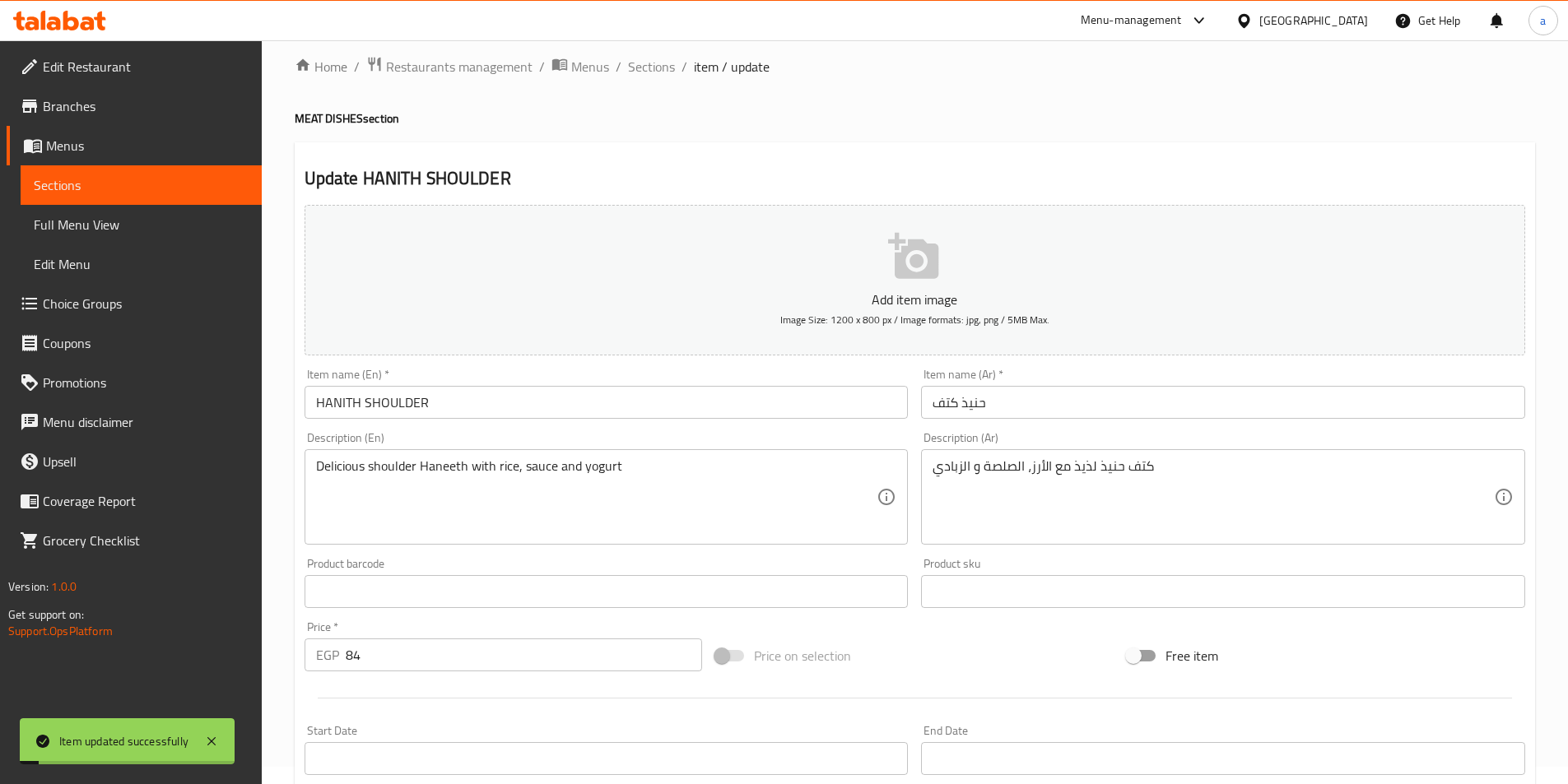
scroll to position [0, 0]
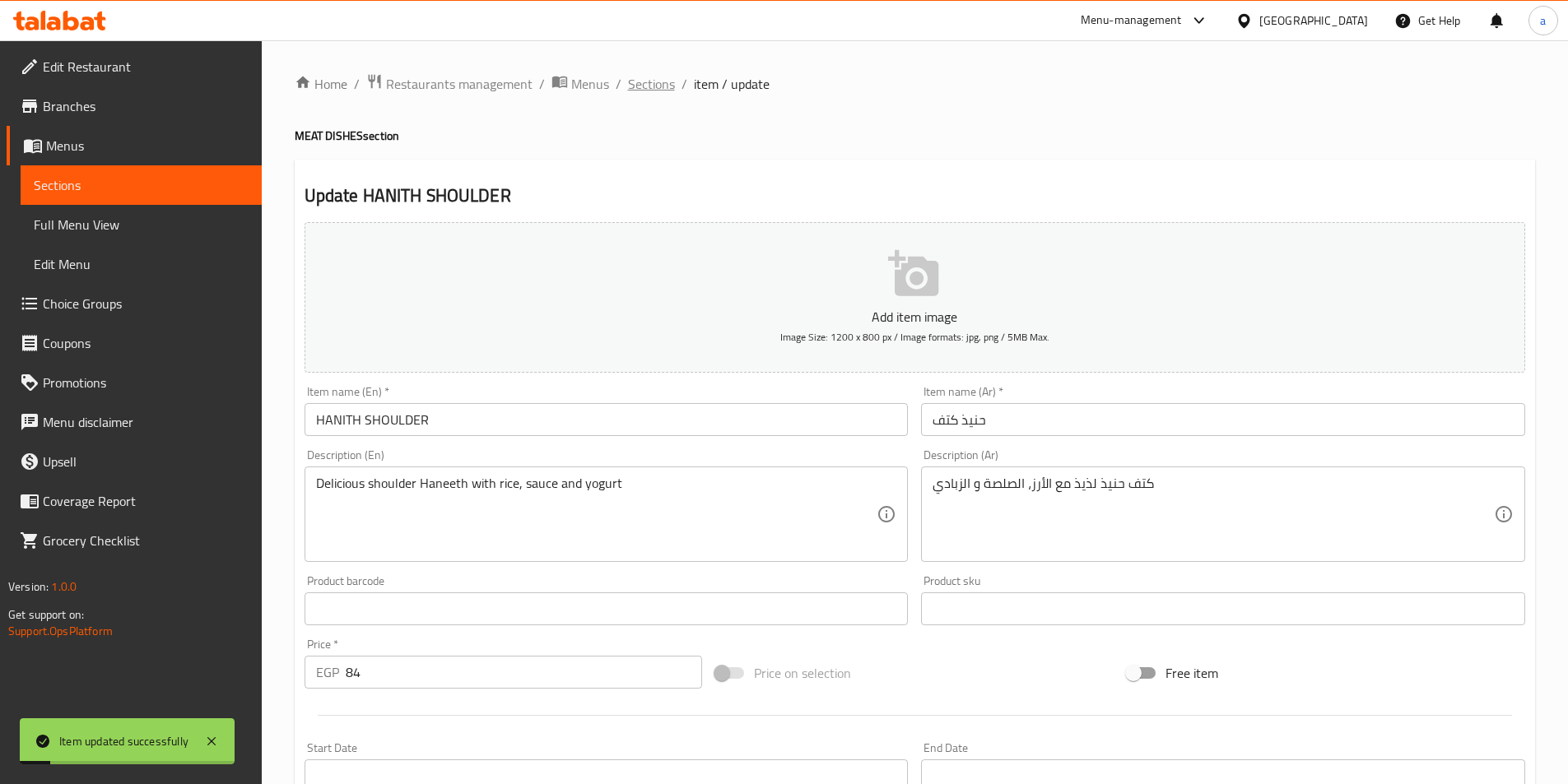
click at [658, 85] on span "Sections" at bounding box center [651, 83] width 47 height 19
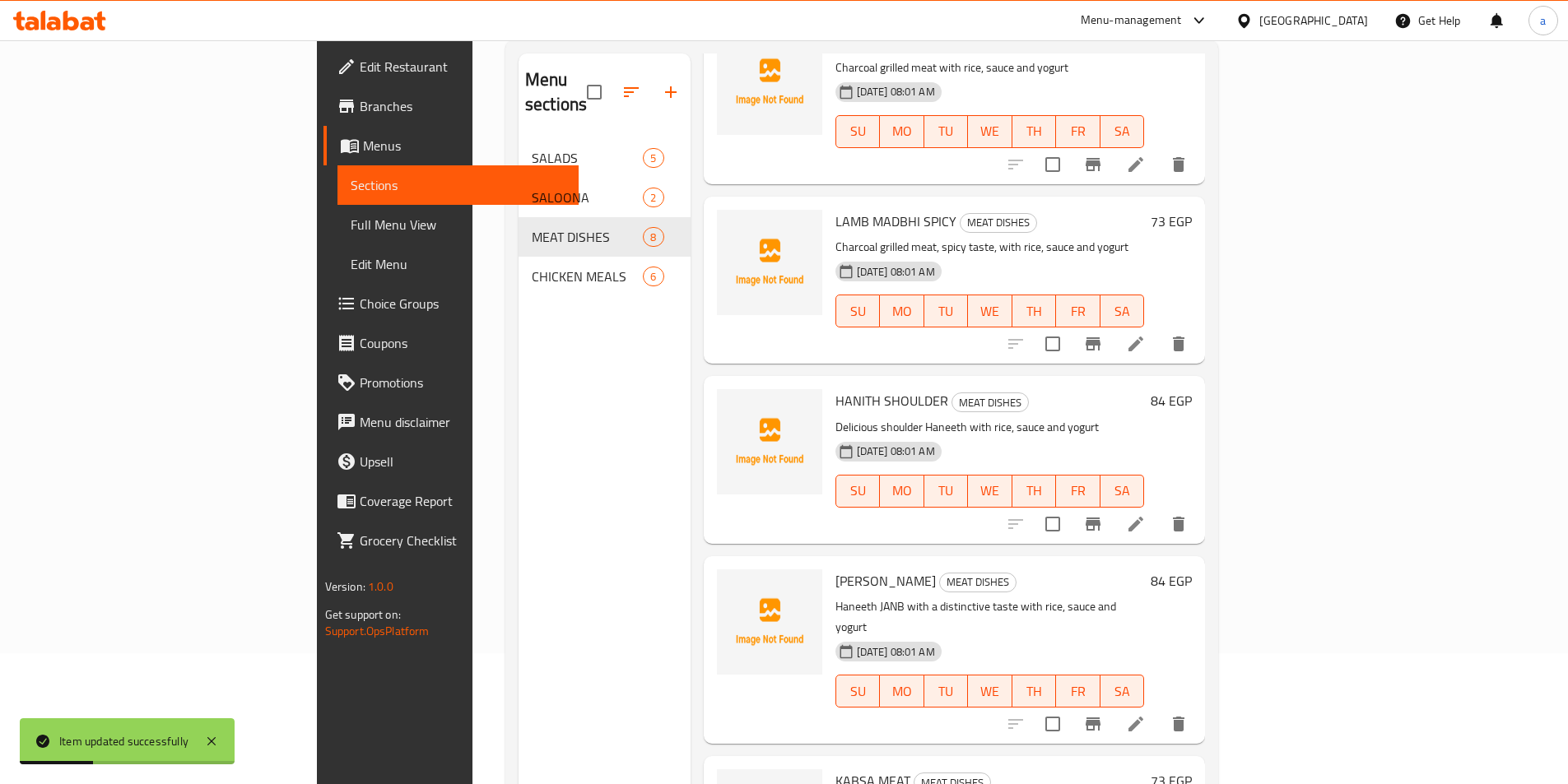
scroll to position [231, 0]
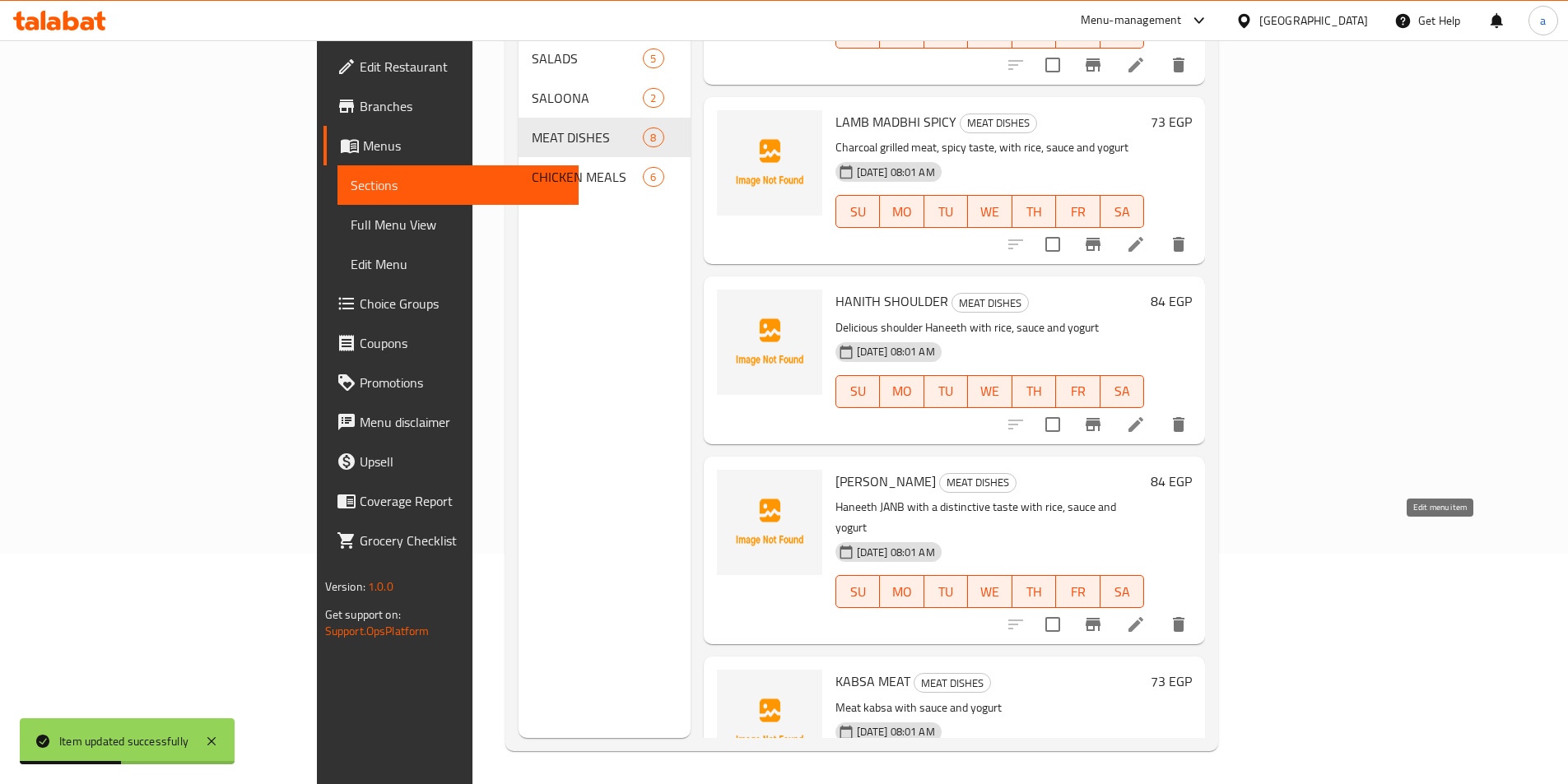
click at [1145, 614] on icon at bounding box center [1135, 624] width 19 height 19
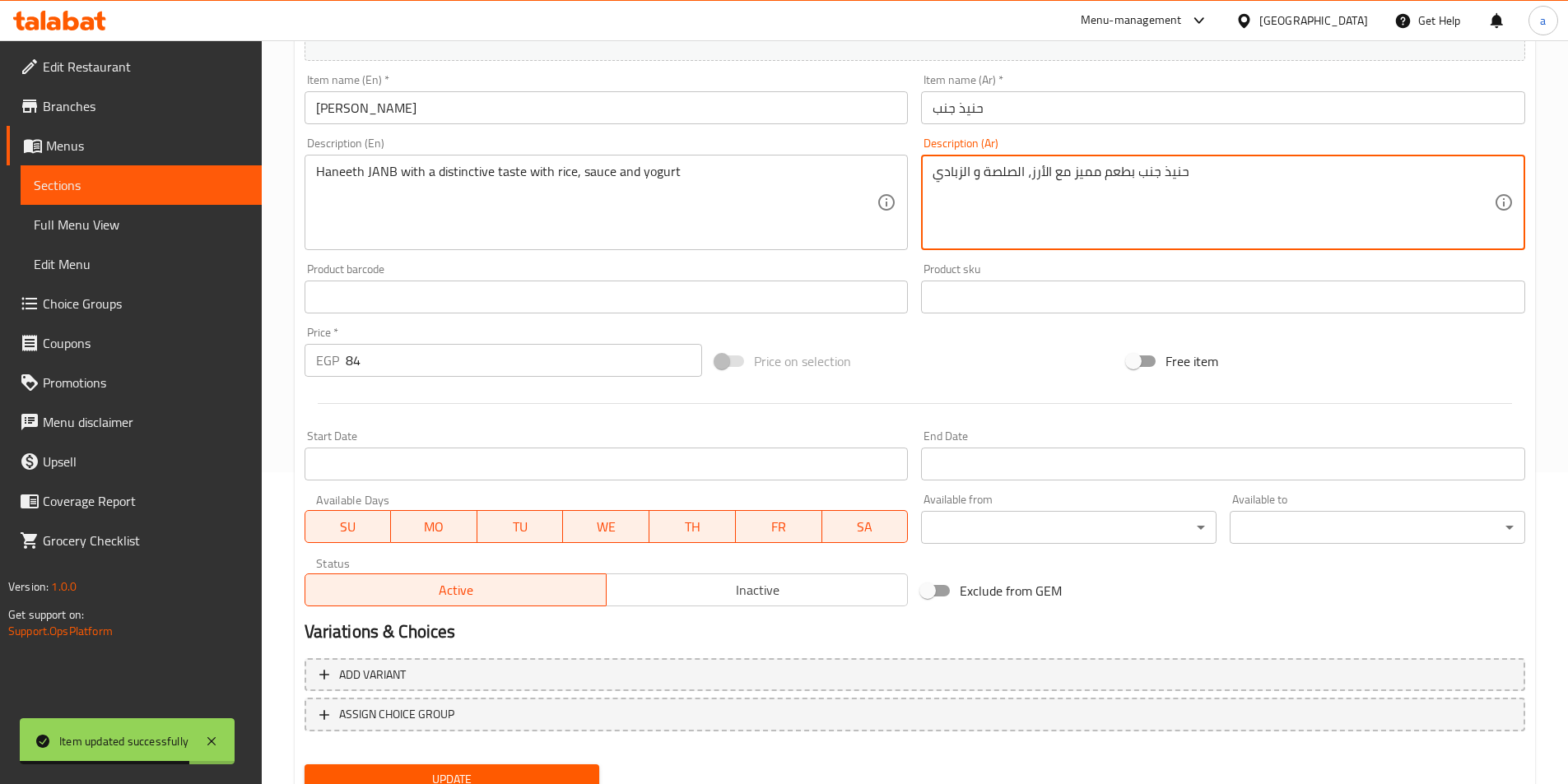
scroll to position [379, 0]
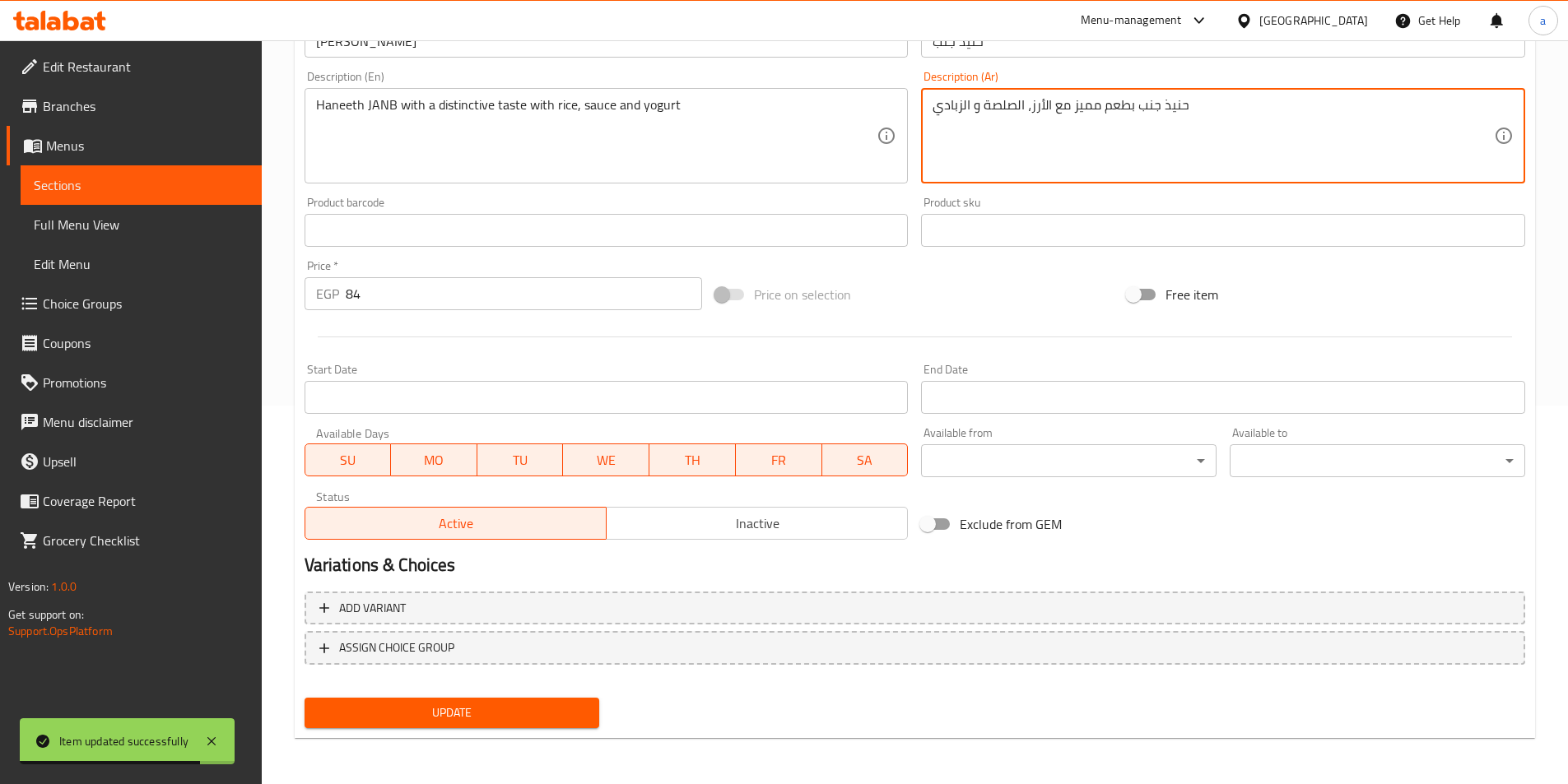
type textarea "حنيذ جنب بطعم مميز مع الأرز، الصلصة و الزبادي"
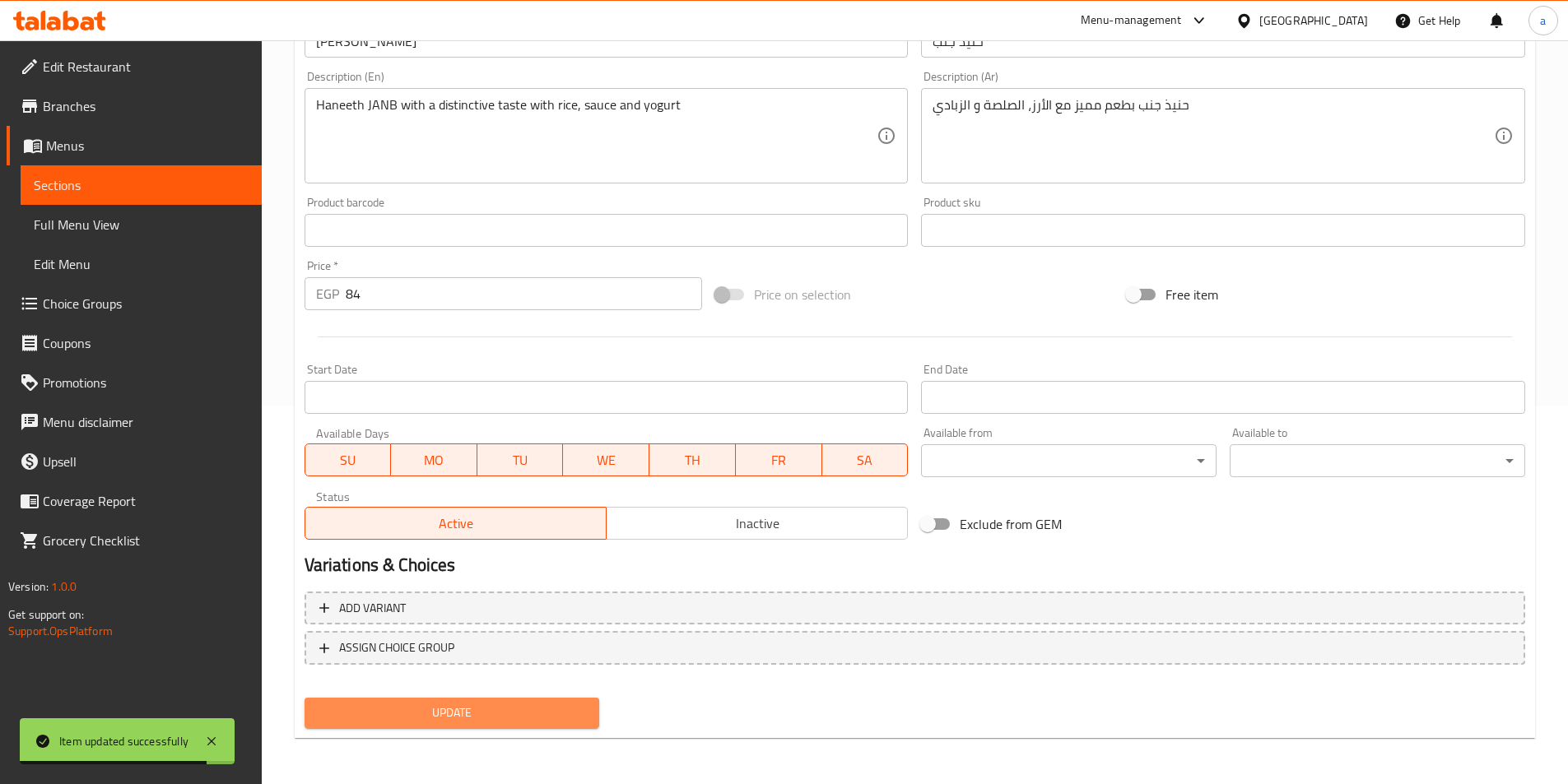
click at [376, 709] on span "Update" at bounding box center [452, 714] width 269 height 20
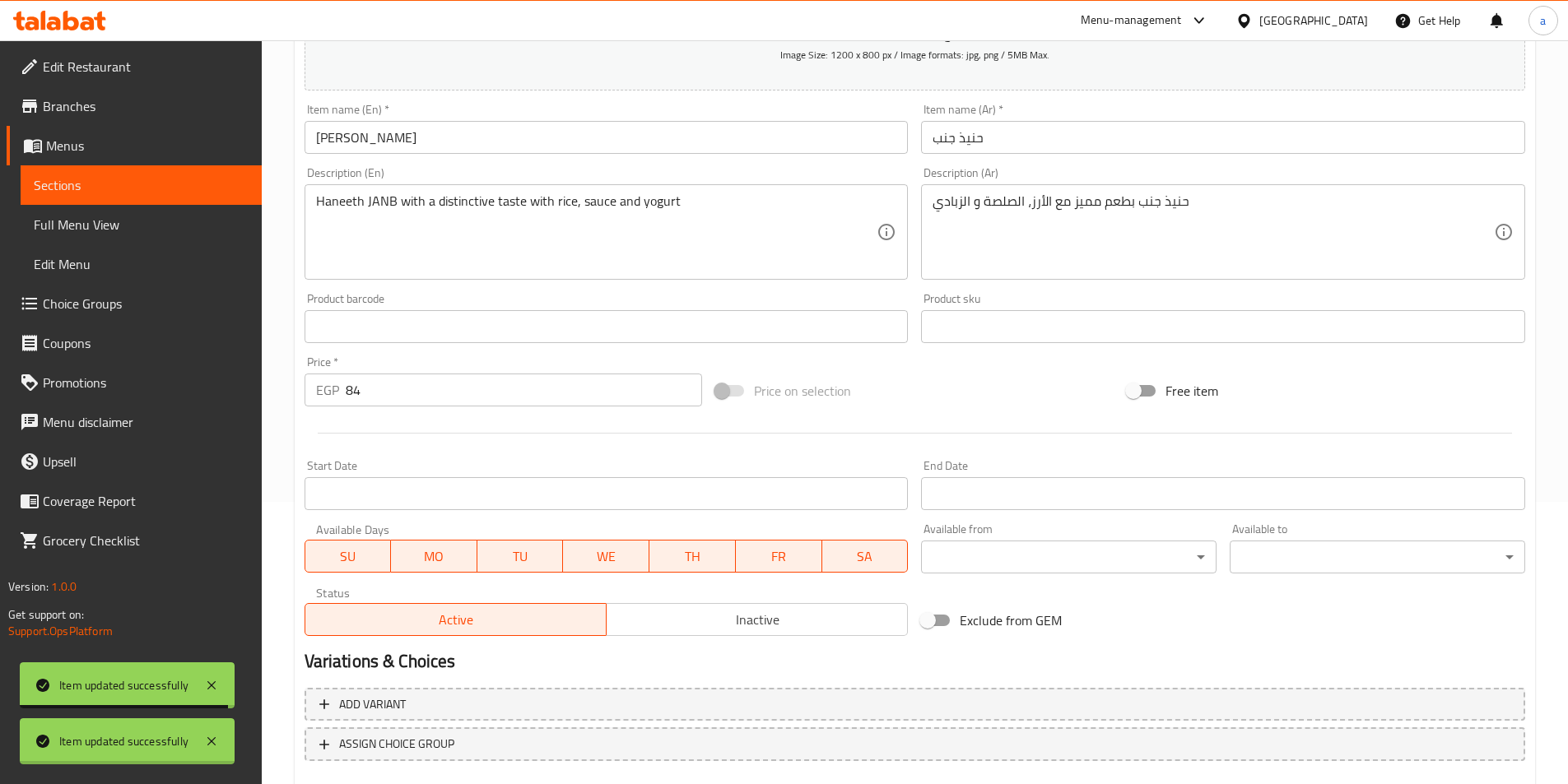
scroll to position [0, 0]
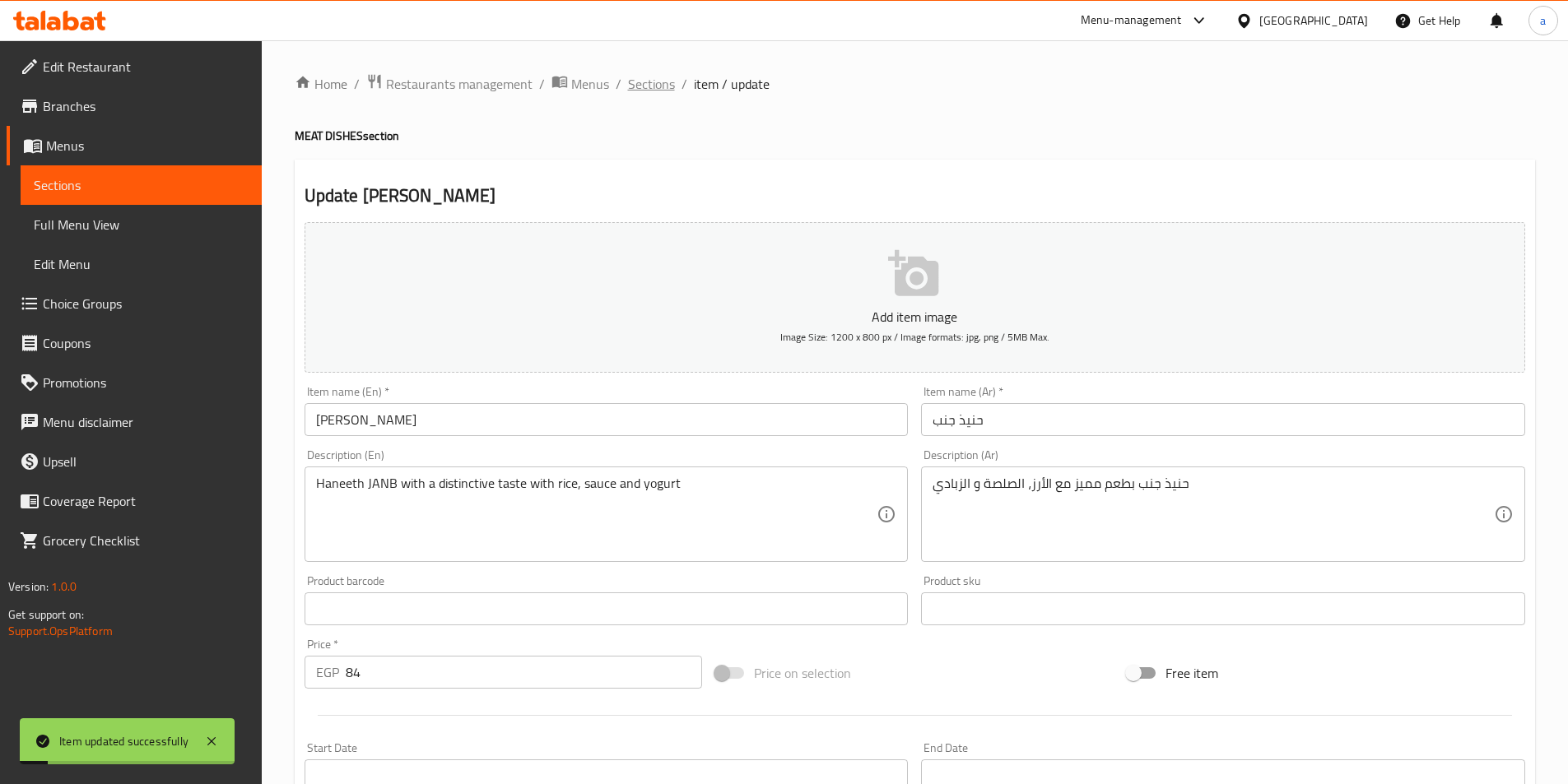
click at [659, 74] on span "Sections" at bounding box center [651, 83] width 47 height 19
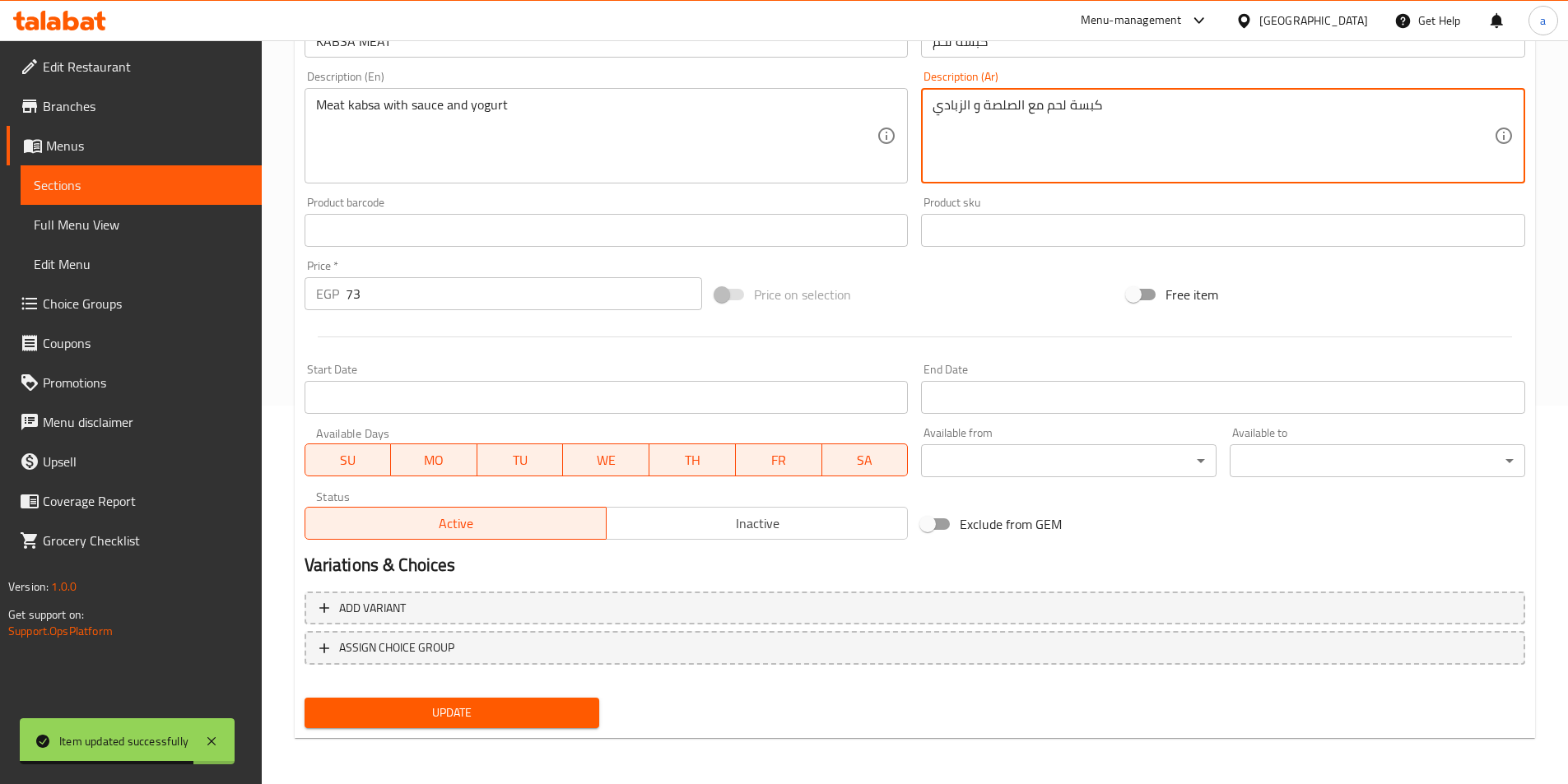
type textarea "كبسة لحم مع الصلصة و الزبادي"
click at [567, 714] on span "Update" at bounding box center [452, 714] width 269 height 20
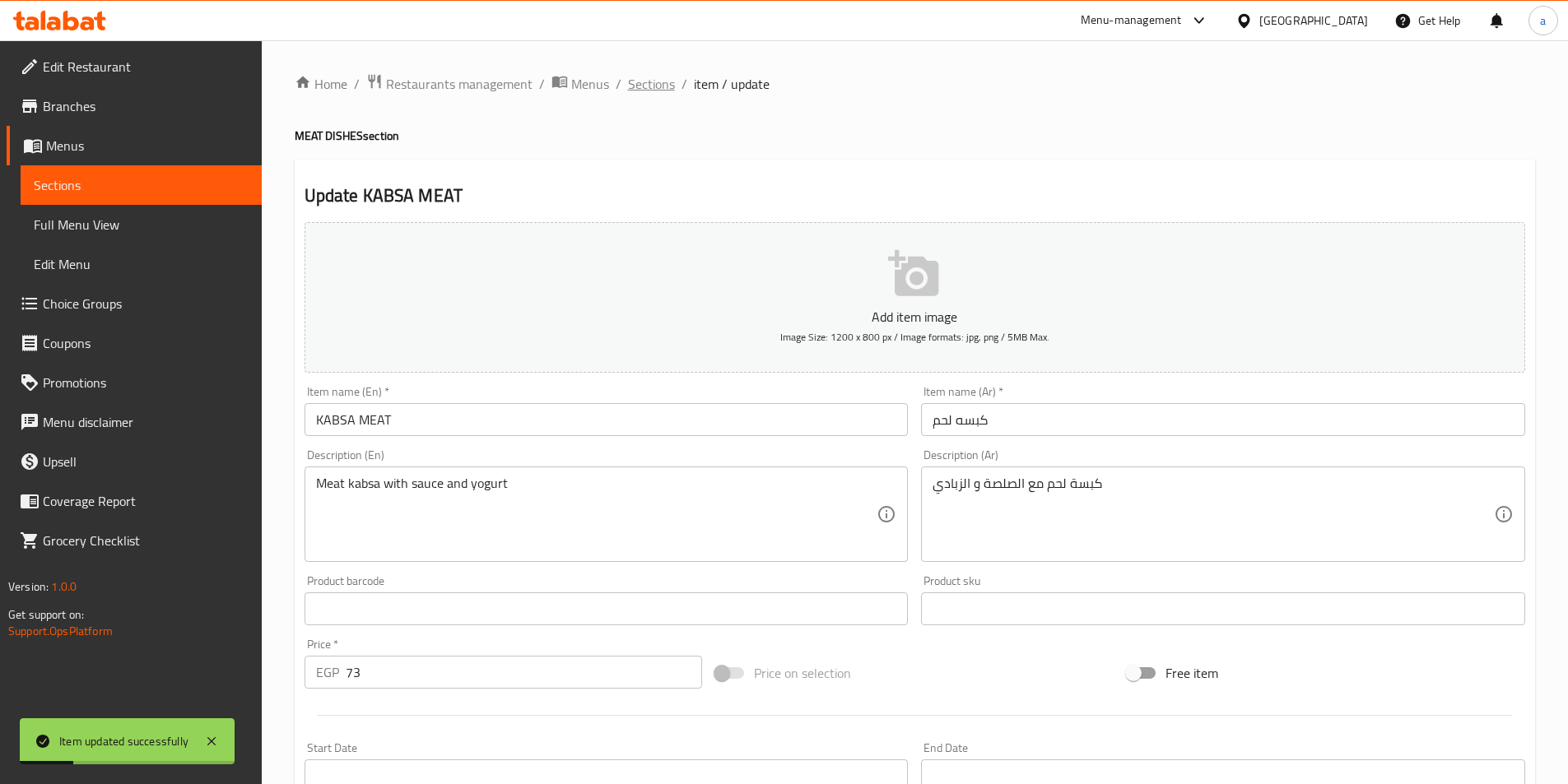
click at [668, 94] on span "Sections" at bounding box center [651, 83] width 47 height 19
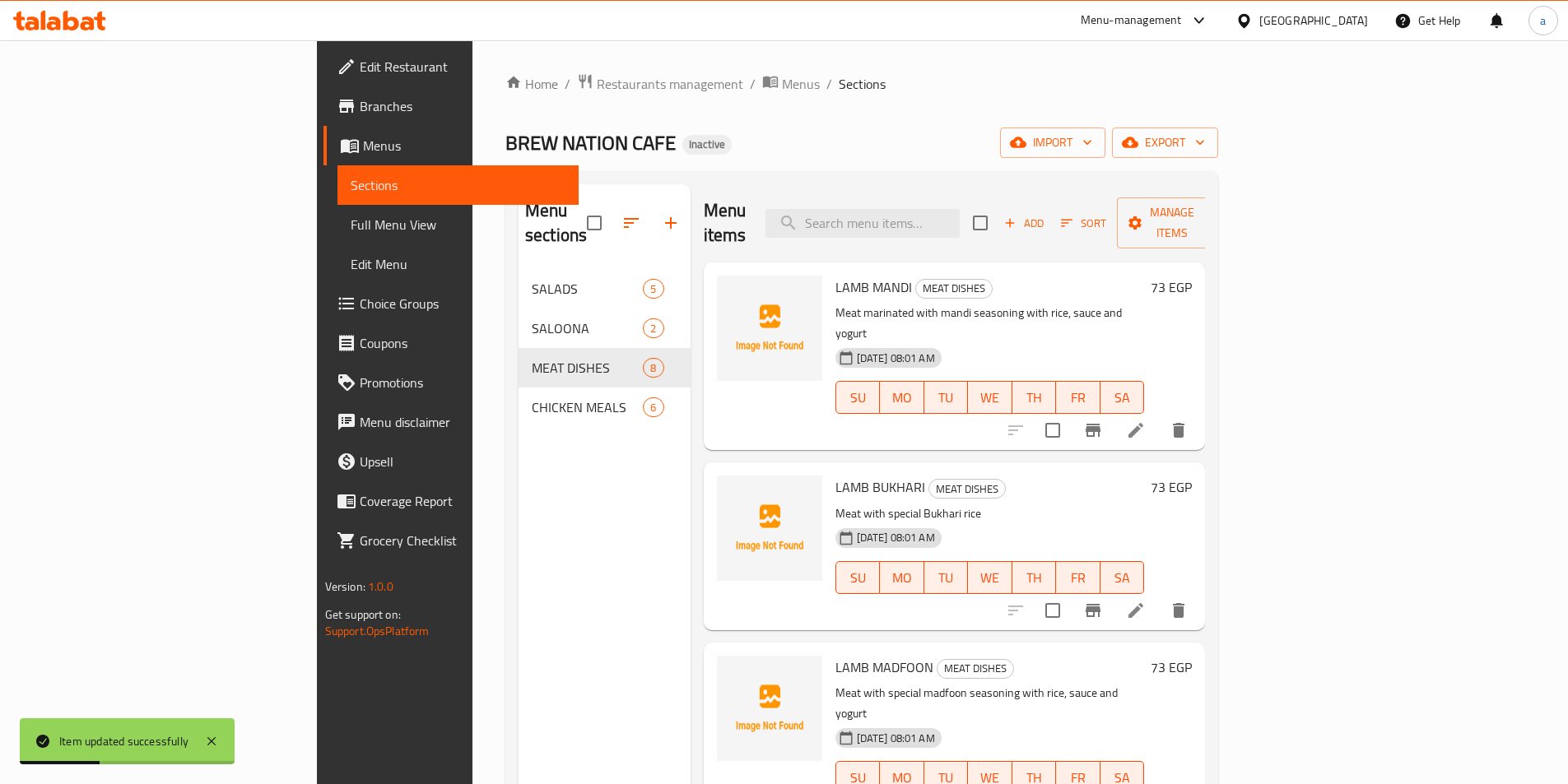
click at [765, 111] on div "Home / Restaurants management / Menus / Sections BREW NATION CAFE Inactive impo…" at bounding box center [861, 527] width 713 height 909
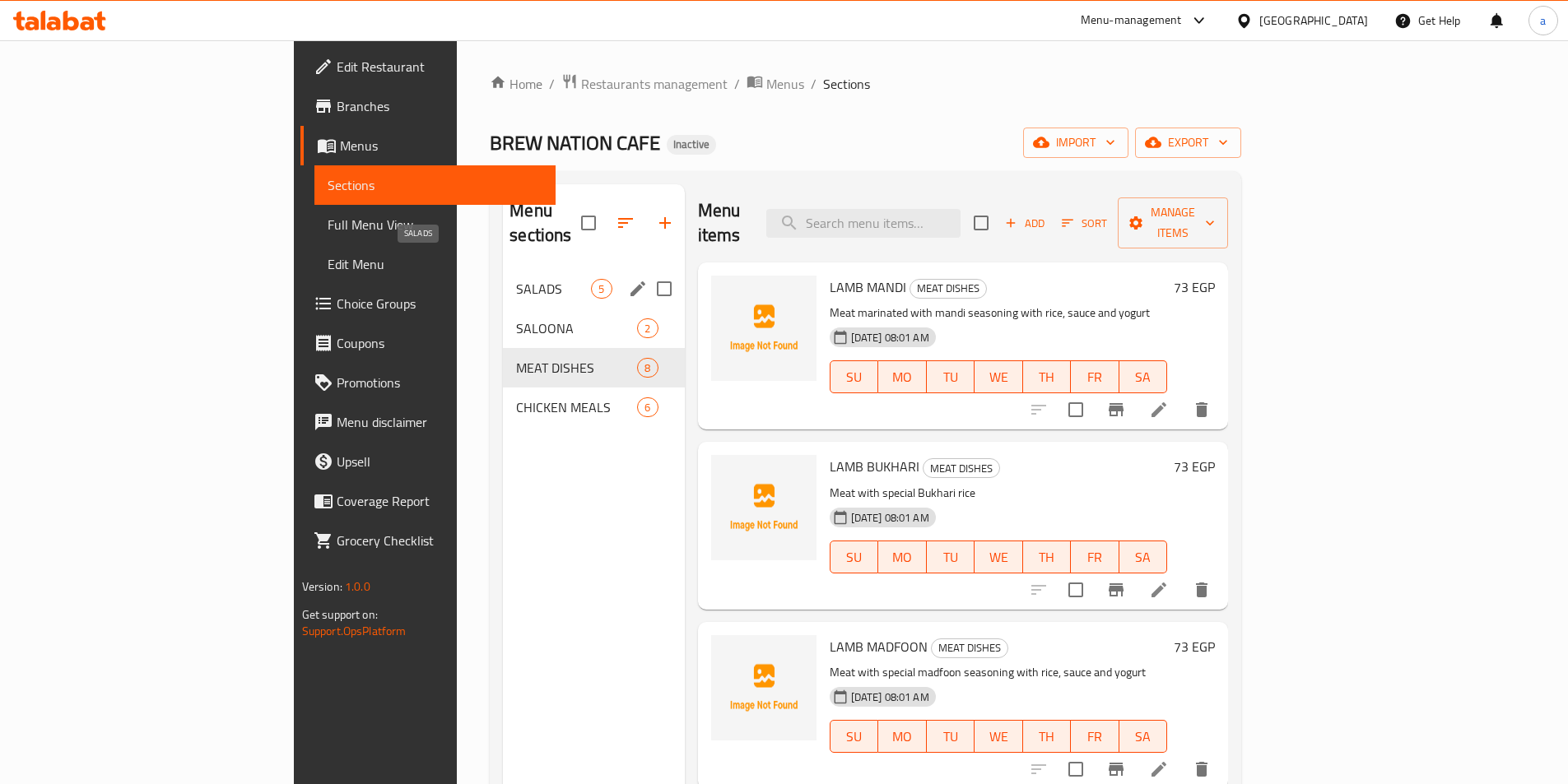
click at [516, 279] on span "SALADS" at bounding box center [553, 288] width 75 height 19
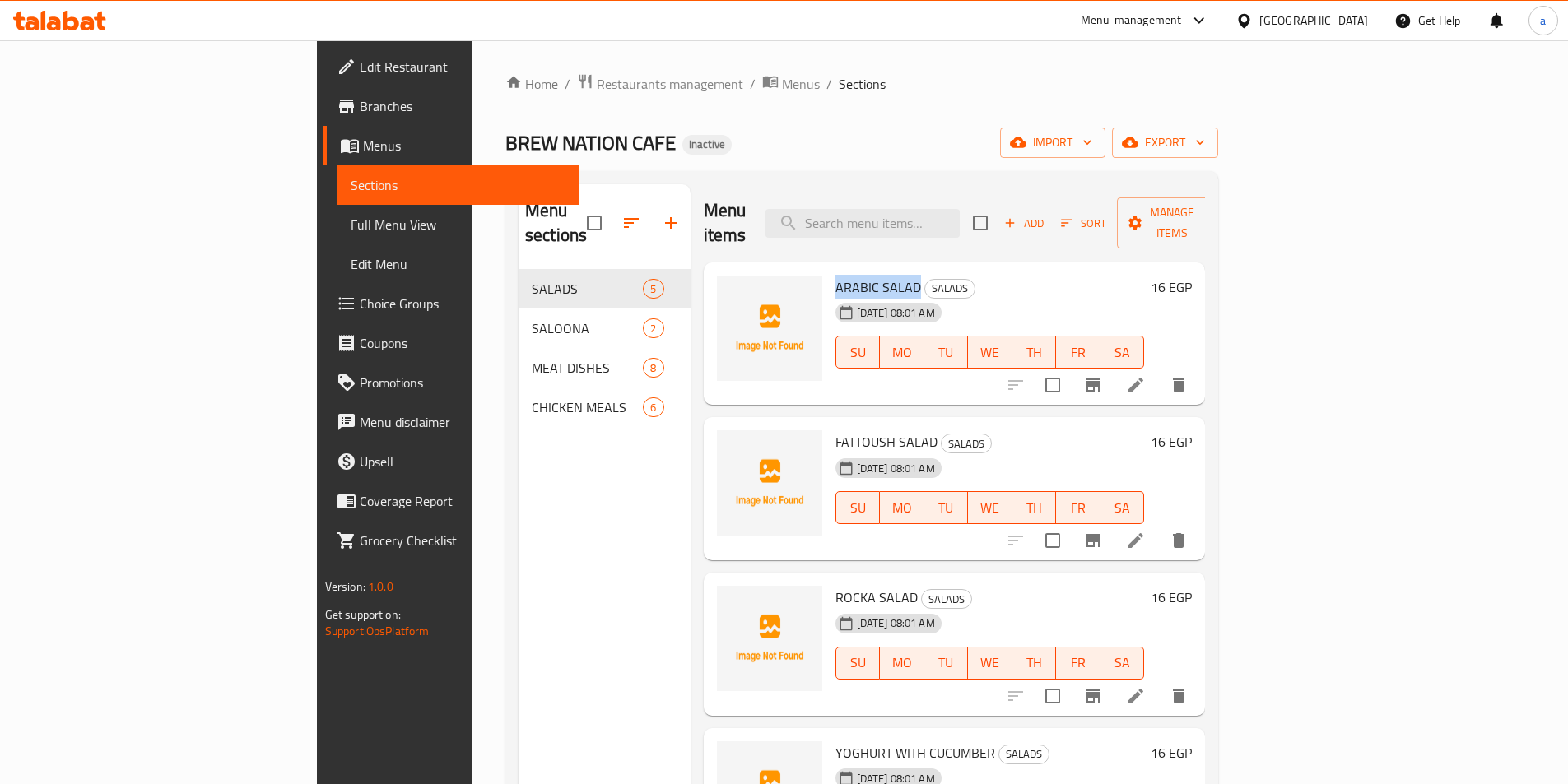
drag, startPoint x: 755, startPoint y: 258, endPoint x: 835, endPoint y: 253, distance: 80.2
click at [836, 275] on span "ARABIC SALAD" at bounding box center [879, 287] width 85 height 25
copy span "ARABIC SALAD"
click at [1159, 371] on li at bounding box center [1136, 386] width 46 height 30
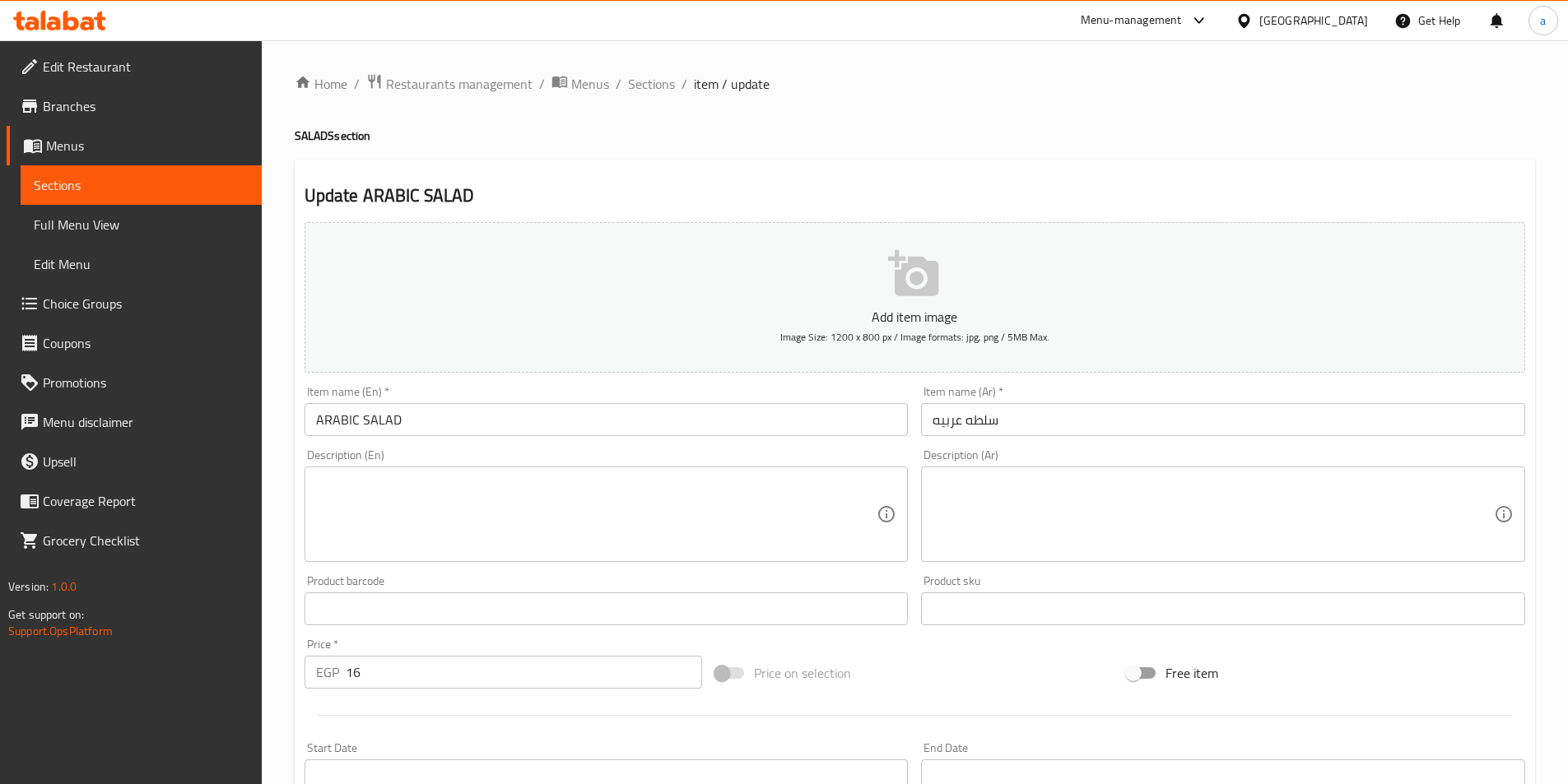
click at [623, 510] on textarea at bounding box center [597, 514] width 562 height 78
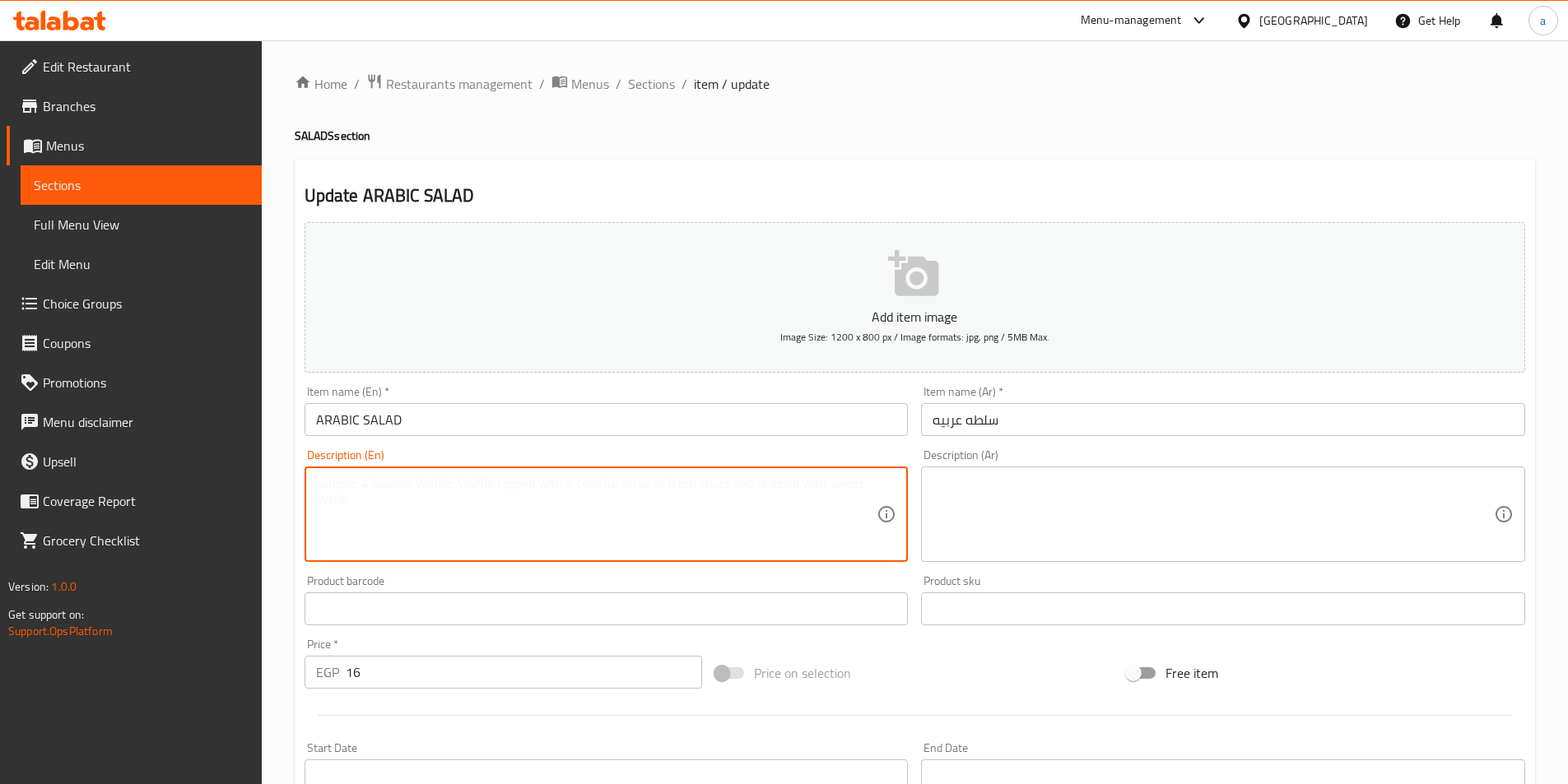
paste textarea "Made with mix of fresh vegetables and dressed with lemon juice and olive oil."
type textarea "Made with mix of fresh vegetables and dressed with lemon juice and olive oil"
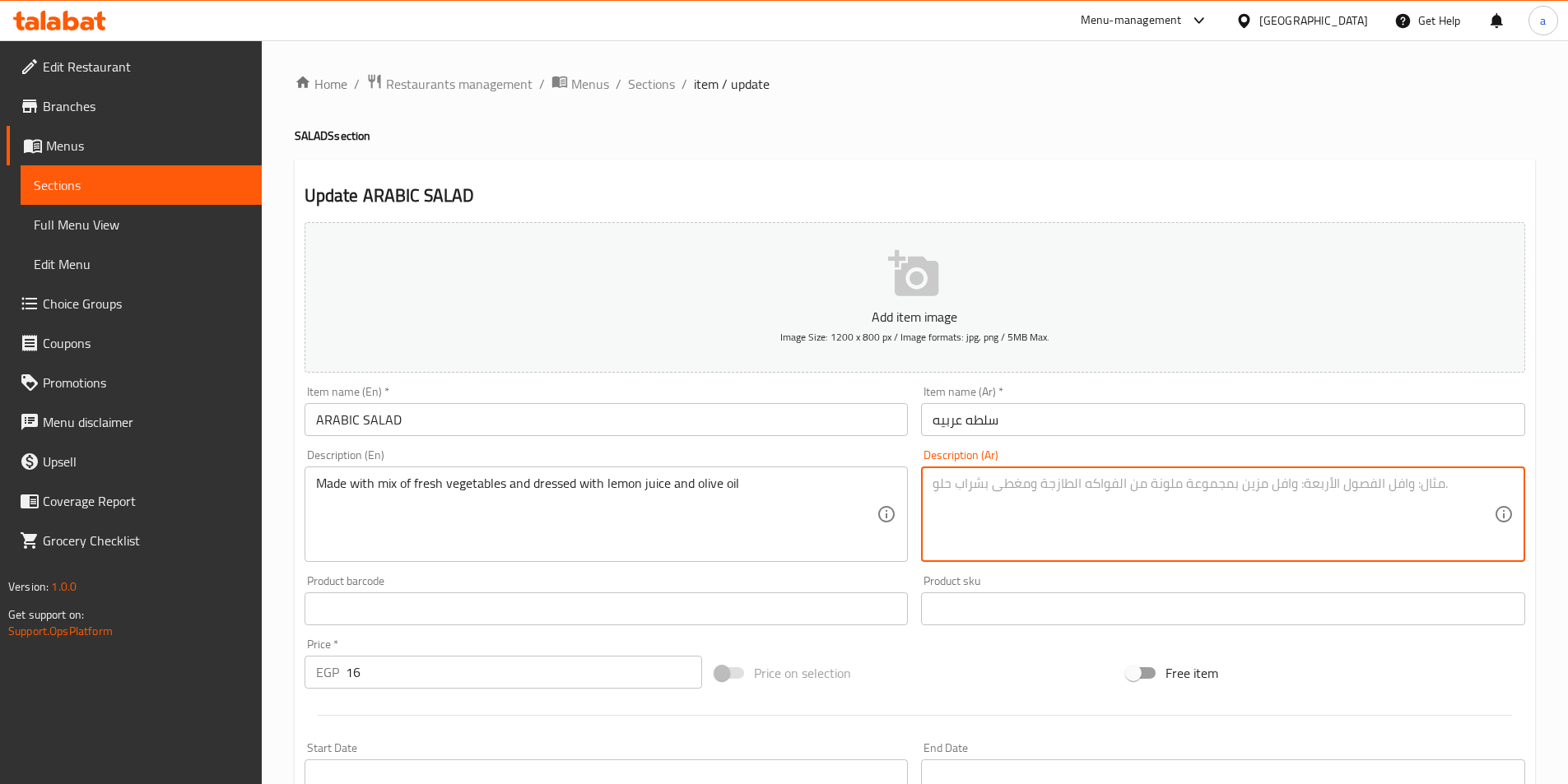
click at [1147, 527] on textarea at bounding box center [1213, 514] width 562 height 78
paste textarea "مصنوعة من مزيج من الخضروات الطازجة ومتبلة بعصير الليمون وزيت الزيتون."
type textarea "مصنوعة من مزيج من الخضروات الطازجة ومتبلة بعصير الليمون وزيت الزيتون."
drag, startPoint x: 1364, startPoint y: 489, endPoint x: 302, endPoint y: 489, distance: 1062.0
click at [302, 489] on div "Add item image Image Size: 1200 x 800 px / Image formats: jpg, png / 5MB Max. I…" at bounding box center [915, 571] width 1233 height 710
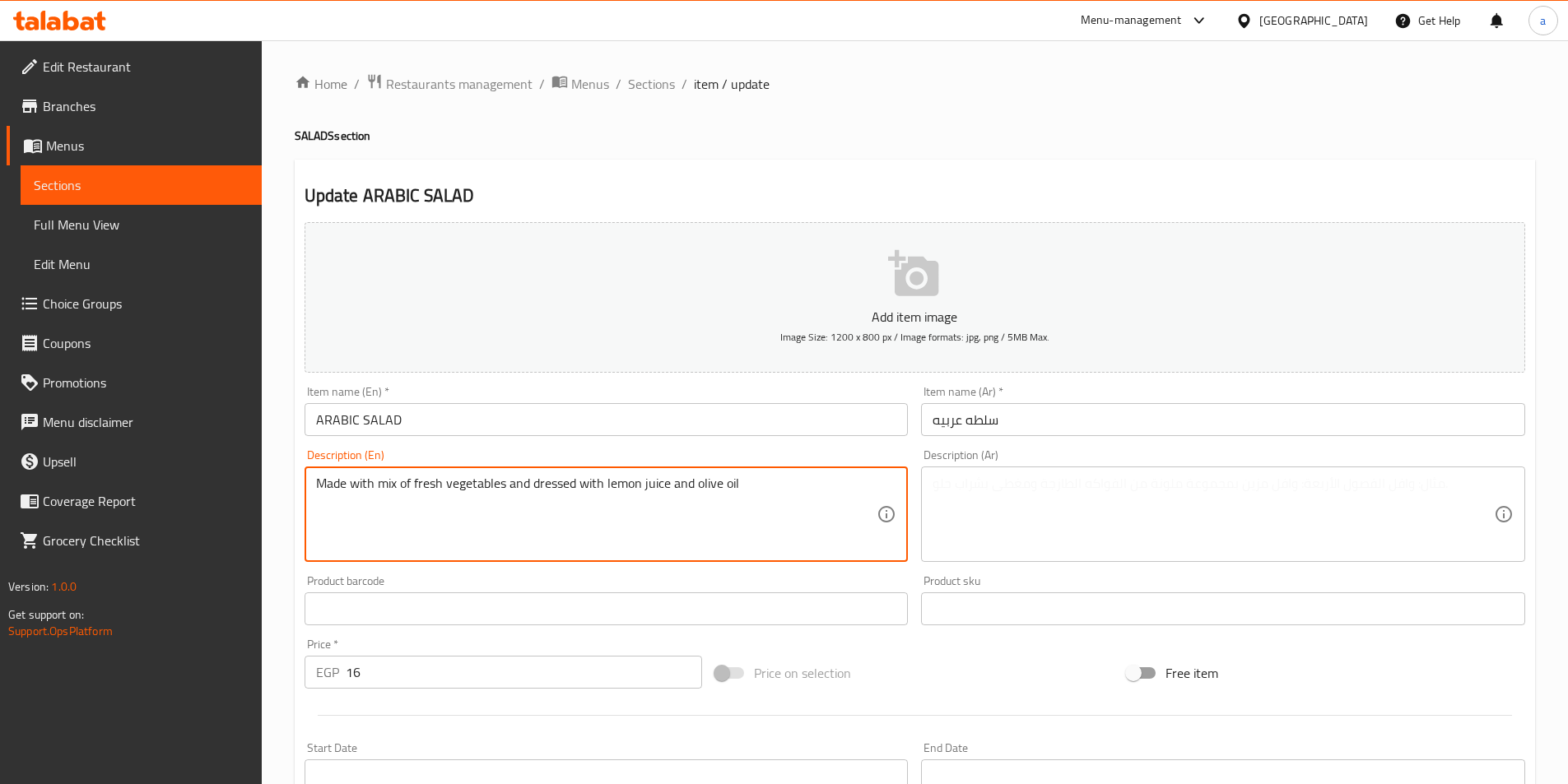
drag, startPoint x: 752, startPoint y: 487, endPoint x: 20, endPoint y: 483, distance: 732.0
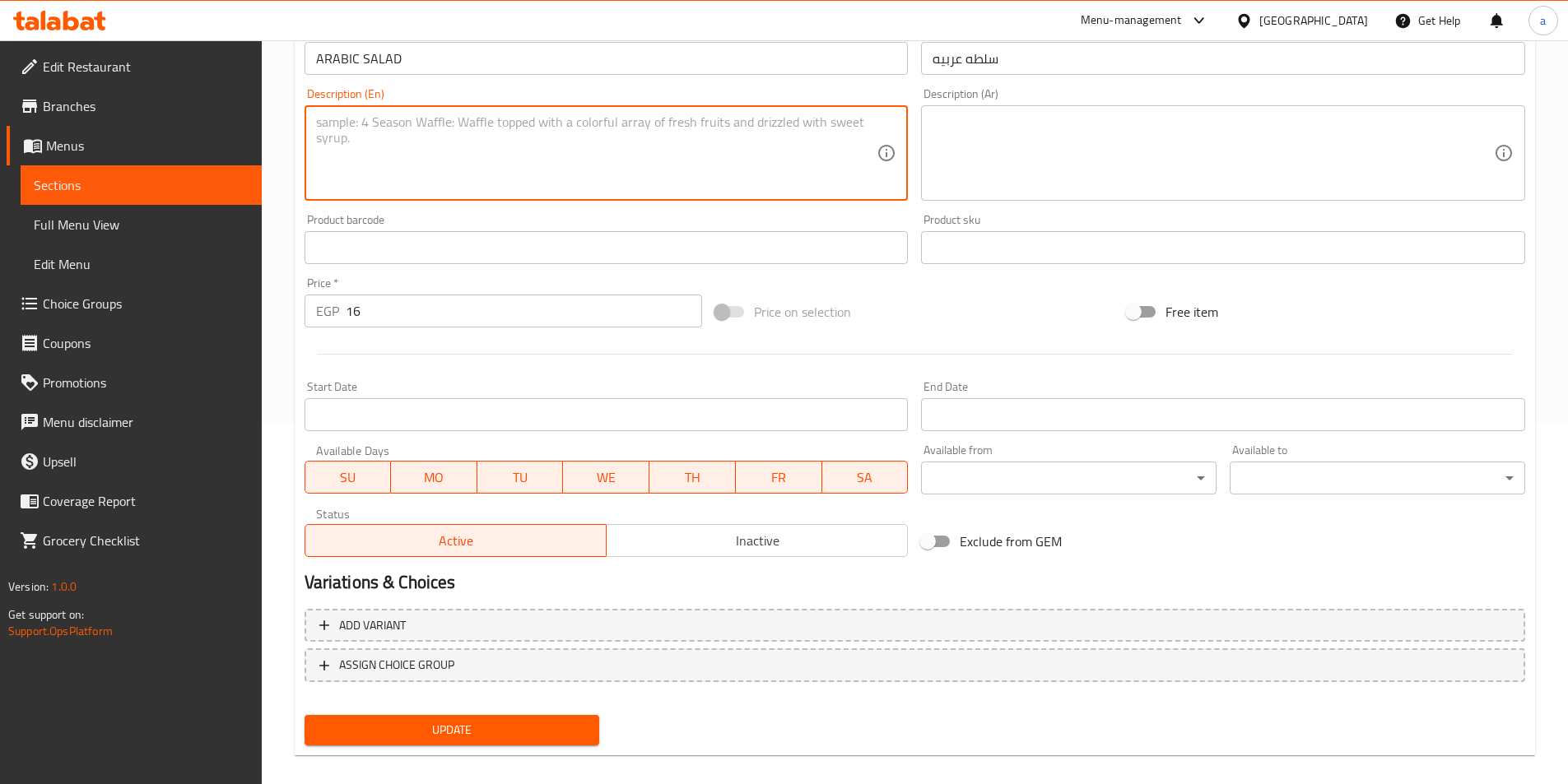
scroll to position [379, 0]
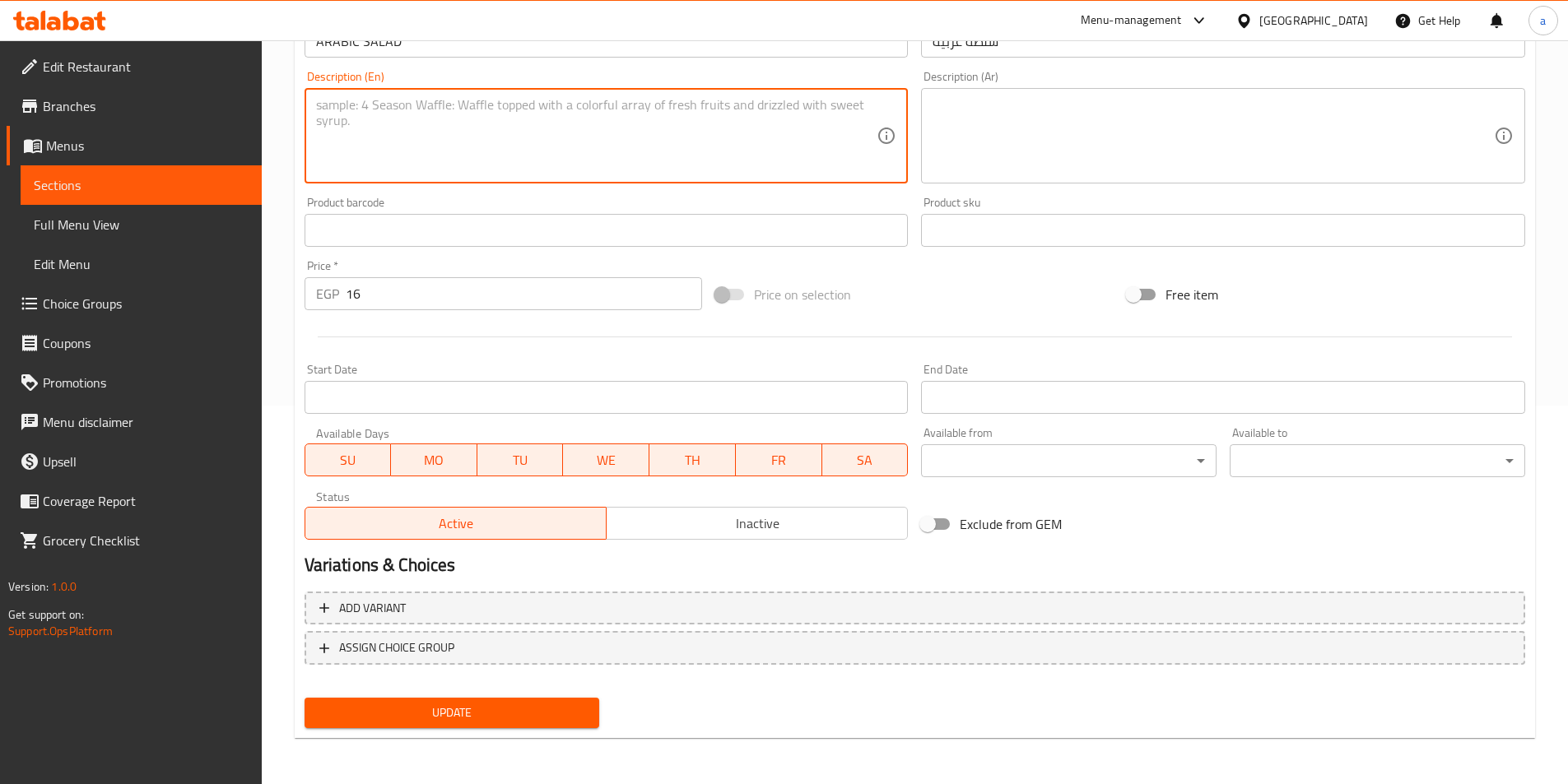
click at [769, 553] on h2 "Variations & Choices" at bounding box center [915, 565] width 1220 height 25
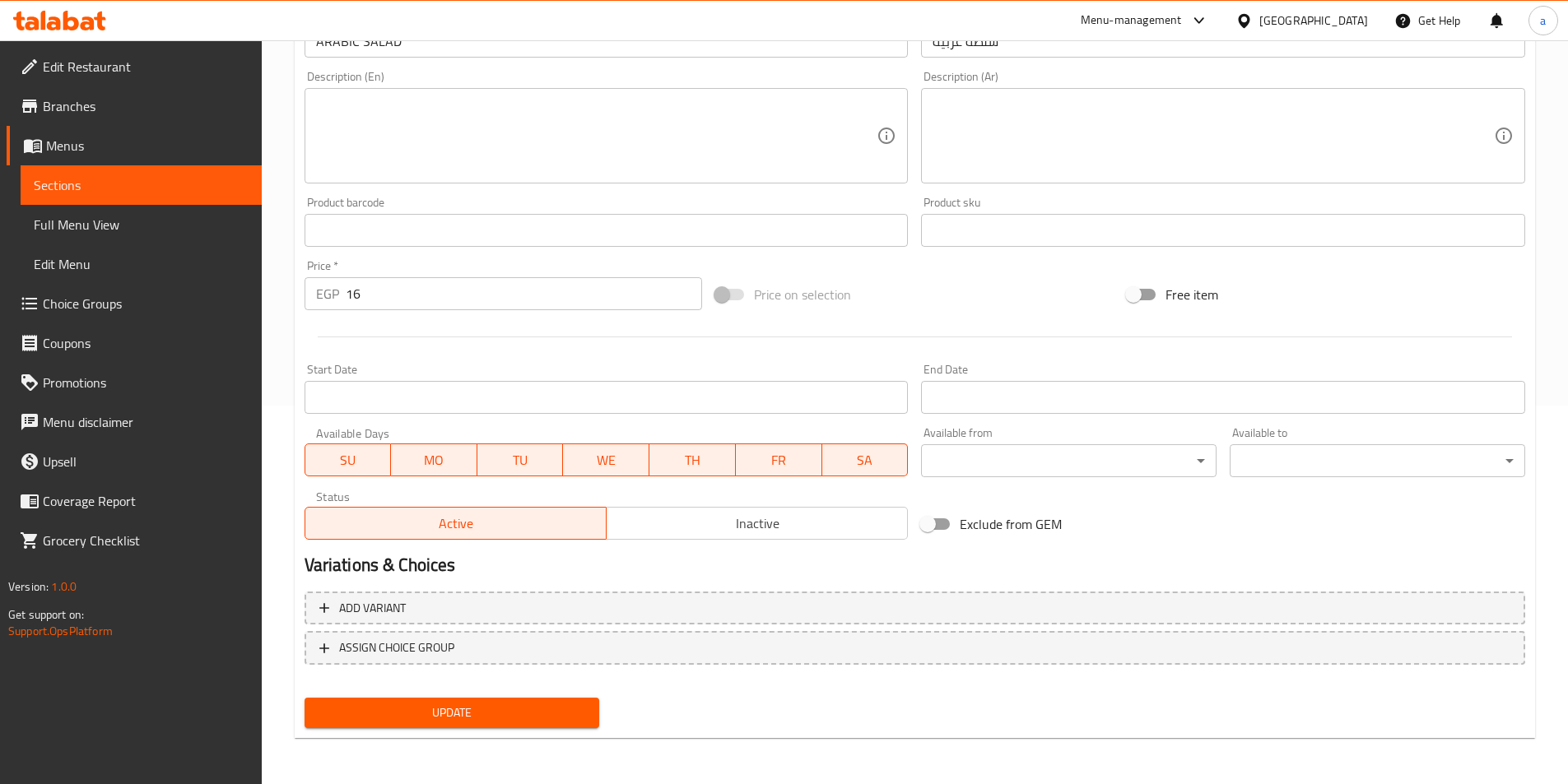
click at [459, 708] on span "Update" at bounding box center [452, 714] width 269 height 20
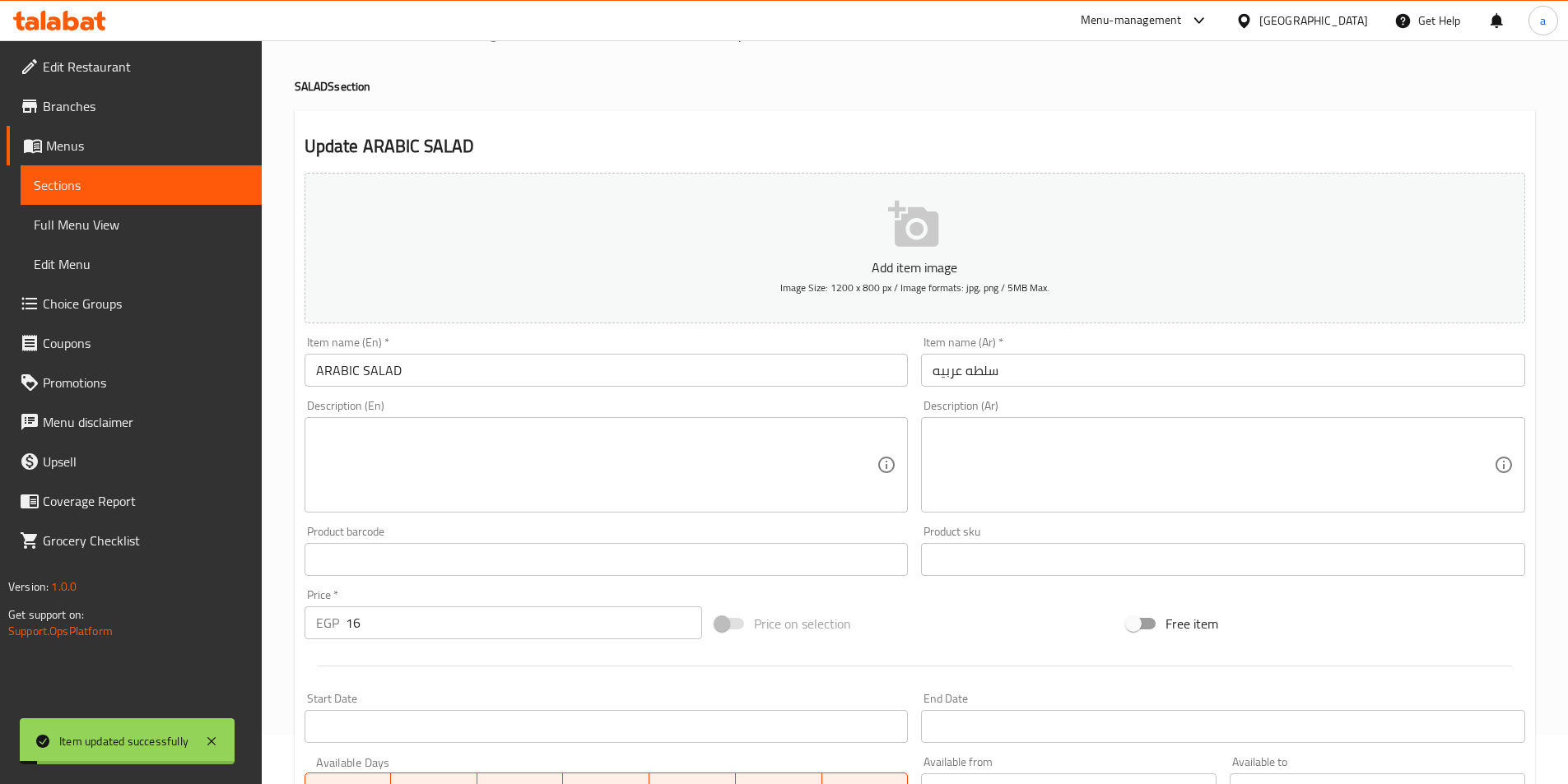
scroll to position [0, 0]
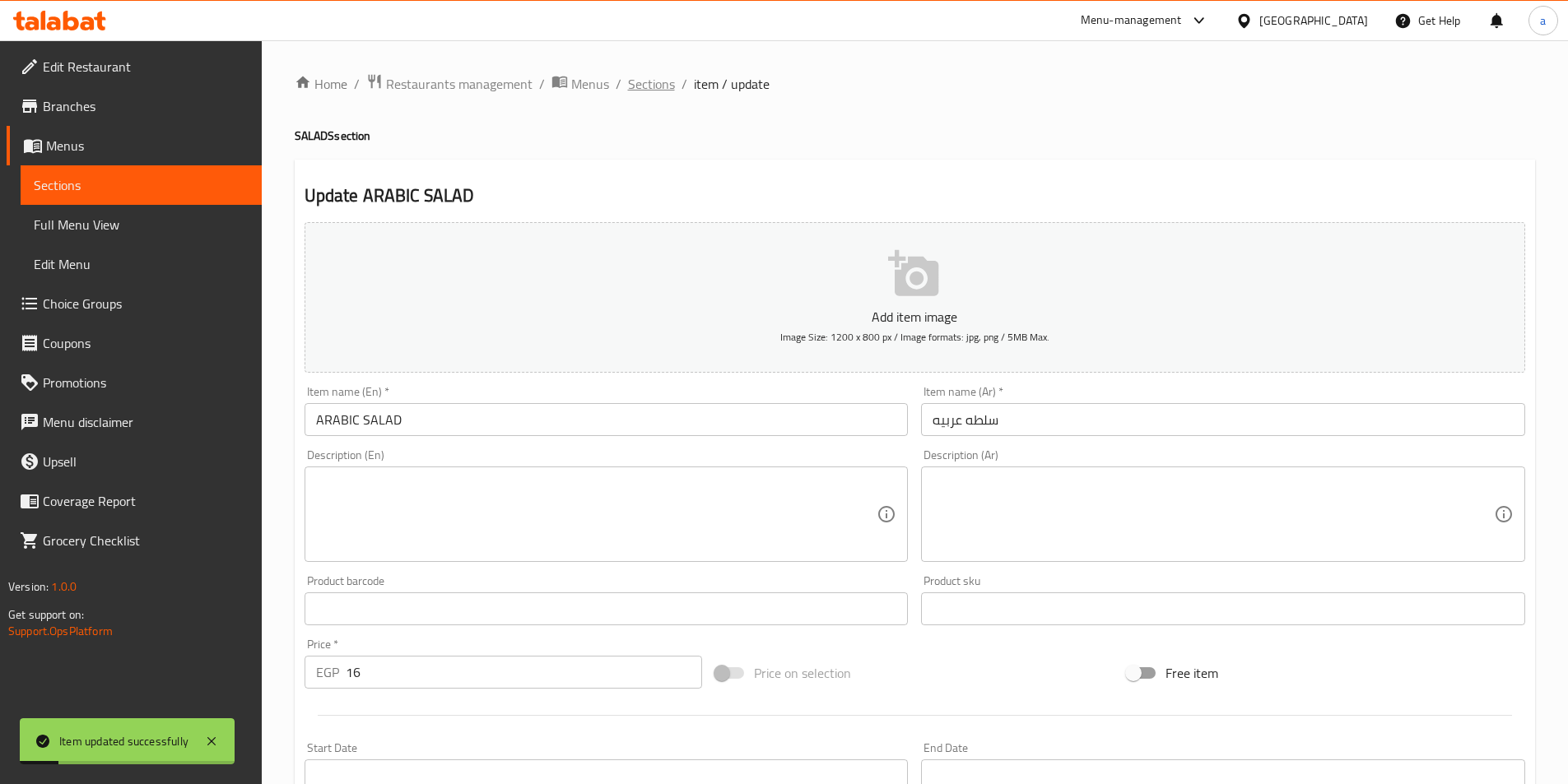
click at [657, 79] on span "Sections" at bounding box center [651, 83] width 47 height 19
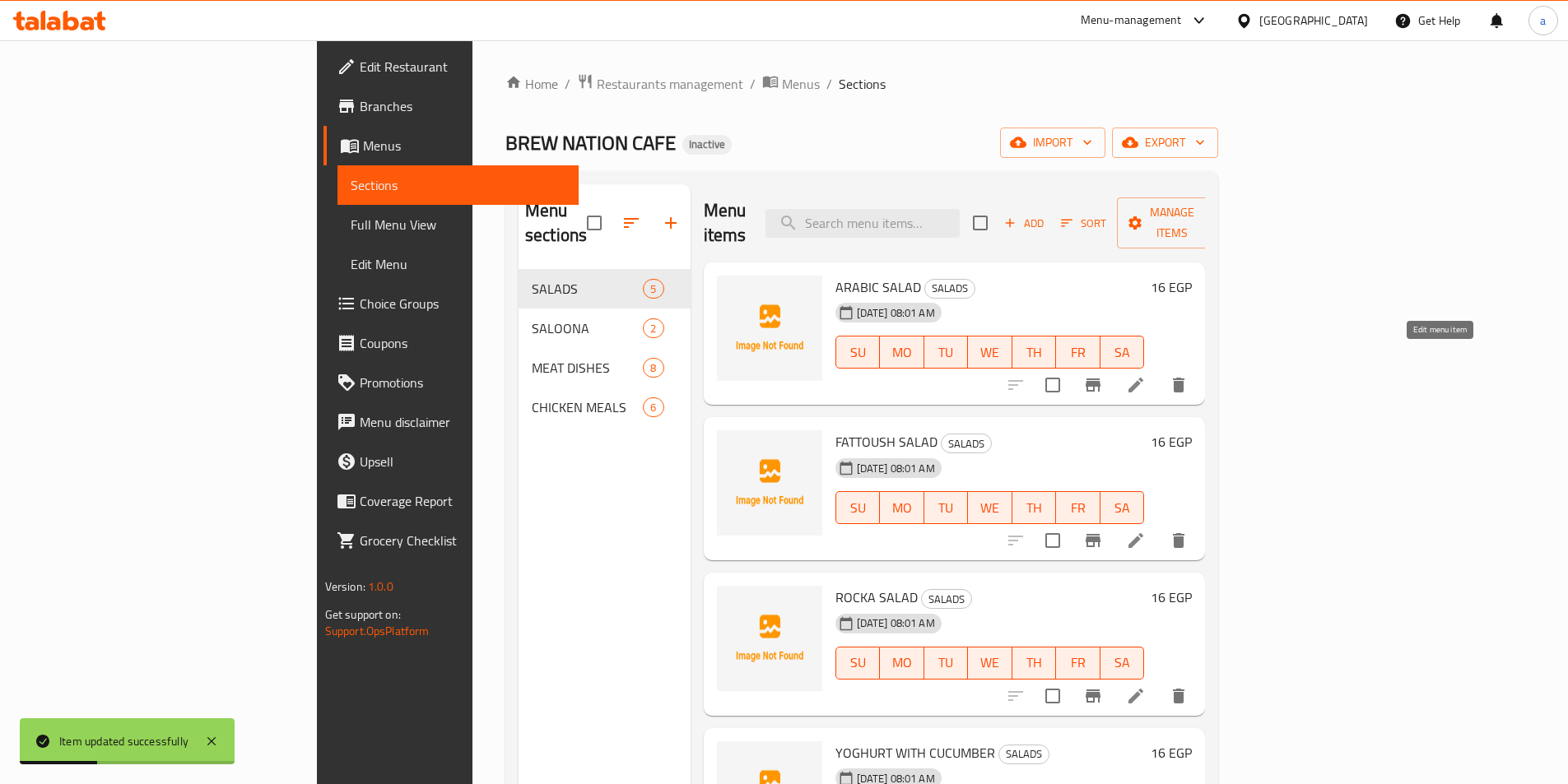
click at [1144, 378] on icon at bounding box center [1136, 386] width 15 height 15
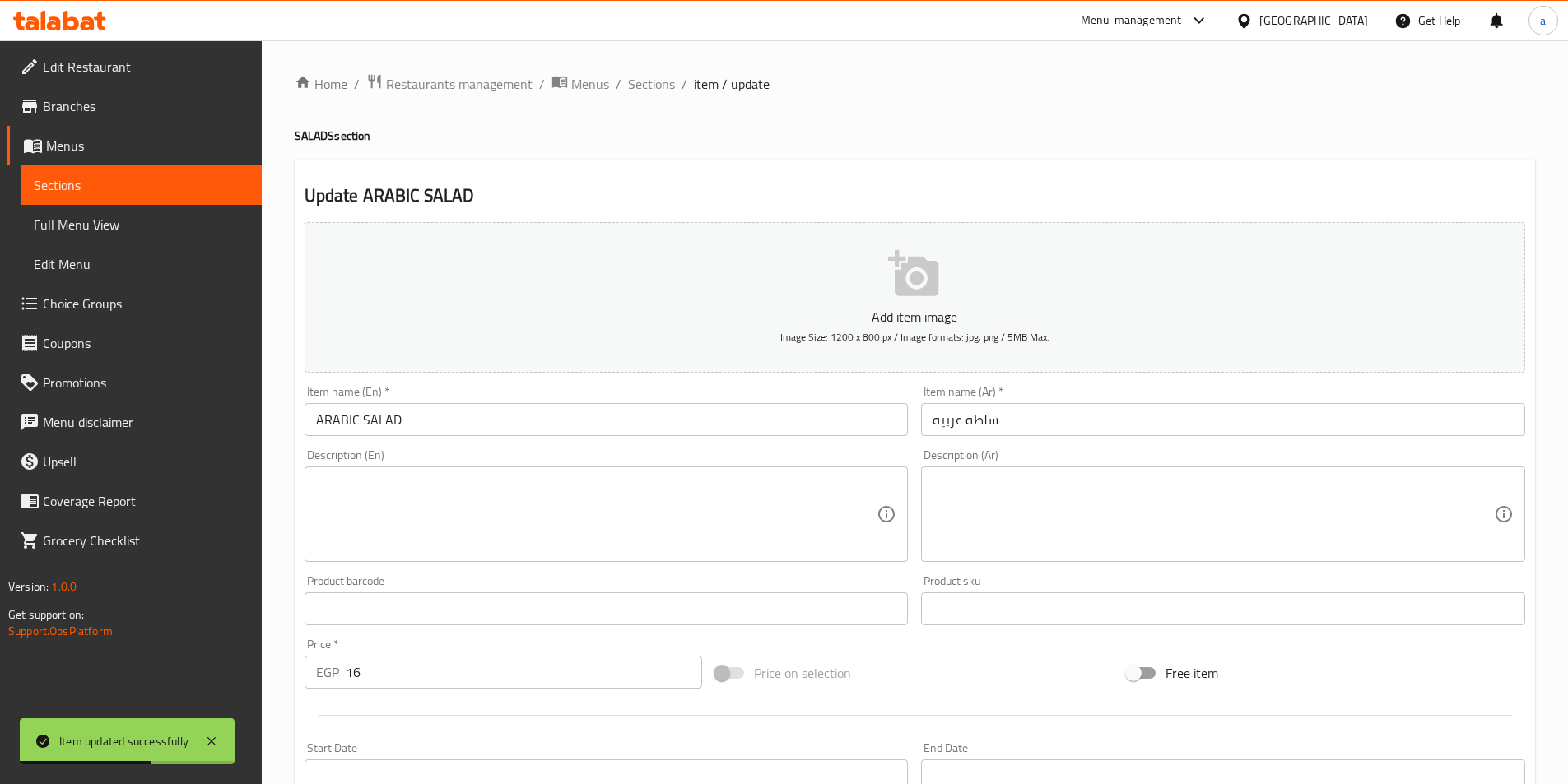
click at [656, 79] on span "Sections" at bounding box center [651, 83] width 47 height 19
